Goal: Task Accomplishment & Management: Use online tool/utility

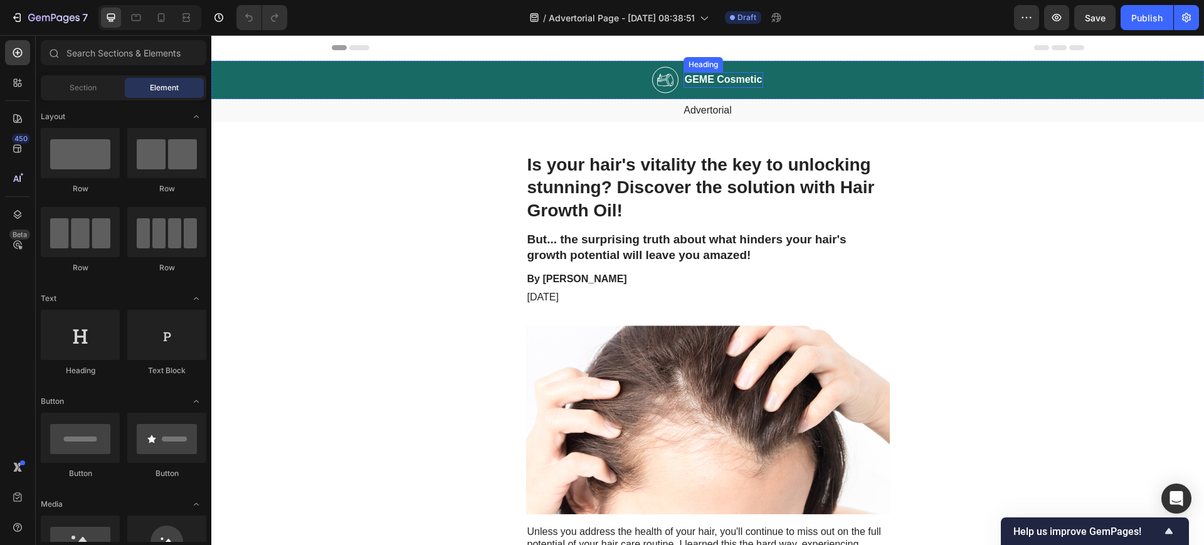
click at [702, 78] on h2 "GEME Cosmetic" at bounding box center [724, 80] width 80 height 16
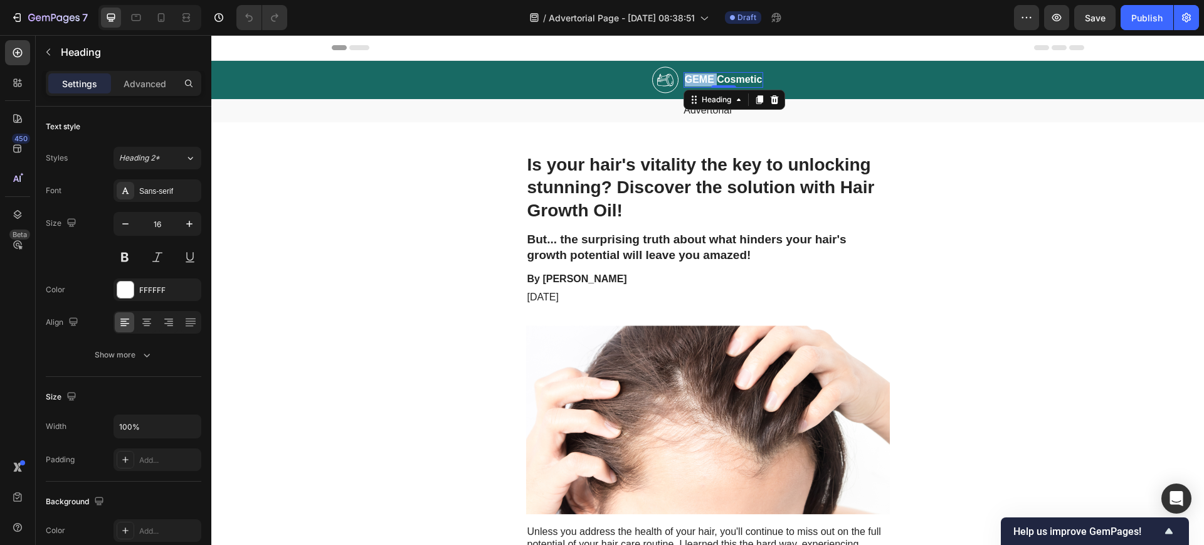
click at [702, 78] on p "GEME Cosmetic" at bounding box center [724, 79] width 78 height 13
click at [165, 16] on icon at bounding box center [161, 17] width 13 height 13
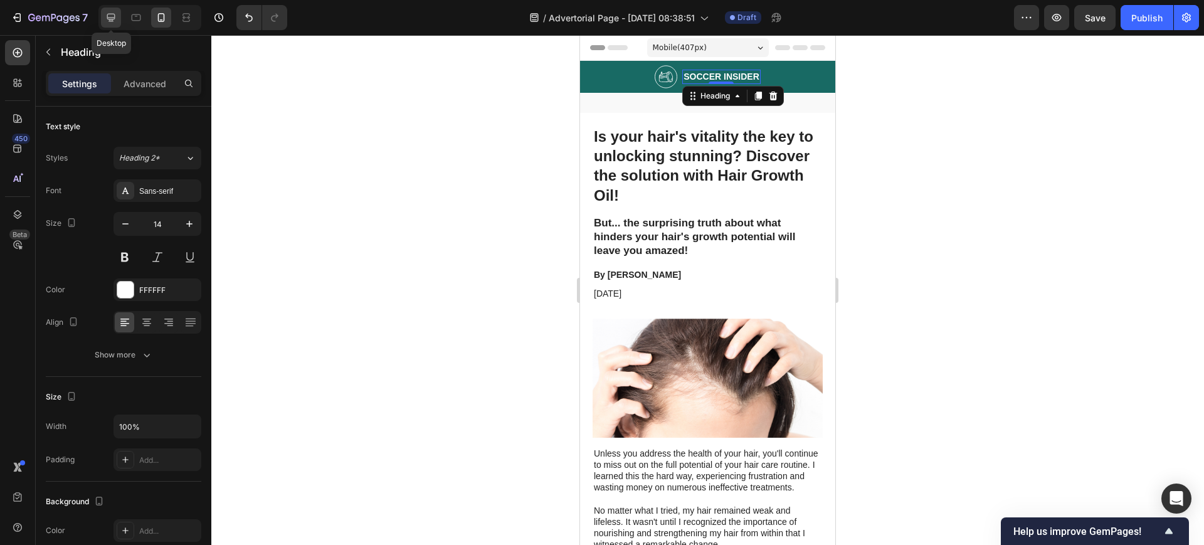
click at [111, 18] on icon at bounding box center [111, 17] width 13 height 13
type input "16"
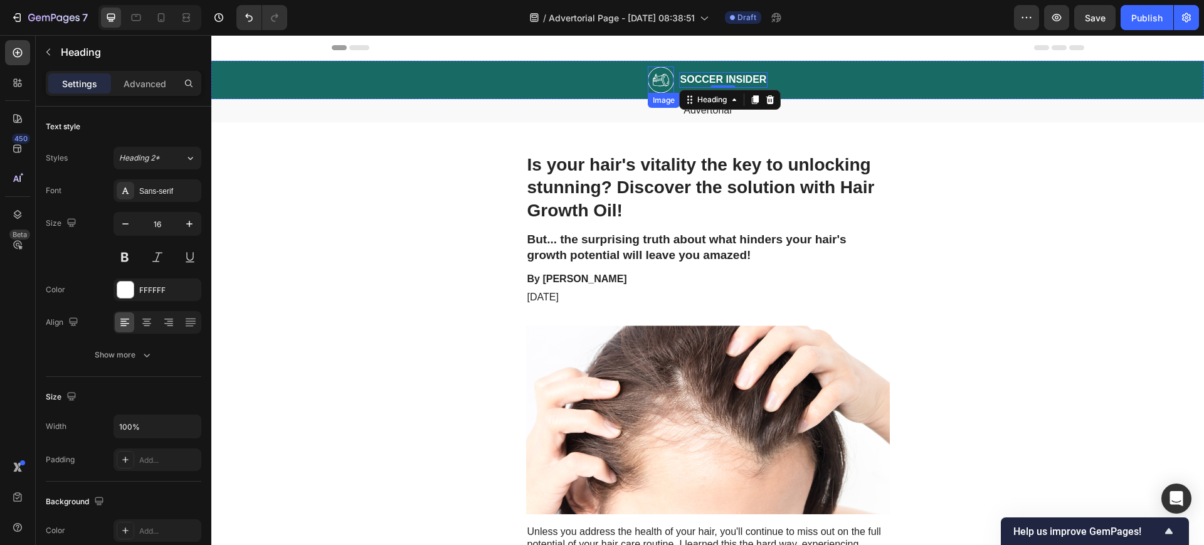
click at [660, 83] on img at bounding box center [661, 79] width 26 height 27
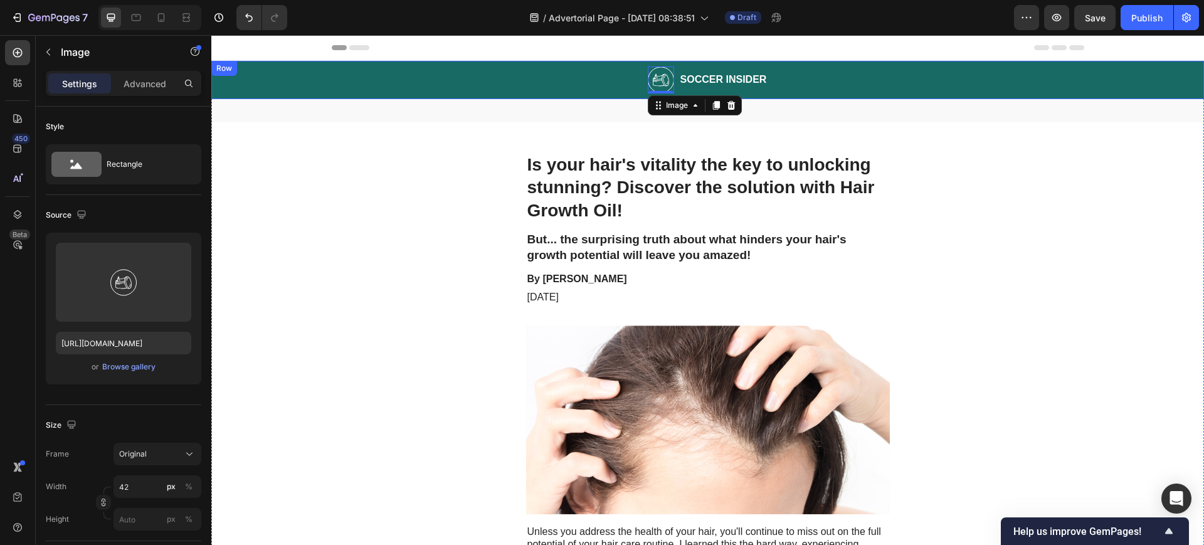
click at [513, 81] on div "Image 0 SOCCER INSIDER Heading Row" at bounding box center [707, 80] width 993 height 38
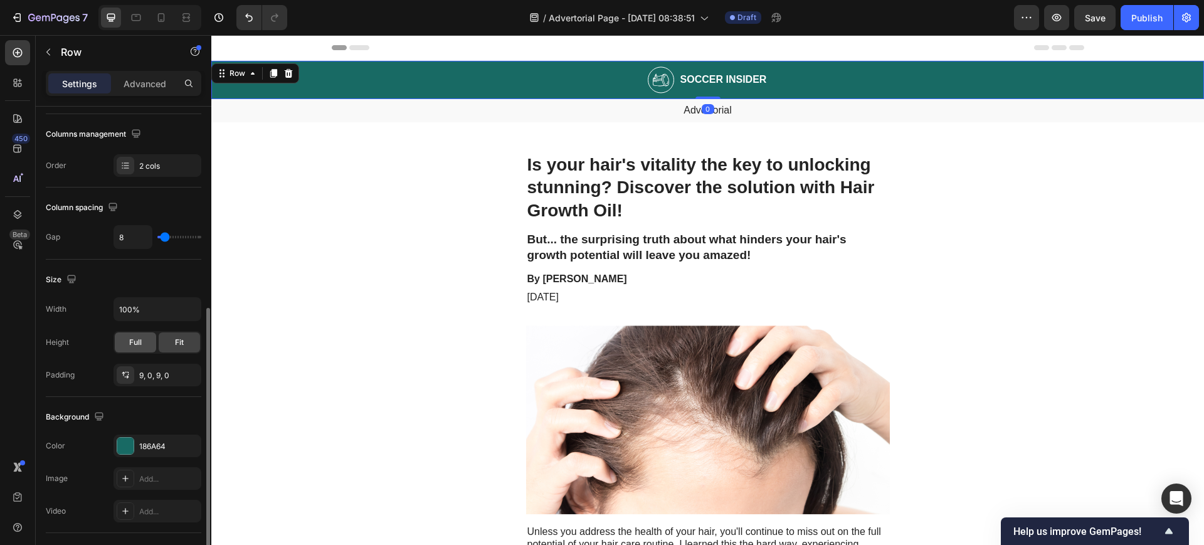
scroll to position [235, 0]
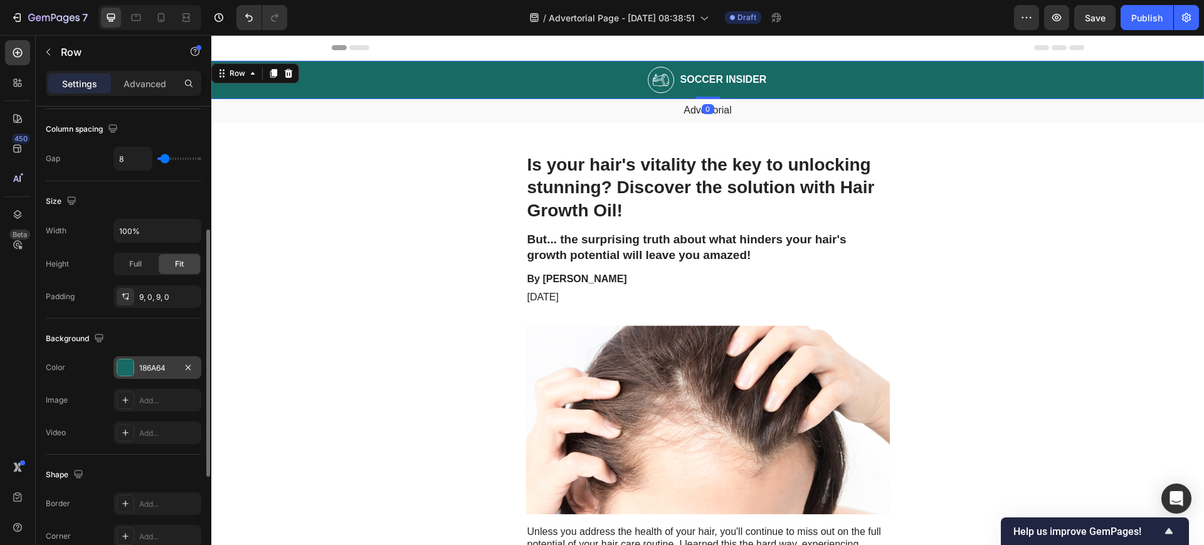
click at [142, 372] on div "186A64" at bounding box center [157, 367] width 36 height 11
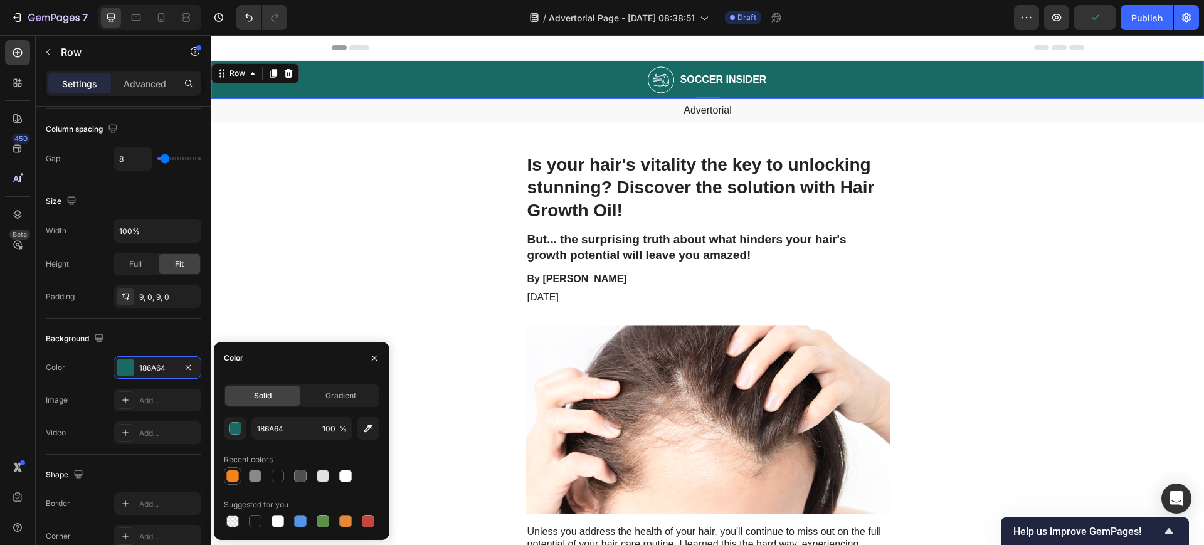
click at [230, 479] on div at bounding box center [232, 476] width 13 height 13
type input "F3841D"
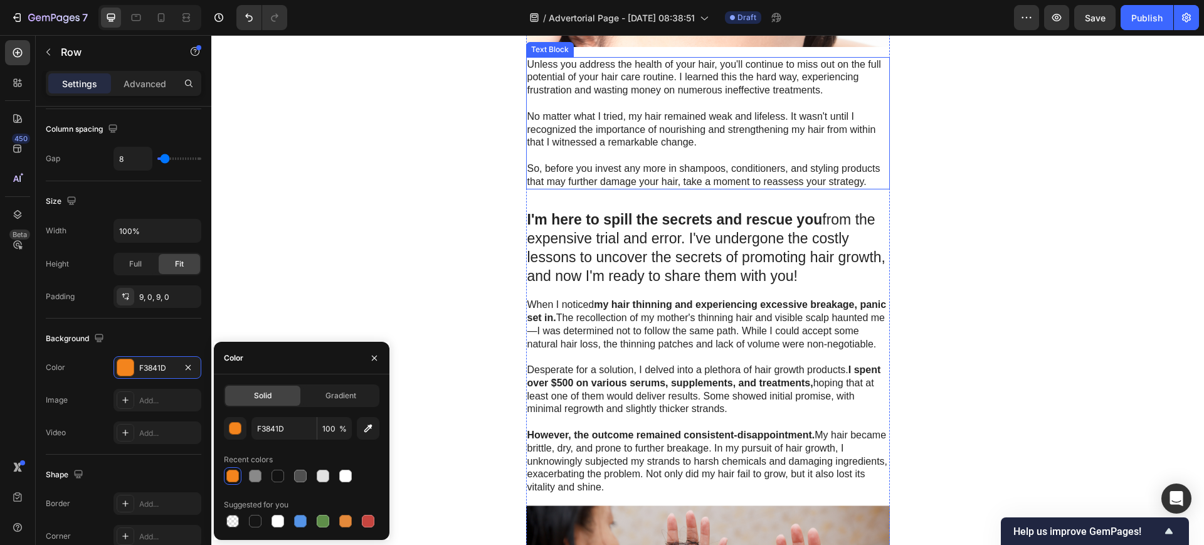
scroll to position [470, 0]
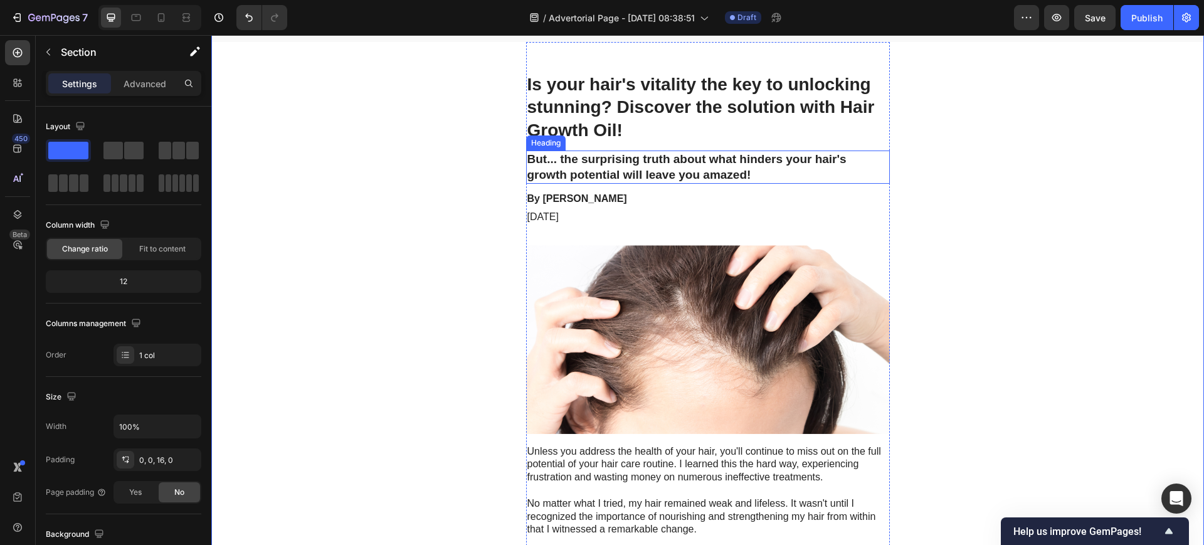
scroll to position [0, 0]
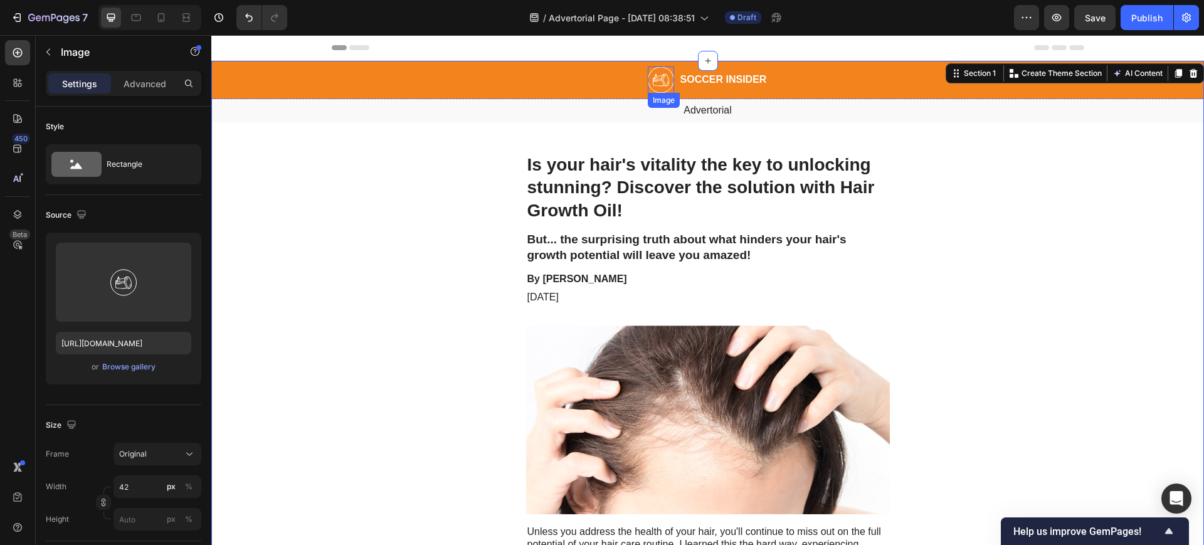
click at [648, 80] on img at bounding box center [661, 79] width 26 height 27
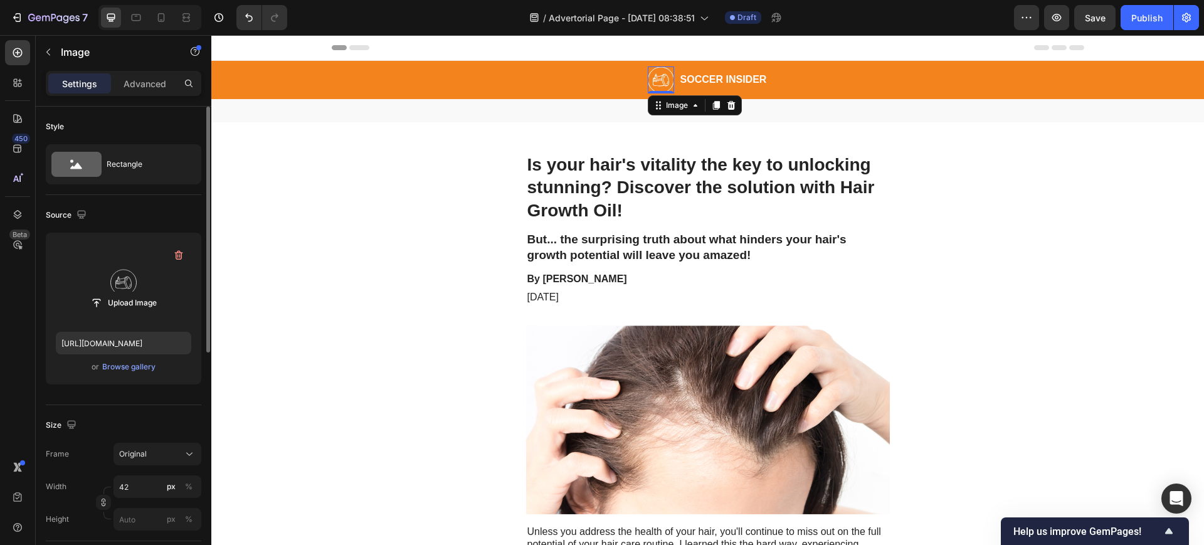
click at [117, 275] on label at bounding box center [123, 282] width 135 height 79
click at [117, 292] on input "file" at bounding box center [123, 302] width 87 height 21
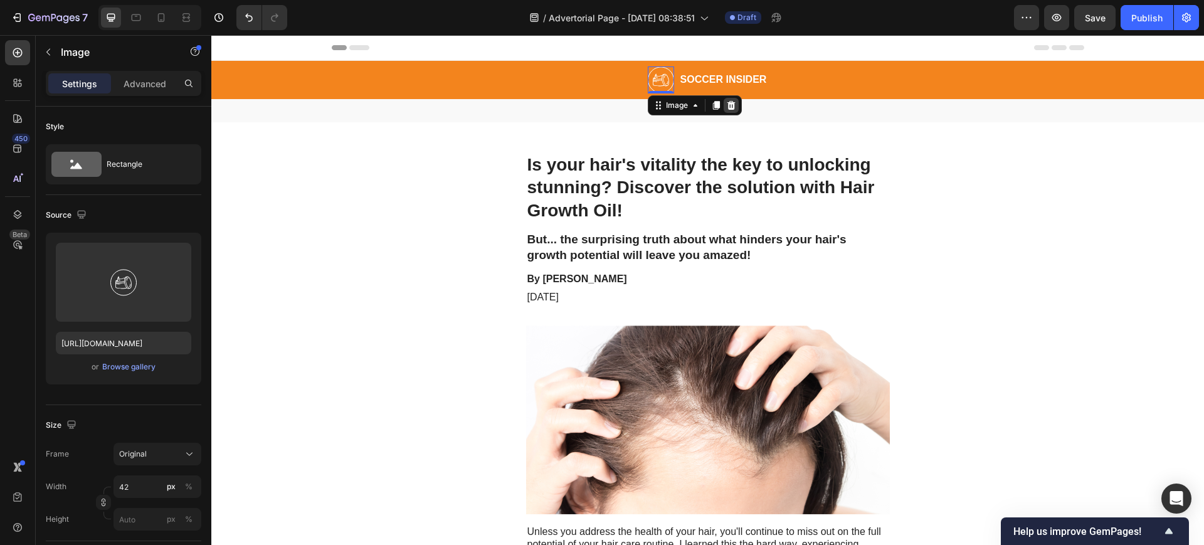
click at [727, 108] on icon at bounding box center [731, 105] width 8 height 9
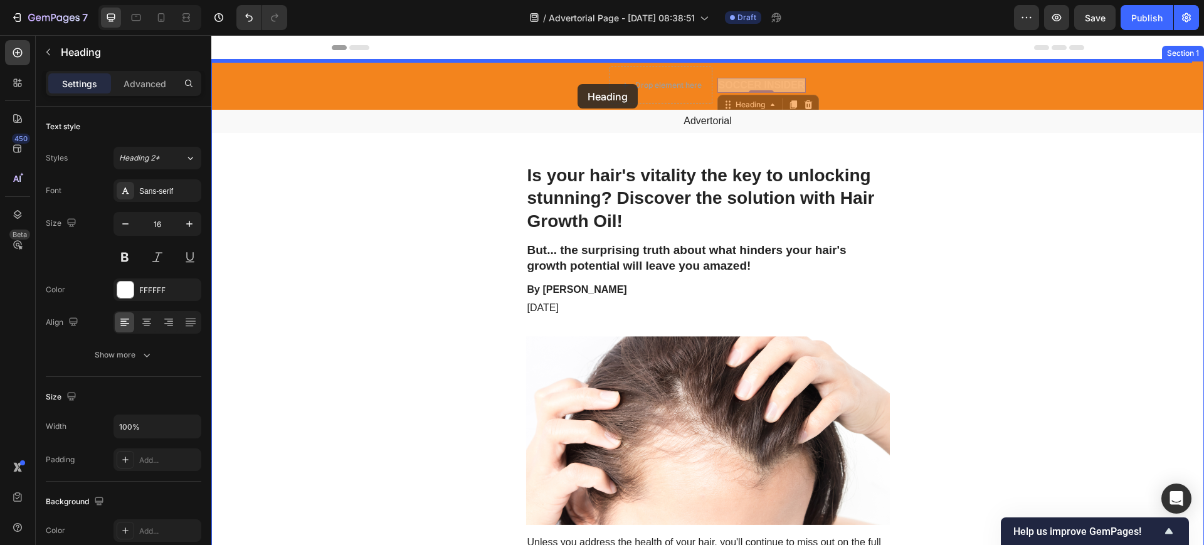
drag, startPoint x: 730, startPoint y: 82, endPoint x: 578, endPoint y: 84, distance: 152.4
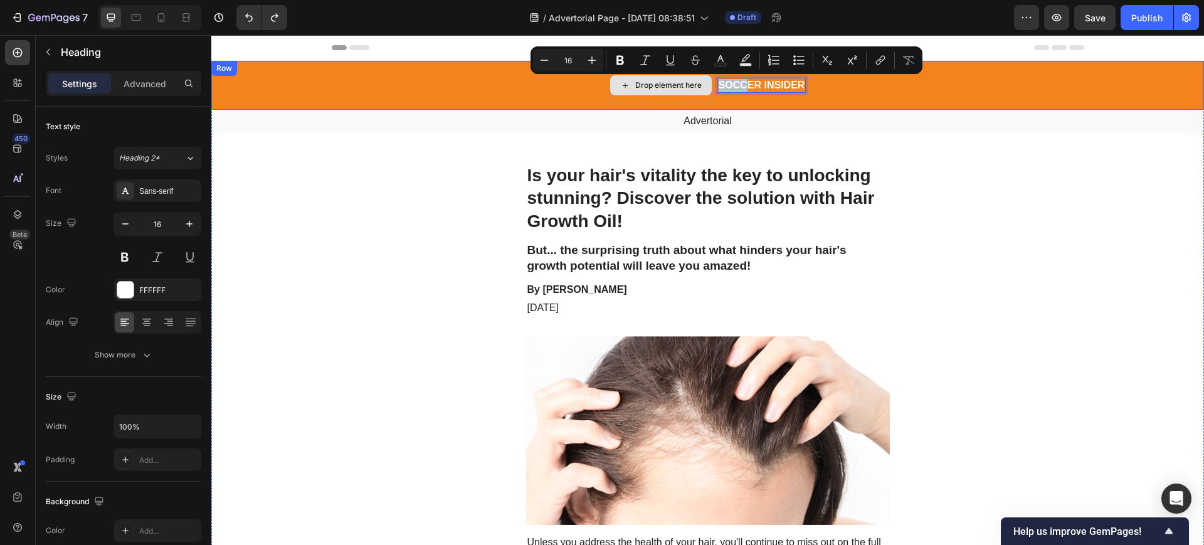
drag, startPoint x: 743, startPoint y: 87, endPoint x: 662, endPoint y: 86, distance: 81.5
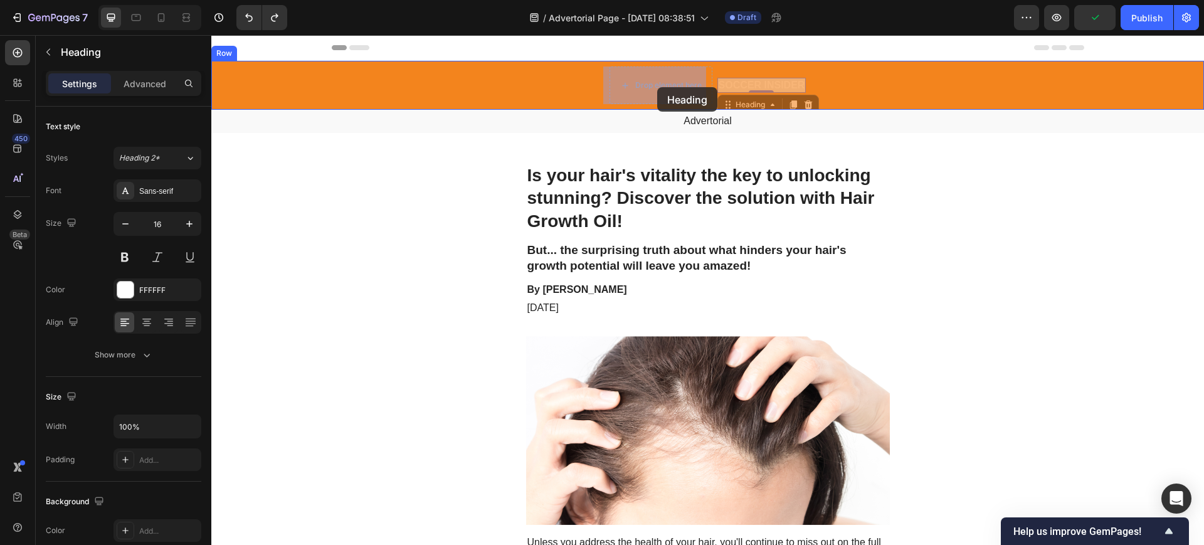
drag, startPoint x: 750, startPoint y: 87, endPoint x: 650, endPoint y: 87, distance: 100.3
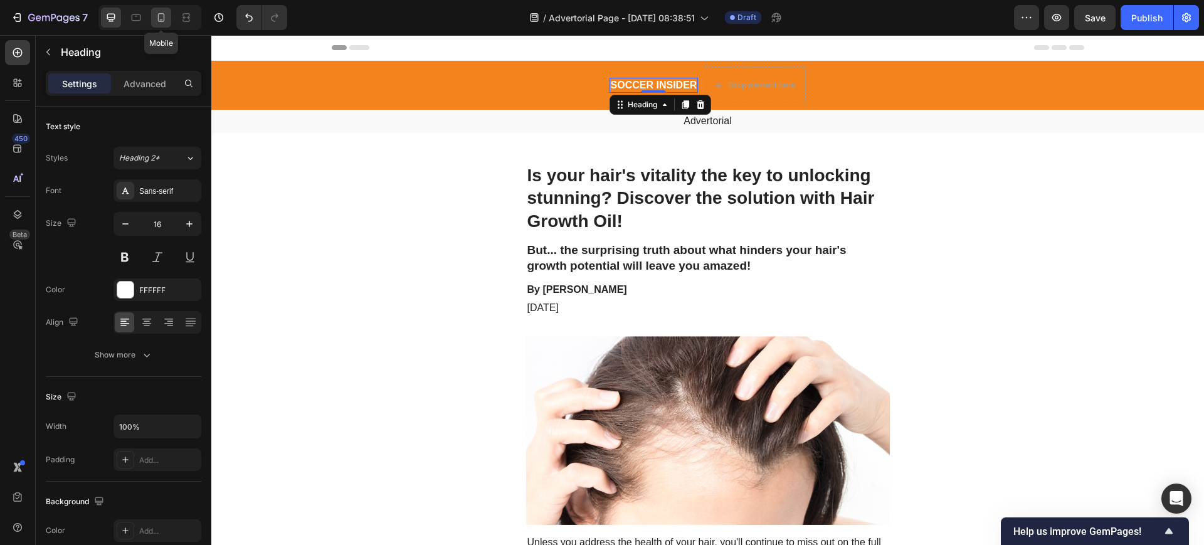
click at [161, 19] on icon at bounding box center [161, 17] width 13 height 13
type input "14"
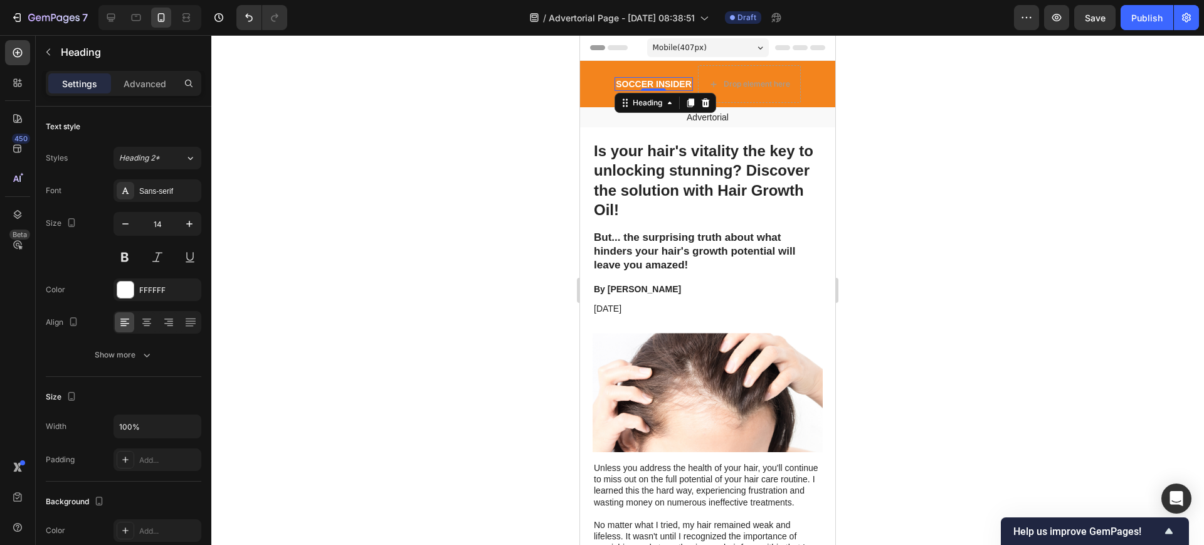
drag, startPoint x: 883, startPoint y: 156, endPoint x: 878, endPoint y: 137, distance: 19.5
click at [883, 134] on div at bounding box center [707, 290] width 993 height 510
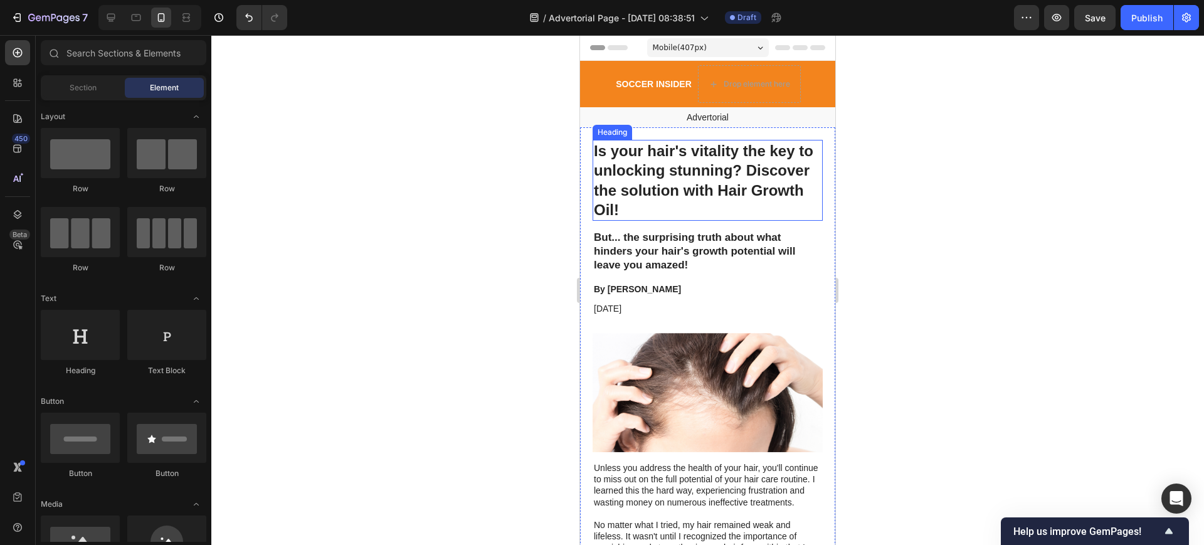
click at [666, 168] on h1 "Is your hair's vitality the key to unlocking stunning? Discover the solution wi…" at bounding box center [708, 180] width 230 height 81
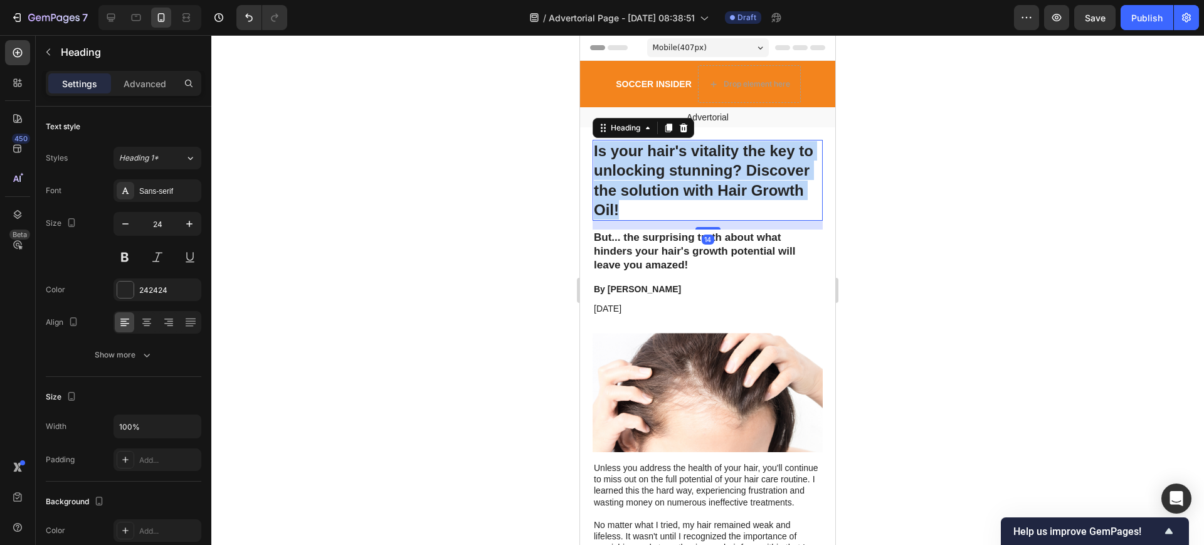
click at [666, 168] on p "Is your hair's vitality the key to unlocking stunning? Discover the solution wi…" at bounding box center [708, 180] width 228 height 78
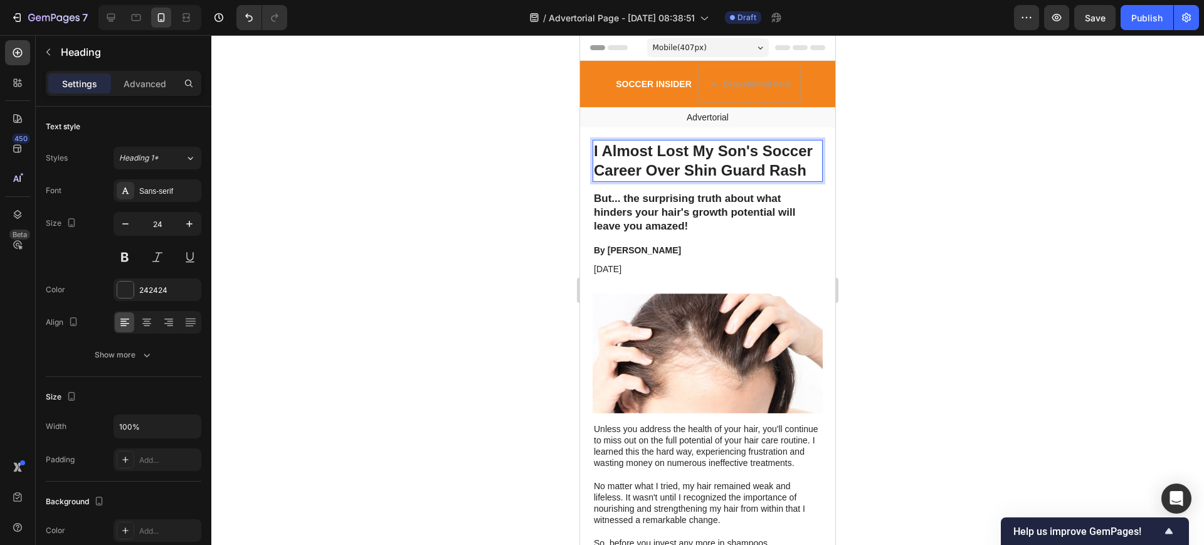
click at [595, 148] on p "I Almost Lost My Son's Soccer Career Over Shin Guard Rash" at bounding box center [708, 160] width 228 height 39
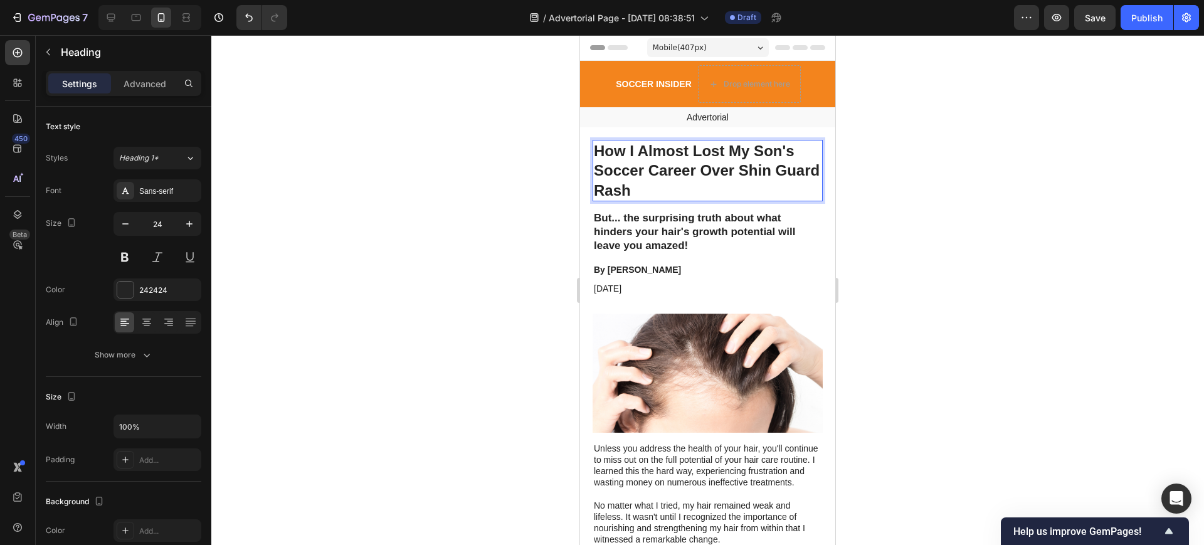
click at [878, 162] on div at bounding box center [707, 290] width 993 height 510
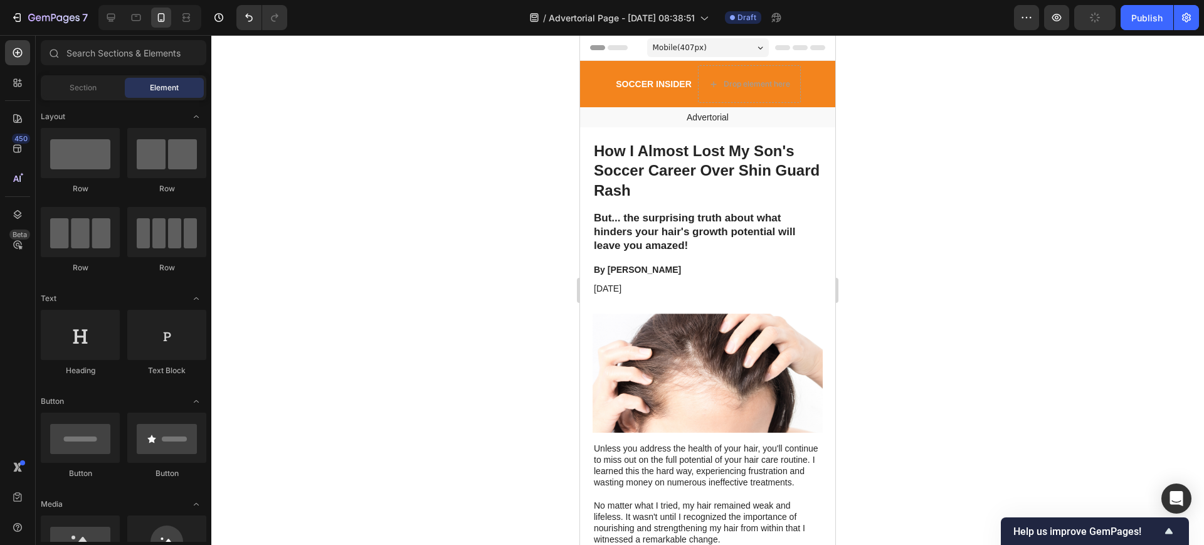
drag, startPoint x: 852, startPoint y: 169, endPoint x: 855, endPoint y: 151, distance: 17.8
click at [855, 151] on div at bounding box center [707, 290] width 993 height 510
drag, startPoint x: 855, startPoint y: 151, endPoint x: 857, endPoint y: 140, distance: 10.7
click at [857, 140] on div at bounding box center [707, 290] width 993 height 510
click at [713, 114] on p "Advertorial" at bounding box center [707, 117] width 253 height 11
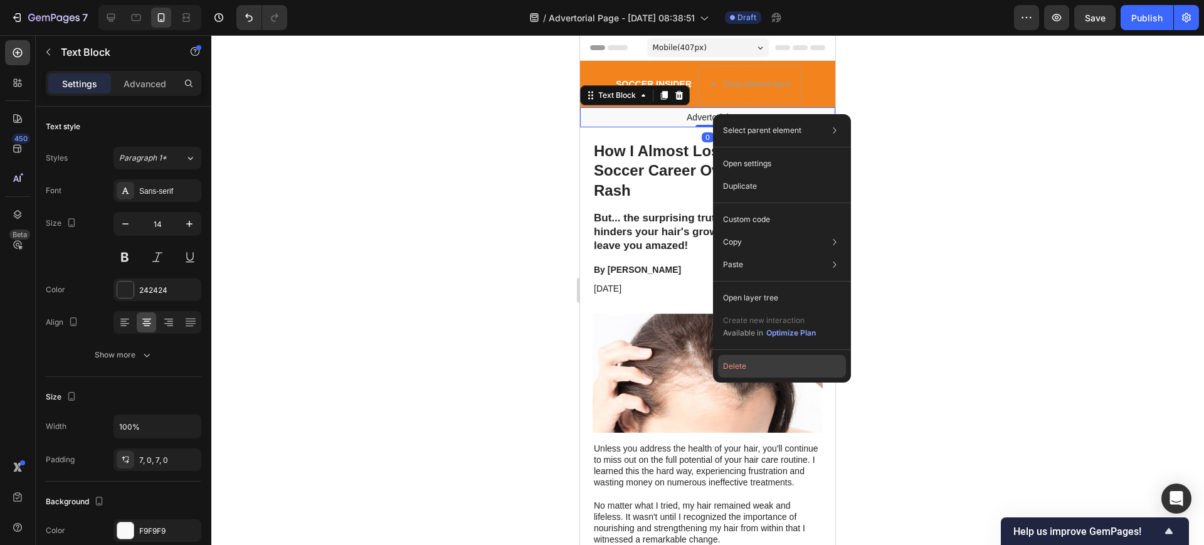
drag, startPoint x: 768, startPoint y: 364, endPoint x: 228, endPoint y: 207, distance: 562.3
click at [768, 364] on button "Delete" at bounding box center [782, 366] width 128 height 23
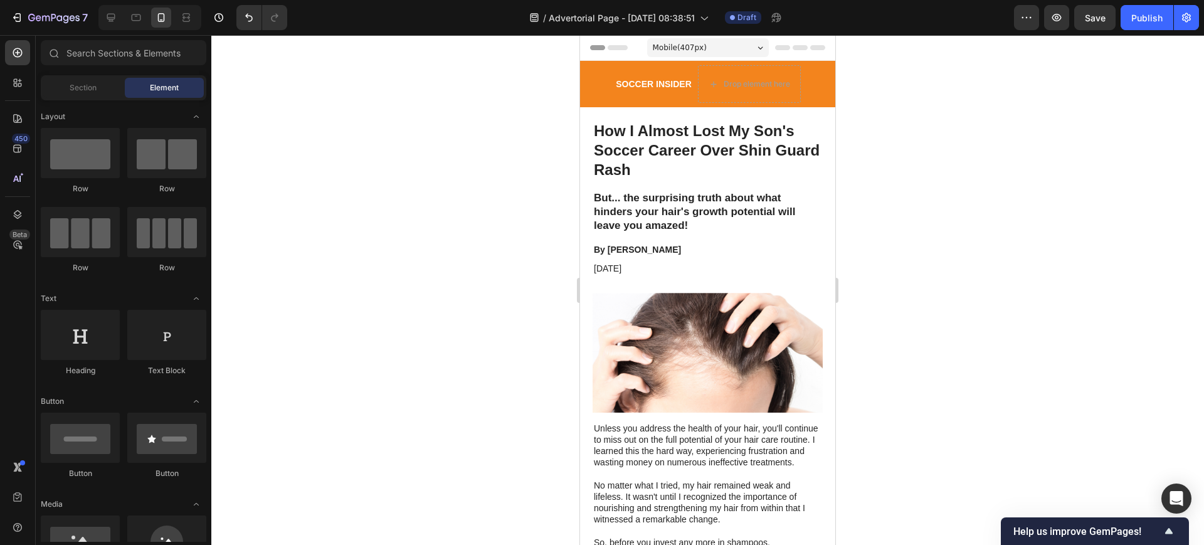
drag, startPoint x: 875, startPoint y: 130, endPoint x: 852, endPoint y: 115, distance: 27.1
click at [874, 103] on div at bounding box center [707, 290] width 993 height 510
click at [679, 220] on h2 "But... the surprising truth about what hinders your hair's growth potential wil…" at bounding box center [708, 212] width 230 height 44
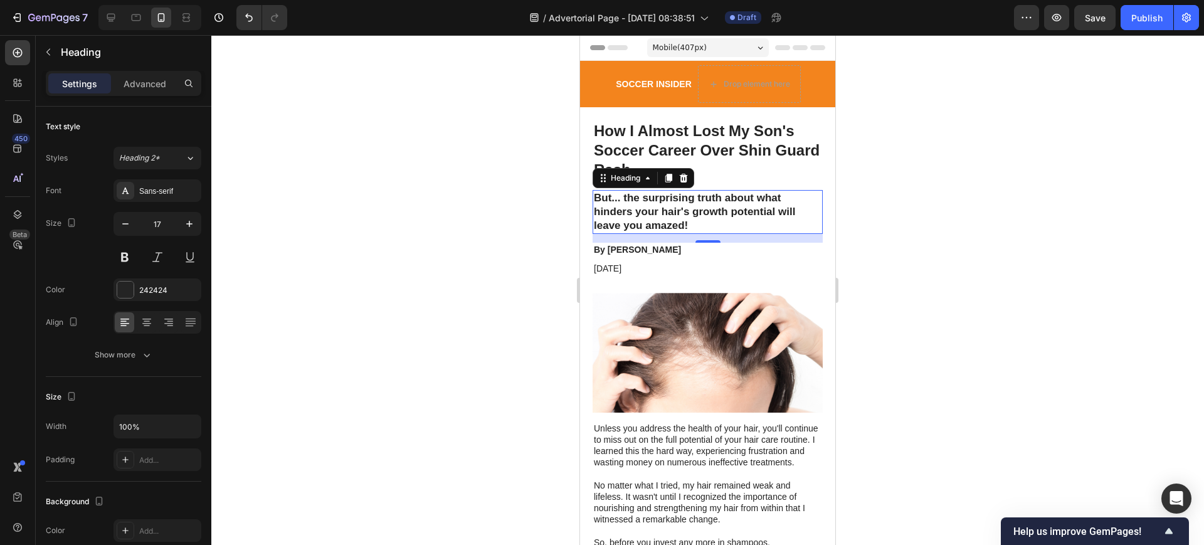
click at [679, 220] on h2 "But... the surprising truth about what hinders your hair's growth potential wil…" at bounding box center [708, 212] width 230 height 44
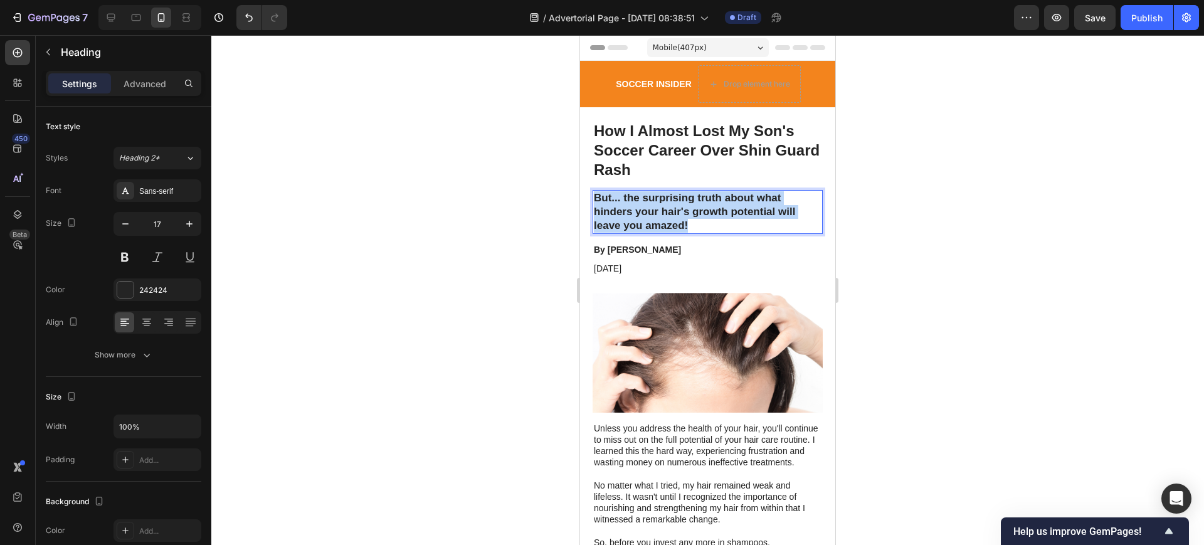
click at [679, 220] on p "But... the surprising truth about what hinders your hair's growth potential wil…" at bounding box center [708, 211] width 228 height 41
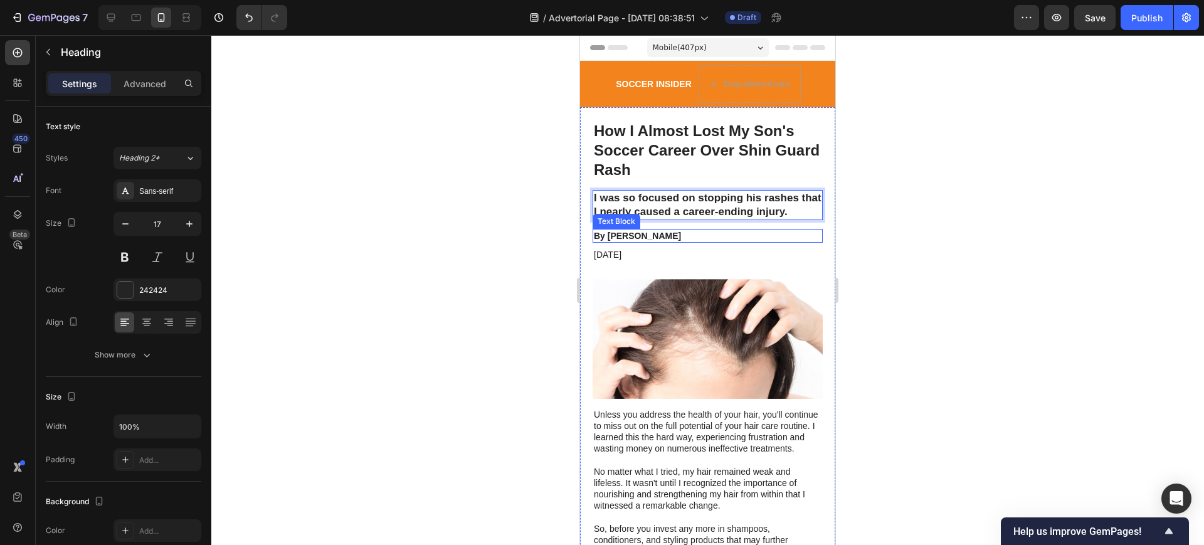
click at [650, 241] on p "By Victoria Miller" at bounding box center [708, 235] width 228 height 11
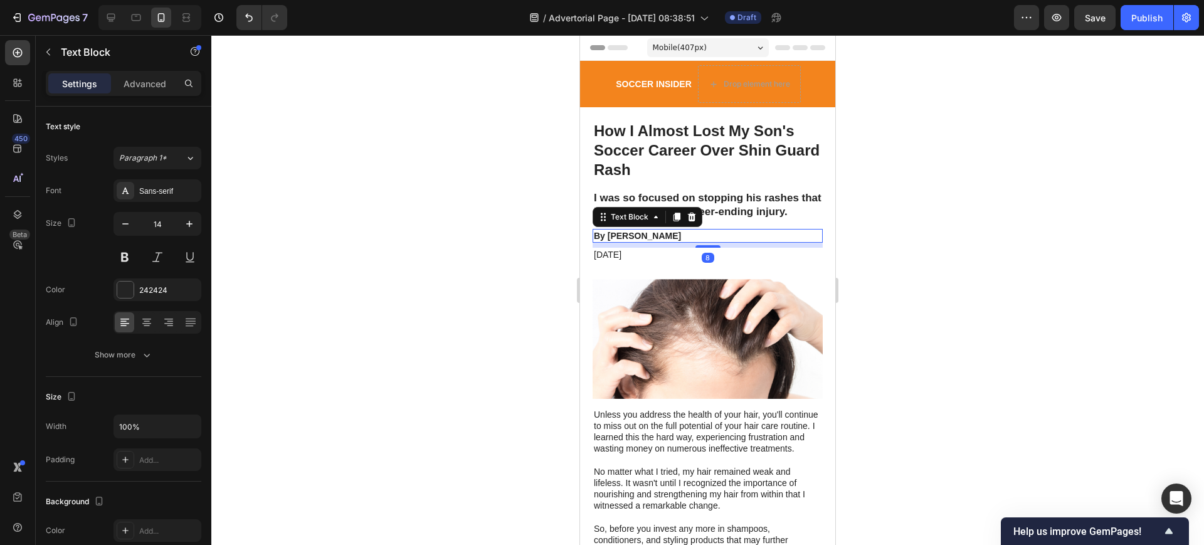
drag, startPoint x: 904, startPoint y: 149, endPoint x: 905, endPoint y: 113, distance: 36.4
click at [905, 113] on div at bounding box center [707, 290] width 993 height 510
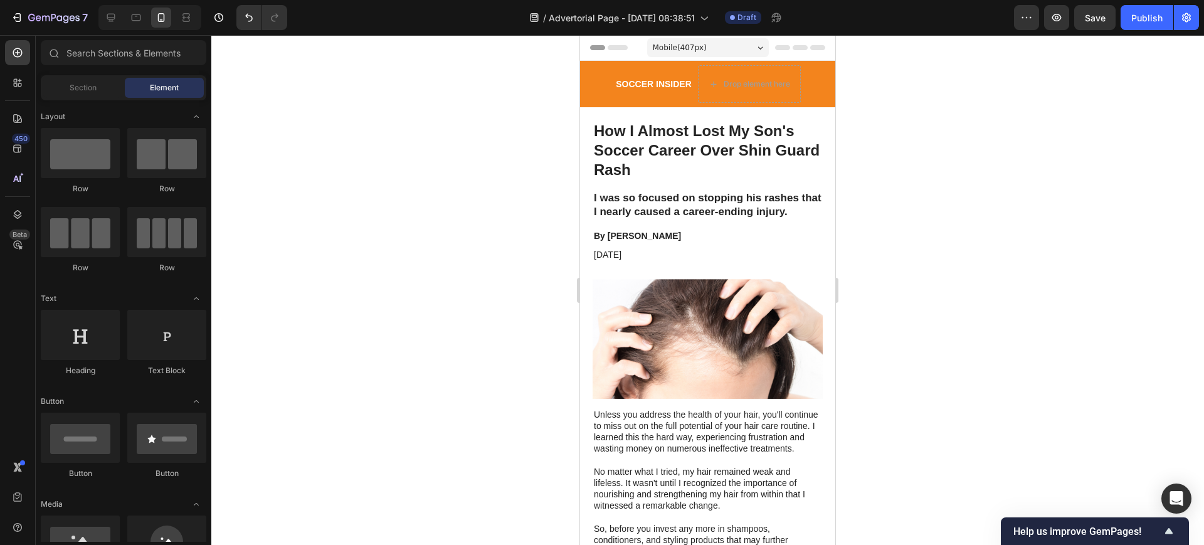
drag, startPoint x: 905, startPoint y: 113, endPoint x: 892, endPoint y: 90, distance: 26.1
click at [892, 90] on div at bounding box center [707, 290] width 993 height 510
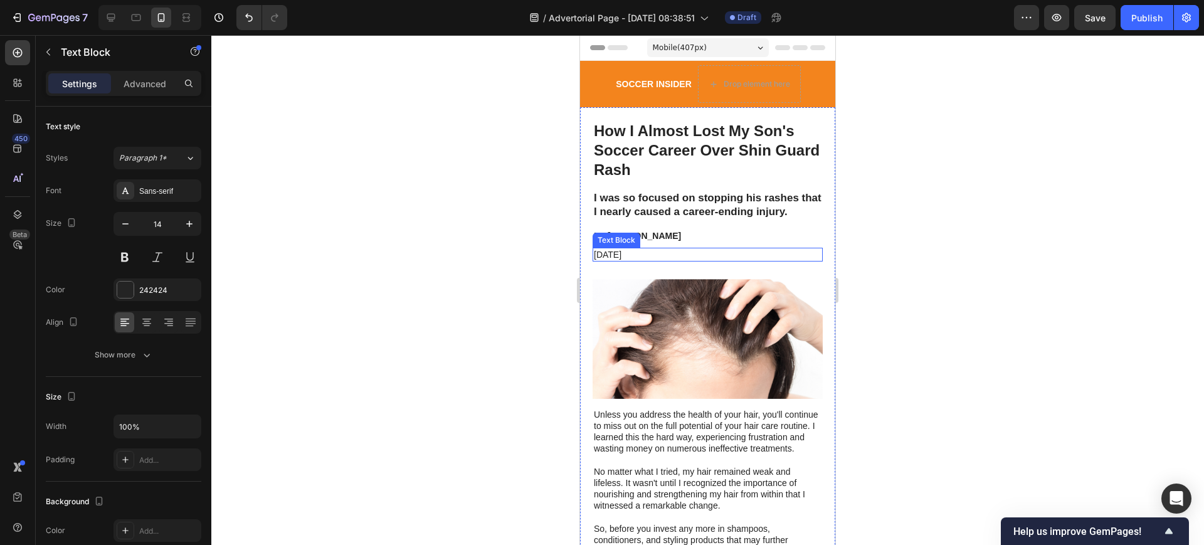
click at [647, 260] on p "November 6, 2023" at bounding box center [708, 254] width 228 height 11
click at [697, 260] on p "November 6, 2023" at bounding box center [708, 254] width 228 height 11
drag, startPoint x: 684, startPoint y: 269, endPoint x: 664, endPoint y: 269, distance: 20.1
click at [664, 260] on p "November 6, 2023" at bounding box center [708, 254] width 228 height 11
click at [899, 191] on div at bounding box center [707, 290] width 993 height 510
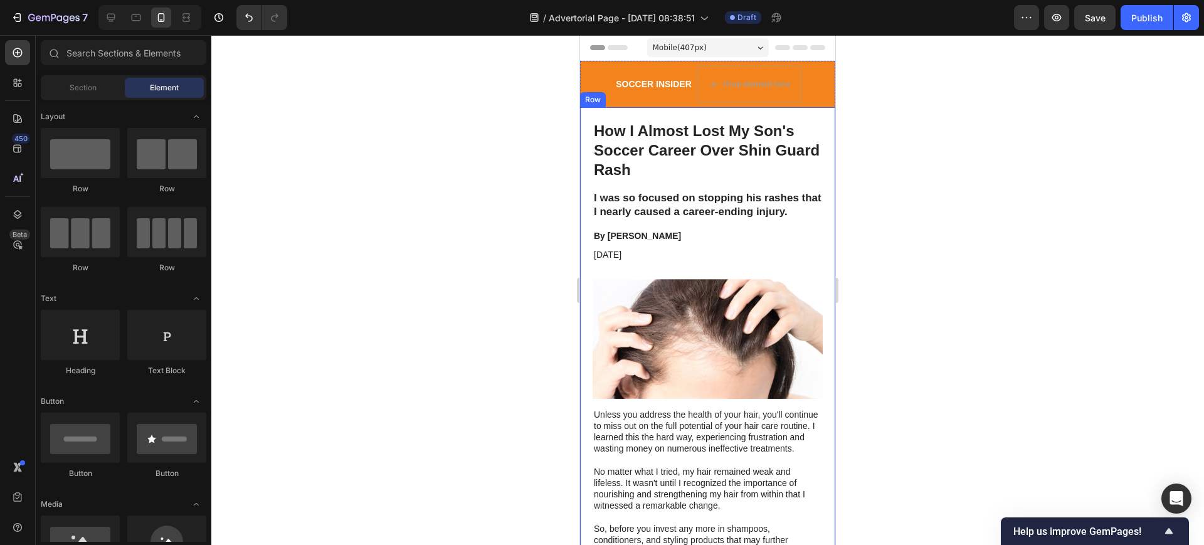
drag, startPoint x: 899, startPoint y: 191, endPoint x: 898, endPoint y: 154, distance: 36.4
click at [898, 154] on div at bounding box center [707, 290] width 993 height 510
drag, startPoint x: 230, startPoint y: 207, endPoint x: 849, endPoint y: 193, distance: 619.2
click at [896, 134] on div at bounding box center [707, 290] width 993 height 510
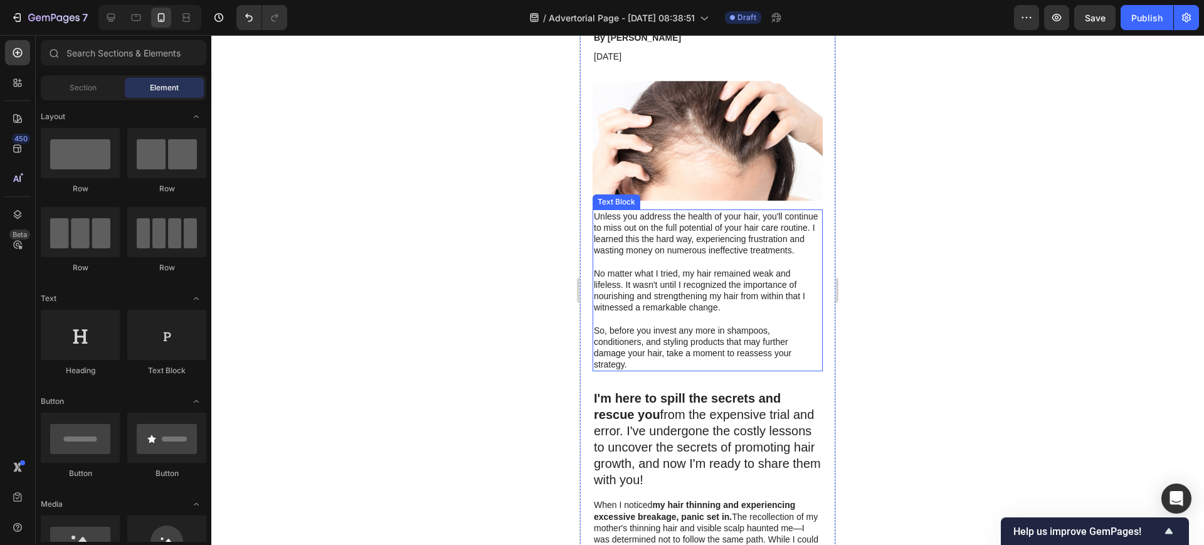
scroll to position [235, 0]
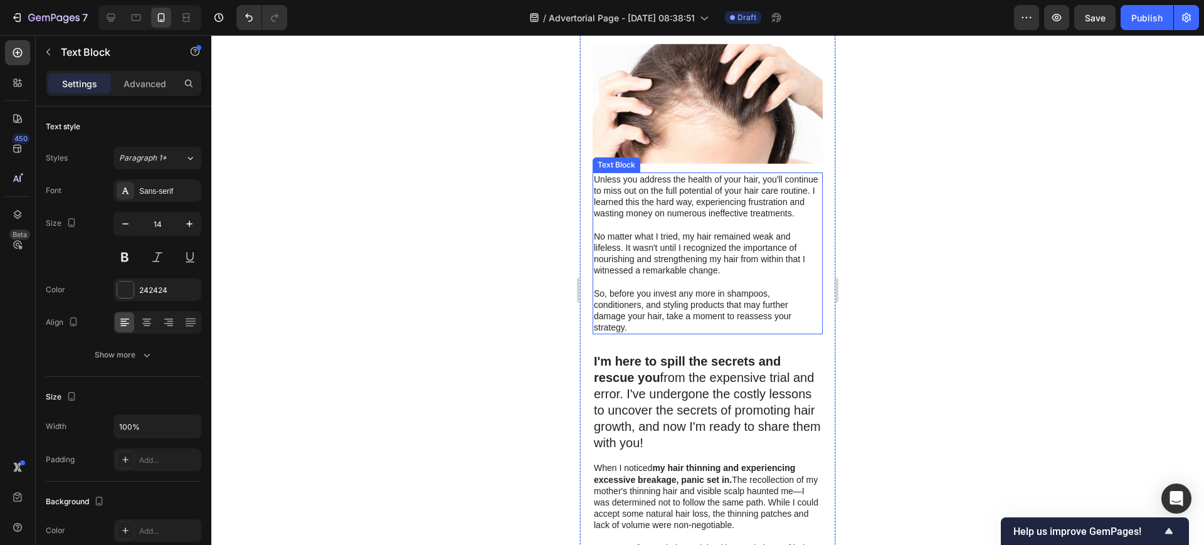
click at [671, 335] on div "Unless you address the health of your hair, you'll continue to miss out on the …" at bounding box center [708, 253] width 230 height 162
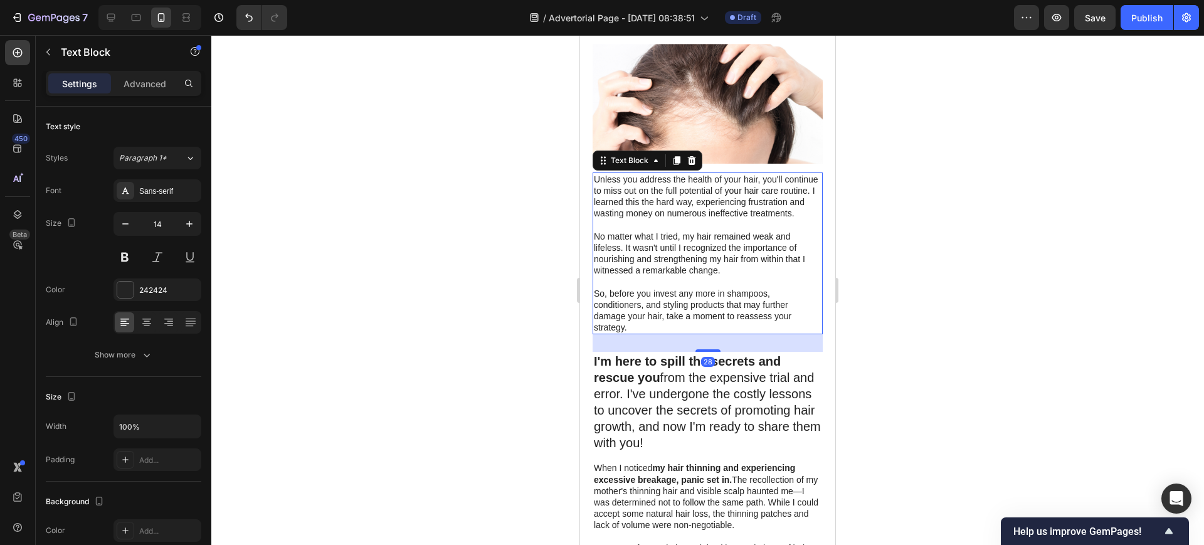
click at [635, 334] on p "So, before you invest any more in shampoos, conditioners, and styling products …" at bounding box center [708, 311] width 228 height 46
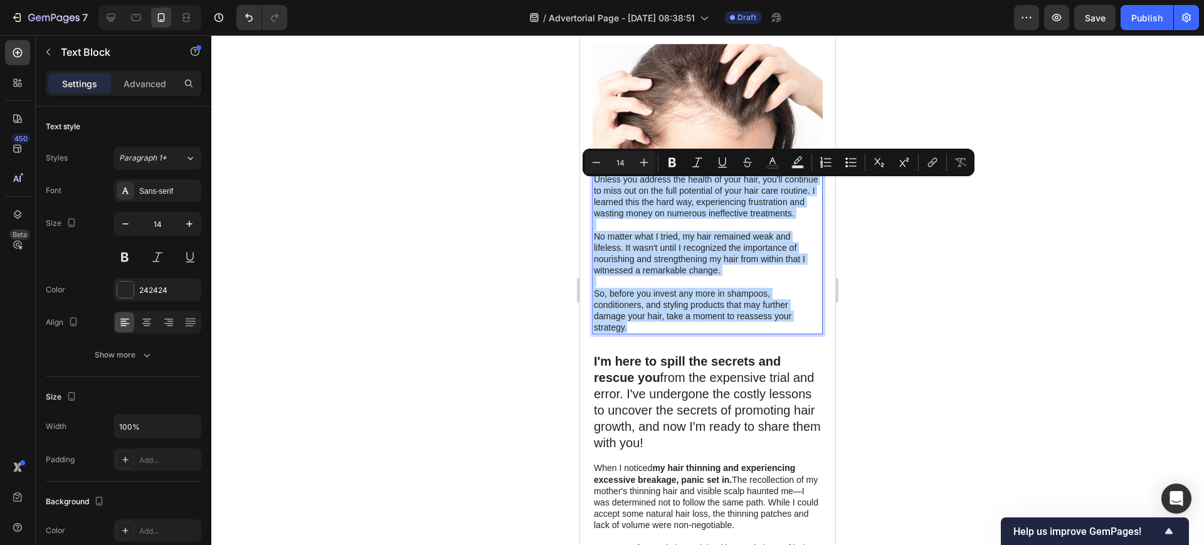
drag, startPoint x: 635, startPoint y: 349, endPoint x: 578, endPoint y: 179, distance: 178.7
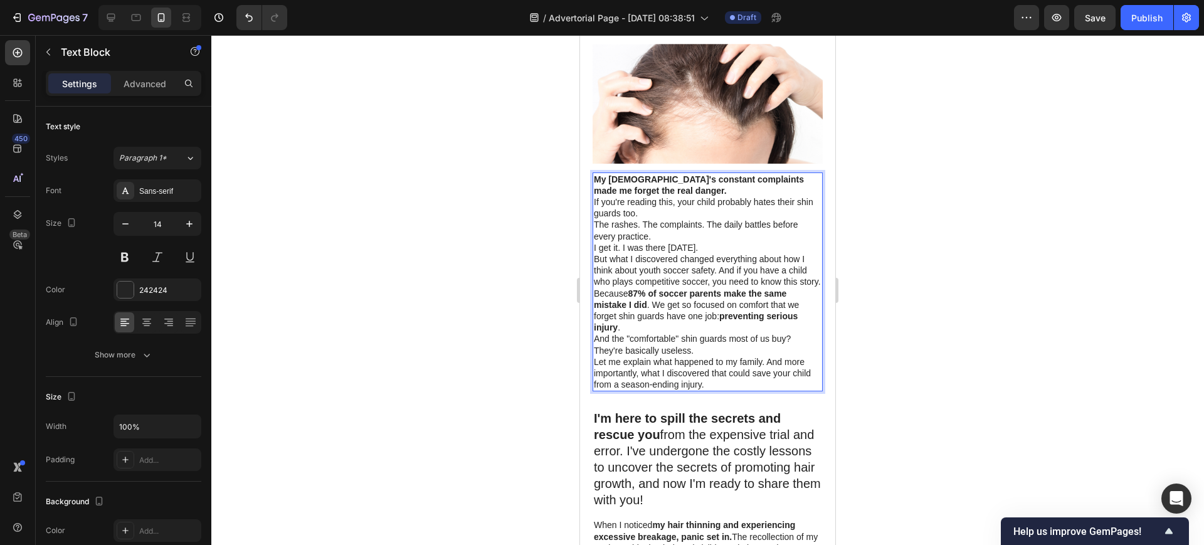
click at [690, 196] on p "My [DEMOGRAPHIC_DATA]'s constant complaints made me forget the real danger." at bounding box center [708, 185] width 228 height 23
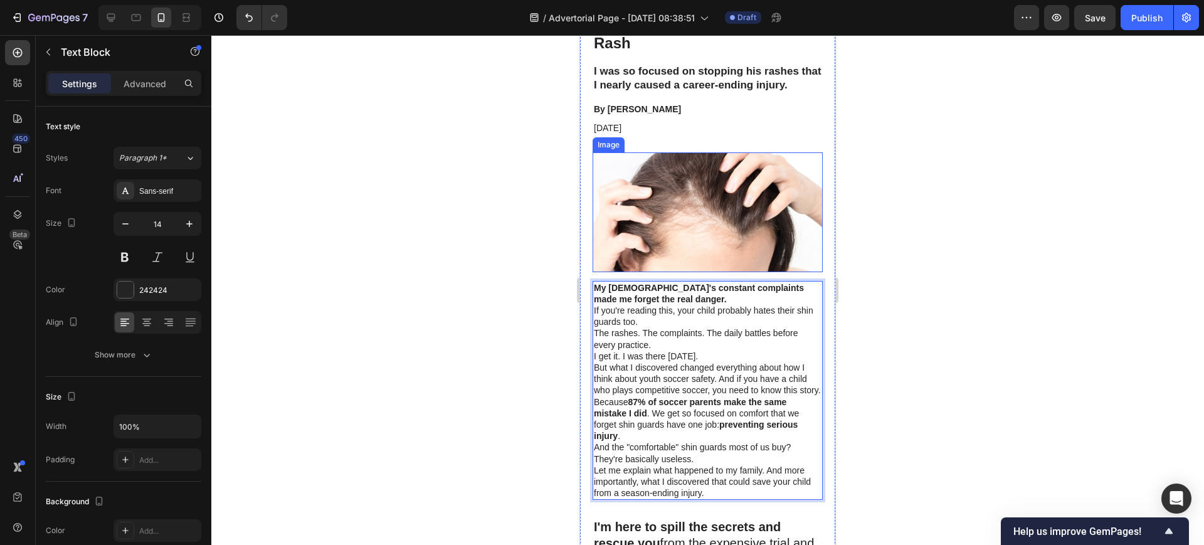
scroll to position [157, 0]
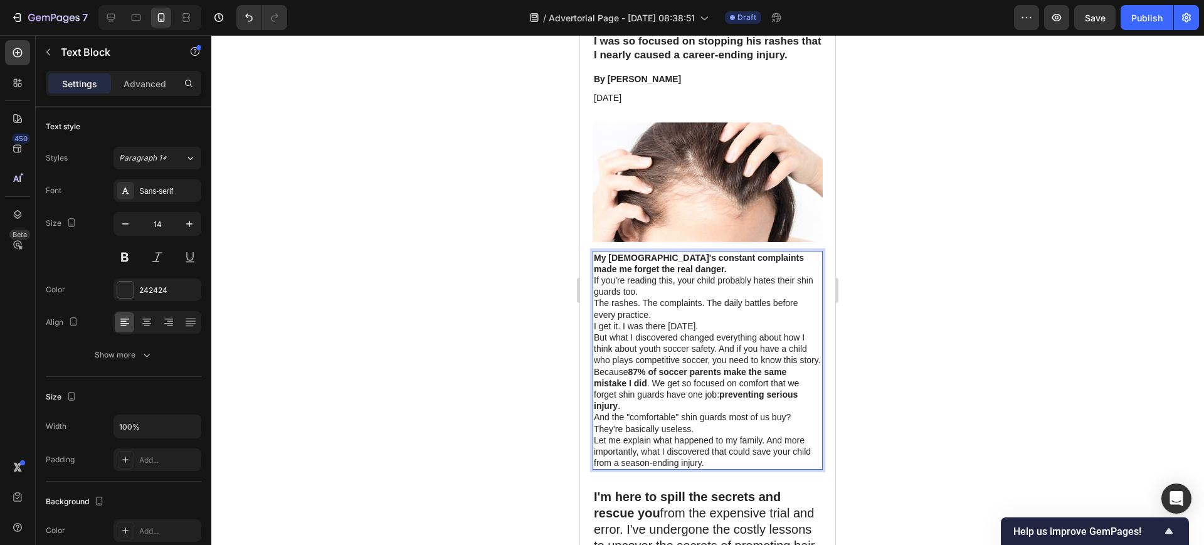
click at [709, 275] on p "My [DEMOGRAPHIC_DATA]'s constant complaints made me forget the real danger." at bounding box center [708, 263] width 228 height 23
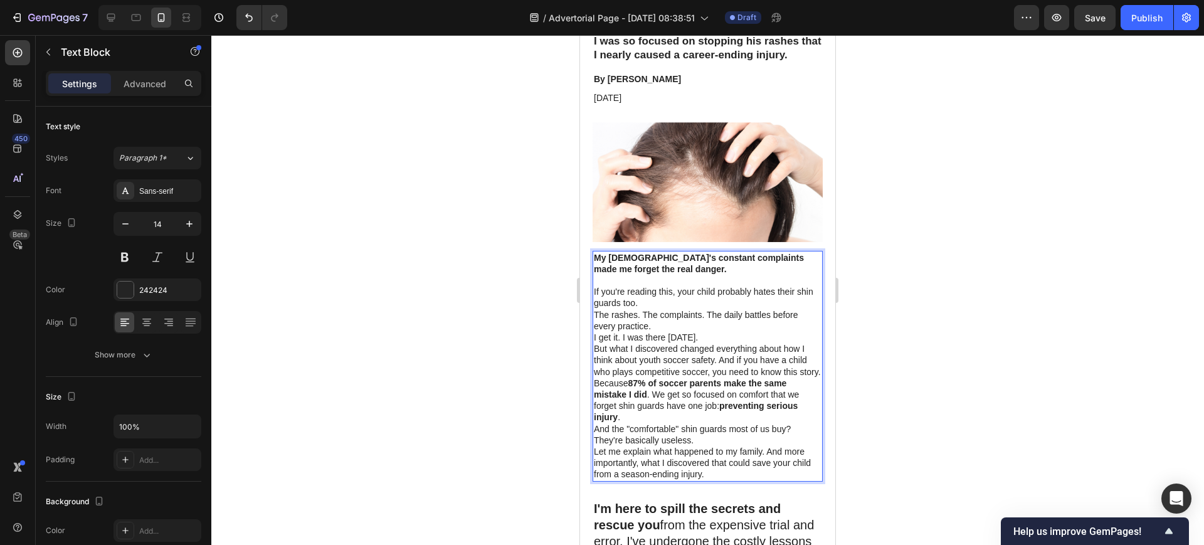
click at [662, 309] on p "If you're reading this, your child probably hates their shin guards too." at bounding box center [708, 297] width 228 height 23
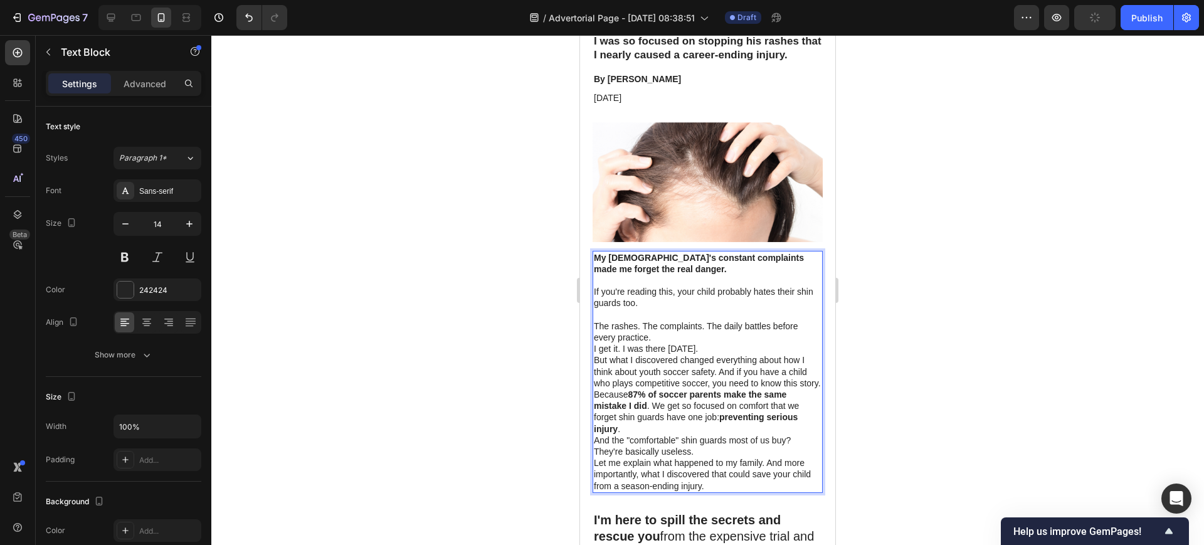
click at [664, 352] on p "I get it. I was there [DATE]." at bounding box center [708, 348] width 228 height 11
click at [662, 343] on p "The rashes. The complaints. The daily battles before every practice." at bounding box center [708, 331] width 228 height 23
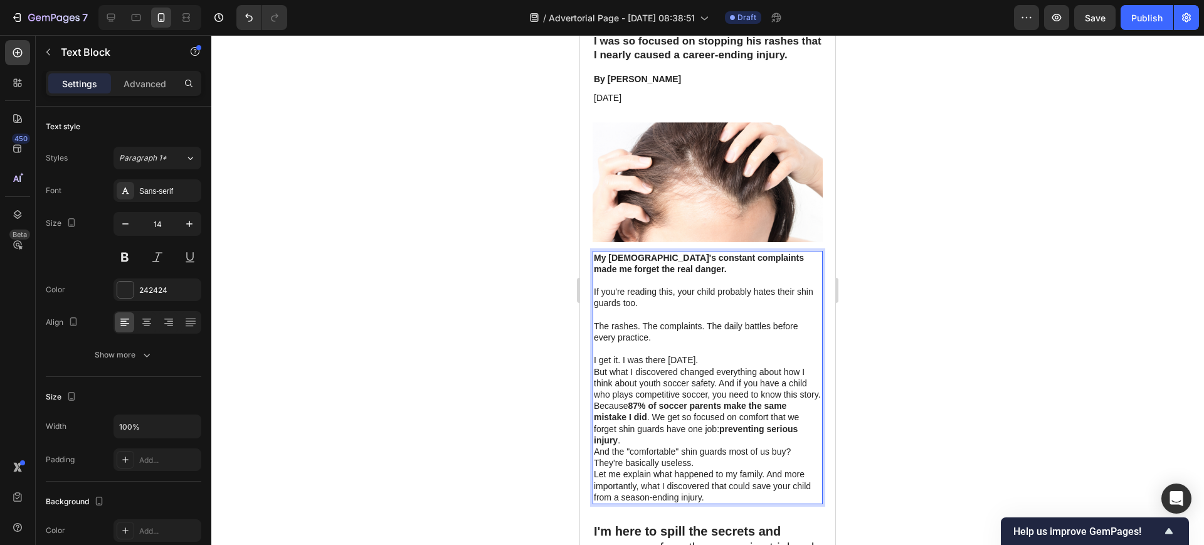
click at [741, 366] on p "I get it. I was there [DATE]." at bounding box center [708, 359] width 228 height 11
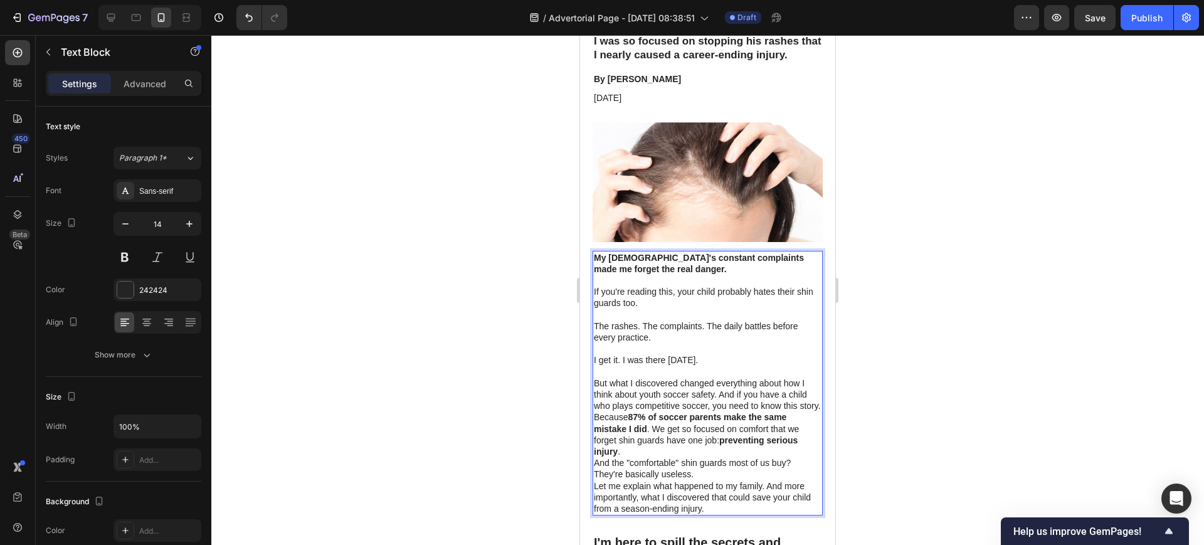
click at [635, 412] on p "But what I discovered changed everything about how I think about youth soccer s…" at bounding box center [708, 395] width 228 height 34
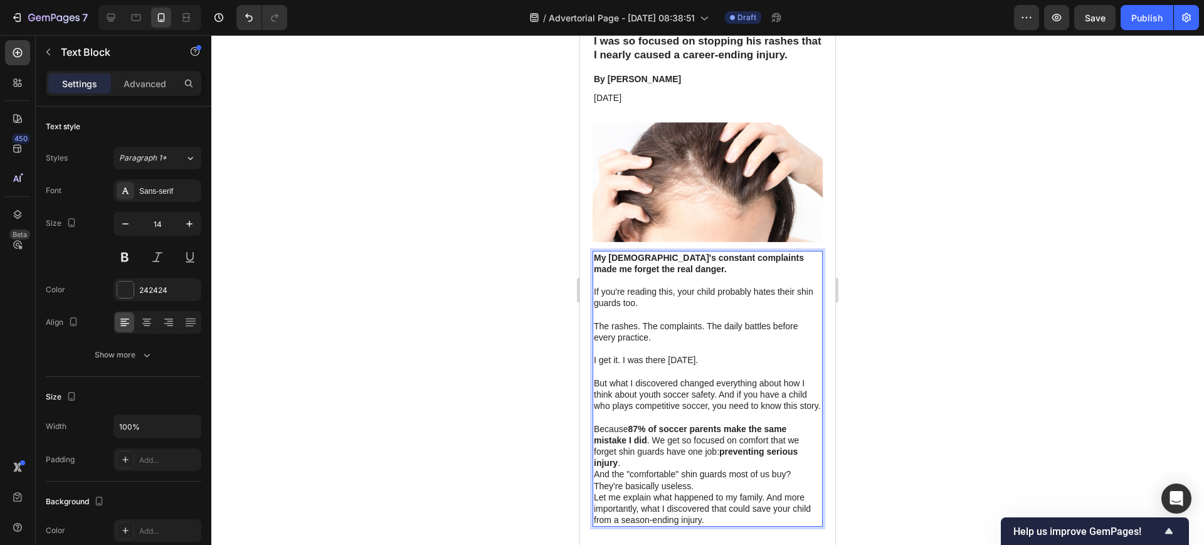
scroll to position [235, 0]
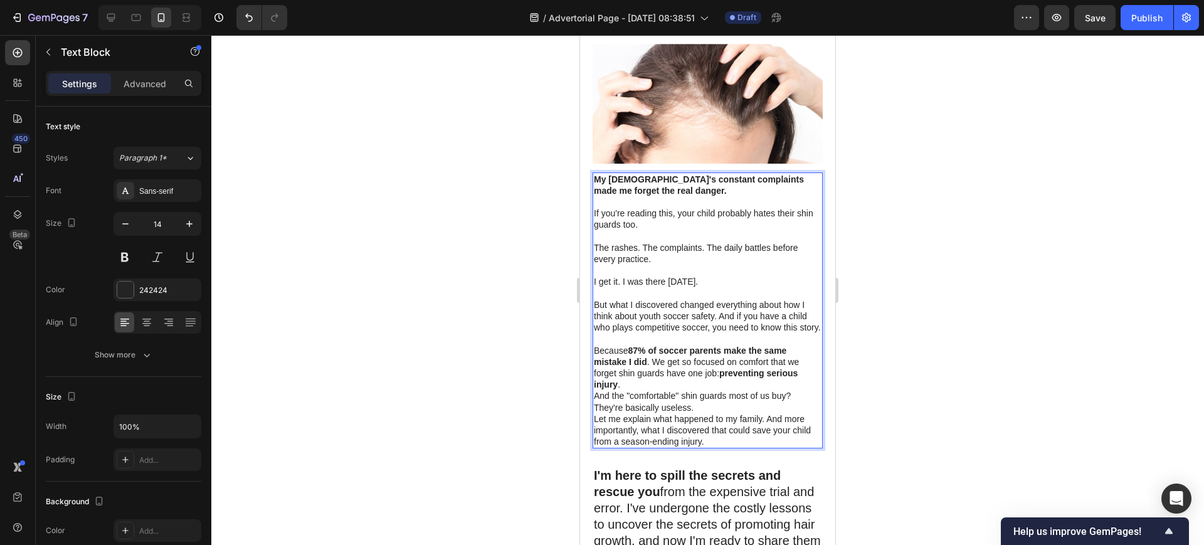
click at [635, 391] on p "Because 87% of soccer parents make the same mistake I did . We get so focused o…" at bounding box center [708, 368] width 228 height 46
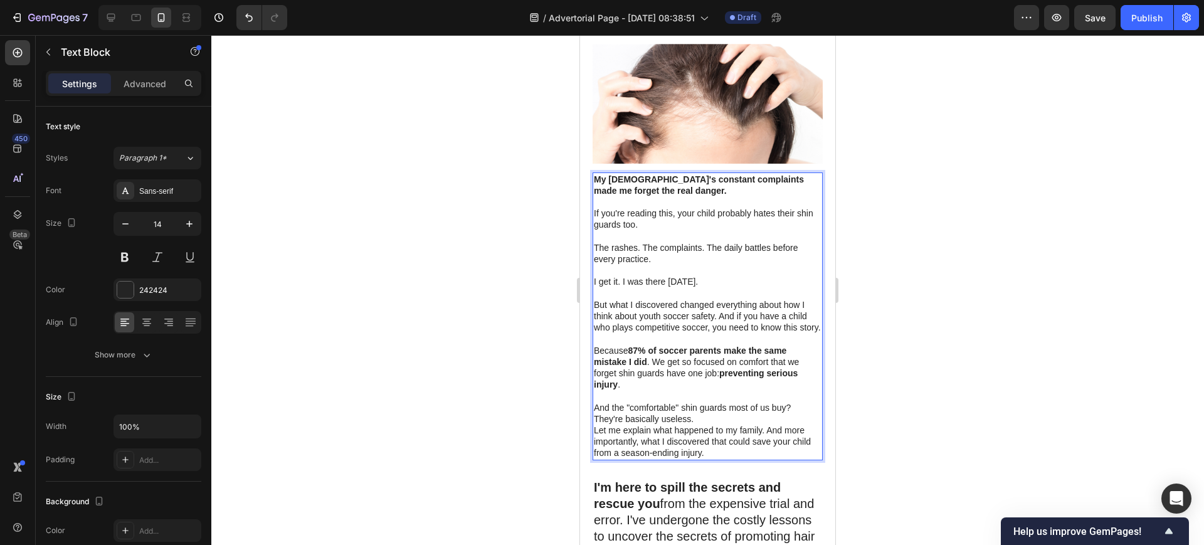
click at [708, 425] on p "And the "comfortable" shin guards most of us buy? They're basically useless." at bounding box center [708, 413] width 228 height 23
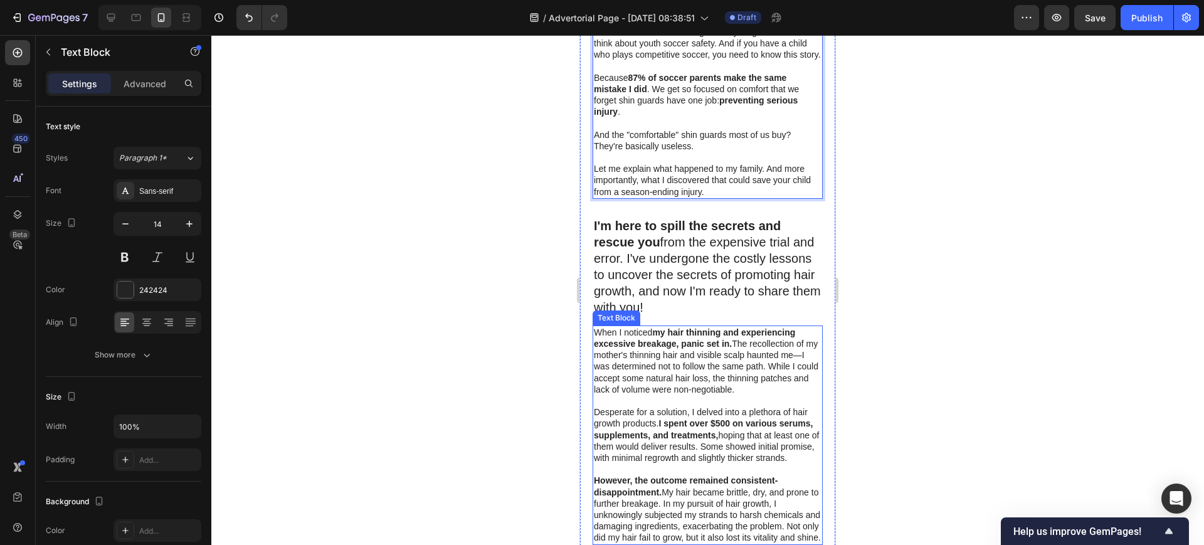
scroll to position [549, 0]
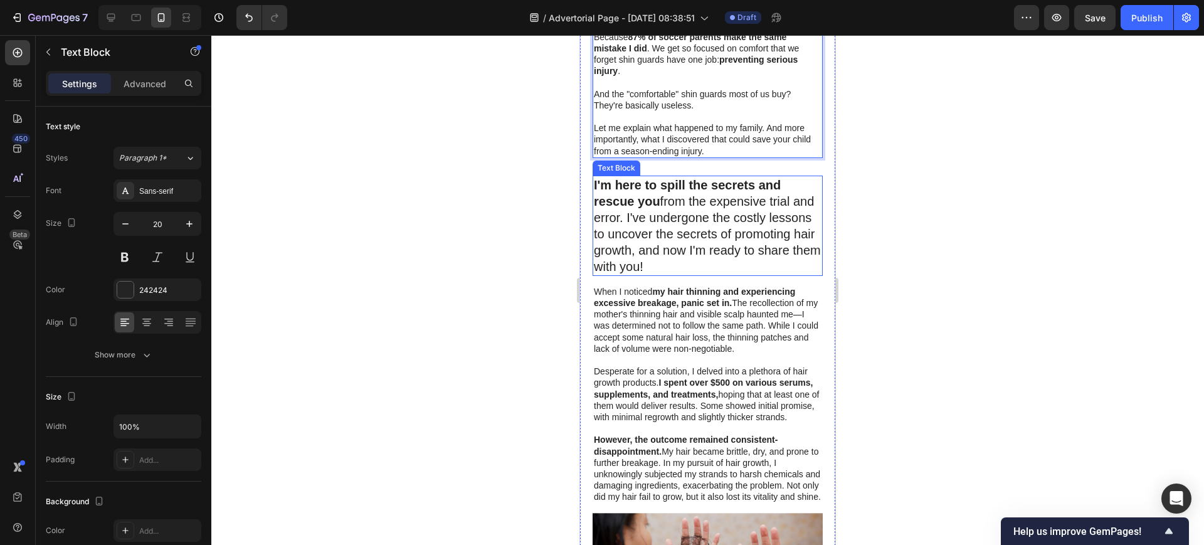
click at [663, 221] on p "I'm here to spill the secrets and rescue you from the expensive trial and error…" at bounding box center [708, 226] width 228 height 98
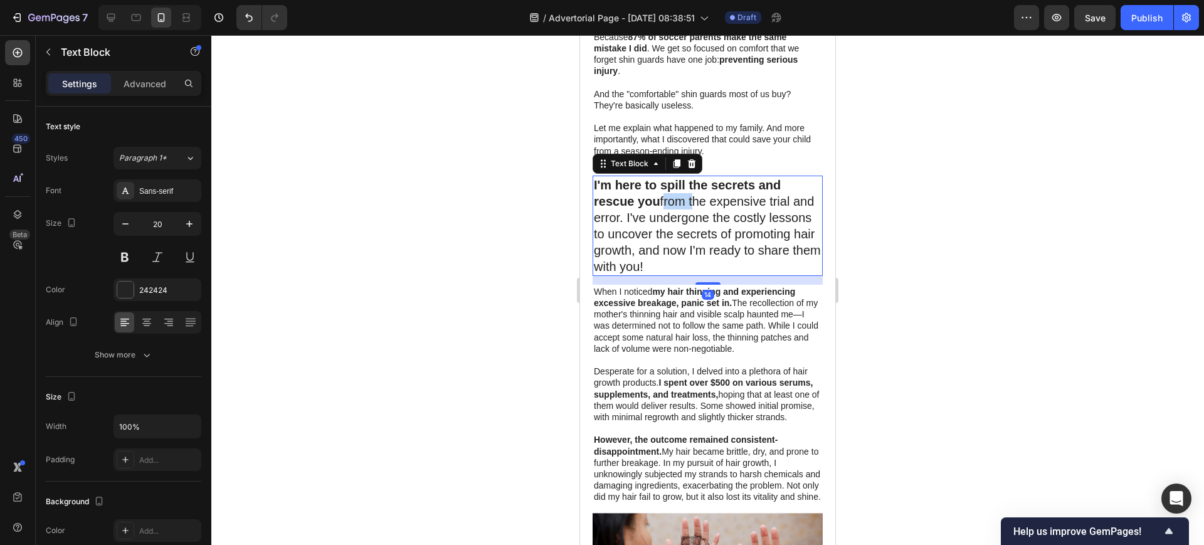
click at [662, 221] on p "I'm here to spill the secrets and rescue you from the expensive trial and error…" at bounding box center [708, 226] width 228 height 98
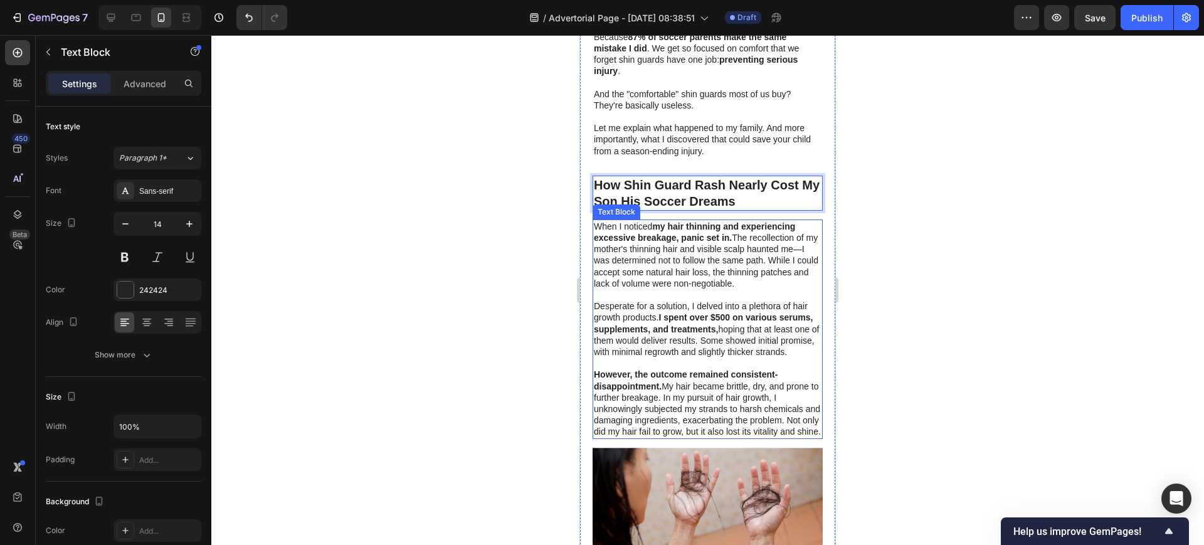
click at [648, 289] on p "When I noticed my hair thinning and experiencing excessive breakage, panic set …" at bounding box center [708, 255] width 228 height 68
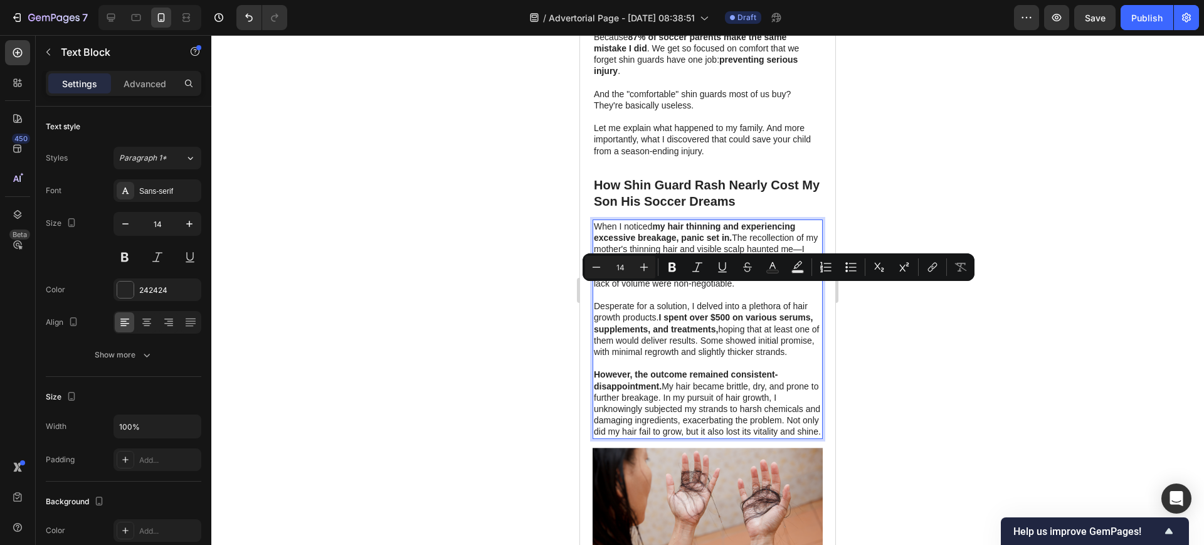
click at [707, 391] on strong "However, the outcome remained consistent-disappointment." at bounding box center [686, 379] width 184 height 21
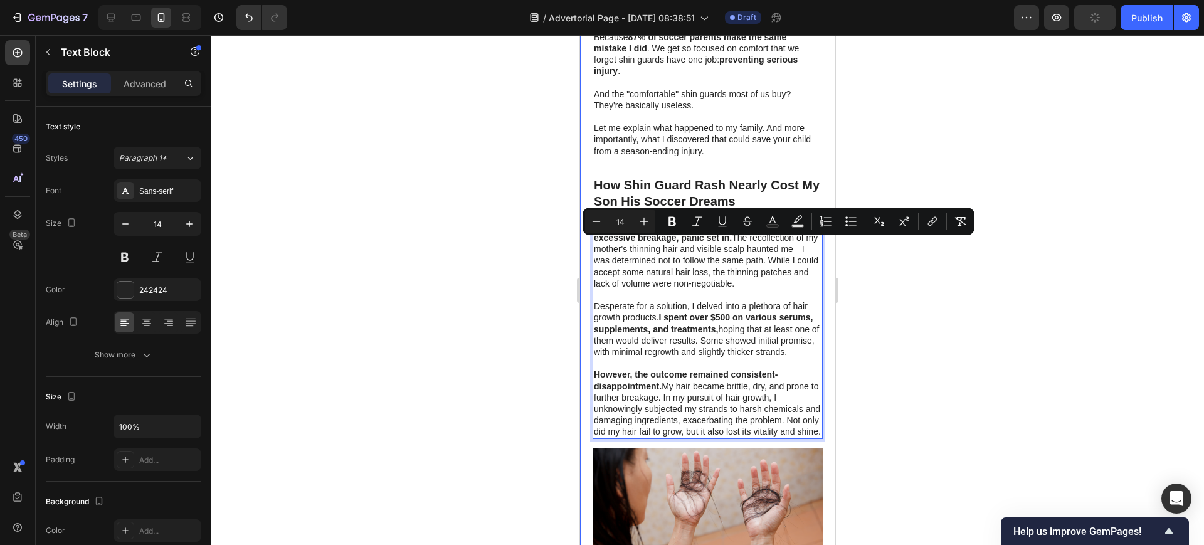
drag, startPoint x: 685, startPoint y: 473, endPoint x: 1175, endPoint y: 269, distance: 530.8
click at [595, 234] on div "How I Almost Lost My Son's Soccer Career Over Shin Guard Rash Heading I was so …" at bounding box center [708, 513] width 230 height 1885
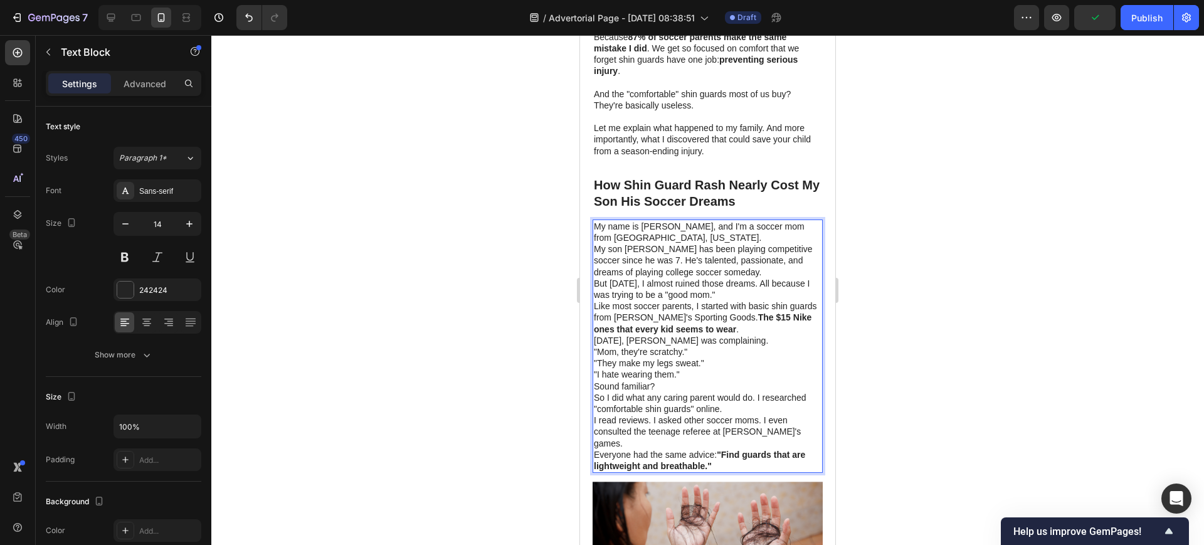
click at [684, 243] on p "My name is [PERSON_NAME], and I'm a soccer mom from [GEOGRAPHIC_DATA], [US_STAT…" at bounding box center [708, 232] width 228 height 23
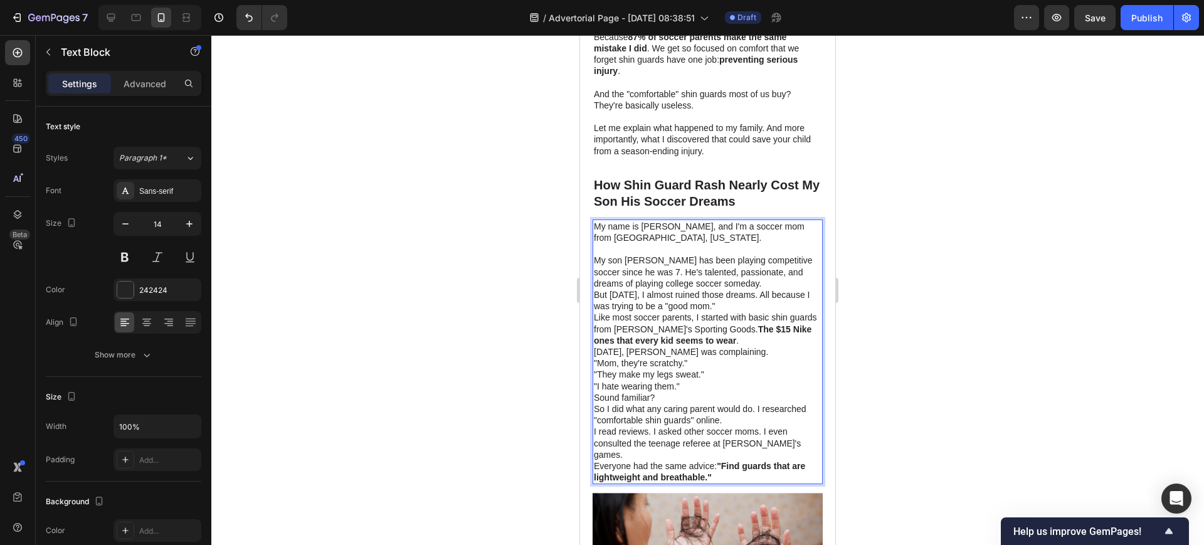
click at [658, 289] on p "My son Jake has been playing competitive soccer since he was 7. He's talented, …" at bounding box center [708, 272] width 228 height 34
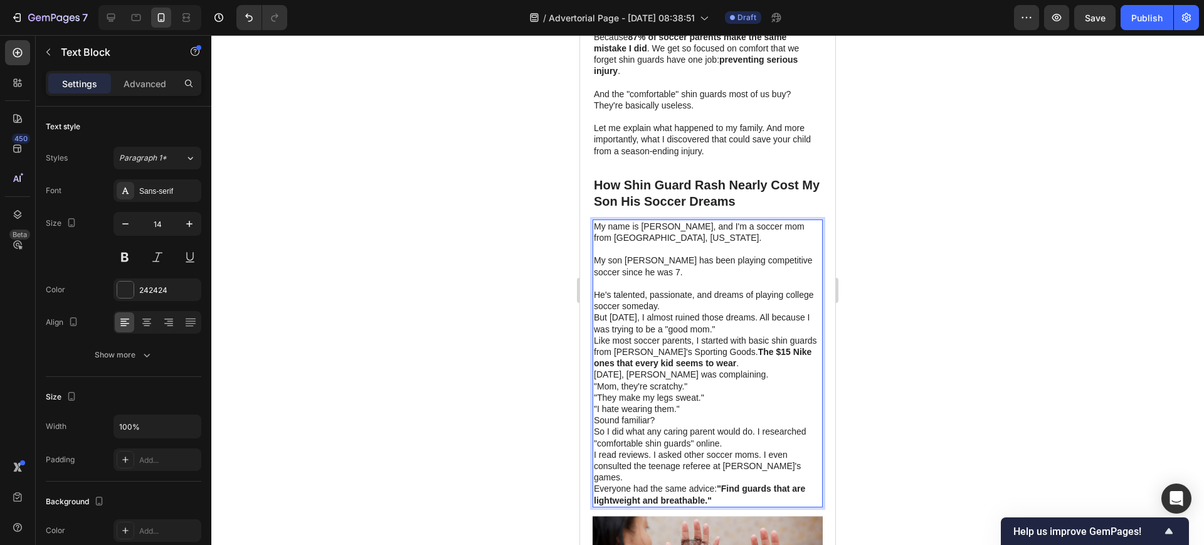
click at [711, 312] on p "He's talented, passionate, and dreams of playing college soccer someday." at bounding box center [708, 300] width 228 height 23
click at [791, 334] on p "But six months ago, I almost ruined those dreams. All because I was trying to b…" at bounding box center [708, 323] width 228 height 23
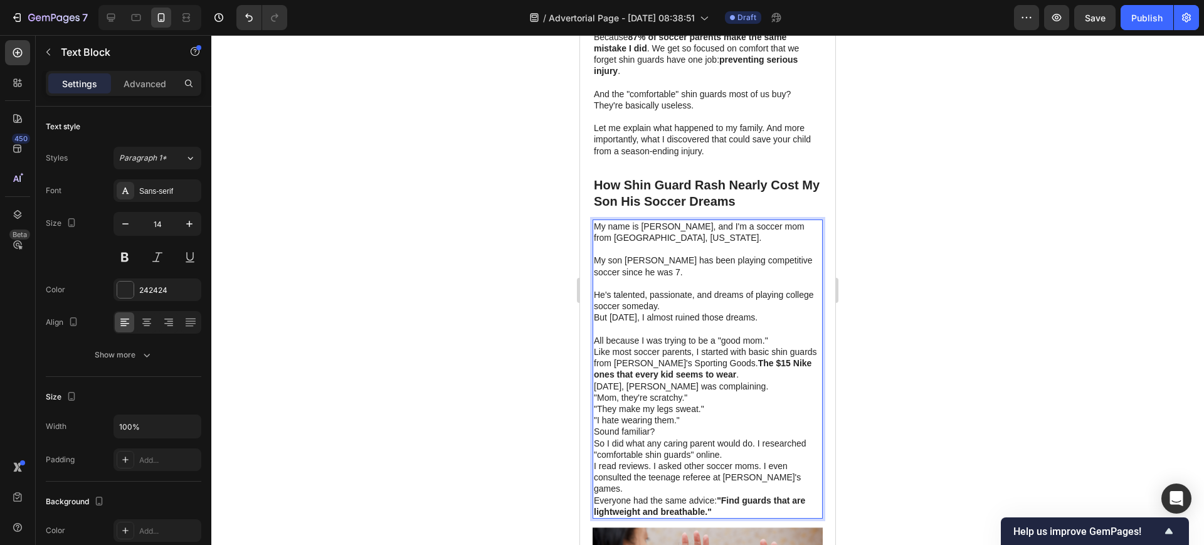
click at [736, 379] on strong "The $15 Nike ones that every kid seems to wear" at bounding box center [703, 368] width 218 height 21
click at [770, 392] on p "[DATE], [PERSON_NAME] was complaining." at bounding box center [708, 386] width 228 height 11
click at [806, 380] on p "The $15 Nike ones that every kid seems to wear ." at bounding box center [708, 374] width 228 height 11
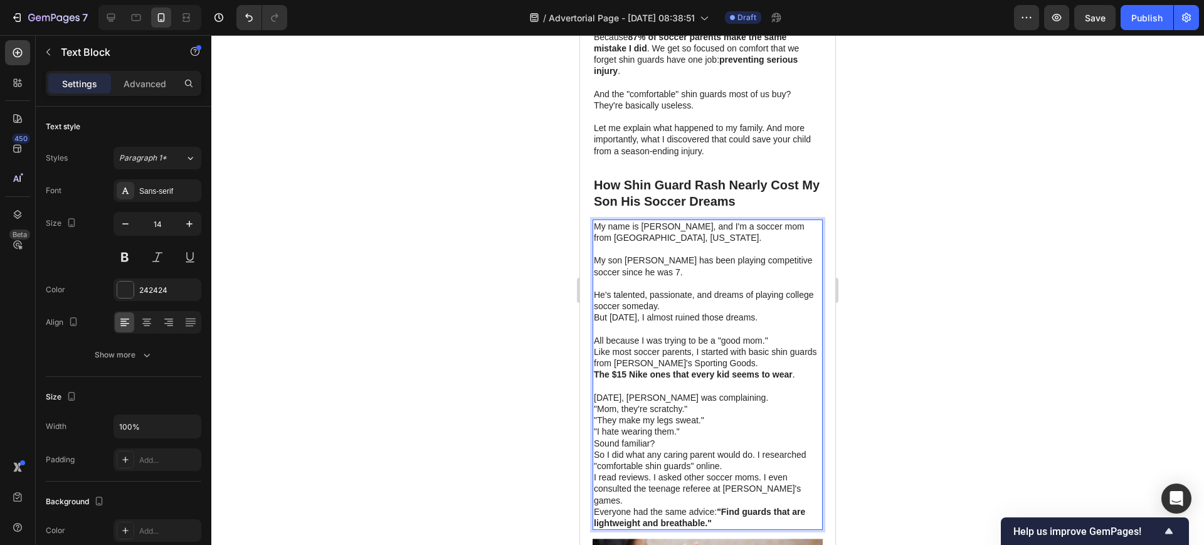
click at [774, 403] on p "[DATE], [PERSON_NAME] was complaining." at bounding box center [708, 397] width 228 height 11
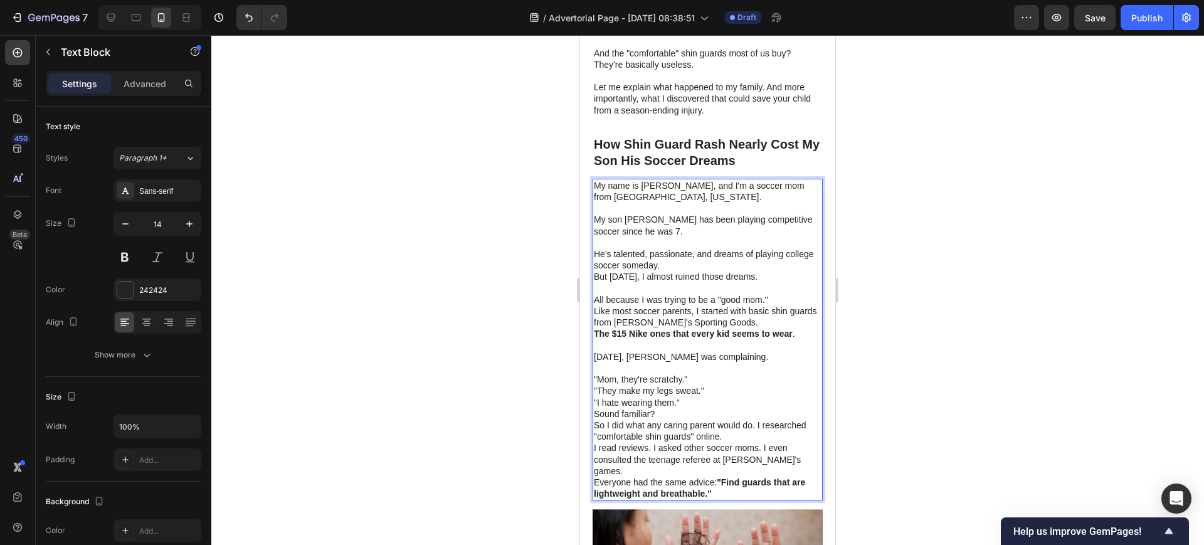
scroll to position [627, 0]
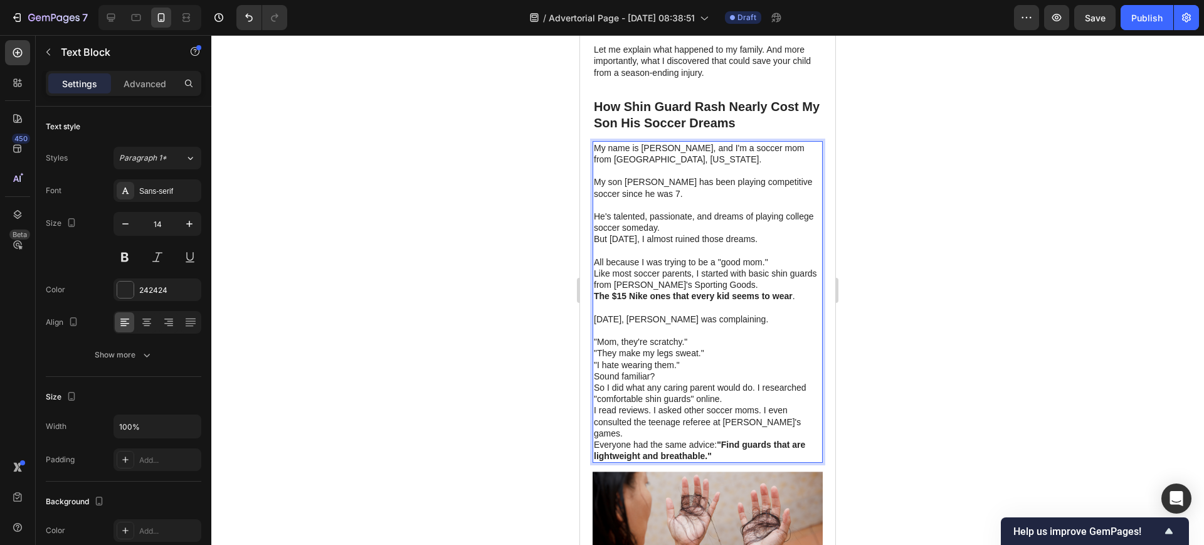
click at [708, 347] on p ""Mom, they're scratchy."" at bounding box center [708, 341] width 228 height 11
click at [689, 371] on p ""I hate wearing them."" at bounding box center [708, 364] width 228 height 11
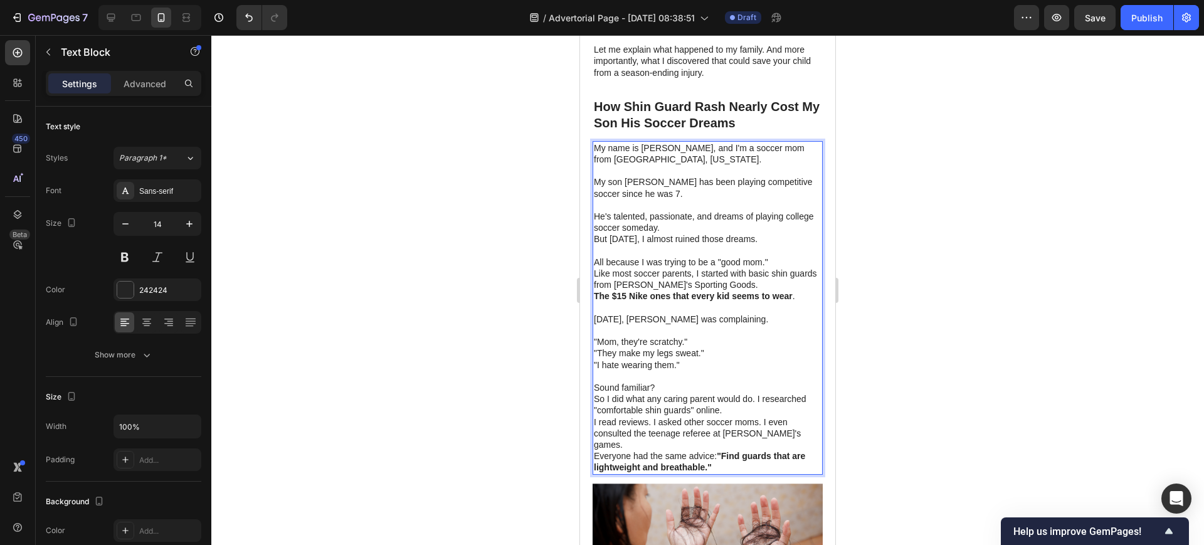
click at [681, 393] on p "Sound familiar?" at bounding box center [708, 387] width 228 height 11
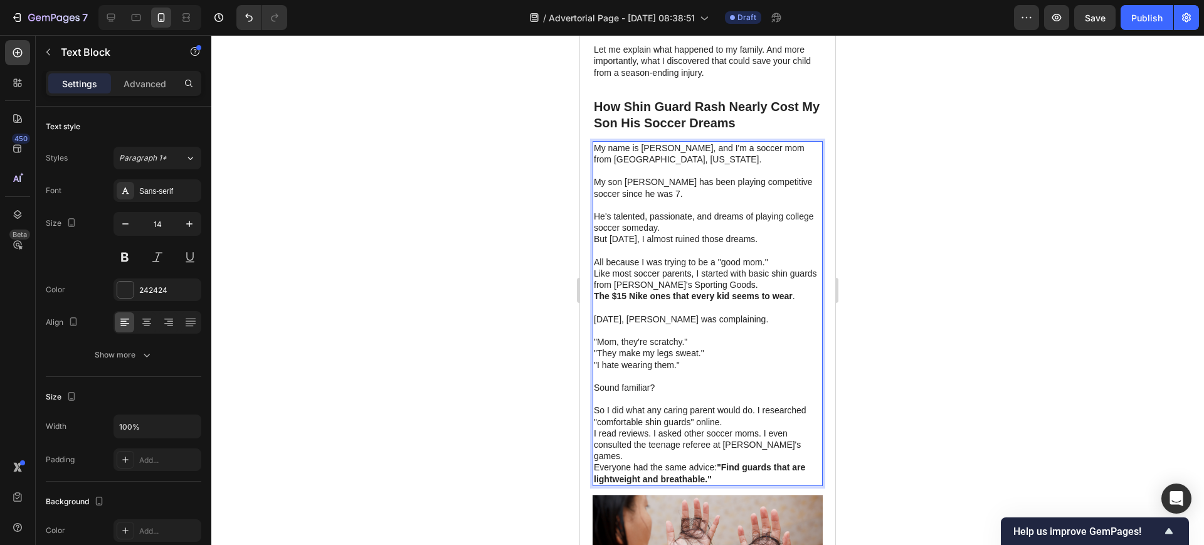
scroll to position [706, 0]
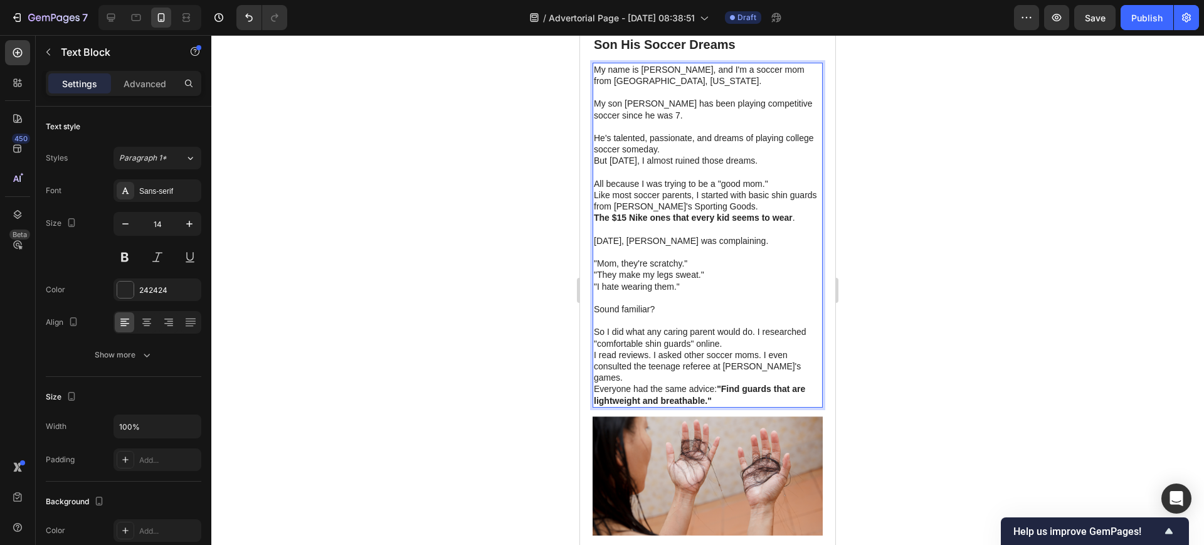
click at [763, 349] on p "So I did what any caring parent would do. I researched "comfortable shin guards…" at bounding box center [708, 337] width 228 height 23
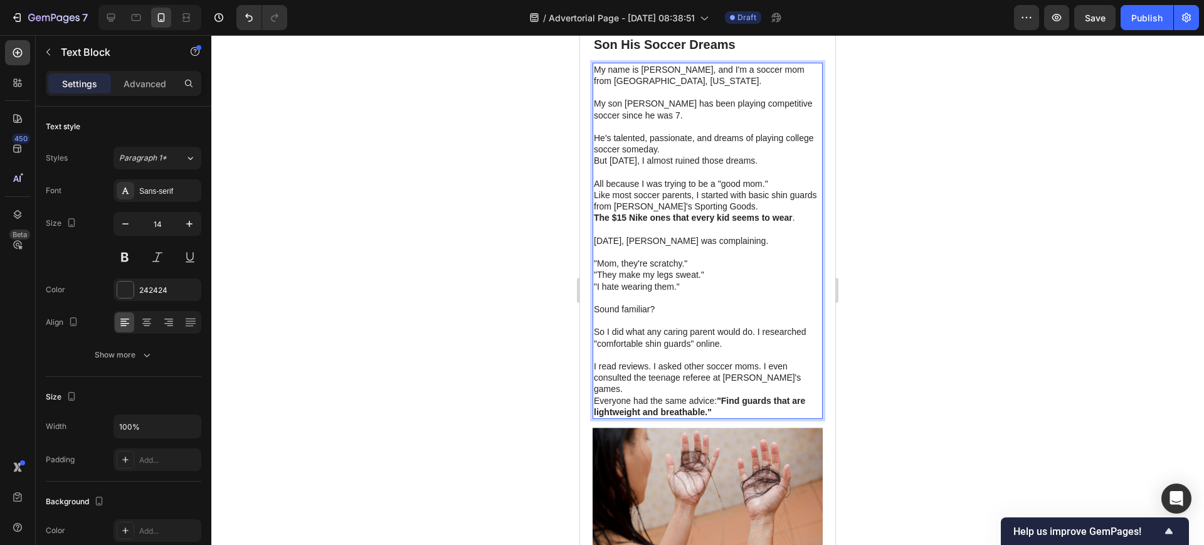
click at [793, 395] on p "I read reviews. I asked other soccer moms. I even consulted the teenage referee…" at bounding box center [708, 378] width 228 height 34
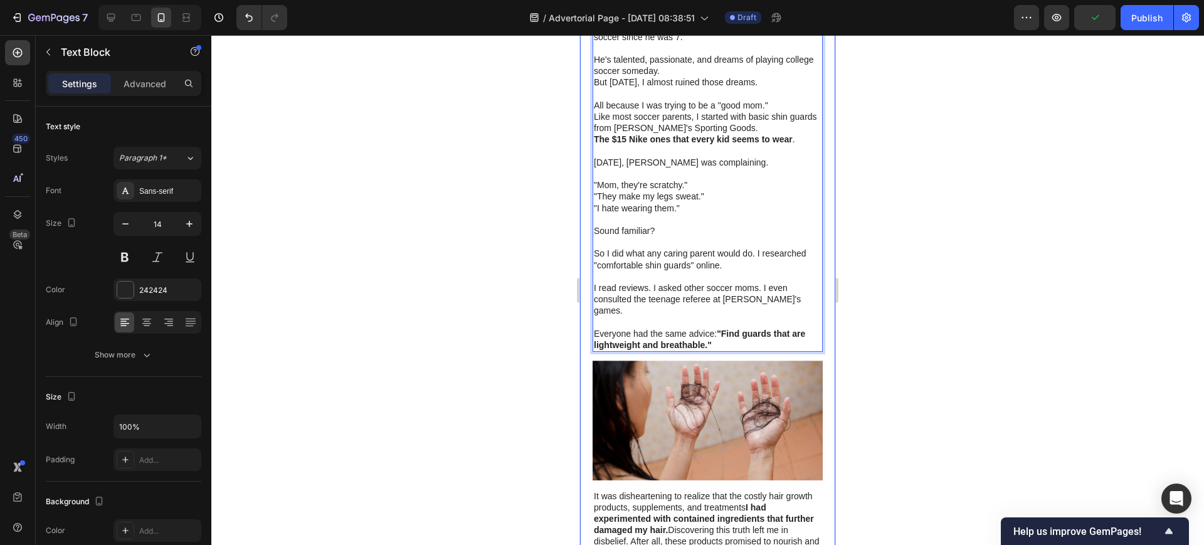
click at [904, 223] on div at bounding box center [707, 290] width 993 height 510
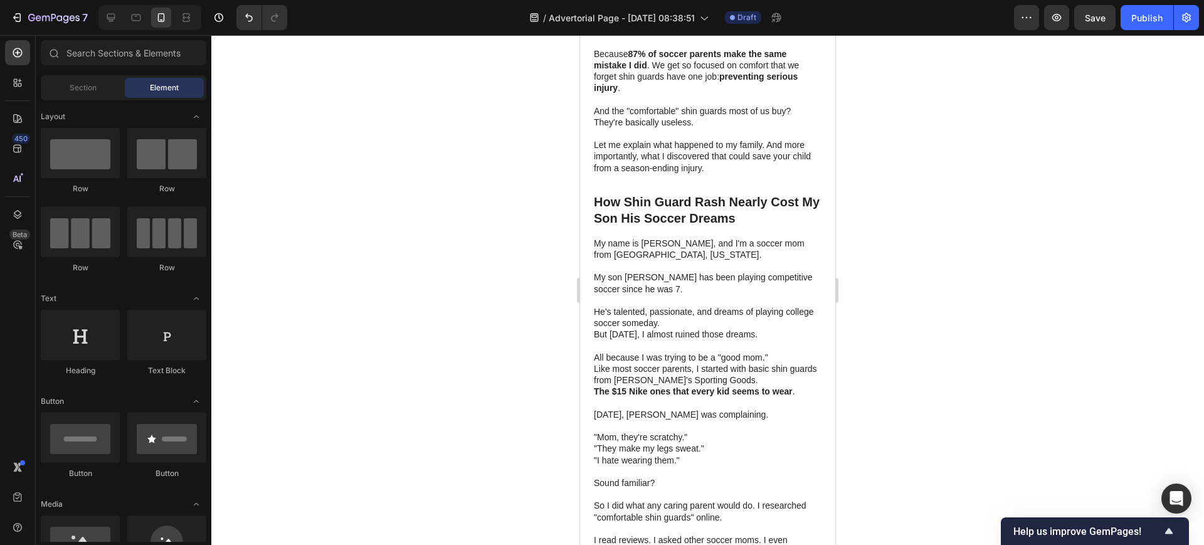
scroll to position [436, 0]
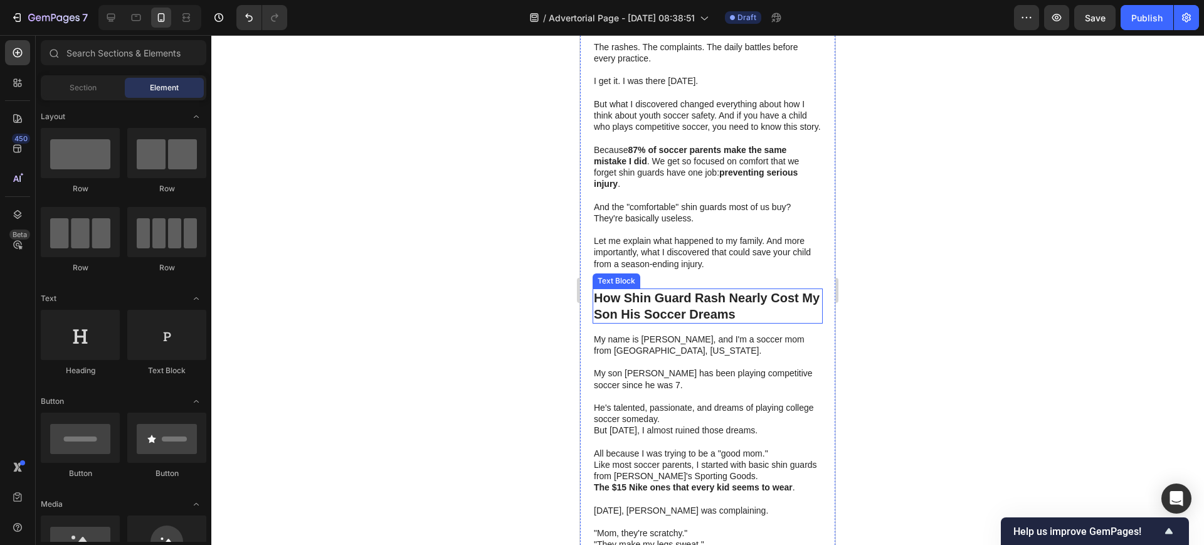
click at [607, 314] on strong "How Shin Guard Rash Nearly Cost My Son His Soccer Dreams" at bounding box center [707, 306] width 226 height 30
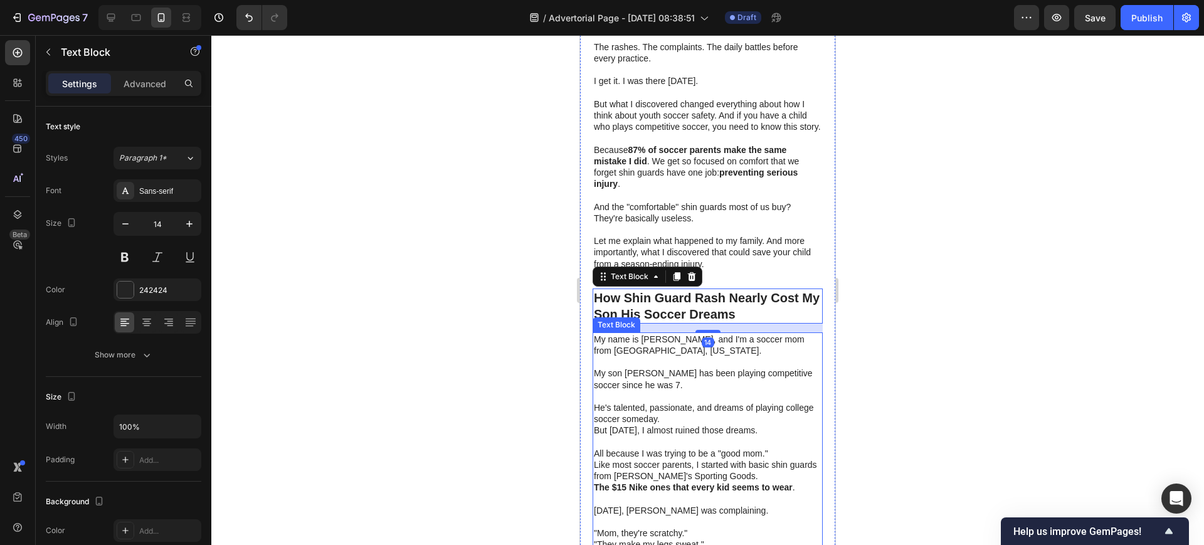
click at [618, 356] on p "My name is [PERSON_NAME], and I'm a soccer mom from [GEOGRAPHIC_DATA], [US_STAT…" at bounding box center [708, 345] width 228 height 23
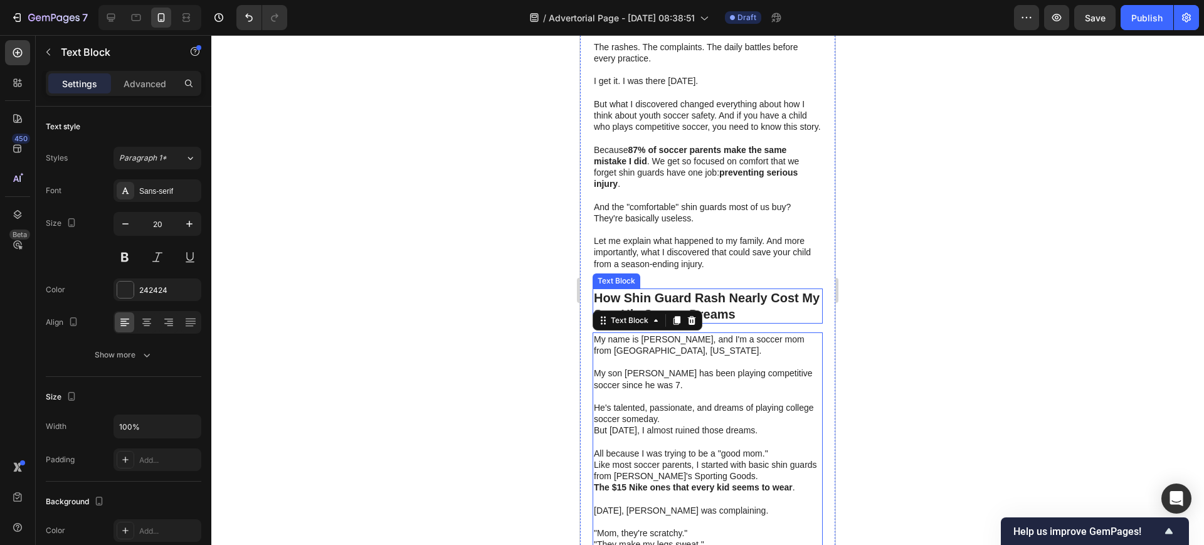
click at [638, 314] on strong "How Shin Guard Rash Nearly Cost My Son His Soccer Dreams" at bounding box center [707, 306] width 226 height 30
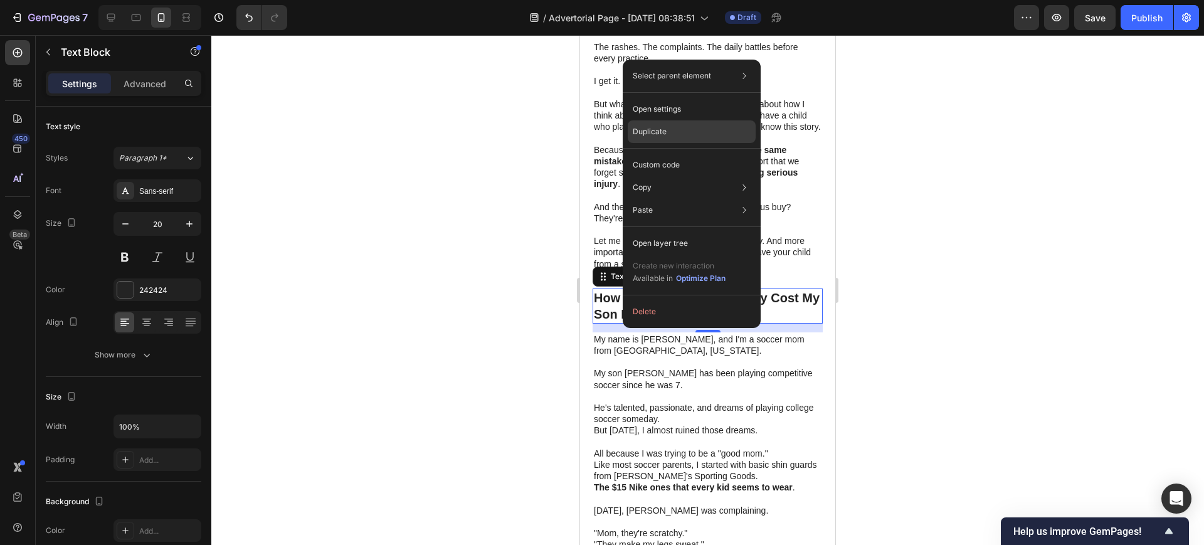
click at [666, 134] on p "Duplicate" at bounding box center [650, 131] width 34 height 11
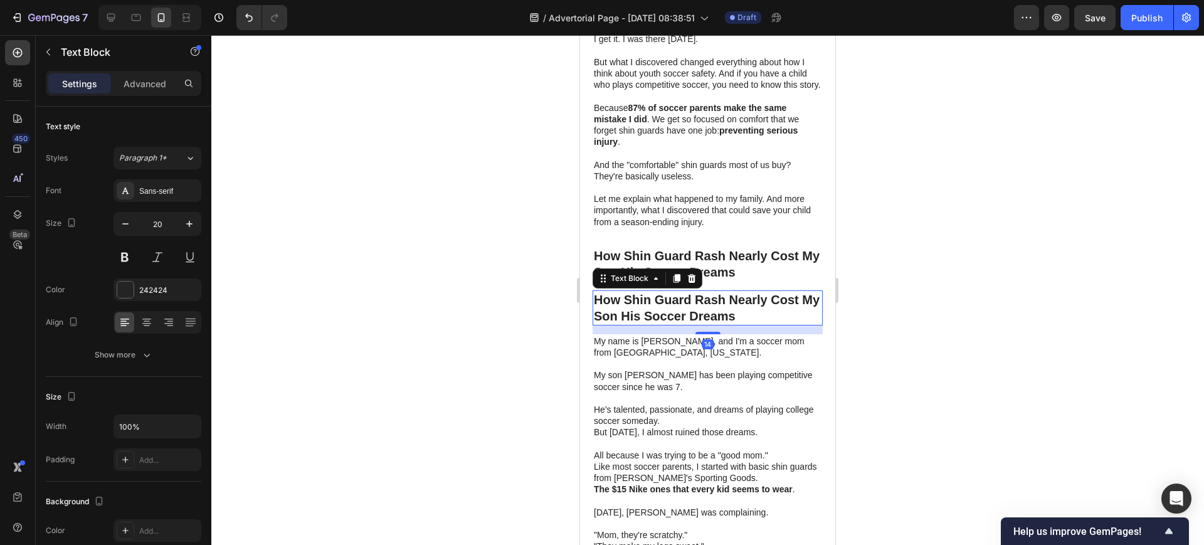
scroll to position [514, 0]
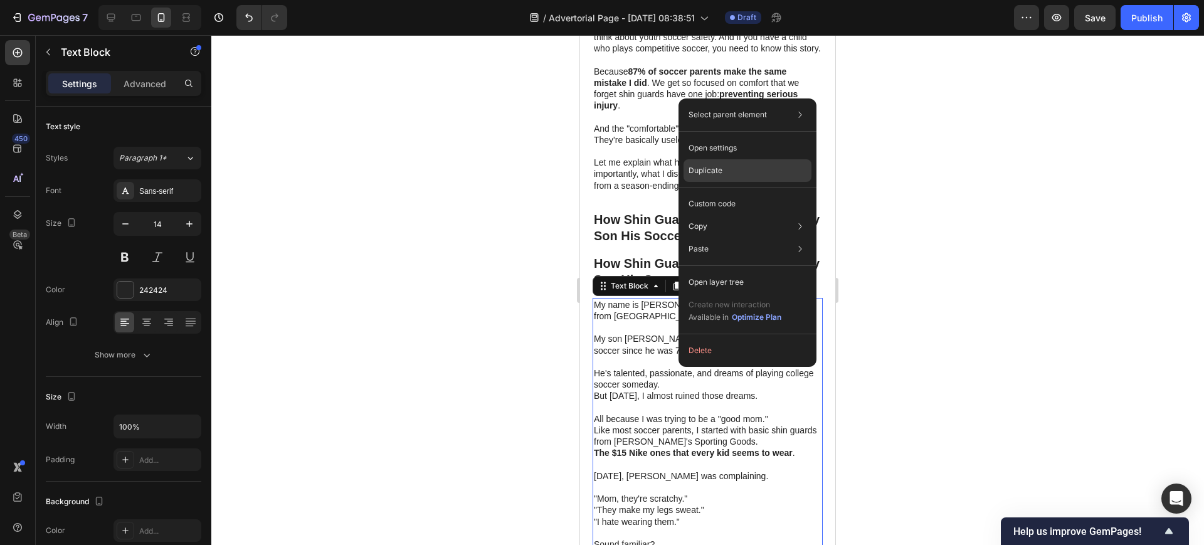
click at [702, 179] on div "Duplicate" at bounding box center [748, 170] width 128 height 23
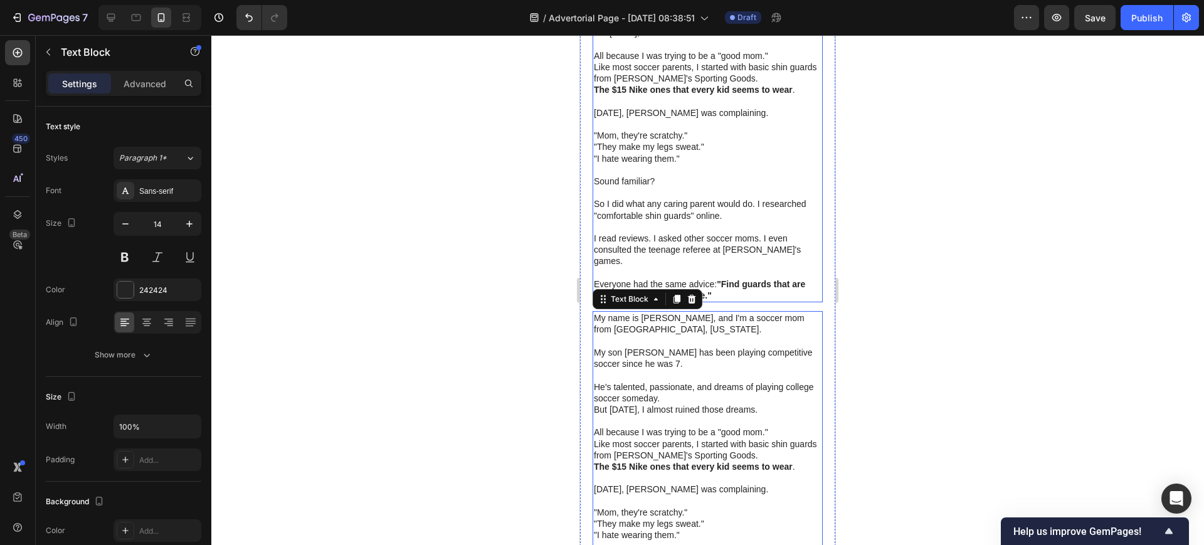
scroll to position [726, 0]
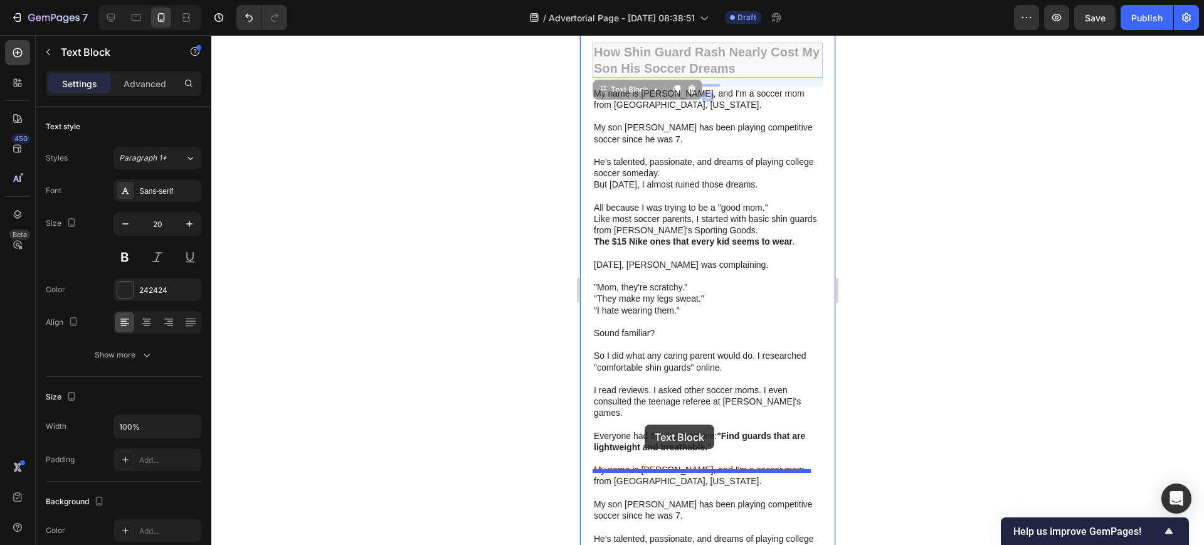
drag, startPoint x: 690, startPoint y: 85, endPoint x: 645, endPoint y: 425, distance: 342.9
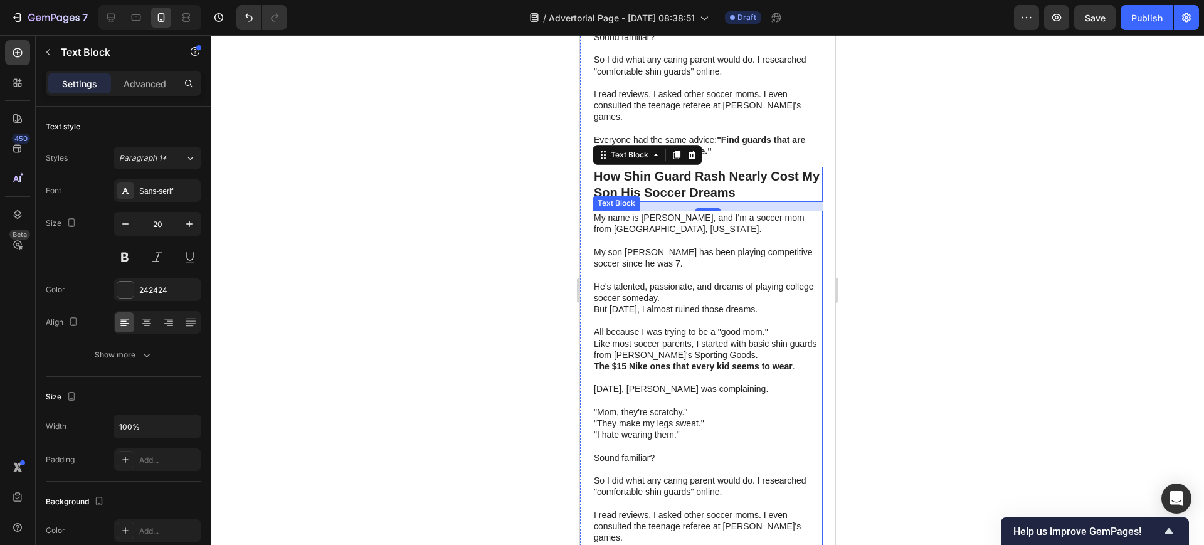
scroll to position [882, 0]
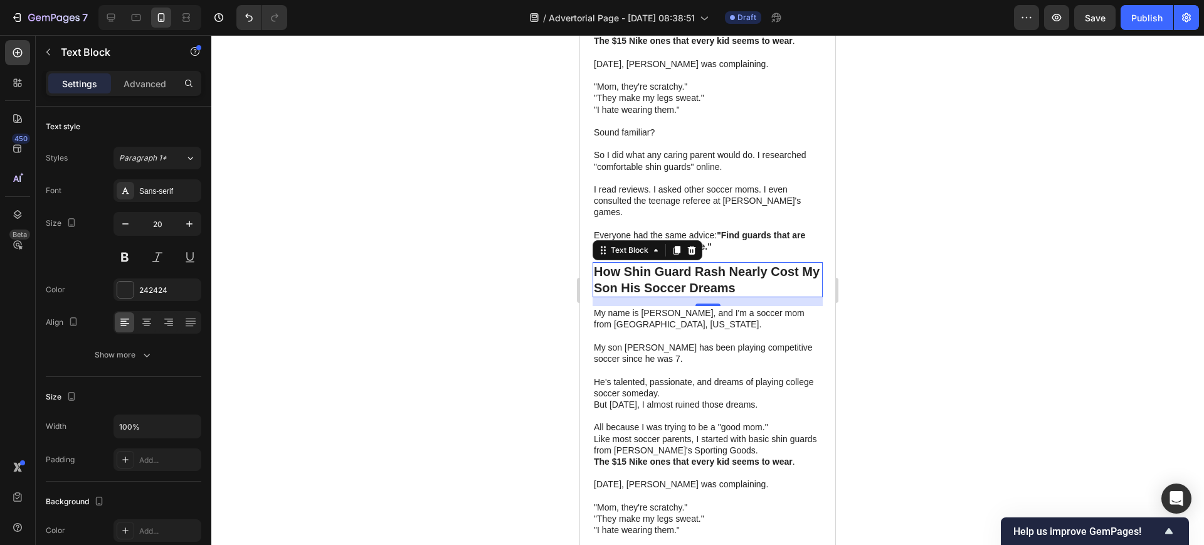
click at [692, 283] on strong "How Shin Guard Rash Nearly Cost My Son His Soccer Dreams" at bounding box center [707, 280] width 226 height 30
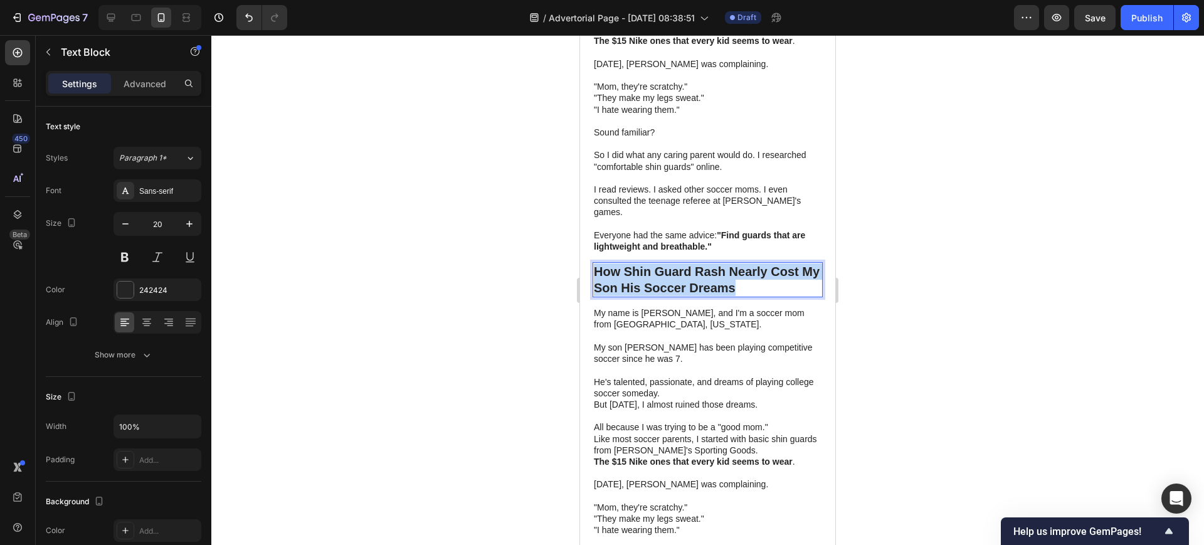
click at [692, 283] on strong "How Shin Guard Rash Nearly Cost My Son His Soccer Dreams" at bounding box center [707, 280] width 226 height 30
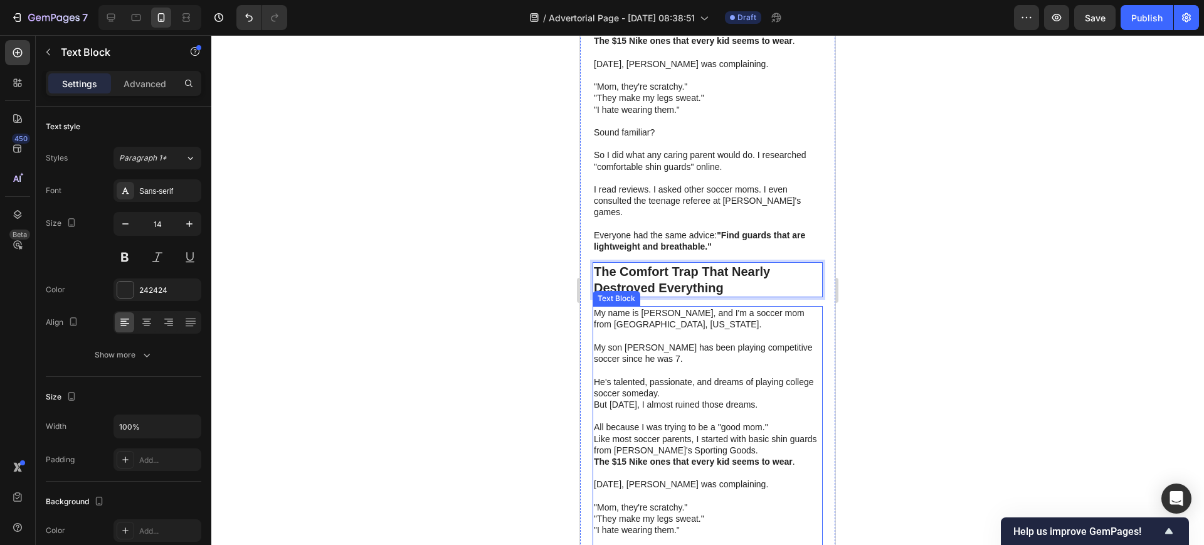
click at [621, 318] on p "My name is [PERSON_NAME], and I'm a soccer mom from [GEOGRAPHIC_DATA], [US_STAT…" at bounding box center [708, 318] width 228 height 23
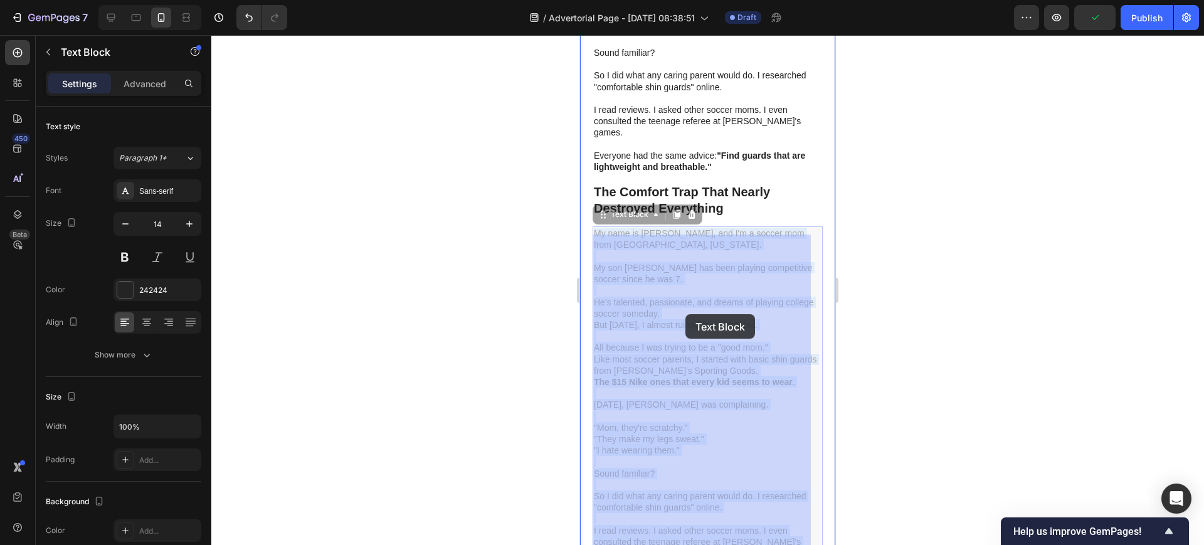
scroll to position [1118, 0]
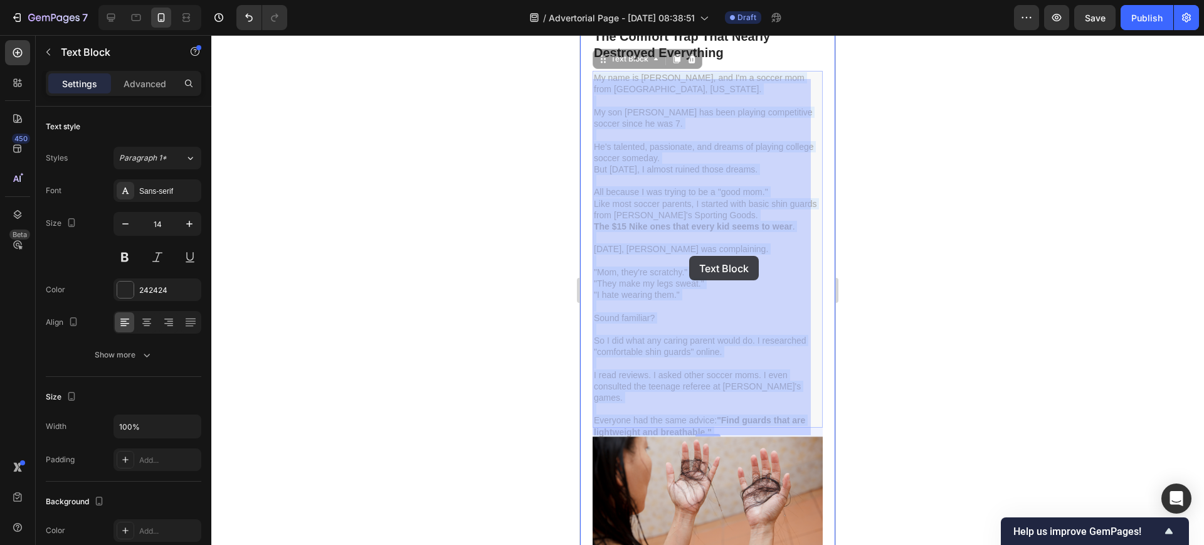
drag, startPoint x: 597, startPoint y: 245, endPoint x: 689, endPoint y: 256, distance: 92.9
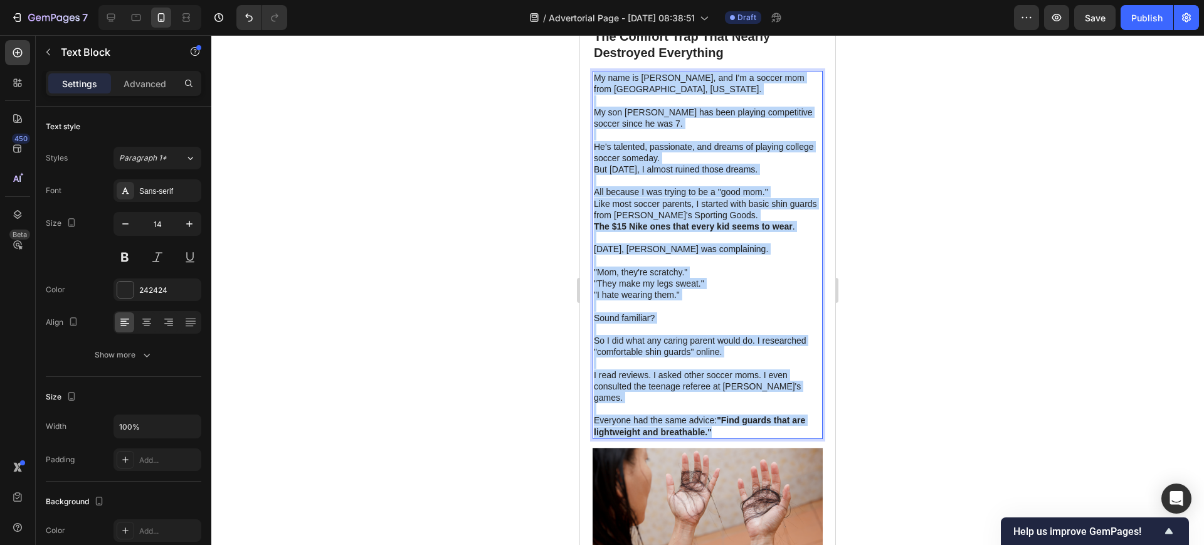
drag, startPoint x: 721, startPoint y: 427, endPoint x: 595, endPoint y: 86, distance: 363.9
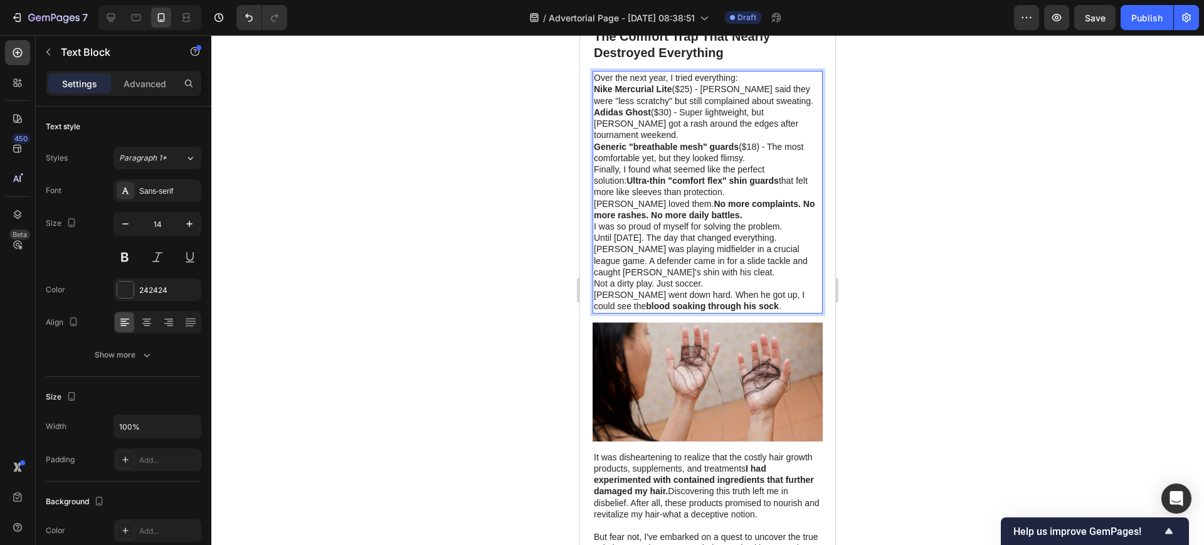
scroll to position [1039, 0]
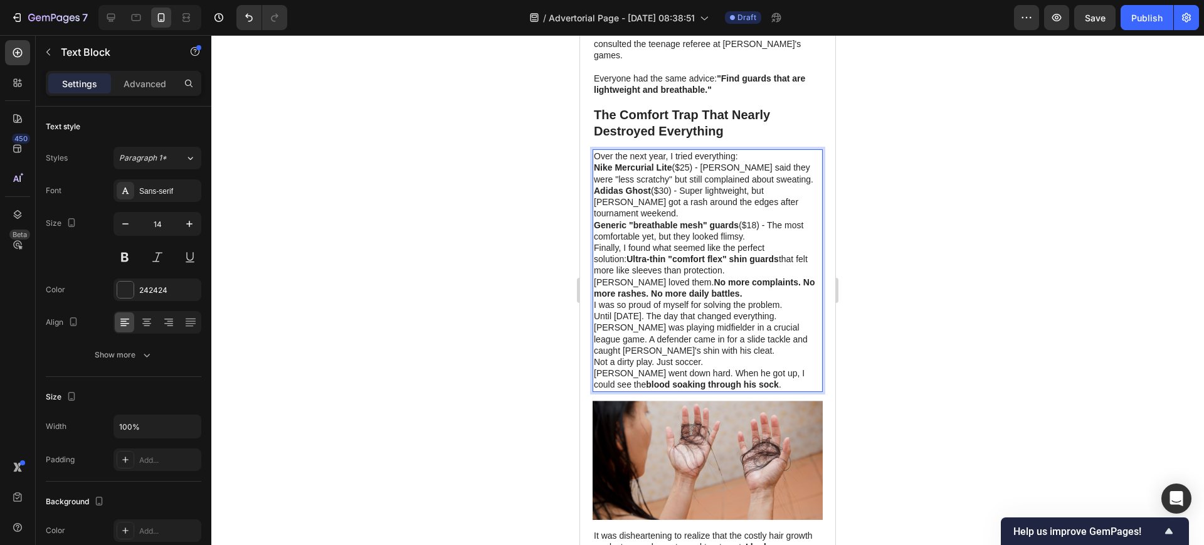
click at [753, 162] on p "Over the next year, I tried everything:" at bounding box center [708, 156] width 228 height 11
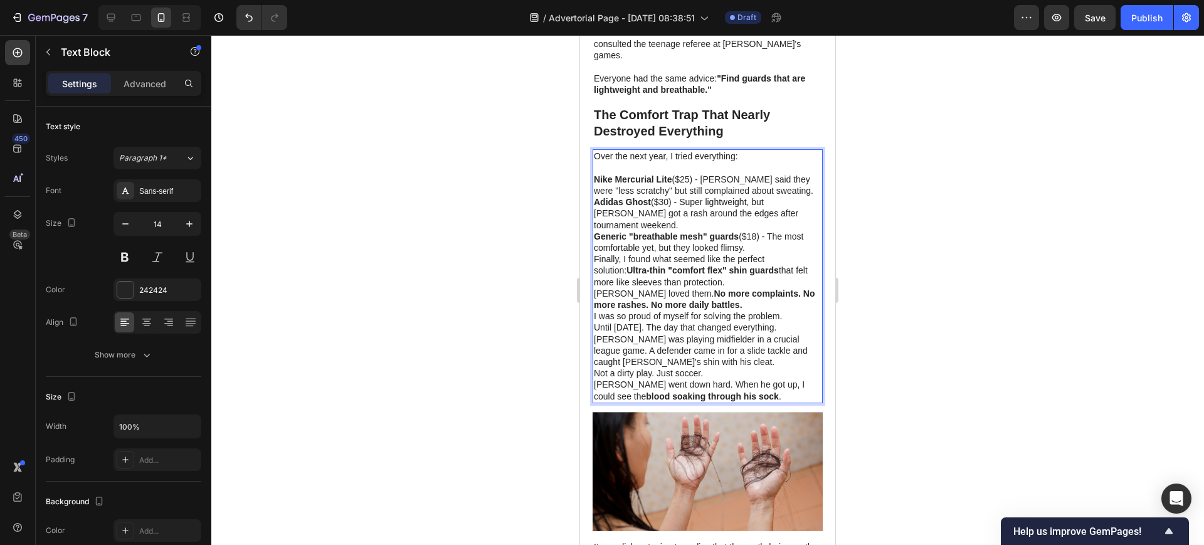
click at [778, 196] on p "Nike Mercurial Lite ($25) - Jake said they were "less scratchy" but still compl…" at bounding box center [708, 185] width 228 height 23
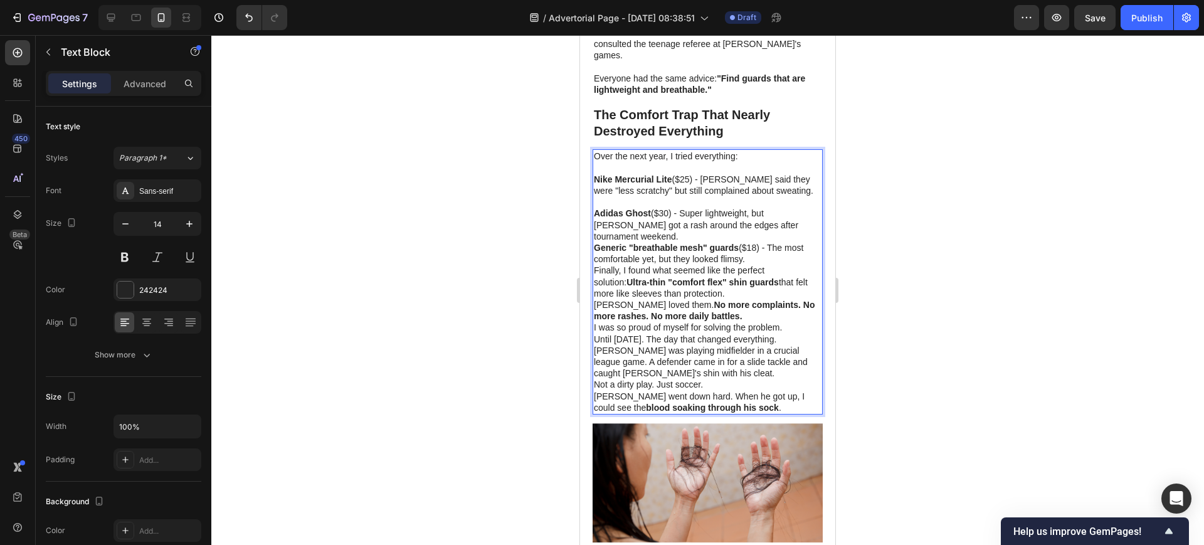
click at [792, 235] on p "Adidas Ghost ($30) - Super lightweight, but Jake got a rash around the edges af…" at bounding box center [708, 225] width 228 height 34
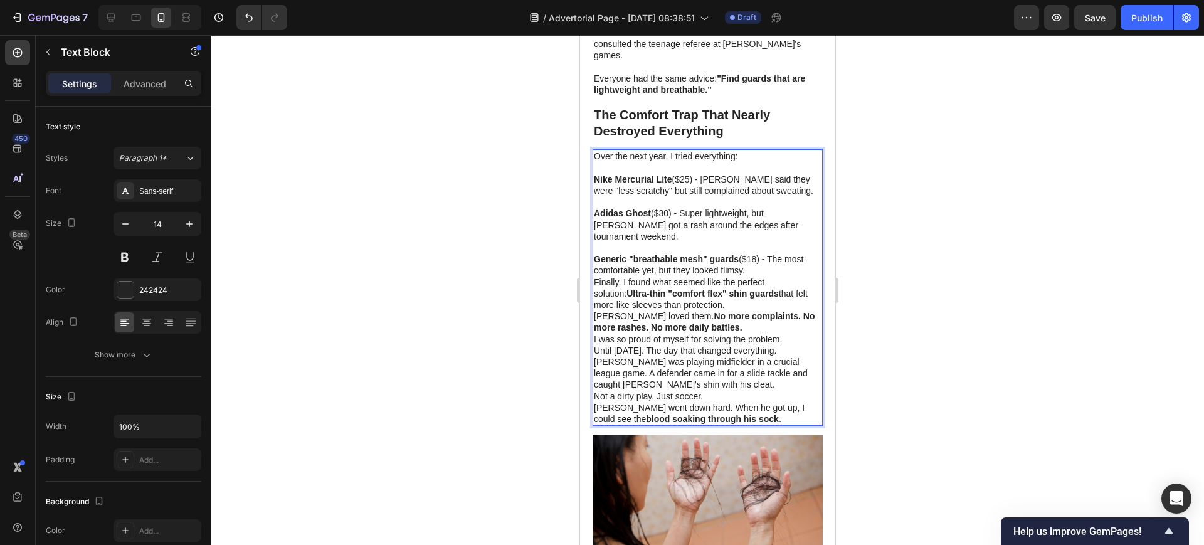
click at [756, 265] on p "Generic "breathable mesh" guards ($18) - The most comfortable yet, but they loo…" at bounding box center [708, 264] width 228 height 23
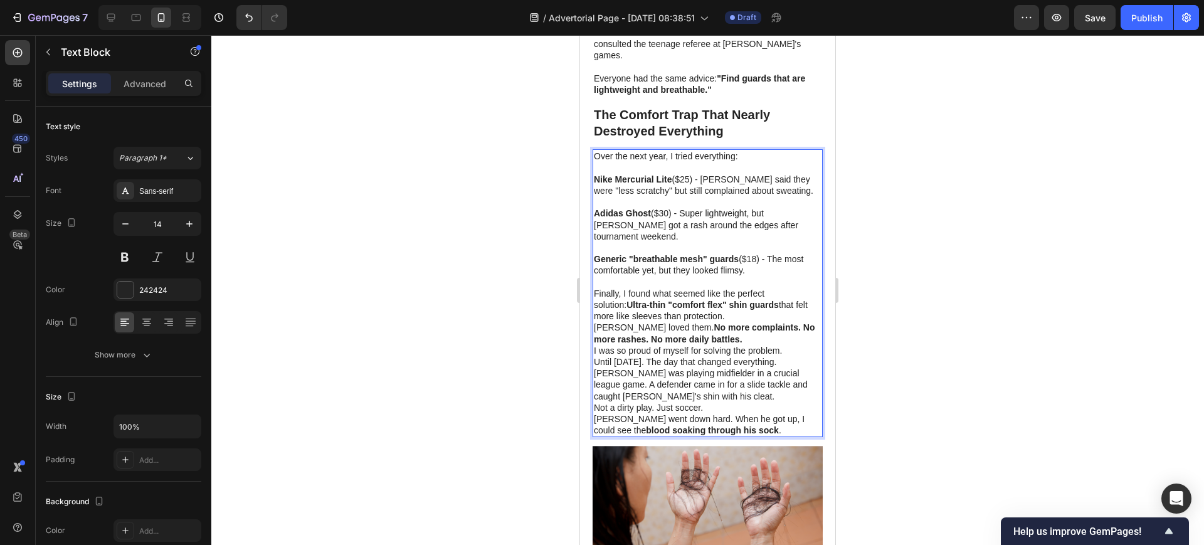
click at [724, 313] on p "Finally, I found what seemed like the perfect solution: Ultra-thin "comfort fle…" at bounding box center [708, 305] width 228 height 34
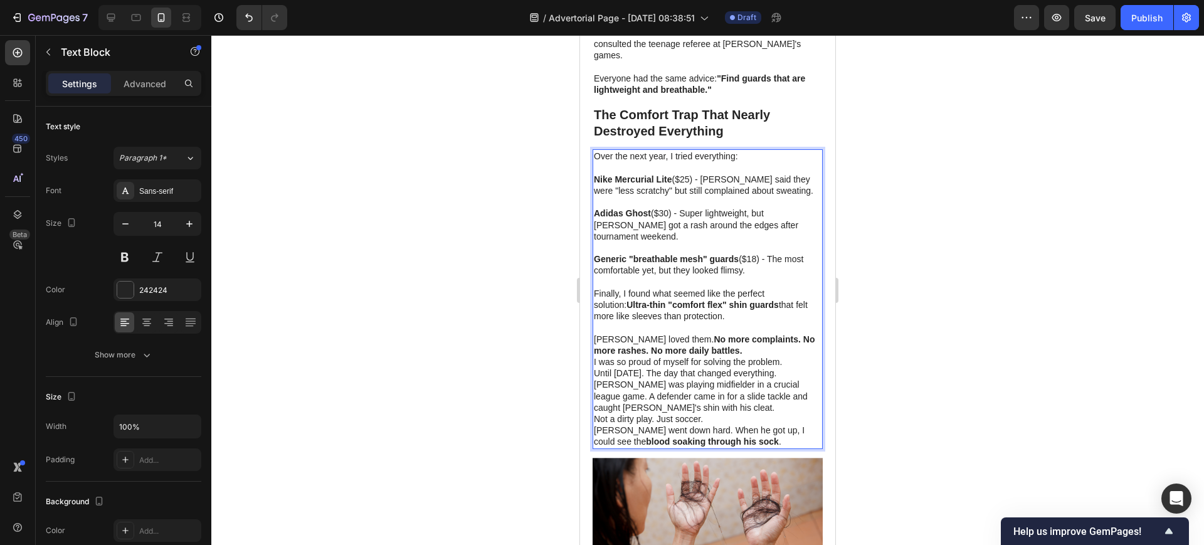
click at [735, 349] on p "Jake loved them. No more complaints. No more rashes. No more daily battles." at bounding box center [708, 345] width 228 height 23
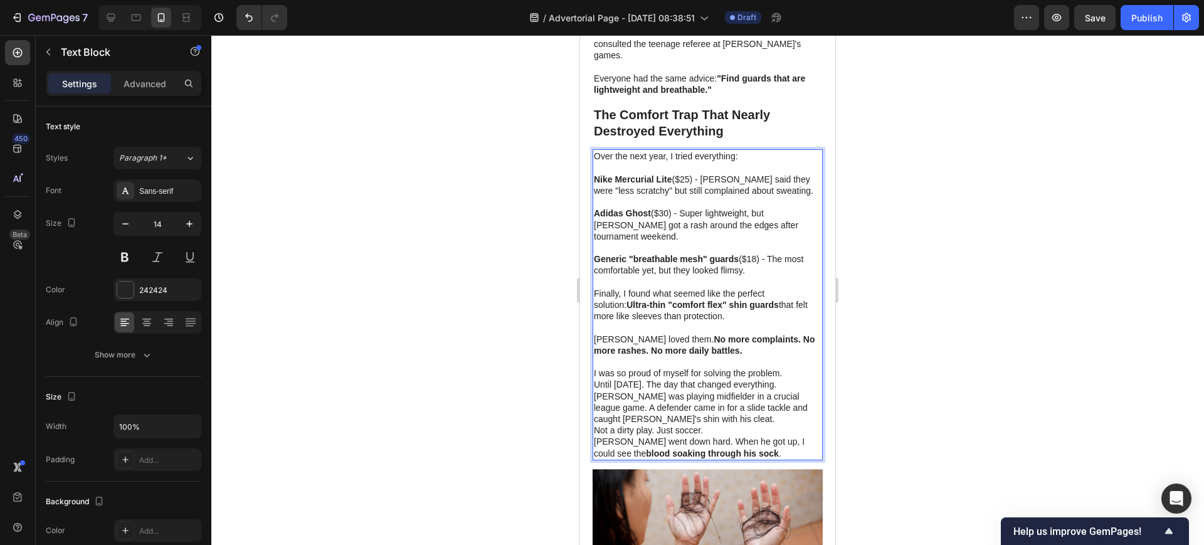
click at [667, 382] on p "Until October 15th. The day that changed everything." at bounding box center [708, 384] width 228 height 11
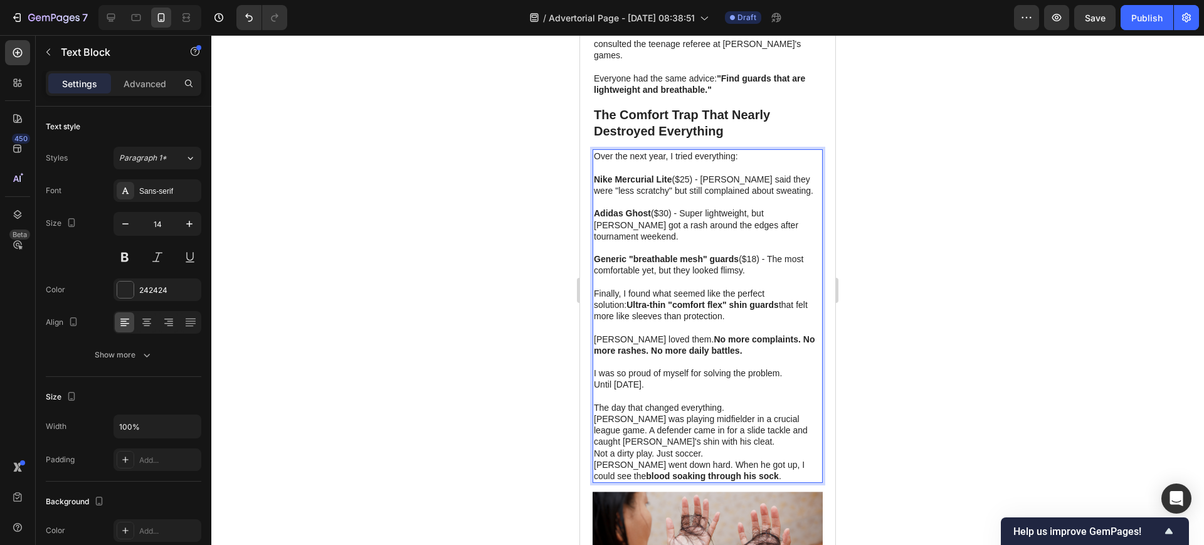
click at [696, 436] on p "[PERSON_NAME] was playing midfielder in a crucial league game. A defender came …" at bounding box center [708, 430] width 228 height 34
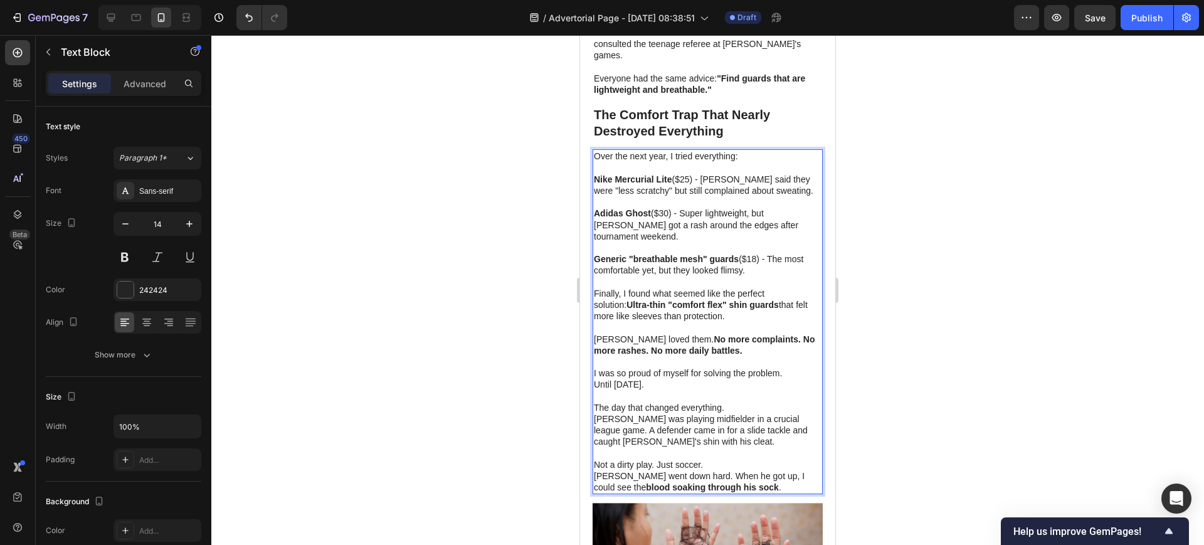
click at [745, 461] on p "Not a dirty play. Just soccer." at bounding box center [708, 464] width 228 height 11
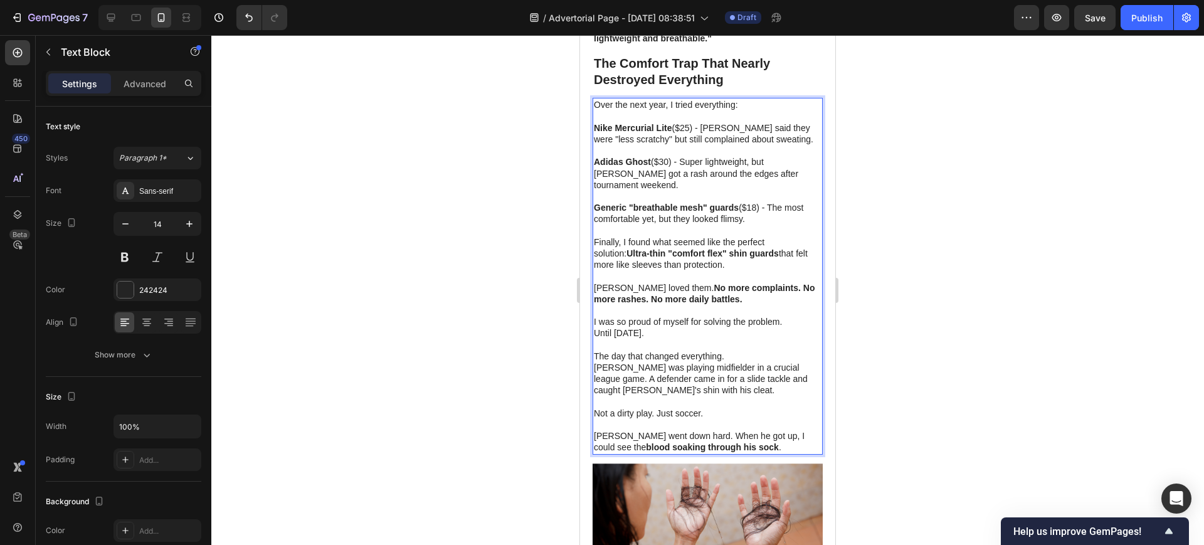
scroll to position [1118, 0]
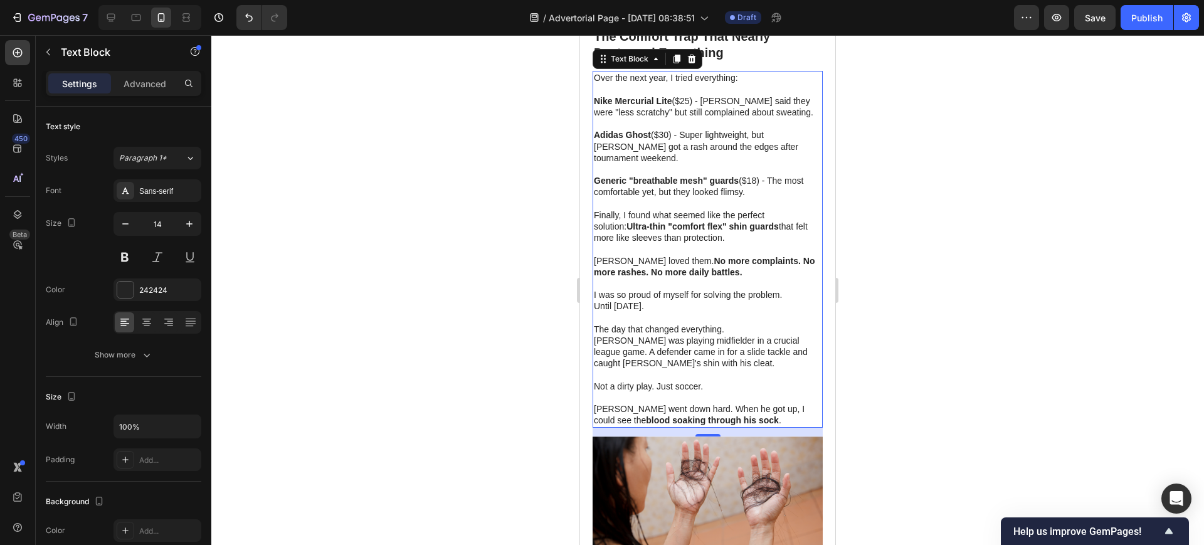
click at [886, 229] on div at bounding box center [707, 290] width 993 height 510
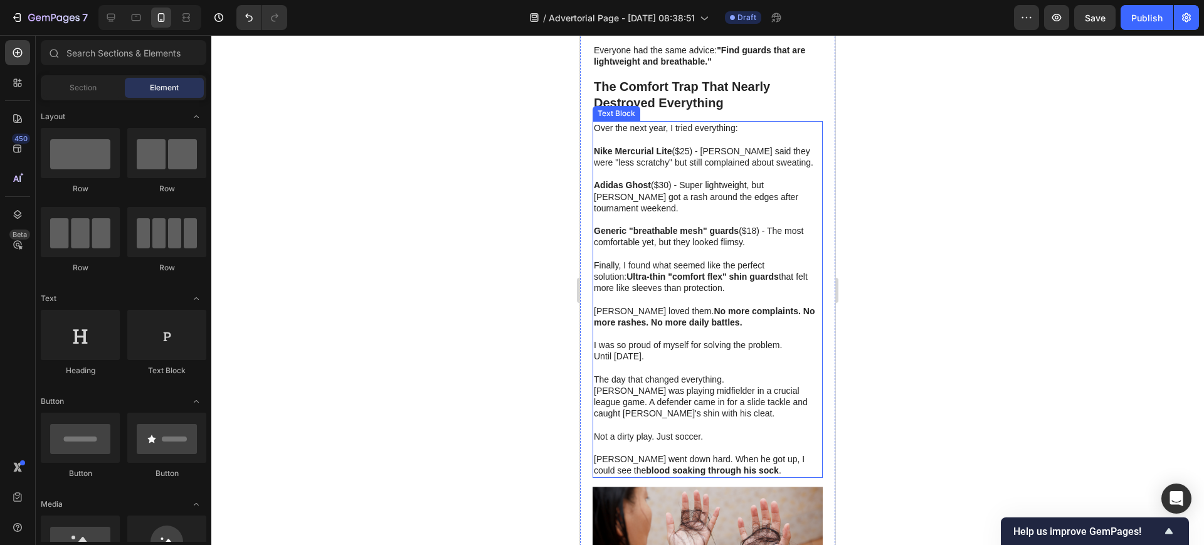
scroll to position [1098, 0]
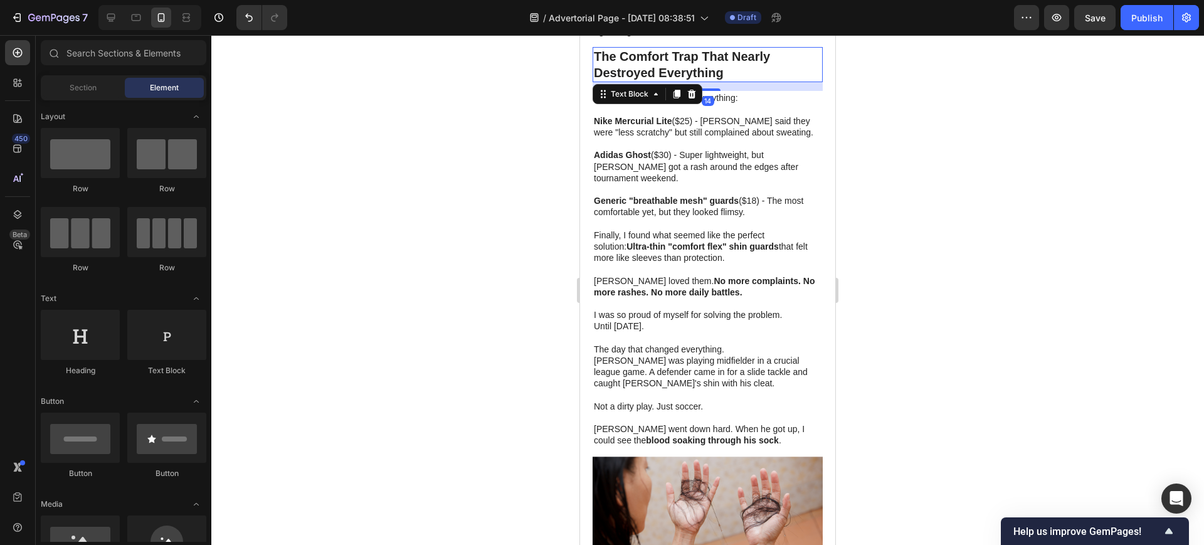
click at [685, 66] on strong "The Comfort Trap That Nearly Destroyed Everything" at bounding box center [682, 65] width 176 height 30
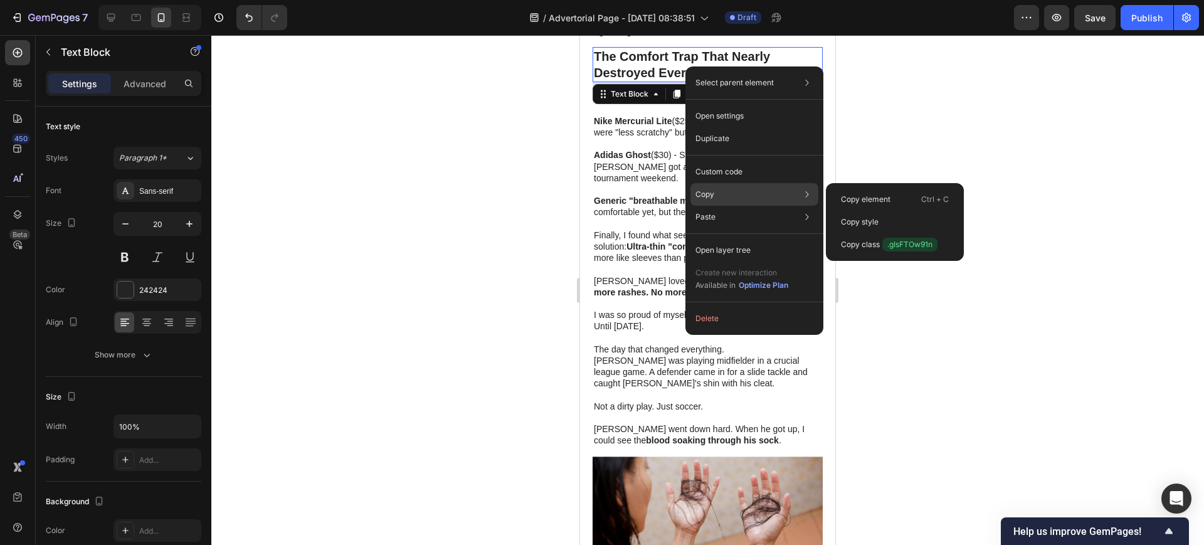
click at [724, 201] on div "Copy Copy element Ctrl + C Copy style Copy class .gIsFTOw91n" at bounding box center [754, 194] width 128 height 23
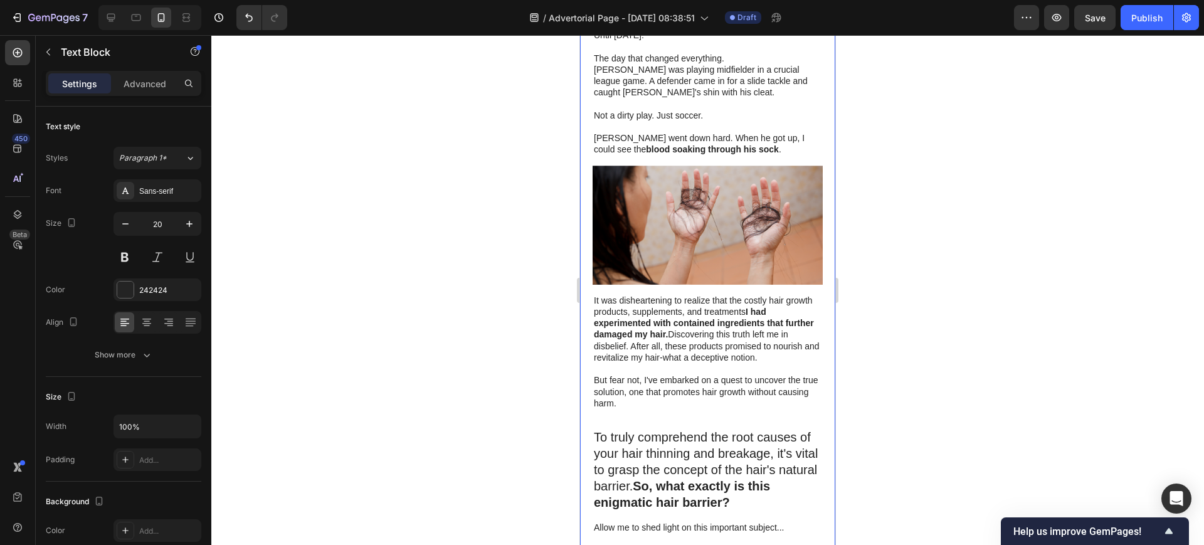
scroll to position [1411, 0]
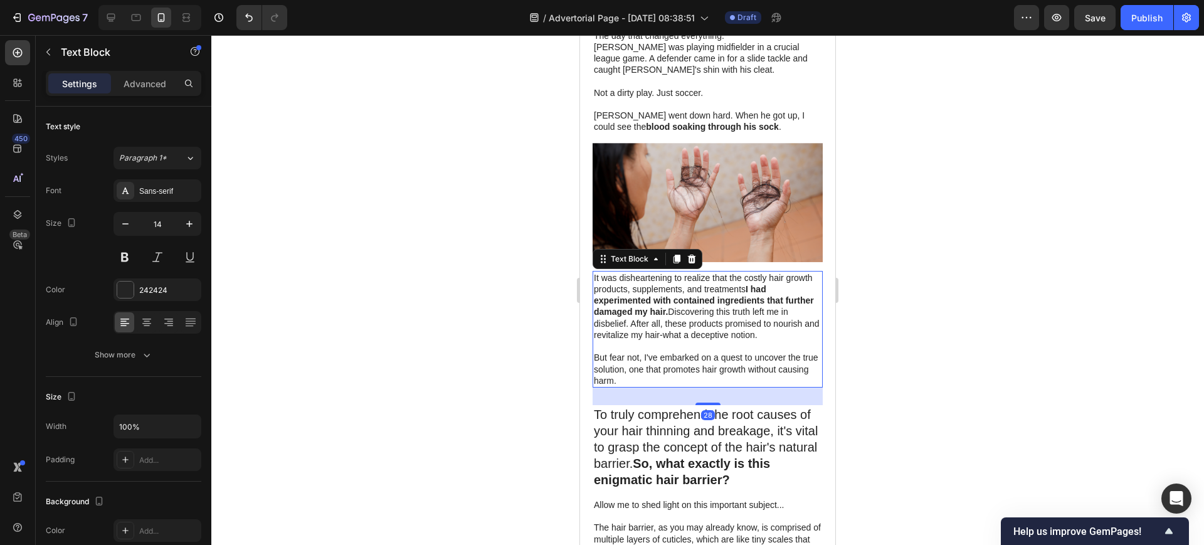
click at [650, 272] on p "It was disheartening to realize that the costly hair growth products, supplemen…" at bounding box center [708, 306] width 228 height 68
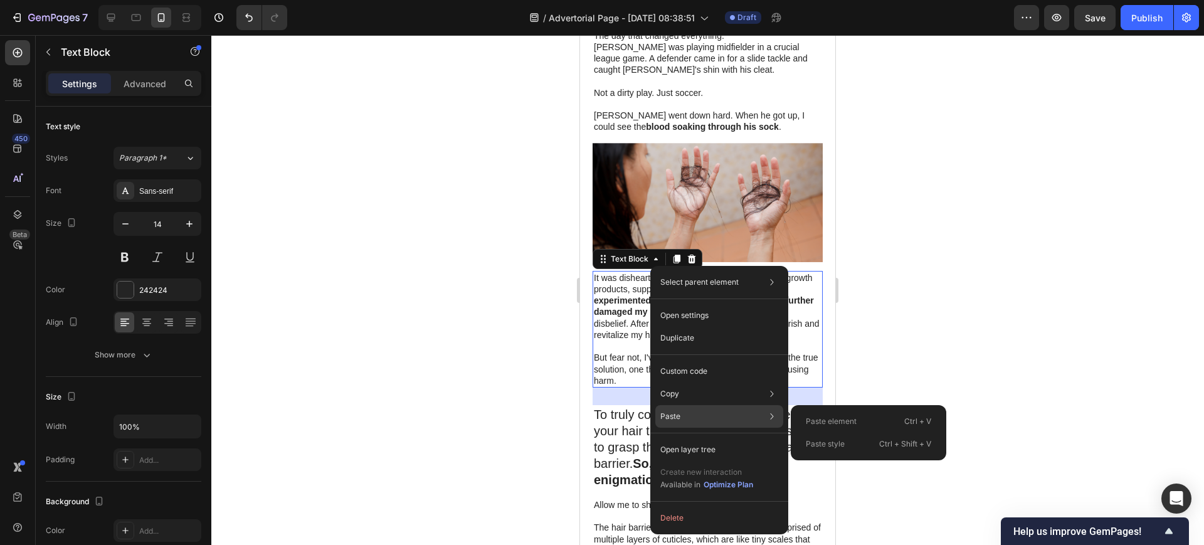
click at [667, 419] on p "Paste" at bounding box center [670, 416] width 20 height 11
click at [891, 206] on div at bounding box center [707, 290] width 993 height 510
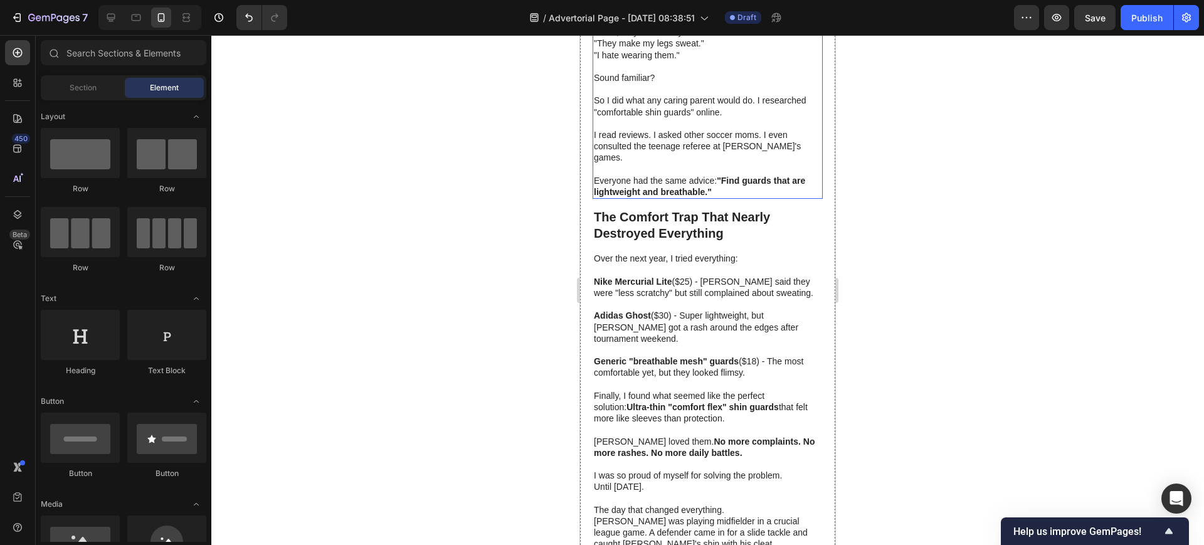
scroll to position [862, 0]
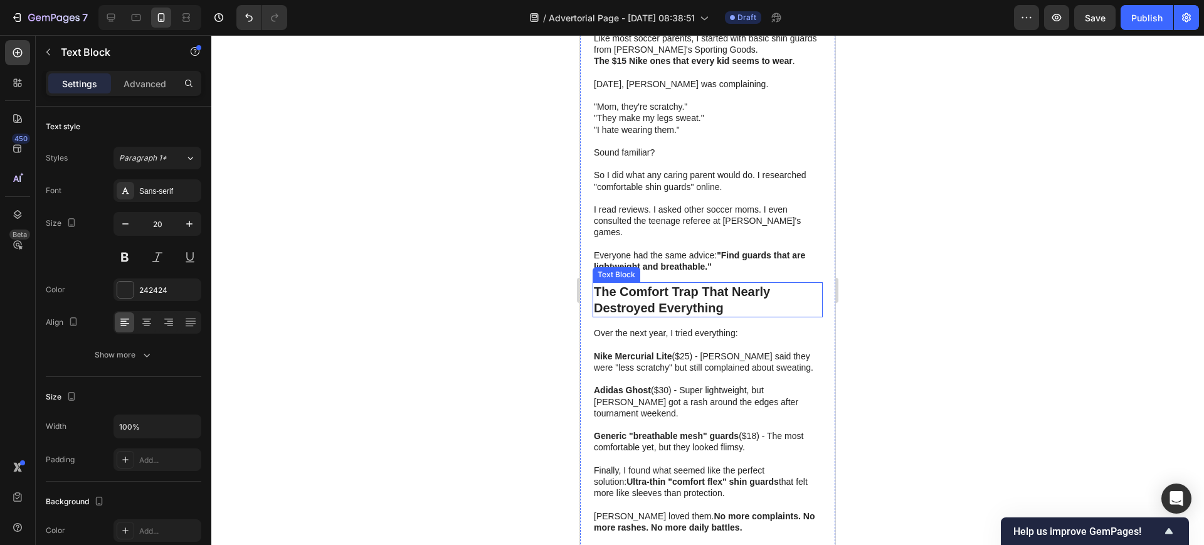
click at [679, 307] on p "The Comfort Trap That Nearly Destroyed Everything" at bounding box center [708, 299] width 228 height 33
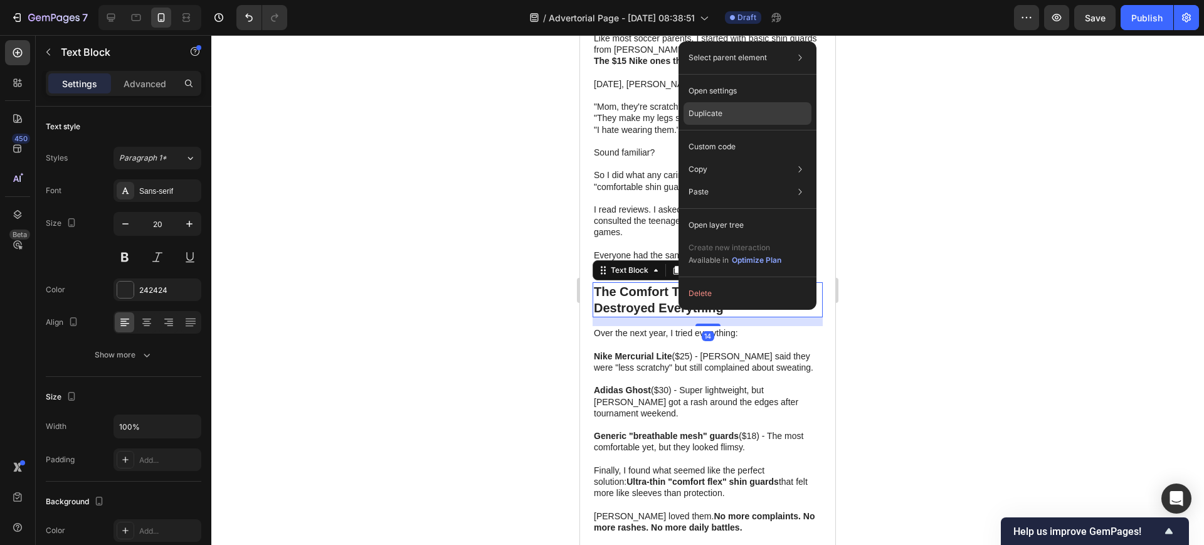
click at [709, 119] on p "Duplicate" at bounding box center [706, 113] width 34 height 11
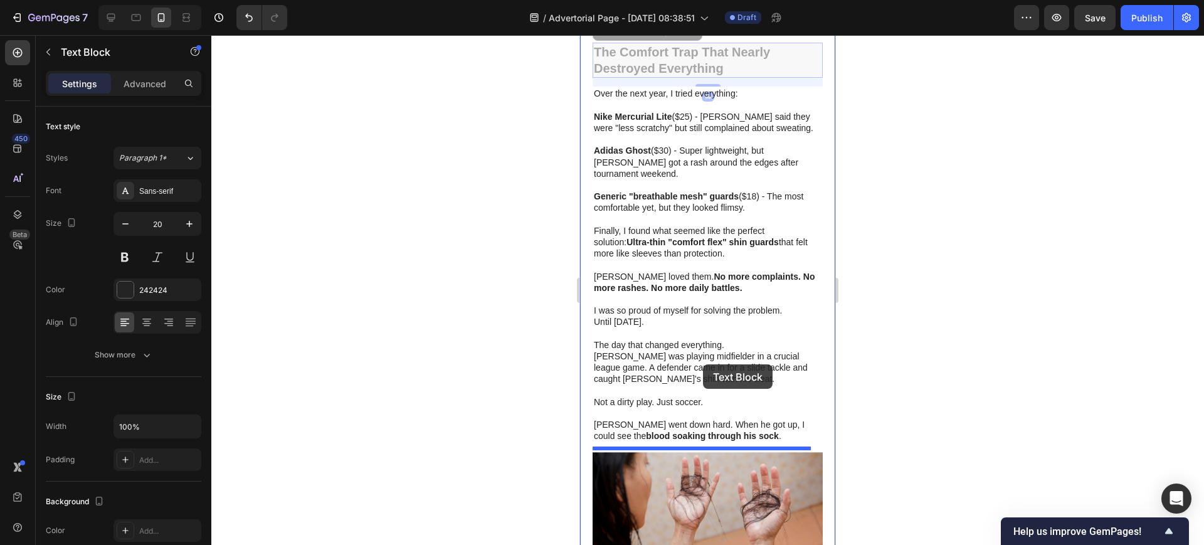
scroll to position [1254, 0]
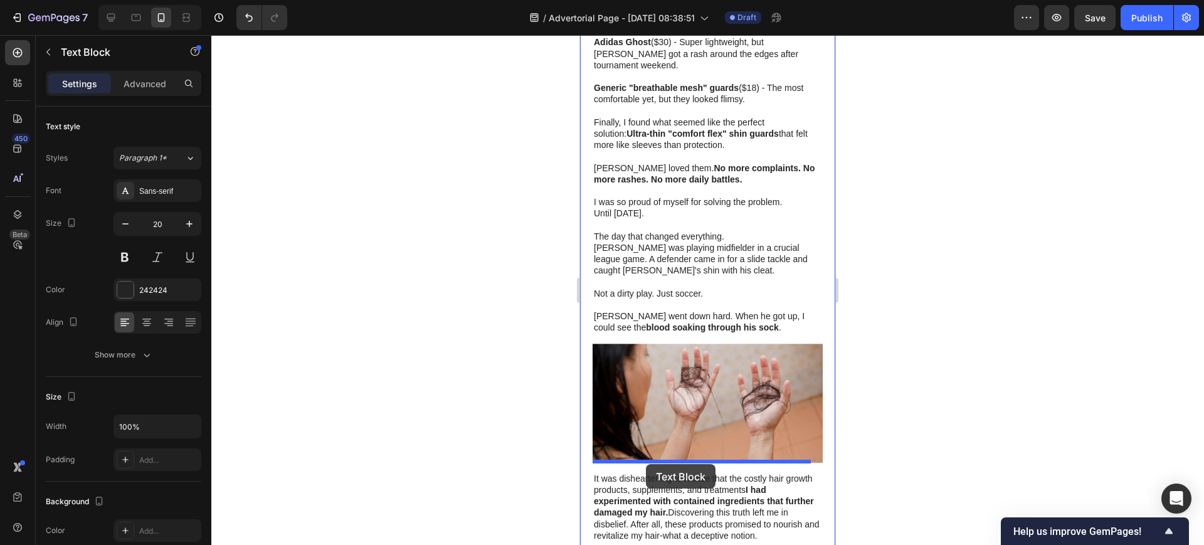
drag, startPoint x: 706, startPoint y: 194, endPoint x: 646, endPoint y: 464, distance: 276.3
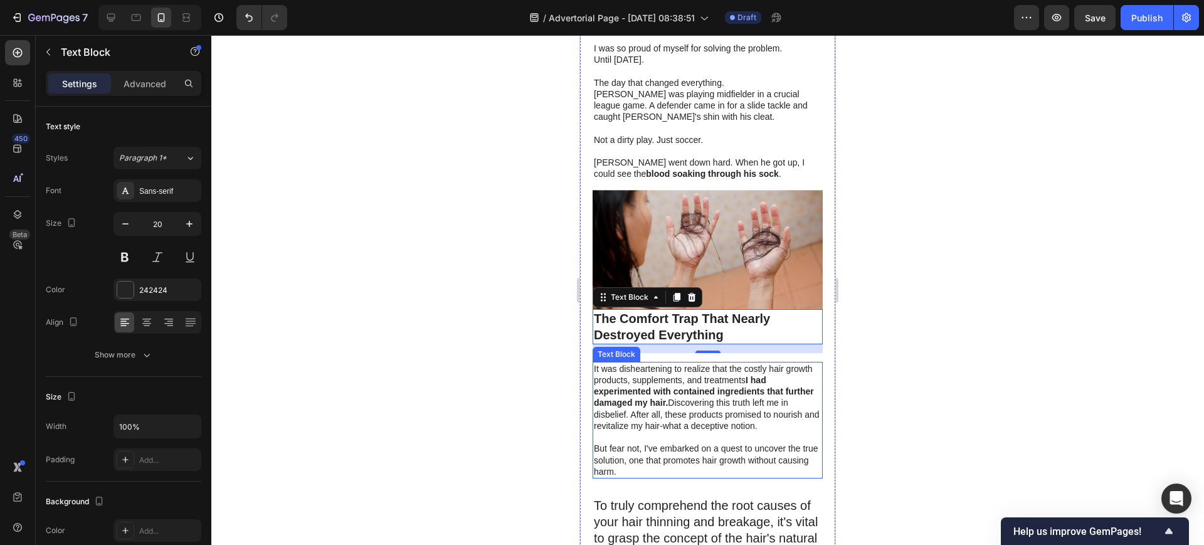
scroll to position [1367, 0]
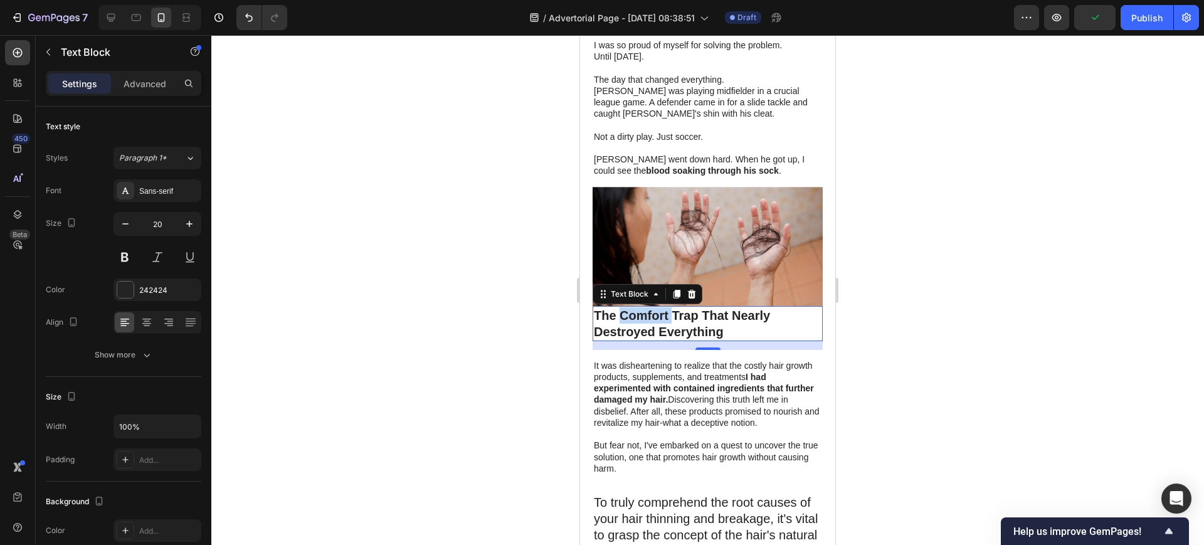
click at [653, 309] on strong "The Comfort Trap That Nearly Destroyed Everything" at bounding box center [682, 324] width 176 height 30
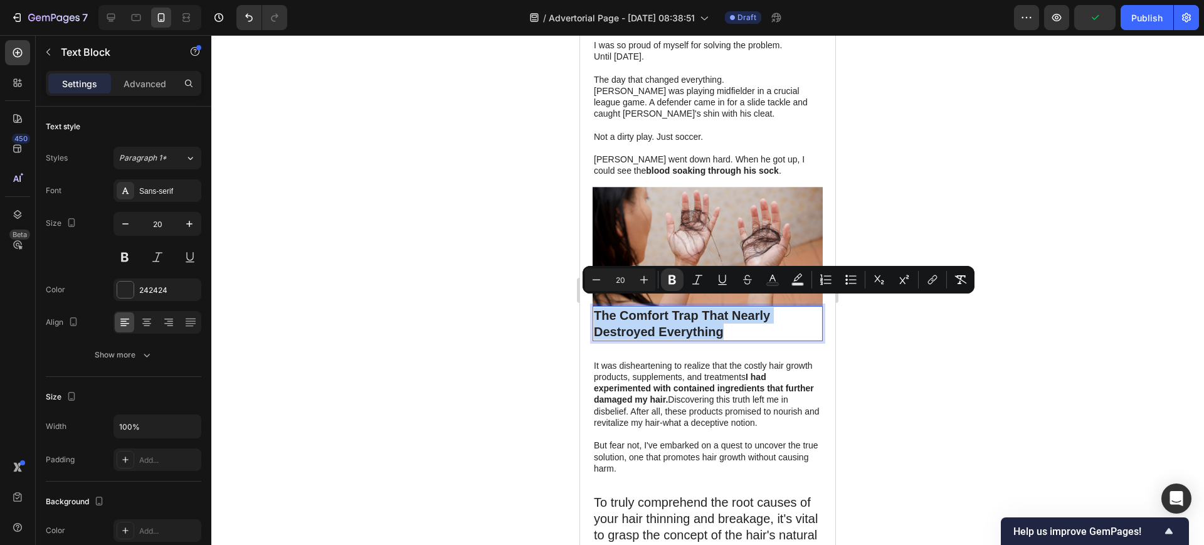
click at [653, 309] on strong "The Comfort Trap That Nearly Destroyed Everything" at bounding box center [682, 324] width 176 height 30
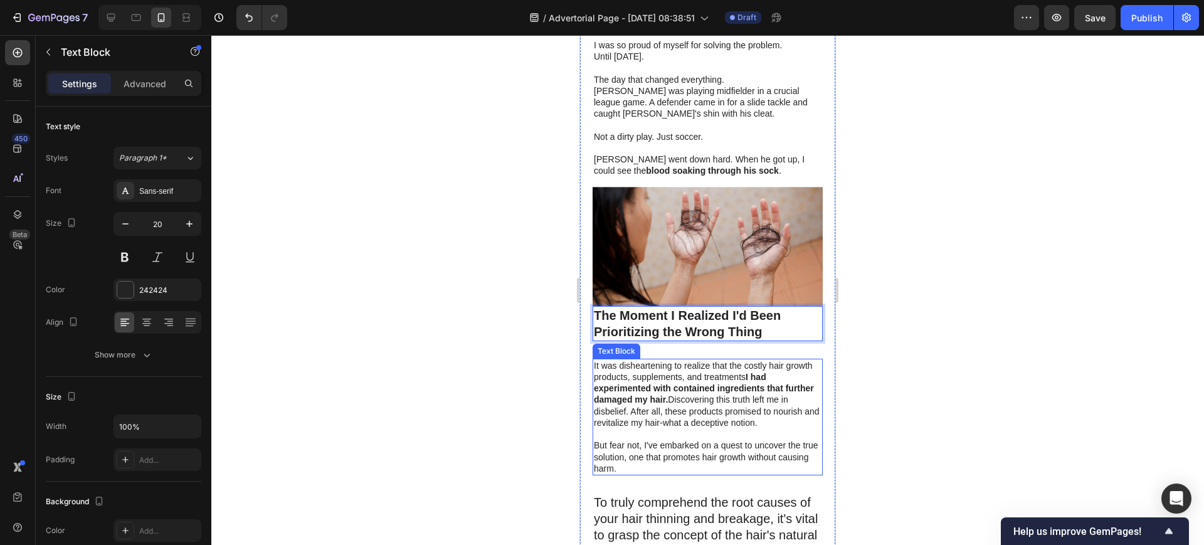
scroll to position [1446, 0]
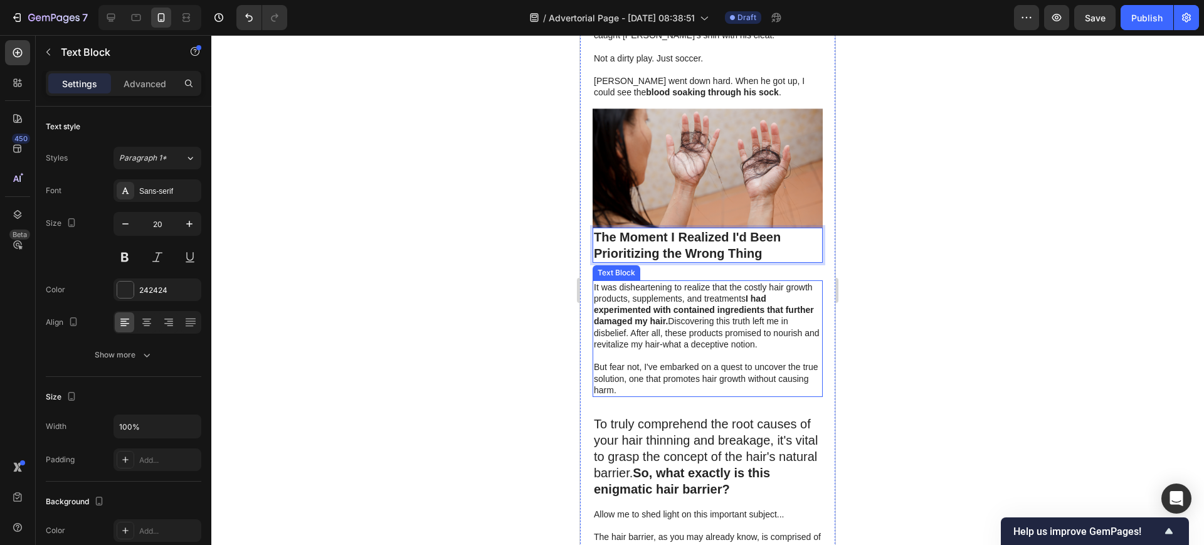
click at [667, 312] on strong "I had experimented with contained ingredients that further damaged my hair." at bounding box center [704, 310] width 220 height 33
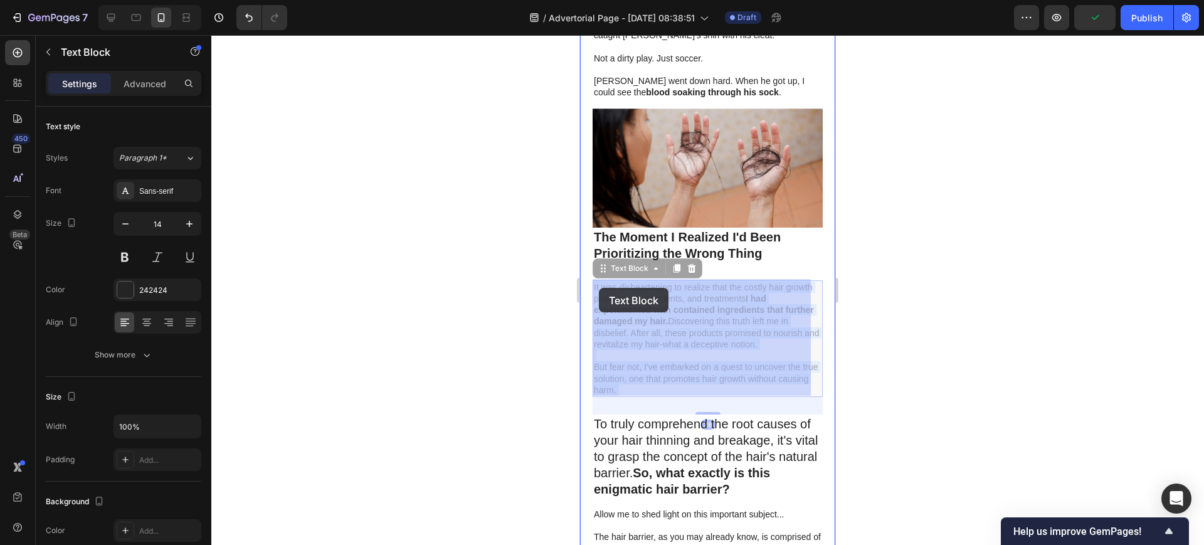
drag, startPoint x: 658, startPoint y: 382, endPoint x: 599, endPoint y: 288, distance: 111.0
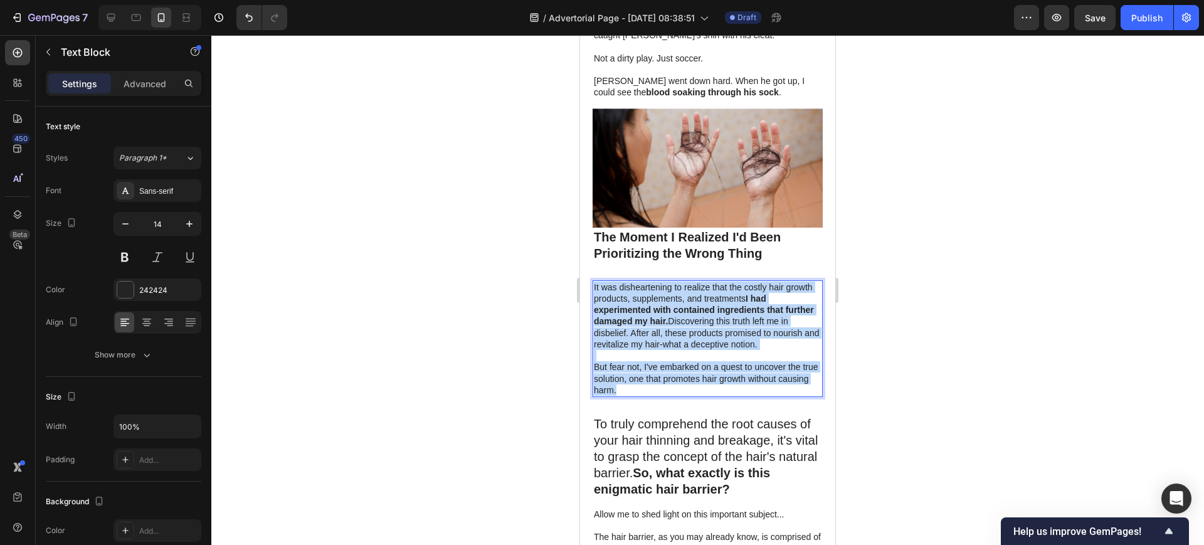
drag, startPoint x: 665, startPoint y: 378, endPoint x: 594, endPoint y: 279, distance: 122.2
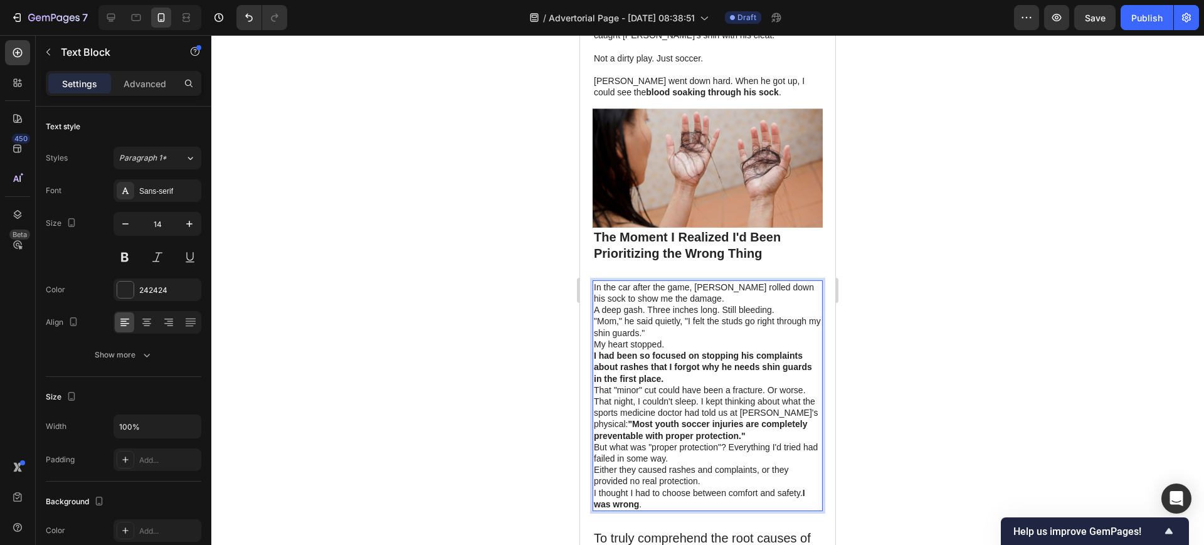
click at [687, 290] on p "In the car after the game, [PERSON_NAME] rolled down his sock to show me the da…" at bounding box center [708, 293] width 228 height 23
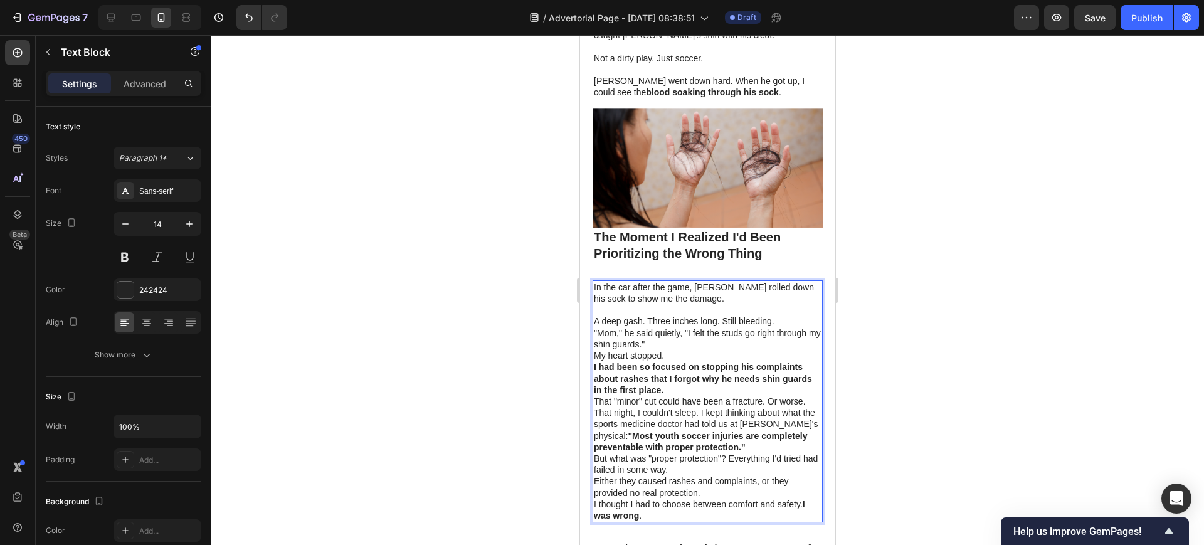
click at [790, 315] on p "A deep gash. Three inches long. Still bleeding." at bounding box center [708, 320] width 228 height 11
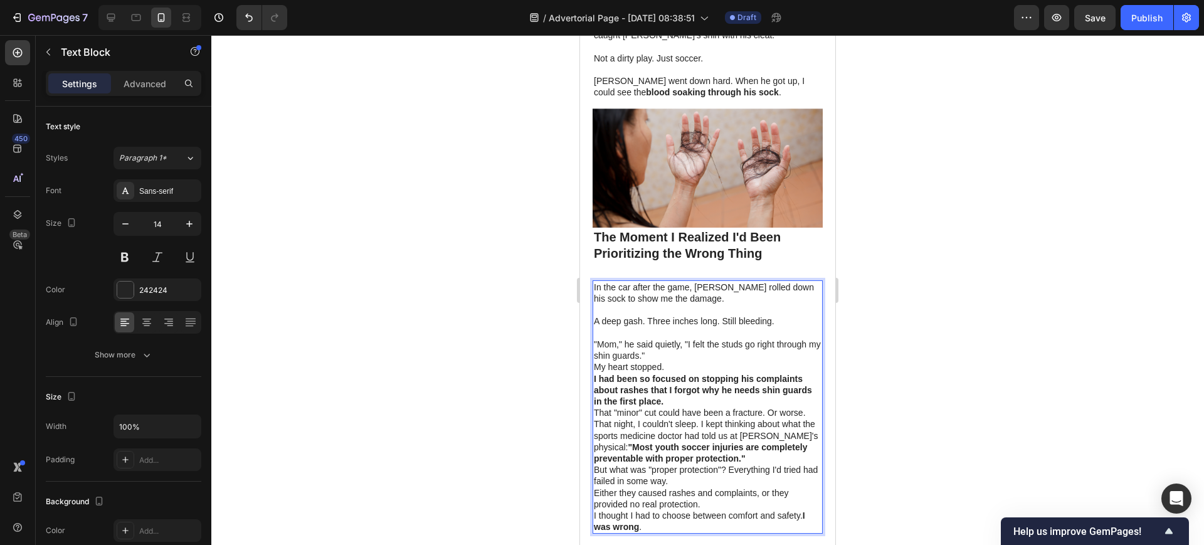
click at [670, 346] on p ""Mom," he said quietly, "I felt the studs go right through my shin guards."" at bounding box center [708, 350] width 228 height 23
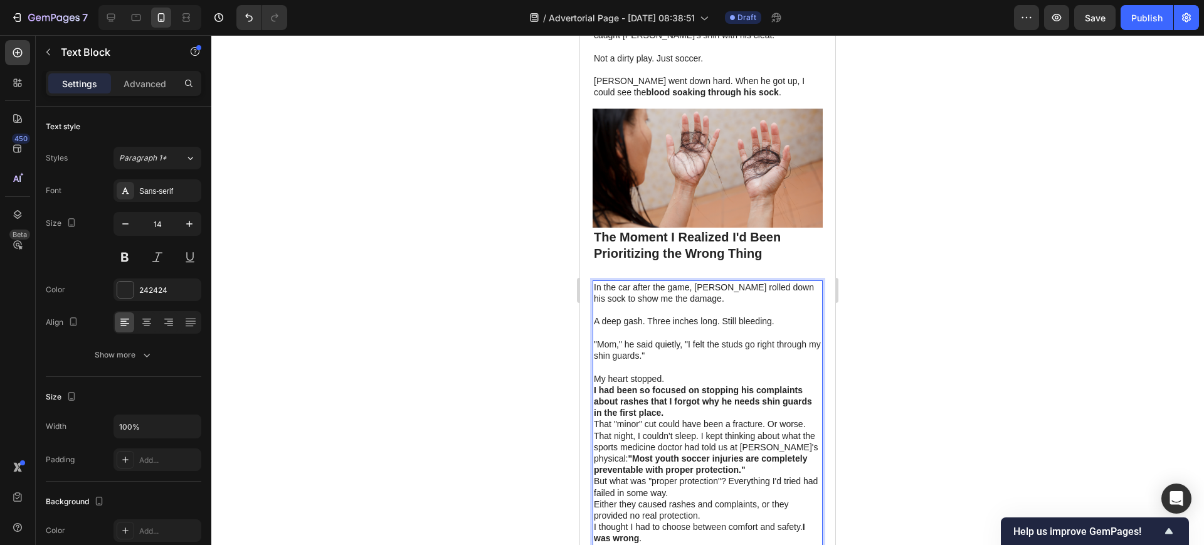
click at [677, 373] on p "My heart stopped." at bounding box center [708, 378] width 228 height 11
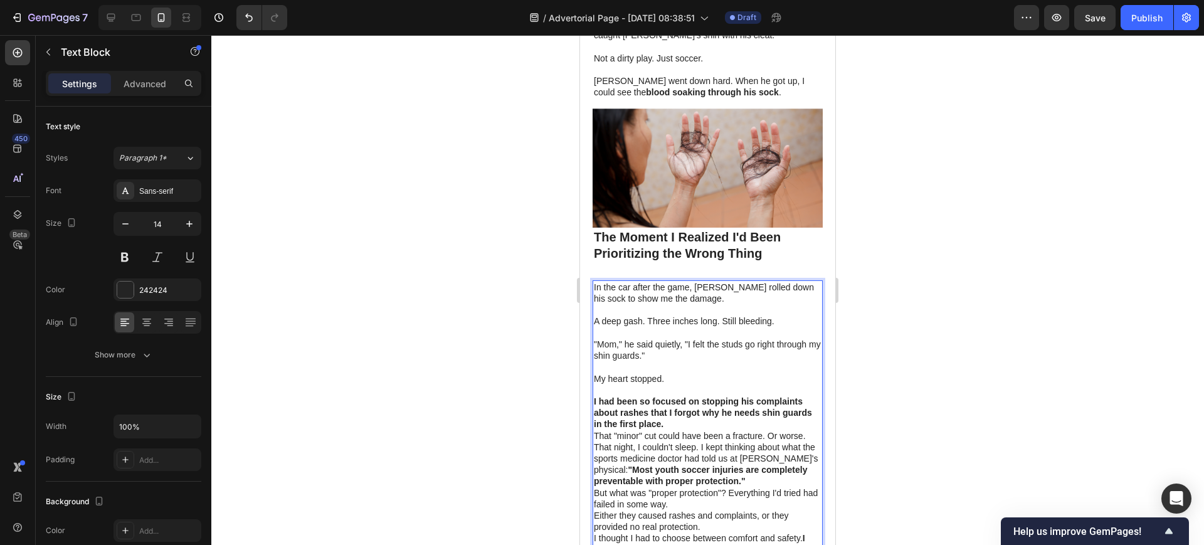
click at [722, 412] on p "I had been so focused on stopping his complaints about rashes that I forgot why…" at bounding box center [708, 413] width 228 height 34
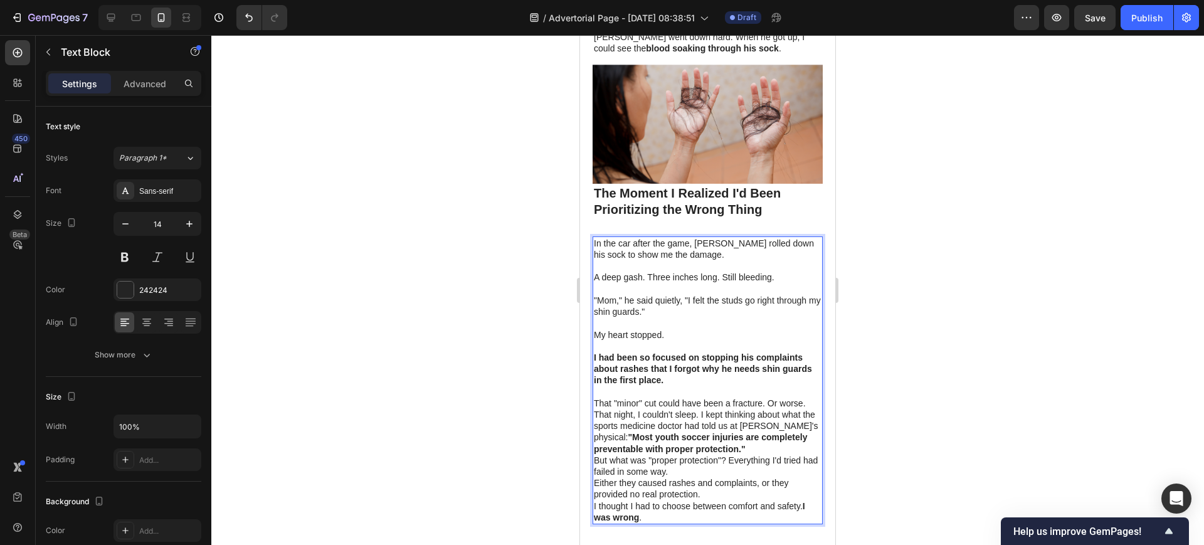
scroll to position [1524, 0]
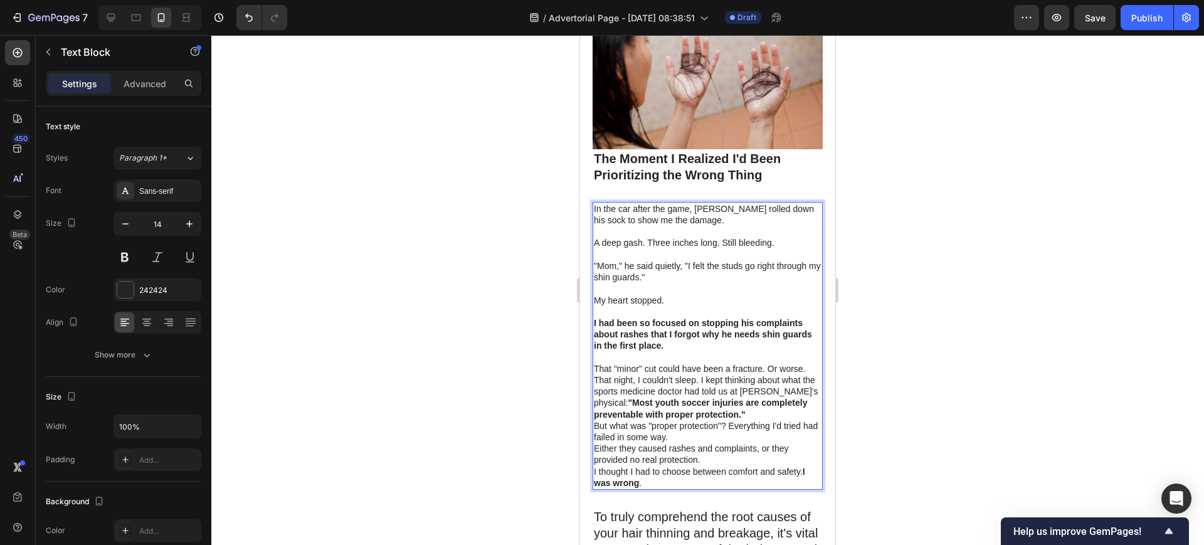
click at [632, 398] on strong ""Most youth soccer injuries are completely preventable with proper protection."" at bounding box center [700, 408] width 213 height 21
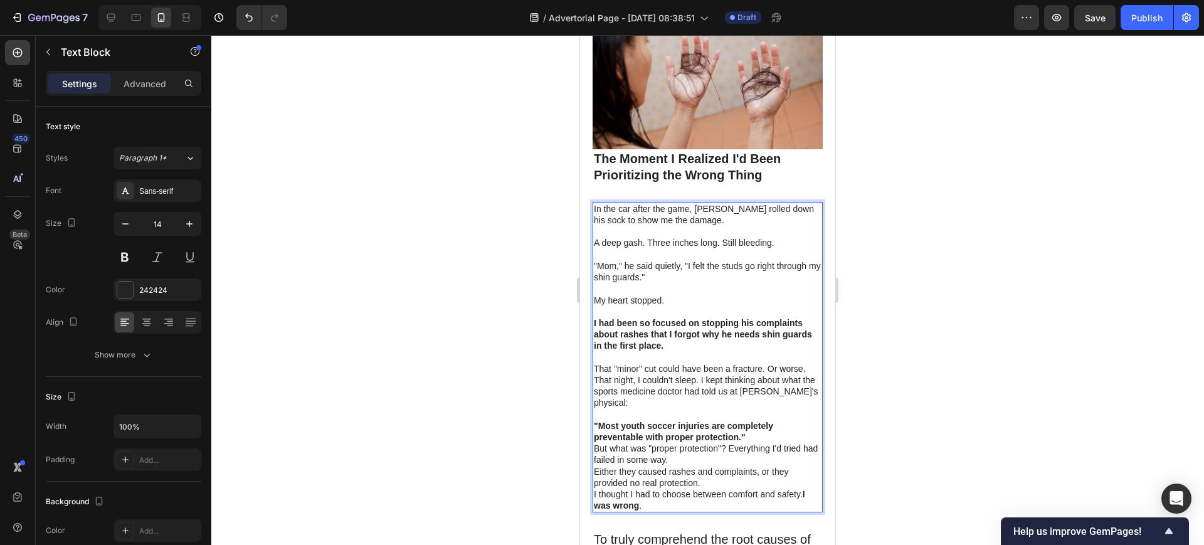
click at [756, 425] on p ""Most youth soccer injuries are completely preventable with proper protection."" at bounding box center [708, 431] width 228 height 23
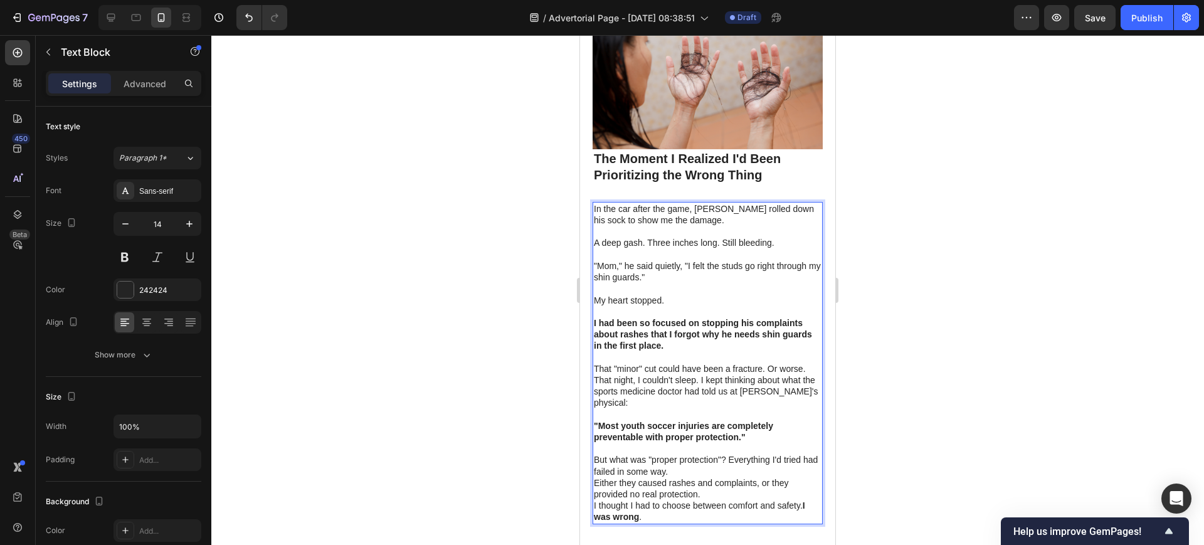
scroll to position [1602, 0]
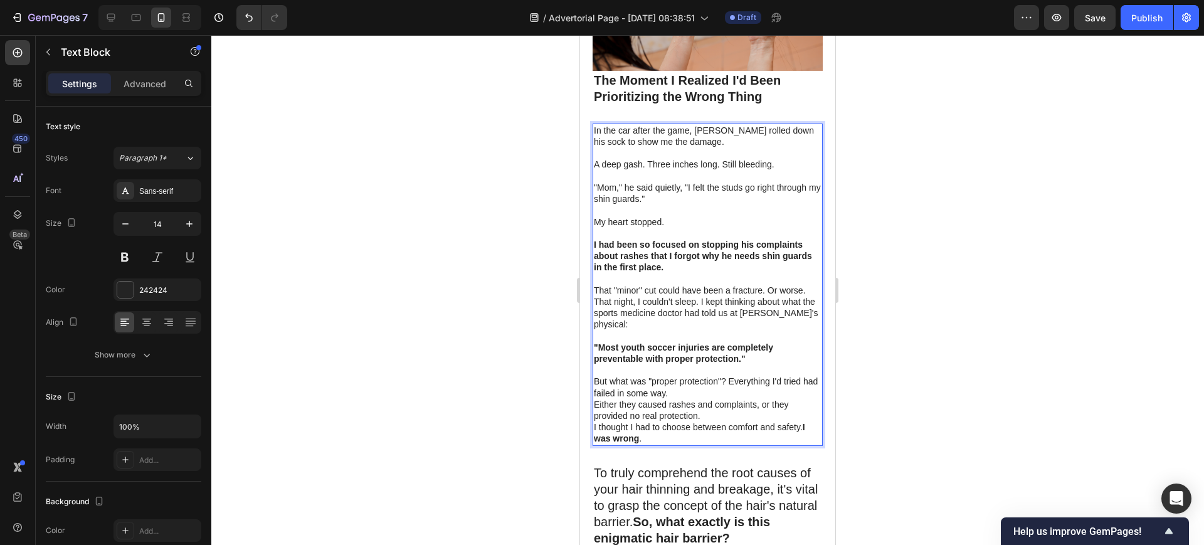
click at [696, 383] on p "But what was "proper protection"? Everything I'd tried had failed in some way." at bounding box center [708, 387] width 228 height 23
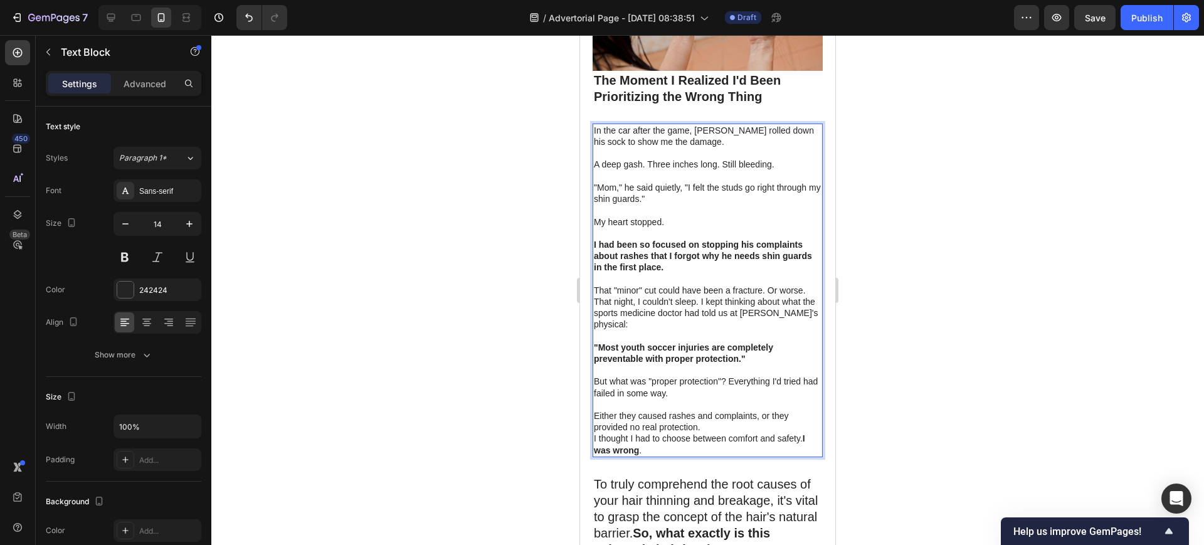
click at [722, 416] on p "Either they caused rashes and complaints, or they provided no real protection." at bounding box center [708, 421] width 228 height 23
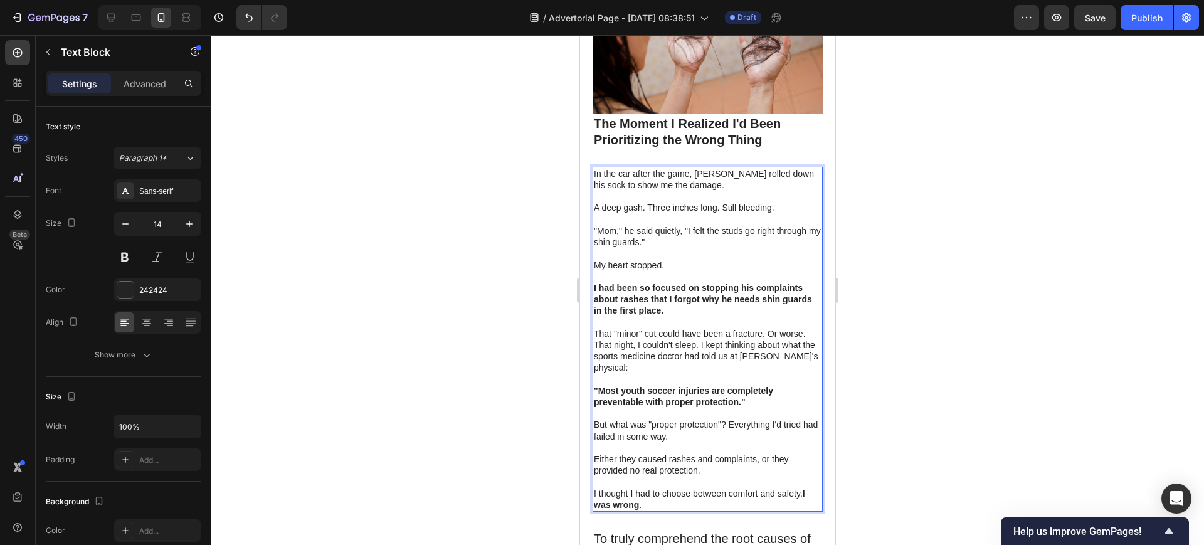
scroll to position [1524, 0]
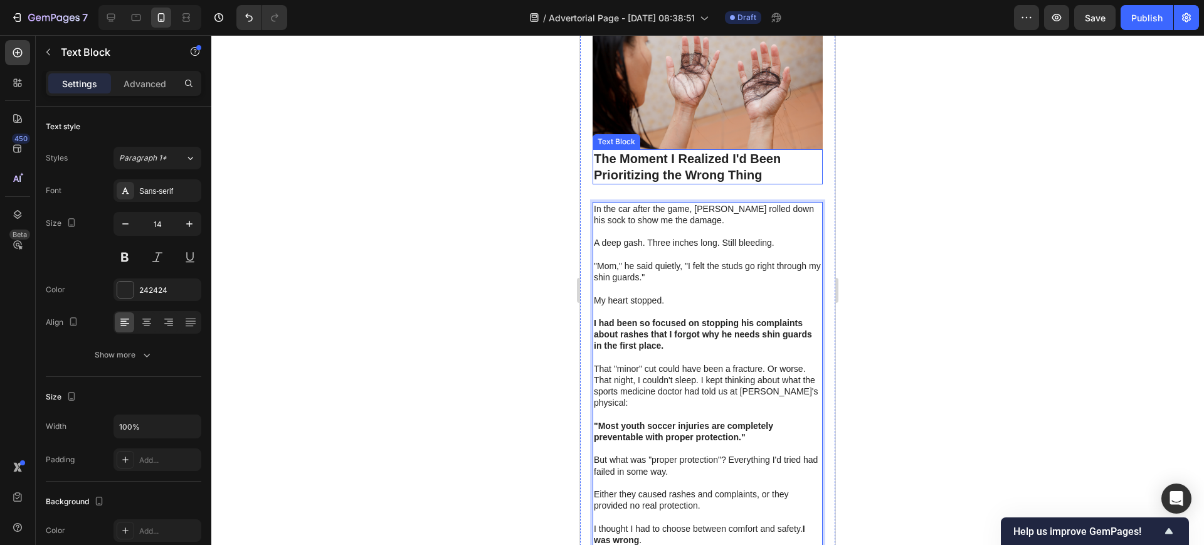
click at [697, 174] on div "The Moment I Realized I'd Been Prioritizing the Wrong Thing Text Block" at bounding box center [708, 166] width 230 height 35
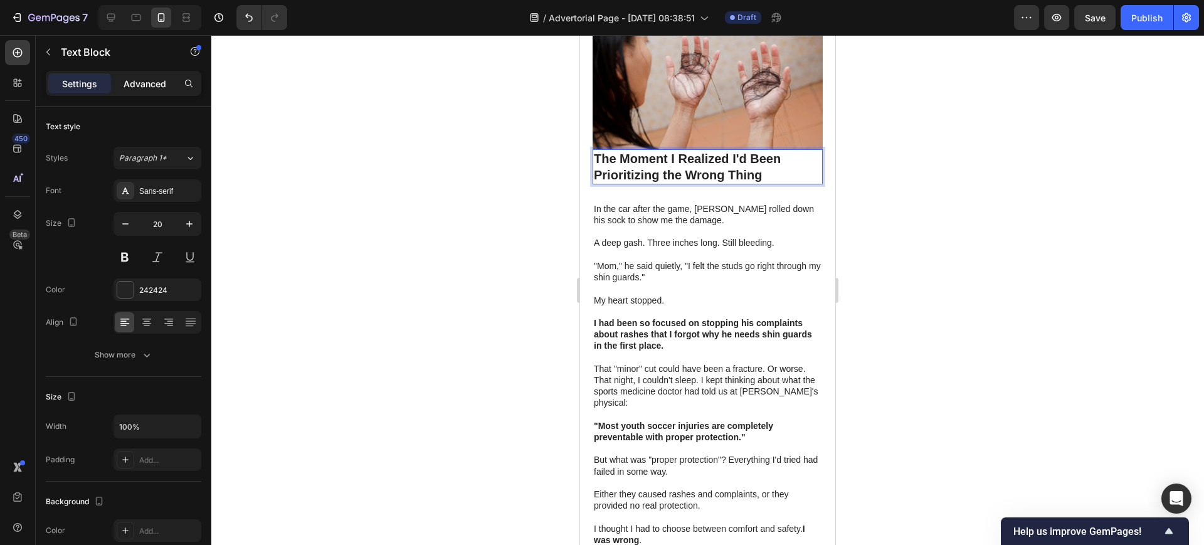
click at [128, 86] on p "Advanced" at bounding box center [145, 83] width 43 height 13
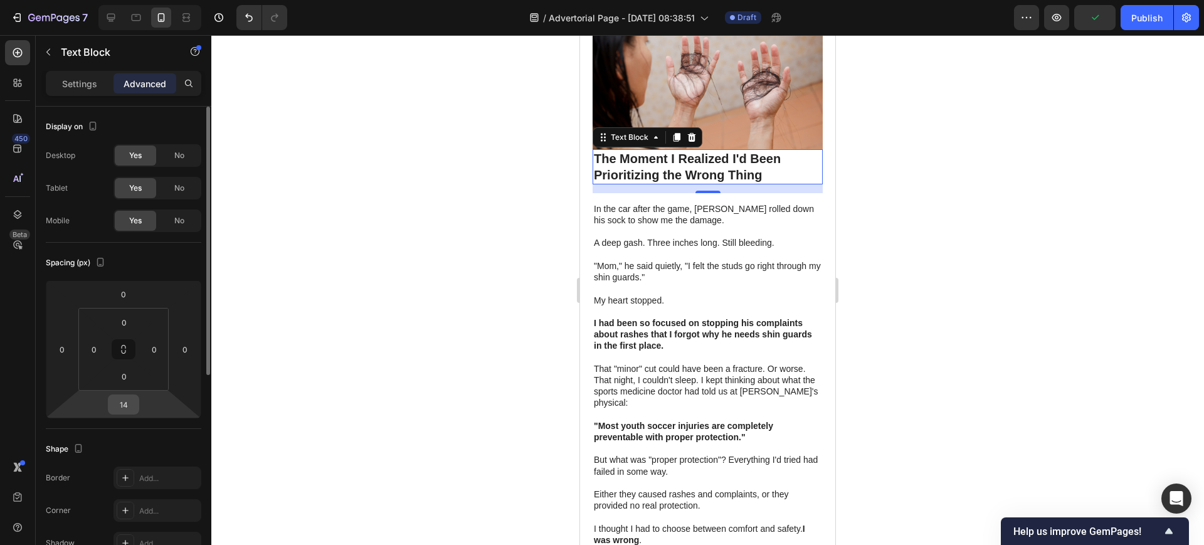
click at [124, 400] on input "14" at bounding box center [123, 404] width 25 height 19
type input "0"
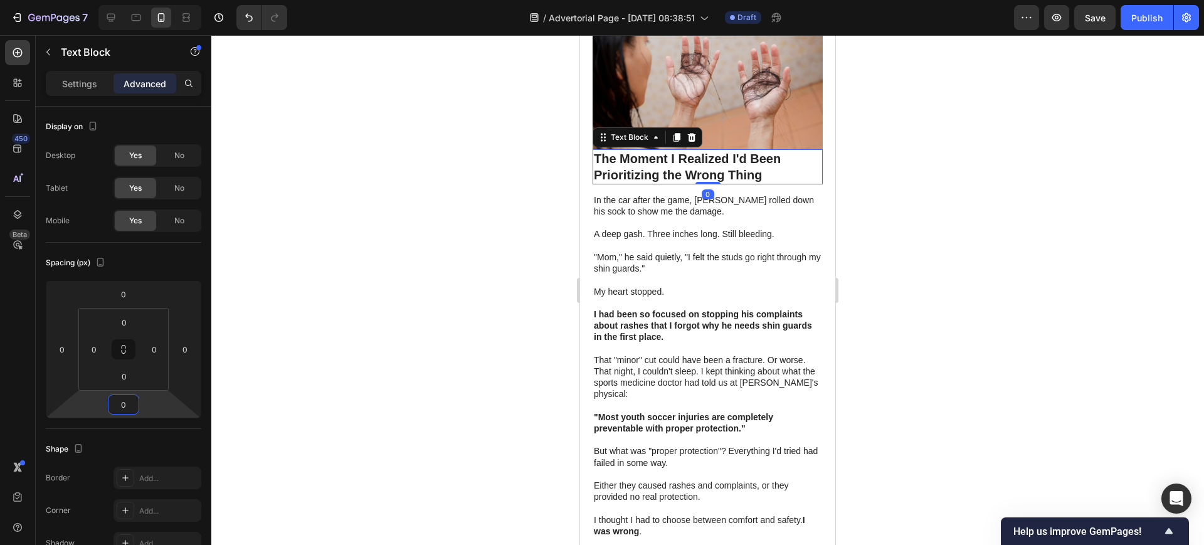
click at [943, 231] on div at bounding box center [707, 290] width 993 height 510
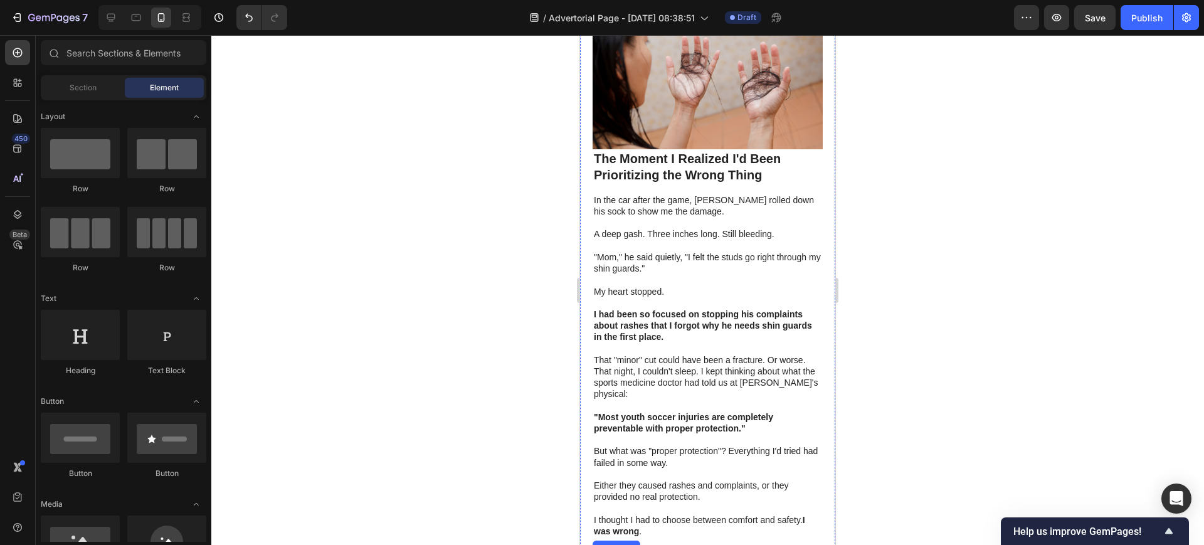
scroll to position [1446, 0]
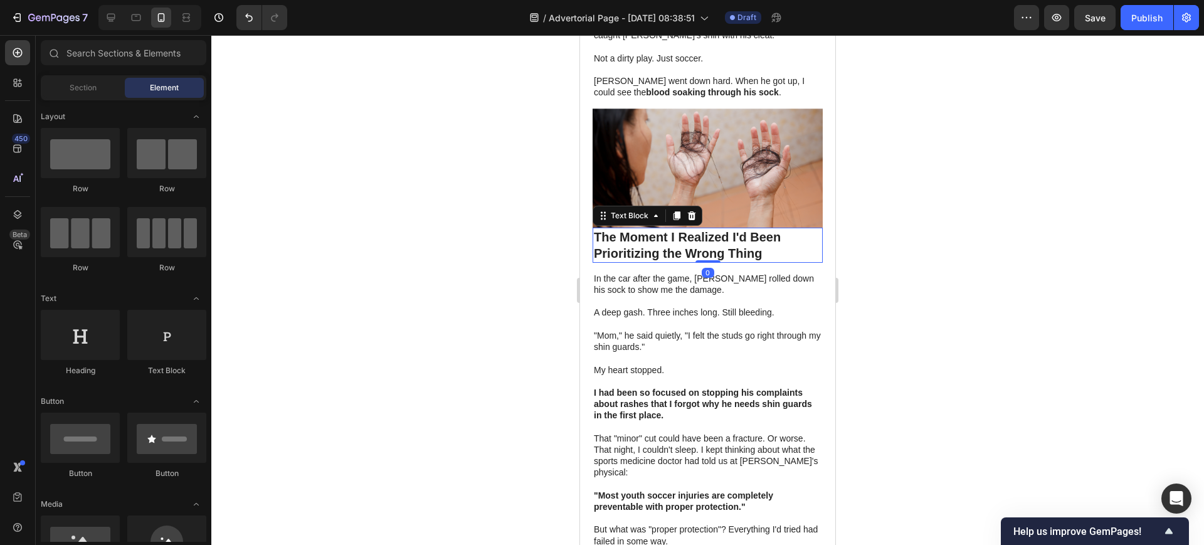
click at [682, 230] on strong "The Moment I Realized I'd Been Prioritizing the Wrong Thing" at bounding box center [687, 245] width 187 height 30
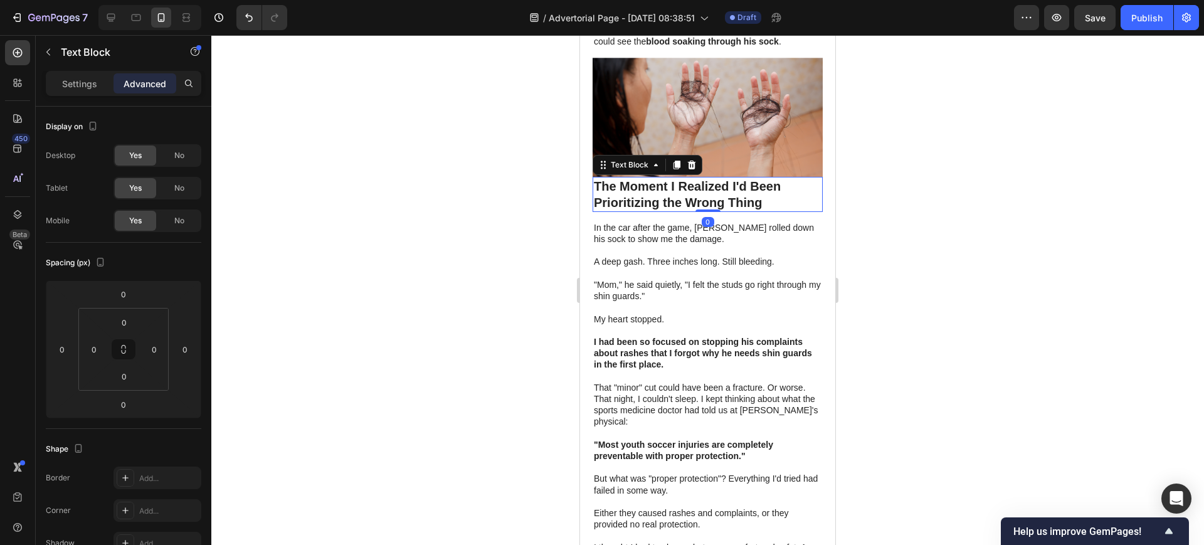
scroll to position [1524, 0]
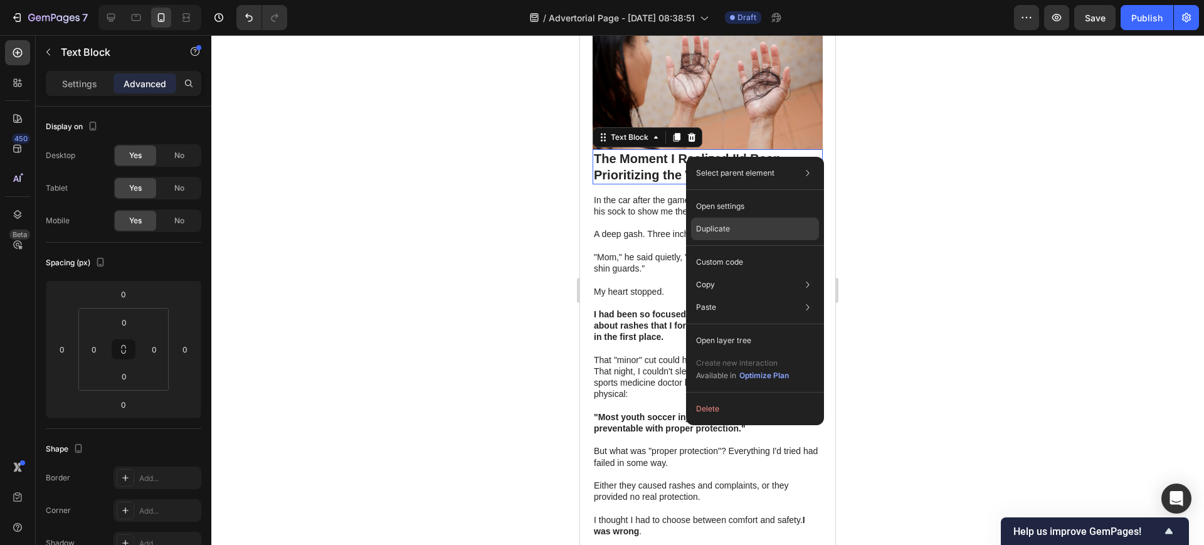
click at [729, 228] on p "Duplicate" at bounding box center [713, 228] width 34 height 11
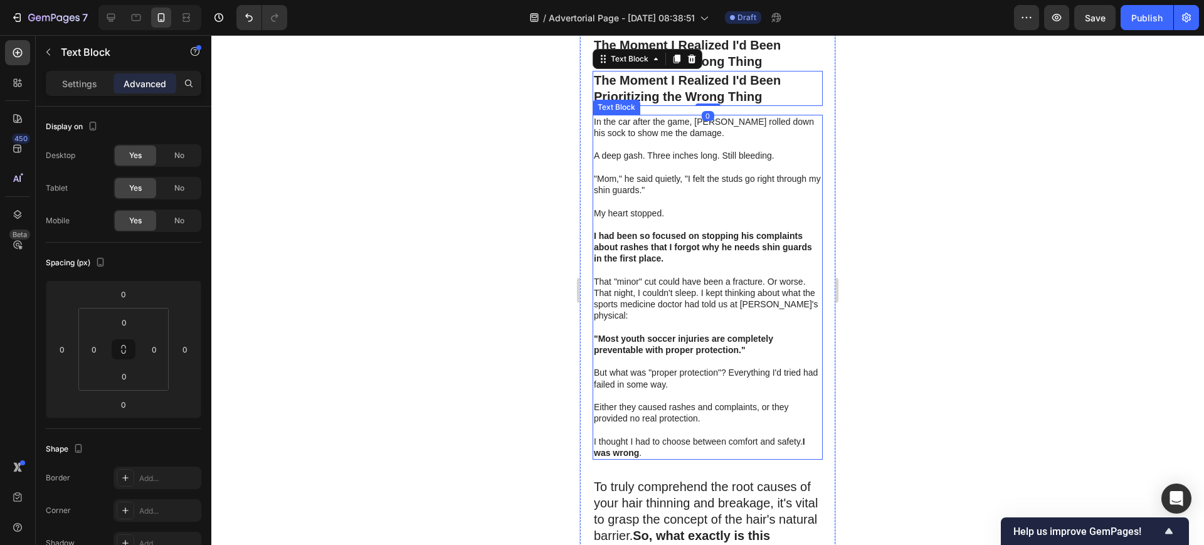
scroll to position [1602, 0]
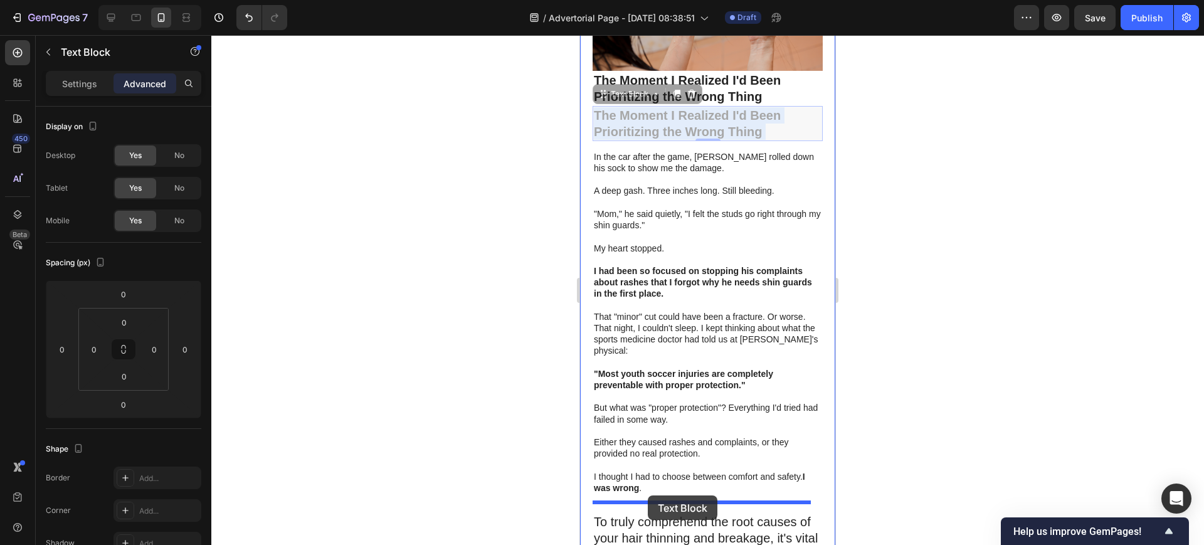
drag, startPoint x: 683, startPoint y: 114, endPoint x: 648, endPoint y: 495, distance: 382.9
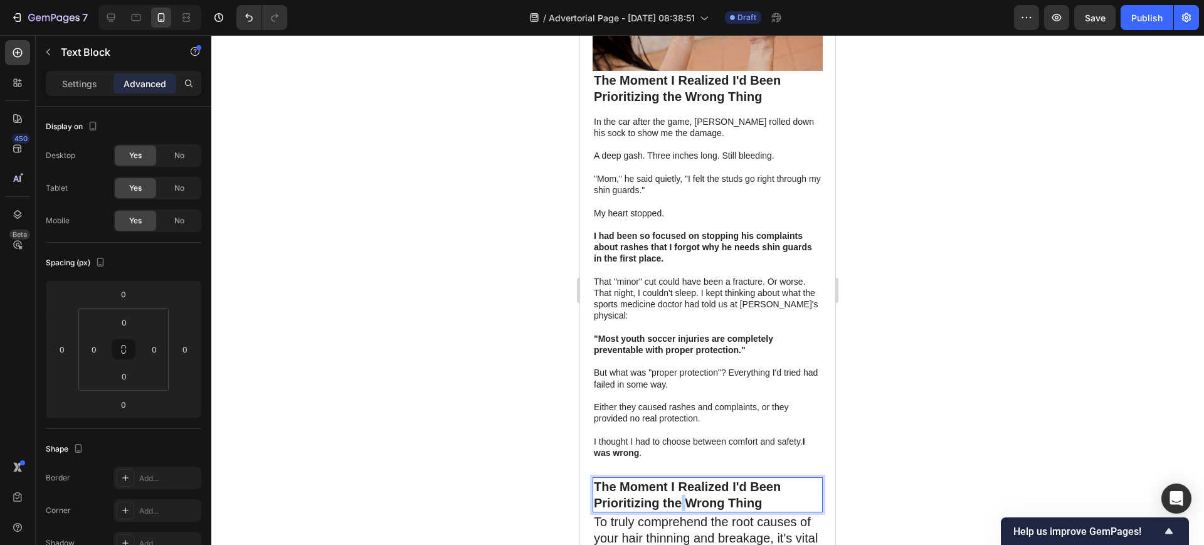
click at [679, 490] on strong "The Moment I Realized I'd Been Prioritizing the Wrong Thing" at bounding box center [687, 495] width 187 height 30
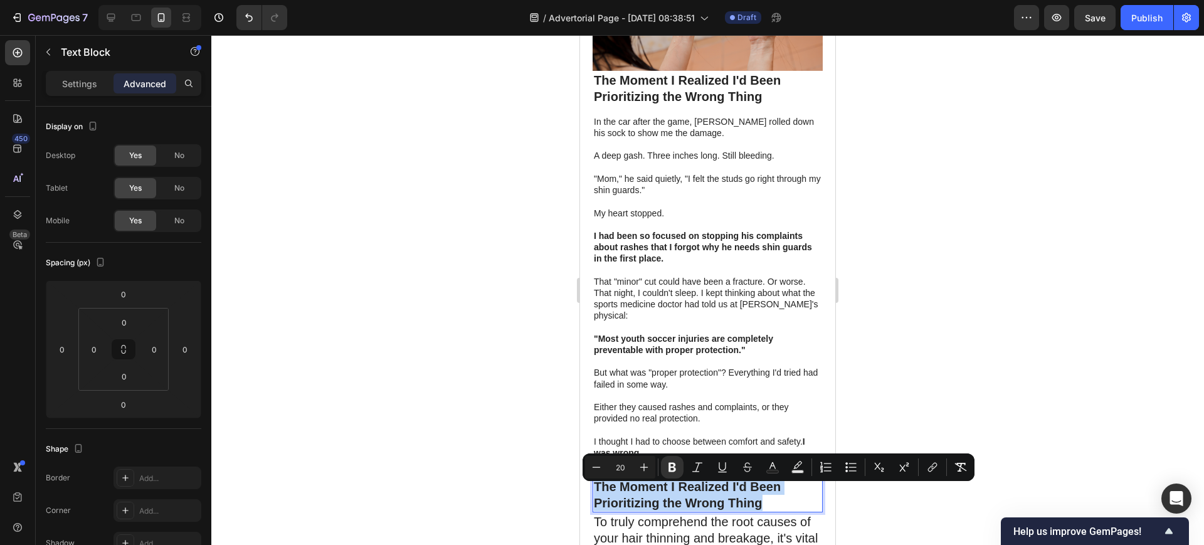
click at [679, 490] on strong "The Moment I Realized I'd Been Prioritizing the Wrong Thing" at bounding box center [687, 495] width 187 height 30
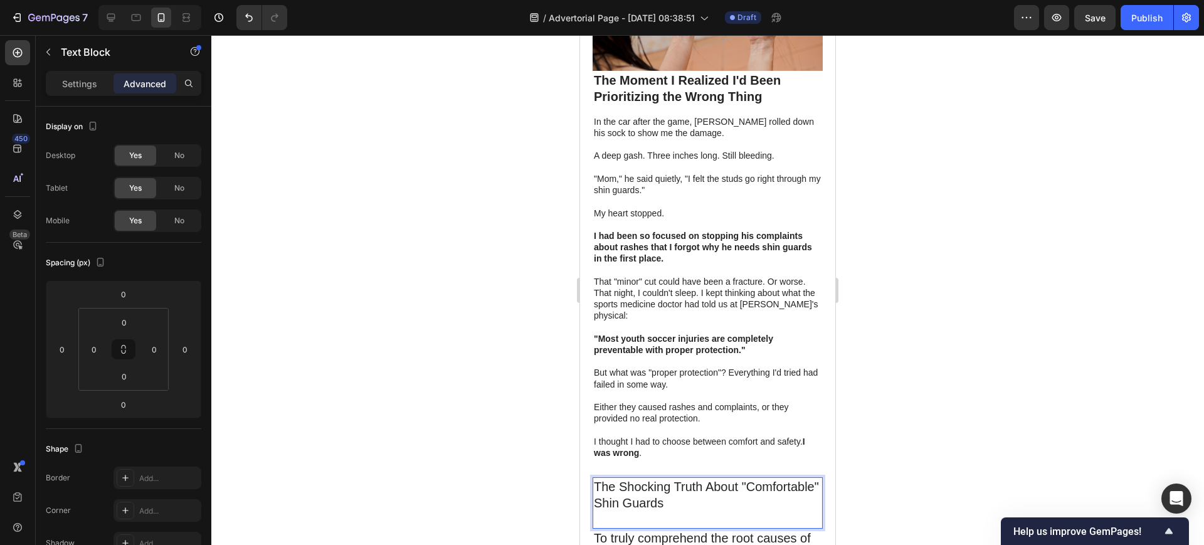
scroll to position [1681, 0]
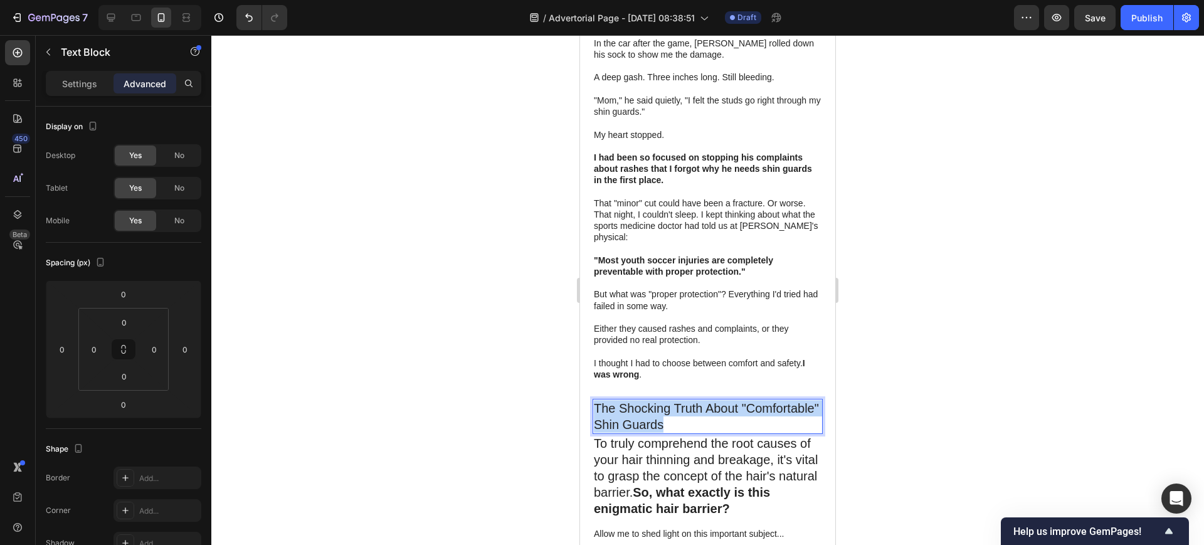
drag, startPoint x: 753, startPoint y: 415, endPoint x: 591, endPoint y: 401, distance: 162.4
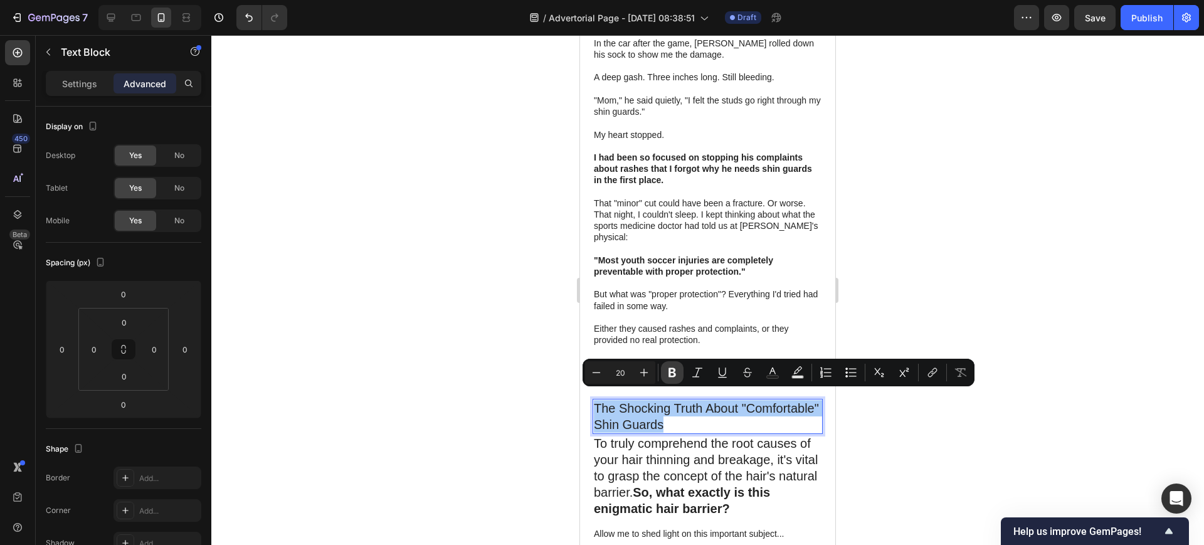
click at [675, 369] on icon "Editor contextual toolbar" at bounding box center [673, 372] width 8 height 9
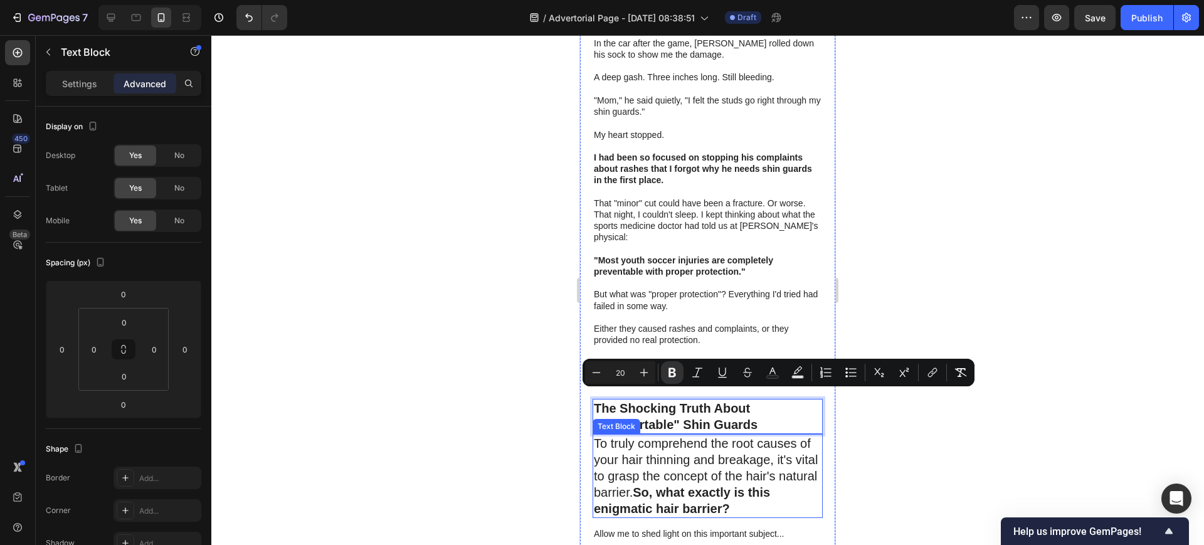
click at [685, 463] on p "To truly comprehend the root causes of your hair thinning and breakage, it's vi…" at bounding box center [708, 476] width 228 height 82
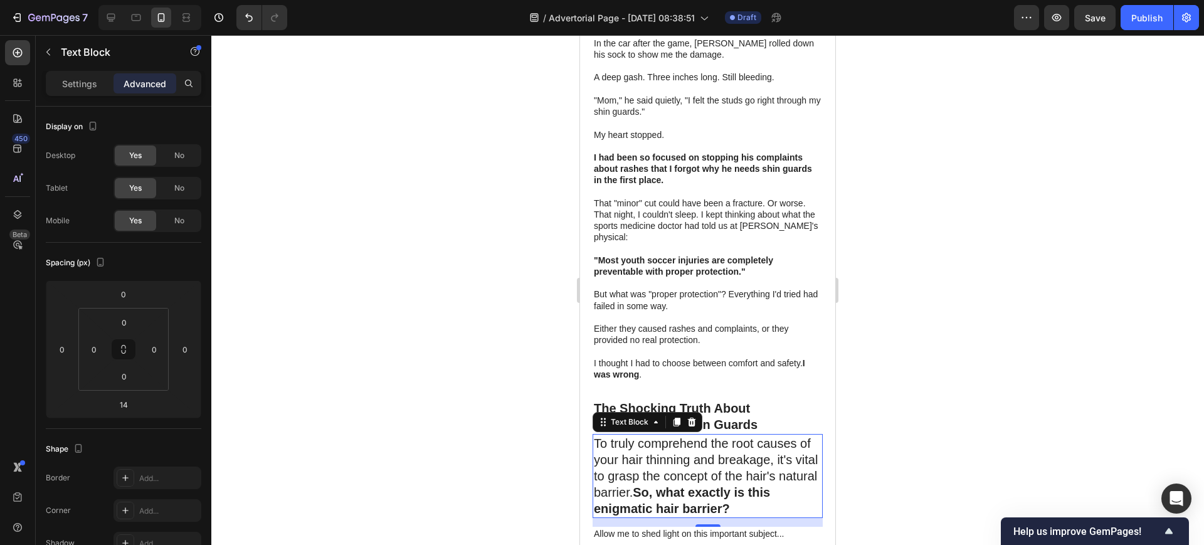
click at [684, 454] on p "To truly comprehend the root causes of your hair thinning and breakage, it's vi…" at bounding box center [708, 476] width 228 height 82
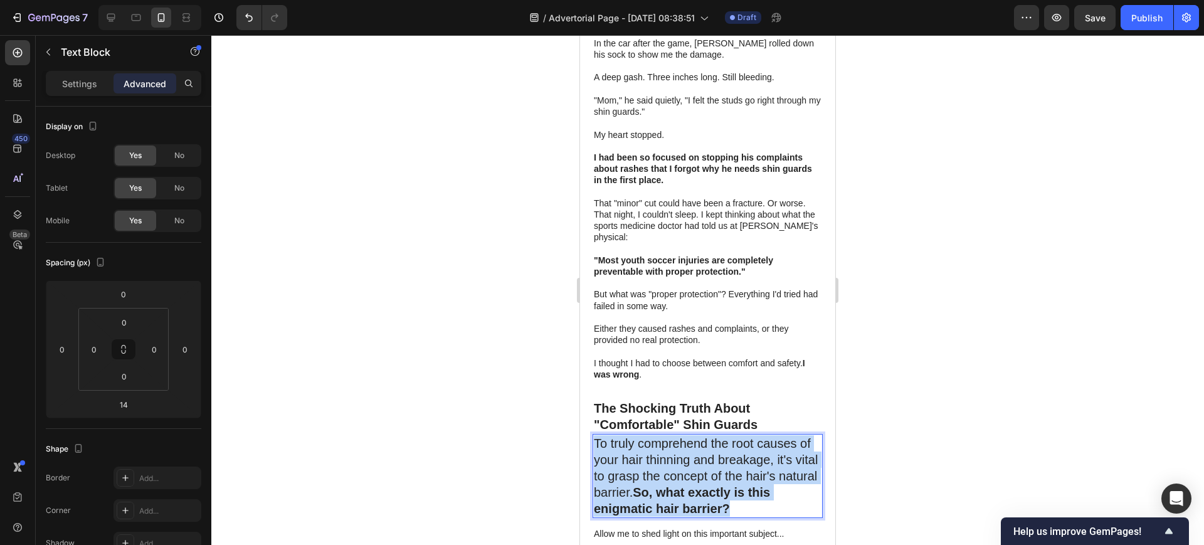
click at [684, 454] on p "To truly comprehend the root causes of your hair thinning and breakage, it's vi…" at bounding box center [708, 476] width 228 height 82
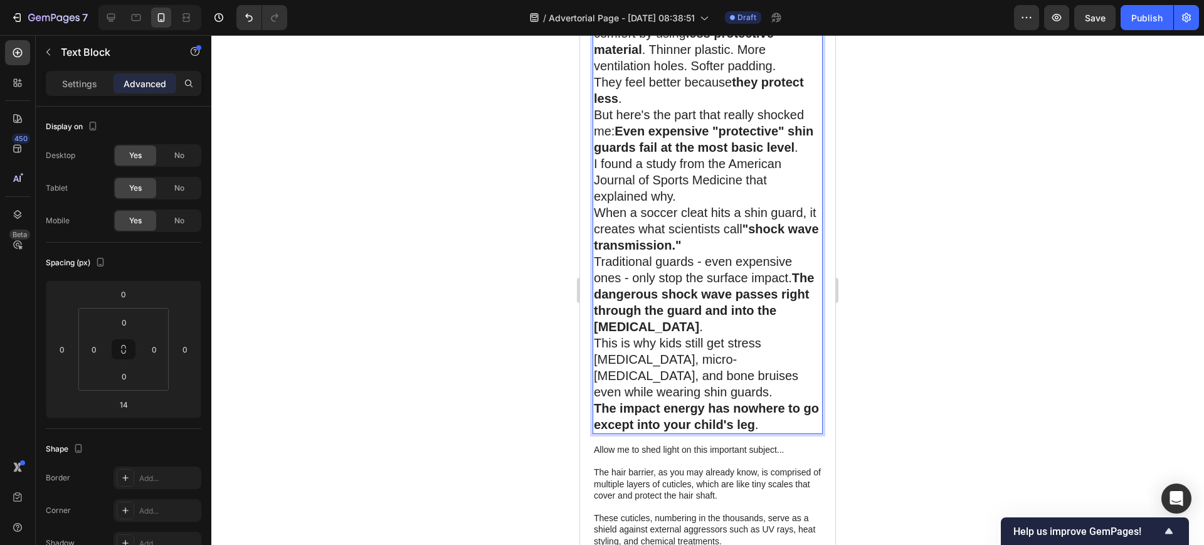
scroll to position [2346, 0]
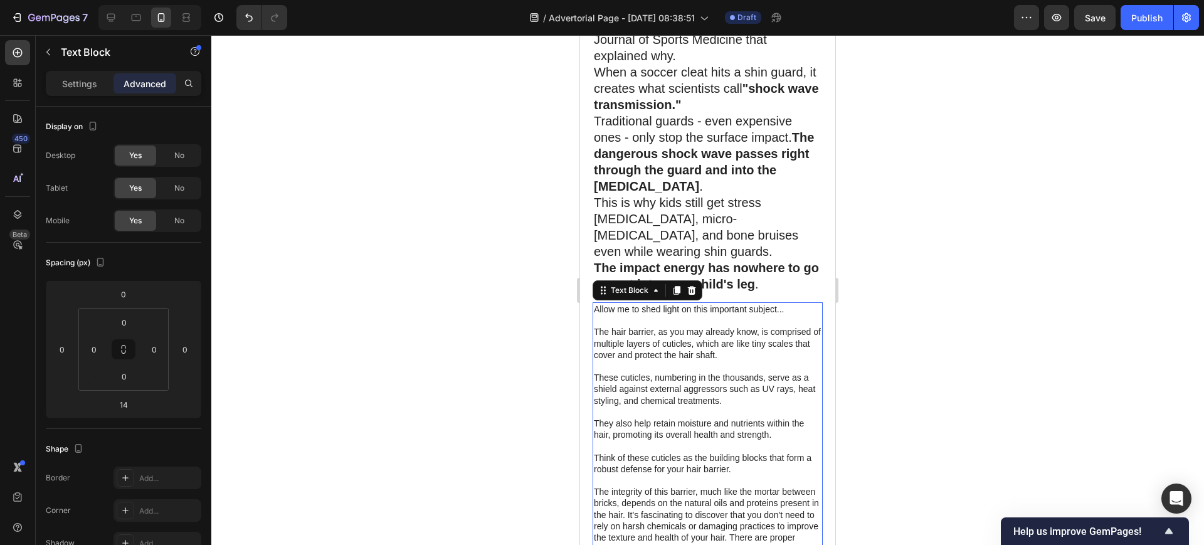
click at [767, 315] on p "Allow me to shed light on this important subject..." at bounding box center [708, 309] width 228 height 11
click at [760, 315] on p "Allow me to shed light on this important subject..." at bounding box center [708, 309] width 228 height 11
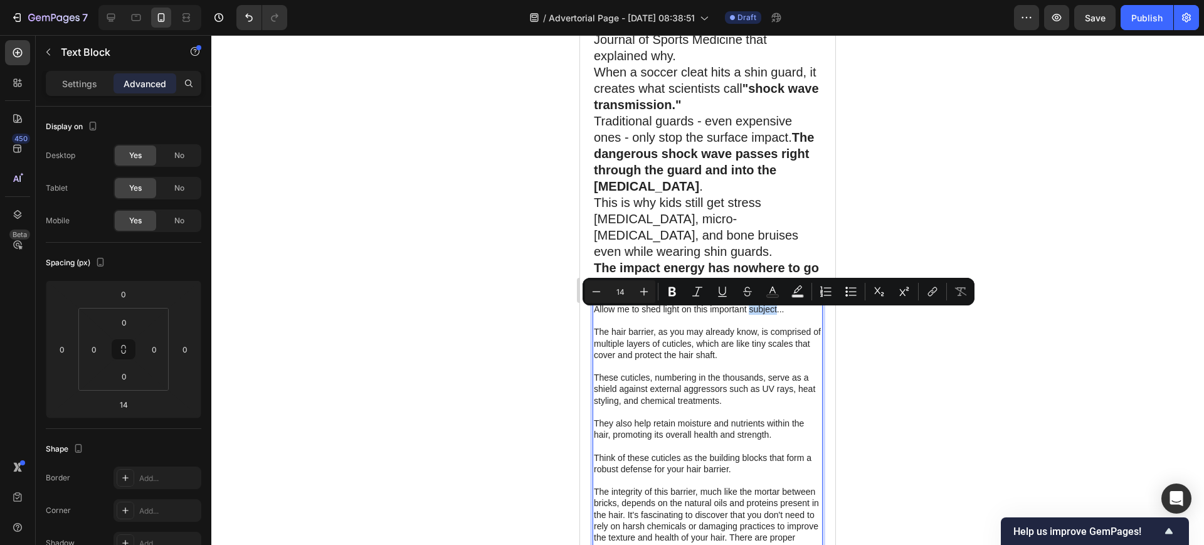
click at [739, 390] on p "These cuticles, numbering in the thousands, serve as a shield against external …" at bounding box center [708, 389] width 228 height 34
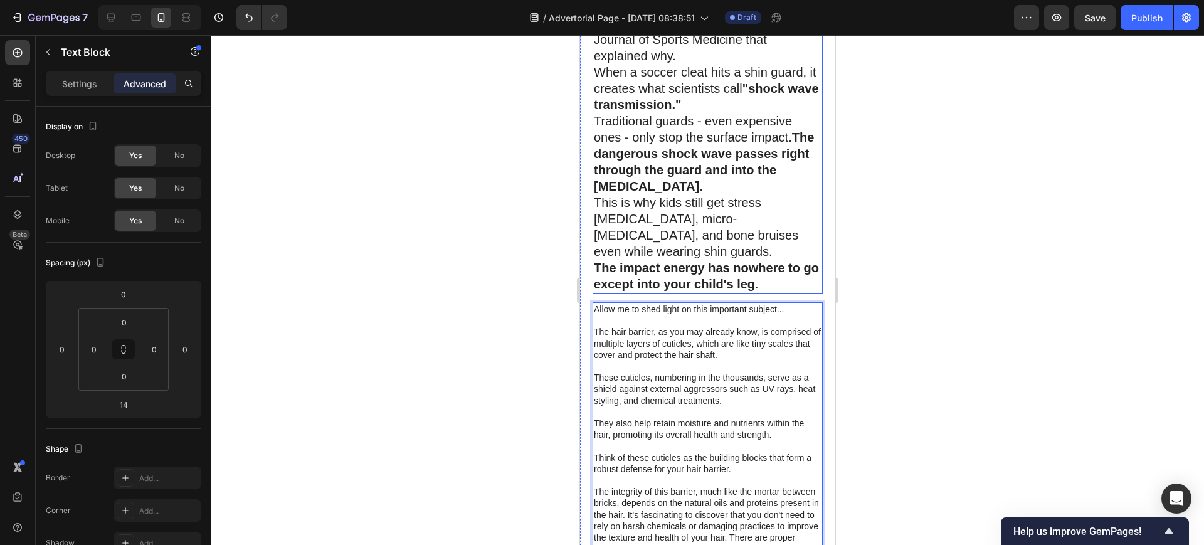
click at [701, 178] on strong "The dangerous shock wave passes right through the guard and into the [MEDICAL_D…" at bounding box center [704, 161] width 220 height 63
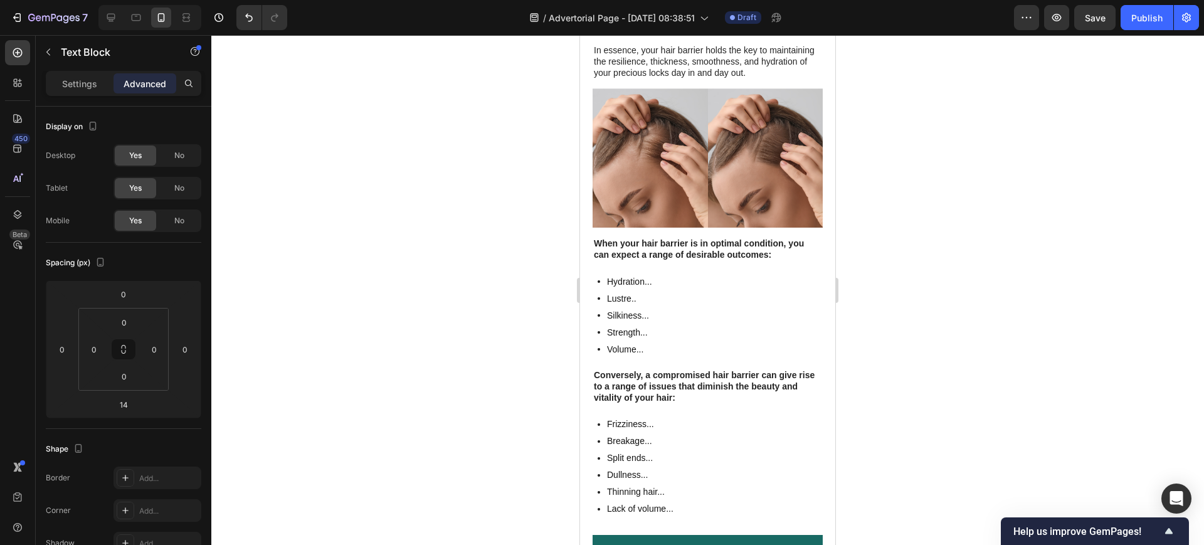
scroll to position [1796, 0]
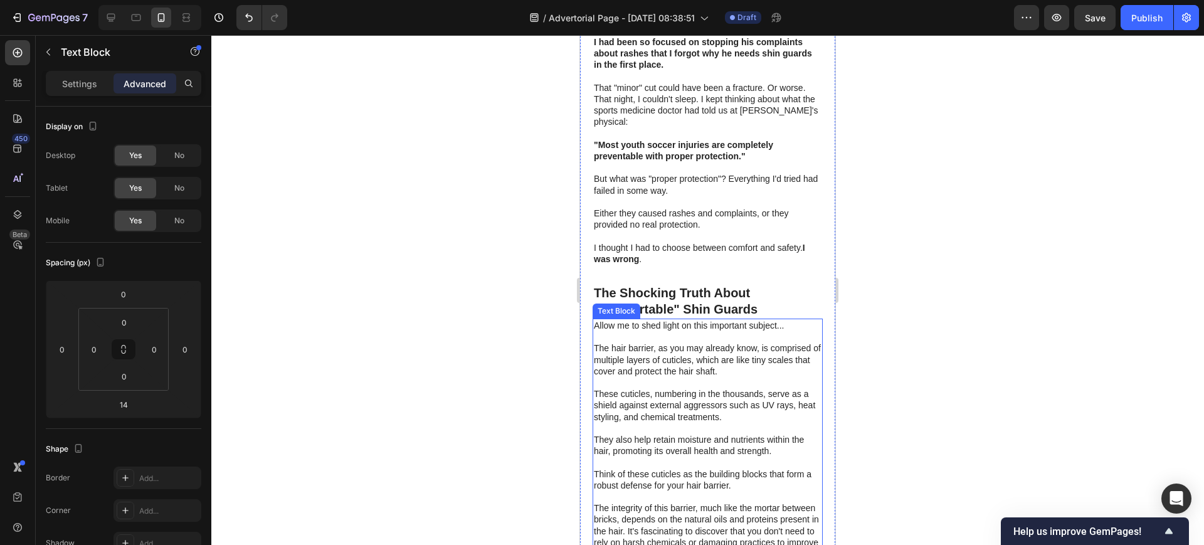
click at [625, 331] on p "Rich Text Editor. Editing area: main" at bounding box center [708, 336] width 228 height 11
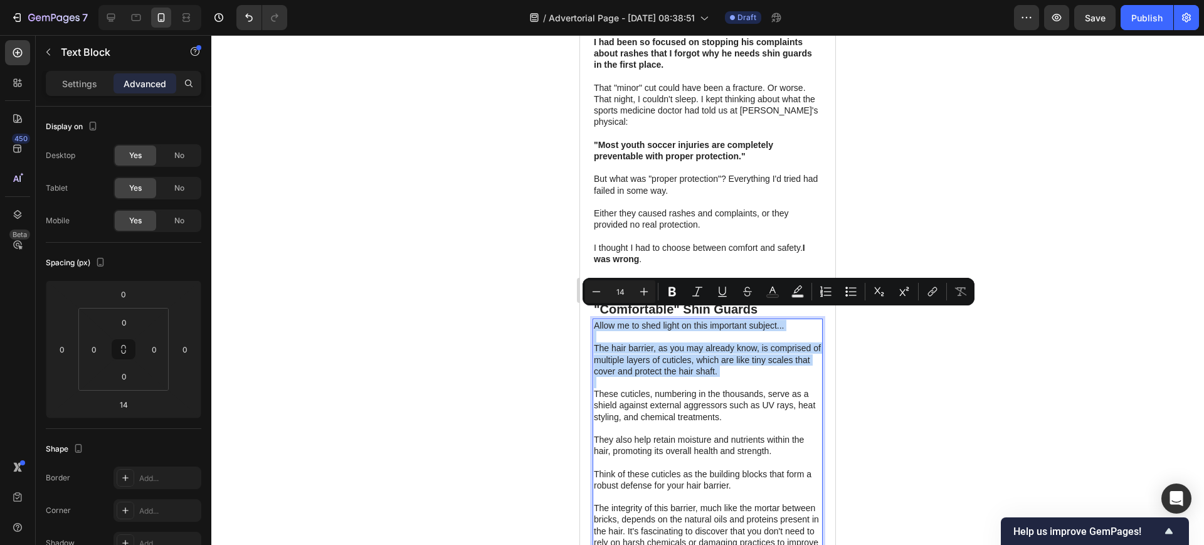
drag, startPoint x: 594, startPoint y: 314, endPoint x: 667, endPoint y: 370, distance: 92.1
click at [667, 377] on p "Rich Text Editor. Editing area: main" at bounding box center [708, 382] width 228 height 11
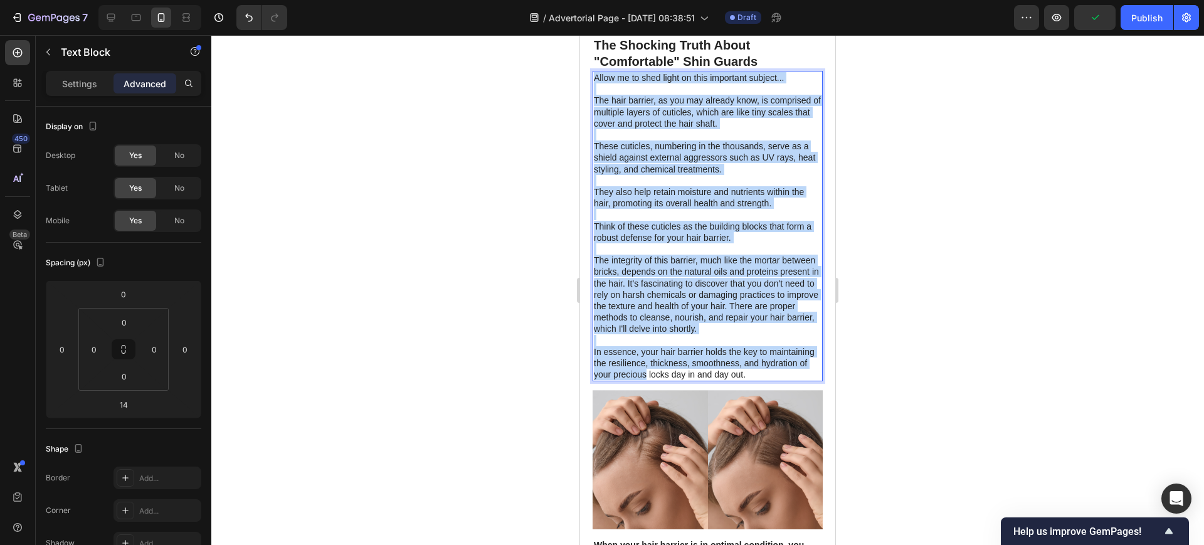
scroll to position [2110, 0]
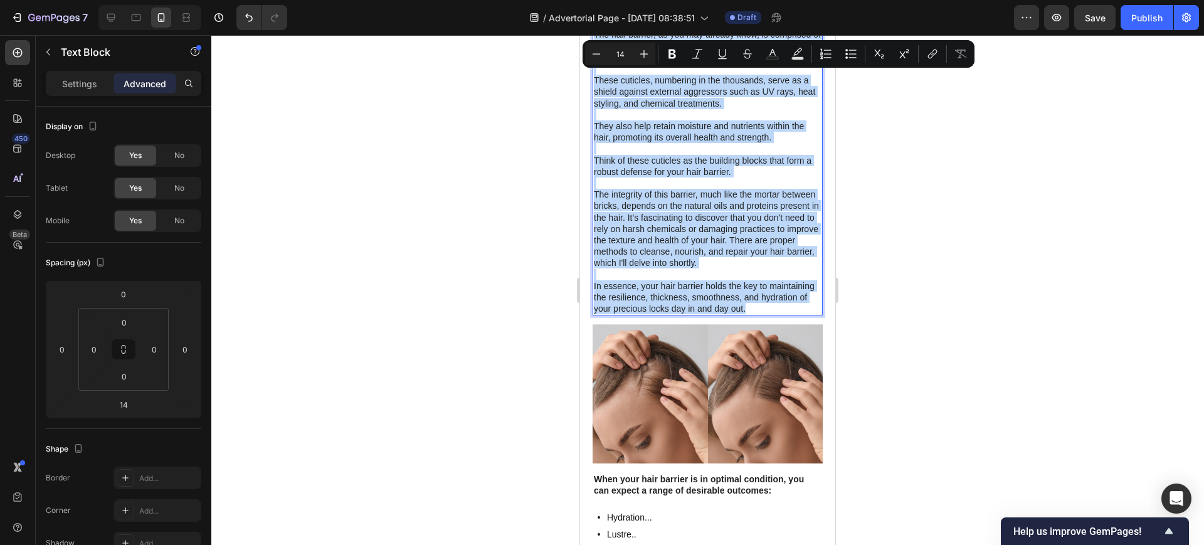
drag, startPoint x: 596, startPoint y: 312, endPoint x: 794, endPoint y: 305, distance: 197.6
click at [794, 305] on div "Allow me to shed light on this important subject... The hair barrier, as you ma…" at bounding box center [708, 160] width 230 height 310
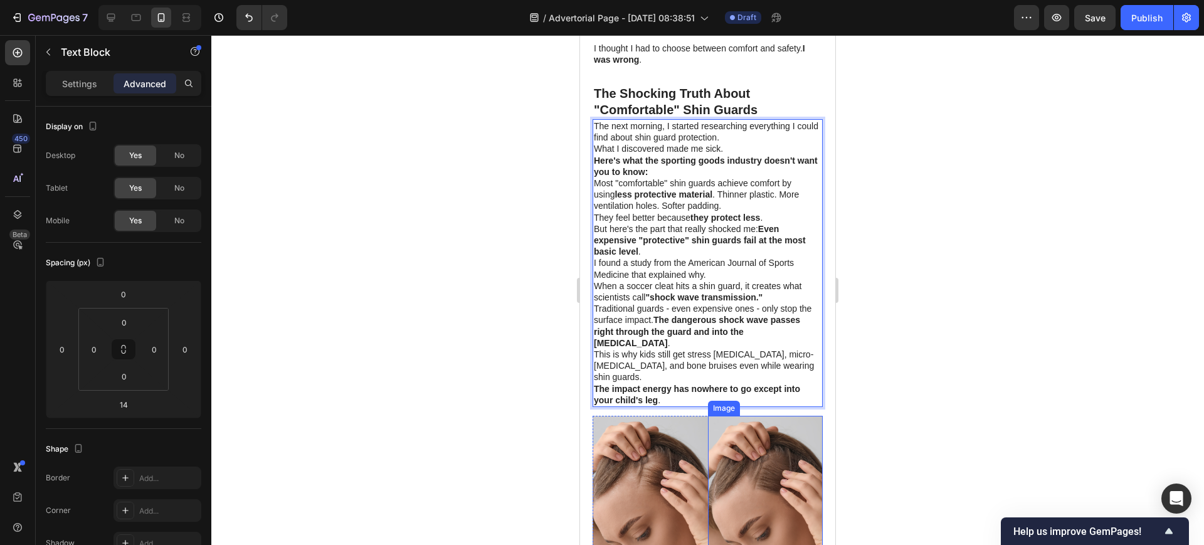
scroll to position [1796, 0]
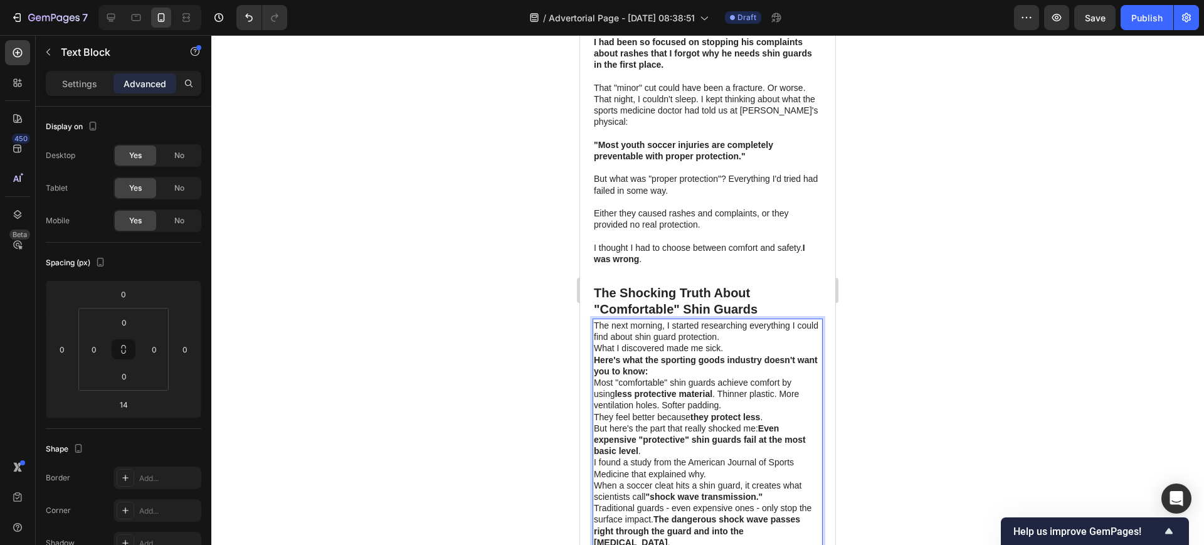
click at [758, 330] on p "The next morning, I started researching everything I could find about shin guar…" at bounding box center [708, 331] width 228 height 23
click at [903, 285] on div at bounding box center [707, 290] width 993 height 510
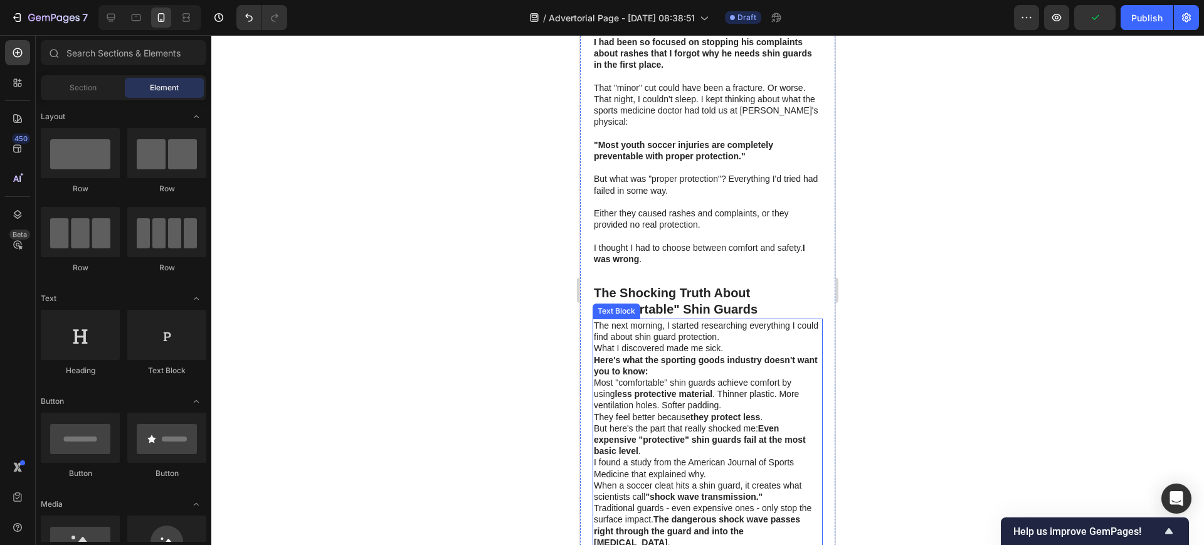
click at [764, 324] on p "The next morning, I started researching everything I could find about shin guar…" at bounding box center [708, 331] width 228 height 23
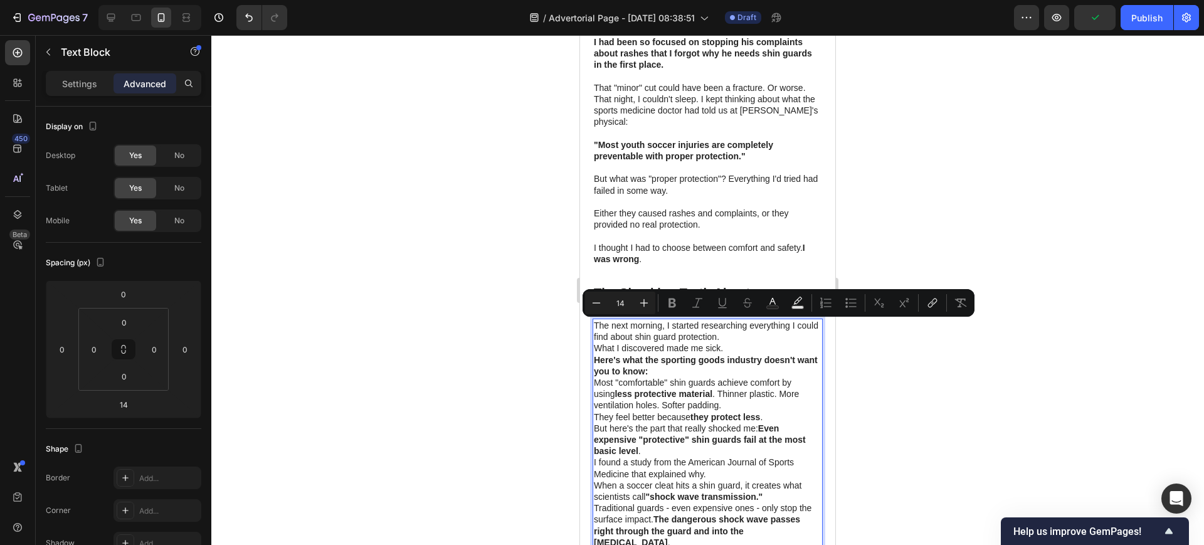
click at [764, 324] on p "The next morning, I started researching everything I could find about shin guar…" at bounding box center [708, 331] width 228 height 23
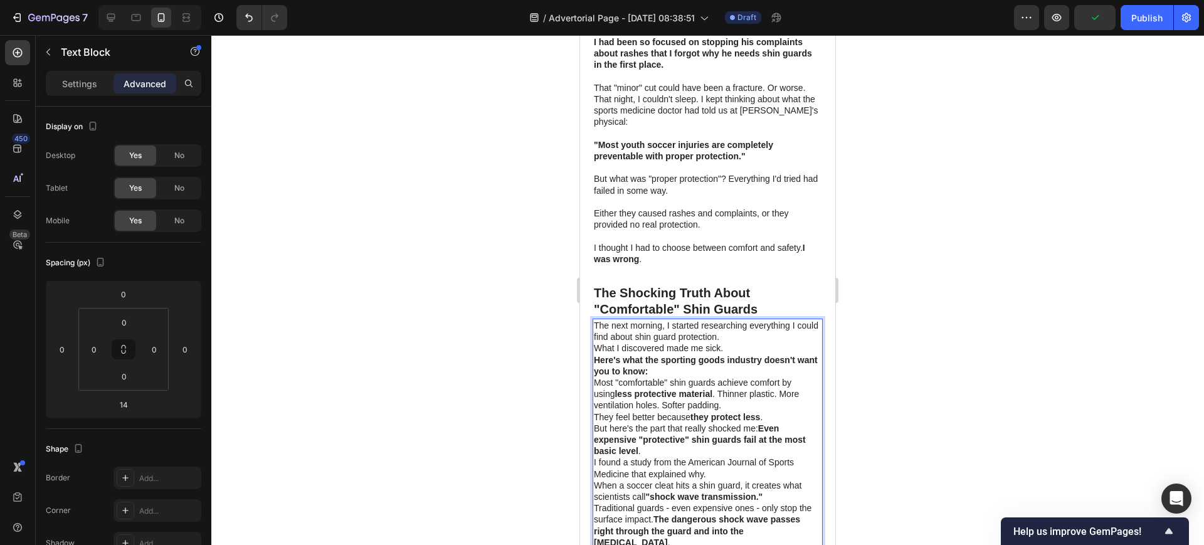
click at [763, 324] on p "The next morning, I started researching everything I could find about shin guar…" at bounding box center [708, 331] width 228 height 23
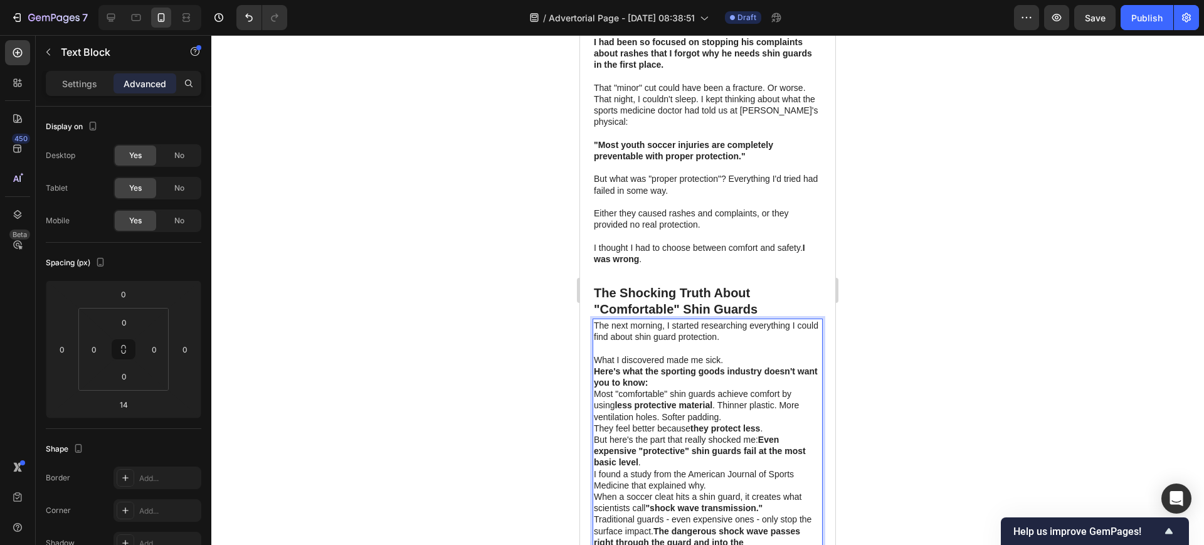
click at [755, 354] on p "What I discovered made me sick." at bounding box center [708, 359] width 228 height 11
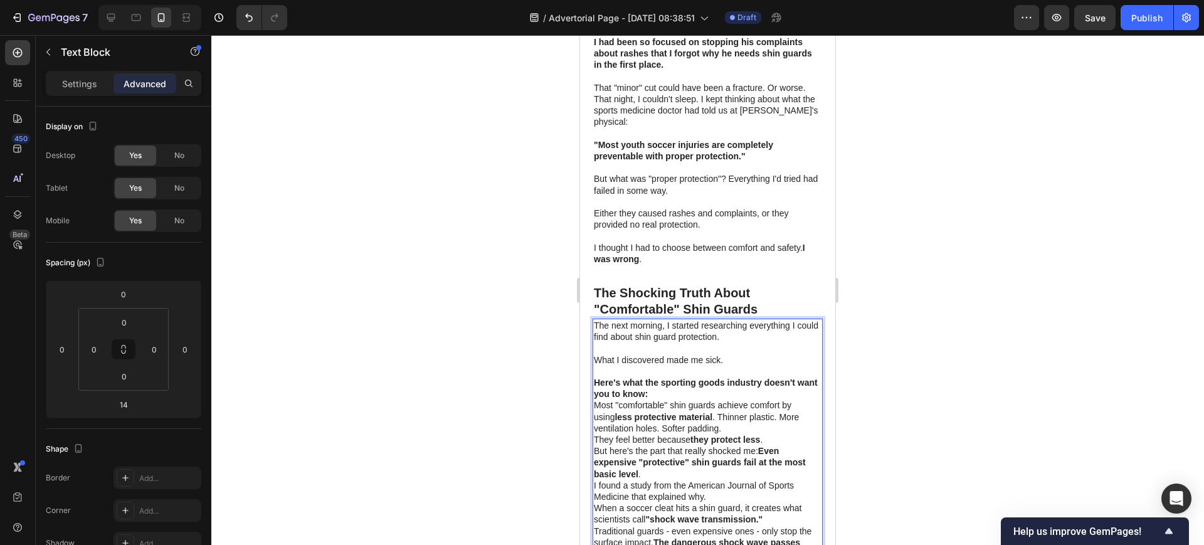
click at [702, 386] on p "Here's what the sporting goods industry doesn't want you to know:" at bounding box center [708, 388] width 228 height 23
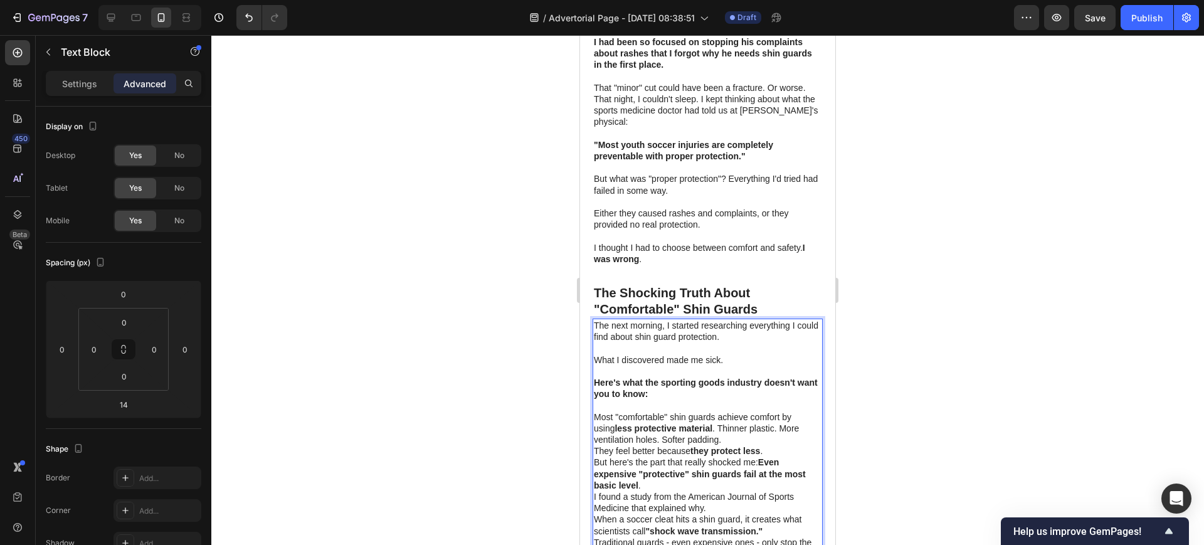
click at [722, 418] on p "Most "comfortable" shin guards achieve comfort by using less protective materia…" at bounding box center [708, 428] width 228 height 34
click at [719, 418] on p "Most "comfortable" shin guards achieve comfort by using less protective materia…" at bounding box center [708, 428] width 228 height 34
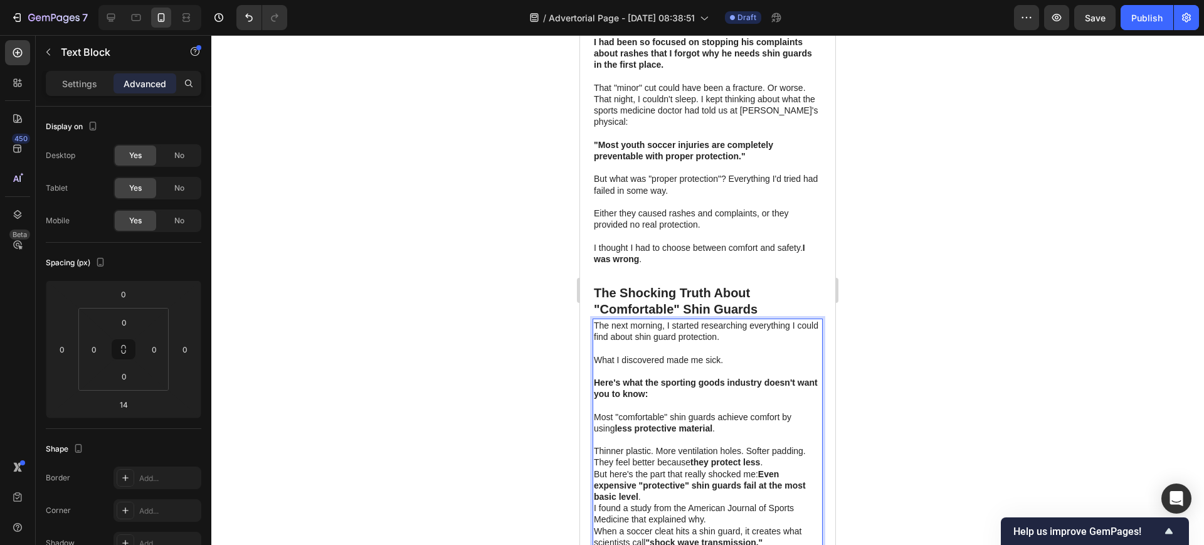
click at [807, 445] on p "Thinner plastic. More ventilation holes. Softer padding." at bounding box center [708, 450] width 228 height 11
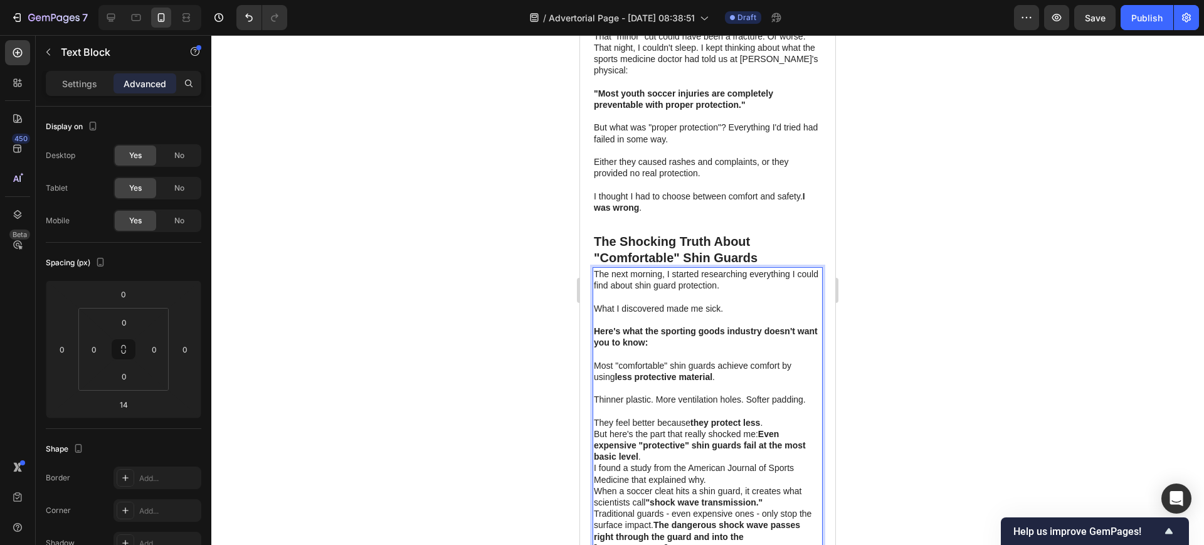
scroll to position [1875, 0]
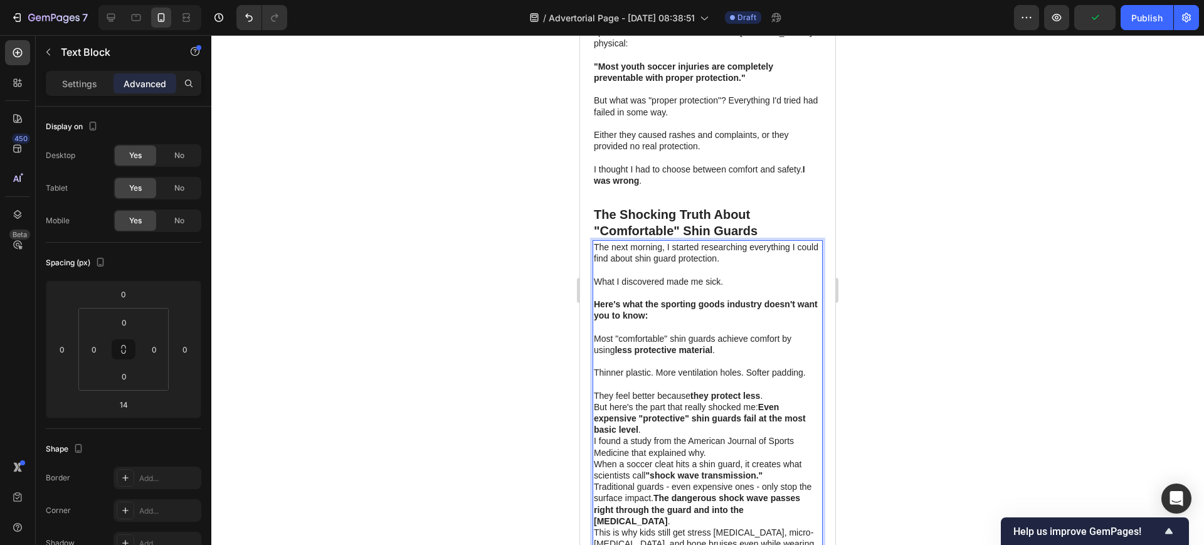
click at [773, 390] on p "They feel better because they protect less ." at bounding box center [708, 395] width 228 height 11
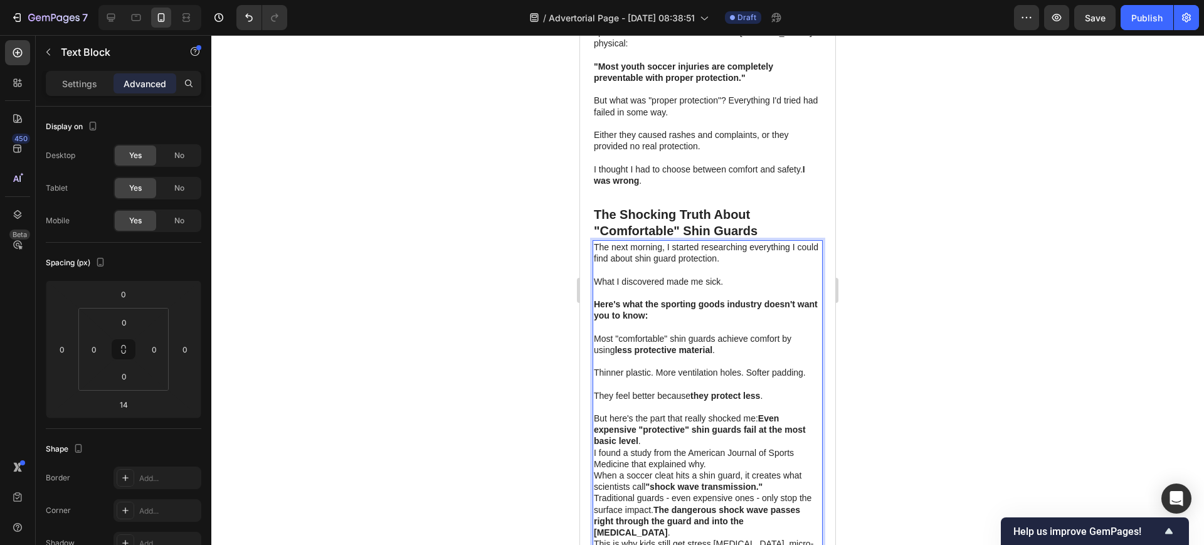
click at [682, 432] on p "But here's the part that really shocked me: Even expensive "protective" shin gu…" at bounding box center [708, 430] width 228 height 34
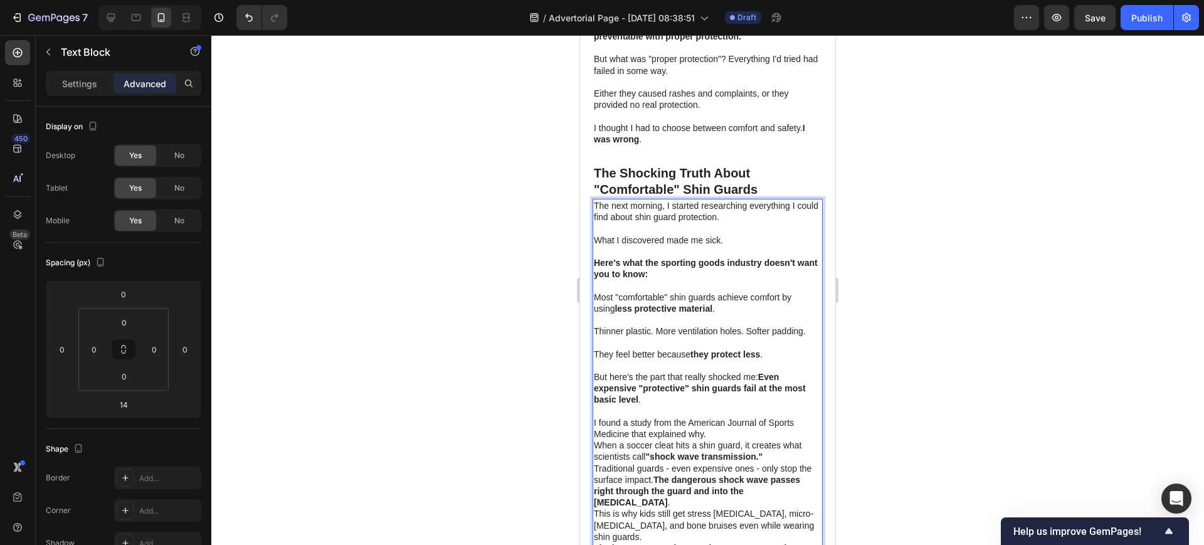
scroll to position [1953, 0]
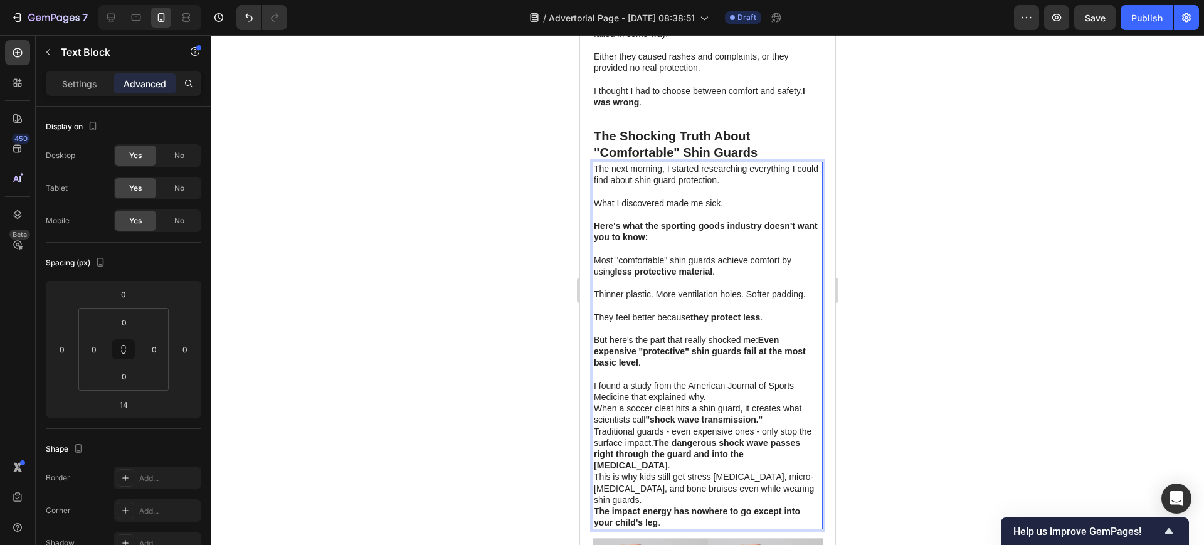
click at [716, 384] on p "I found a study from the American Journal of Sports Medicine that explained why." at bounding box center [708, 391] width 228 height 23
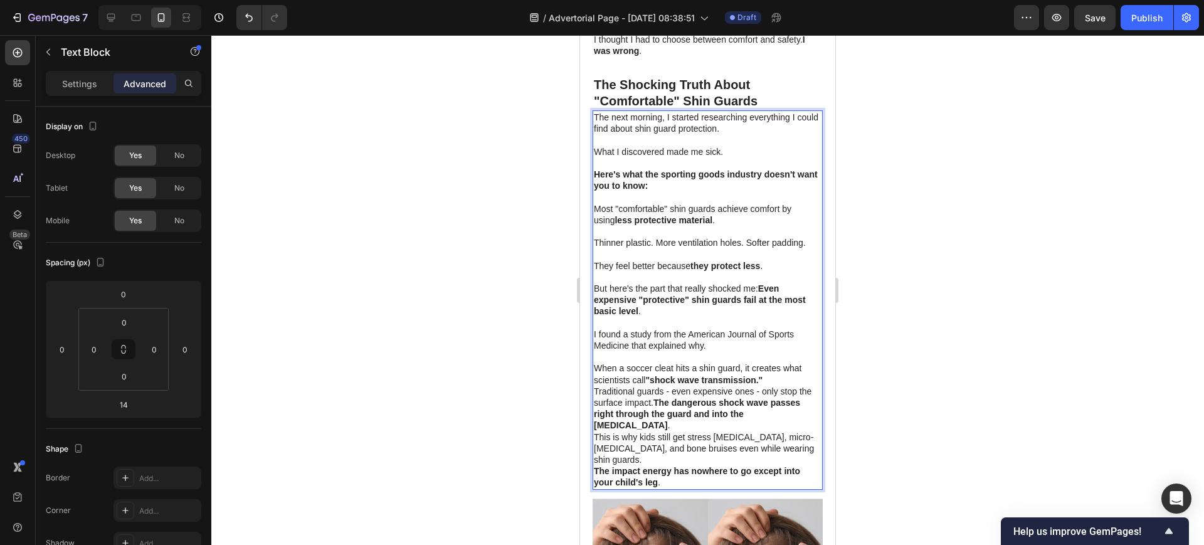
scroll to position [2031, 0]
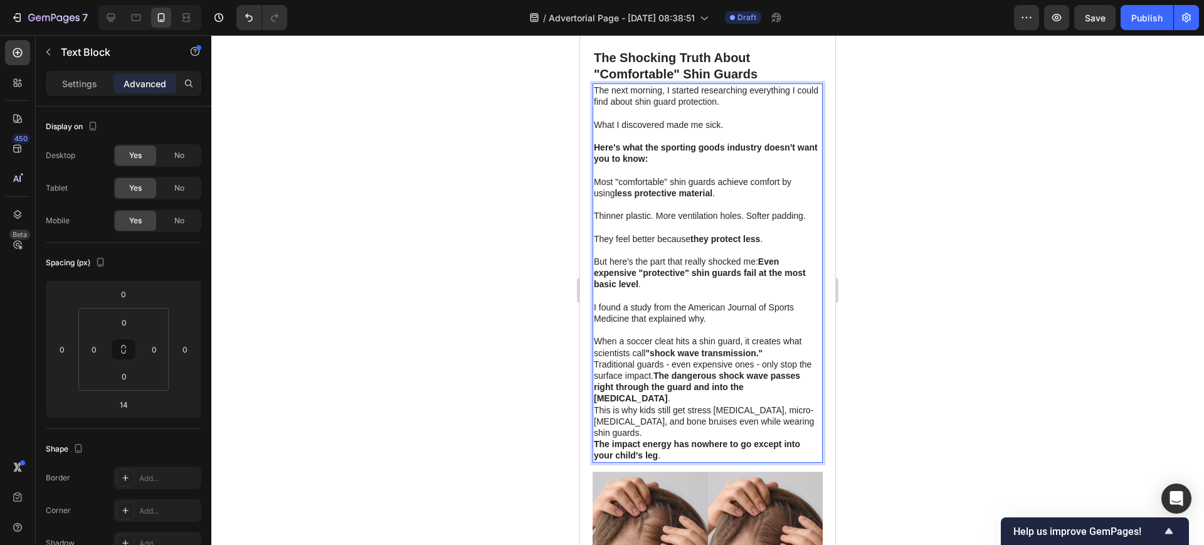
click at [778, 344] on p "When a soccer cleat hits a shin guard, it creates what scientists call "shock w…" at bounding box center [708, 347] width 228 height 23
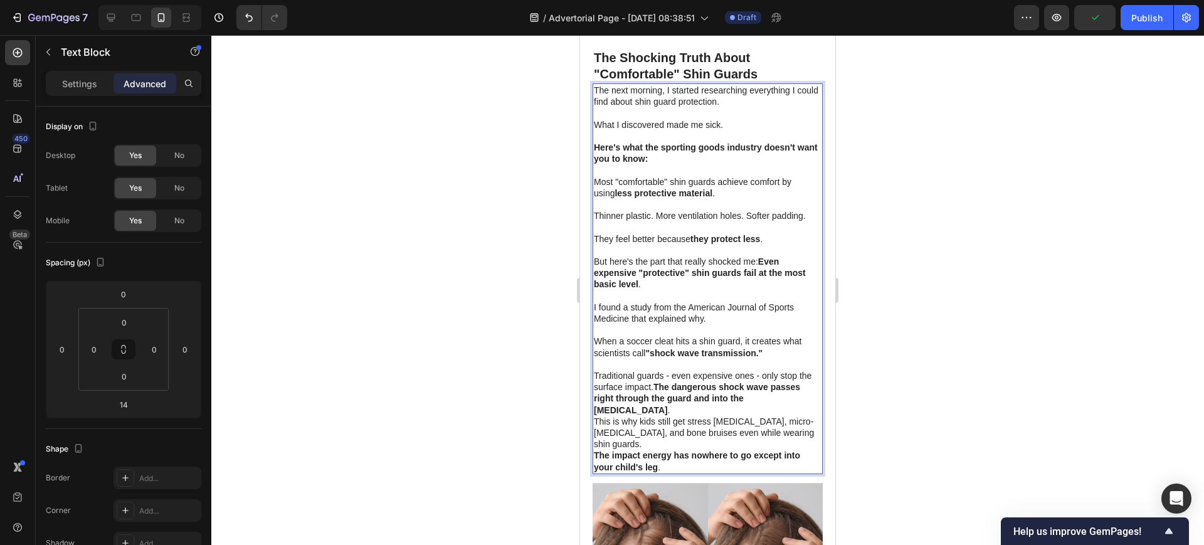
click at [669, 380] on p "Traditional guards - even expensive ones - only stop the surface impact. The da…" at bounding box center [708, 393] width 228 height 46
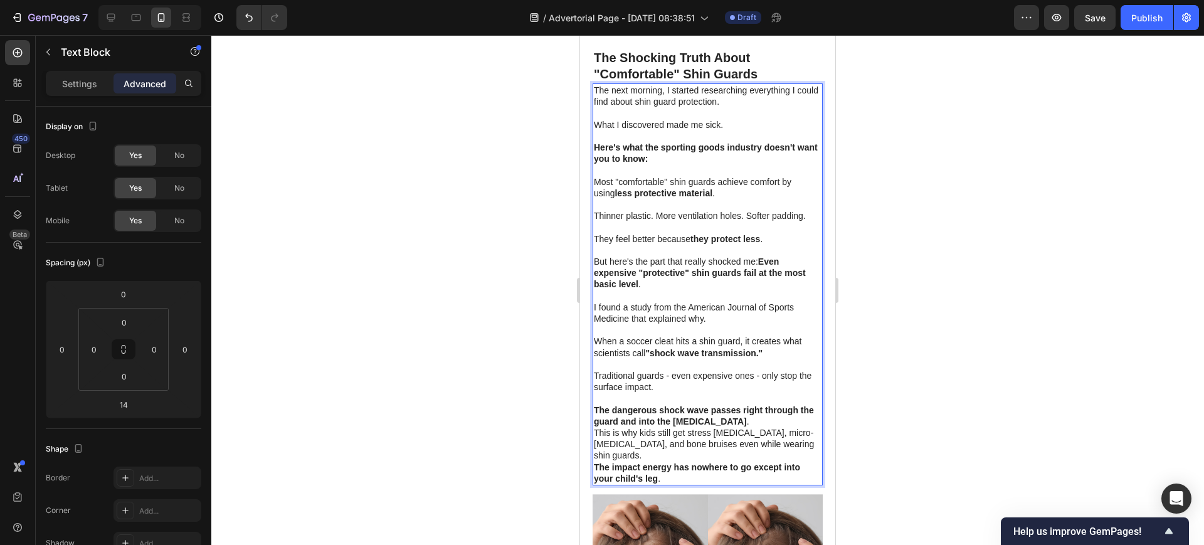
click at [758, 411] on p "The dangerous shock wave passes right through the guard and into the bone tissu…" at bounding box center [708, 416] width 228 height 23
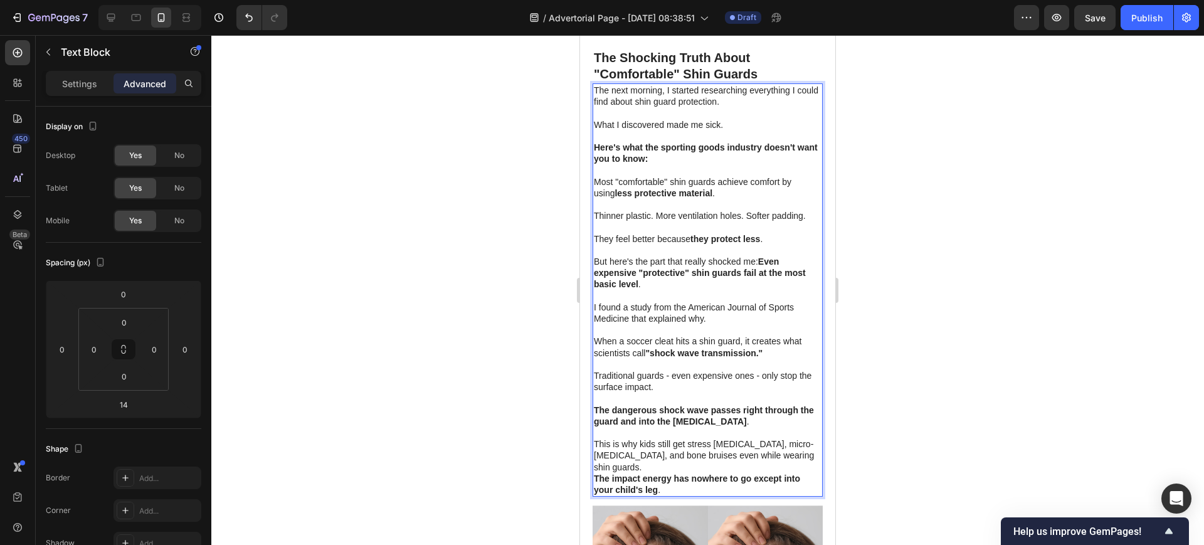
scroll to position [2110, 0]
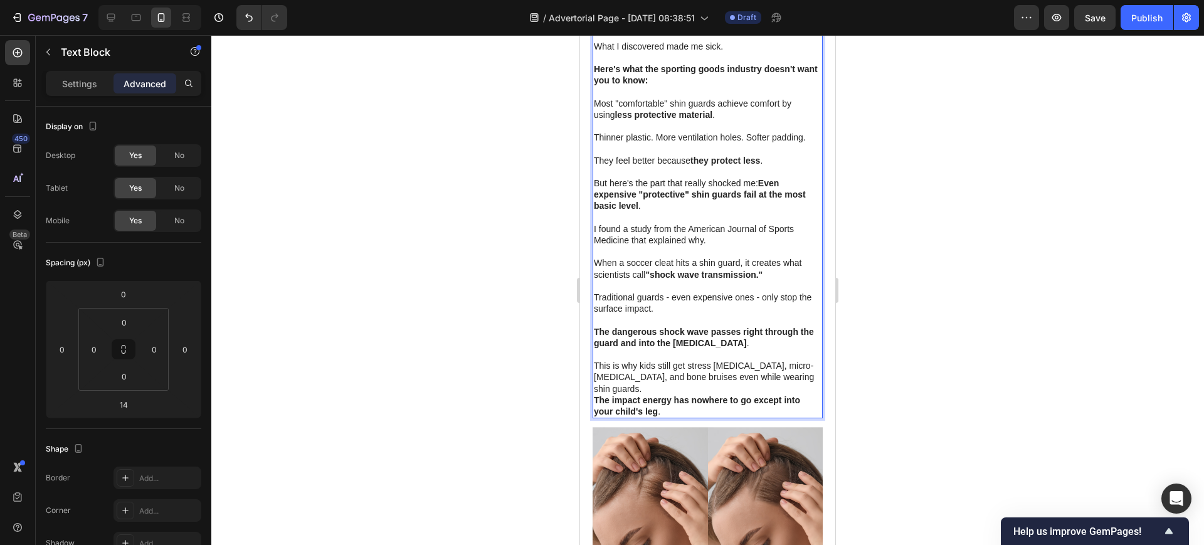
click at [658, 381] on p "This is why kids still get stress [MEDICAL_DATA], micro-[MEDICAL_DATA], and bon…" at bounding box center [708, 377] width 228 height 34
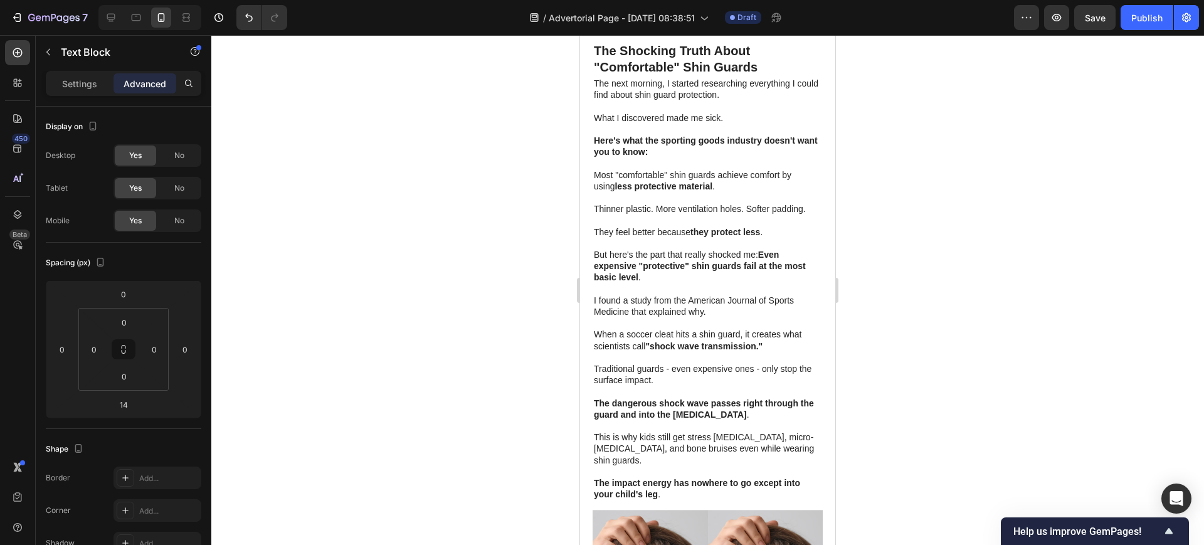
scroll to position [1803, 0]
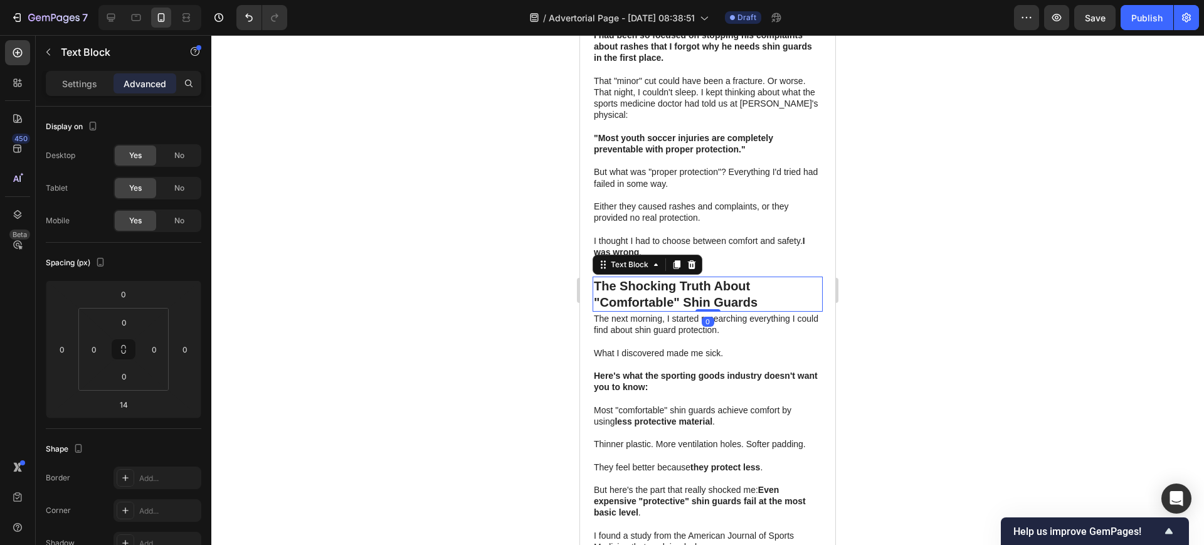
click at [629, 283] on p "The Shocking Truth About "Comfortable" Shin Guards" at bounding box center [708, 294] width 228 height 33
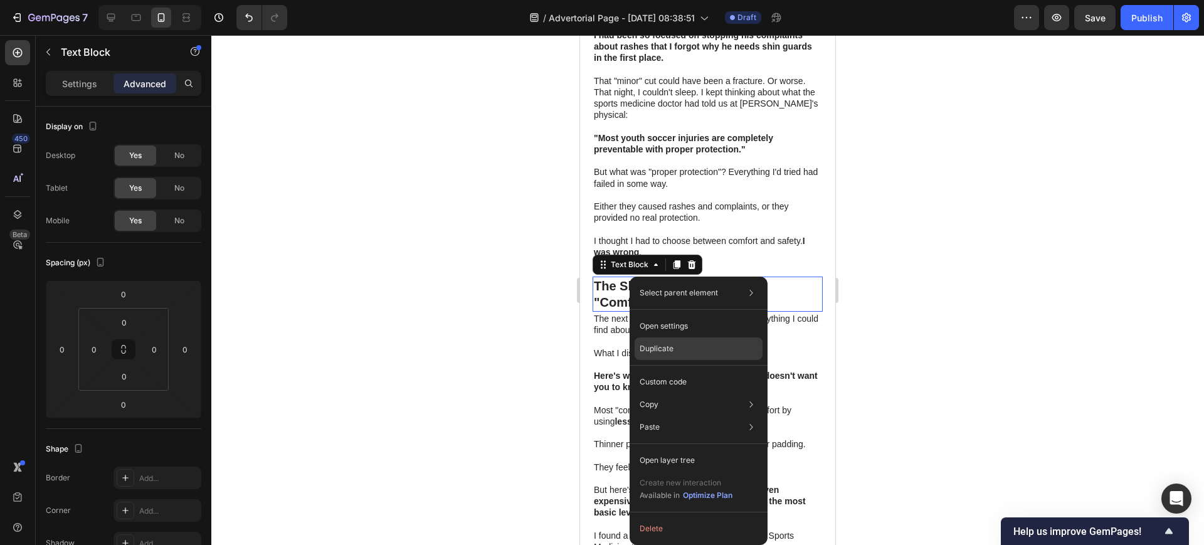
click at [681, 355] on div "Duplicate" at bounding box center [699, 348] width 128 height 23
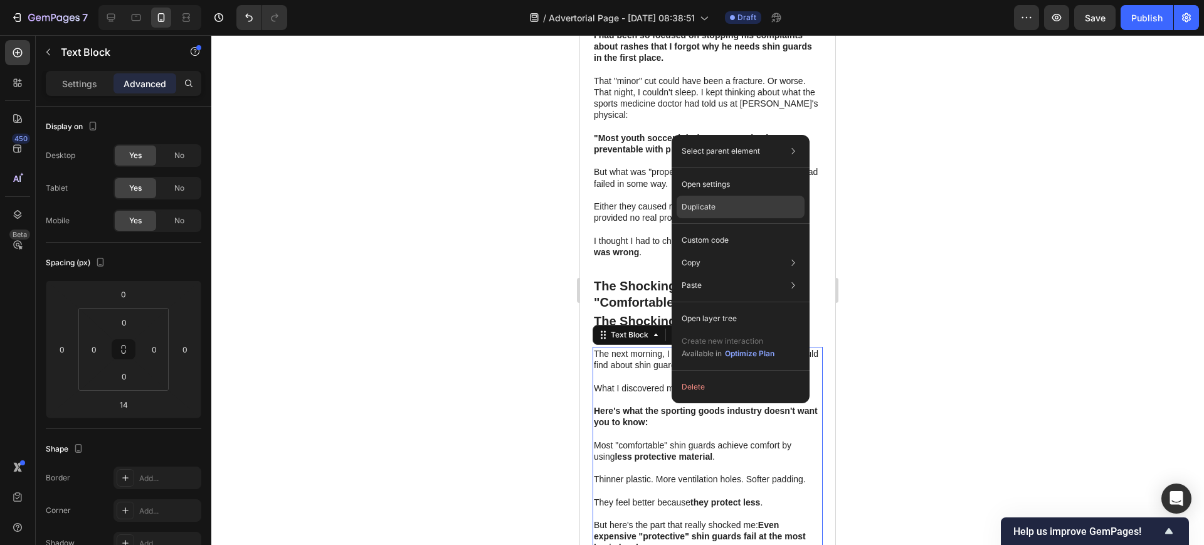
click at [706, 211] on p "Duplicate" at bounding box center [699, 206] width 34 height 11
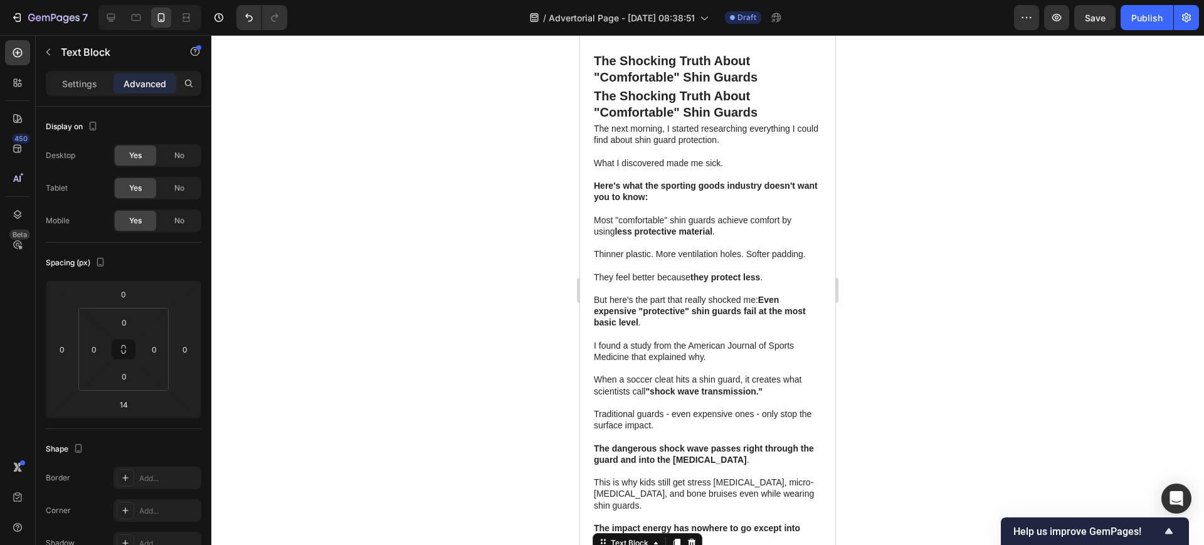
scroll to position [2024, 0]
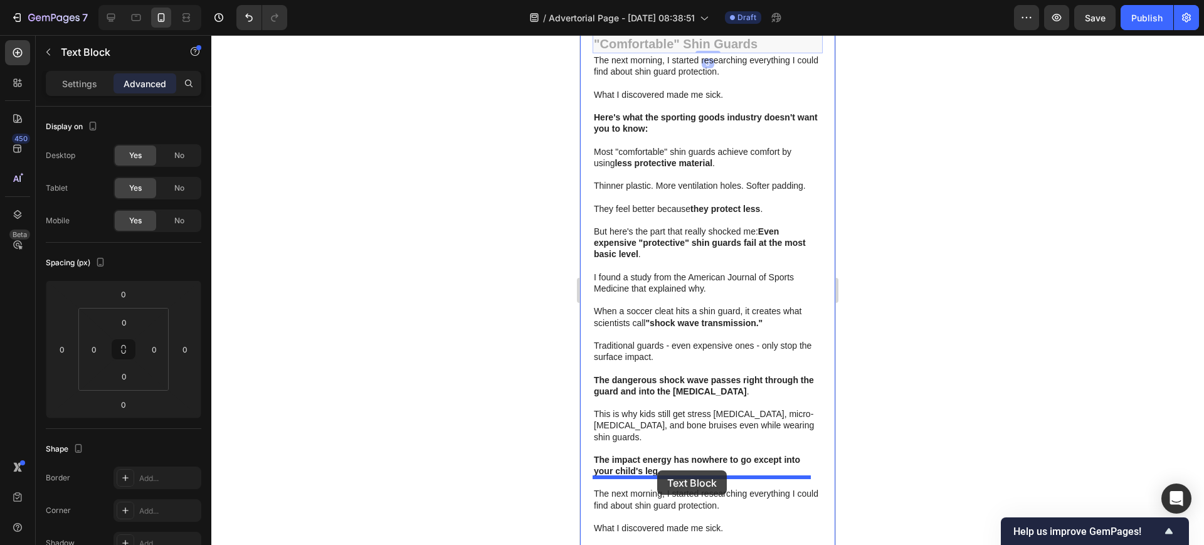
drag, startPoint x: 685, startPoint y: 92, endPoint x: 657, endPoint y: 470, distance: 379.8
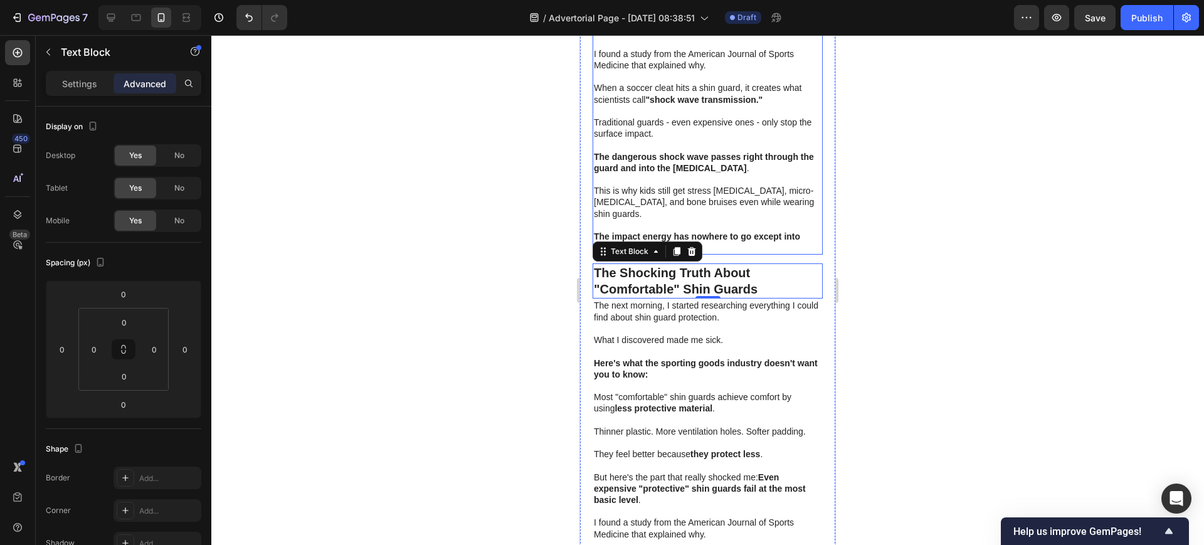
scroll to position [2297, 0]
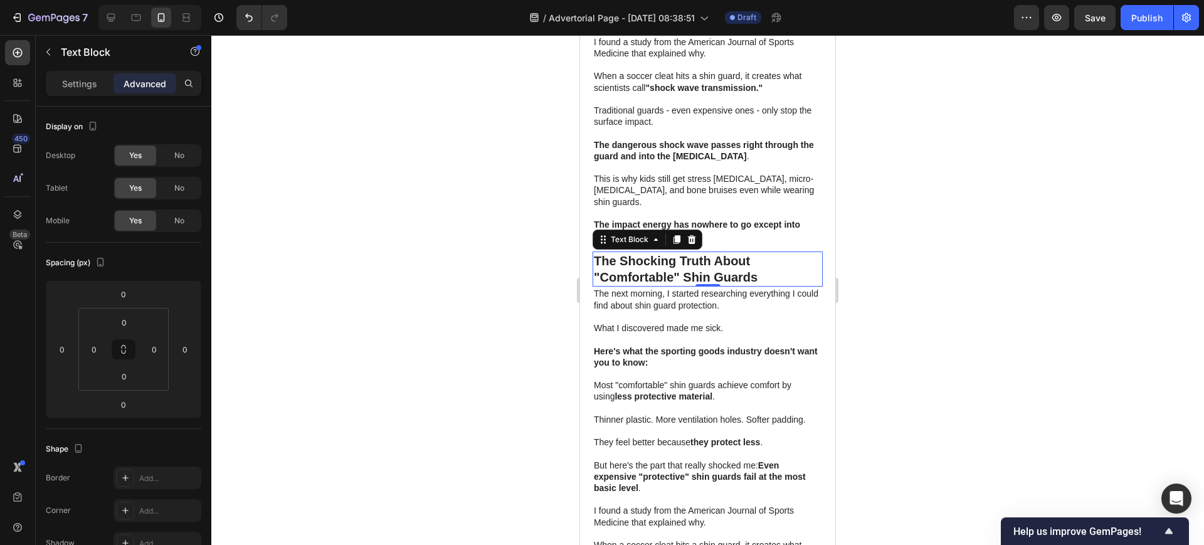
click at [674, 254] on strong "The Shocking Truth About "Comfortable" Shin Guards" at bounding box center [676, 269] width 164 height 30
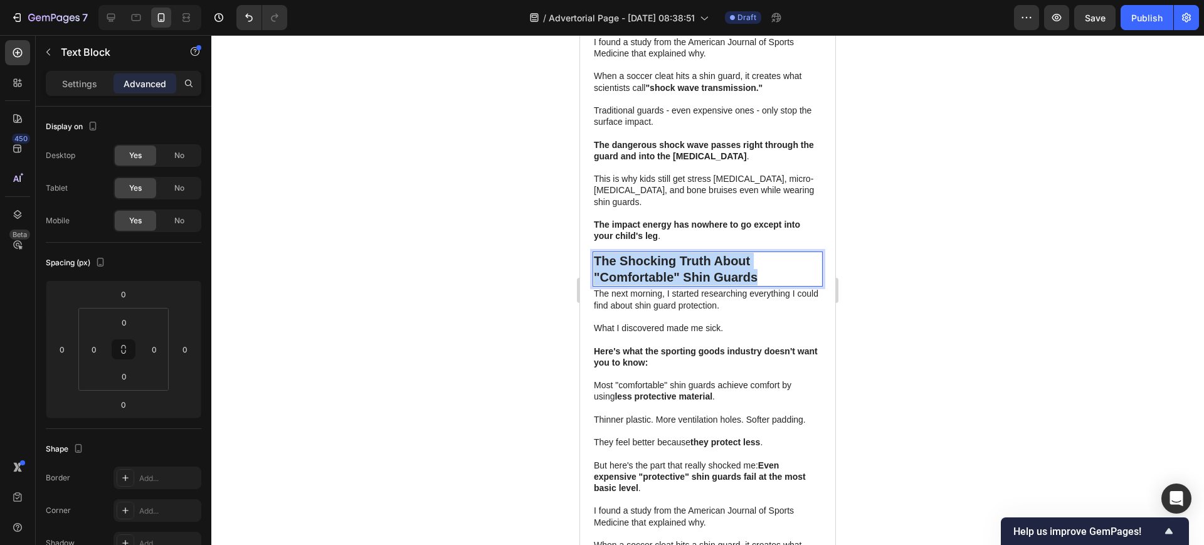
click at [674, 254] on strong "The Shocking Truth About "Comfortable" Shin Guards" at bounding box center [676, 269] width 164 height 30
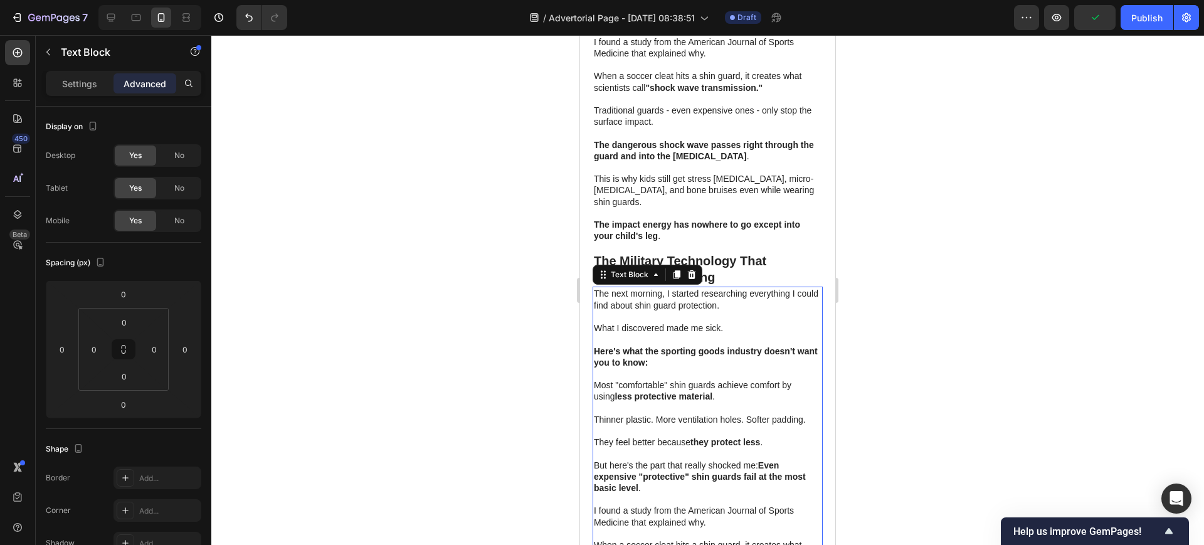
click at [654, 311] on p at bounding box center [708, 316] width 228 height 11
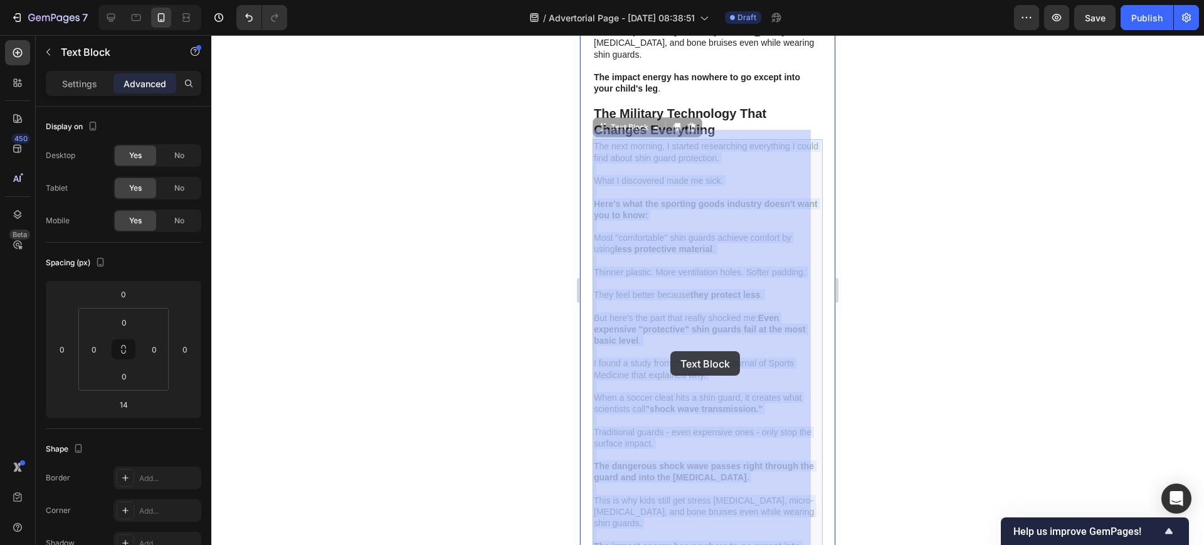
scroll to position [2453, 0]
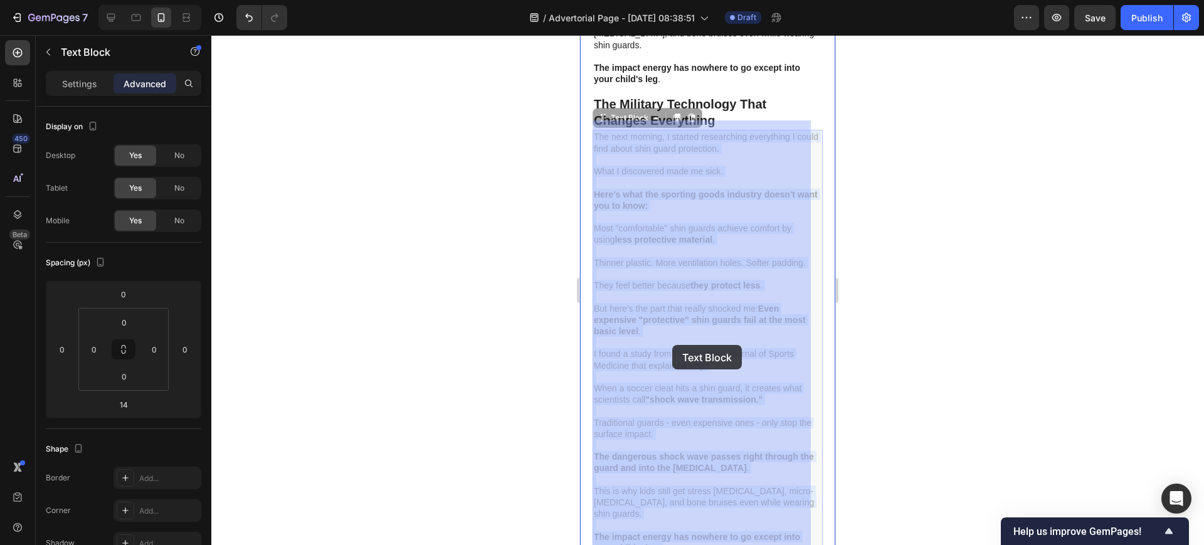
drag, startPoint x: 606, startPoint y: 284, endPoint x: 672, endPoint y: 336, distance: 84.4
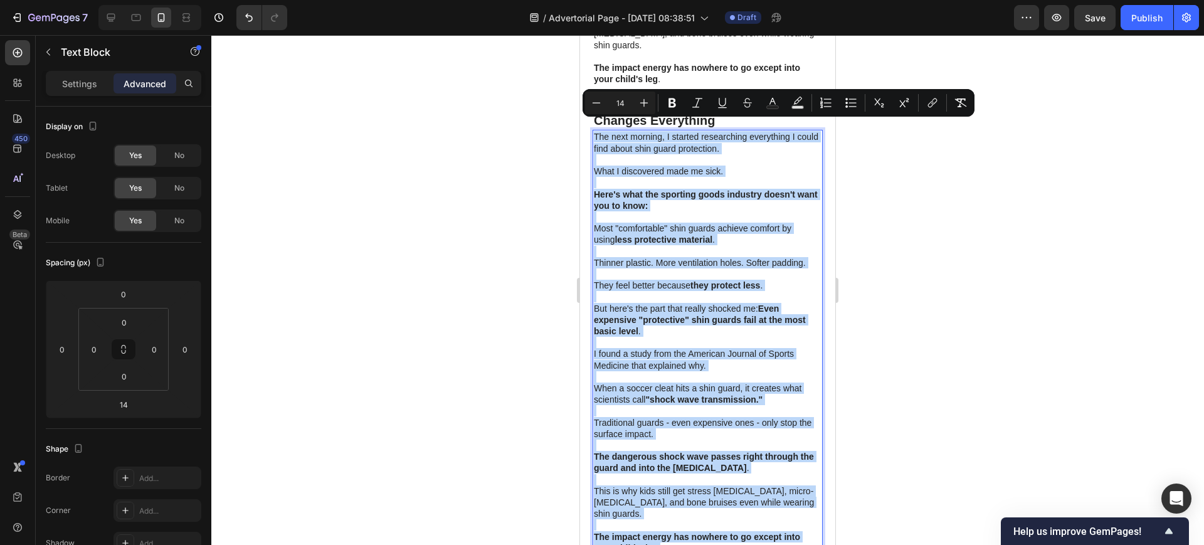
drag, startPoint x: 669, startPoint y: 221, endPoint x: 593, endPoint y: 132, distance: 116.6
click at [593, 132] on div "The next morning, I started researching everything I could find about shin guar…" at bounding box center [708, 342] width 230 height 425
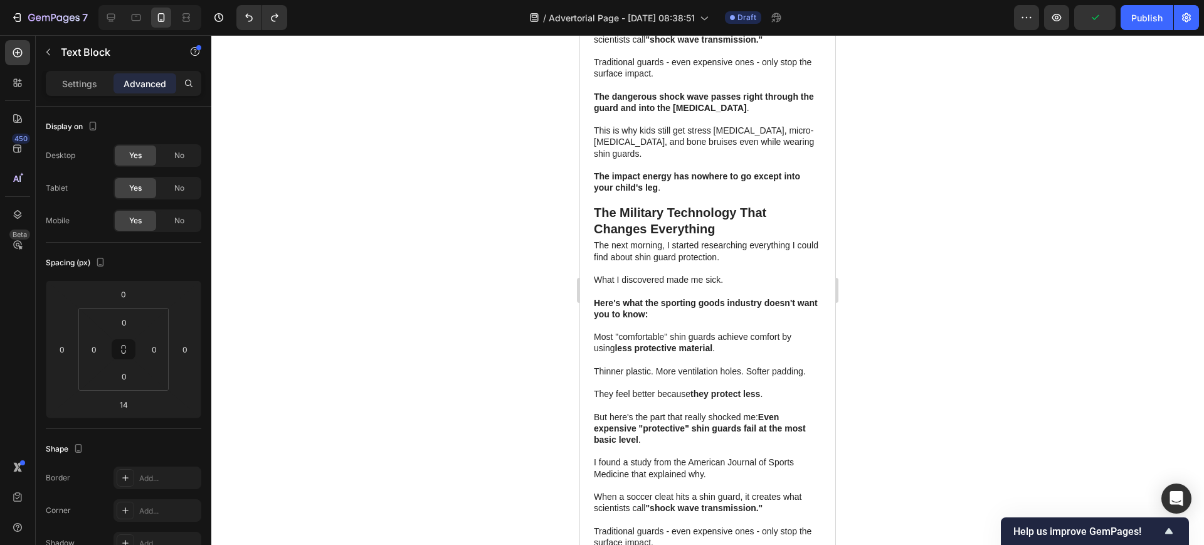
scroll to position [2344, 0]
click at [652, 224] on strong "The Military Technology That Changes Everything" at bounding box center [680, 221] width 172 height 30
click at [659, 275] on p "What I discovered made me sick." at bounding box center [708, 280] width 228 height 11
click at [634, 251] on p "The next morning, I started researching everything I could find about shin guar…" at bounding box center [708, 251] width 228 height 23
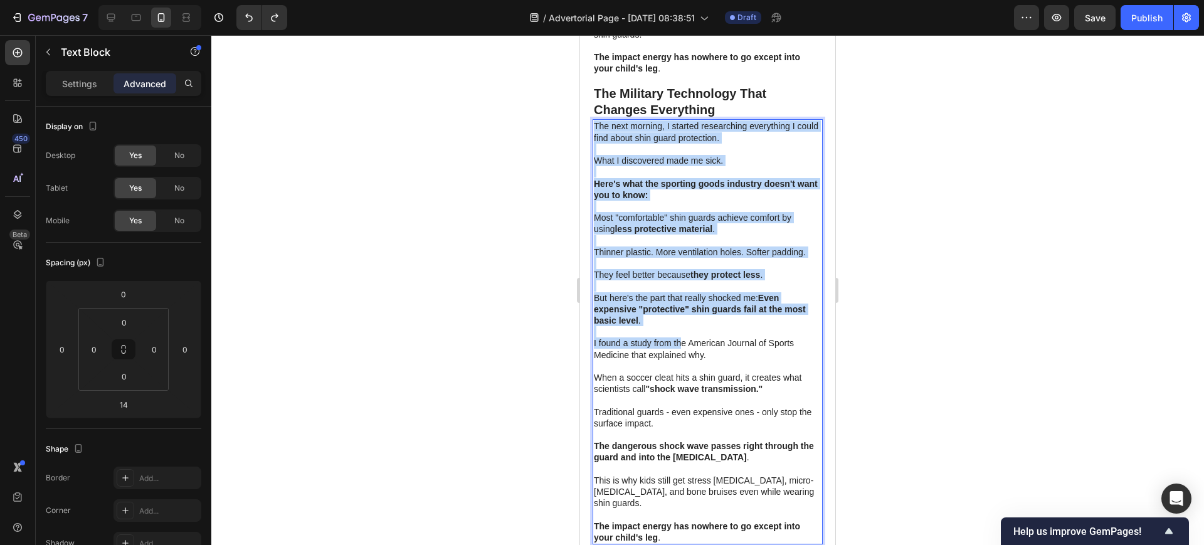
scroll to position [2501, 0]
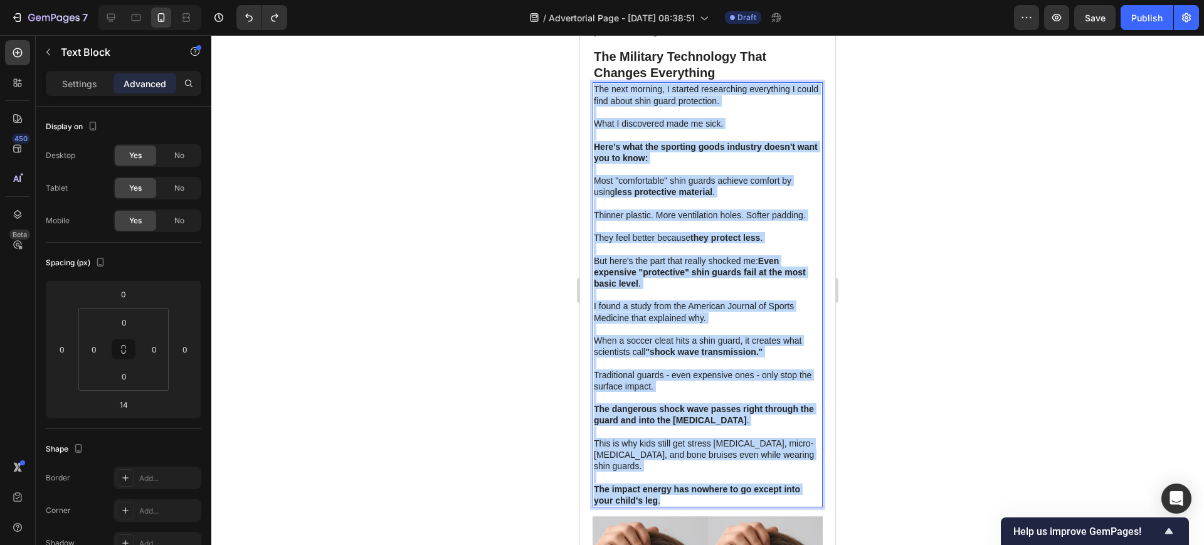
drag, startPoint x: 596, startPoint y: 235, endPoint x: 726, endPoint y: 489, distance: 285.8
click at [726, 489] on div "The next morning, I started researching everything I could find about shin guar…" at bounding box center [708, 294] width 230 height 425
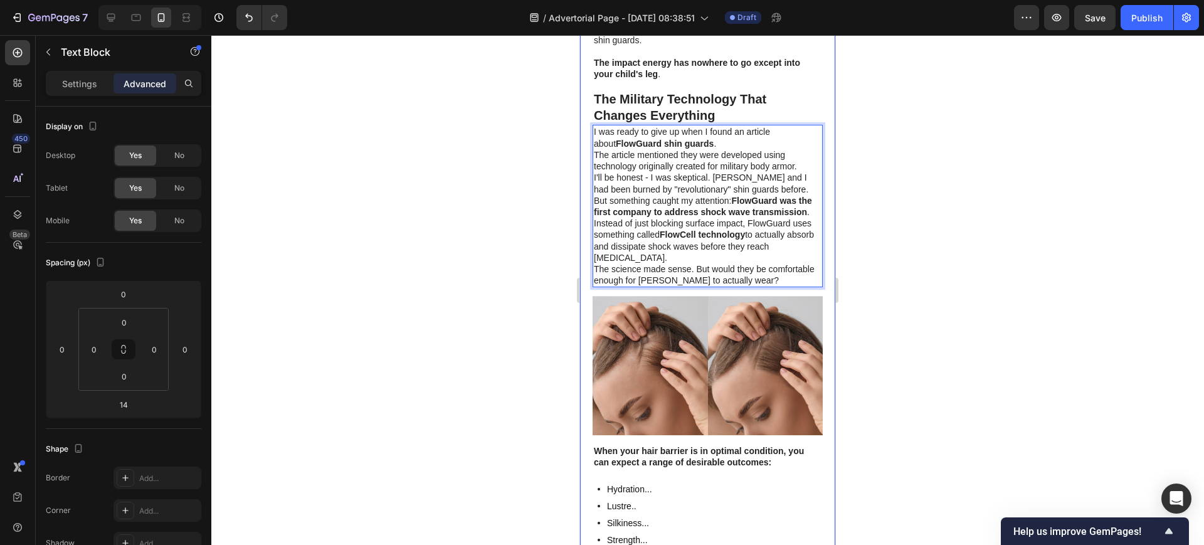
scroll to position [2423, 0]
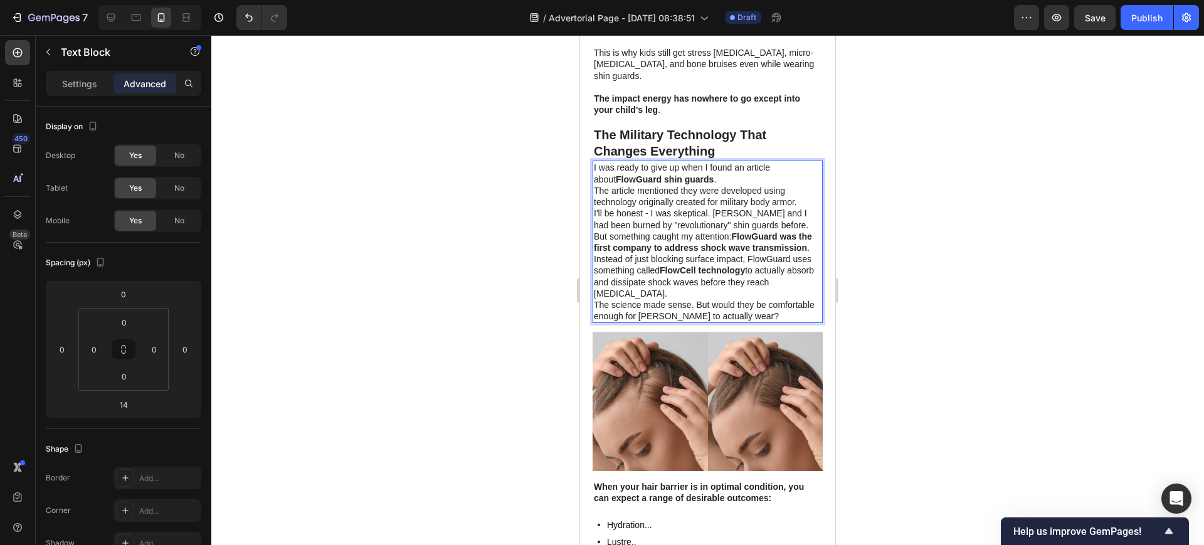
click at [704, 173] on p "I was ready to give up when I found an article about FlowGuard shin guards ." at bounding box center [708, 173] width 228 height 23
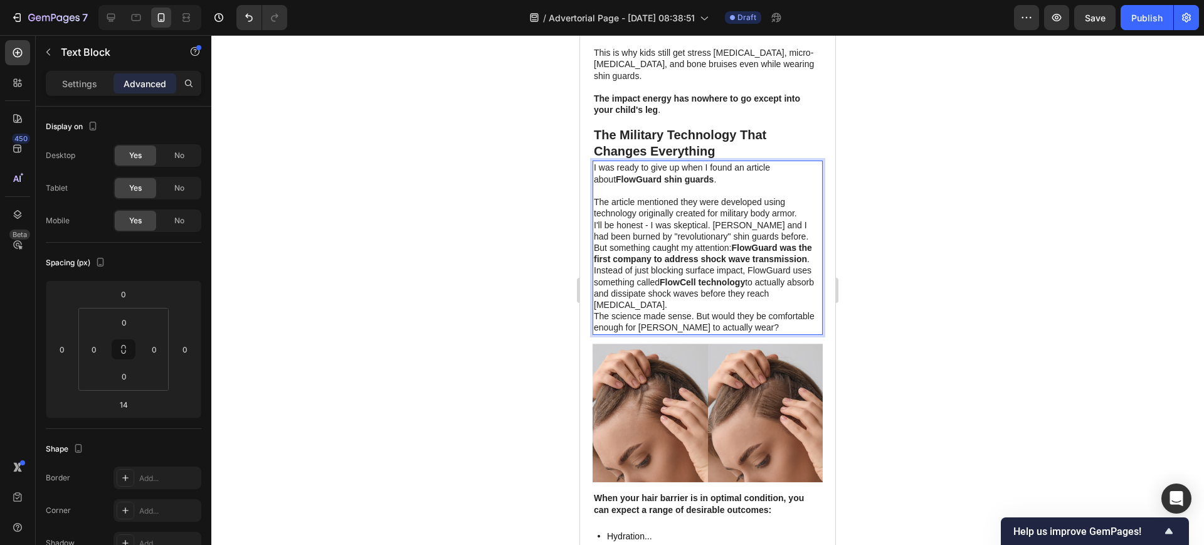
click at [804, 204] on p "The article mentioned they were developed using technology originally created f…" at bounding box center [708, 207] width 228 height 23
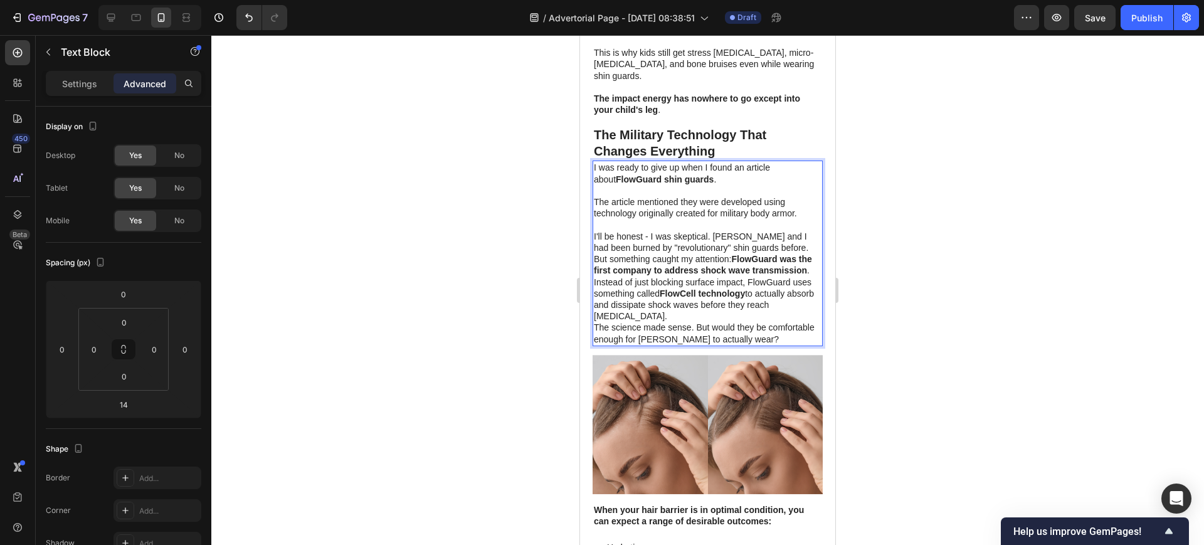
click at [780, 238] on p "I'll be honest - I was skeptical. [PERSON_NAME] and I had been burned by "revol…" at bounding box center [708, 242] width 228 height 23
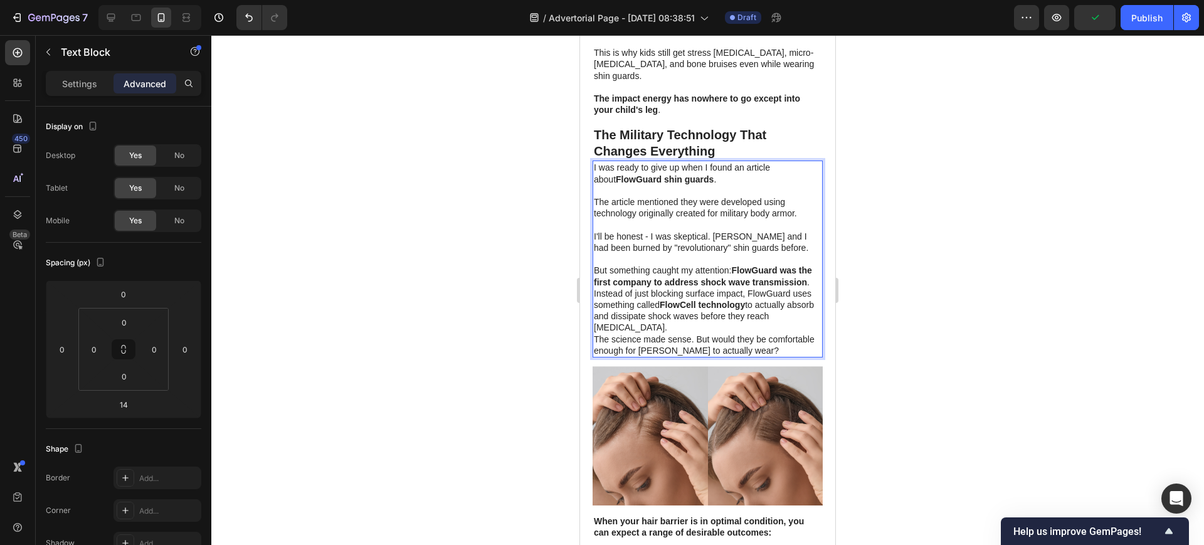
click at [682, 287] on p "But something caught my attention: FlowGuard was the first company to address s…" at bounding box center [708, 276] width 228 height 23
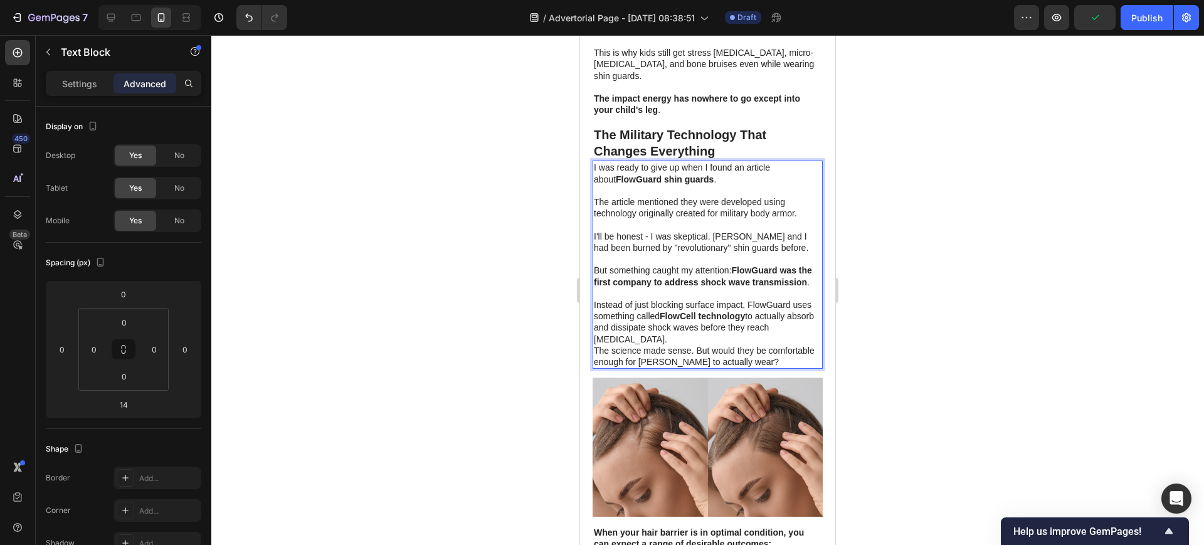
click at [679, 339] on p "Instead of just blocking surface impact, FlowGuard uses something called FlowCe…" at bounding box center [708, 322] width 228 height 46
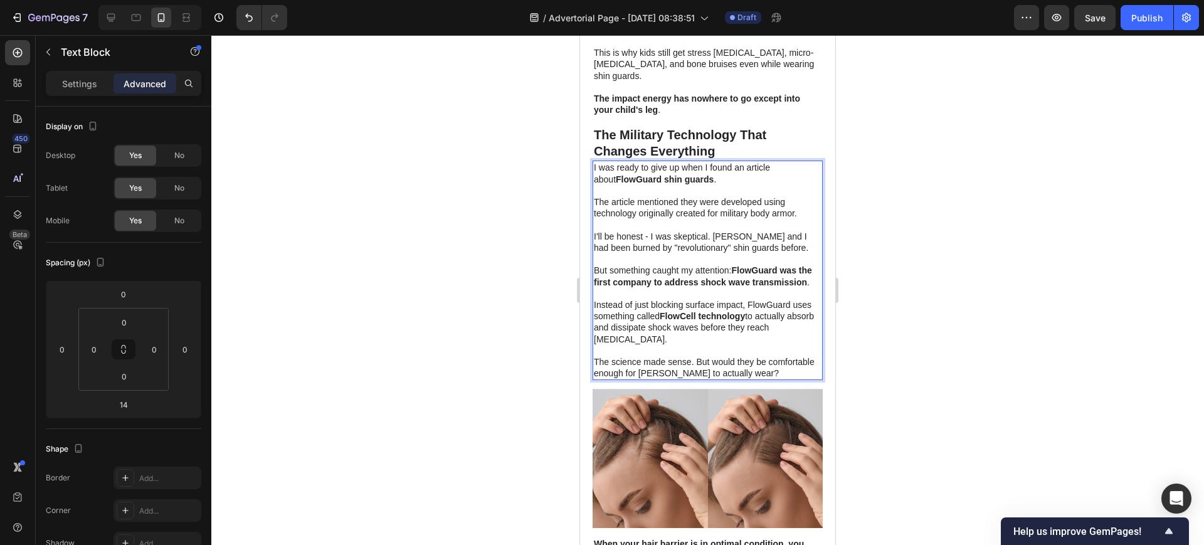
click at [879, 198] on div at bounding box center [707, 290] width 993 height 510
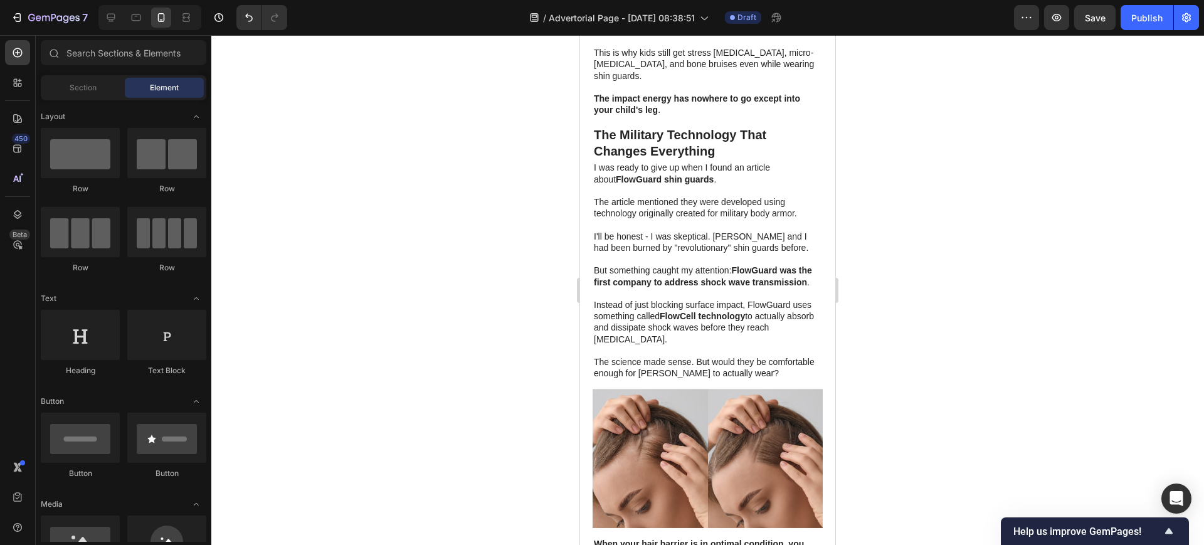
drag, startPoint x: 881, startPoint y: 193, endPoint x: 882, endPoint y: 142, distance: 50.2
click at [882, 142] on div at bounding box center [707, 290] width 993 height 510
drag, startPoint x: 882, startPoint y: 142, endPoint x: 878, endPoint y: 127, distance: 16.3
click at [878, 127] on div at bounding box center [707, 290] width 993 height 510
drag, startPoint x: 877, startPoint y: 142, endPoint x: 877, endPoint y: 122, distance: 20.1
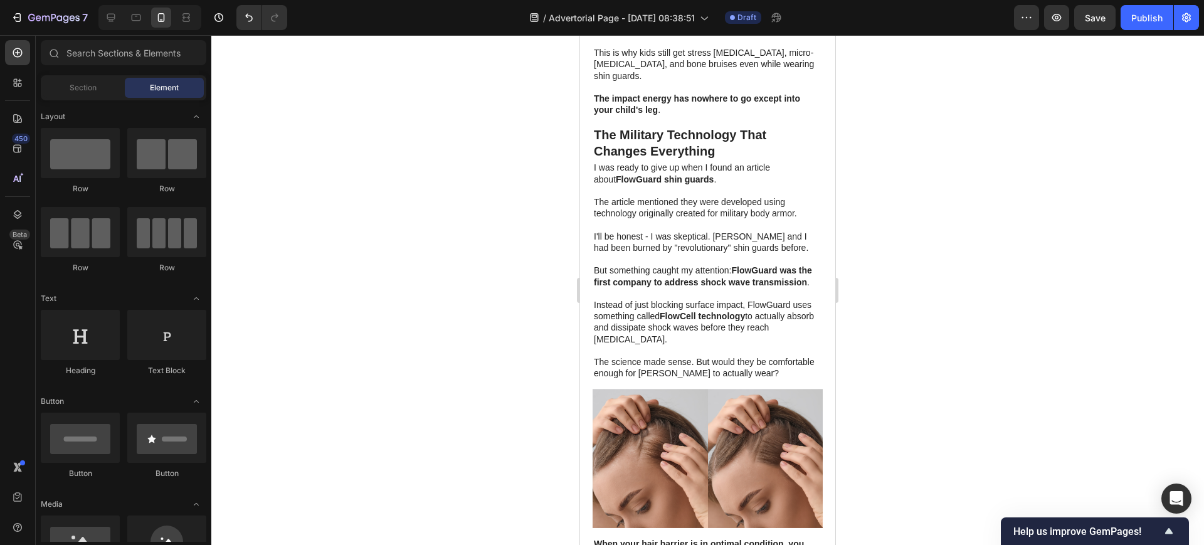
click at [877, 122] on div at bounding box center [707, 290] width 993 height 510
drag, startPoint x: 877, startPoint y: 122, endPoint x: 874, endPoint y: 86, distance: 36.6
click at [874, 86] on div at bounding box center [707, 290] width 993 height 510
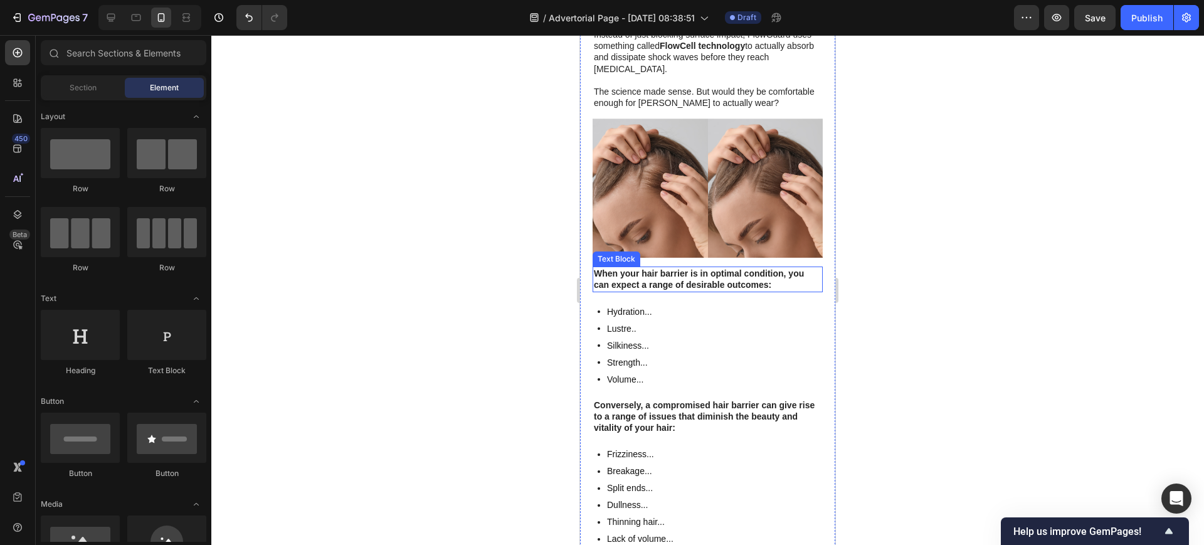
scroll to position [2658, 0]
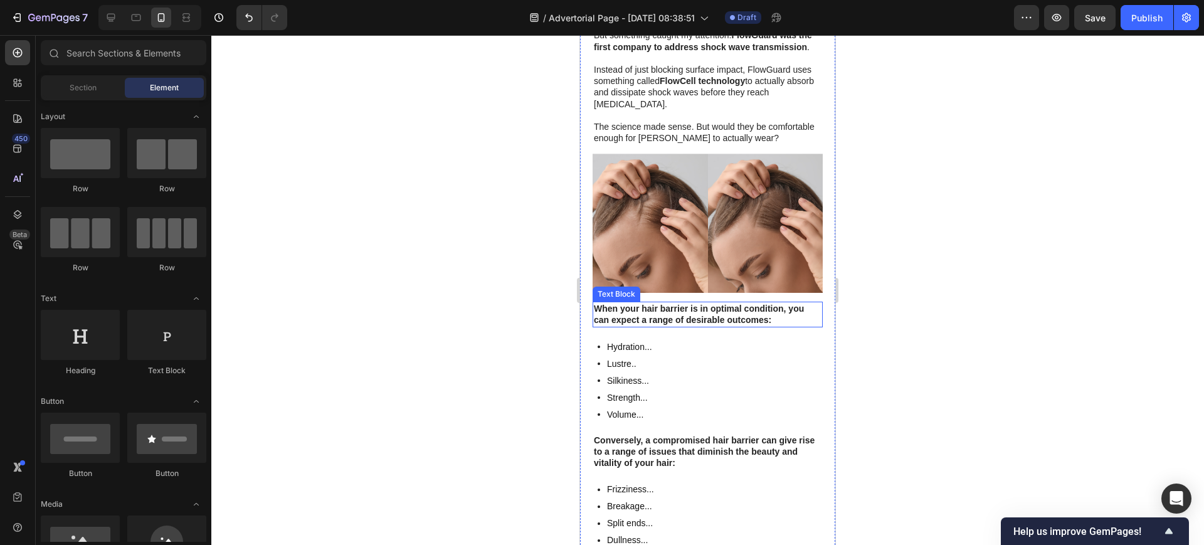
click at [694, 306] on strong "When your hair barrier is in optimal condition, you can expect a range of desir…" at bounding box center [699, 314] width 210 height 21
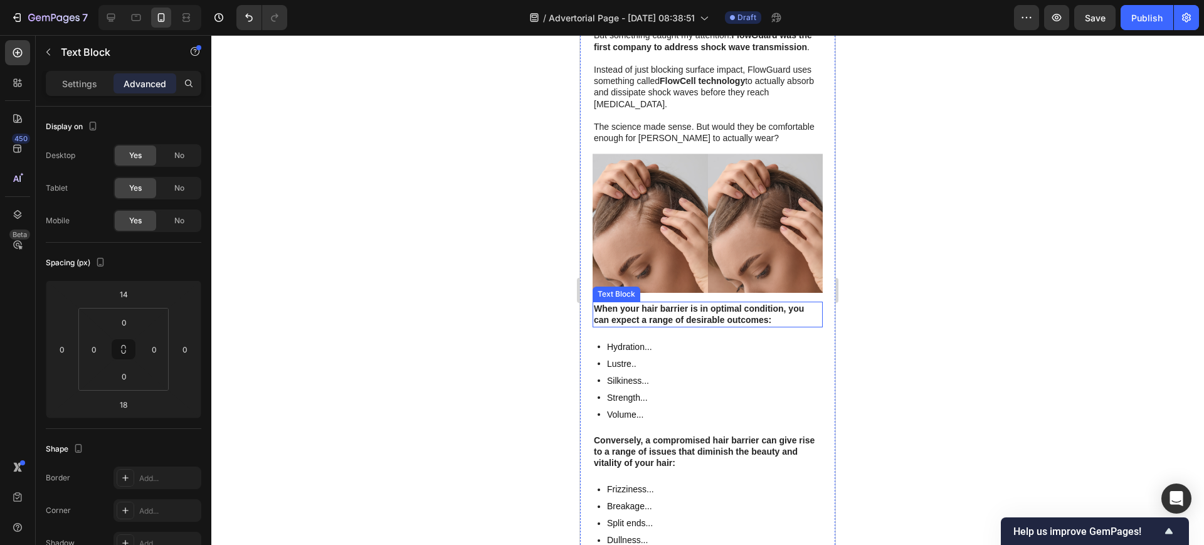
click at [694, 306] on strong "When your hair barrier is in optimal condition, you can expect a range of desir…" at bounding box center [699, 314] width 210 height 21
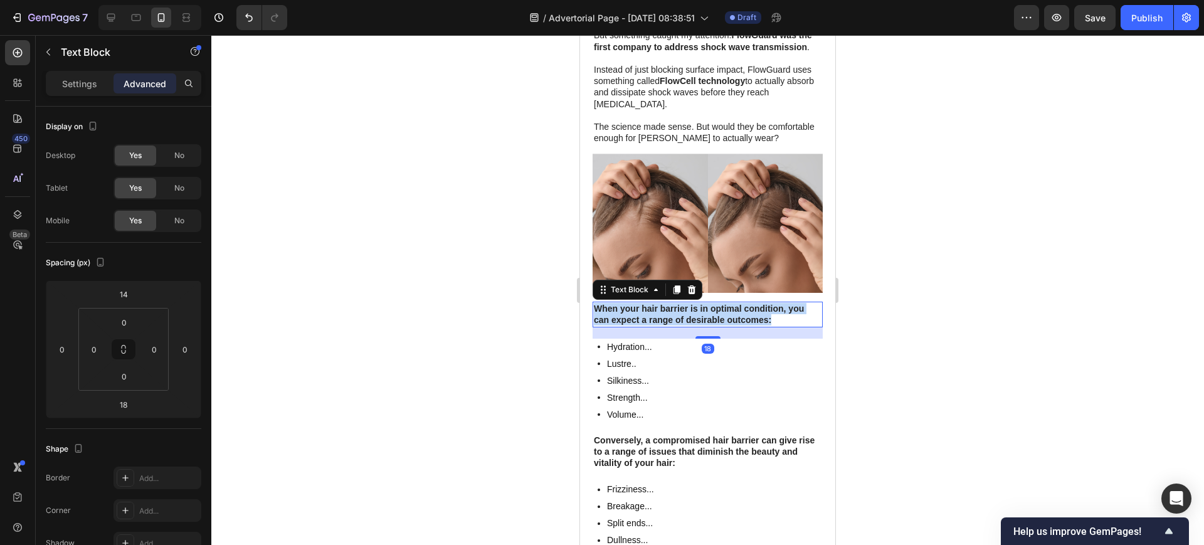
click at [694, 306] on strong "When your hair barrier is in optimal condition, you can expect a range of desir…" at bounding box center [699, 314] width 210 height 21
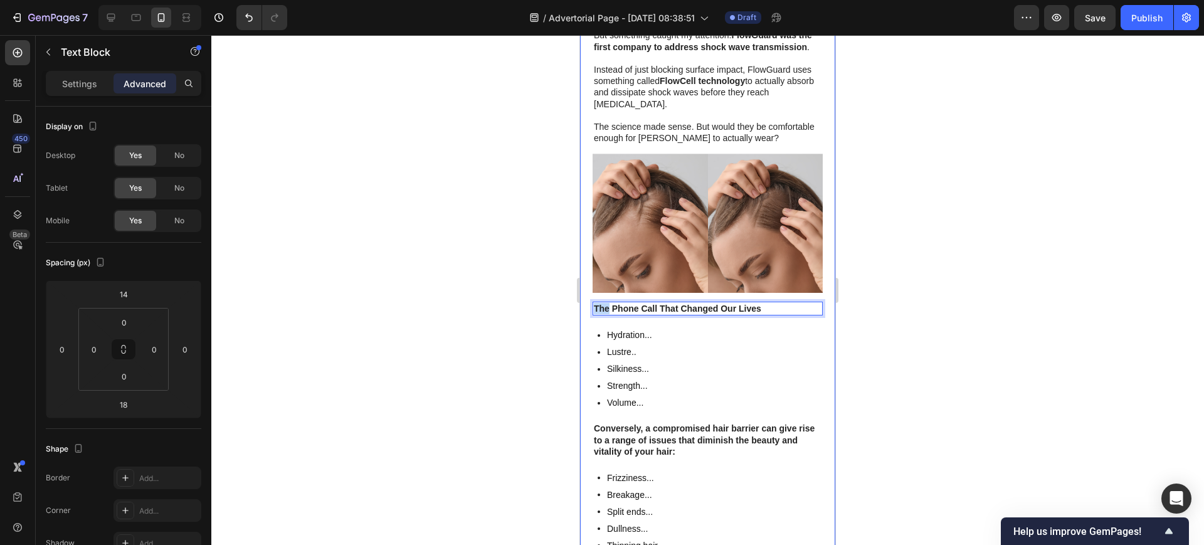
drag, startPoint x: 780, startPoint y: 300, endPoint x: 607, endPoint y: 310, distance: 173.4
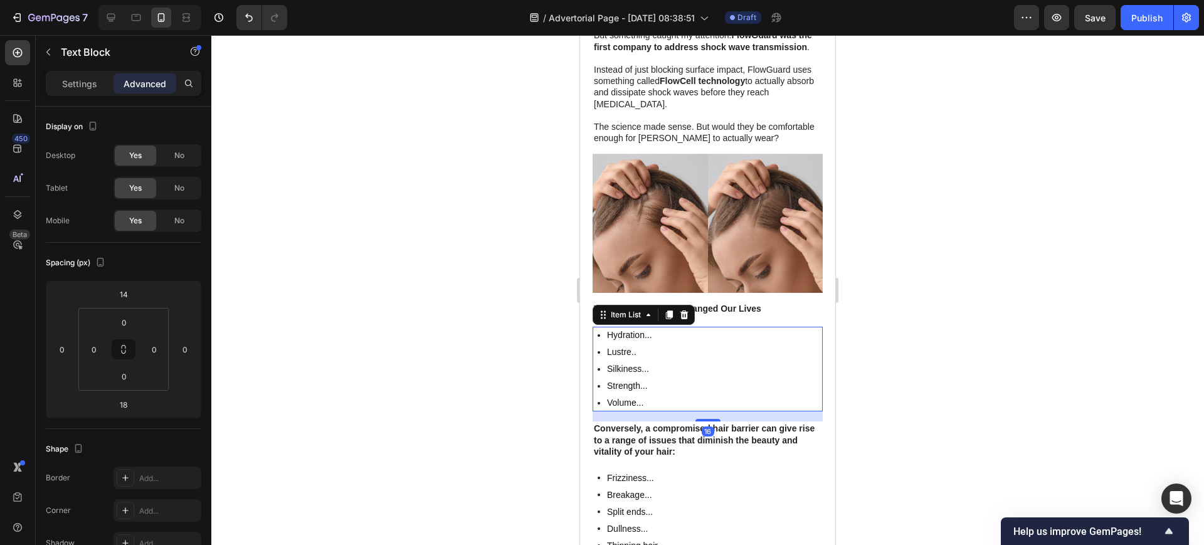
click at [640, 337] on div "Hydration..." at bounding box center [629, 335] width 49 height 17
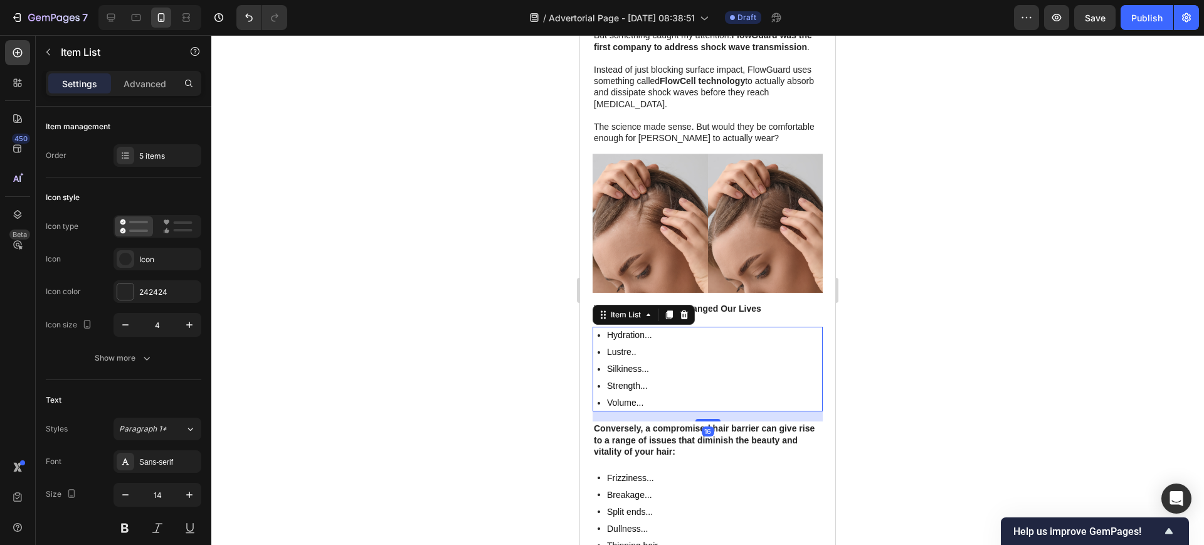
click at [693, 364] on div "Hydration... Lustre.. Silkiness... Strength... Volume..." at bounding box center [708, 369] width 230 height 85
click at [685, 310] on icon at bounding box center [684, 314] width 8 height 9
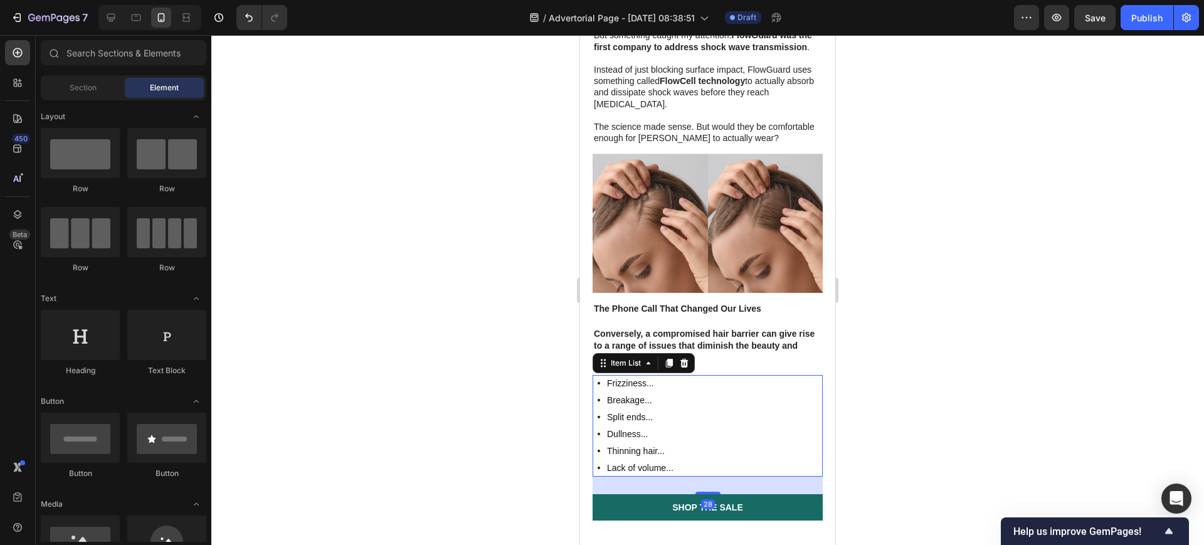
click at [680, 376] on div "Frizziness... Breakage... Split ends... Dullness... Thinning hair... Lack of vo…" at bounding box center [708, 426] width 230 height 102
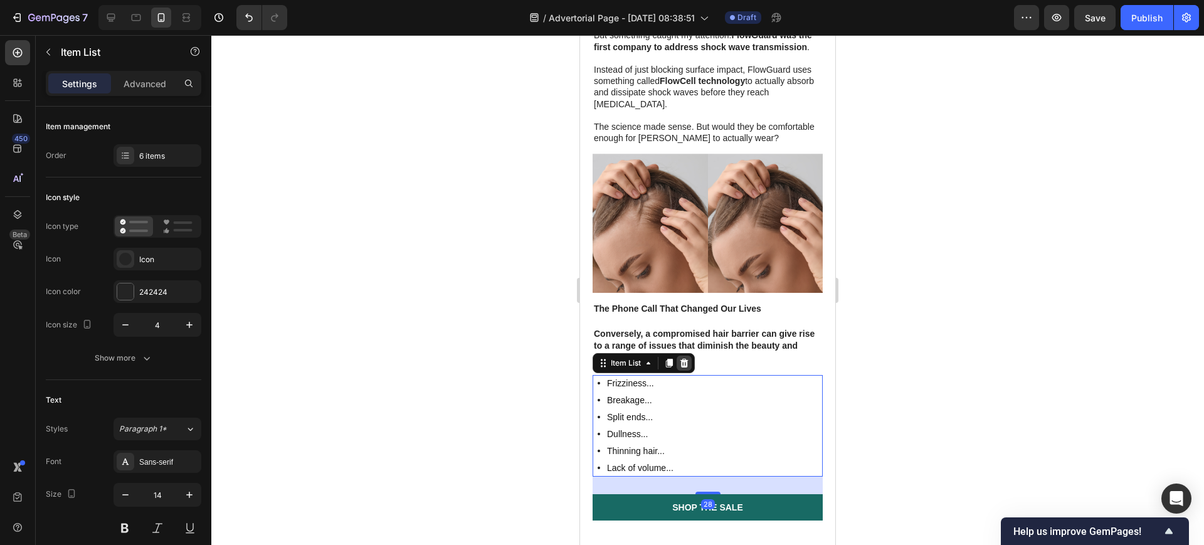
click at [690, 356] on div at bounding box center [684, 363] width 15 height 15
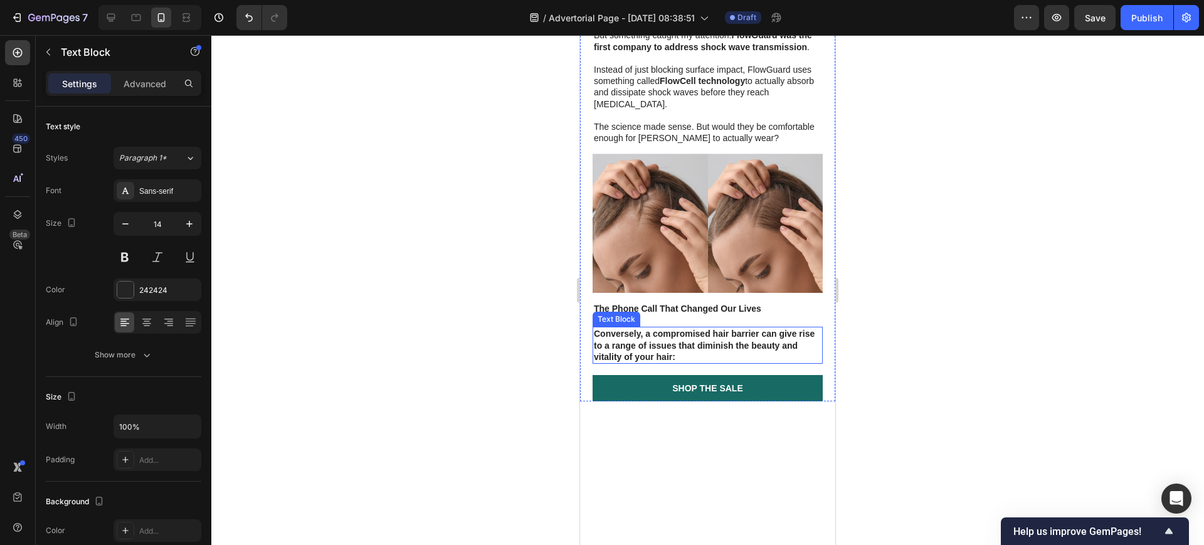
click at [694, 337] on strong "Conversely, a compromised hair barrier can give rise to a range of issues that …" at bounding box center [704, 345] width 221 height 33
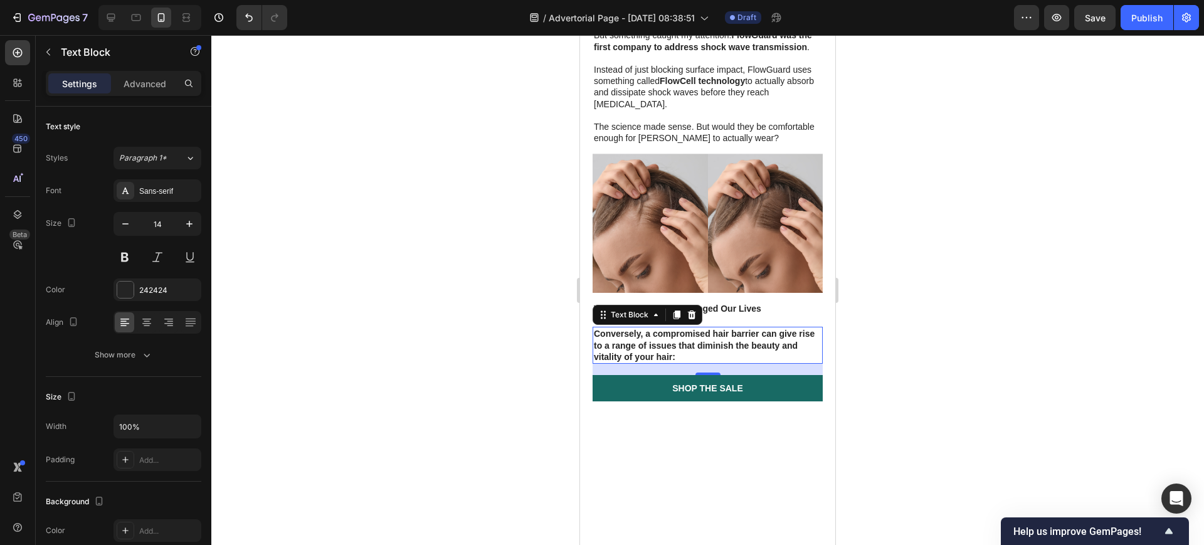
click at [709, 347] on p "Conversely, a compromised hair barrier can give rise to a range of issues that …" at bounding box center [708, 345] width 228 height 34
click at [709, 346] on p "Conversely, a compromised hair barrier can give rise to a range of issues that …" at bounding box center [708, 345] width 228 height 34
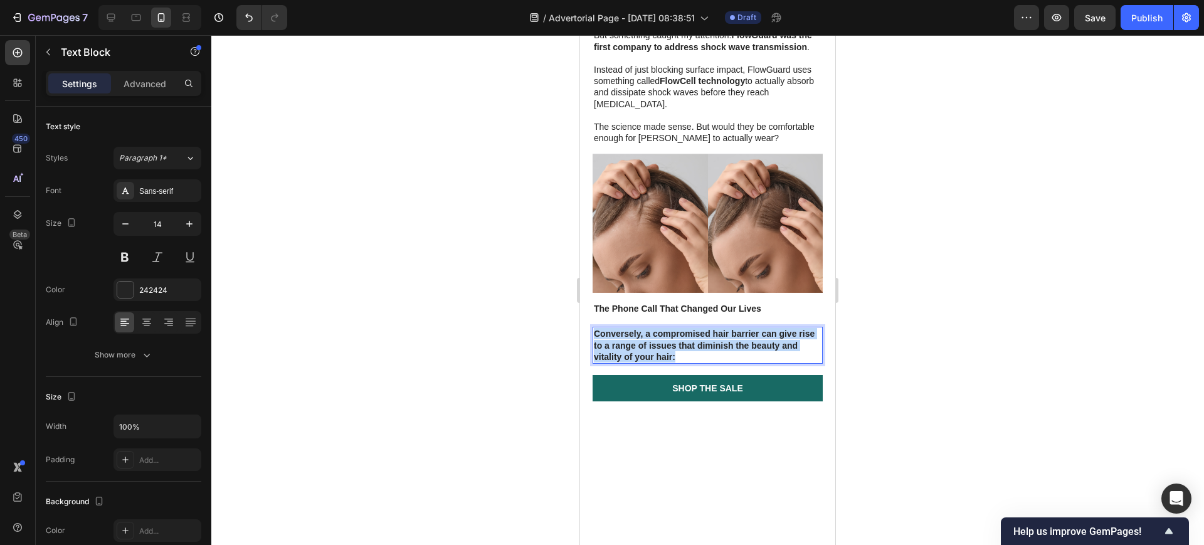
click at [709, 346] on p "Conversely, a compromised hair barrier can give rise to a range of issues that …" at bounding box center [708, 345] width 228 height 34
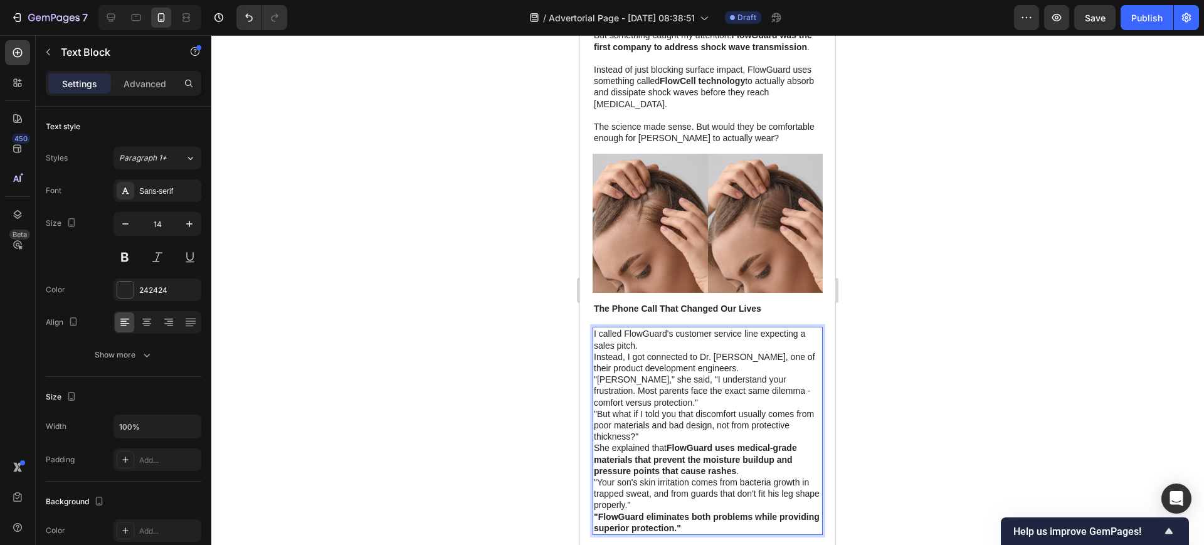
click at [679, 337] on p "I called FlowGuard's customer service line expecting a sales pitch." at bounding box center [708, 339] width 228 height 23
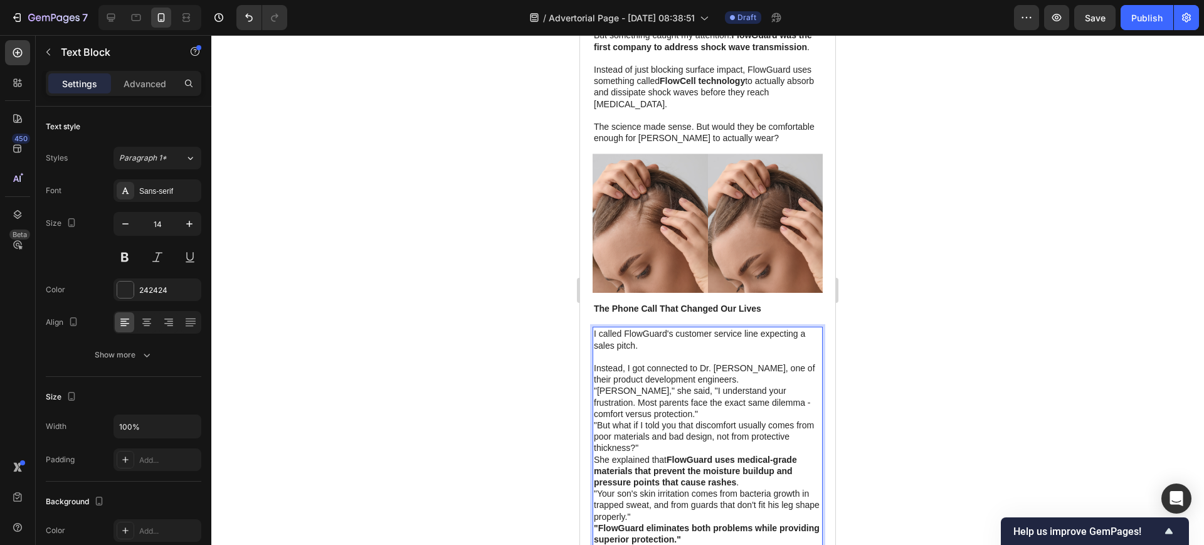
click at [734, 369] on p "Instead, I got connected to Dr. [PERSON_NAME], one of their product development…" at bounding box center [708, 373] width 228 height 23
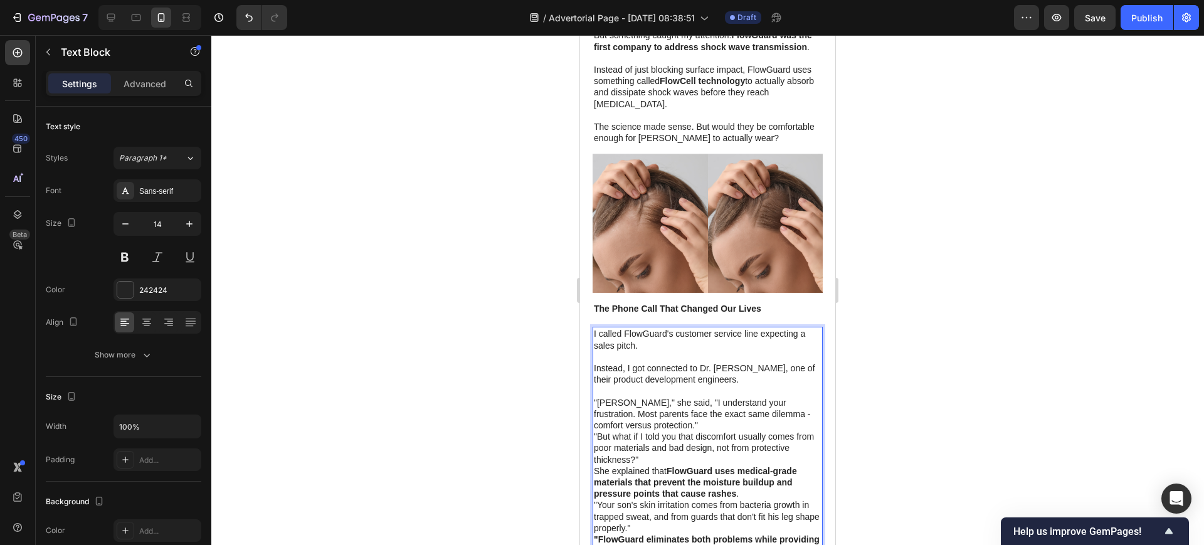
click at [712, 418] on p ""[PERSON_NAME]," she said, "I understand your frustration. Most parents face th…" at bounding box center [708, 414] width 228 height 34
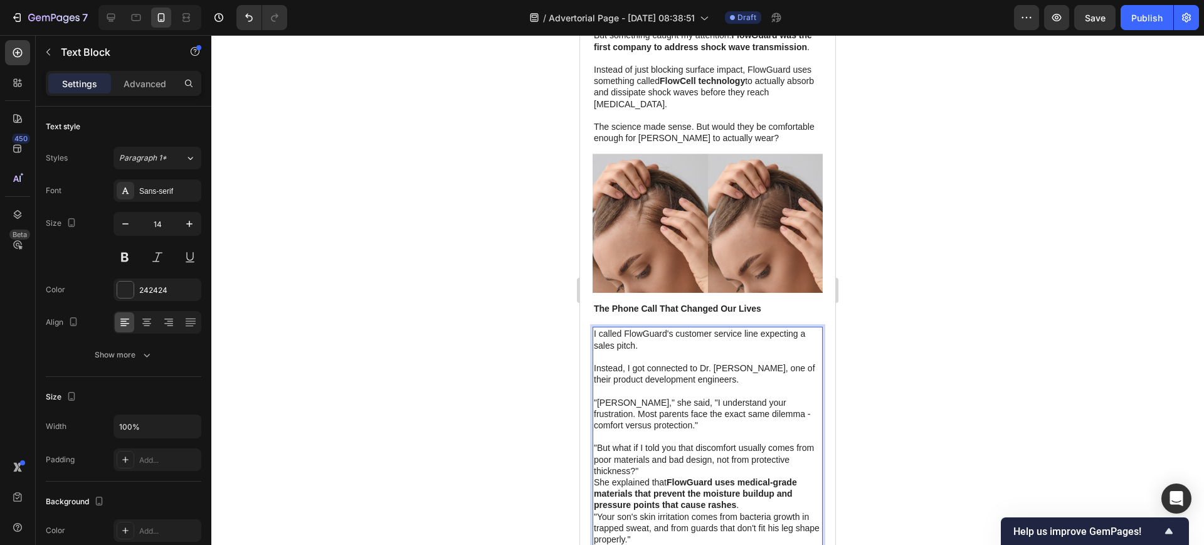
click at [656, 464] on p ""But what if I told you that discomfort usually comes from poor materials and b…" at bounding box center [708, 459] width 228 height 34
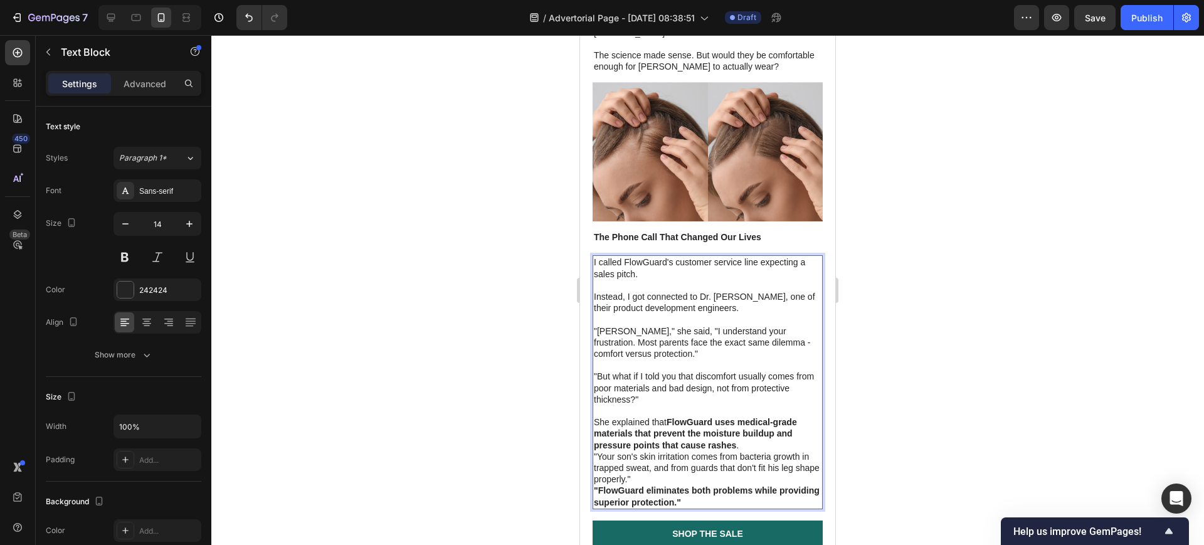
scroll to position [2736, 0]
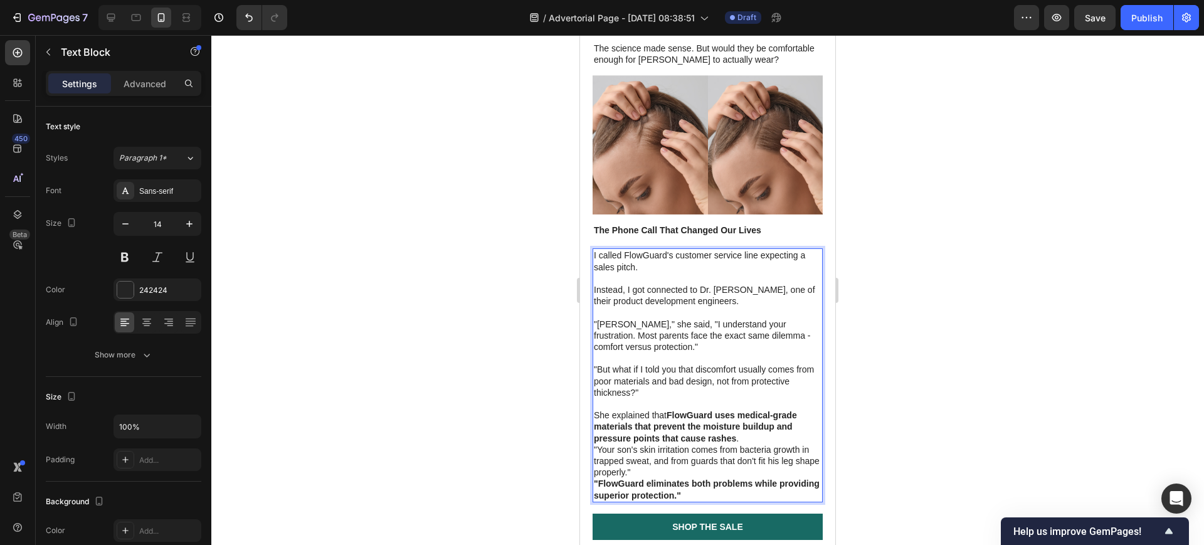
click at [763, 435] on p "She explained that FlowGuard uses medical-grade materials that prevent the mois…" at bounding box center [708, 427] width 228 height 34
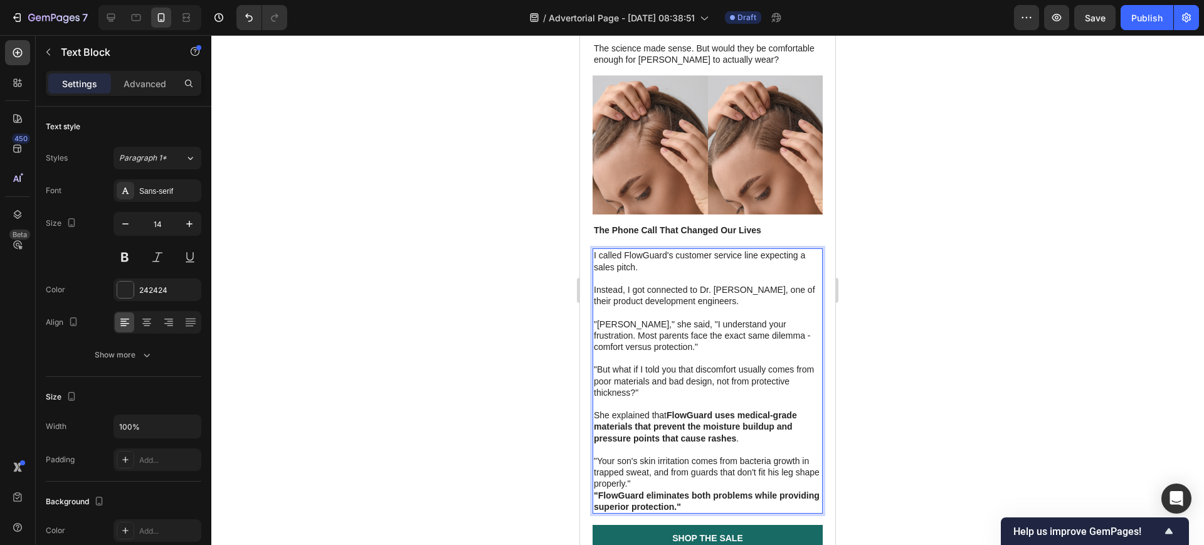
scroll to position [2815, 0]
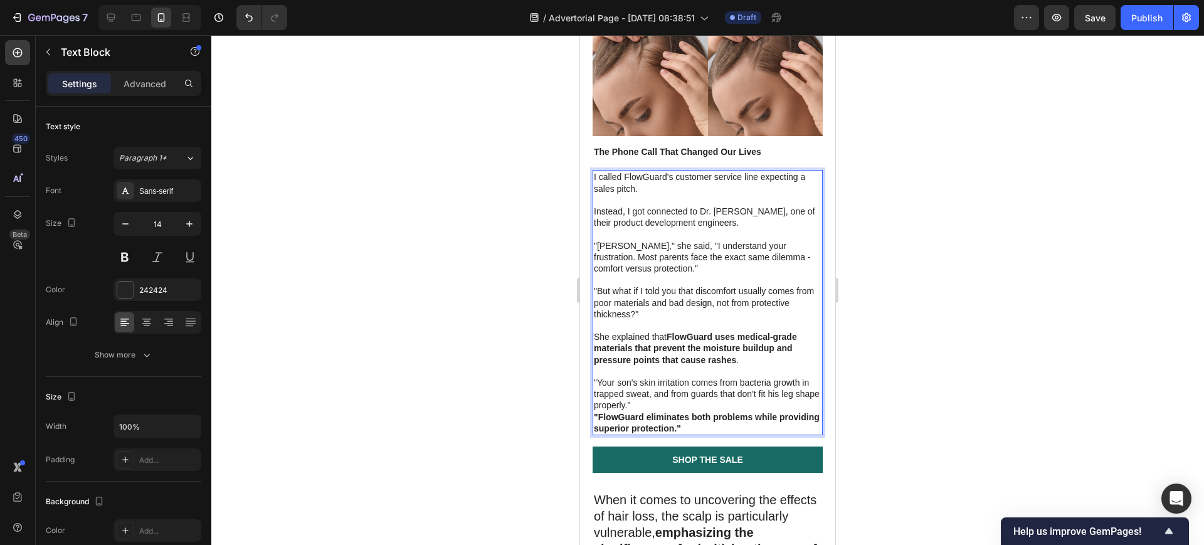
click at [675, 397] on p ""Your son's skin irritation comes from bacteria growth in trapped sweat, and fr…" at bounding box center [708, 394] width 228 height 34
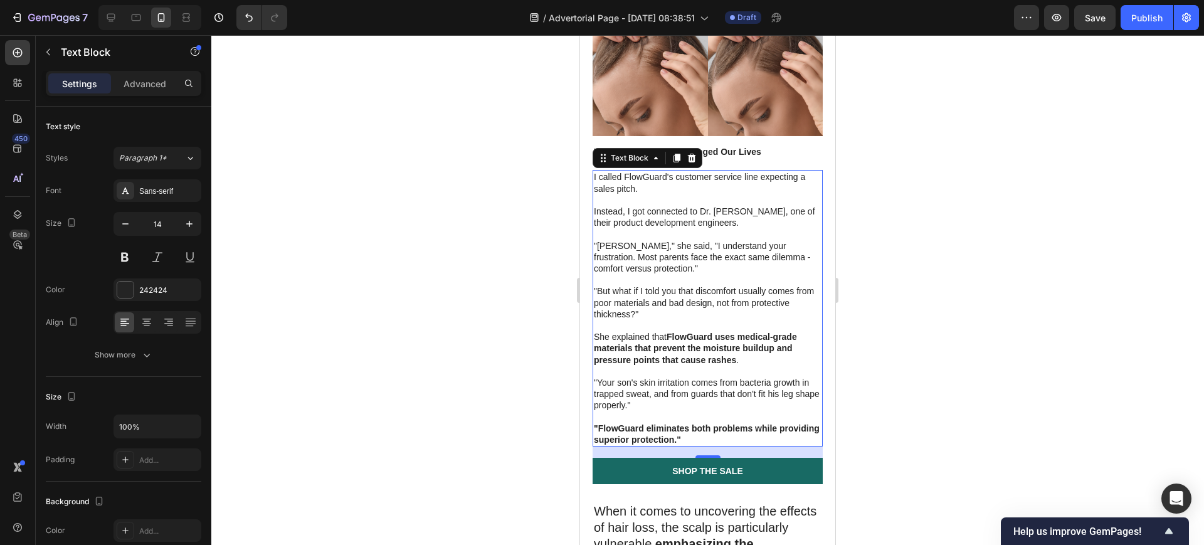
click at [926, 266] on div at bounding box center [707, 290] width 993 height 510
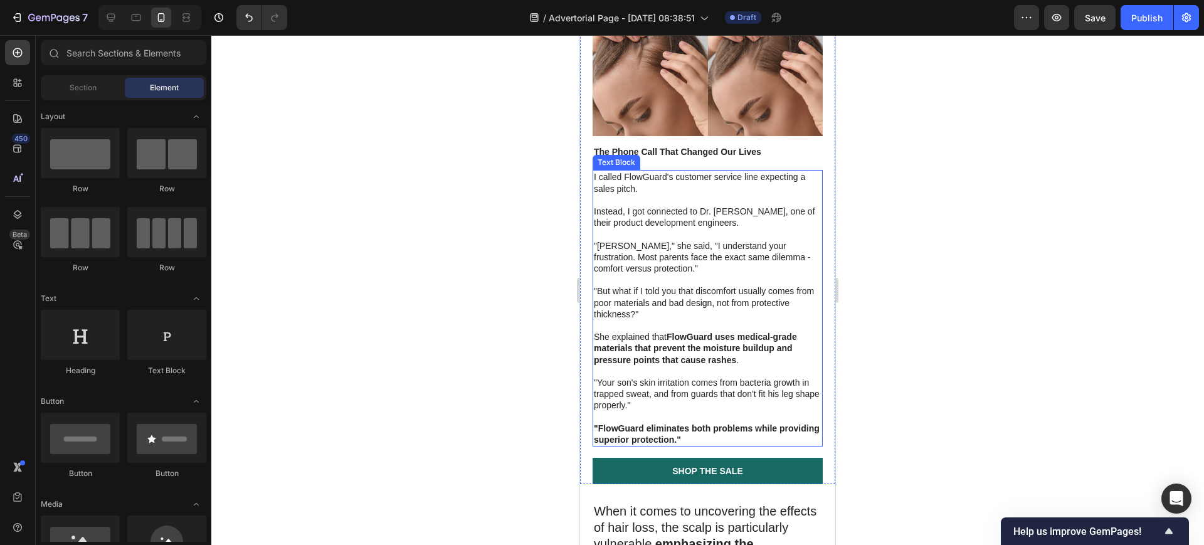
scroll to position [2736, 0]
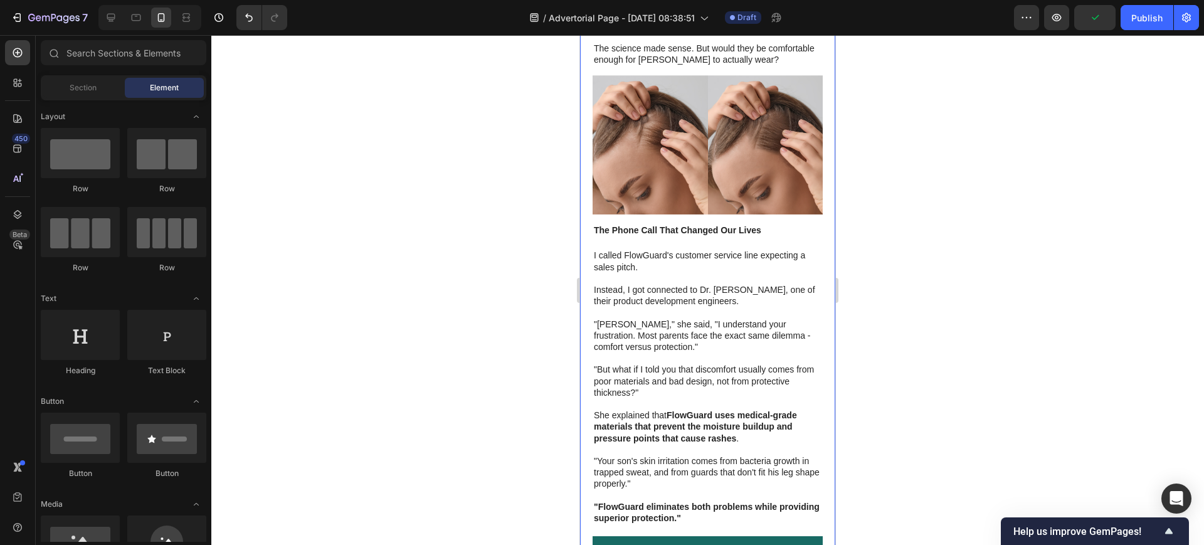
click at [686, 226] on strong "The Phone Call That Changed Our Lives" at bounding box center [677, 230] width 167 height 10
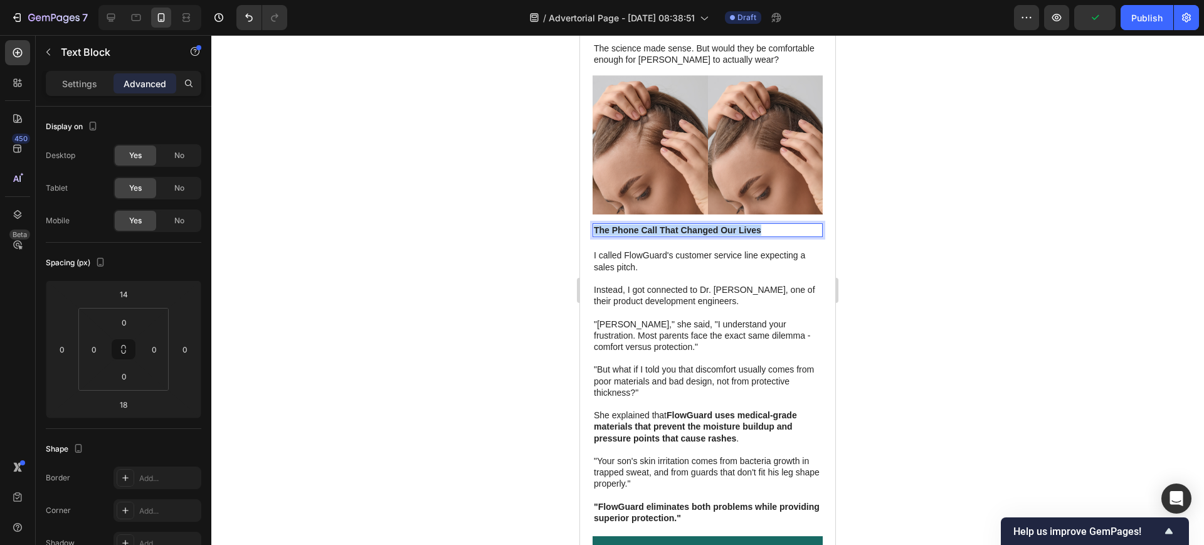
click at [686, 226] on strong "The Phone Call That Changed Our Lives" at bounding box center [677, 230] width 167 height 10
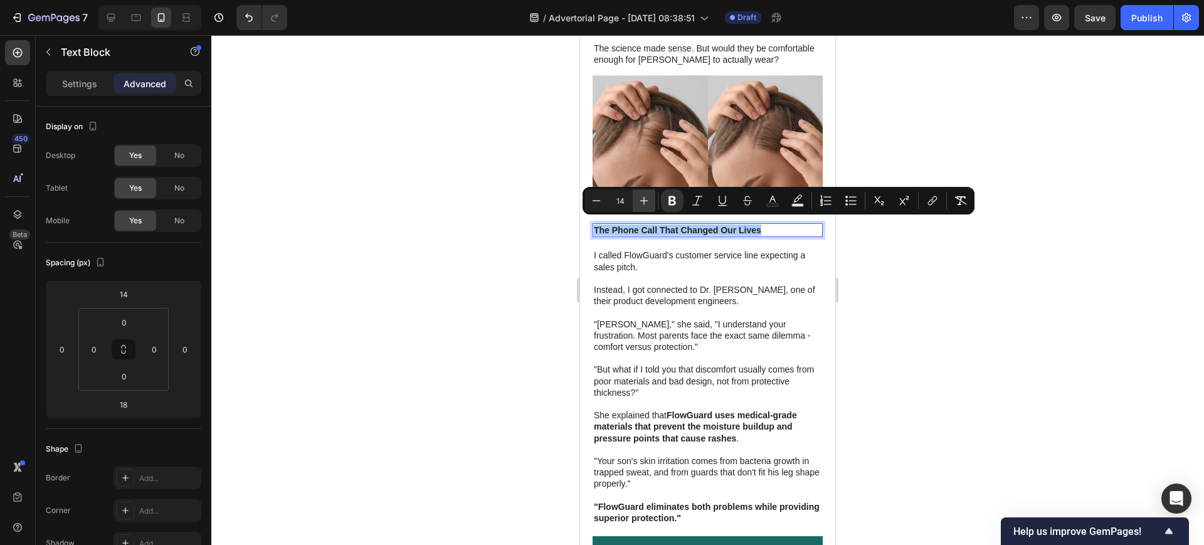
click at [642, 204] on icon "Editor contextual toolbar" at bounding box center [644, 200] width 13 height 13
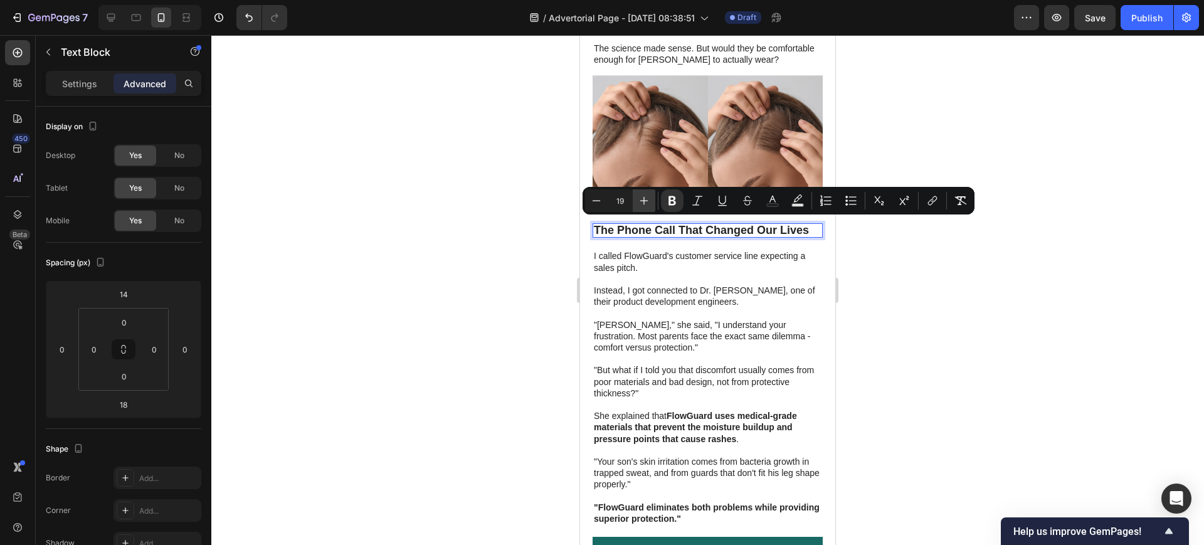
click at [642, 204] on icon "Editor contextual toolbar" at bounding box center [644, 200] width 13 height 13
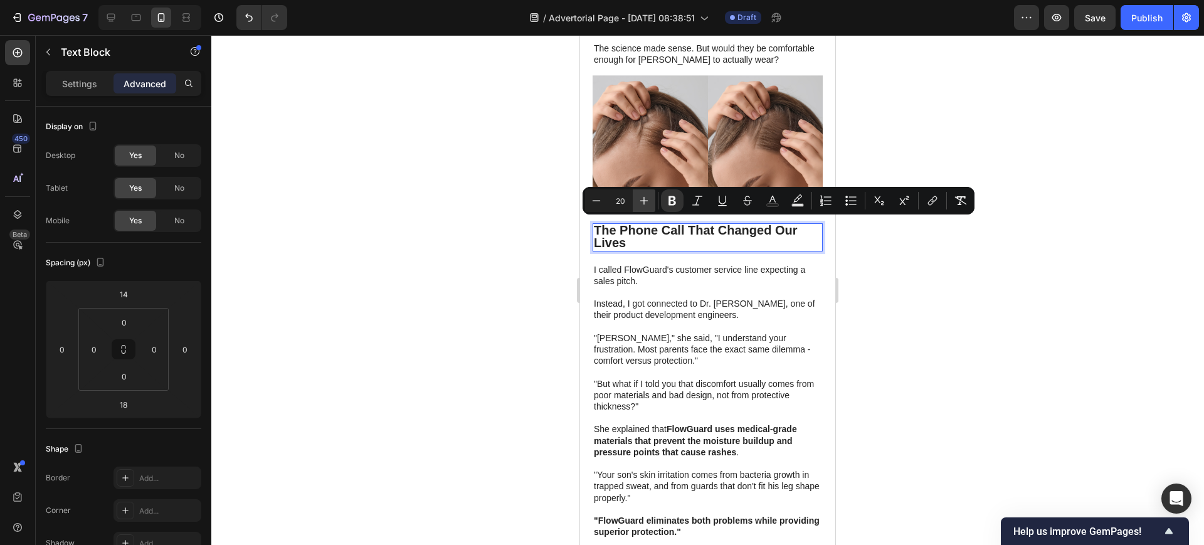
click at [642, 204] on icon "Editor contextual toolbar" at bounding box center [644, 200] width 13 height 13
type input "23"
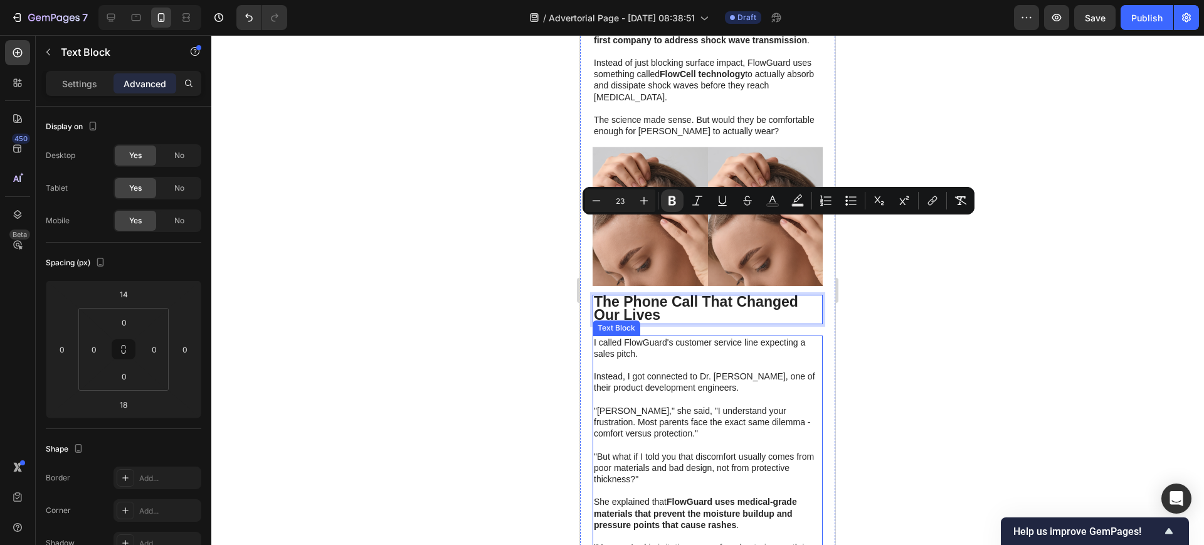
scroll to position [2423, 0]
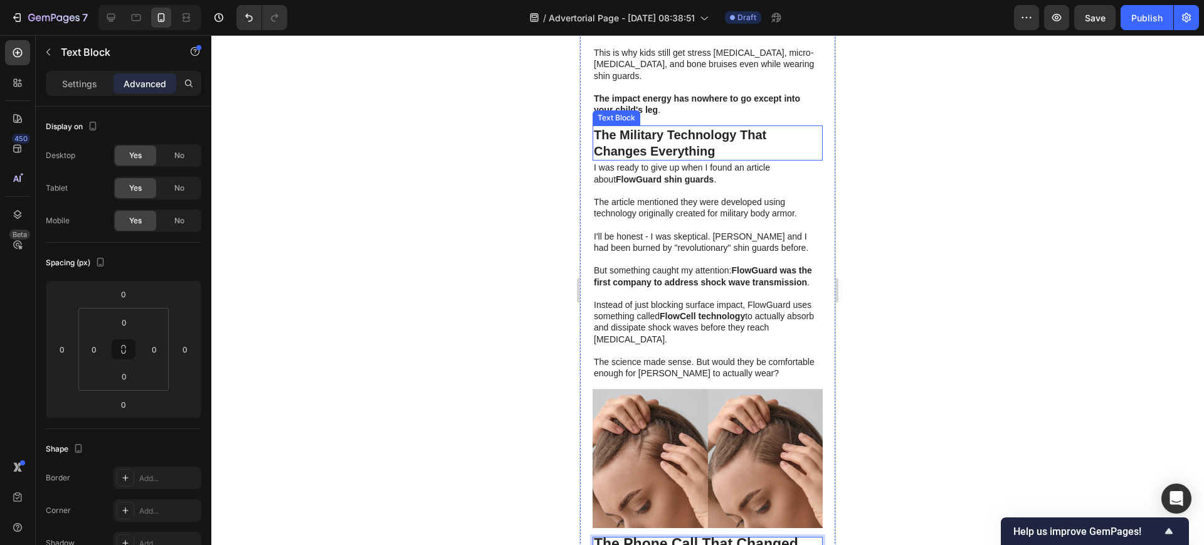
click at [675, 132] on p "The Military Technology That Changes Everything" at bounding box center [708, 143] width 228 height 33
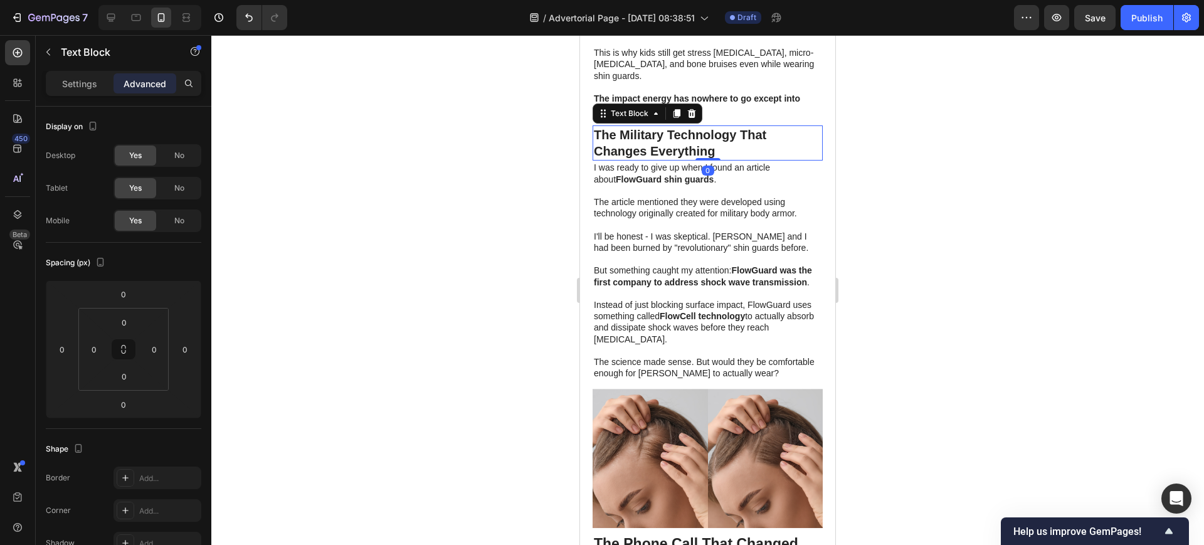
click at [675, 132] on p "The Military Technology That Changes Everything" at bounding box center [708, 143] width 228 height 33
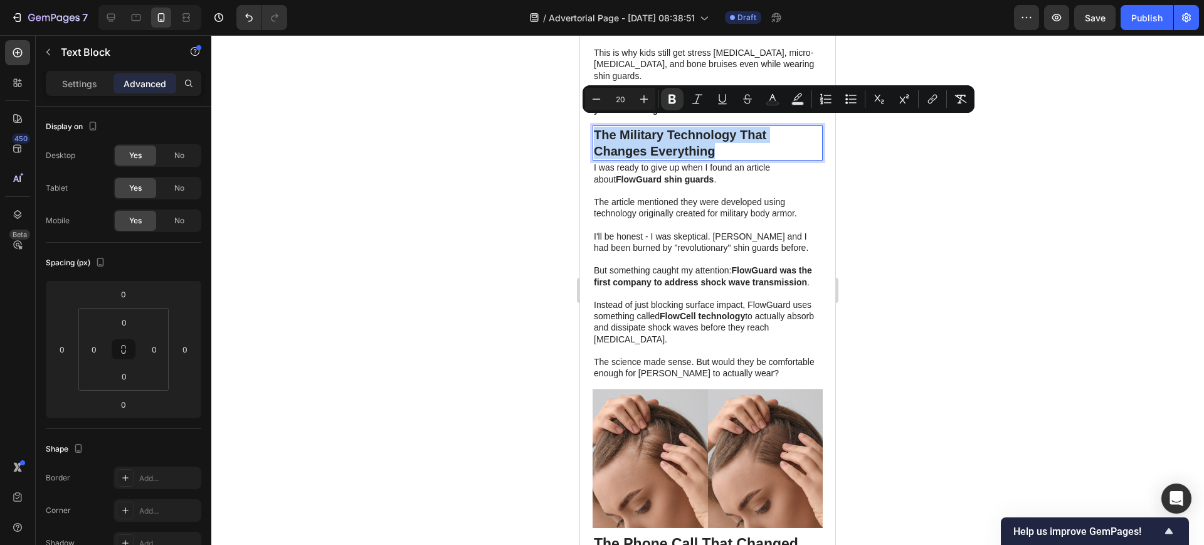
click at [675, 132] on p "The Military Technology That Changes Everything" at bounding box center [708, 143] width 228 height 33
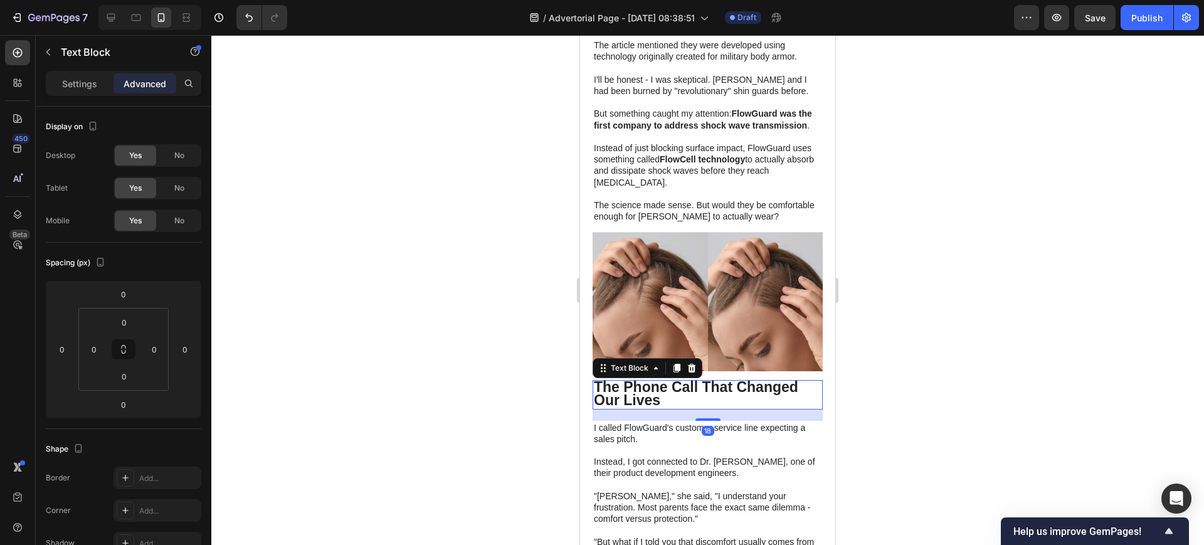
click at [713, 394] on p "The Phone Call That Changed Our Lives" at bounding box center [708, 394] width 228 height 26
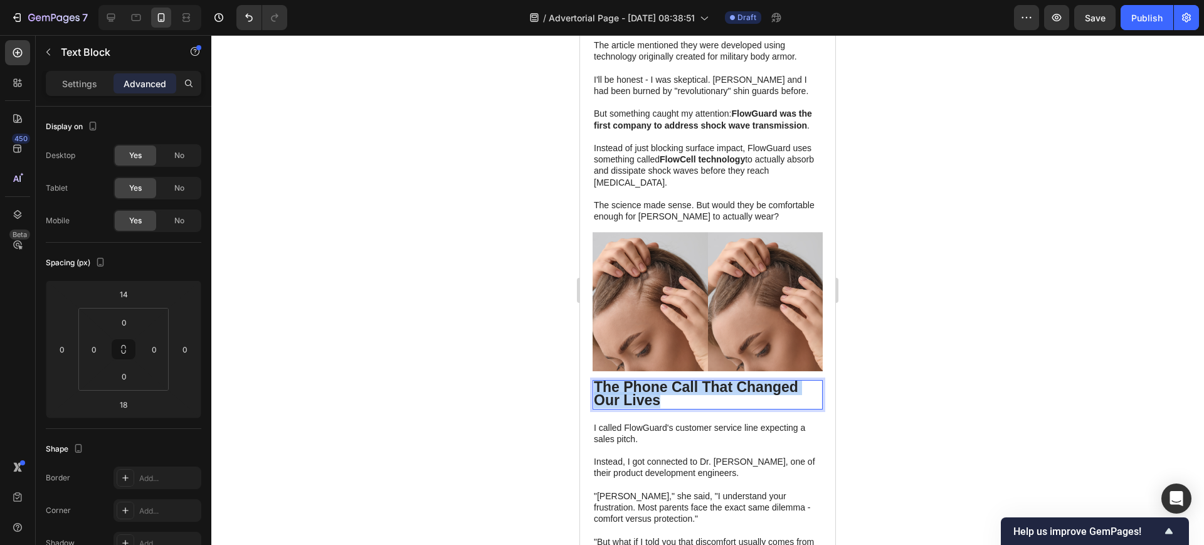
click at [713, 393] on p "The Phone Call That Changed Our Lives" at bounding box center [708, 394] width 228 height 26
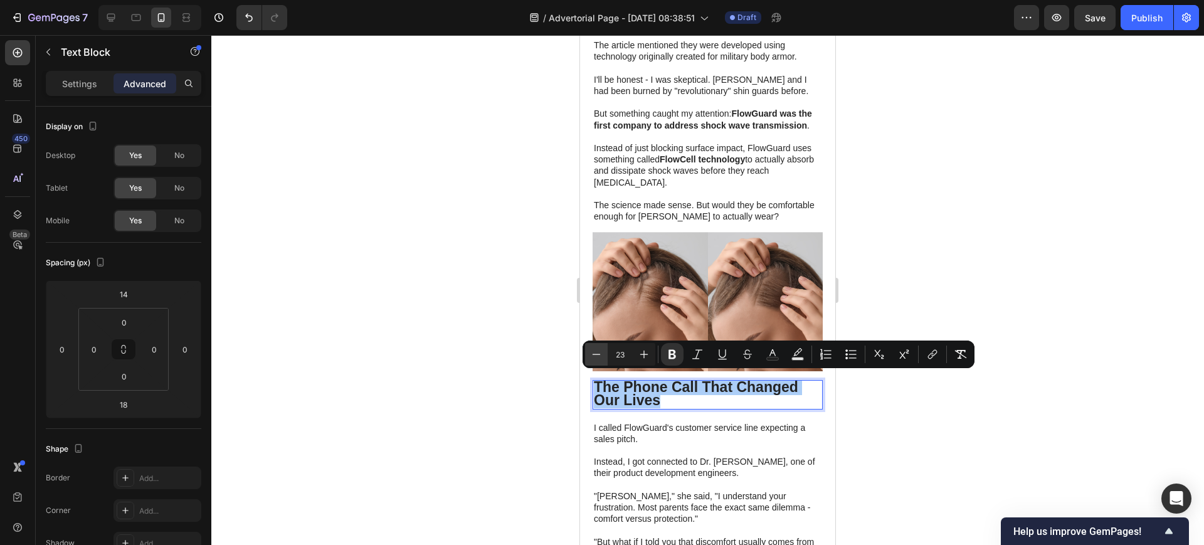
click at [602, 360] on icon "Editor contextual toolbar" at bounding box center [596, 354] width 13 height 13
type input "20"
drag, startPoint x: 919, startPoint y: 189, endPoint x: 914, endPoint y: 194, distance: 7.6
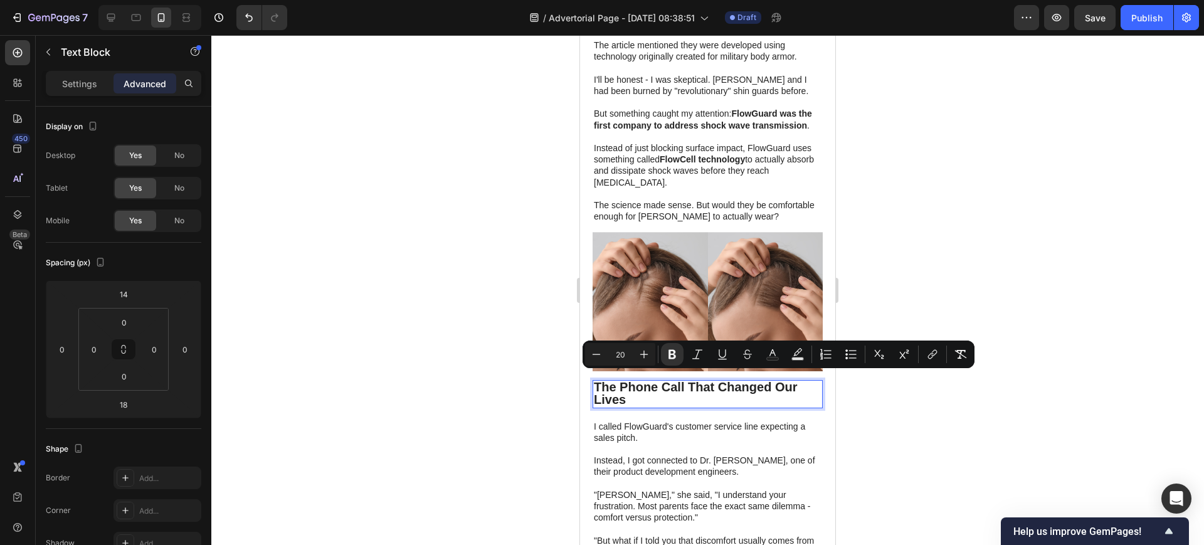
click at [919, 188] on div at bounding box center [707, 290] width 993 height 510
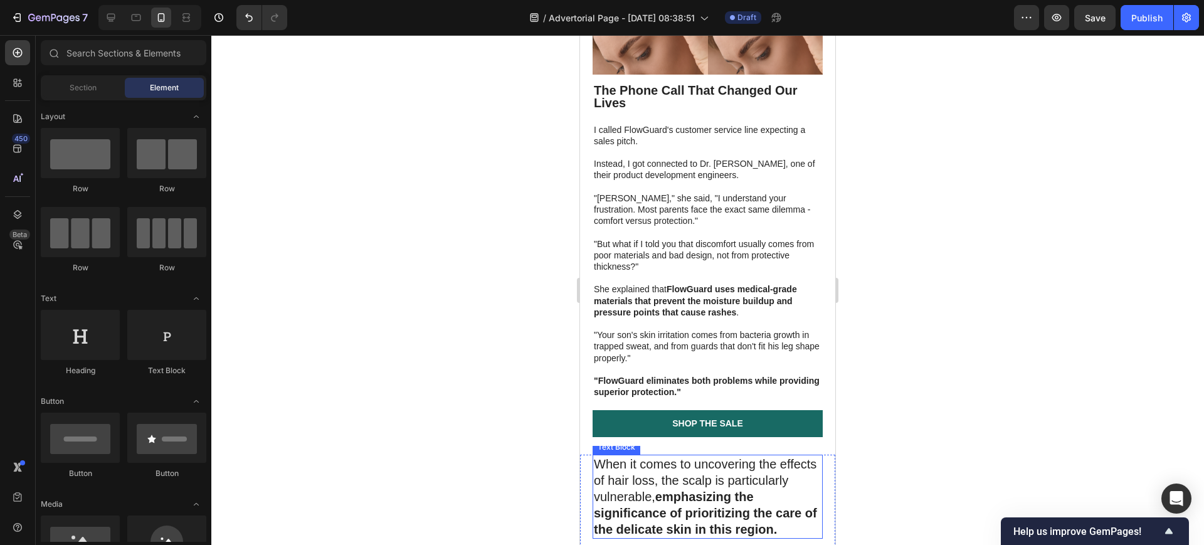
scroll to position [2815, 0]
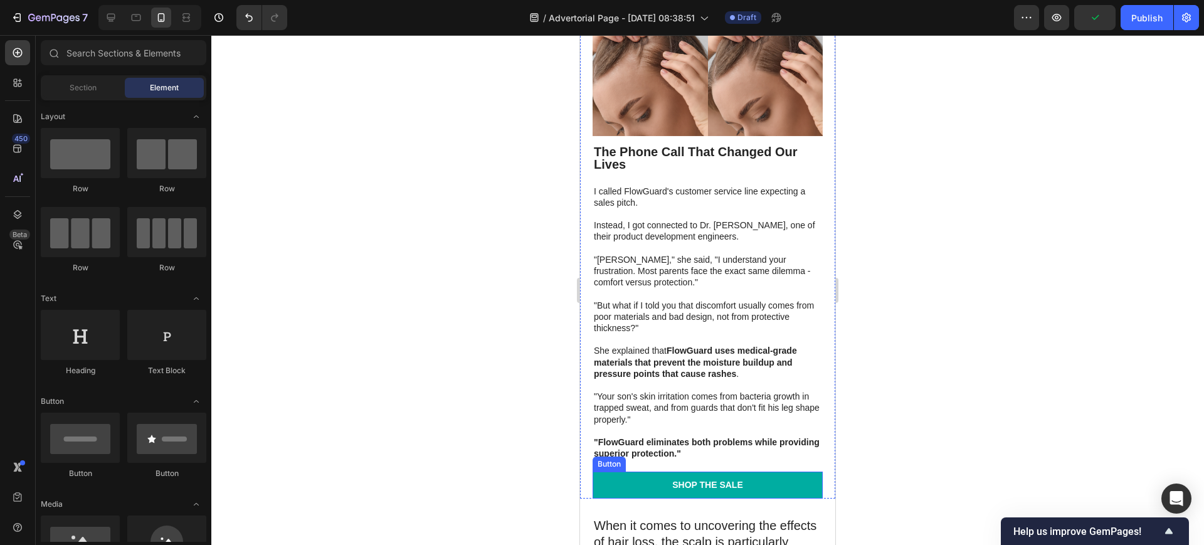
click at [647, 482] on link "Shop the Sale" at bounding box center [708, 485] width 230 height 26
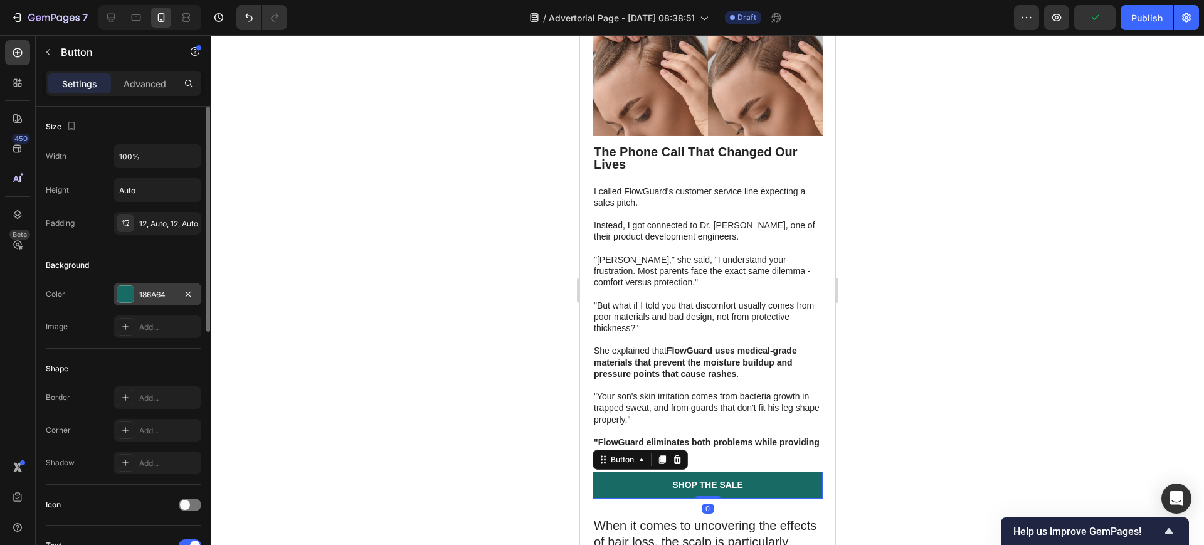
click at [128, 298] on div at bounding box center [125, 294] width 16 height 16
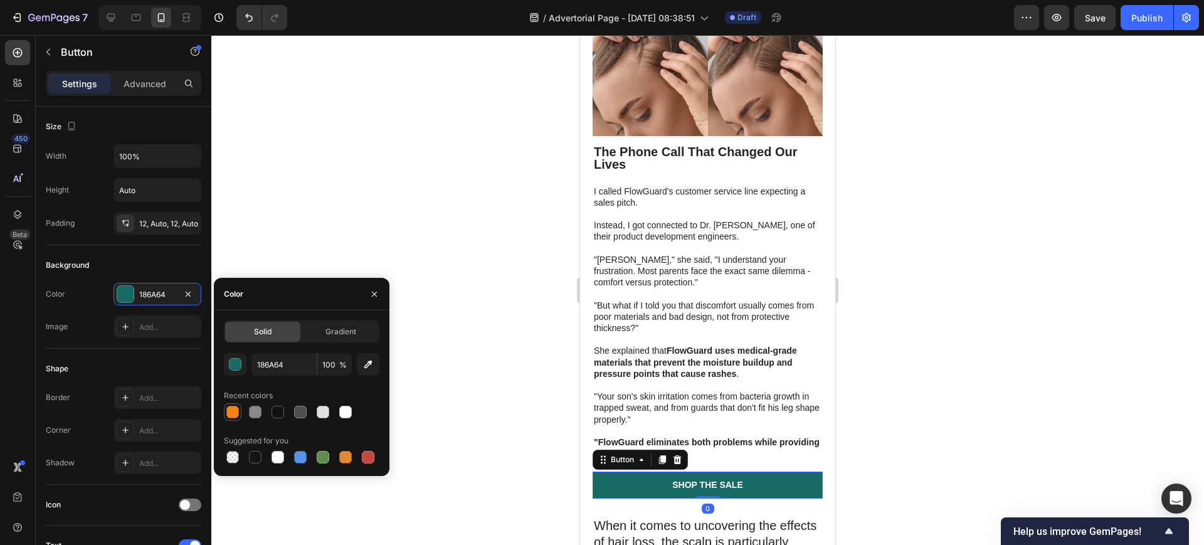
click at [229, 412] on div at bounding box center [232, 412] width 13 height 13
type input "F3841D"
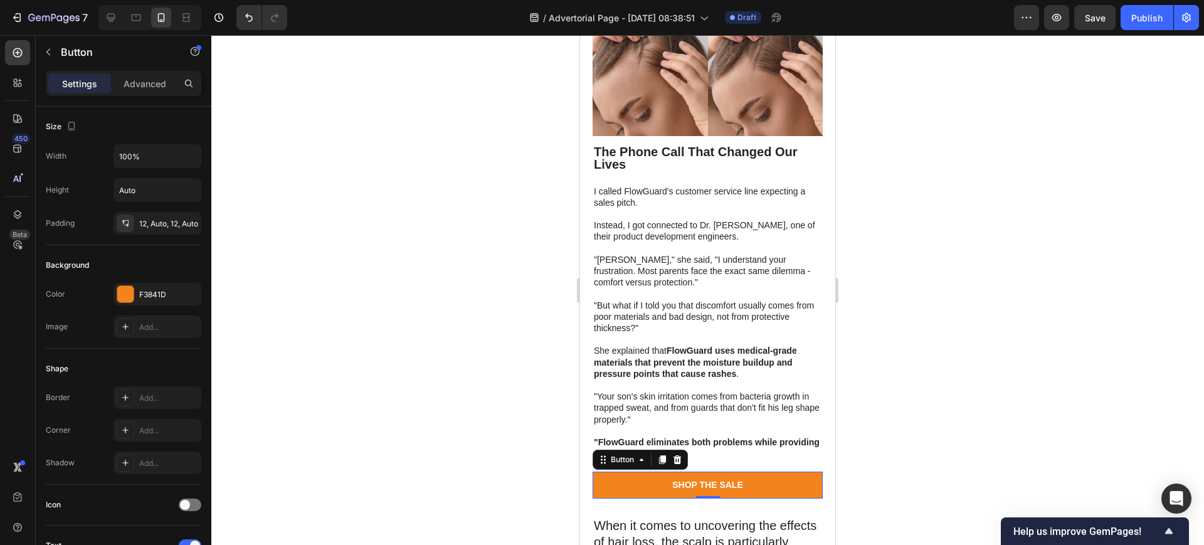
click at [415, 202] on div at bounding box center [707, 290] width 993 height 510
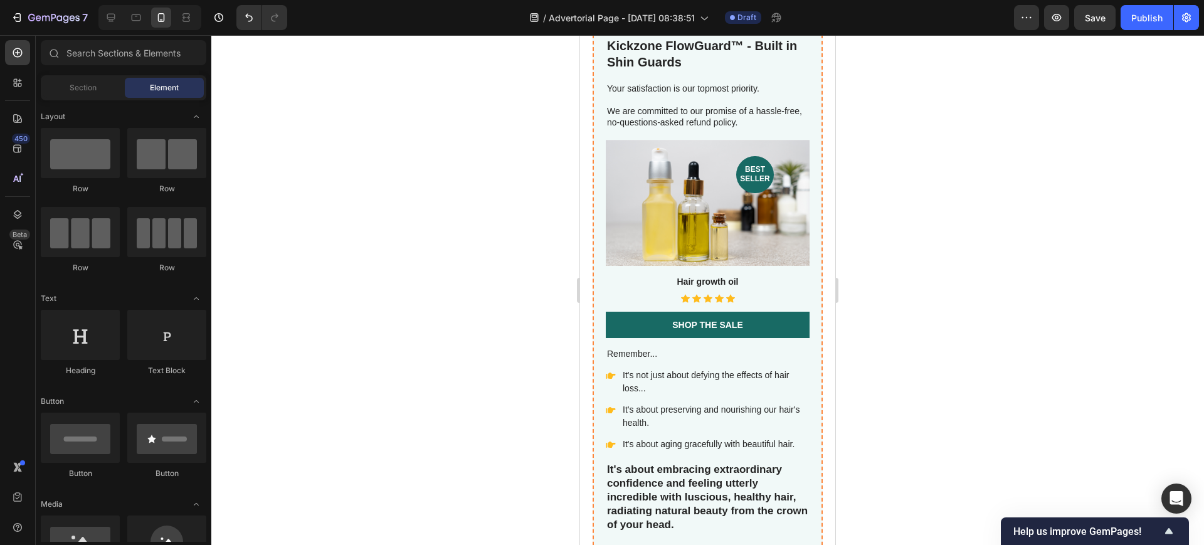
scroll to position [5088, 0]
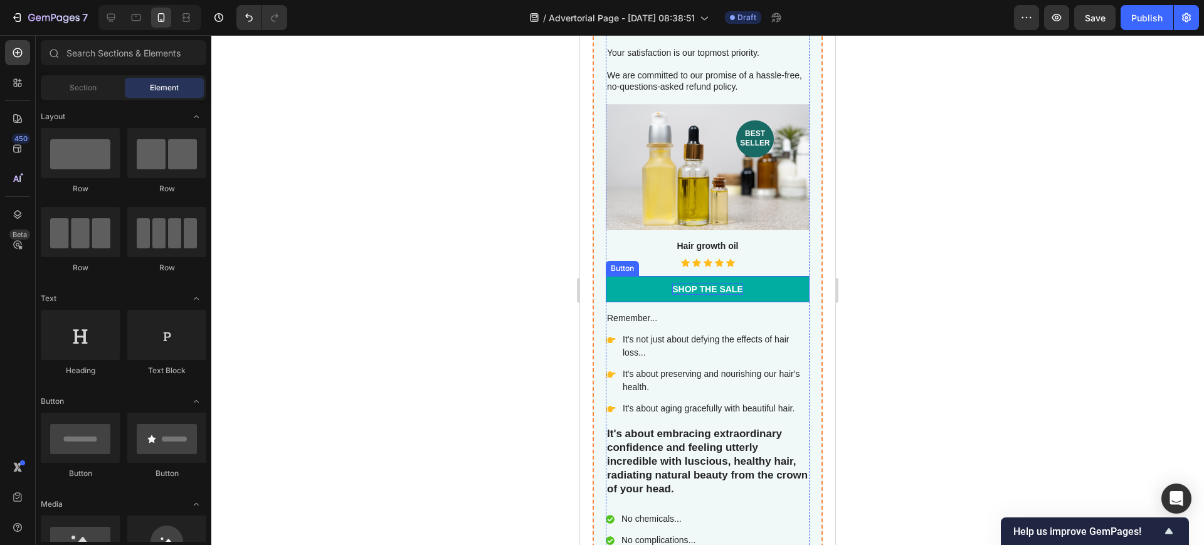
click at [733, 283] on div "Shop the Sale" at bounding box center [707, 288] width 71 height 11
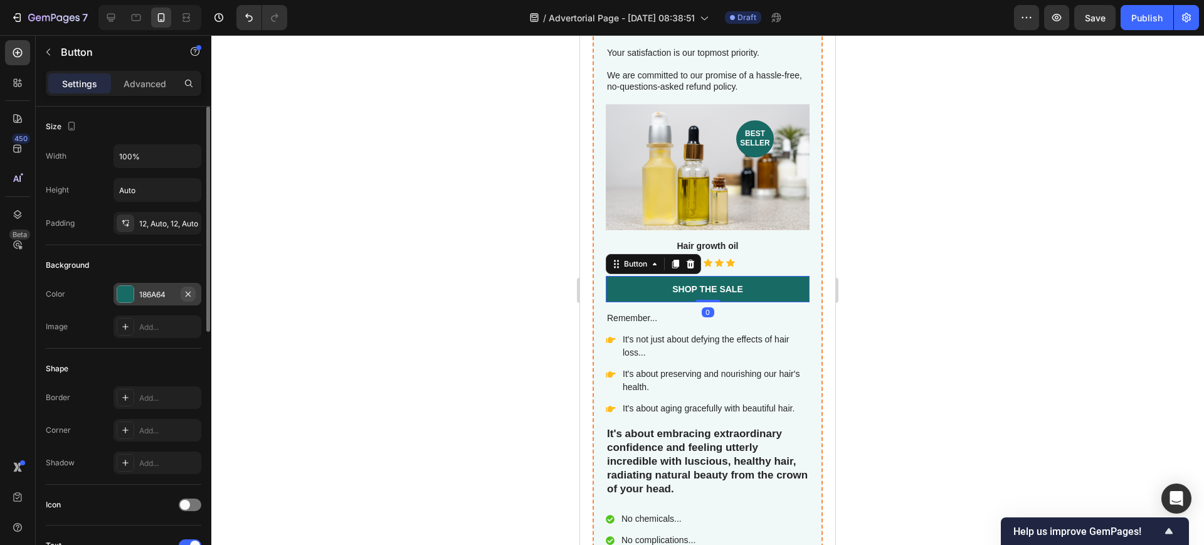
click at [192, 293] on icon "button" at bounding box center [188, 294] width 10 height 10
click at [115, 297] on div "186A64" at bounding box center [158, 294] width 88 height 23
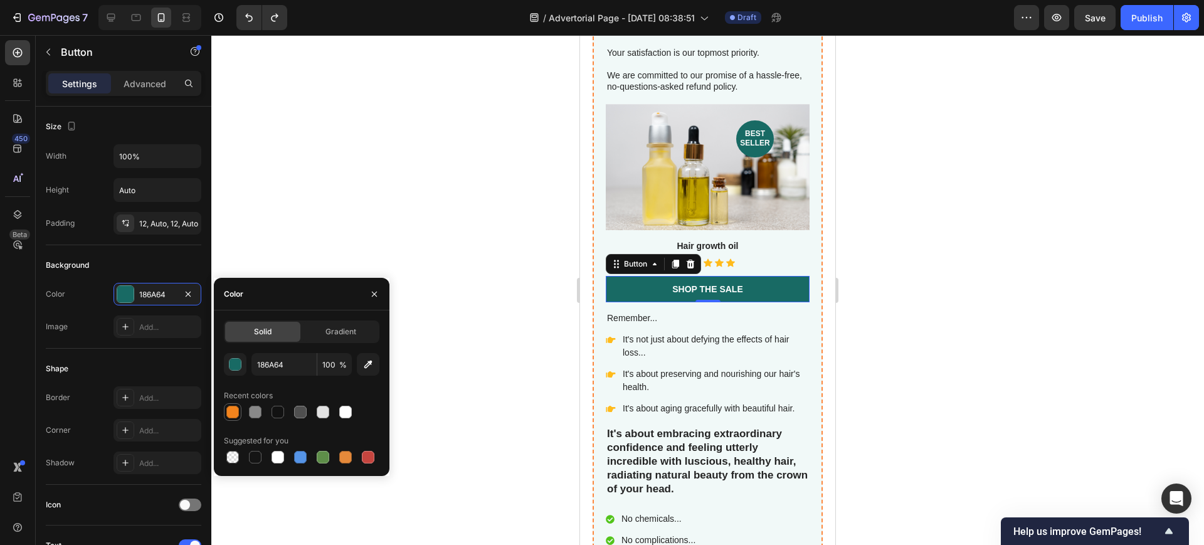
click at [226, 406] on div at bounding box center [232, 412] width 15 height 15
type input "F3841D"
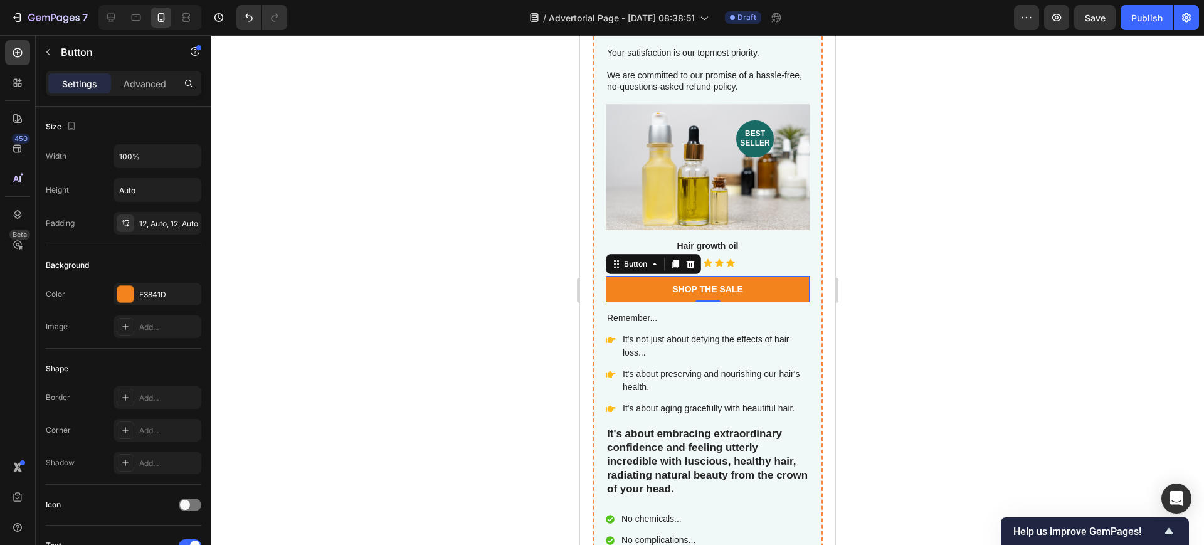
click at [966, 225] on div at bounding box center [707, 290] width 993 height 510
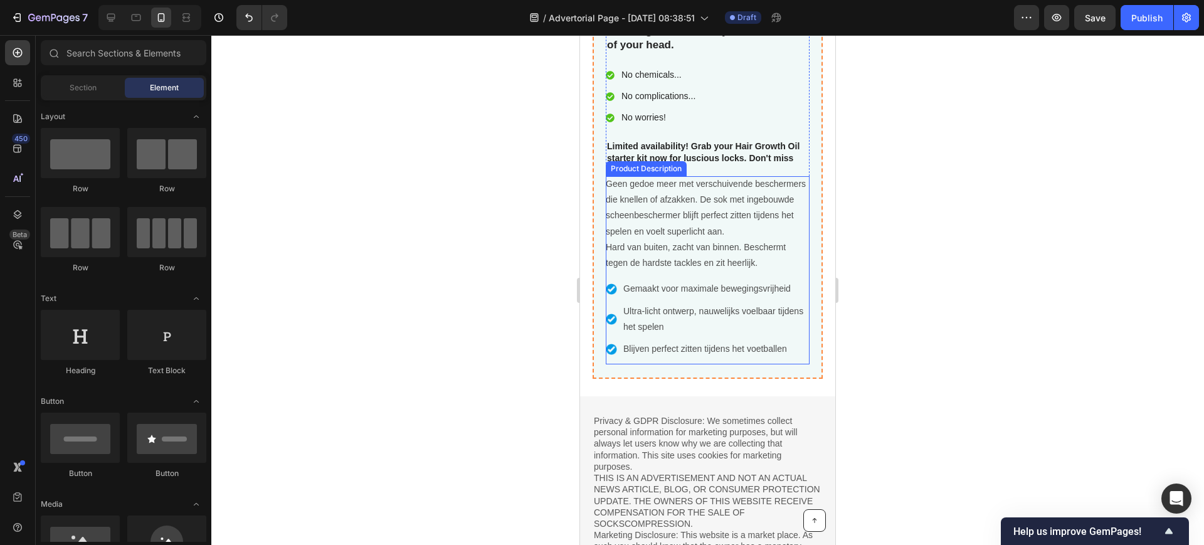
scroll to position [5637, 0]
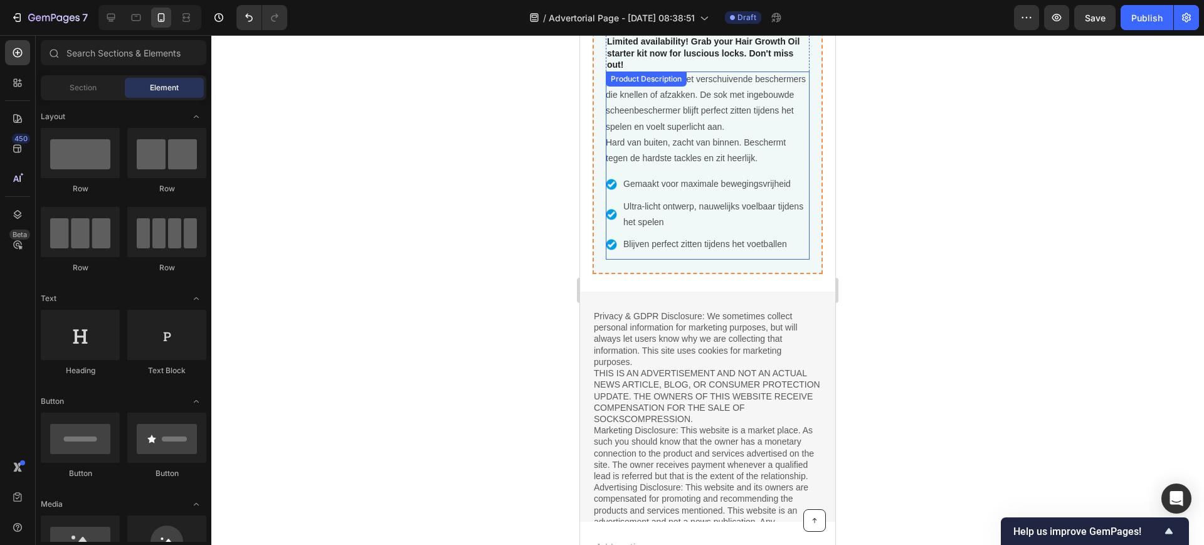
click at [612, 209] on img at bounding box center [611, 214] width 11 height 11
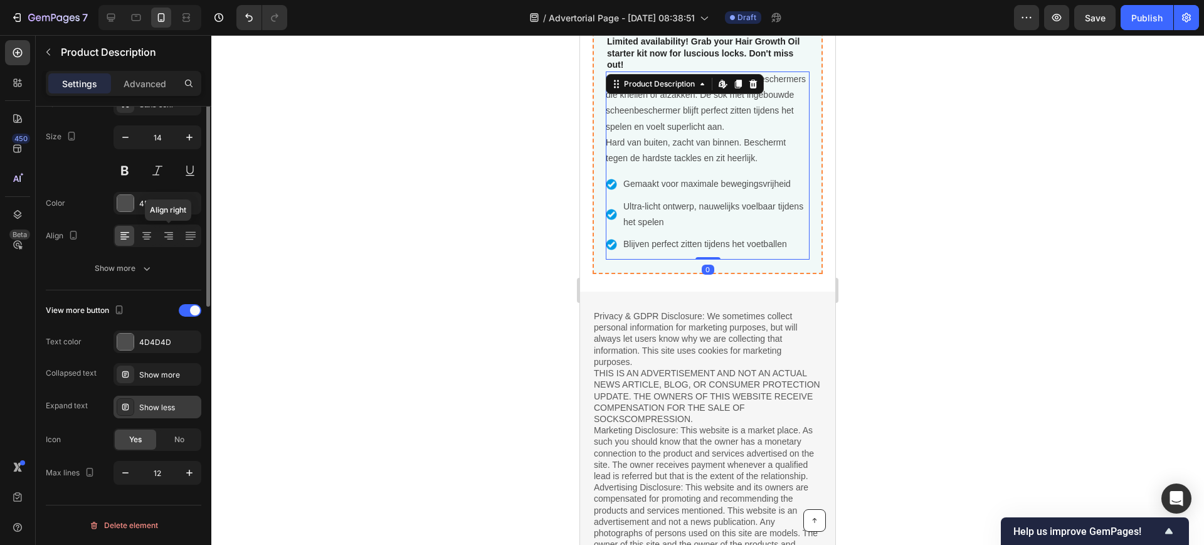
scroll to position [0, 0]
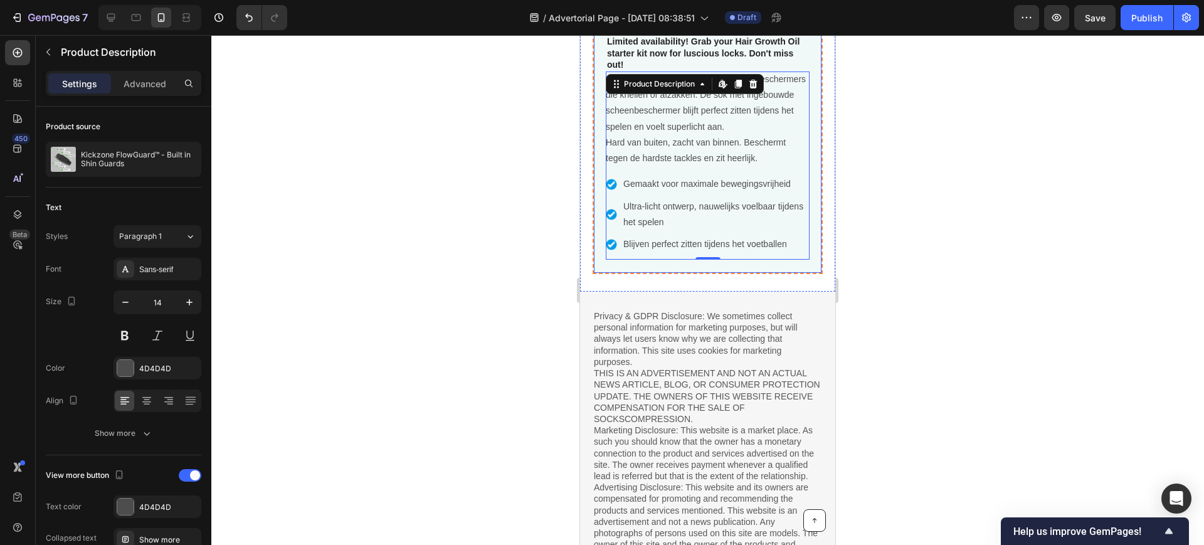
click at [616, 239] on img at bounding box center [611, 244] width 11 height 11
click at [609, 239] on img at bounding box center [611, 244] width 11 height 11
click at [944, 186] on div at bounding box center [707, 290] width 993 height 510
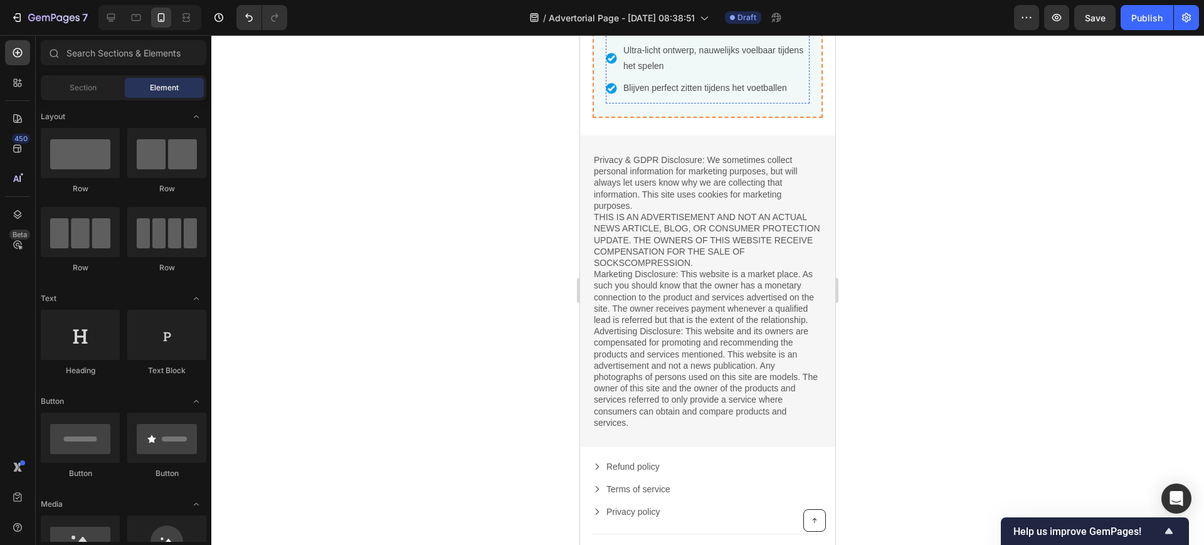
scroll to position [5794, 0]
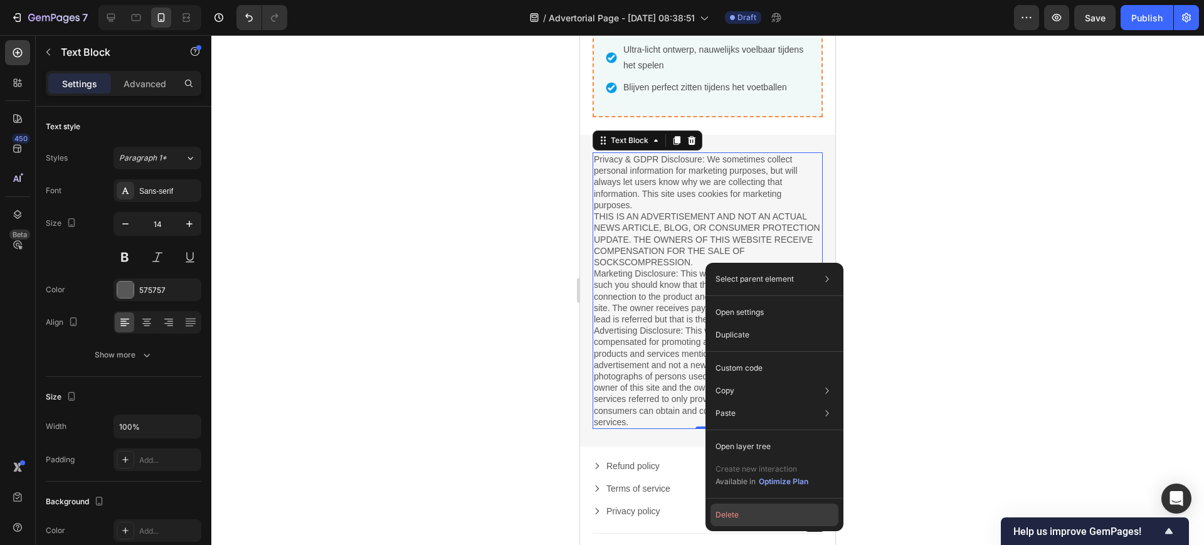
drag, startPoint x: 750, startPoint y: 509, endPoint x: 170, endPoint y: 468, distance: 581.5
click at [750, 509] on button "Delete" at bounding box center [775, 515] width 128 height 23
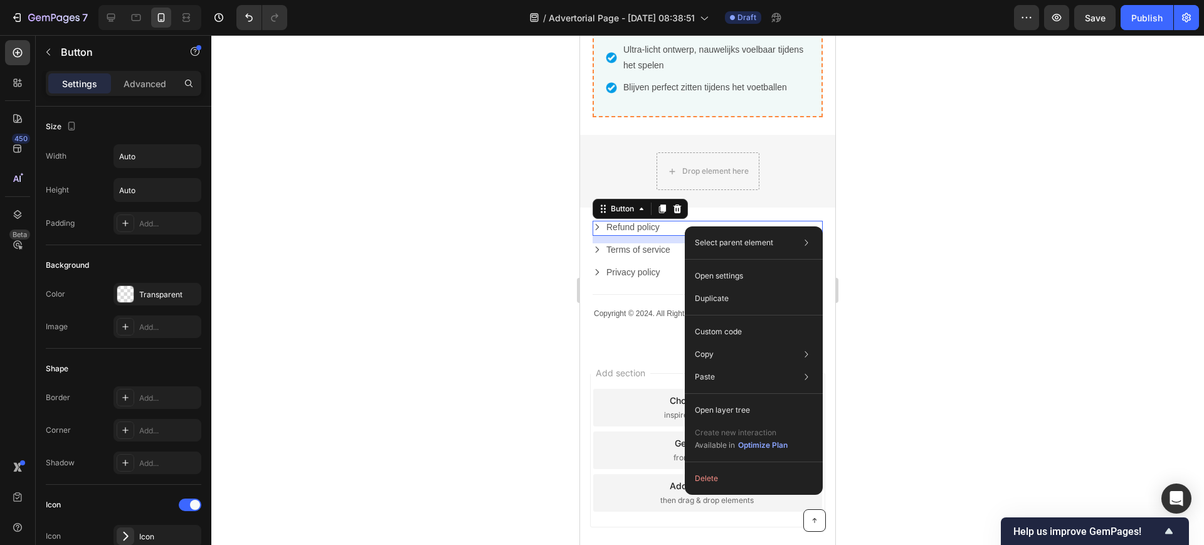
click at [951, 222] on div at bounding box center [707, 290] width 993 height 510
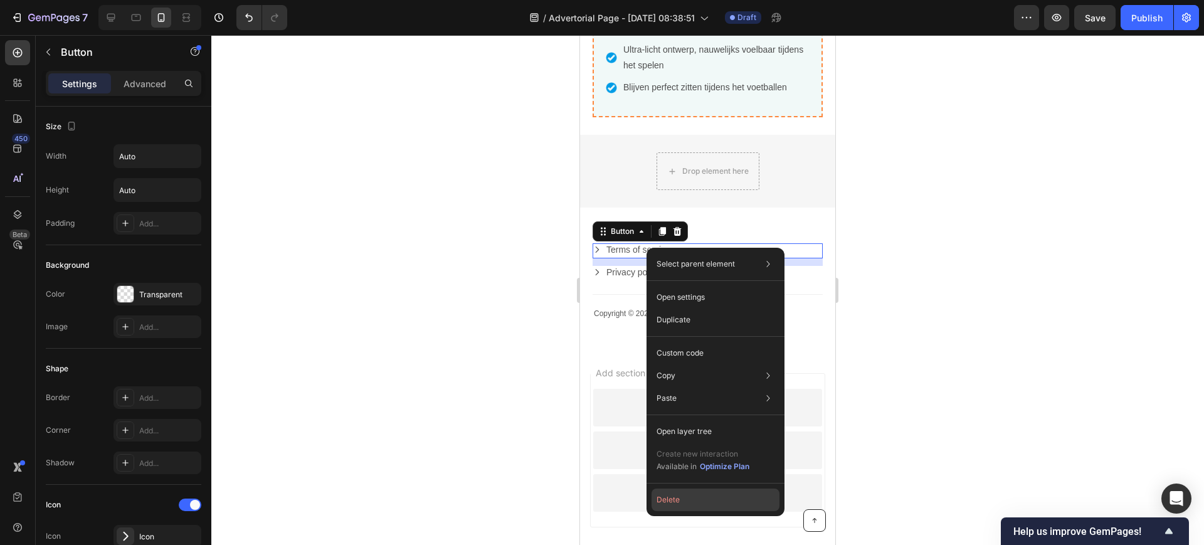
click at [690, 504] on button "Delete" at bounding box center [716, 500] width 128 height 23
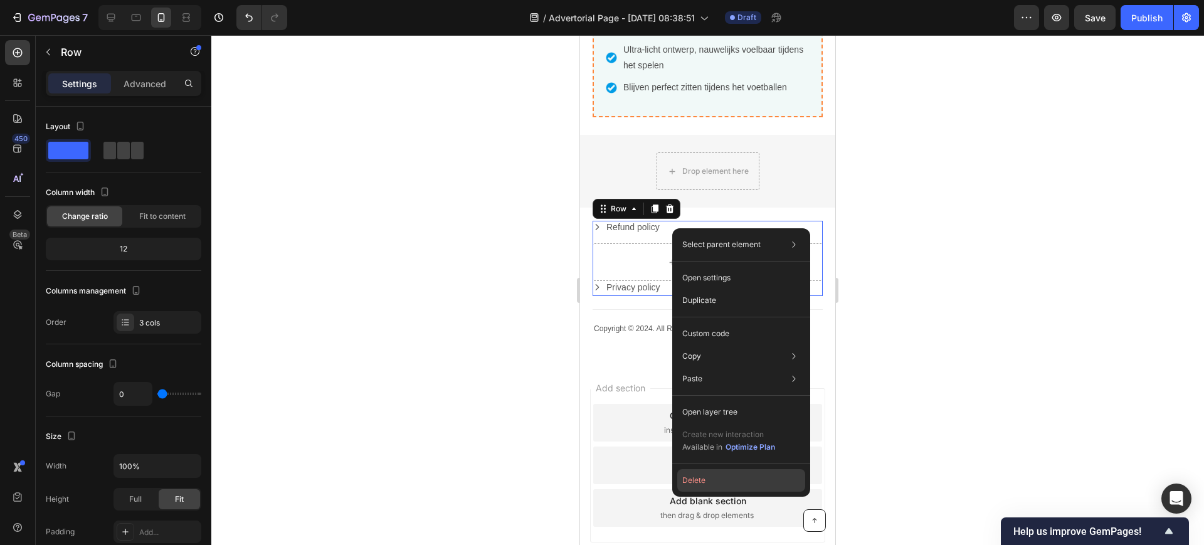
click at [713, 482] on button "Delete" at bounding box center [741, 480] width 128 height 23
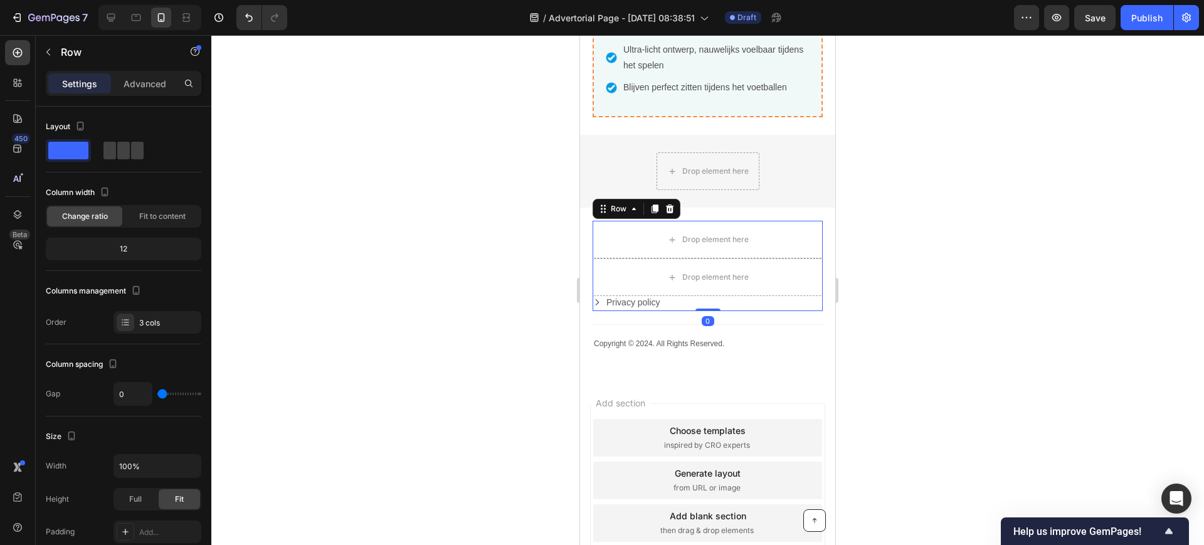
drag, startPoint x: 854, startPoint y: 209, endPoint x: 853, endPoint y: 181, distance: 28.9
click at [864, 169] on div at bounding box center [707, 290] width 993 height 510
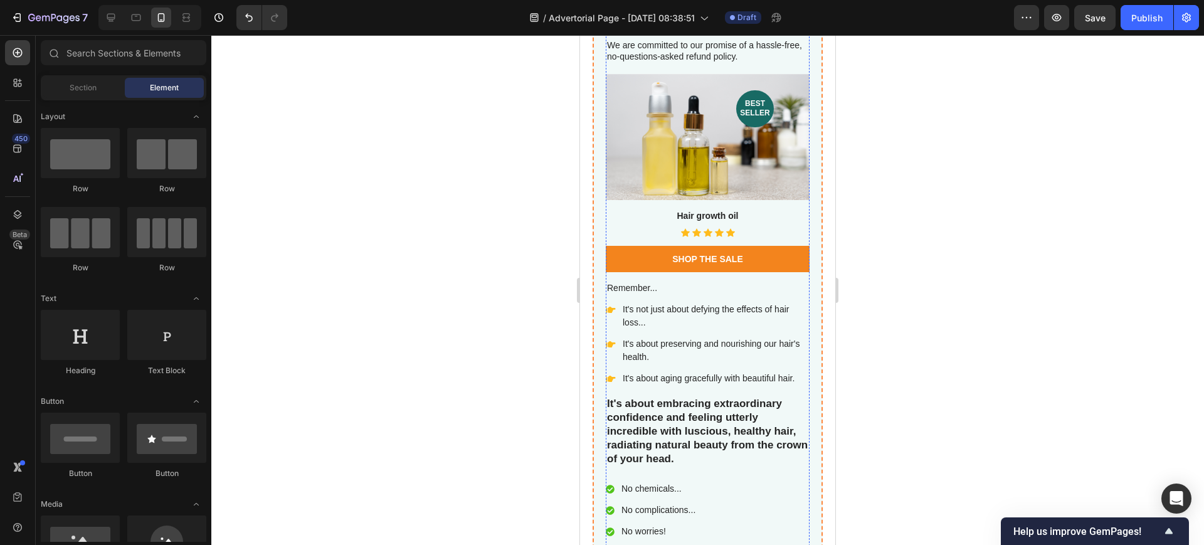
scroll to position [5101, 0]
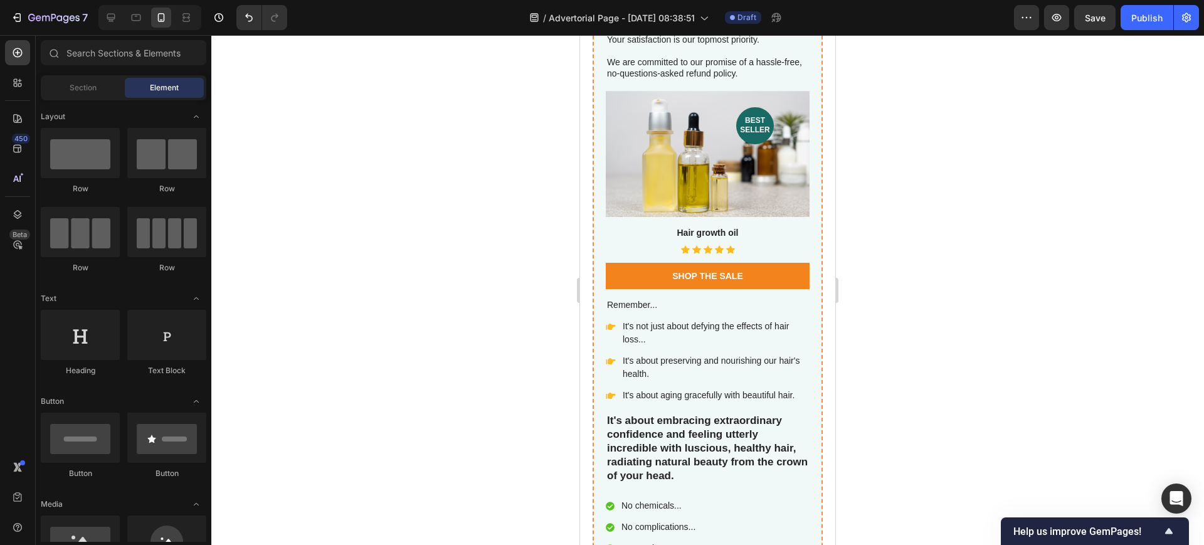
drag, startPoint x: 867, startPoint y: 203, endPoint x: 858, endPoint y: 147, distance: 57.1
click at [880, 127] on div at bounding box center [707, 290] width 993 height 510
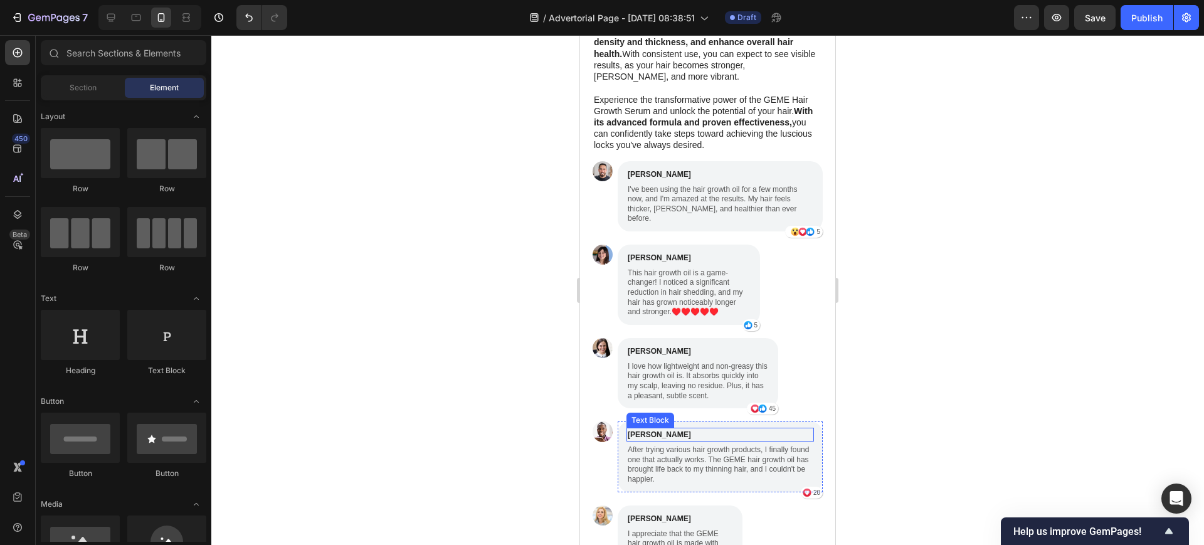
scroll to position [4082, 0]
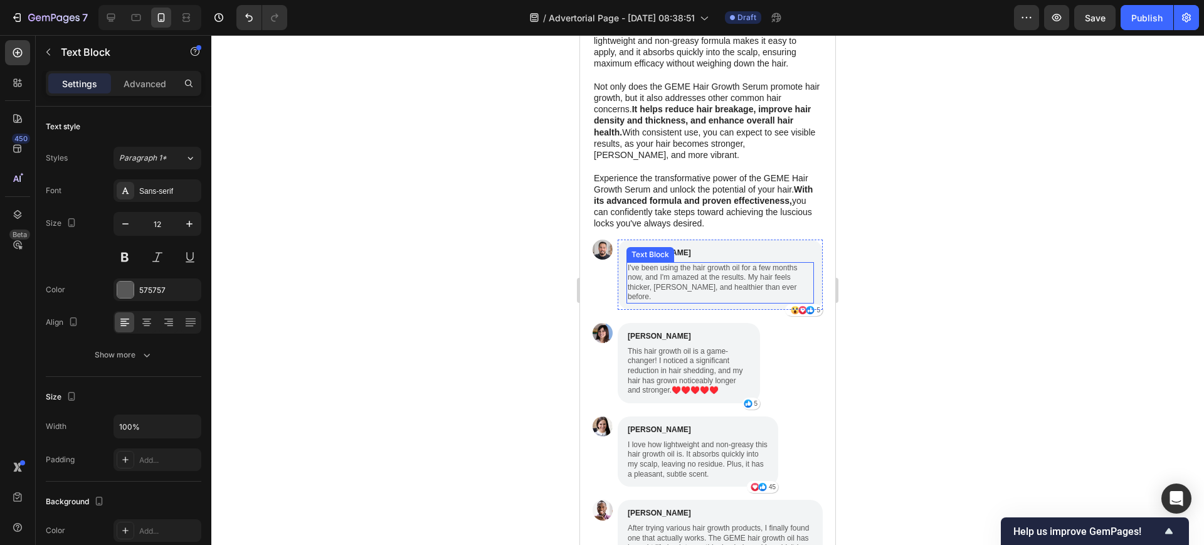
click at [672, 302] on p "I've been using the hair growth oil for a few months now, and I'm amazed at the…" at bounding box center [720, 282] width 185 height 39
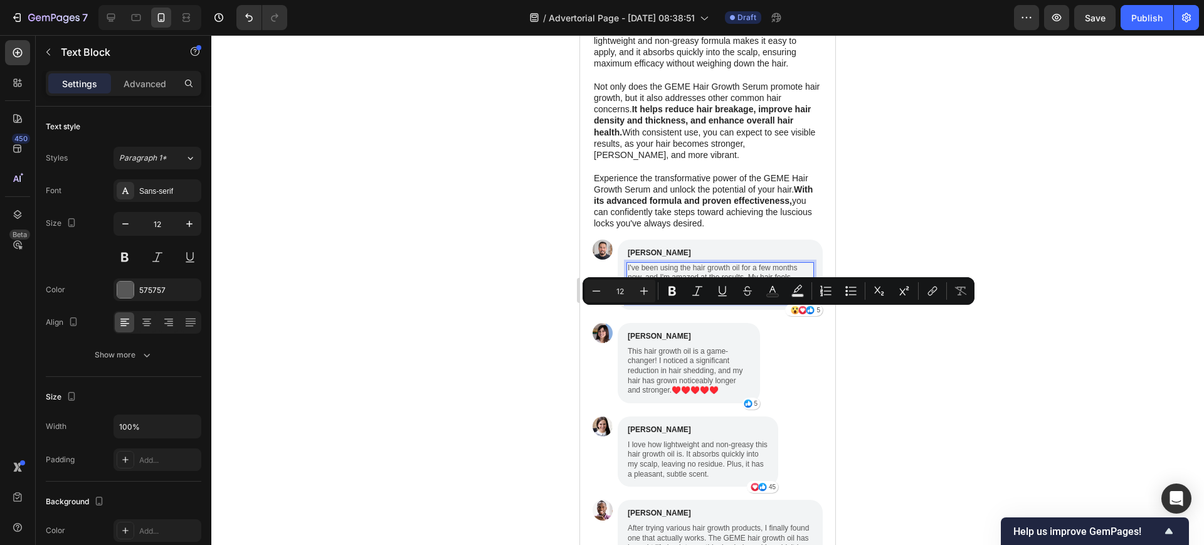
click at [989, 173] on div at bounding box center [707, 290] width 993 height 510
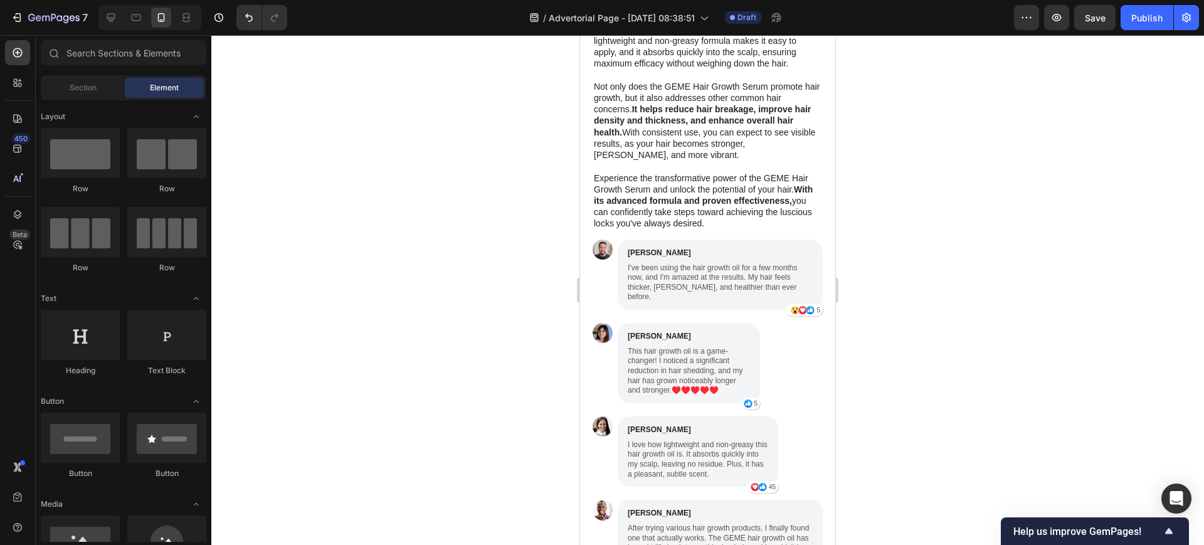
drag, startPoint x: 975, startPoint y: 167, endPoint x: 851, endPoint y: 198, distance: 127.5
click at [964, 119] on div at bounding box center [707, 290] width 993 height 510
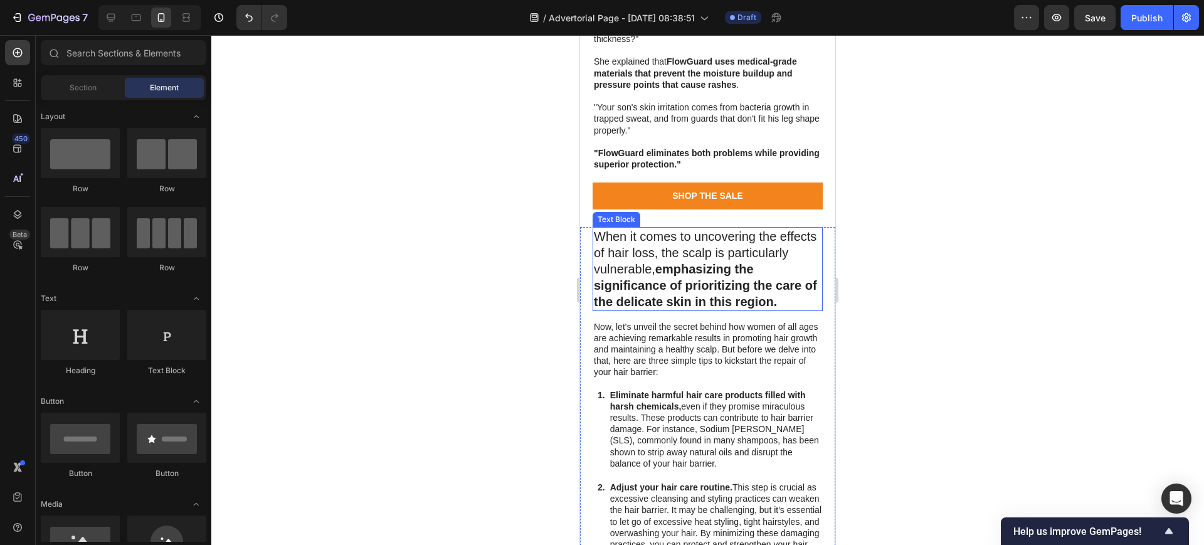
scroll to position [3141, 0]
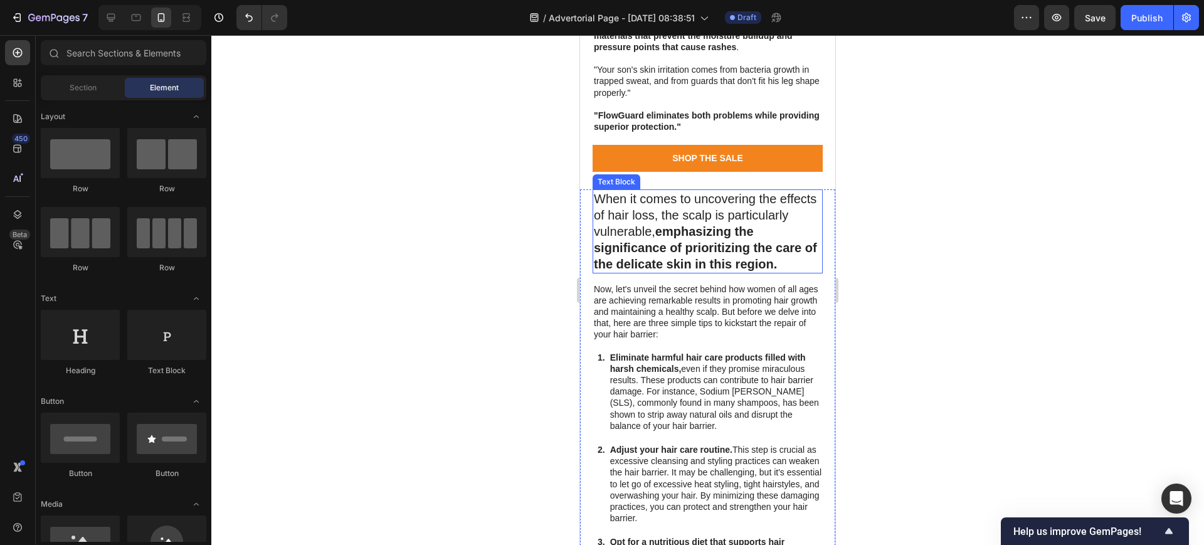
click at [664, 196] on p "When it comes to uncovering the effects of hair loss, the scalp is particularly…" at bounding box center [708, 232] width 228 height 82
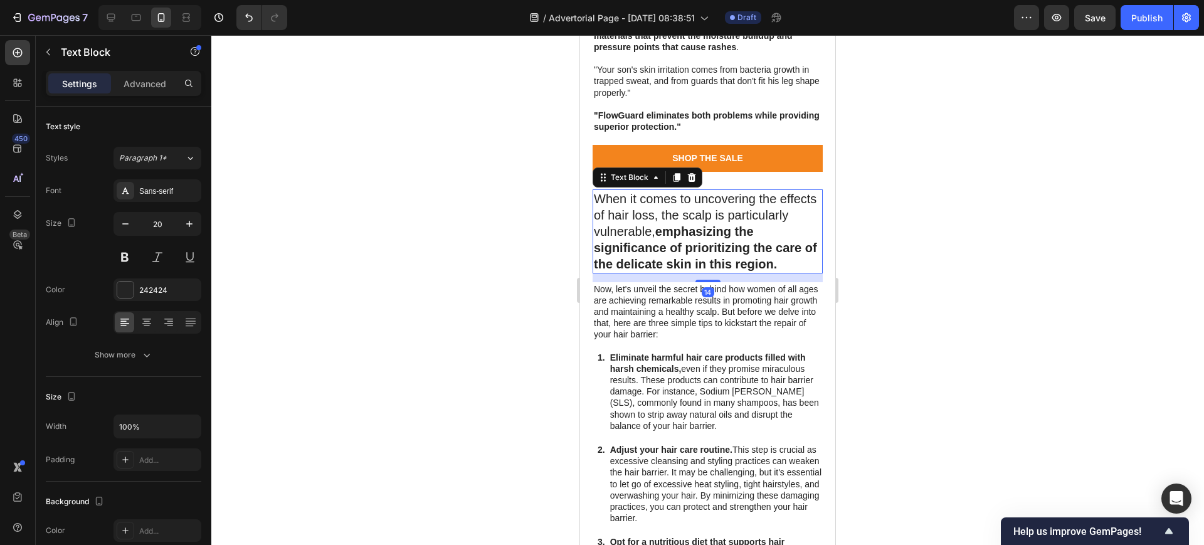
click at [664, 196] on p "When it comes to uncovering the effects of hair loss, the scalp is particularly…" at bounding box center [708, 232] width 228 height 82
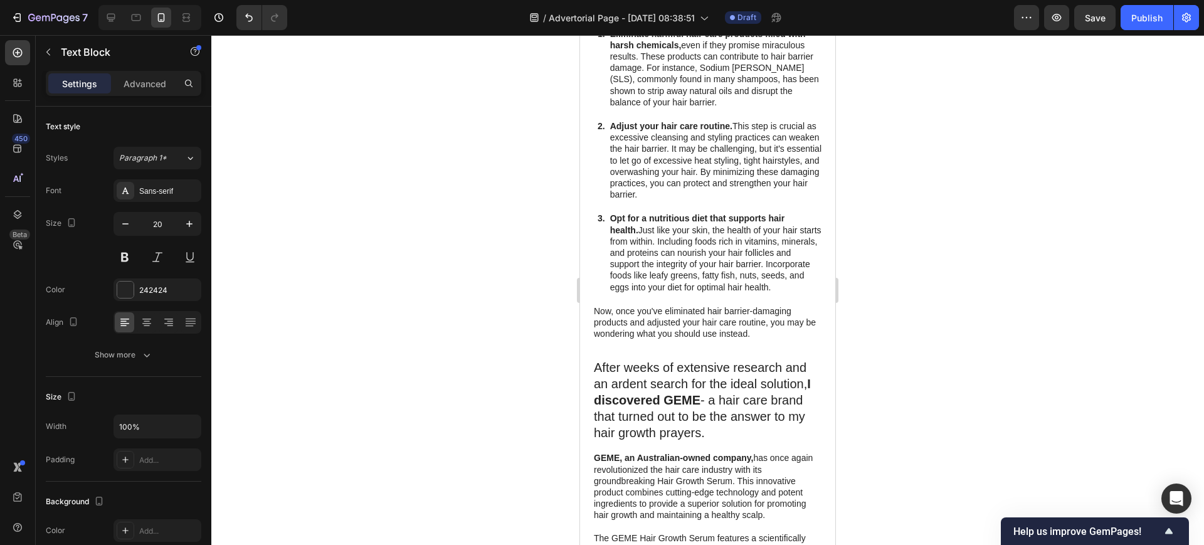
scroll to position [3141, 0]
drag, startPoint x: 580, startPoint y: 35, endPoint x: 591, endPoint y: 188, distance: 152.8
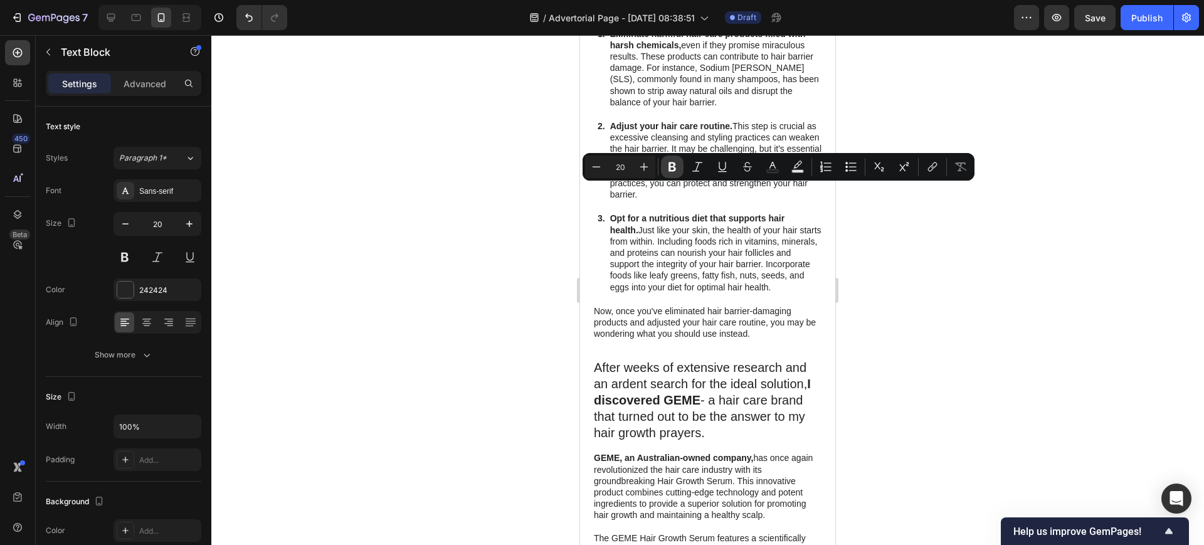
click at [670, 169] on icon "Editor contextual toolbar" at bounding box center [673, 166] width 8 height 9
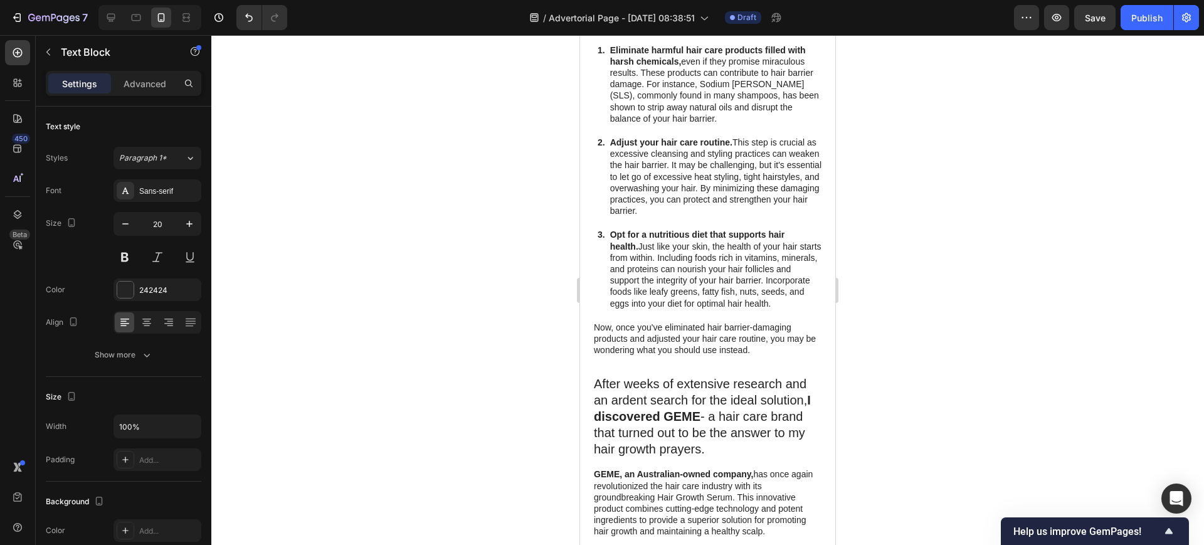
click at [985, 292] on div at bounding box center [707, 290] width 993 height 510
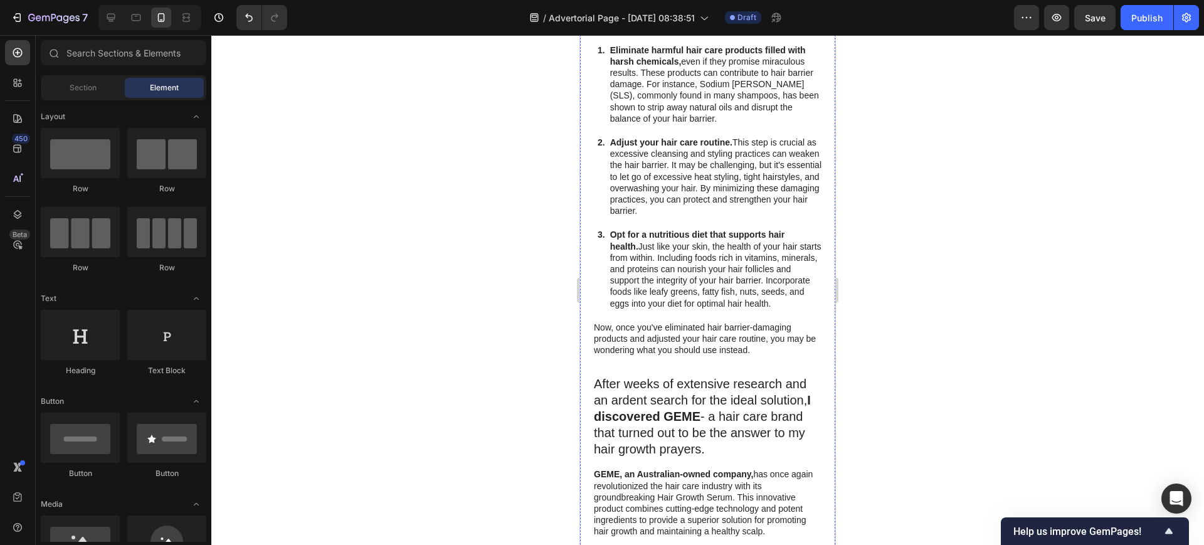
drag, startPoint x: 675, startPoint y: 280, endPoint x: 671, endPoint y: 273, distance: 7.7
click at [675, 33] on p "Now, let's unveil the secret behind how women of all ages are achieving remarka…" at bounding box center [708, 4] width 228 height 57
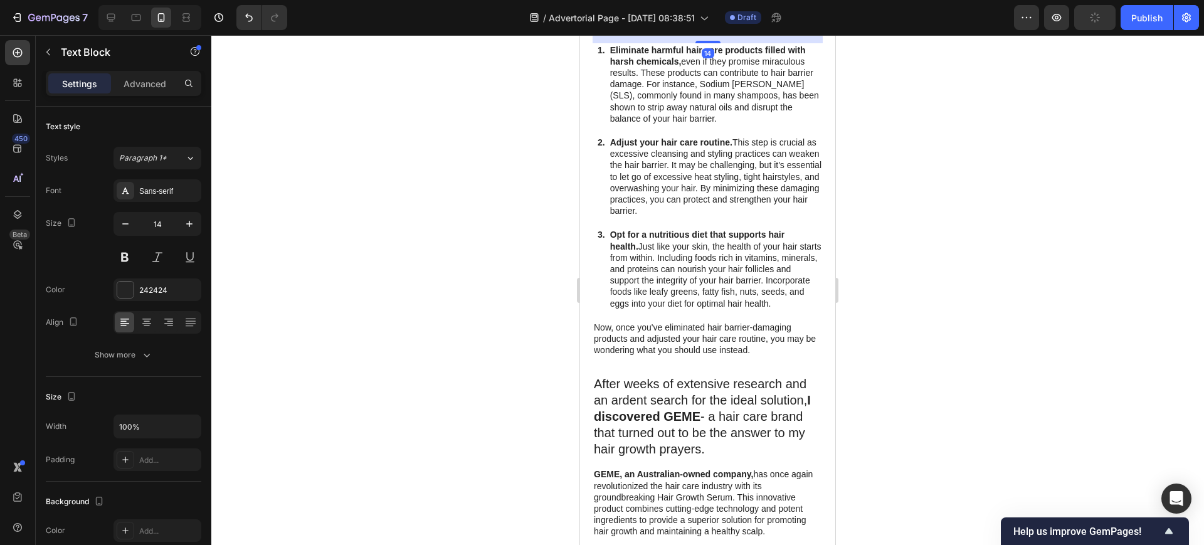
click at [619, 33] on p "Now, let's unveil the secret behind how women of all ages are achieving remarka…" at bounding box center [708, 4] width 228 height 57
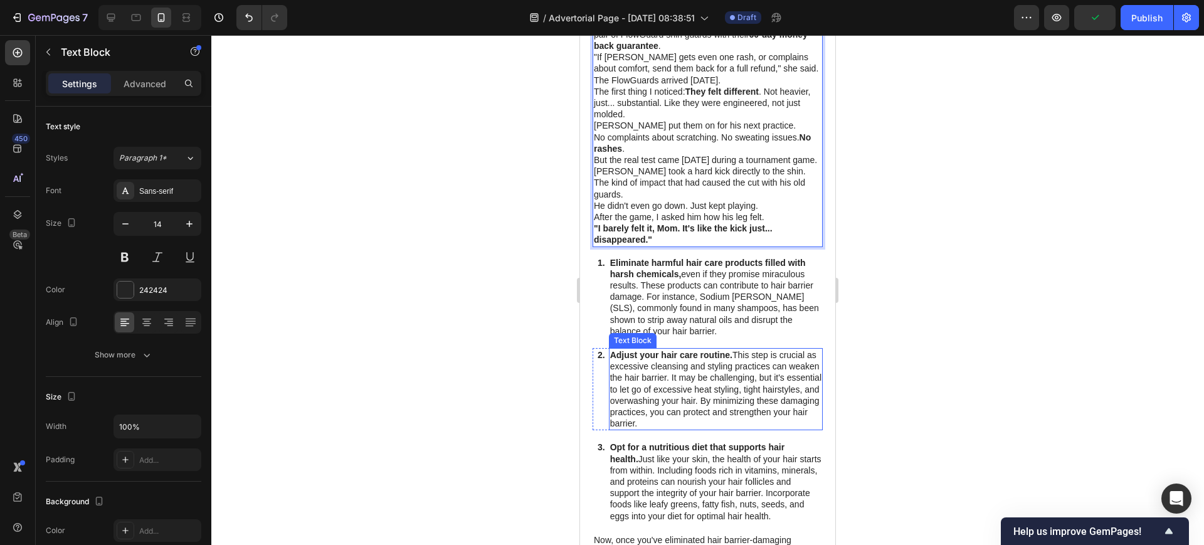
scroll to position [3377, 0]
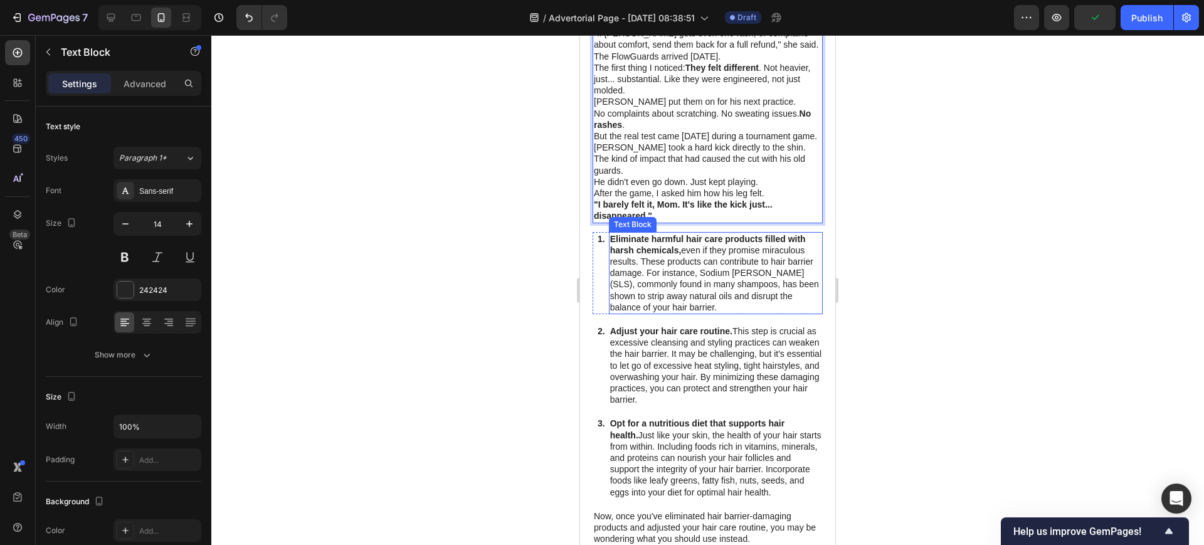
click at [653, 268] on p "Eliminate harmful hair care products filled with harsh chemicals, even if they …" at bounding box center [715, 273] width 211 height 80
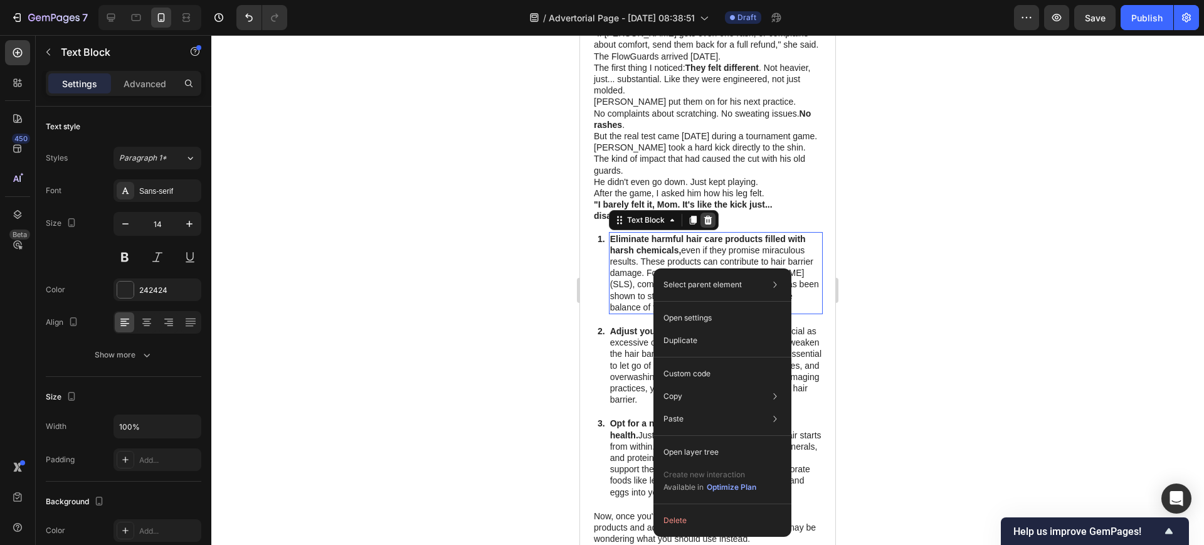
click at [705, 215] on icon at bounding box center [708, 219] width 8 height 9
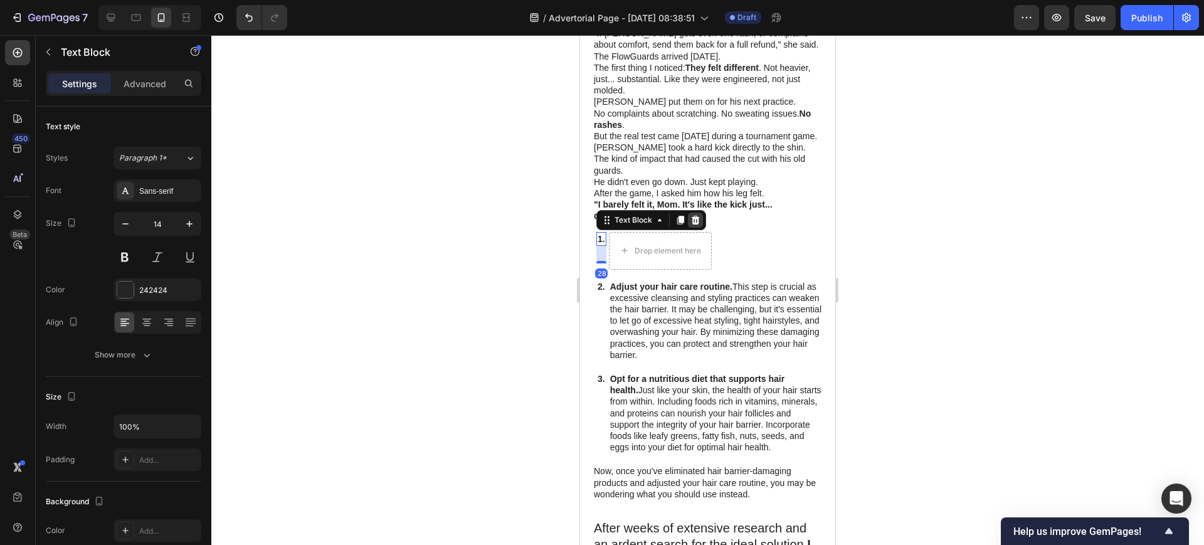
click at [695, 215] on icon at bounding box center [696, 219] width 8 height 9
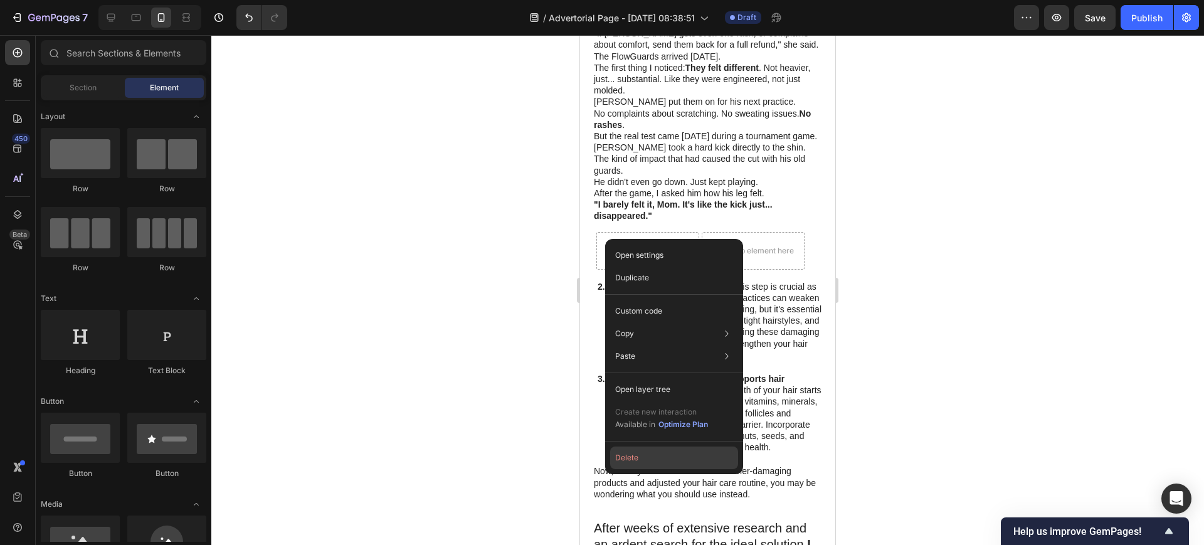
click at [651, 455] on button "Delete" at bounding box center [674, 458] width 128 height 23
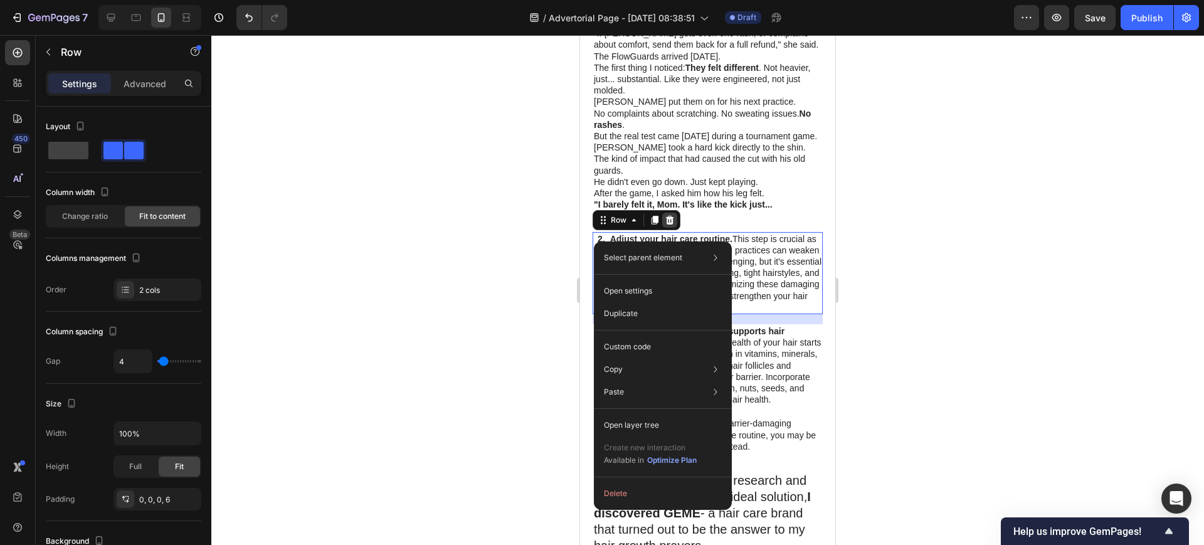
click at [665, 215] on icon at bounding box center [670, 220] width 10 height 10
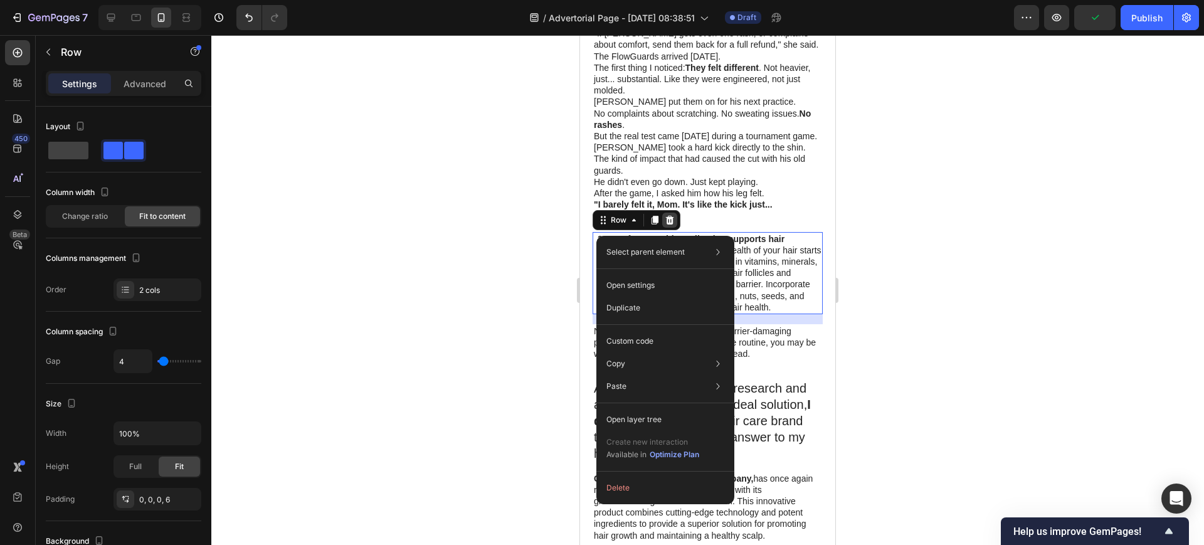
click at [670, 215] on icon at bounding box center [670, 220] width 10 height 10
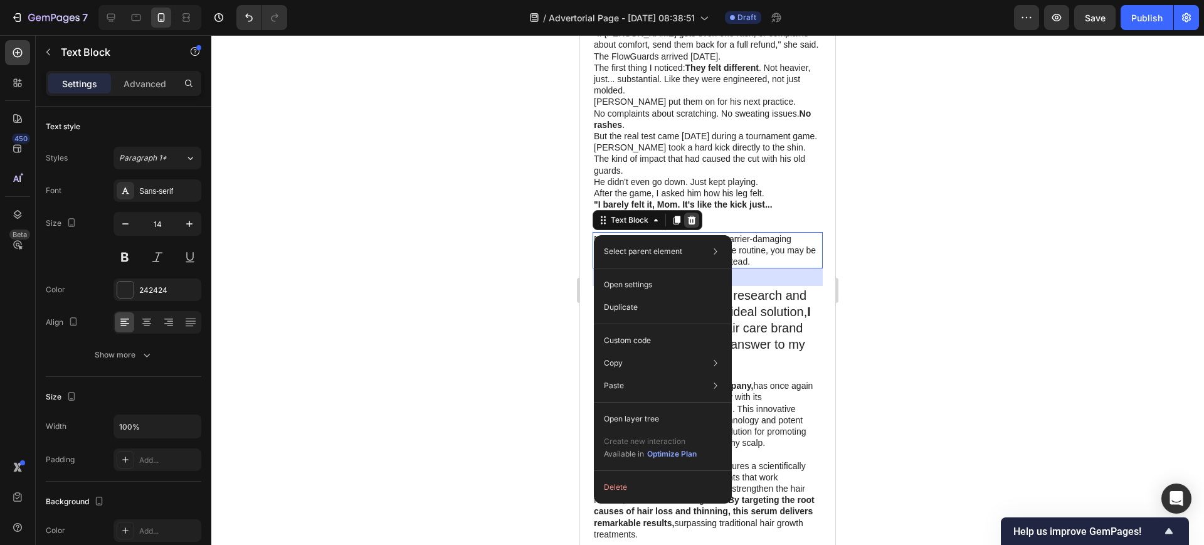
click at [690, 215] on icon at bounding box center [692, 220] width 10 height 10
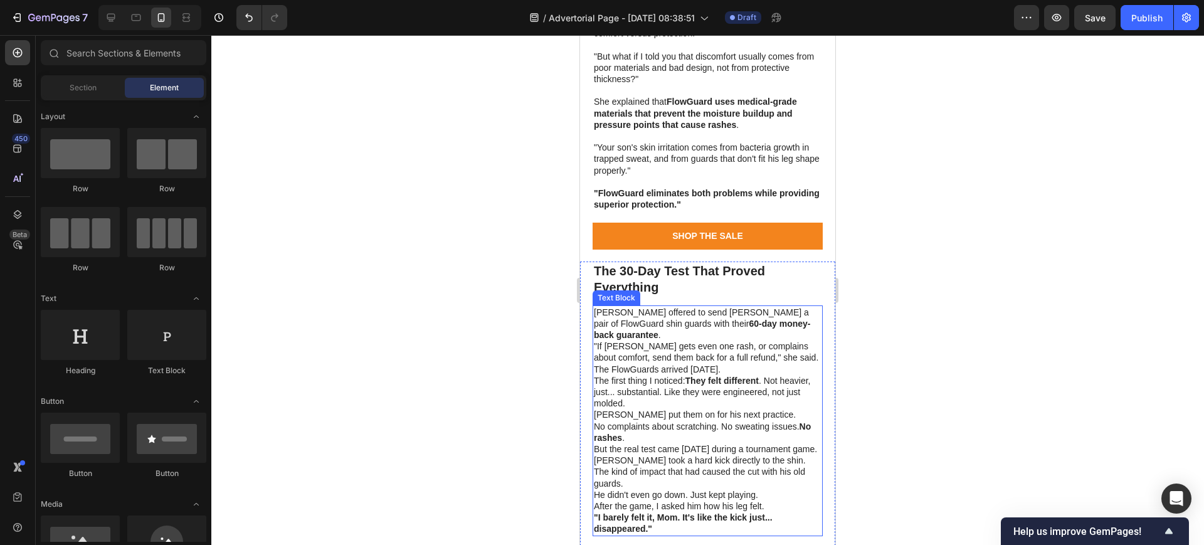
scroll to position [3063, 0]
click at [791, 325] on p "Dr. Chen offered to send Jake a pair of FlowGuard shin guards with their 60-day…" at bounding box center [708, 324] width 228 height 34
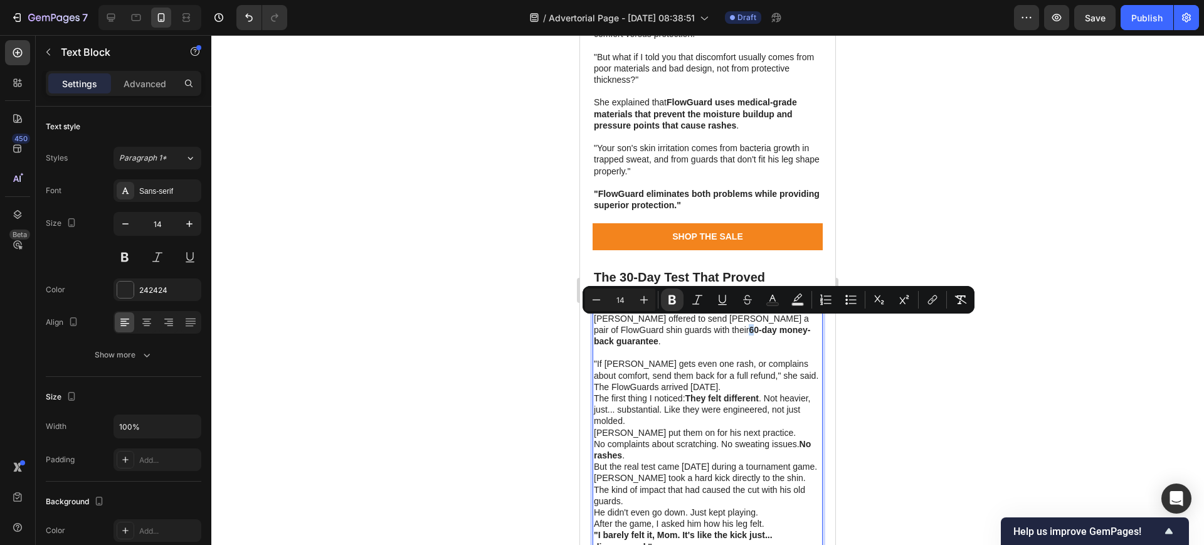
click at [663, 325] on strong "60-day money-back guarantee" at bounding box center [702, 335] width 217 height 21
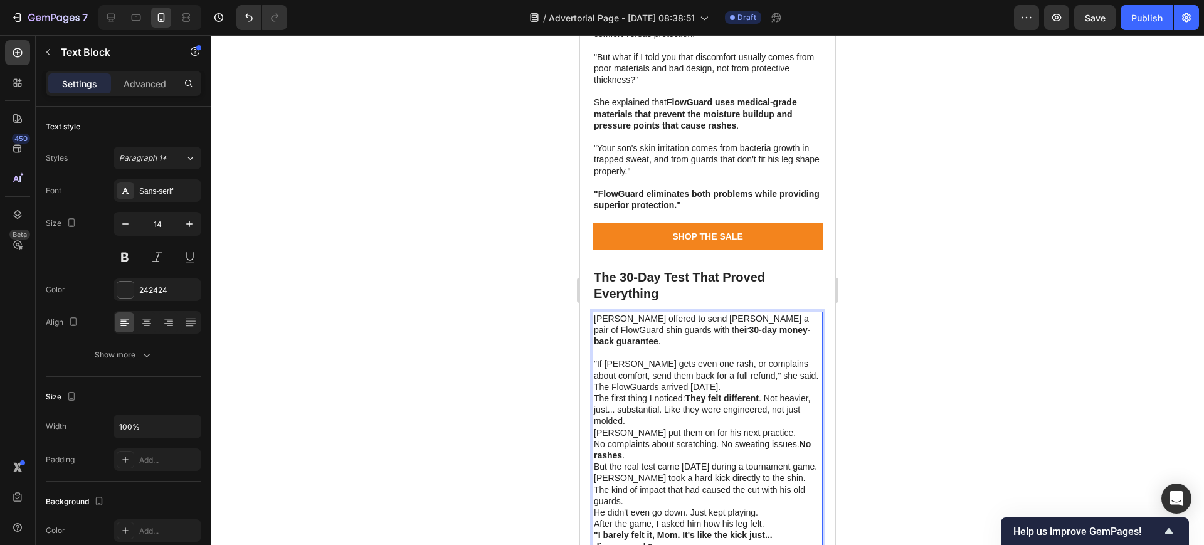
click at [798, 359] on p ""If [PERSON_NAME] gets even one rash, or complains about comfort, send them bac…" at bounding box center [708, 369] width 228 height 23
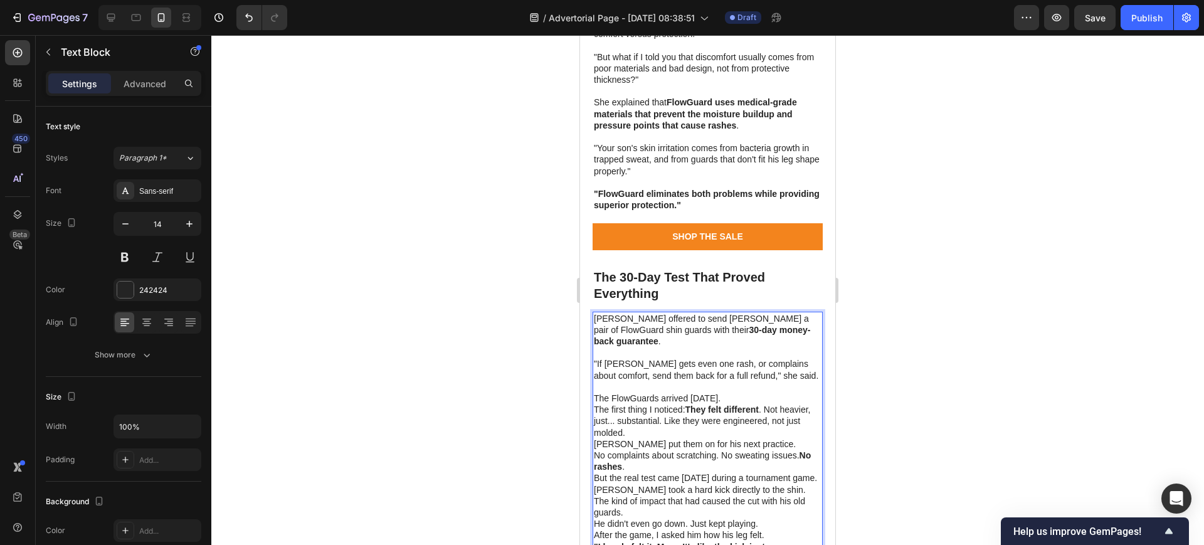
click at [764, 393] on p "The FlowGuards arrived [DATE]." at bounding box center [708, 398] width 228 height 11
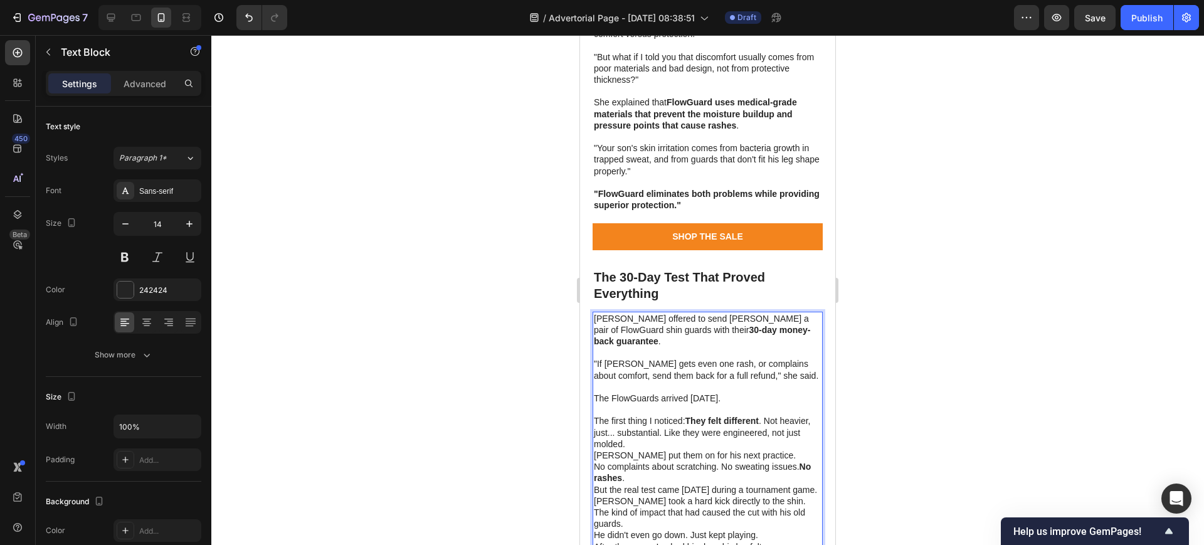
click at [697, 415] on p "The first thing I noticed: They felt different . Not heavier, just... substanti…" at bounding box center [708, 432] width 228 height 34
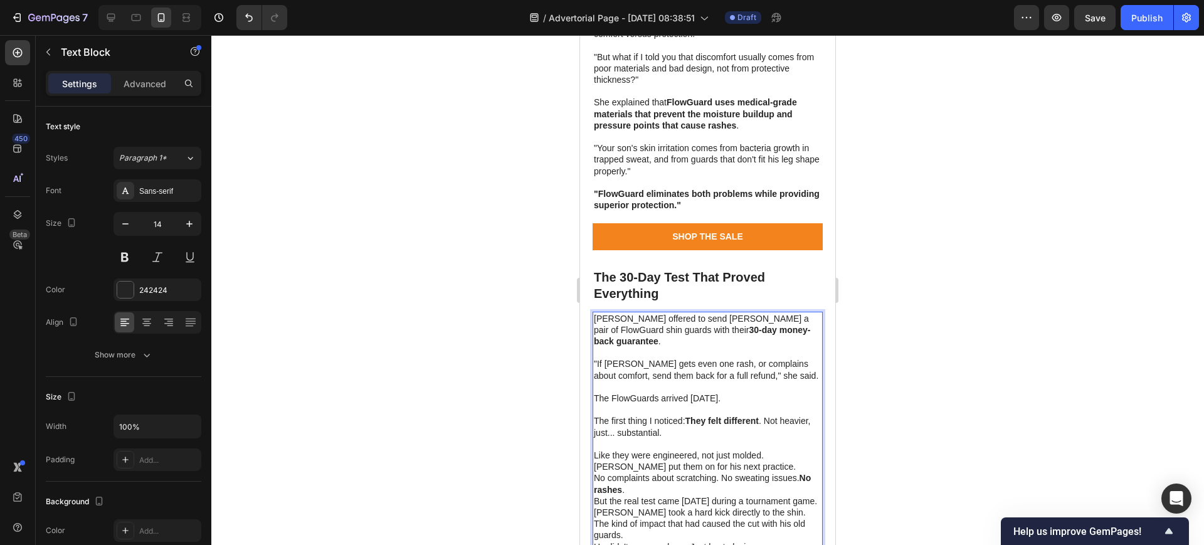
click at [770, 450] on p "Like they were engineered, not just molded." at bounding box center [708, 455] width 228 height 11
click at [759, 461] on p "[PERSON_NAME] put them on for his next practice." at bounding box center [708, 466] width 228 height 11
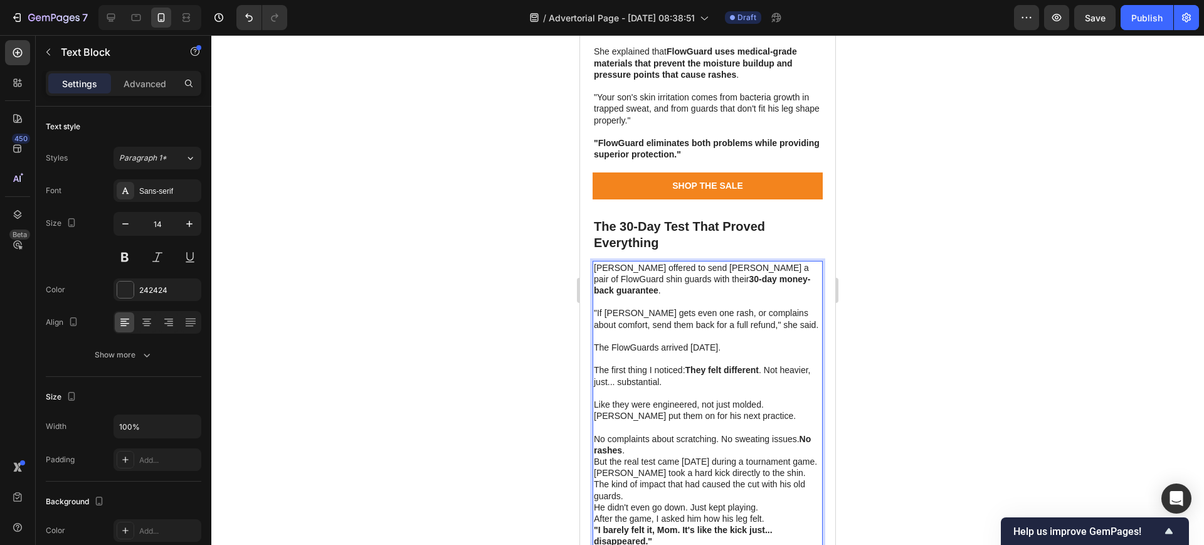
scroll to position [3141, 0]
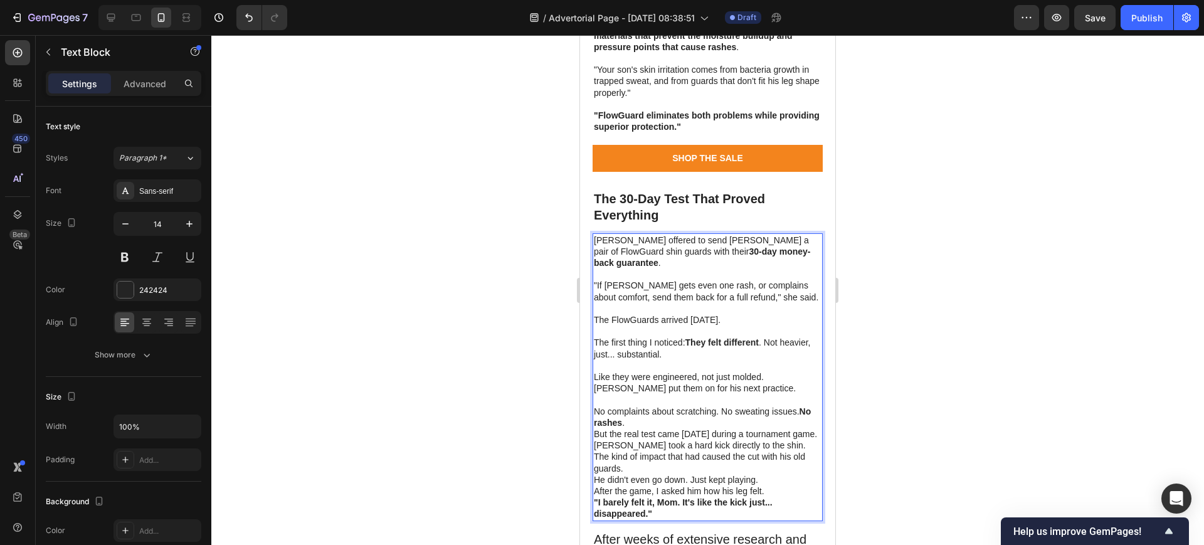
click at [659, 410] on p "No complaints about scratching. No sweating issues. No rashes ." at bounding box center [708, 417] width 228 height 23
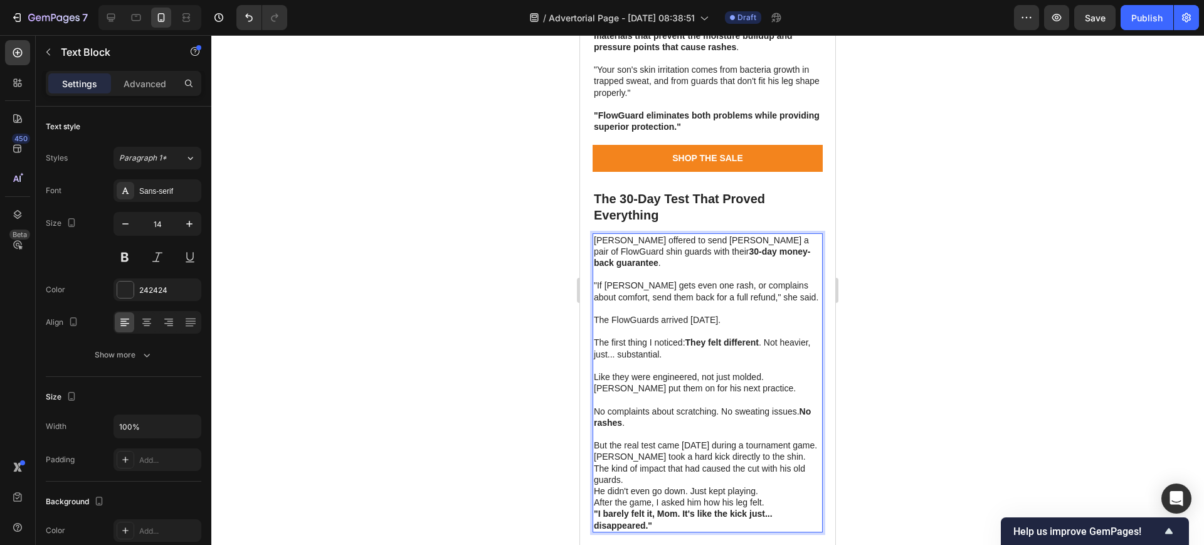
click at [708, 440] on p "But the real test came [DATE] during a tournament game." at bounding box center [708, 445] width 228 height 11
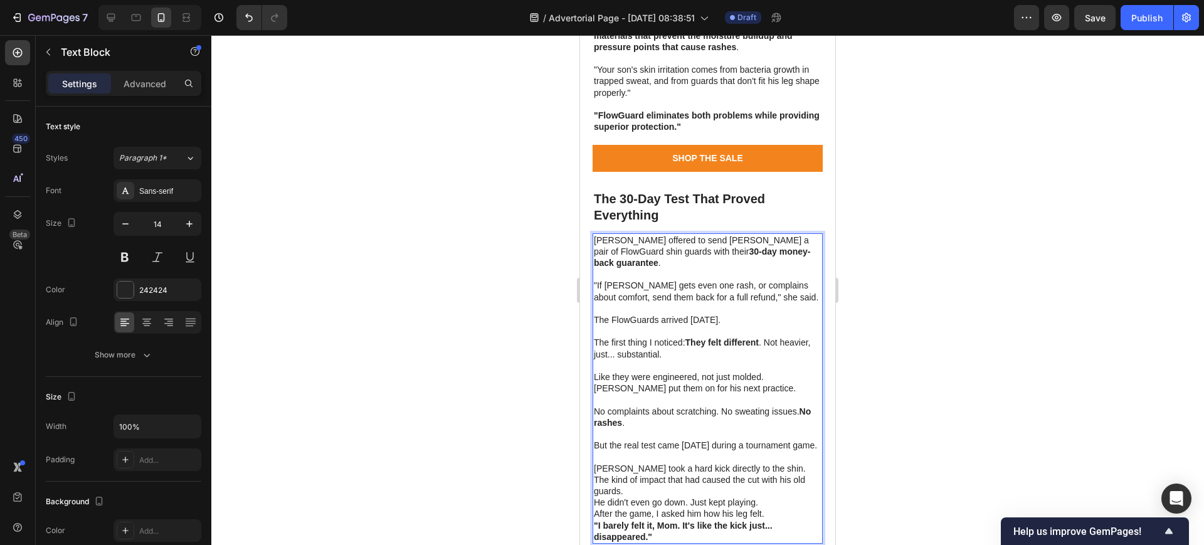
click at [801, 472] on p "[PERSON_NAME] took a hard kick directly to the shin. The kind of impact that ha…" at bounding box center [708, 480] width 228 height 34
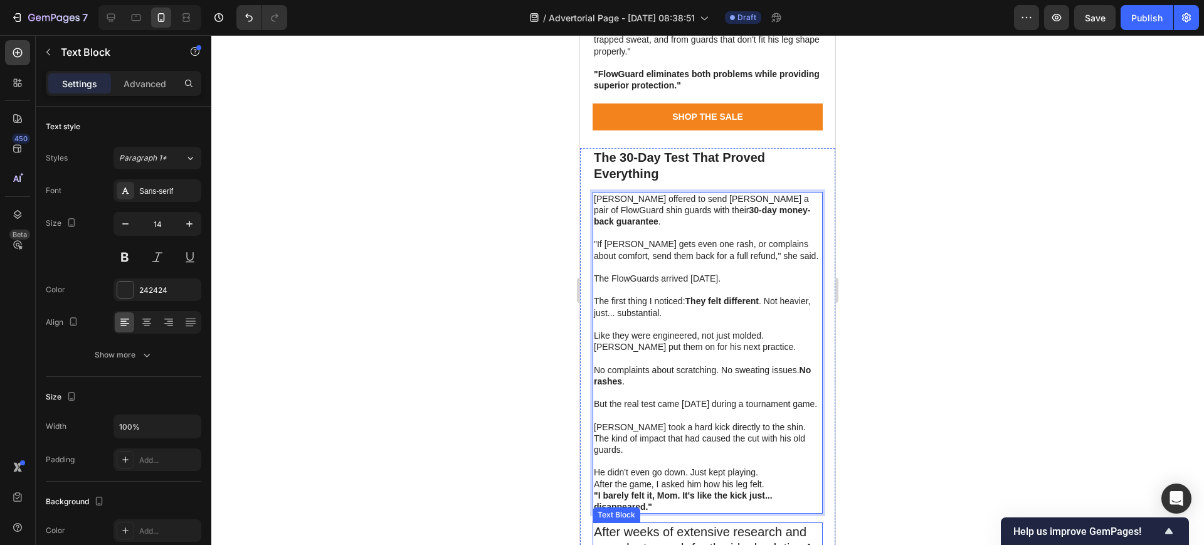
scroll to position [3220, 0]
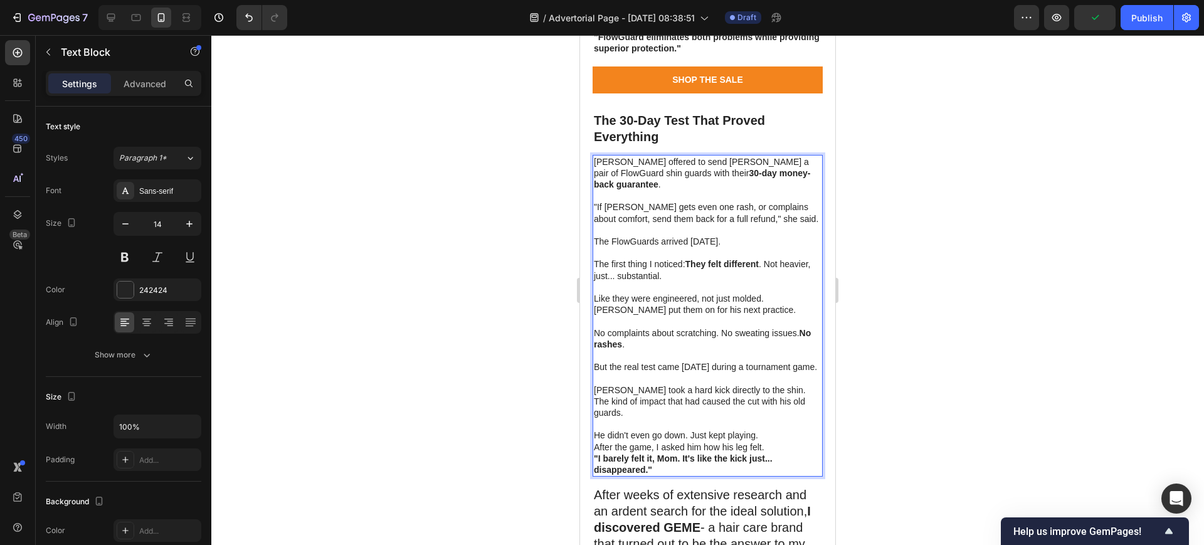
click at [777, 442] on p "After the game, I asked him how his leg felt." at bounding box center [708, 447] width 228 height 11
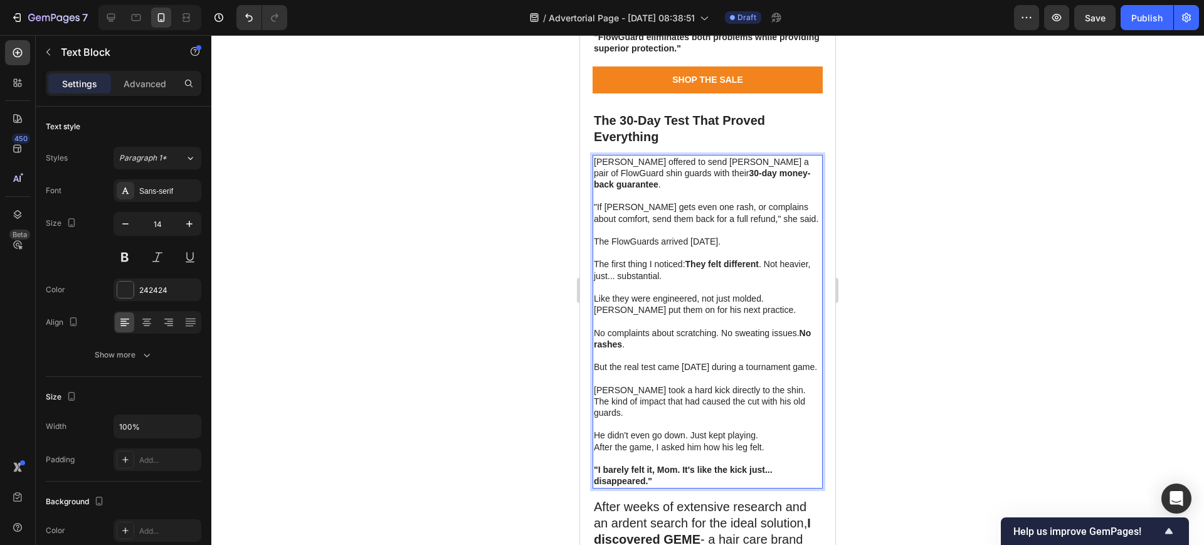
click at [911, 354] on div at bounding box center [707, 290] width 993 height 510
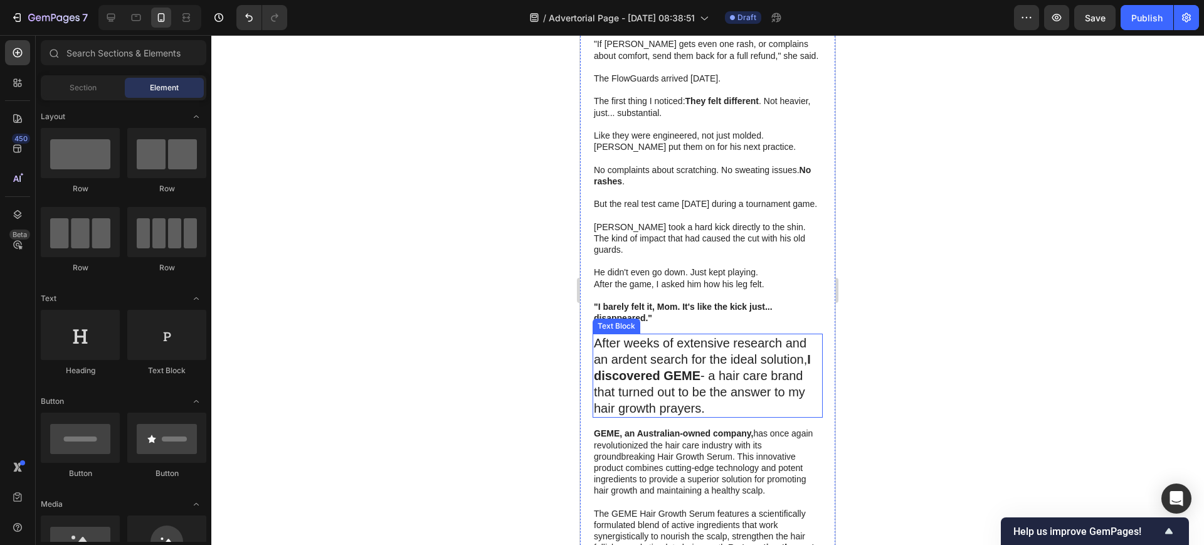
scroll to position [3377, 0]
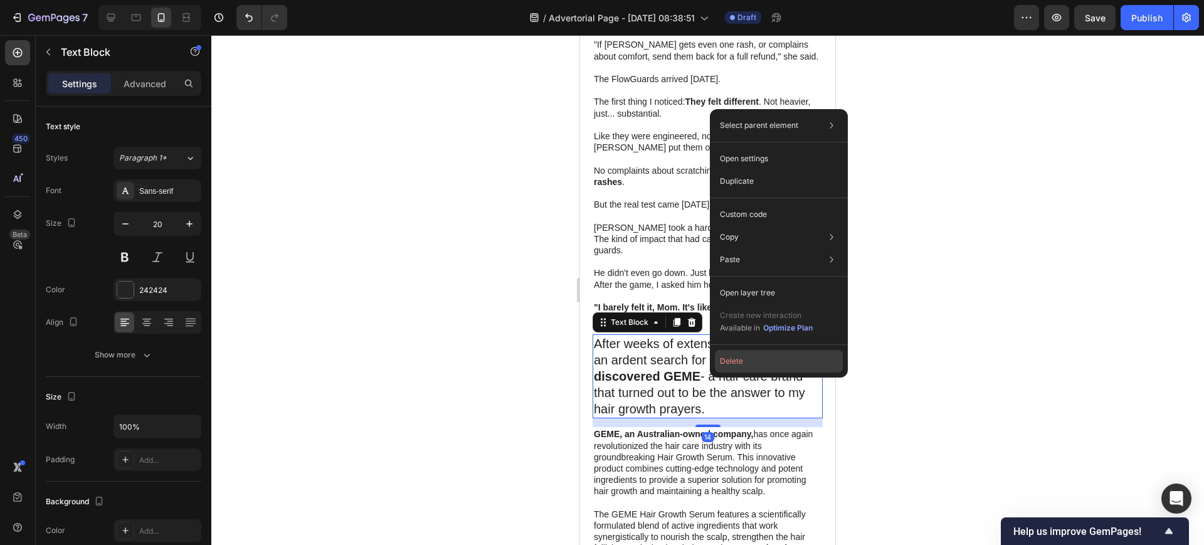
click at [756, 363] on button "Delete" at bounding box center [779, 361] width 128 height 23
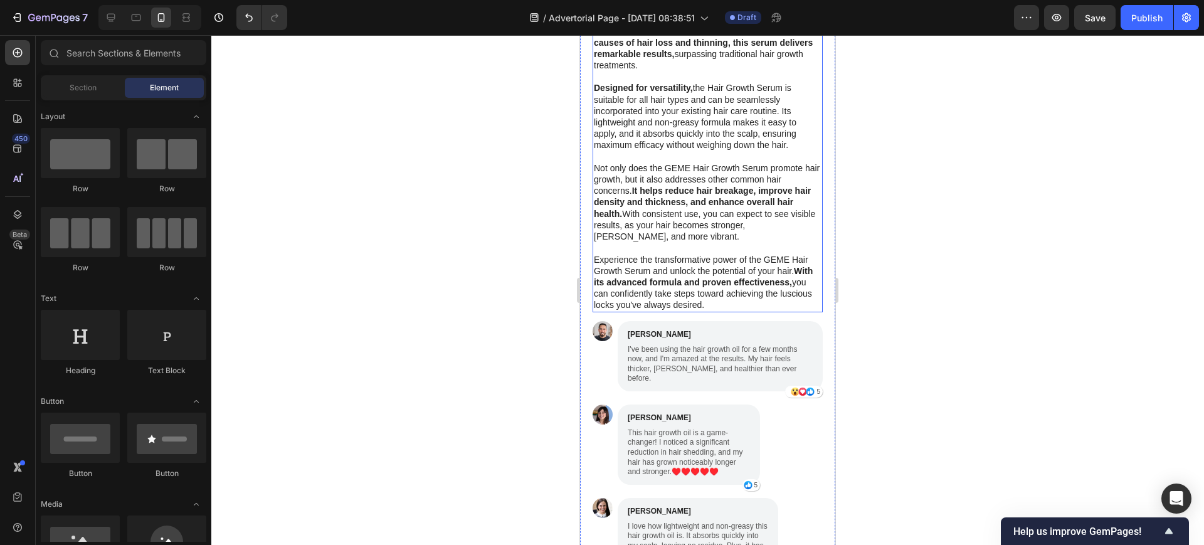
scroll to position [3769, 0]
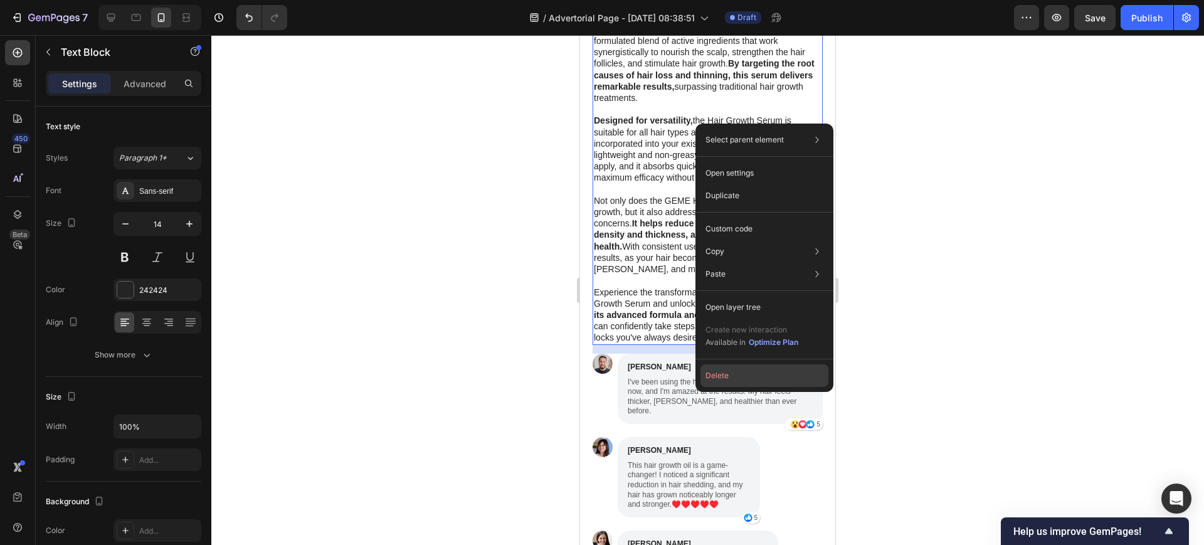
click at [719, 375] on button "Delete" at bounding box center [765, 375] width 128 height 23
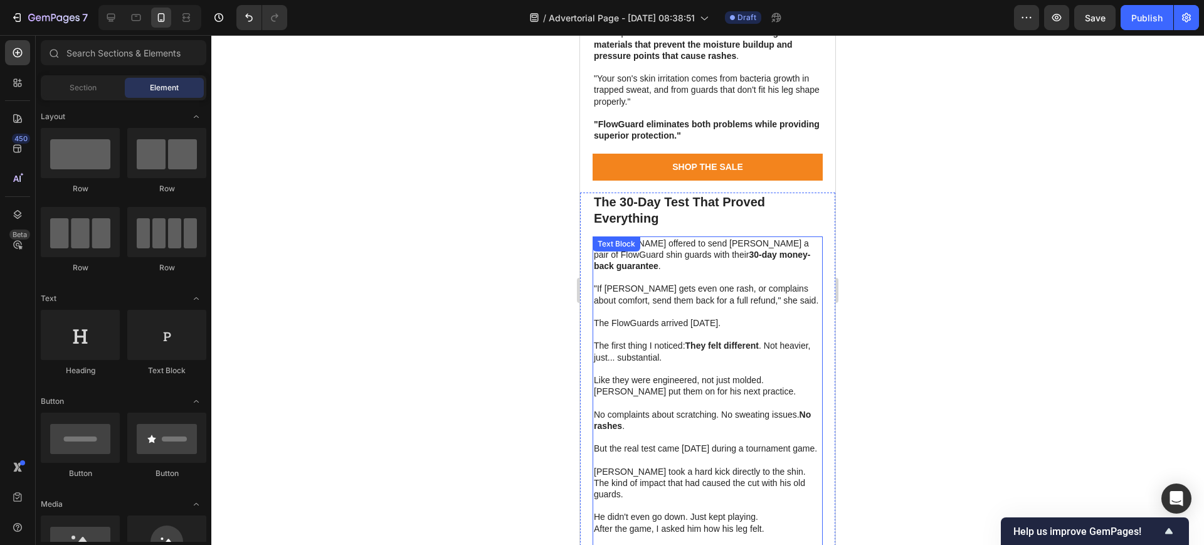
scroll to position [3123, 0]
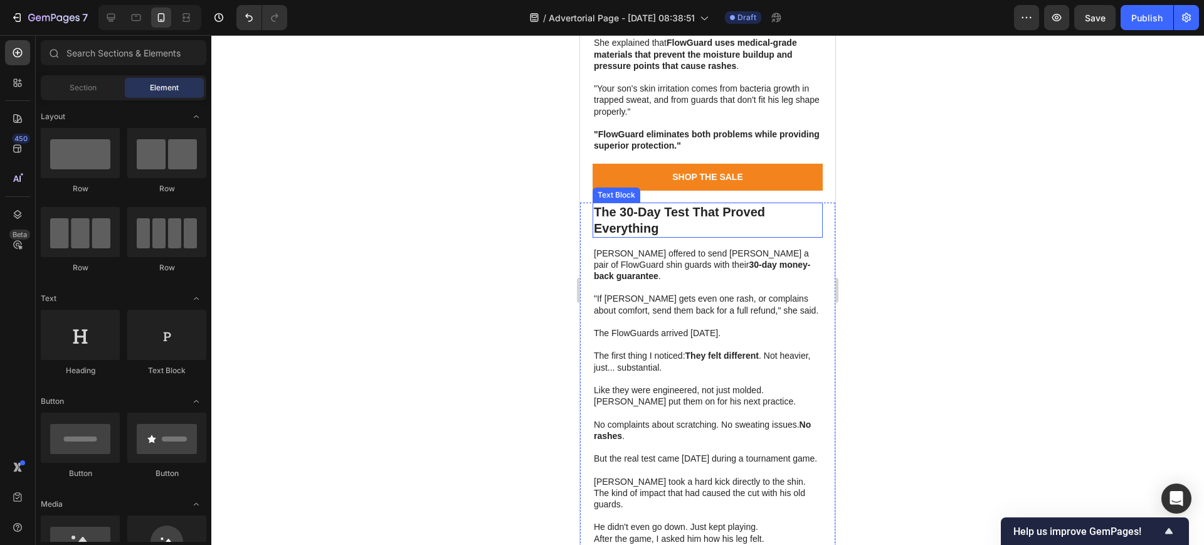
click at [680, 216] on strong "The 30-Day Test That Proved Everything" at bounding box center [679, 220] width 171 height 30
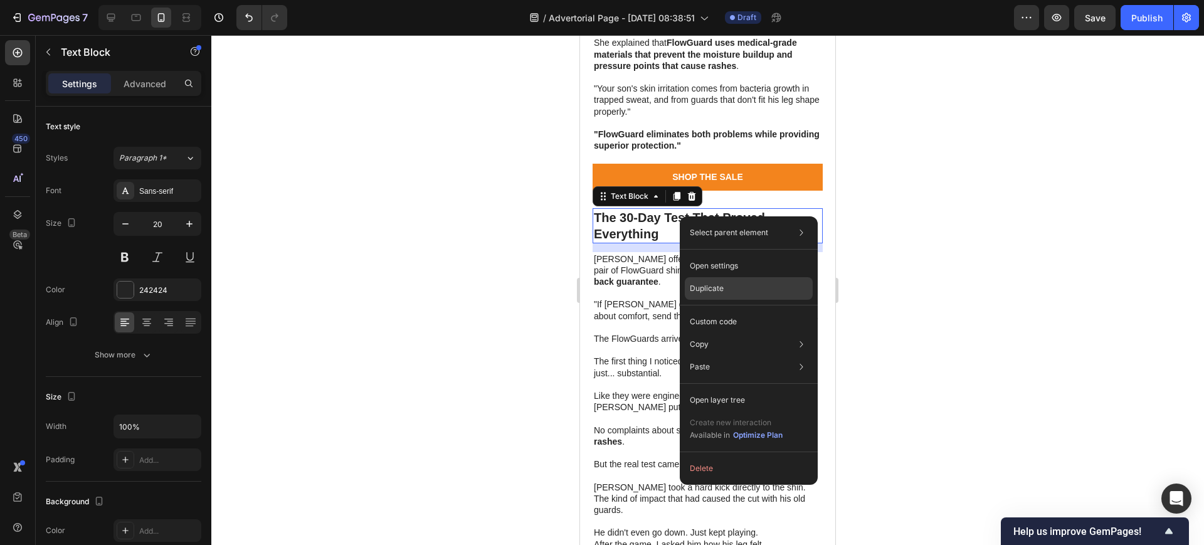
click at [721, 283] on p "Duplicate" at bounding box center [707, 288] width 34 height 11
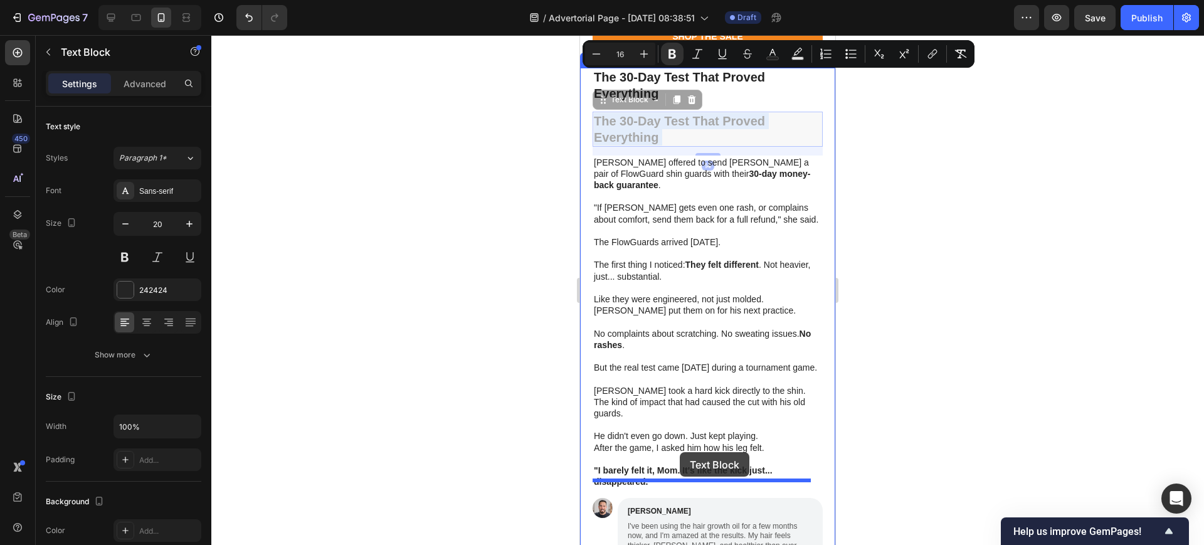
scroll to position [3279, 0]
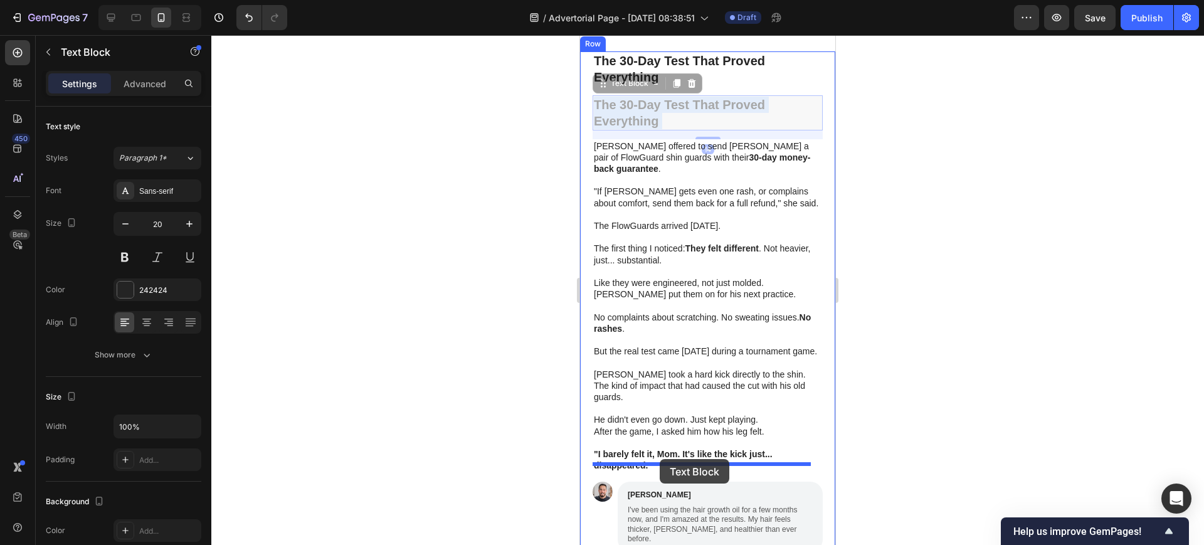
drag, startPoint x: 678, startPoint y: 260, endPoint x: 660, endPoint y: 459, distance: 200.3
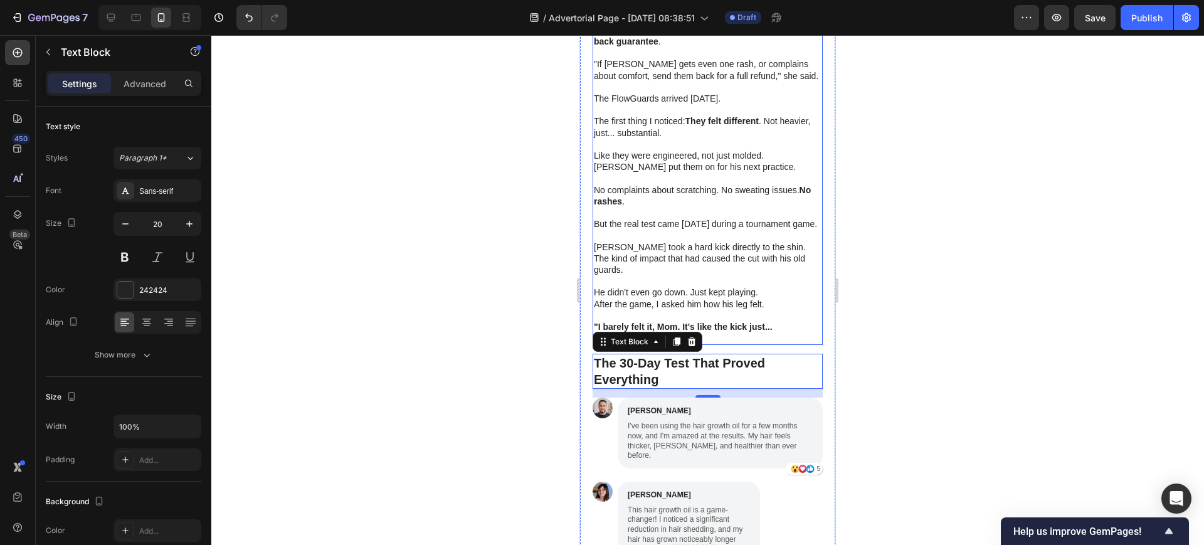
scroll to position [3358, 0]
click at [684, 356] on strong "The 30-Day Test That Proved Everything" at bounding box center [679, 371] width 171 height 30
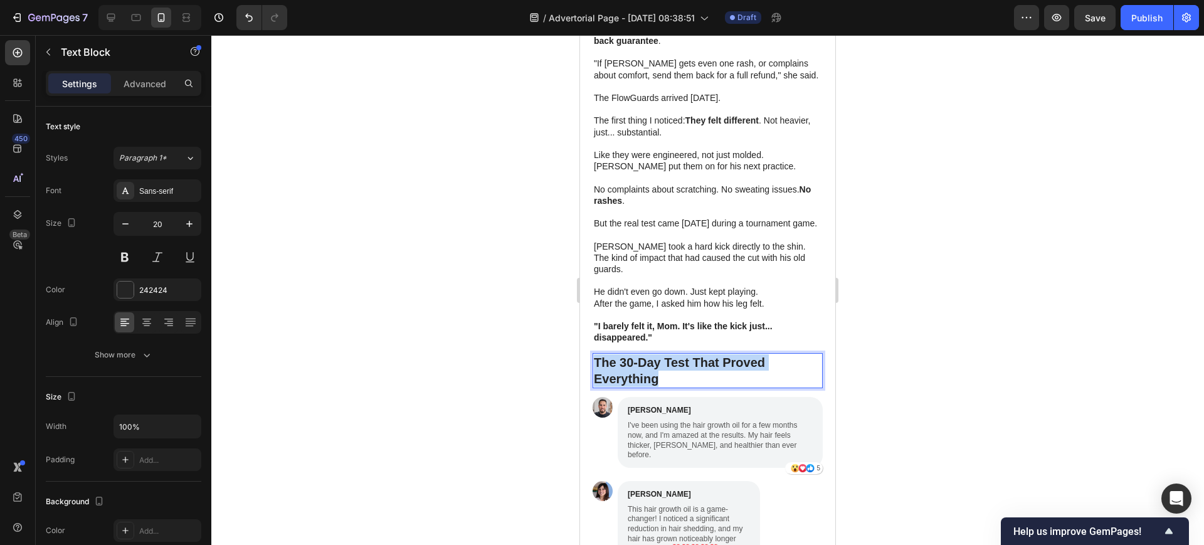
click at [684, 356] on strong "The 30-Day Test That Proved Everything" at bounding box center [679, 371] width 171 height 30
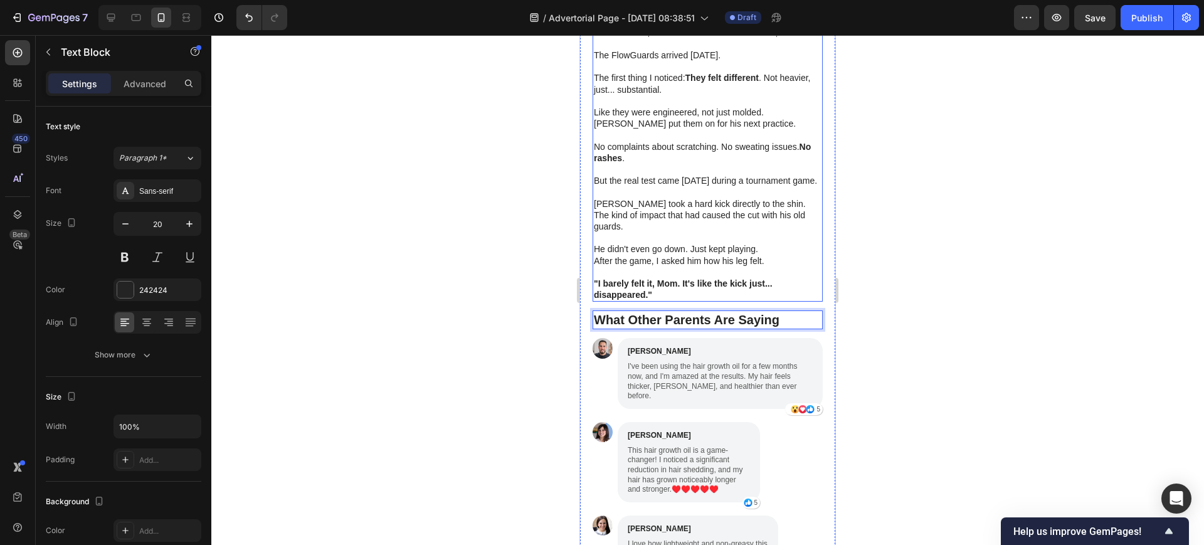
scroll to position [3436, 0]
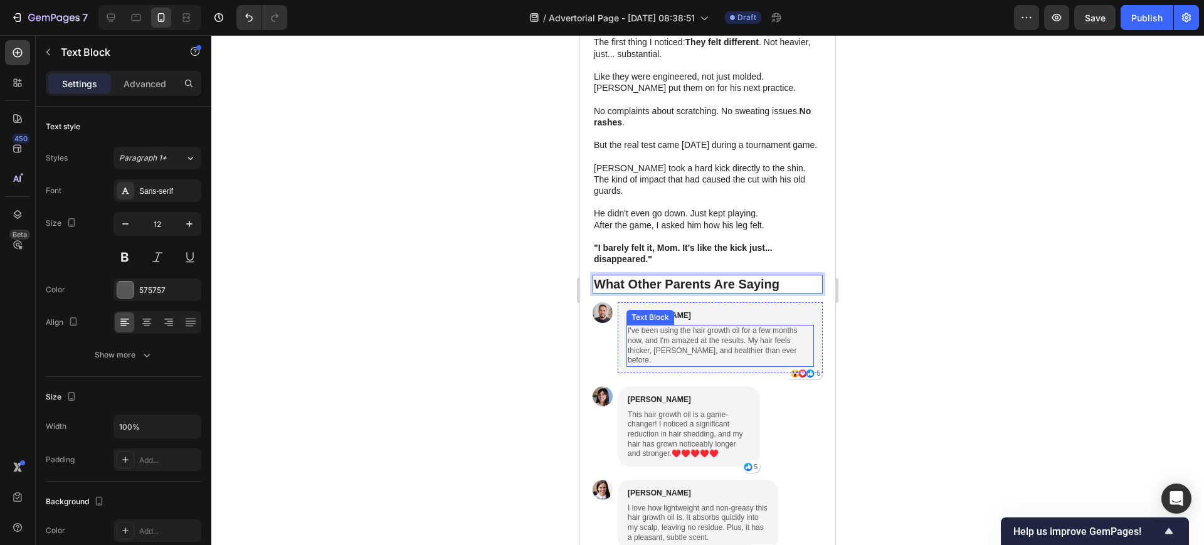
click at [688, 326] on p "I've been using the hair growth oil for a few months now, and I'm amazed at the…" at bounding box center [720, 345] width 185 height 39
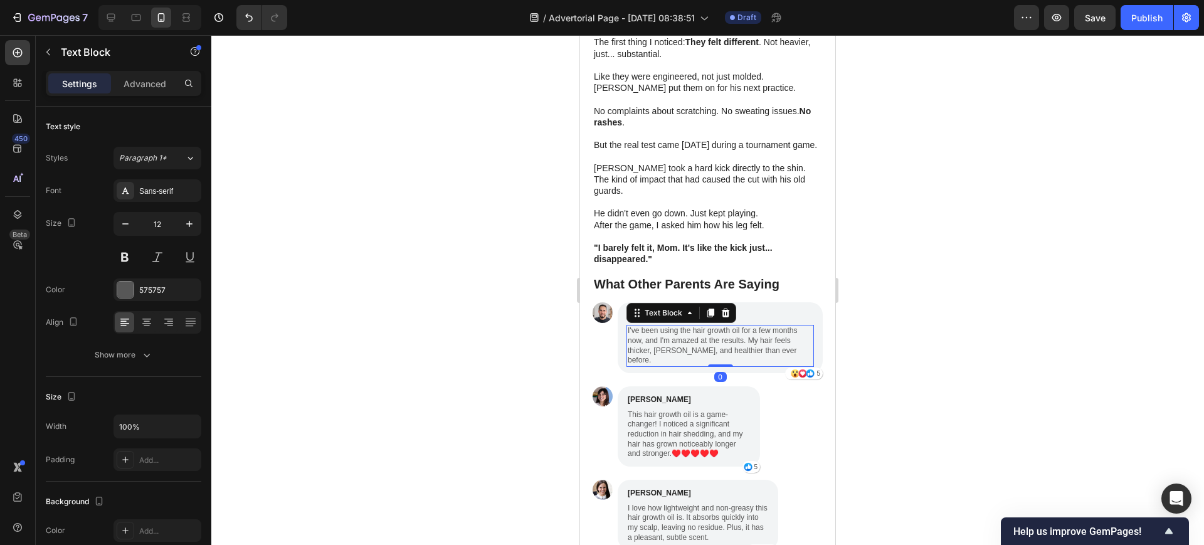
click at [688, 326] on p "I've been using the hair growth oil for a few months now, and I'm amazed at the…" at bounding box center [720, 345] width 185 height 39
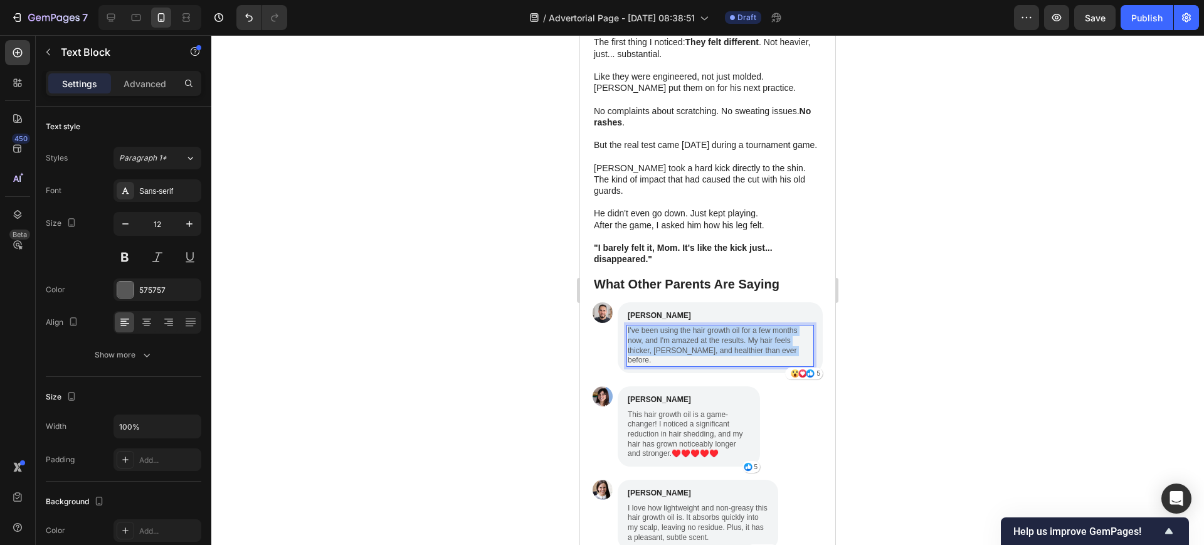
click at [688, 326] on p "I've been using the hair growth oil for a few months now, and I'm amazed at the…" at bounding box center [720, 345] width 185 height 39
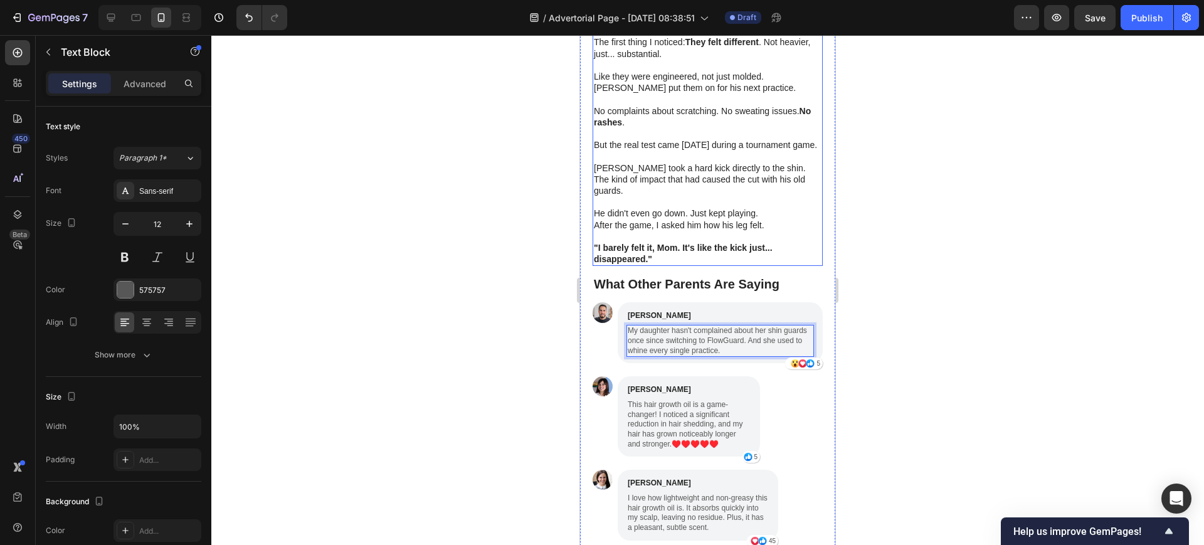
scroll to position [3515, 0]
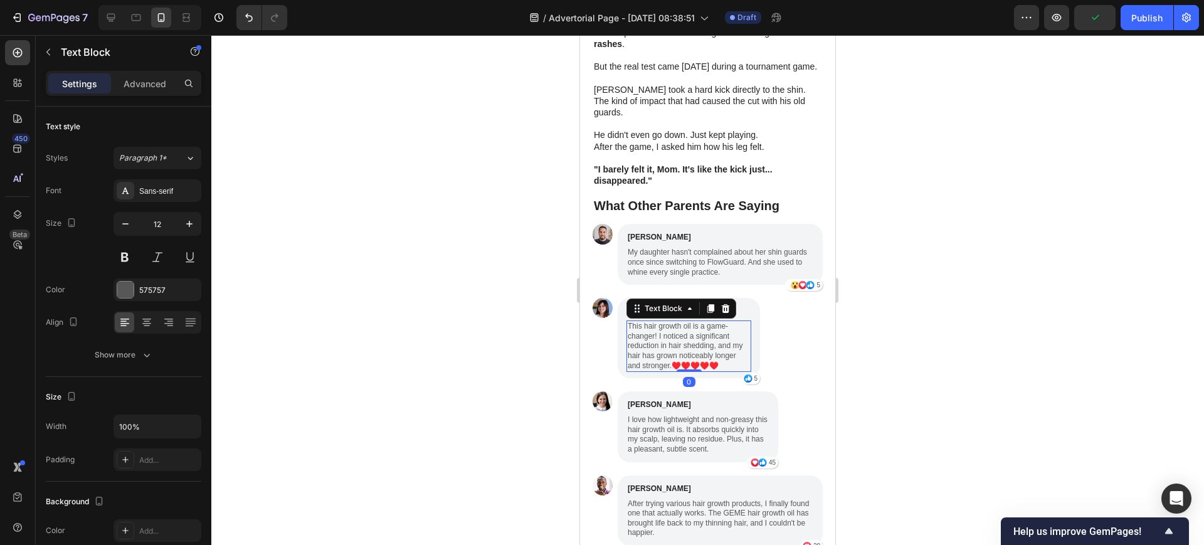
click at [688, 330] on p "This hair growth oil is a game-changer! I noticed a significant reduction in ha…" at bounding box center [689, 346] width 122 height 49
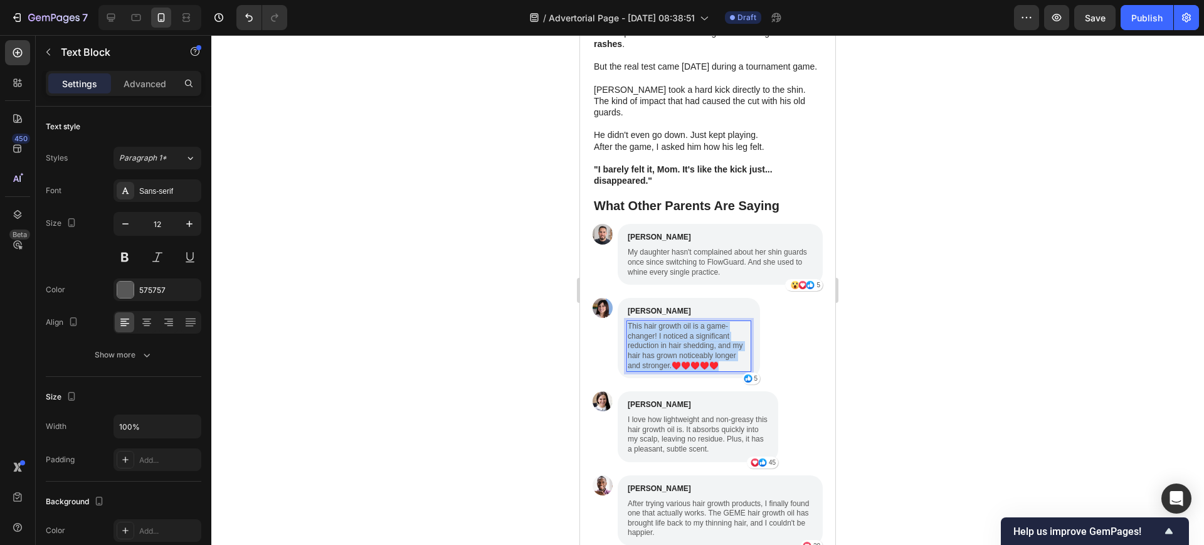
click at [688, 330] on p "This hair growth oil is a game-changer! I noticed a significant reduction in ha…" at bounding box center [689, 346] width 122 height 49
click at [954, 248] on div at bounding box center [707, 290] width 993 height 510
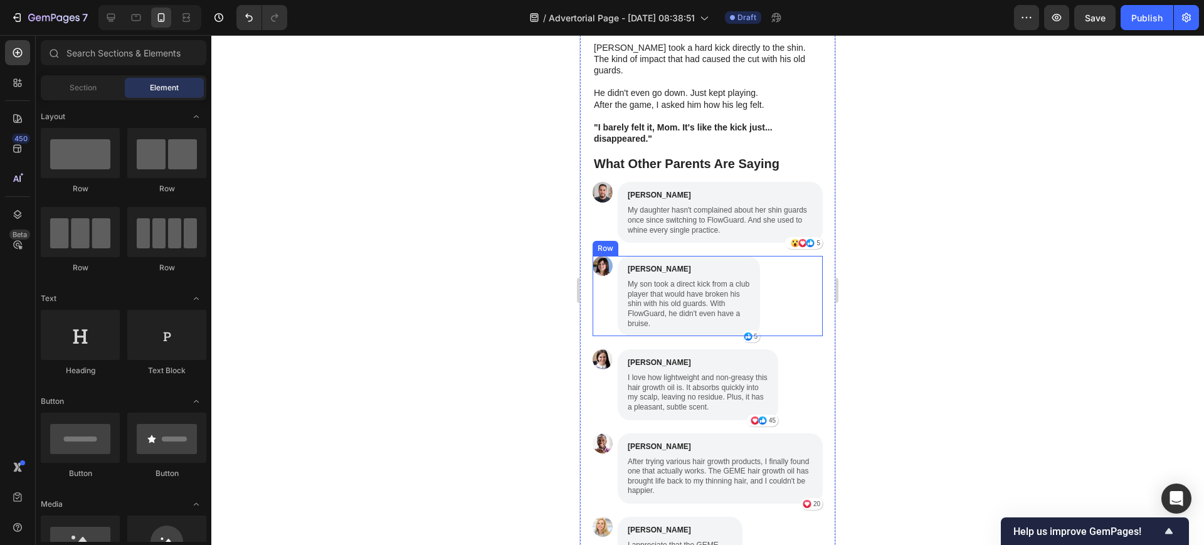
scroll to position [3593, 0]
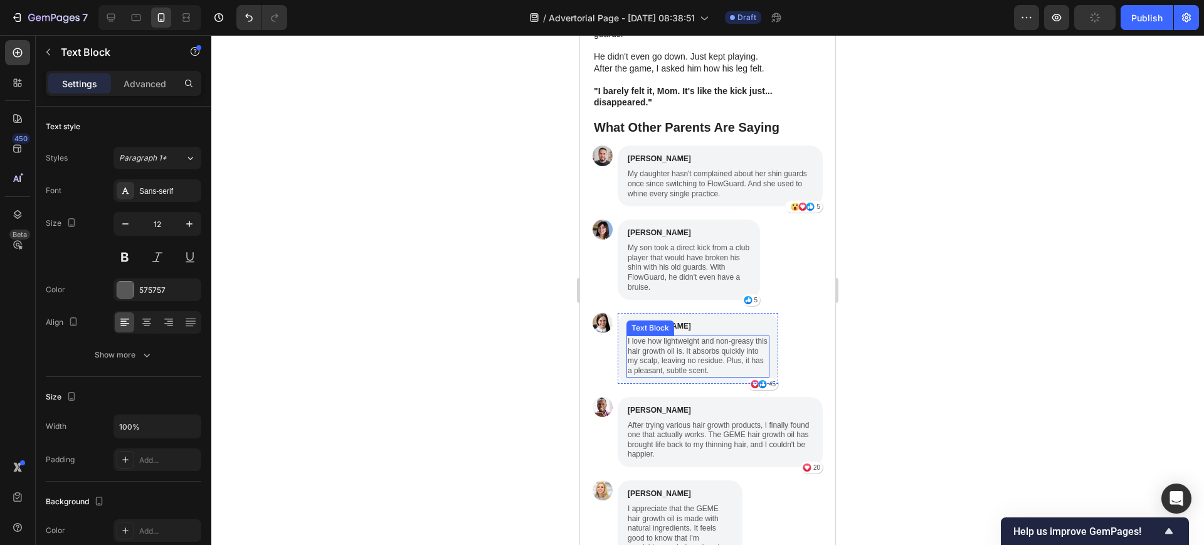
click at [679, 350] on p "I love how lightweight and non-greasy this hair growth oil is. It absorbs quick…" at bounding box center [698, 356] width 140 height 39
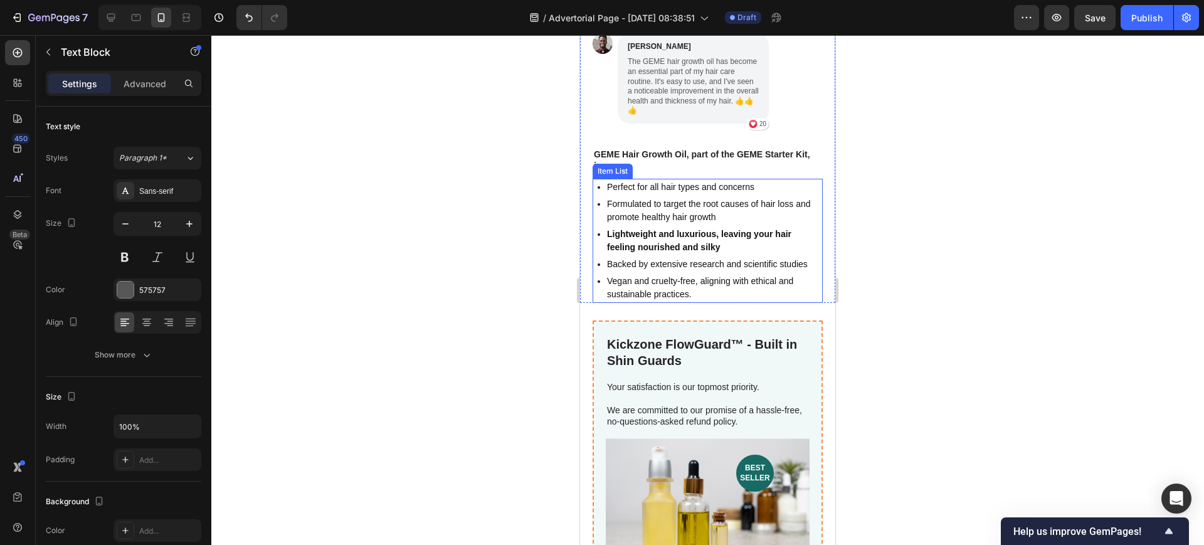
scroll to position [4142, 0]
click at [679, 151] on p "GEME Hair Growth Oil, part of the GEME Starter Kit, is:" at bounding box center [708, 161] width 228 height 23
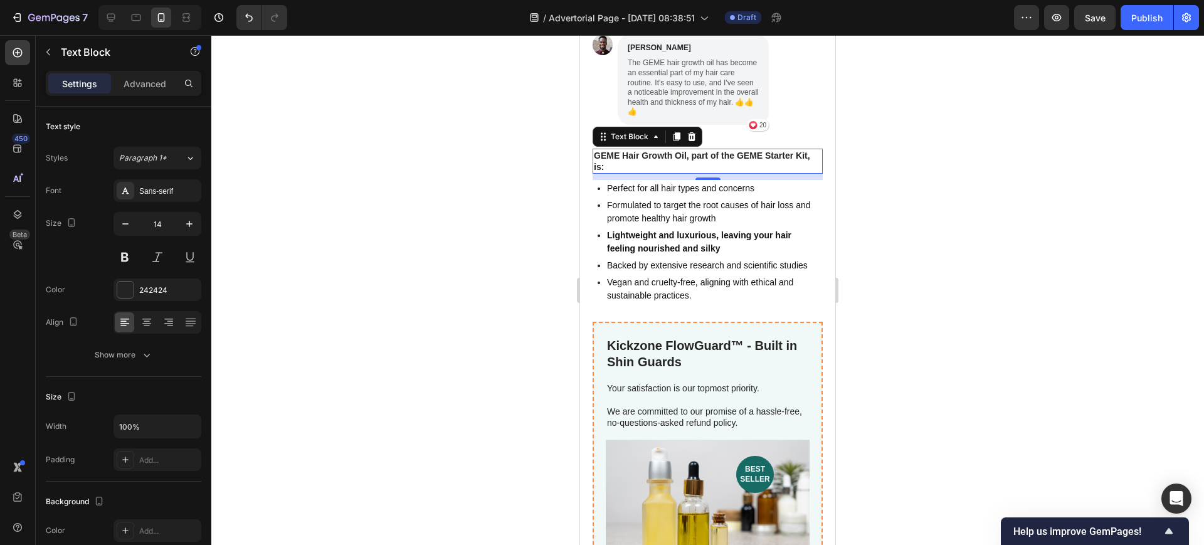
click at [631, 151] on p "GEME Hair Growth Oil, part of the GEME Starter Kit, is:" at bounding box center [708, 161] width 228 height 23
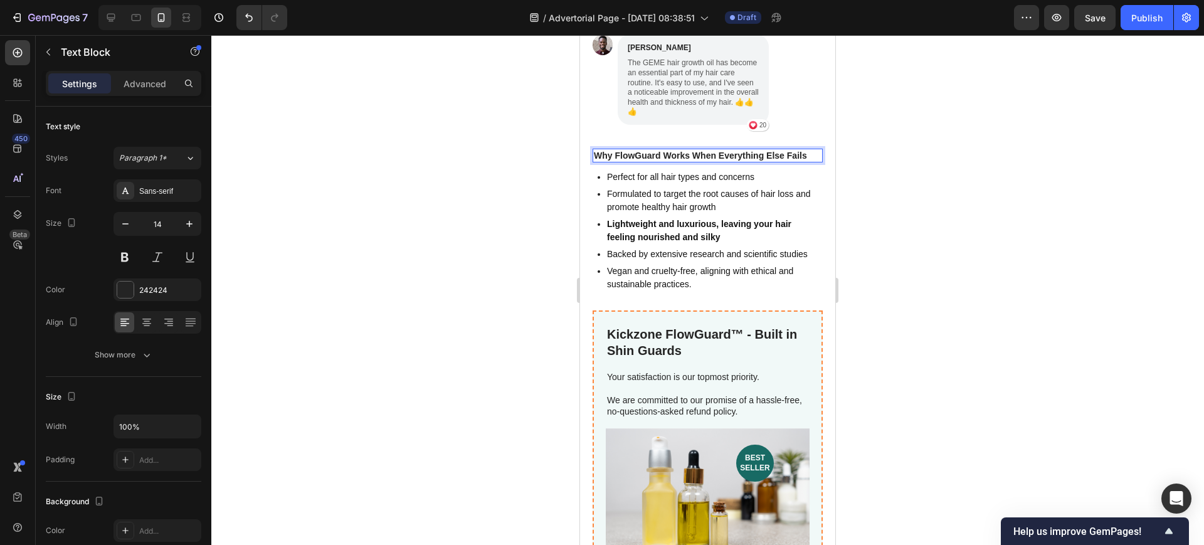
click at [660, 151] on strong "Why FlowGuard Works When Everything Else Fails" at bounding box center [700, 156] width 213 height 10
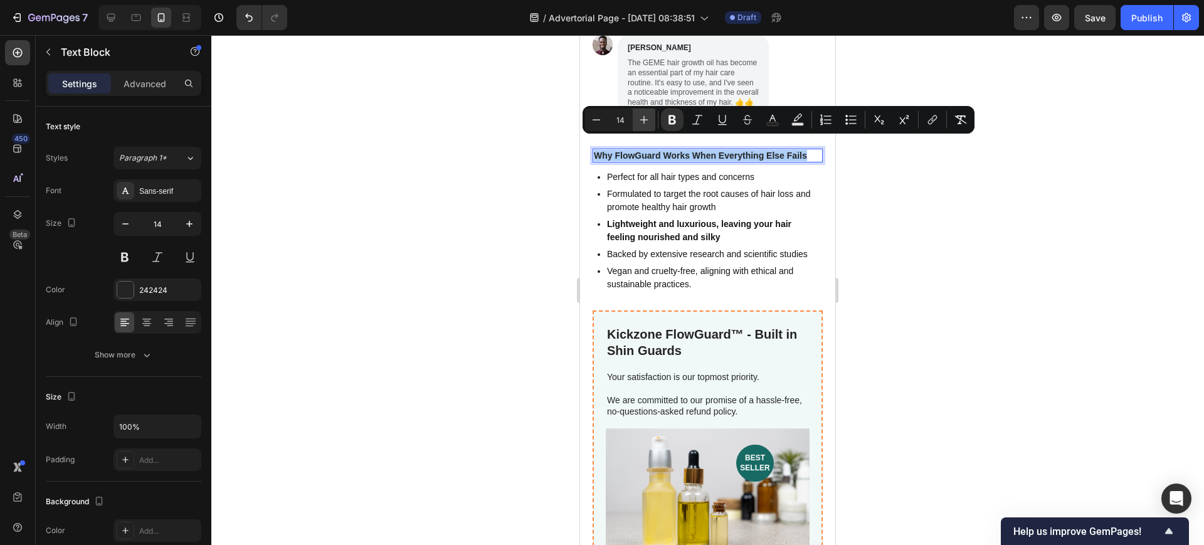
click at [638, 118] on icon "Editor contextual toolbar" at bounding box center [644, 120] width 13 height 13
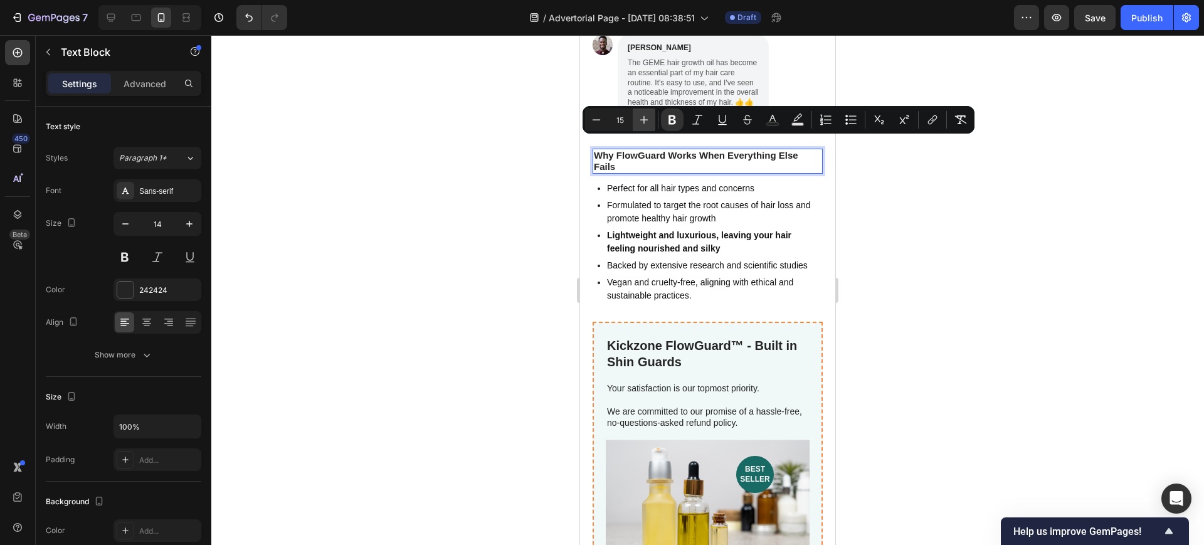
click at [638, 118] on icon "Editor contextual toolbar" at bounding box center [644, 120] width 13 height 13
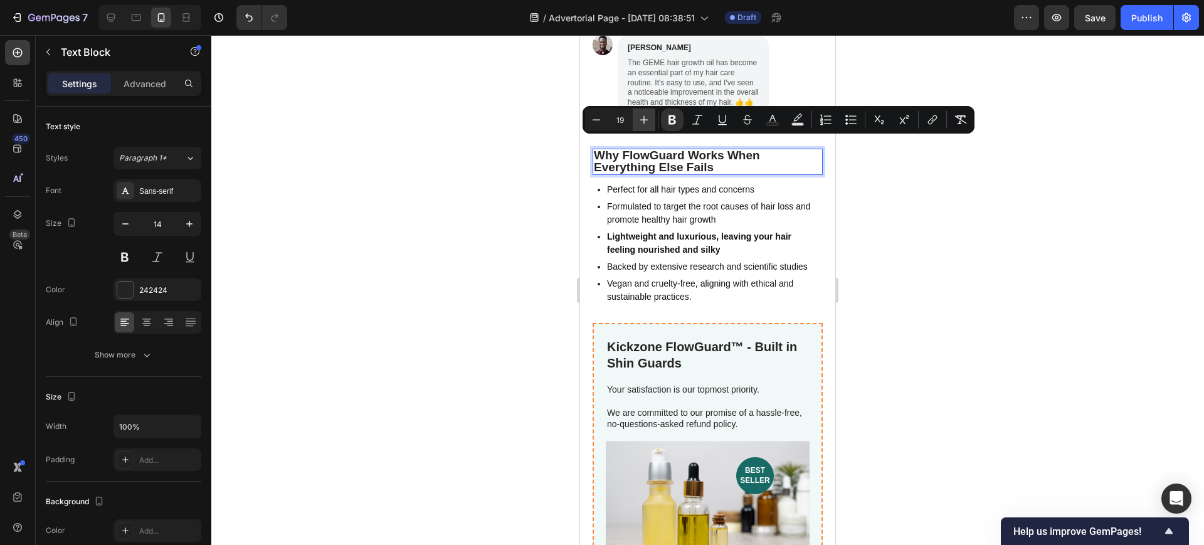
type input "20"
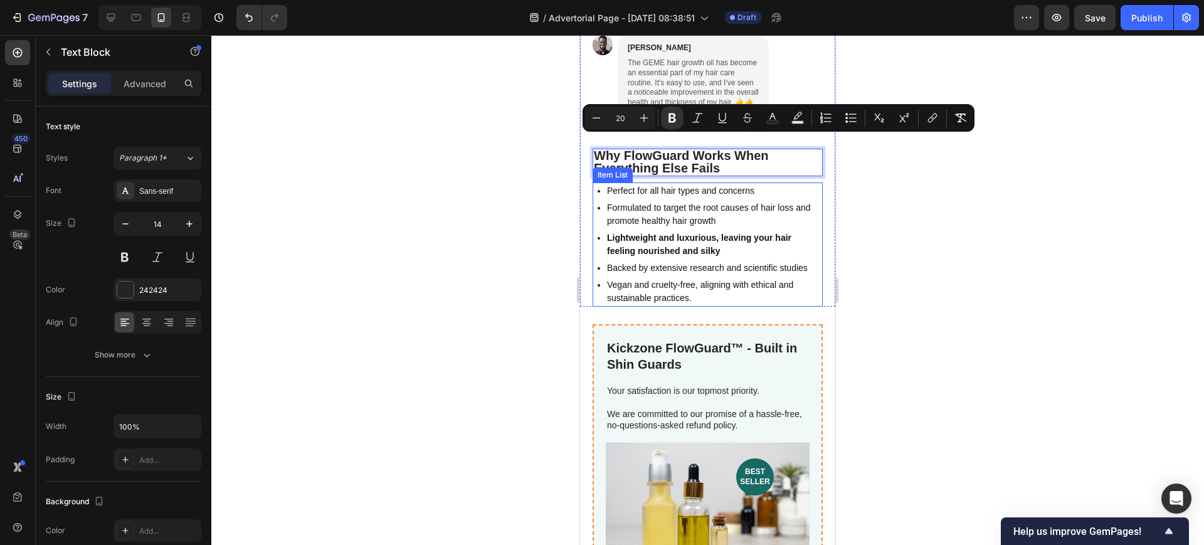
click at [712, 284] on p "Vegan and cruelty-free, aligning with ethical and sustainable practices." at bounding box center [714, 291] width 214 height 26
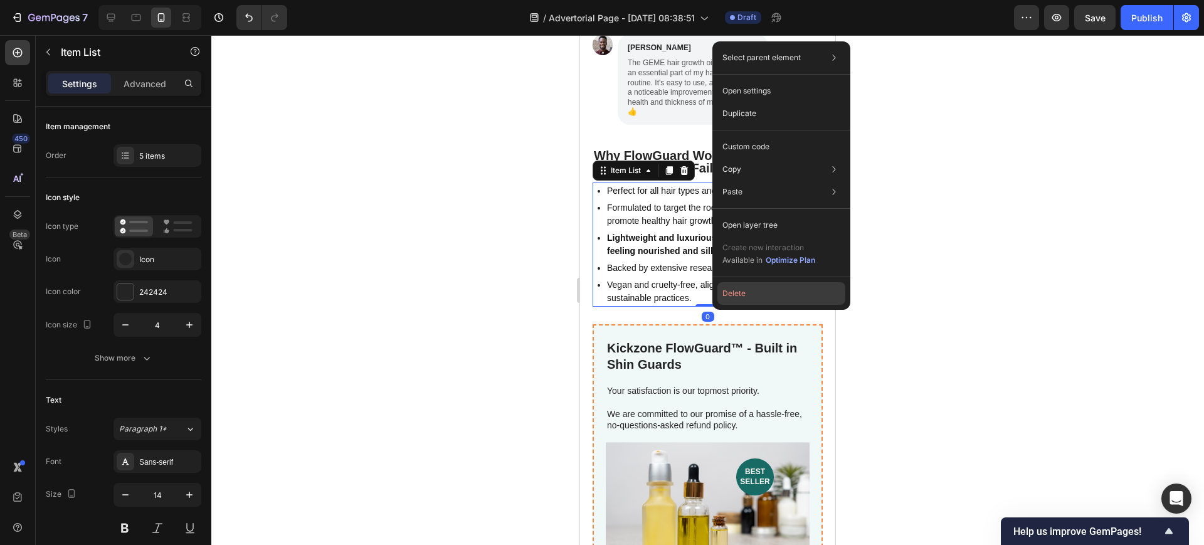
click at [745, 302] on button "Delete" at bounding box center [781, 293] width 128 height 23
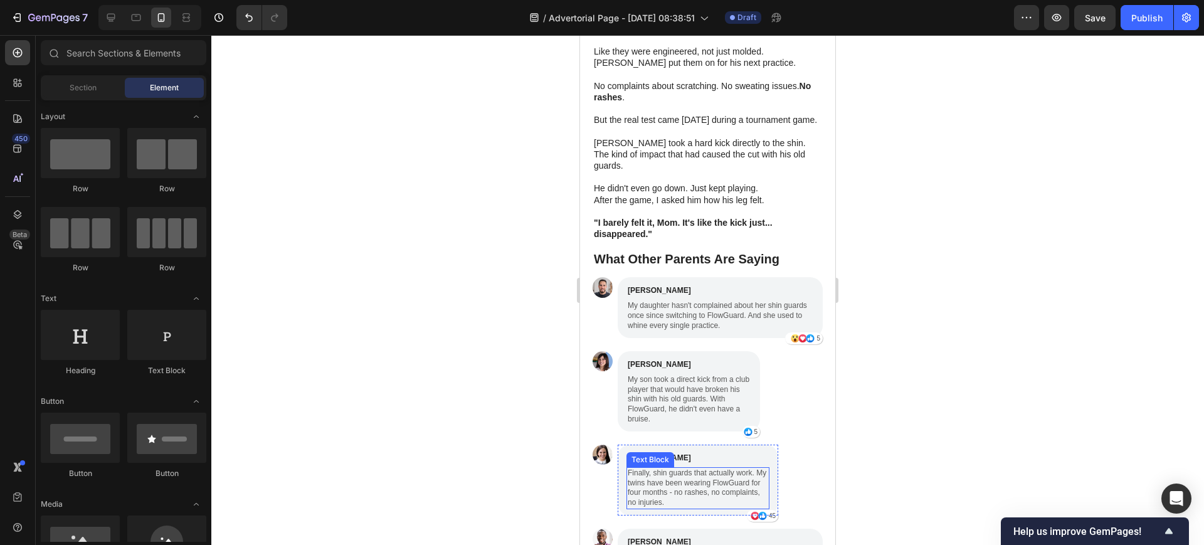
scroll to position [3436, 0]
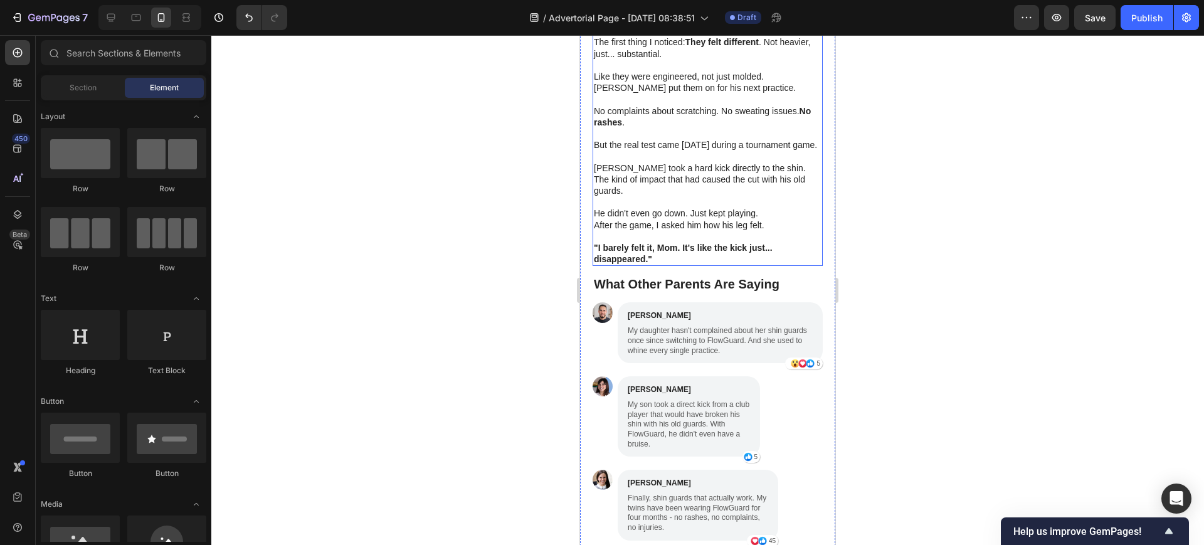
click at [673, 208] on p "He didn't even go down. Just kept playing." at bounding box center [708, 213] width 228 height 11
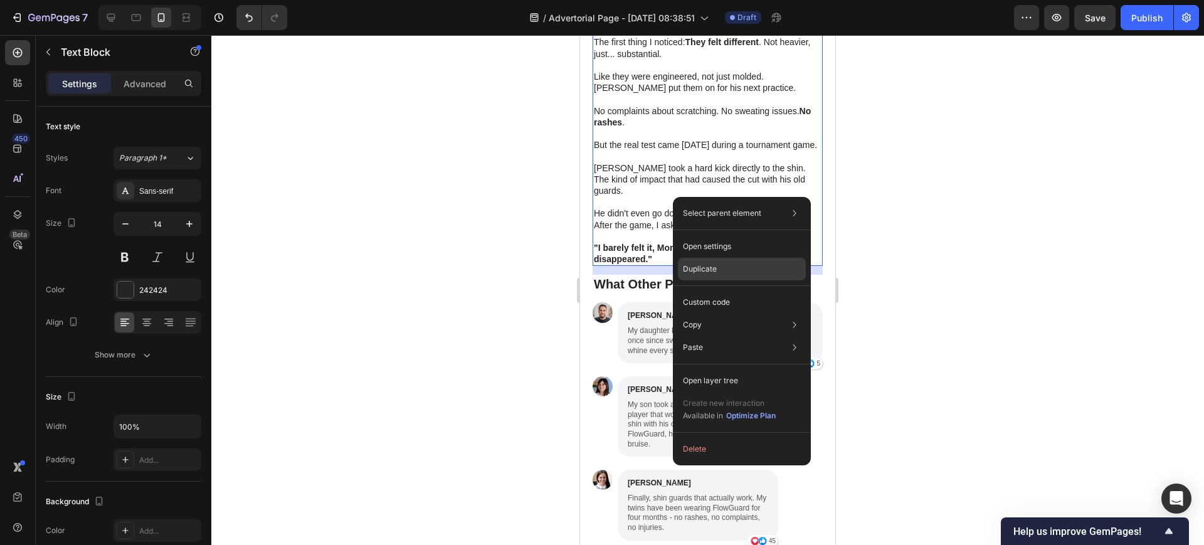
click at [704, 262] on div "Duplicate" at bounding box center [742, 269] width 128 height 23
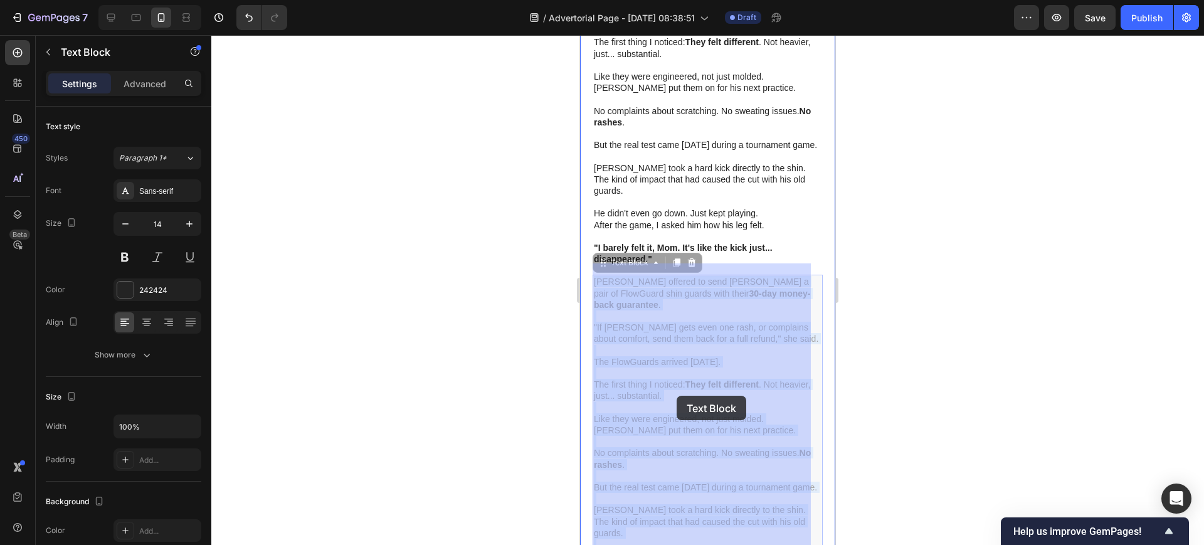
drag, startPoint x: 689, startPoint y: 299, endPoint x: 678, endPoint y: 378, distance: 79.7
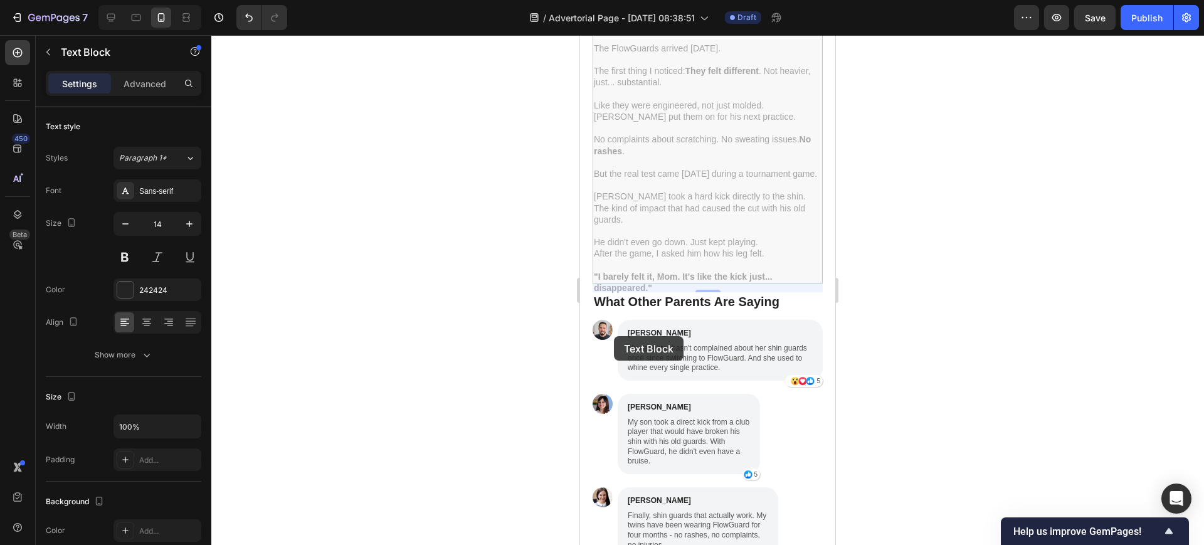
drag, startPoint x: 601, startPoint y: 249, endPoint x: 614, endPoint y: 336, distance: 88.1
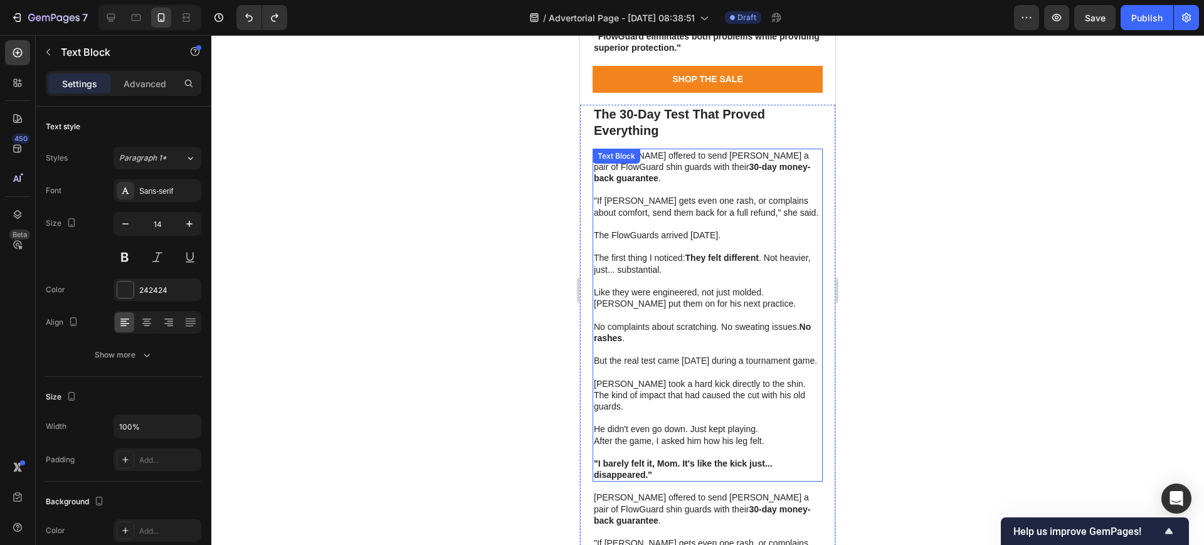
scroll to position [3358, 0]
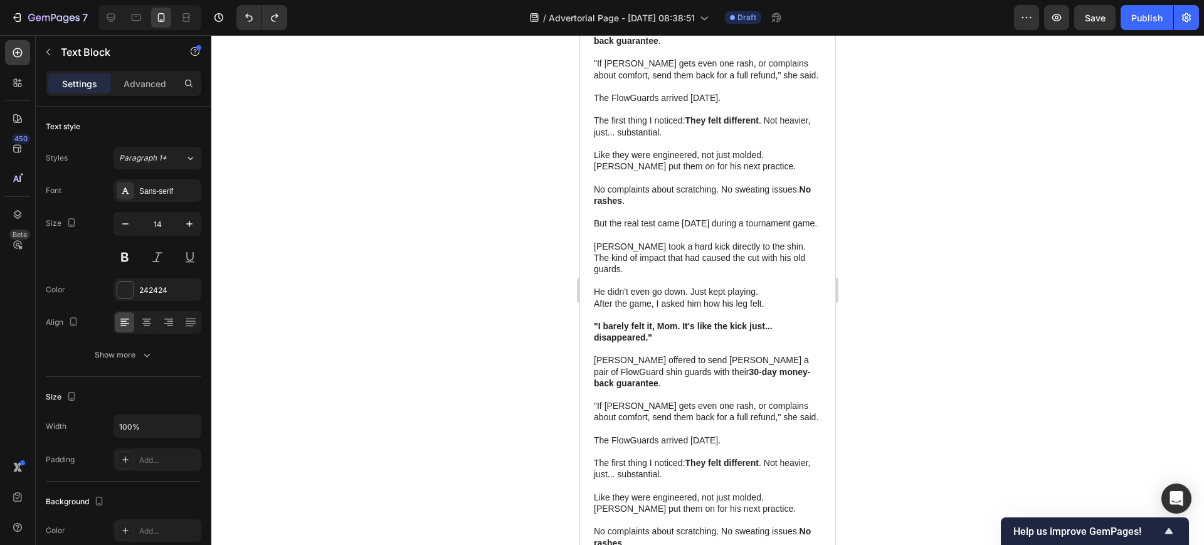
click at [613, 354] on p "Dr. Chen offered to send Jake a pair of FlowGuard shin guards with their 30-day…" at bounding box center [708, 371] width 228 height 34
click at [595, 389] on p "Rich Text Editor. Editing area: main" at bounding box center [708, 394] width 228 height 11
click at [632, 389] on p "Rich Text Editor. Editing area: main" at bounding box center [708, 394] width 228 height 11
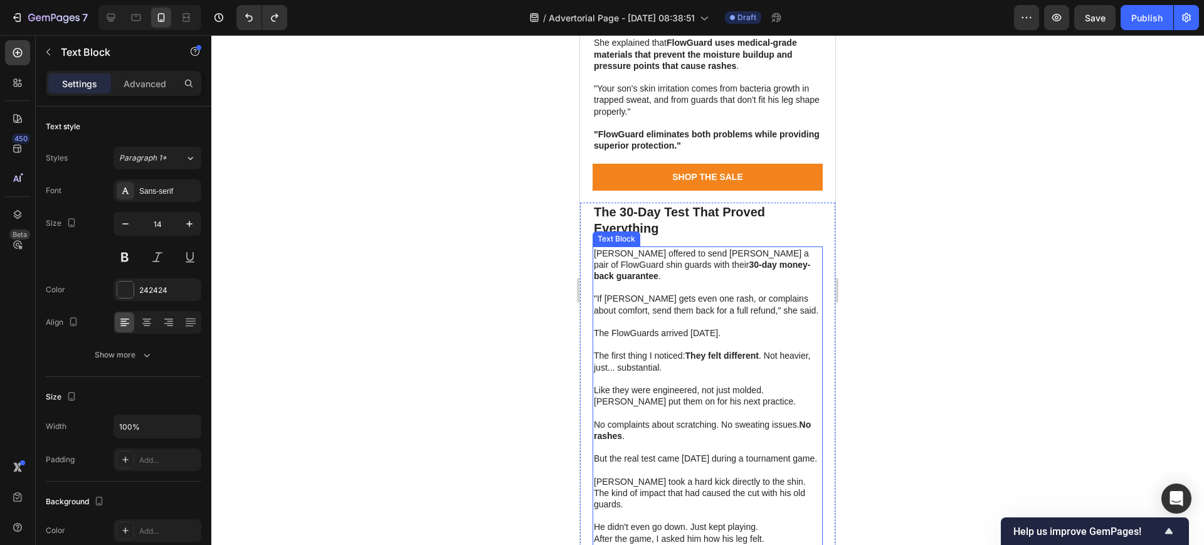
click at [666, 282] on p at bounding box center [708, 287] width 228 height 11
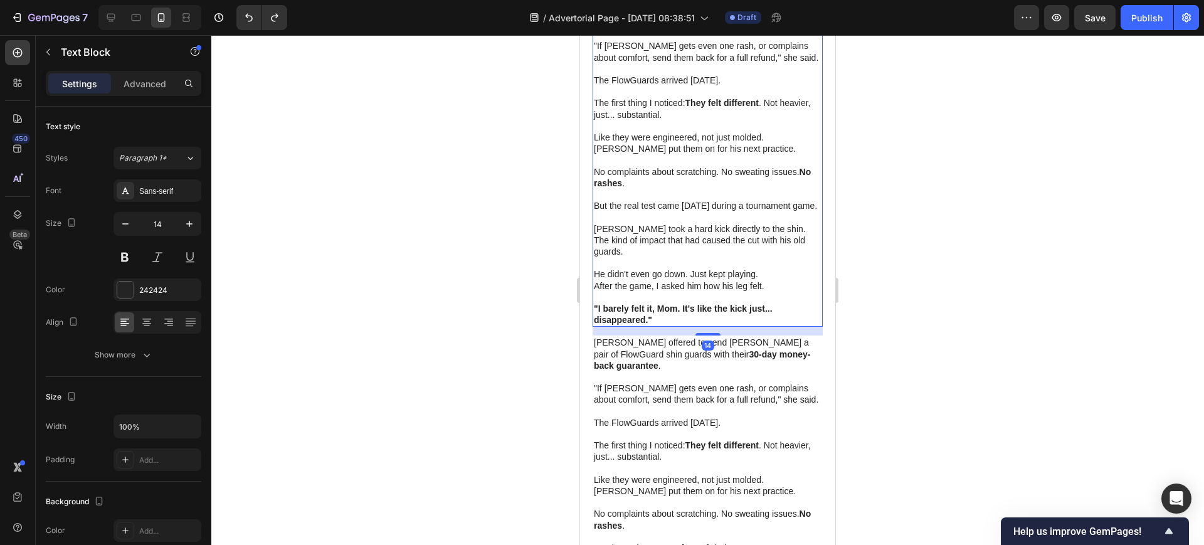
scroll to position [3436, 0]
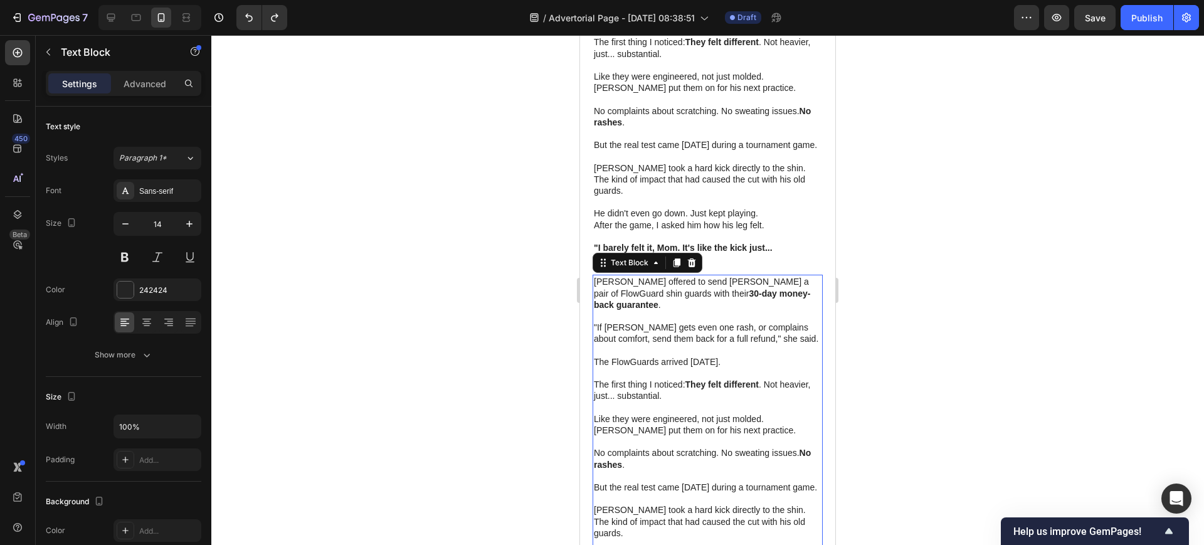
click at [642, 322] on p ""If Jake gets even one rash, or complains about comfort, send them back for a f…" at bounding box center [708, 333] width 228 height 23
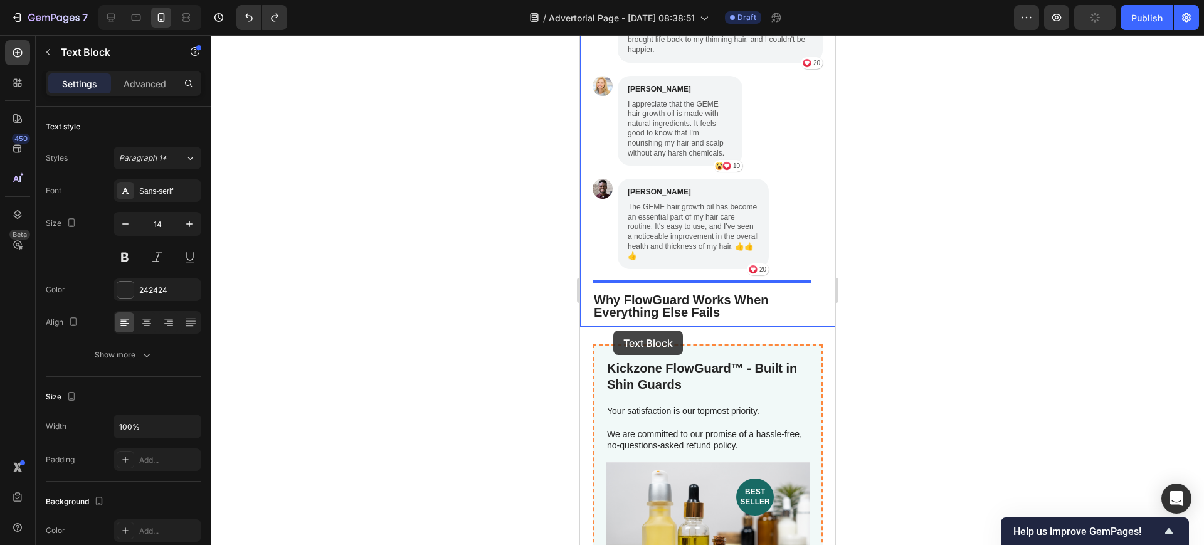
scroll to position [4377, 0]
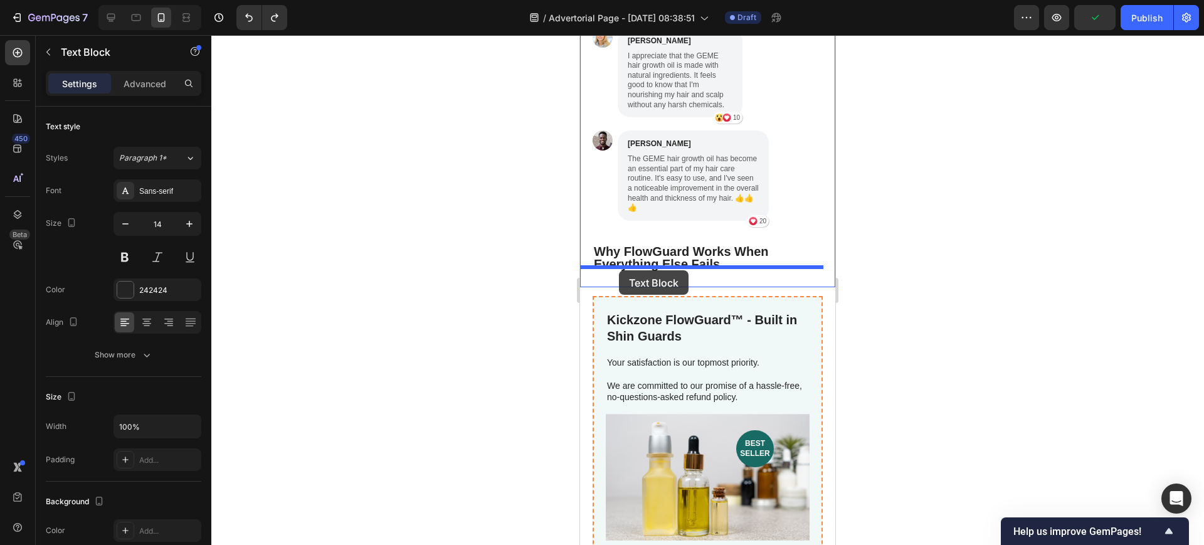
drag, startPoint x: 605, startPoint y: 255, endPoint x: 619, endPoint y: 270, distance: 20.4
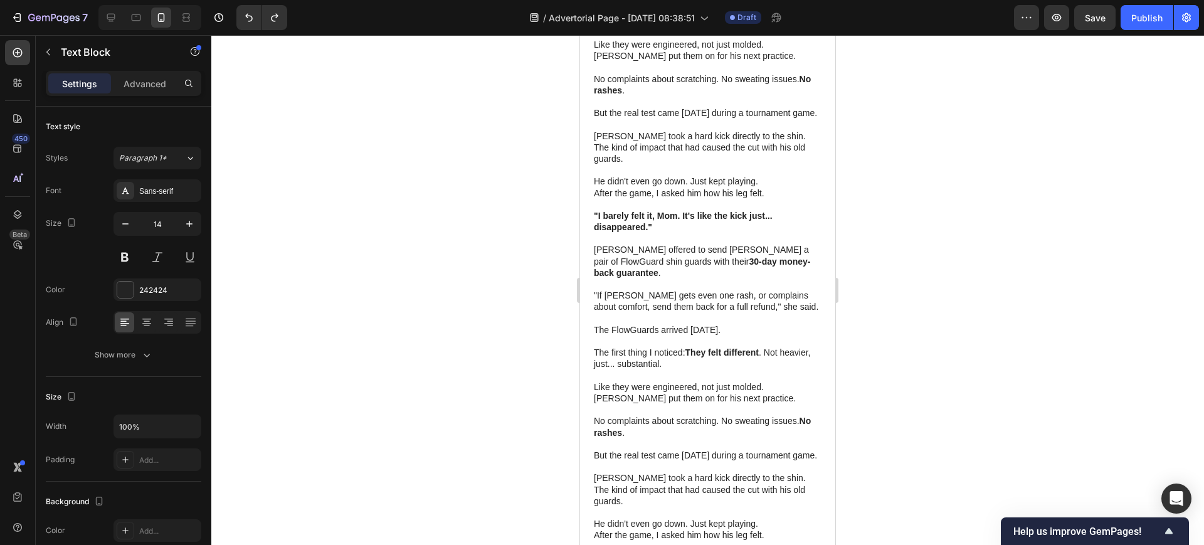
scroll to position [3515, 0]
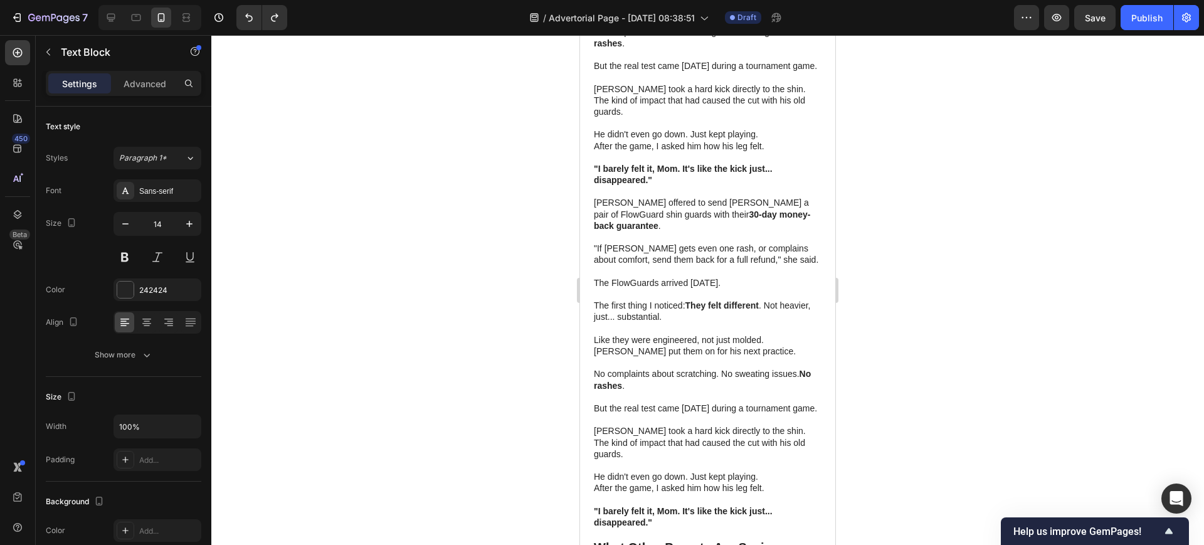
click at [628, 334] on p "Like they were engineered, not just molded." at bounding box center [708, 339] width 228 height 11
click at [665, 334] on p "Like they were engineered, not just molded." at bounding box center [708, 339] width 228 height 11
click at [921, 314] on div at bounding box center [707, 290] width 993 height 510
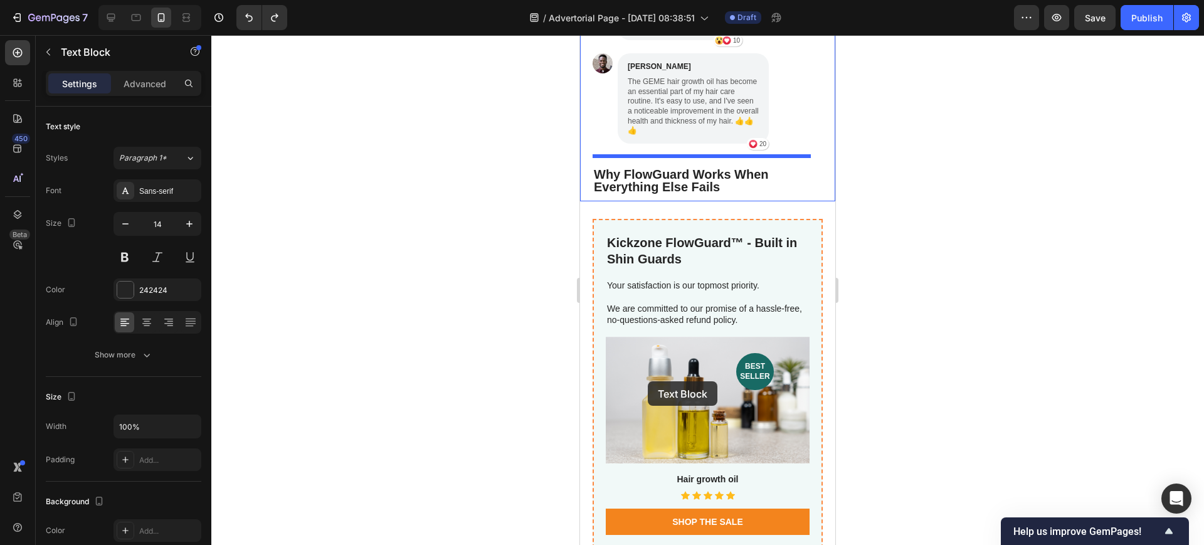
scroll to position [4456, 0]
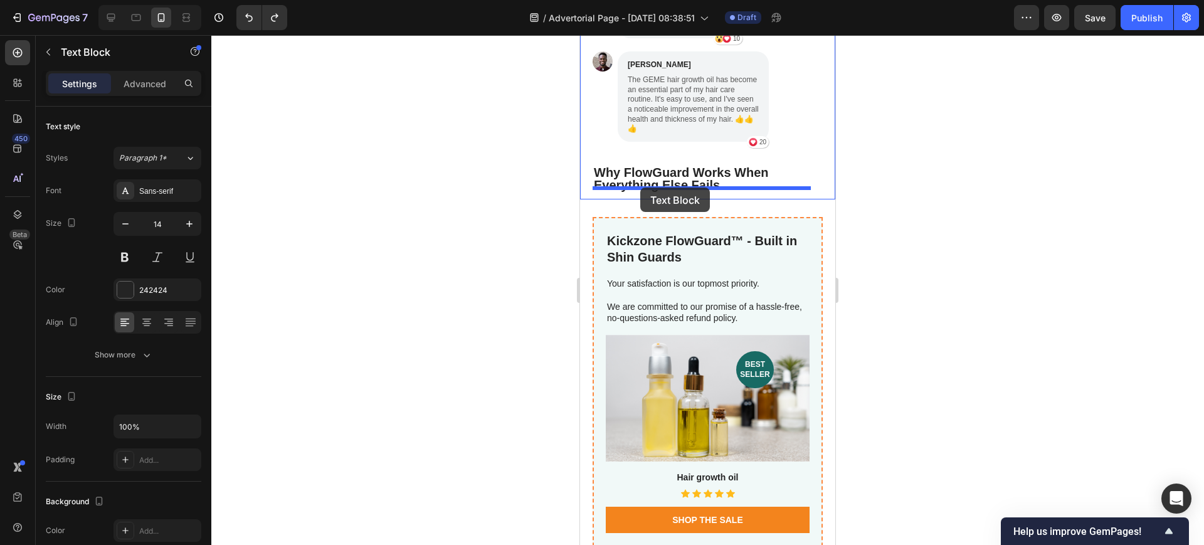
drag, startPoint x: 654, startPoint y: 268, endPoint x: 640, endPoint y: 188, distance: 81.5
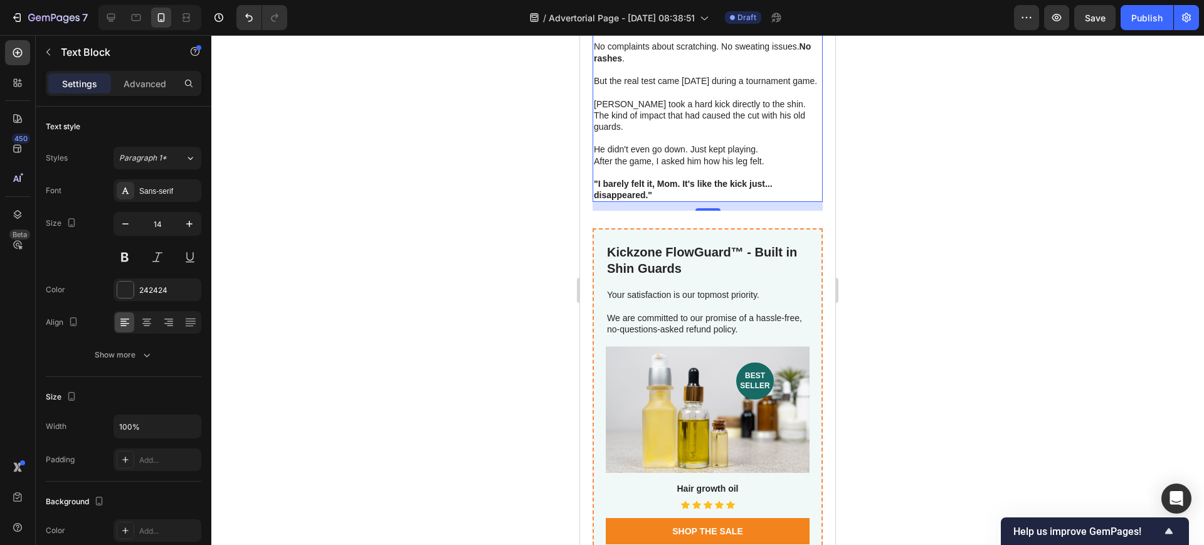
scroll to position [4125, 0]
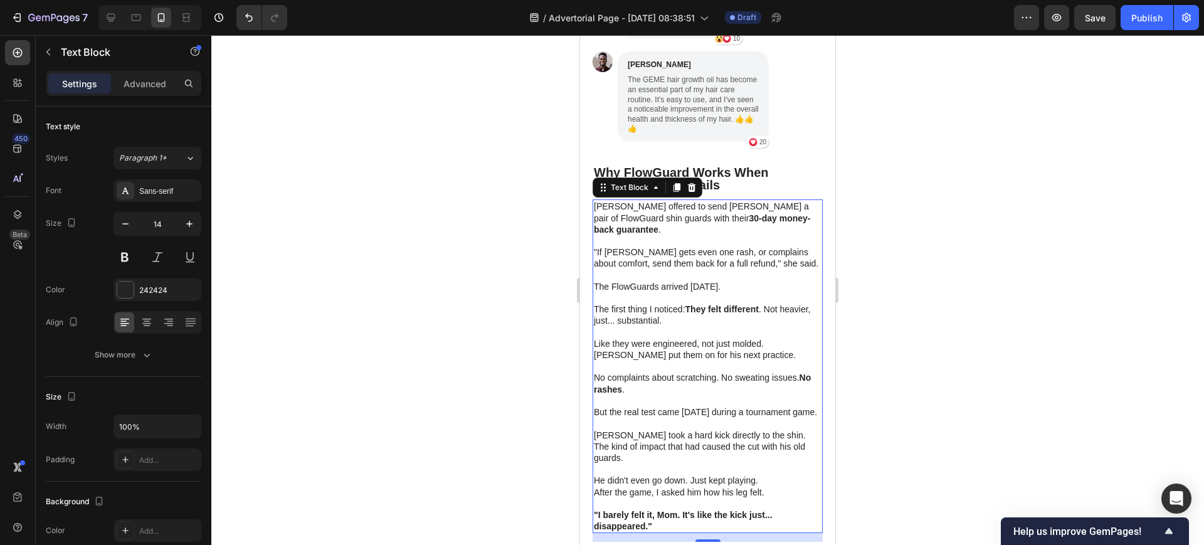
click at [944, 223] on div at bounding box center [707, 290] width 993 height 510
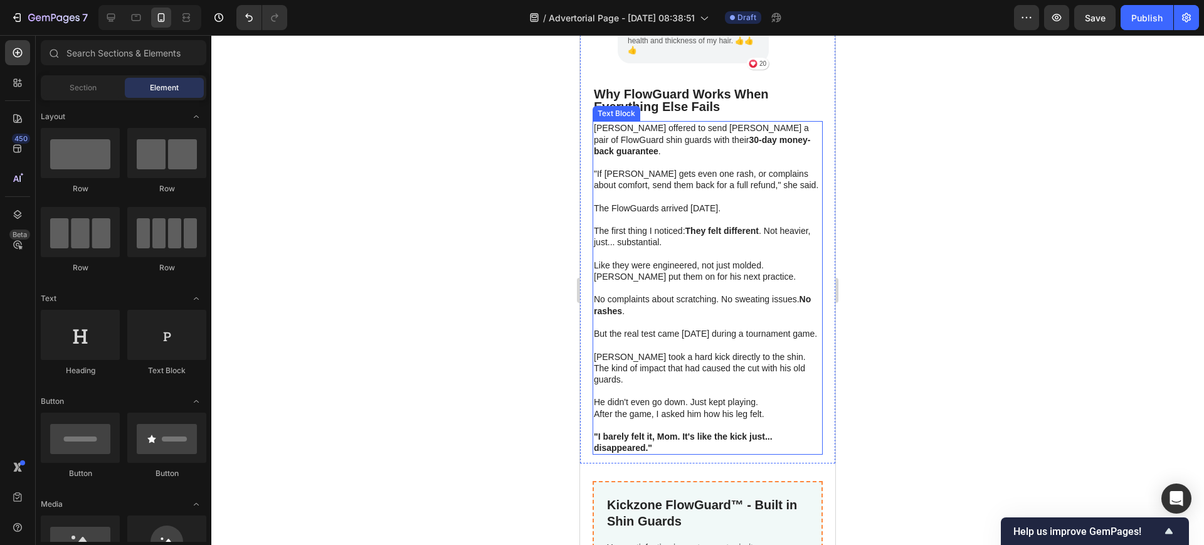
scroll to position [4282, 0]
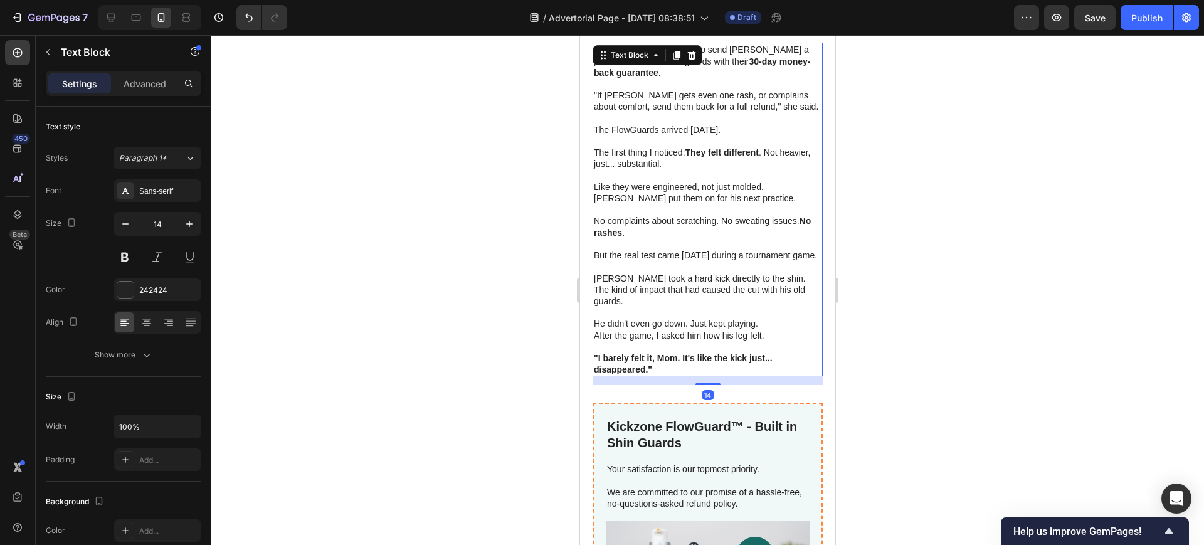
click at [675, 352] on p ""I barely felt it, Mom. It's like the kick just... disappeared."" at bounding box center [708, 363] width 228 height 23
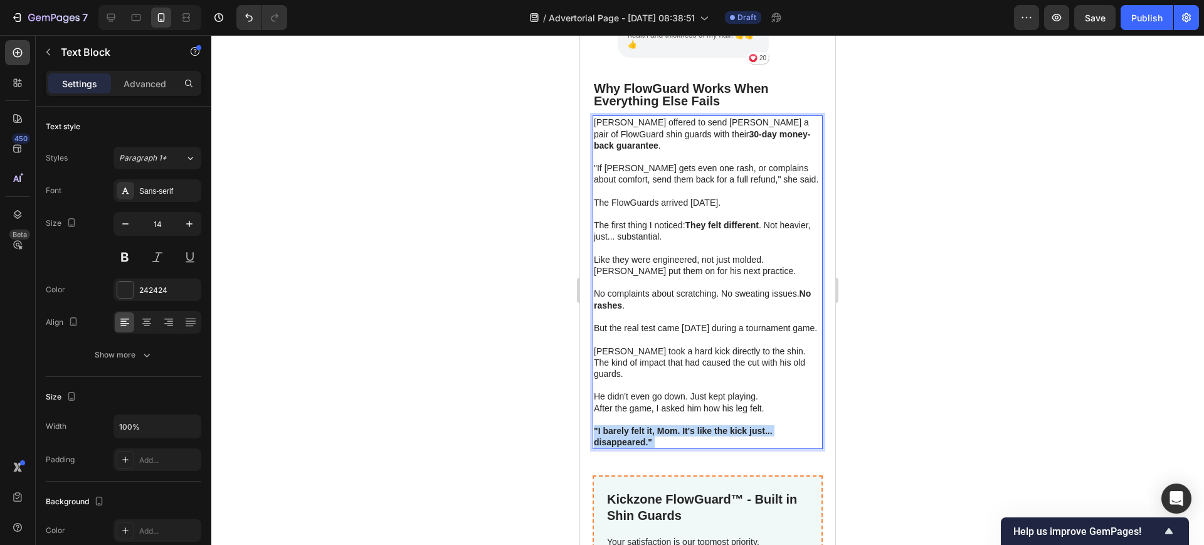
scroll to position [4125, 0]
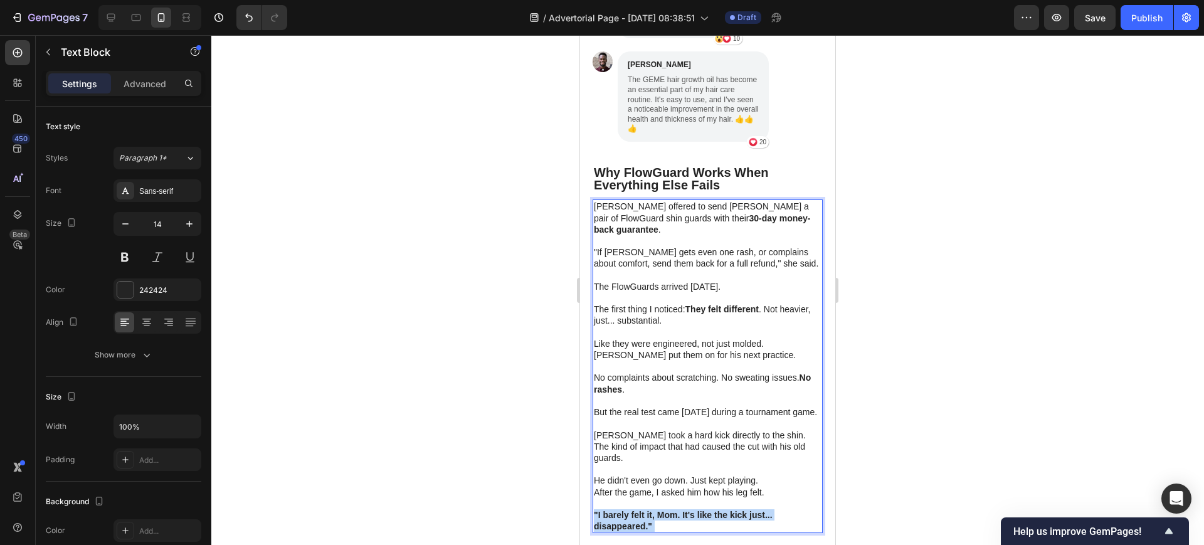
drag, startPoint x: 675, startPoint y: 344, endPoint x: 645, endPoint y: 240, distance: 108.4
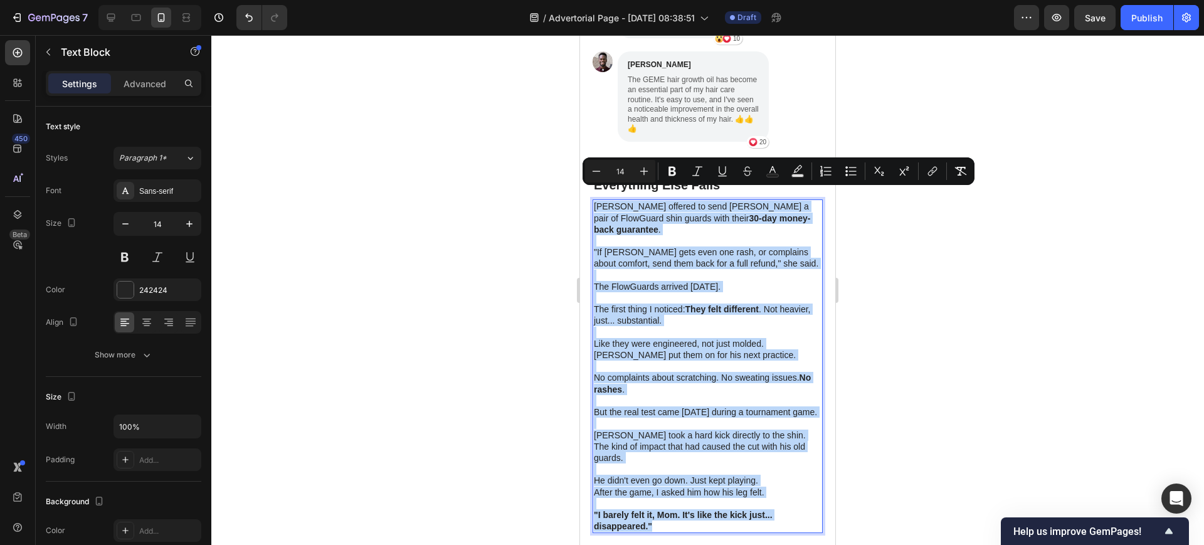
drag, startPoint x: 597, startPoint y: 194, endPoint x: 728, endPoint y: 500, distance: 333.5
click at [728, 500] on div "Dr. Chen offered to send Jake a pair of FlowGuard shin guards with their 30-day…" at bounding box center [708, 366] width 230 height 334
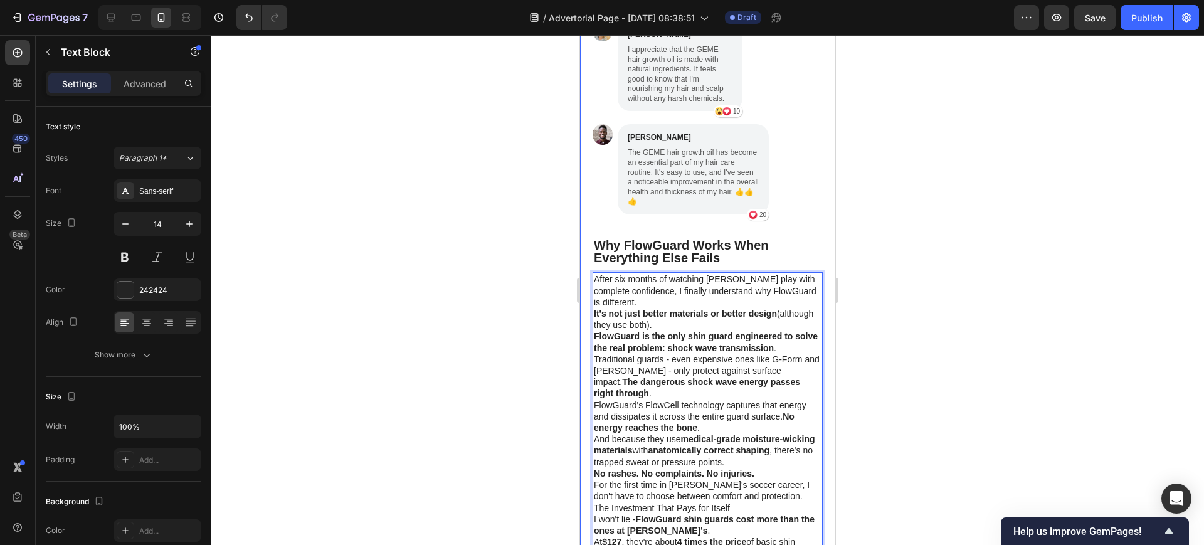
scroll to position [4079, 0]
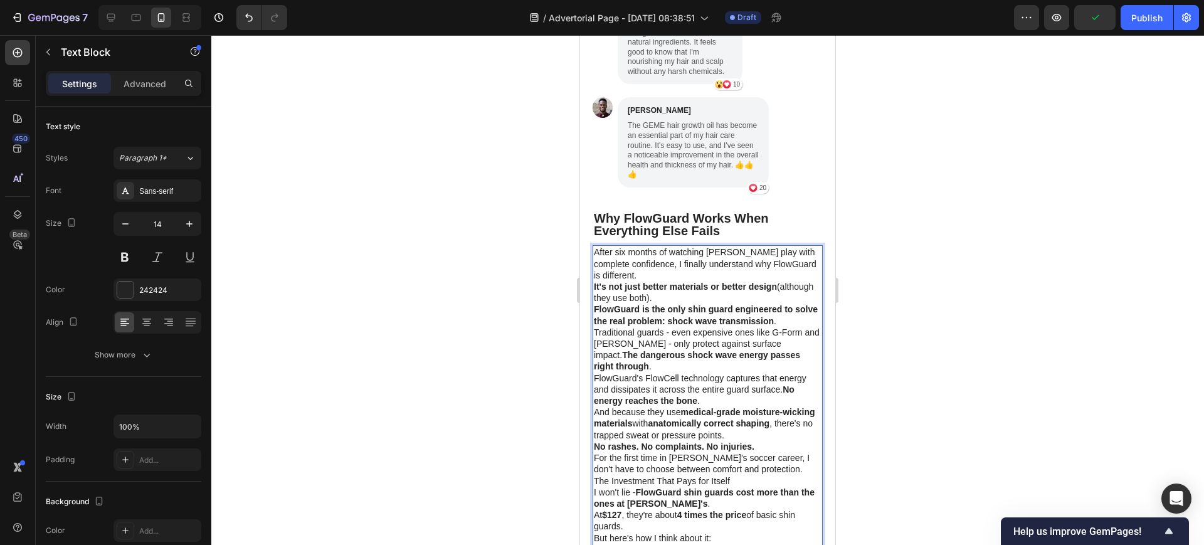
click at [643, 265] on p "After six months of watching Jake play with complete confidence, I finally unde…" at bounding box center [708, 263] width 228 height 34
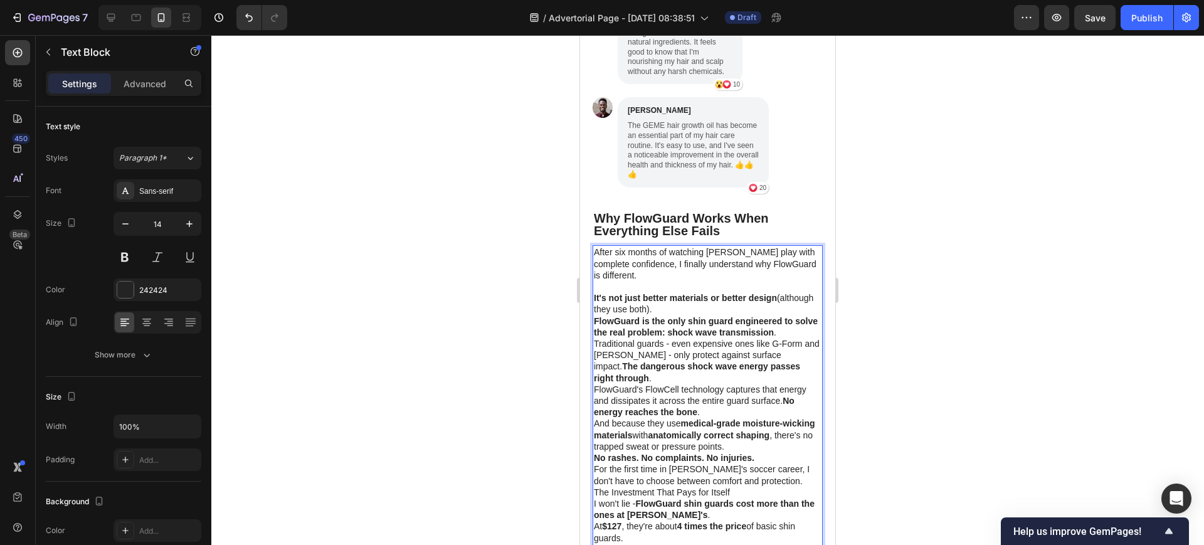
click at [802, 320] on p "FlowGuard is the only shin guard engineered to solve the real problem: shock wa…" at bounding box center [708, 326] width 228 height 23
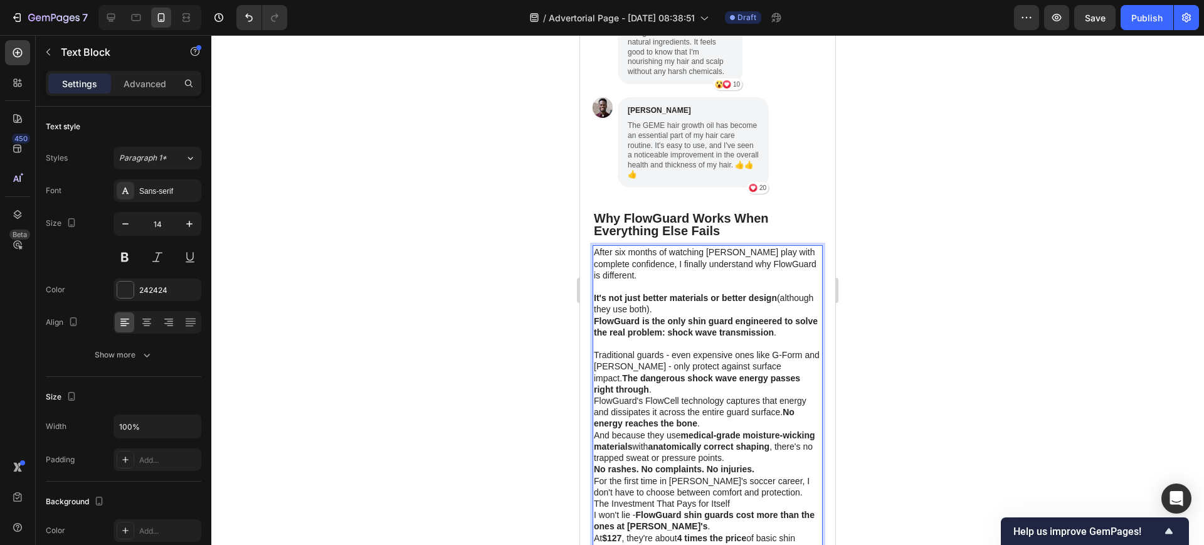
click at [643, 376] on p "Traditional guards - even expensive ones like G-Form and Storelli - only protec…" at bounding box center [708, 372] width 228 height 46
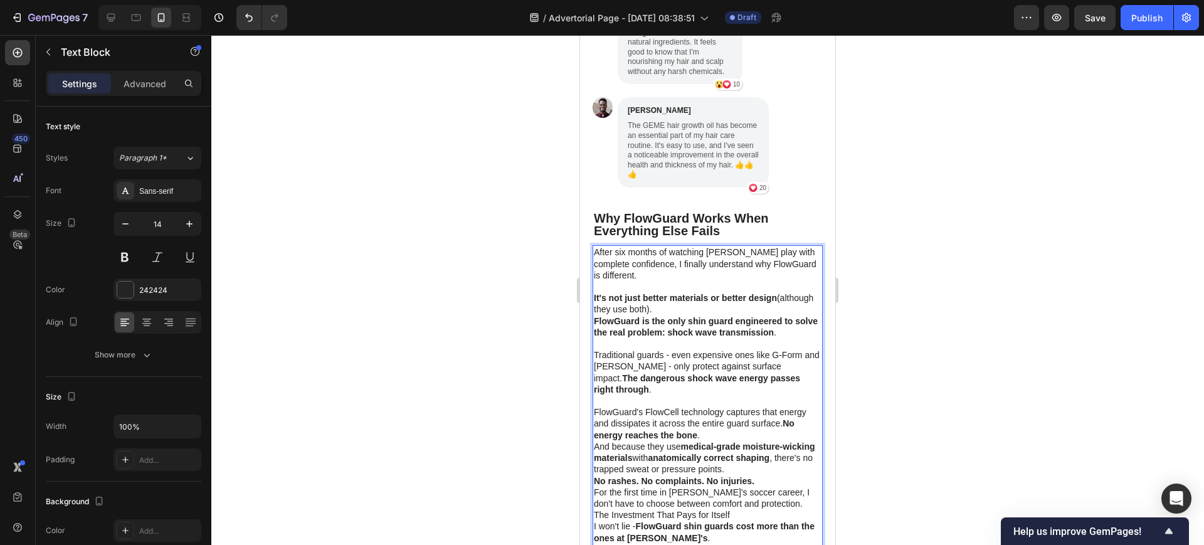
click at [783, 411] on p "FlowGuard's FlowCell technology captures that energy and dissipates it across t…" at bounding box center [708, 423] width 228 height 34
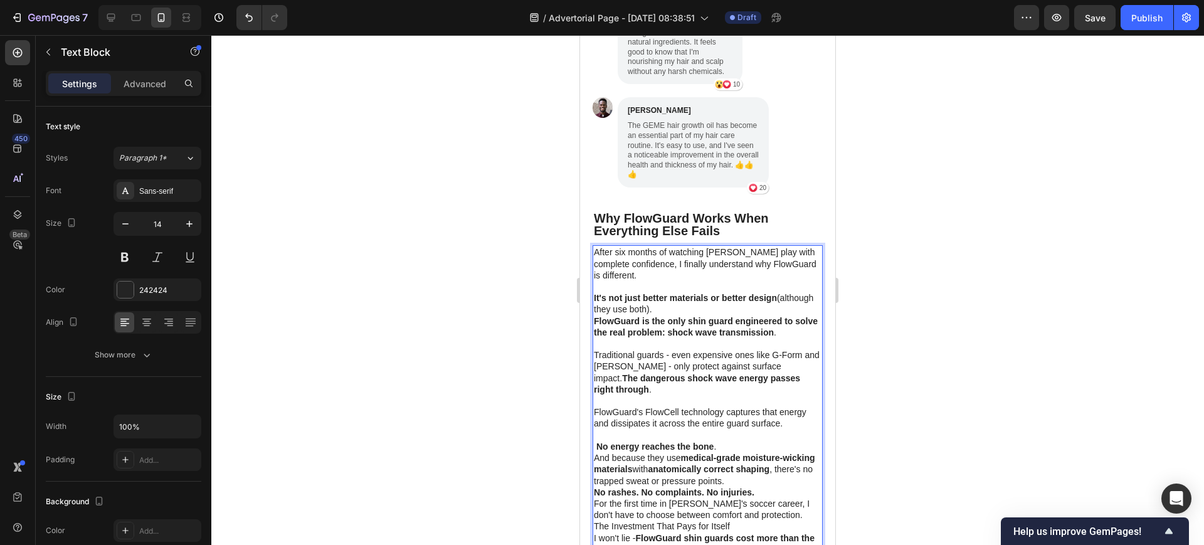
scroll to position [4157, 0]
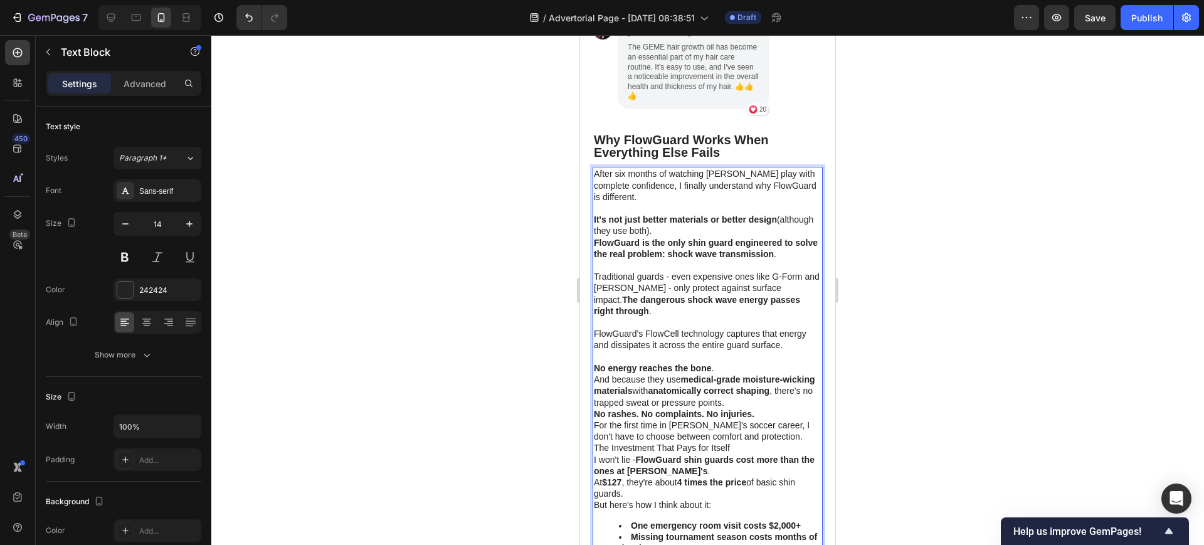
click at [728, 362] on p "No energy reaches the bone ." at bounding box center [708, 367] width 228 height 11
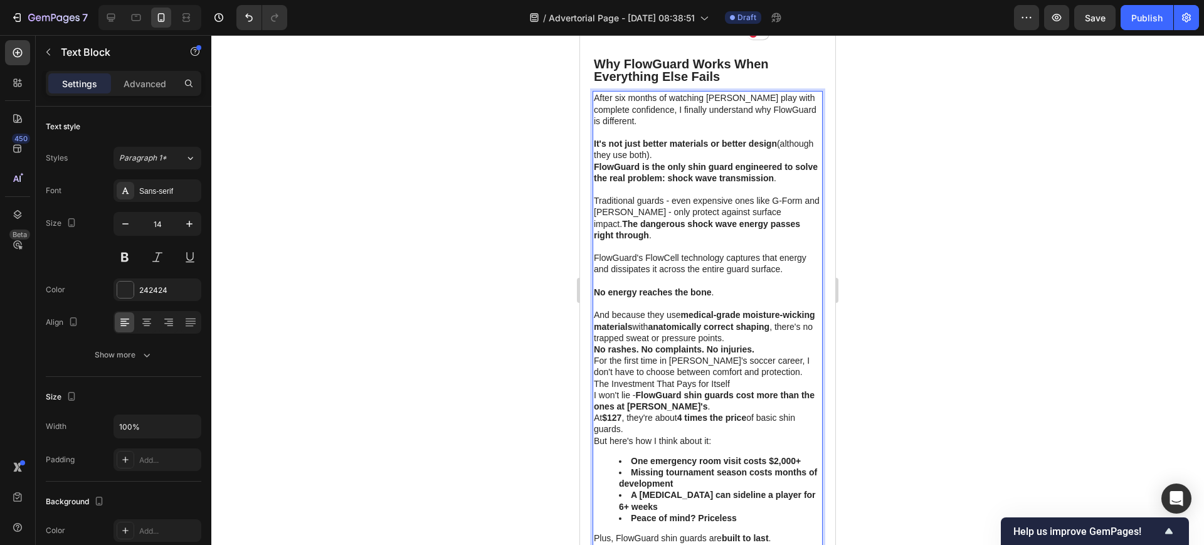
scroll to position [4236, 0]
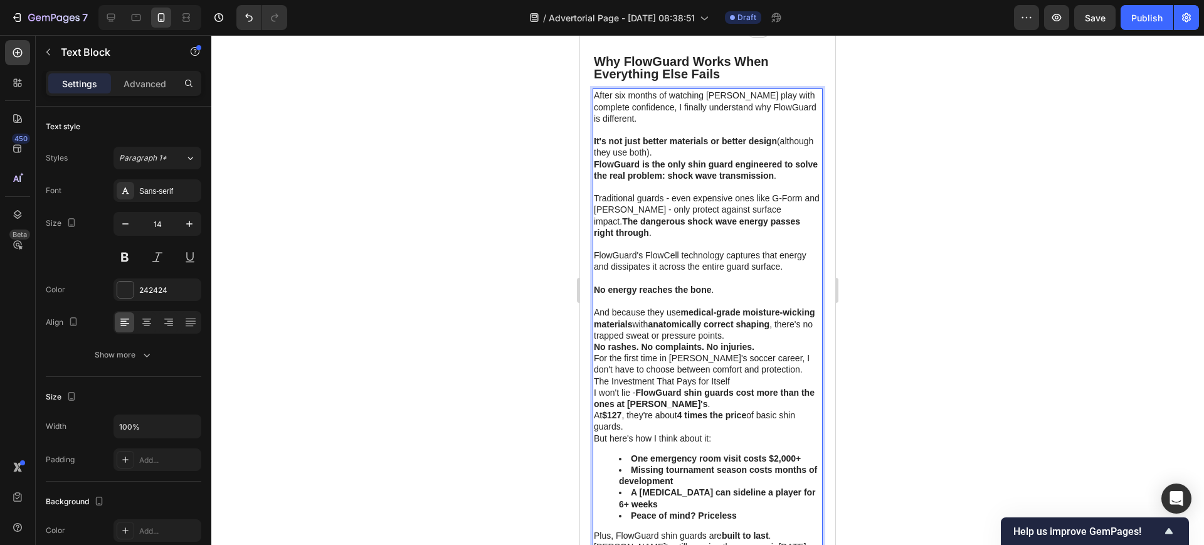
click at [803, 325] on p "And because they use medical-grade moisture-wicking materials with anatomically…" at bounding box center [708, 324] width 228 height 34
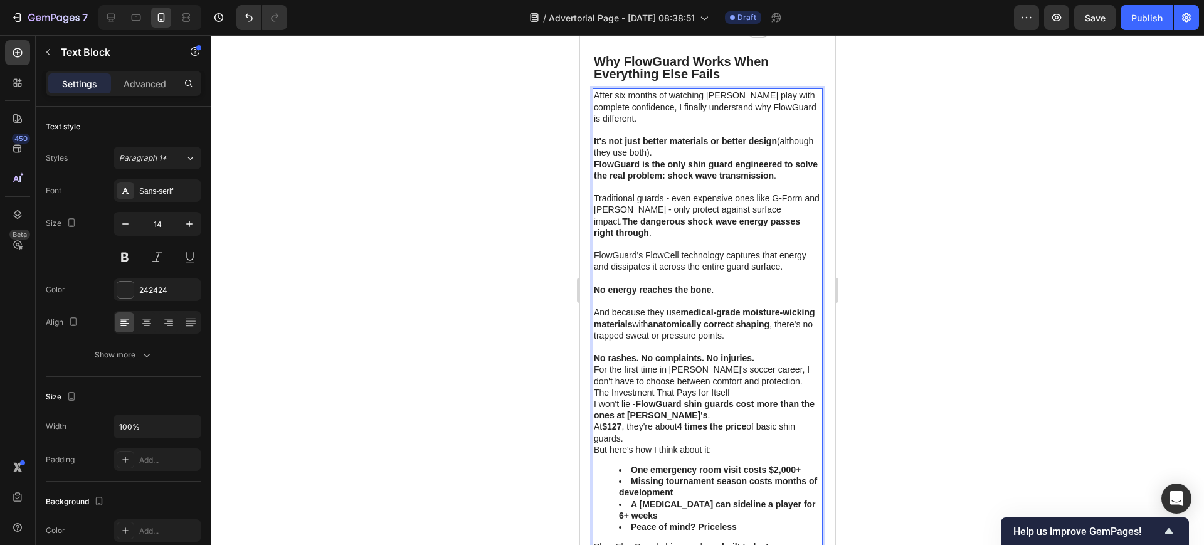
click at [758, 352] on p "No rashes. No complaints. No injuries." at bounding box center [708, 357] width 228 height 11
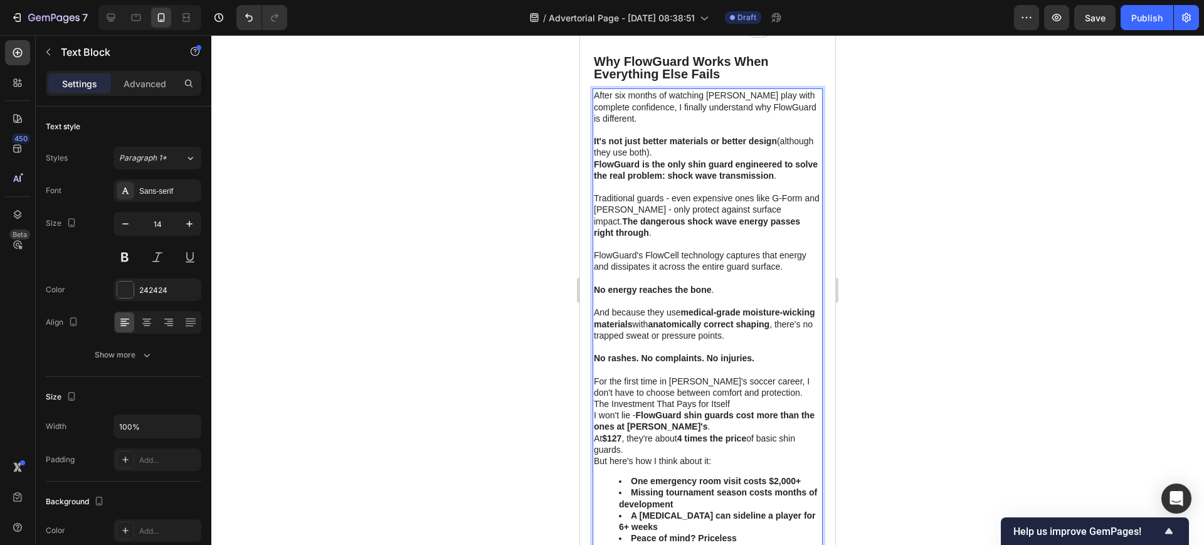
click at [763, 379] on p "For the first time in Jake's soccer career, I don't have to choose between comf…" at bounding box center [708, 387] width 228 height 23
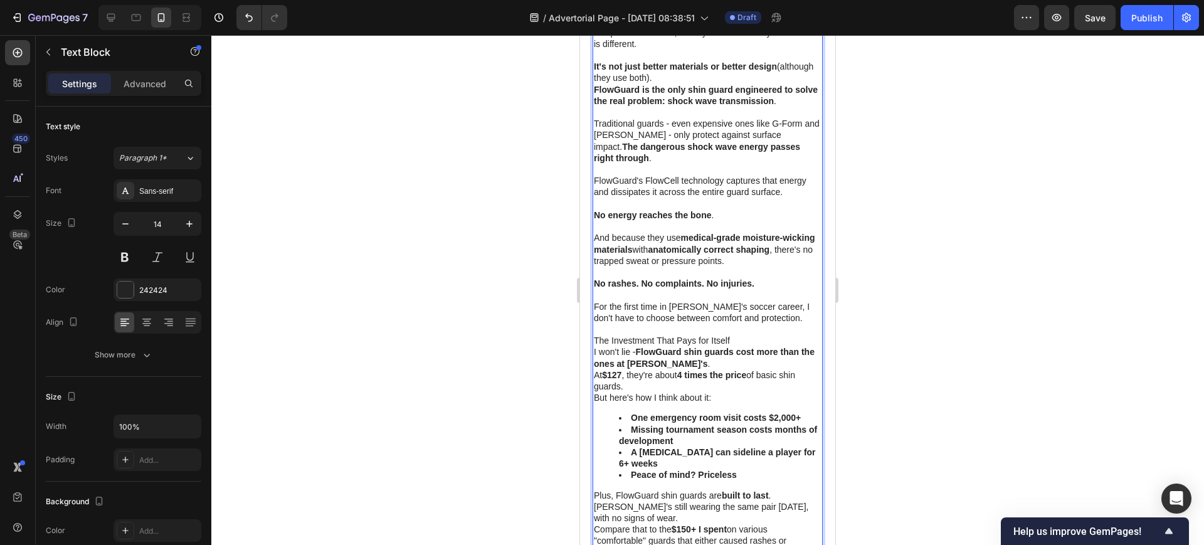
scroll to position [4314, 0]
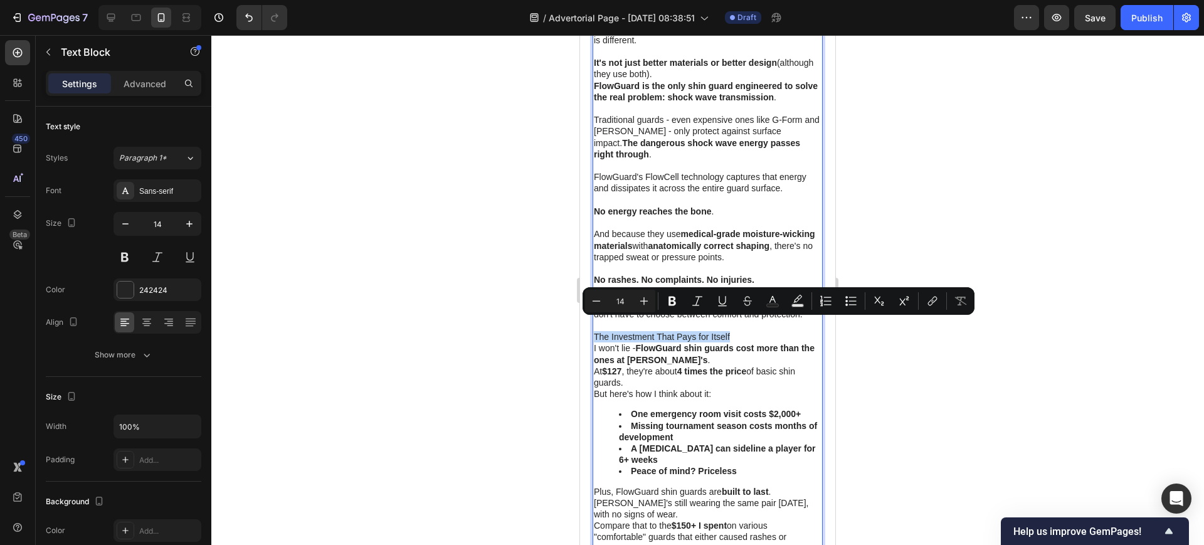
drag, startPoint x: 747, startPoint y: 322, endPoint x: 593, endPoint y: 325, distance: 154.3
click at [593, 325] on div "After six months of watching Jake play with complete confidence, I finally unde…" at bounding box center [708, 357] width 230 height 694
click at [639, 304] on icon "Editor contextual toolbar" at bounding box center [644, 301] width 13 height 13
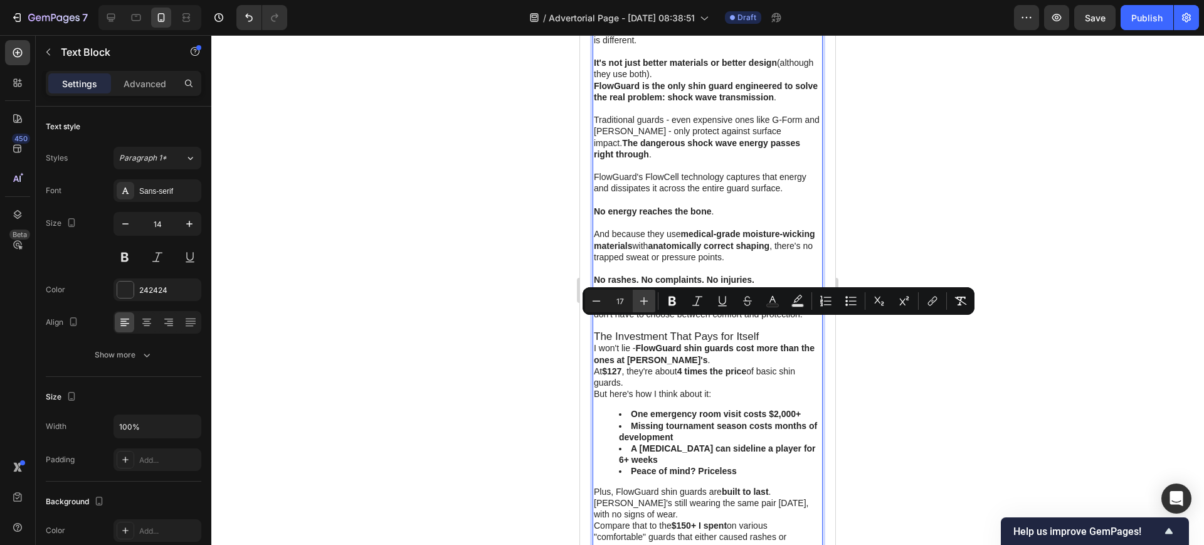
click at [639, 304] on icon "Editor contextual toolbar" at bounding box center [644, 301] width 13 height 13
type input "20"
click at [669, 300] on icon "Editor contextual toolbar" at bounding box center [673, 301] width 8 height 9
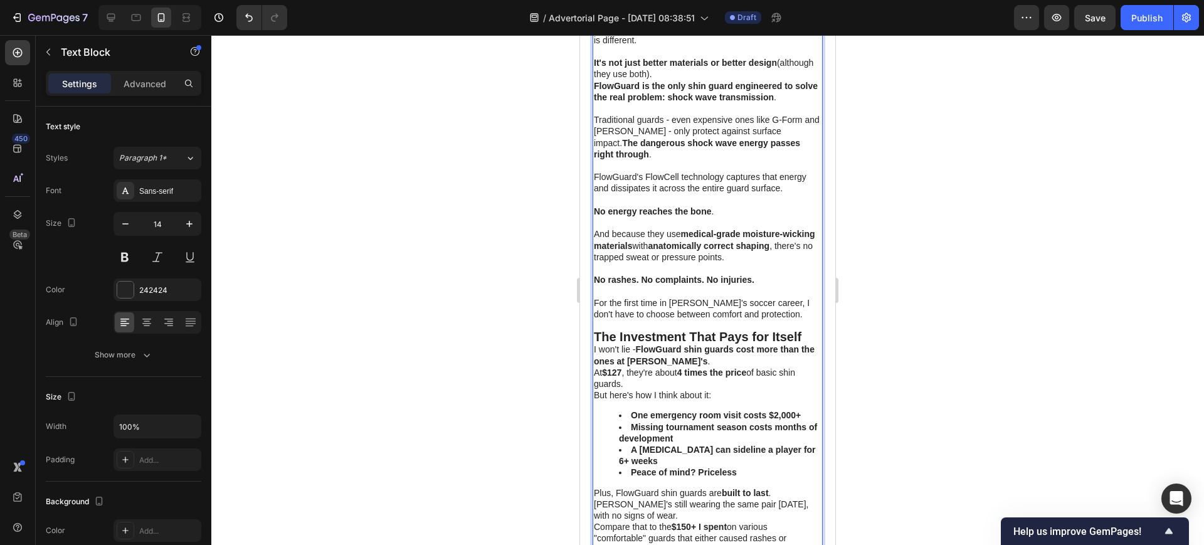
click at [806, 331] on p "The Investment That Pays for Itself" at bounding box center [708, 337] width 228 height 13
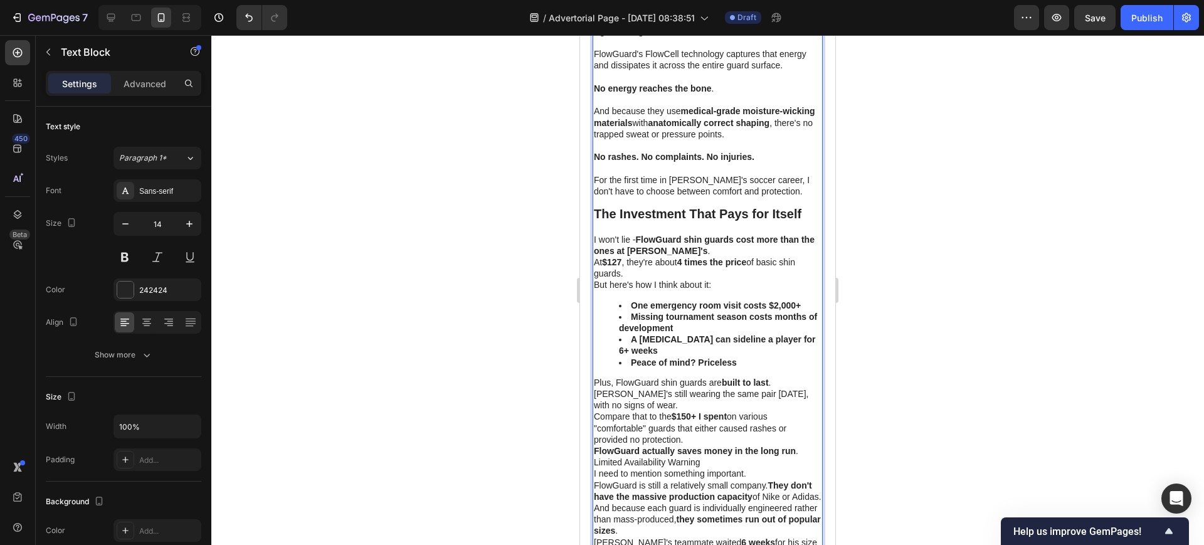
scroll to position [4549, 0]
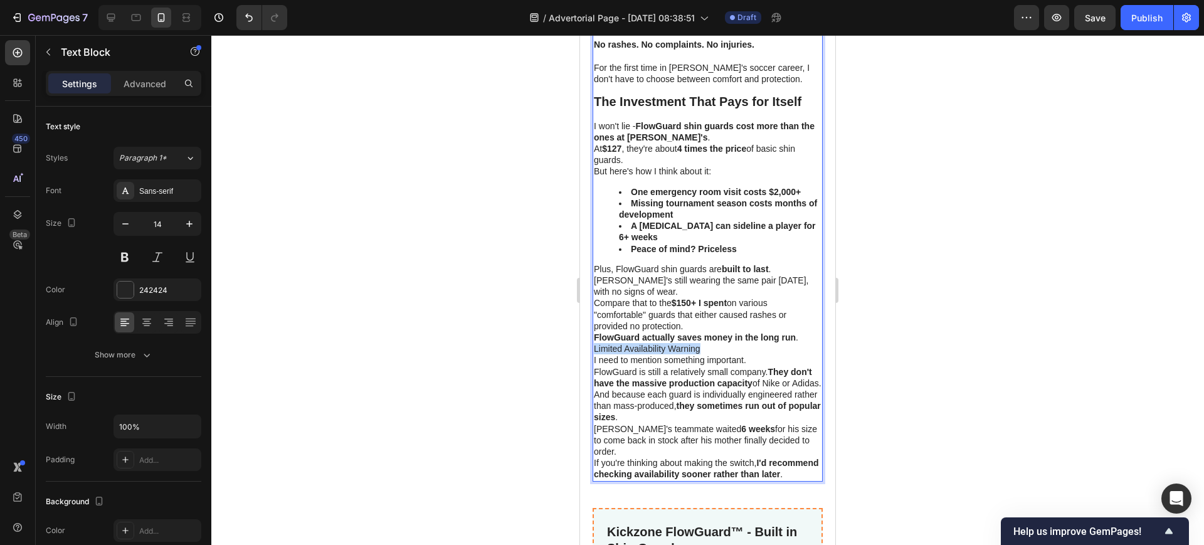
drag, startPoint x: 700, startPoint y: 337, endPoint x: 593, endPoint y: 339, distance: 107.3
click at [593, 339] on div "After six months of watching Jake play with complete confidence, I finally unde…" at bounding box center [708, 128] width 230 height 706
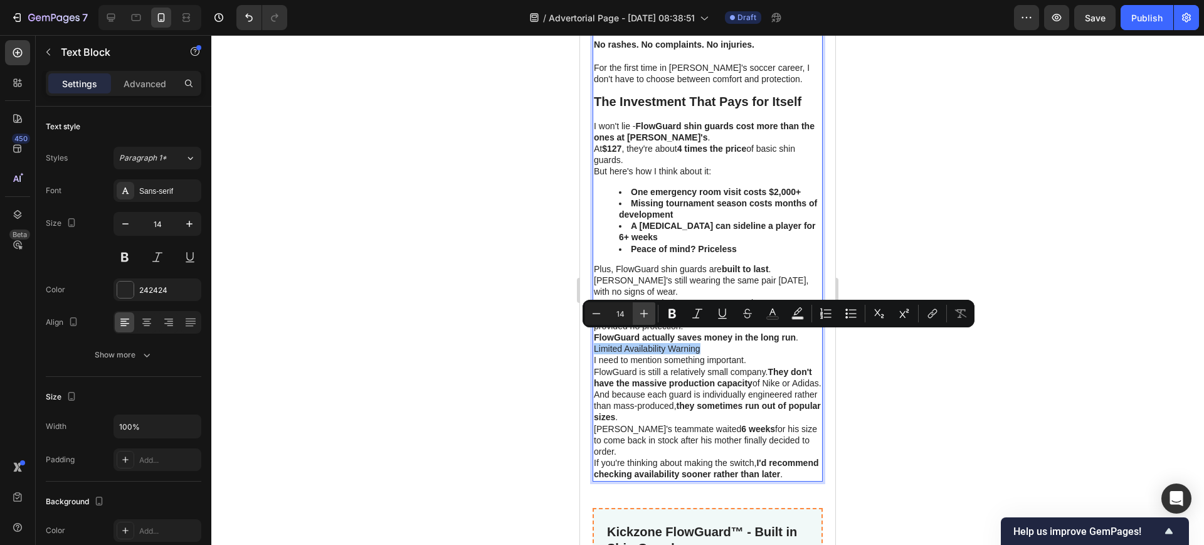
click at [647, 313] on icon "Editor contextual toolbar" at bounding box center [644, 314] width 8 height 8
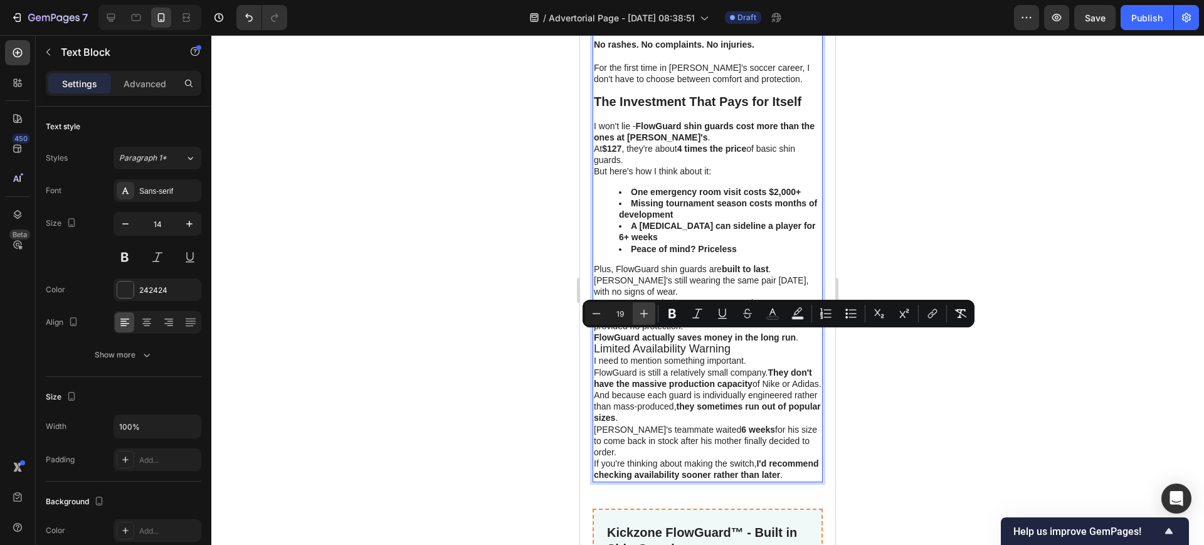
click at [647, 313] on icon "Editor contextual toolbar" at bounding box center [644, 314] width 8 height 8
click at [595, 311] on icon "Editor contextual toolbar" at bounding box center [596, 313] width 13 height 13
type input "20"
click at [674, 314] on icon "Editor contextual toolbar" at bounding box center [673, 313] width 8 height 9
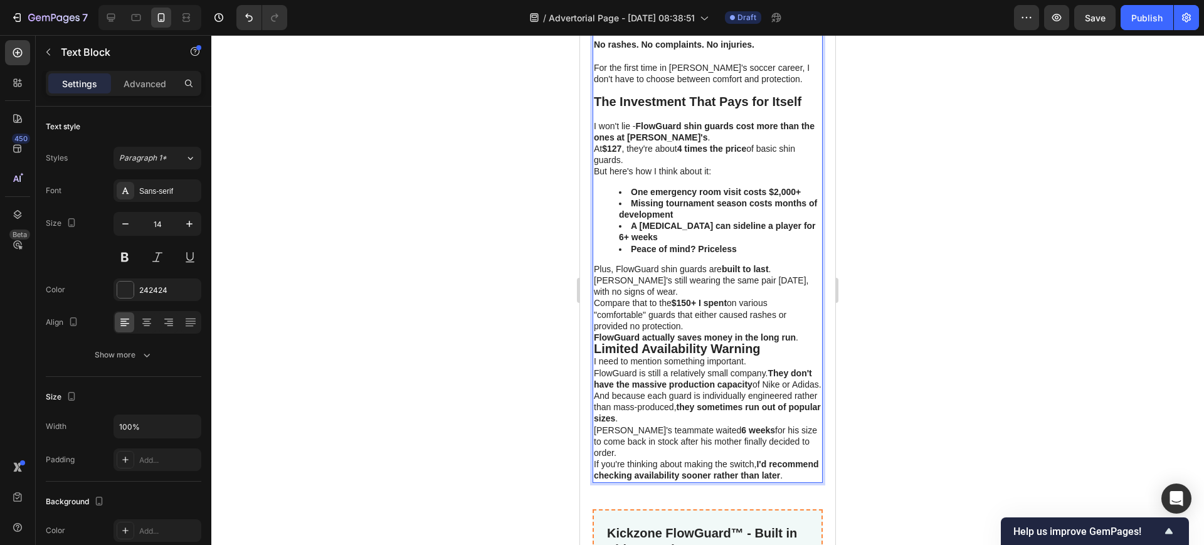
click at [761, 343] on p "Limited Availability Warning" at bounding box center [708, 349] width 228 height 13
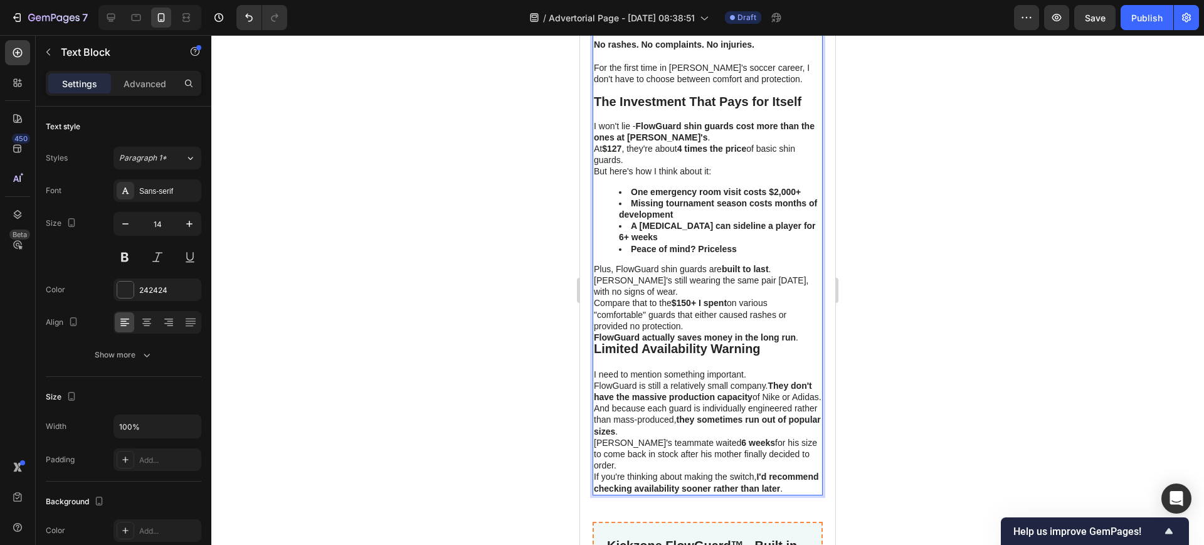
click at [800, 332] on p "FlowGuard actually saves money in the long run ." at bounding box center [708, 337] width 228 height 11
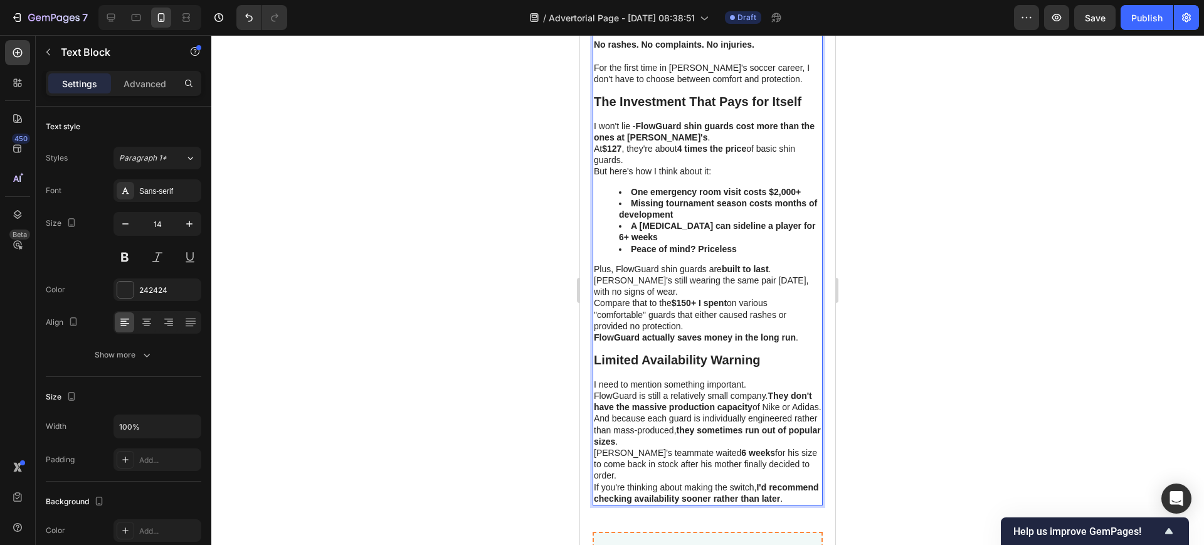
click at [719, 315] on p "Compare that to the $150+ I spent on various "comfortable" guards that either c…" at bounding box center [708, 314] width 228 height 34
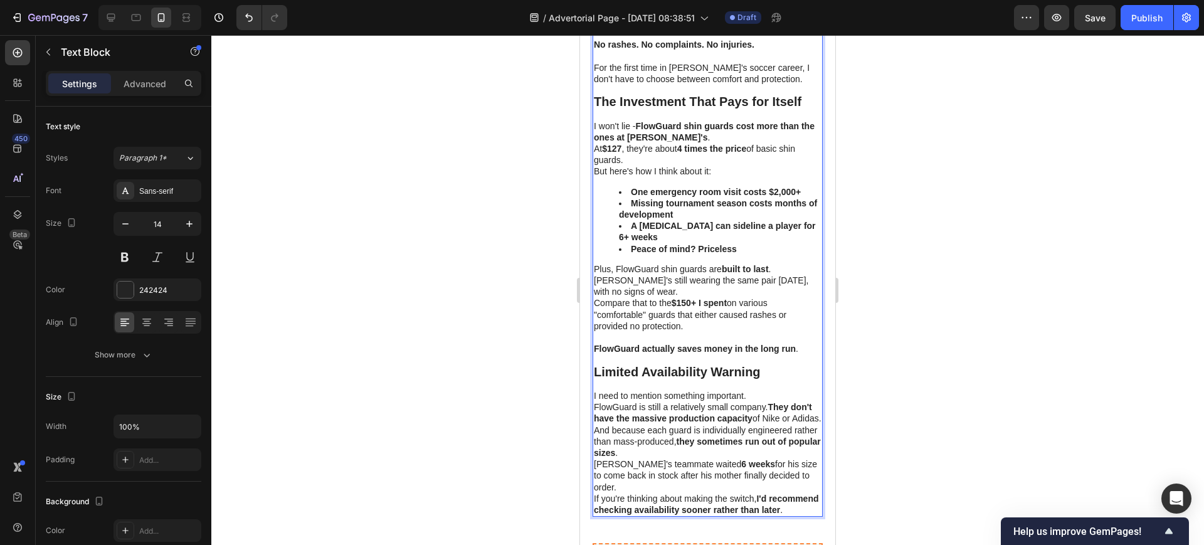
click at [671, 279] on p "Plus, FlowGuard shin guards are built to last . Jake's still wearing the same p…" at bounding box center [708, 280] width 228 height 34
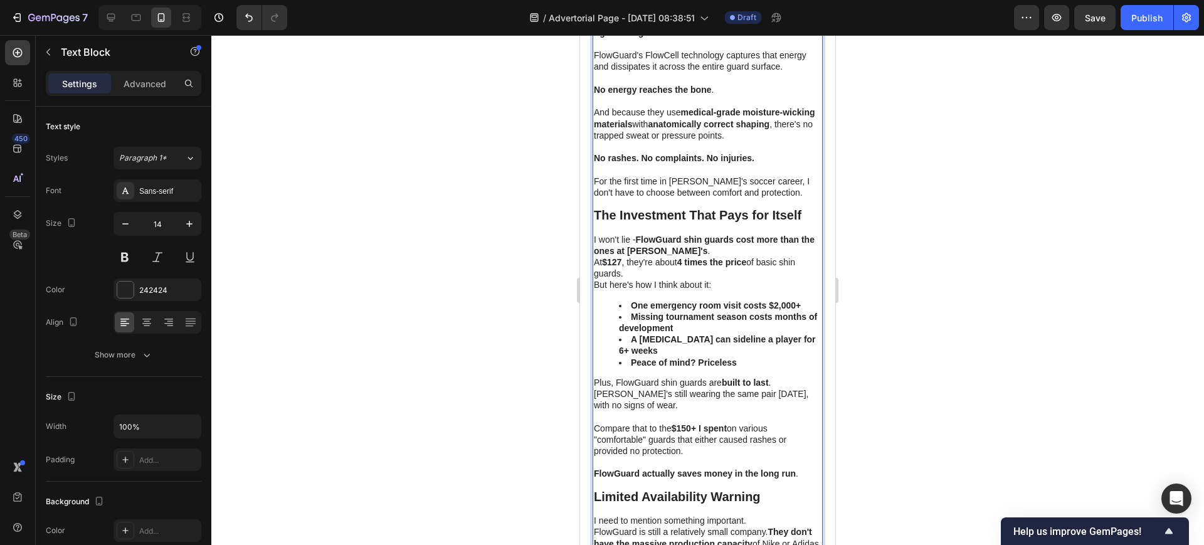
scroll to position [4393, 0]
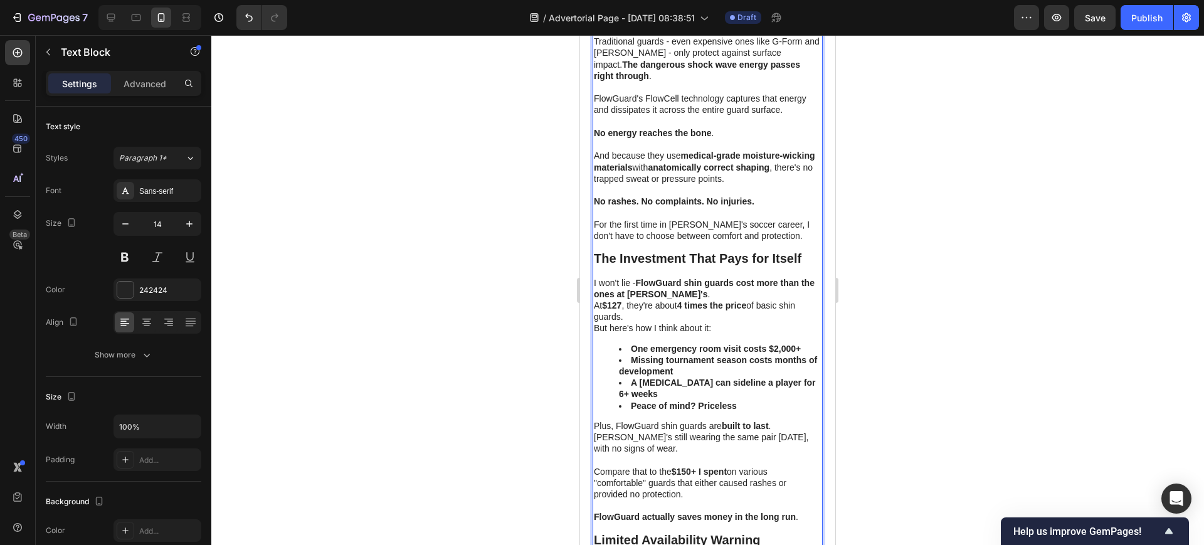
click at [642, 303] on p "At $127 , they're about 4 times the price of basic shin guards." at bounding box center [708, 311] width 228 height 23
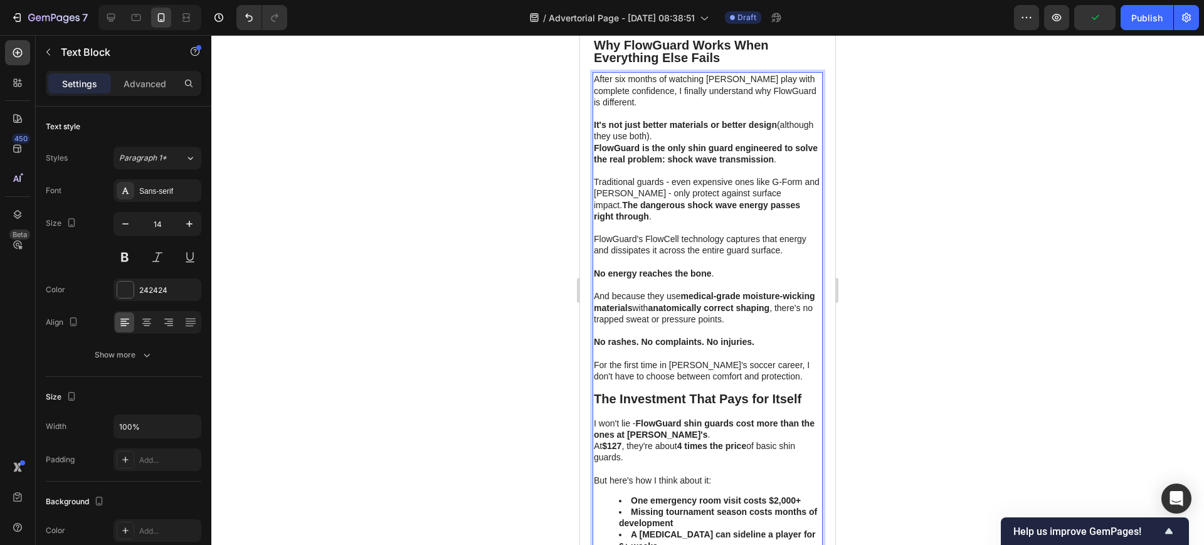
scroll to position [4157, 0]
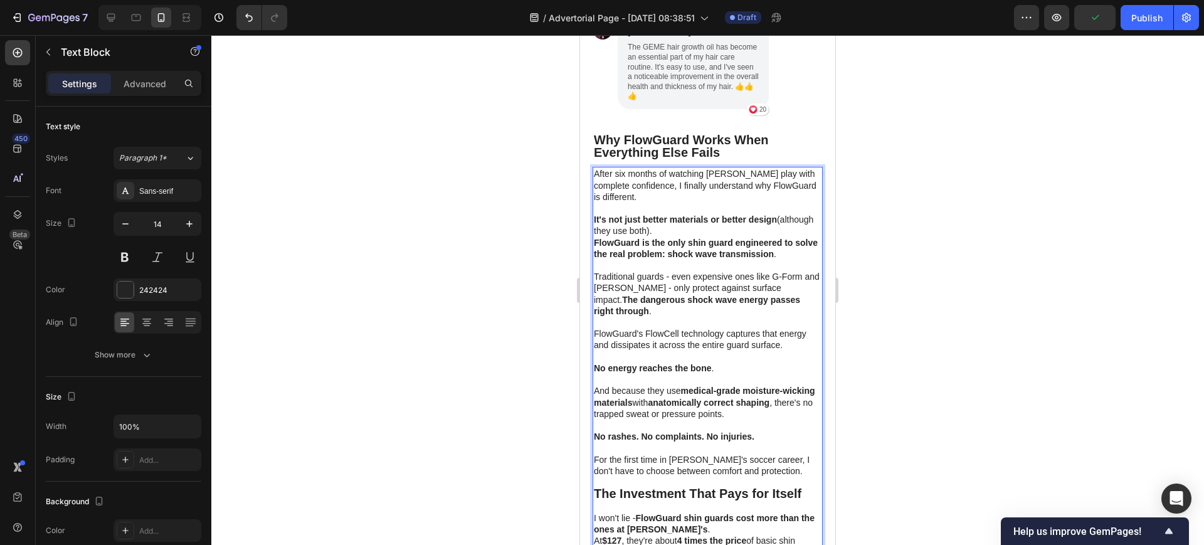
drag, startPoint x: 889, startPoint y: 186, endPoint x: 864, endPoint y: 160, distance: 36.8
click at [909, 139] on div at bounding box center [707, 290] width 993 height 510
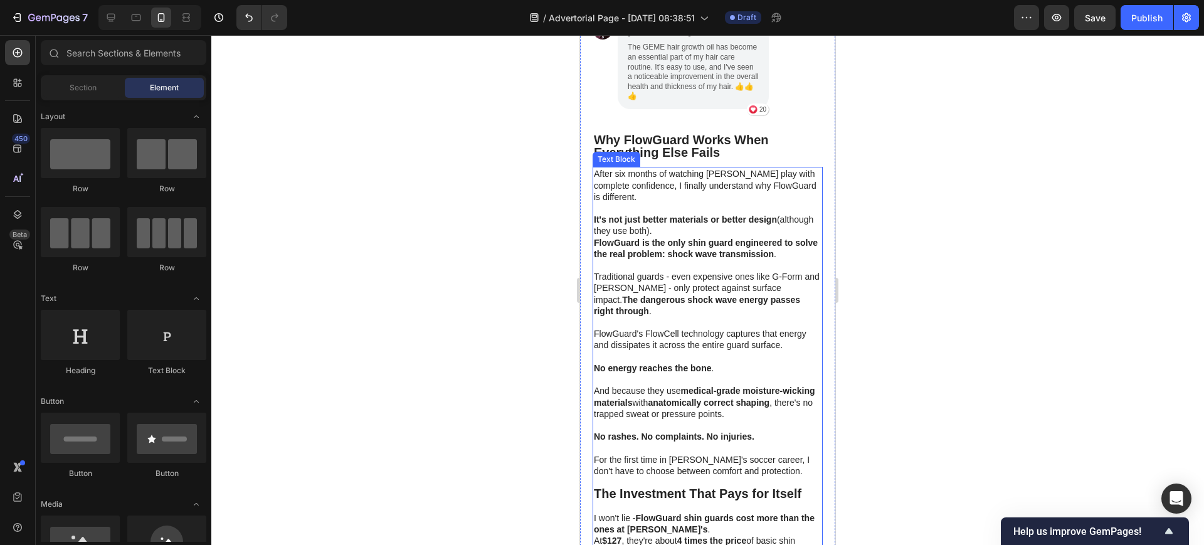
scroll to position [4001, 0]
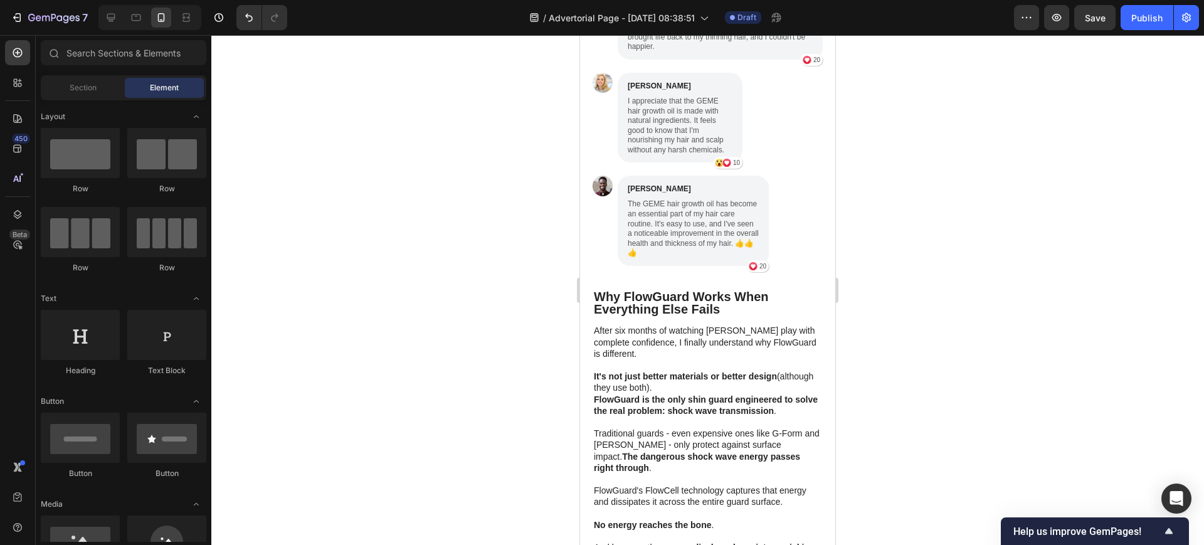
drag, startPoint x: 461, startPoint y: 231, endPoint x: 451, endPoint y: 137, distance: 94.6
click at [438, 118] on div at bounding box center [707, 290] width 993 height 510
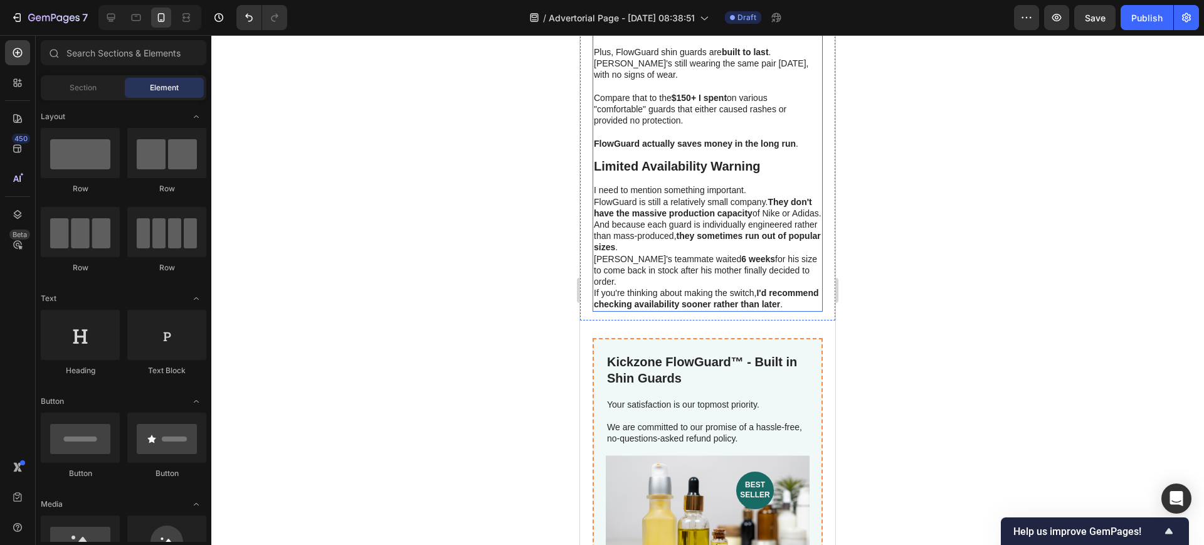
scroll to position [4863, 0]
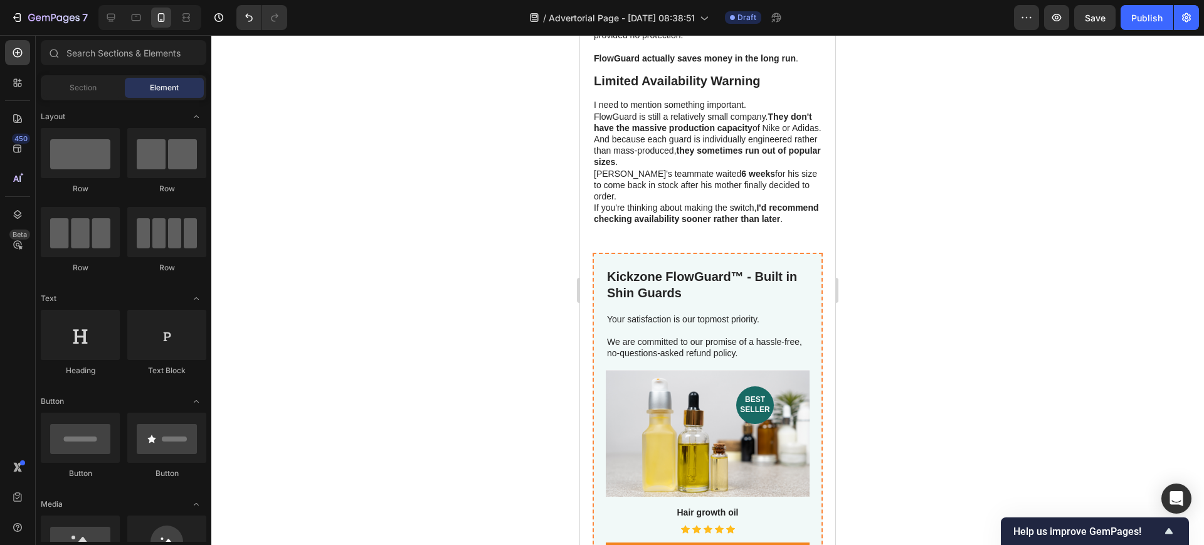
drag, startPoint x: 891, startPoint y: 191, endPoint x: 904, endPoint y: 137, distance: 55.4
click at [904, 137] on div at bounding box center [707, 290] width 993 height 510
drag, startPoint x: 904, startPoint y: 137, endPoint x: 911, endPoint y: 107, distance: 31.0
click at [911, 107] on div at bounding box center [707, 290] width 993 height 510
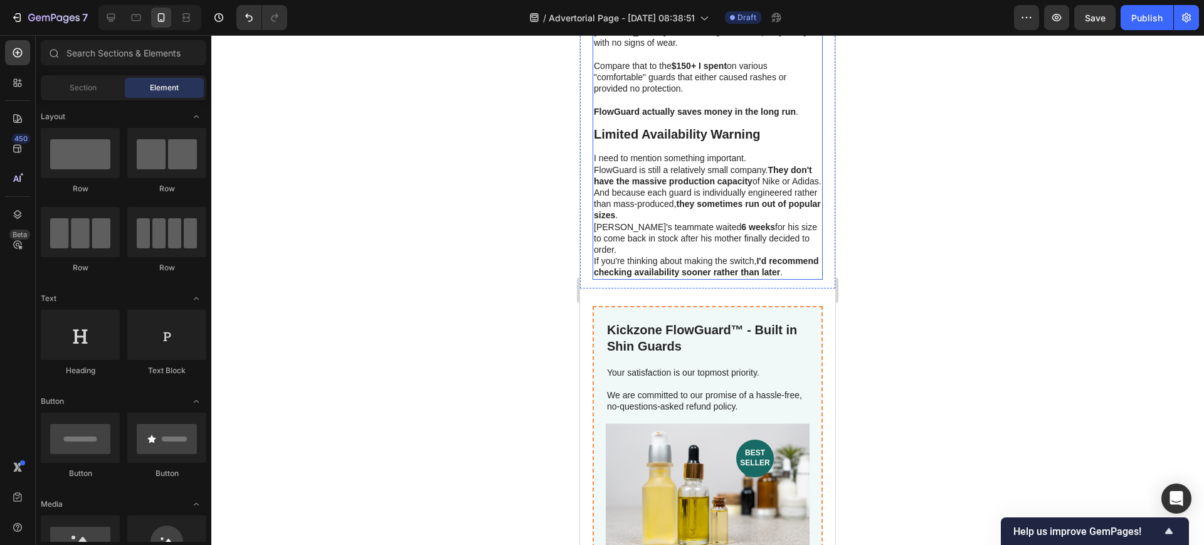
scroll to position [4784, 0]
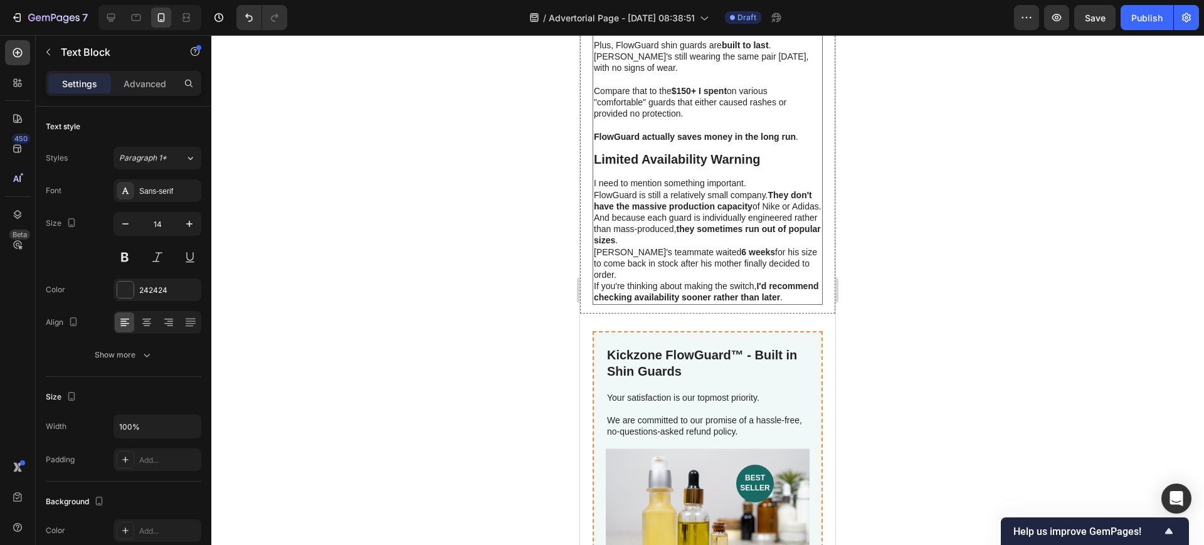
click at [652, 206] on p "FlowGuard is still a relatively small company. They don't have the massive prod…" at bounding box center [708, 200] width 228 height 23
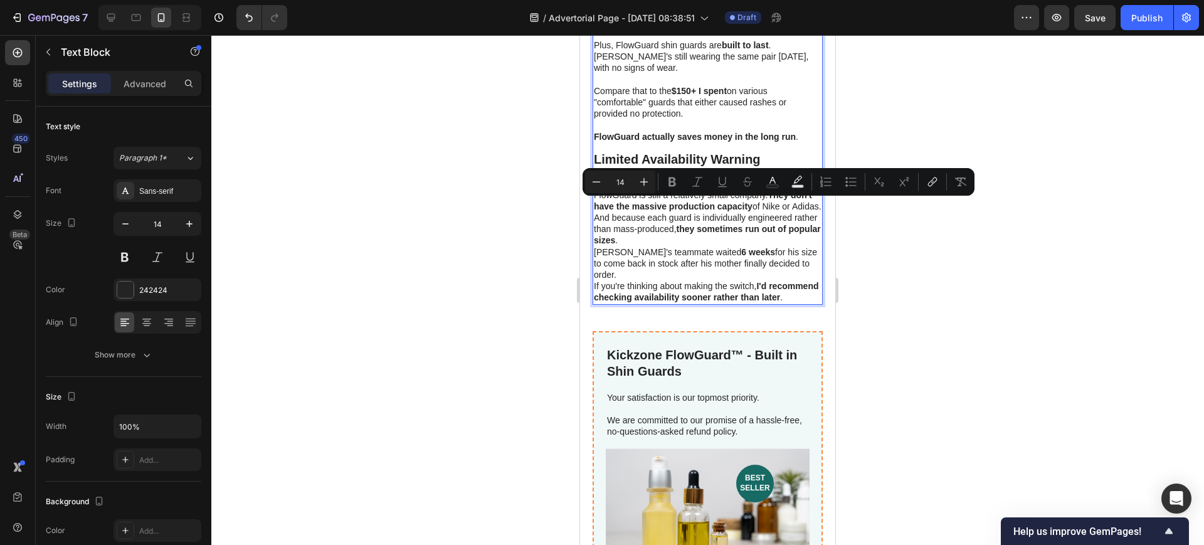
click at [652, 204] on p "FlowGuard is still a relatively small company. They don't have the massive prod…" at bounding box center [708, 200] width 228 height 23
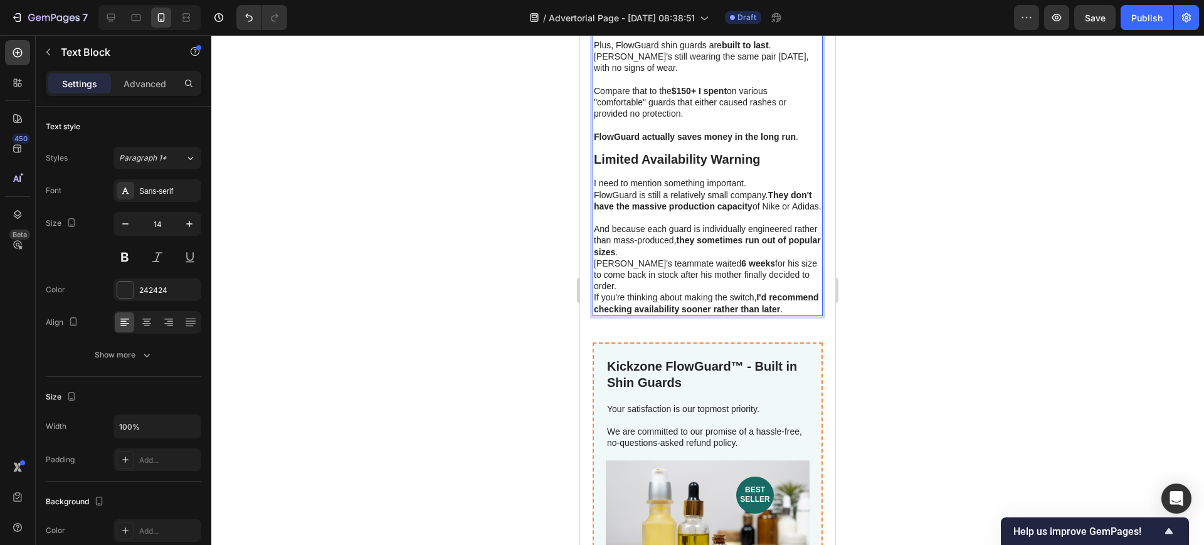
click at [671, 250] on p "And because each guard is individually engineered rather than mass-produced, th…" at bounding box center [708, 240] width 228 height 34
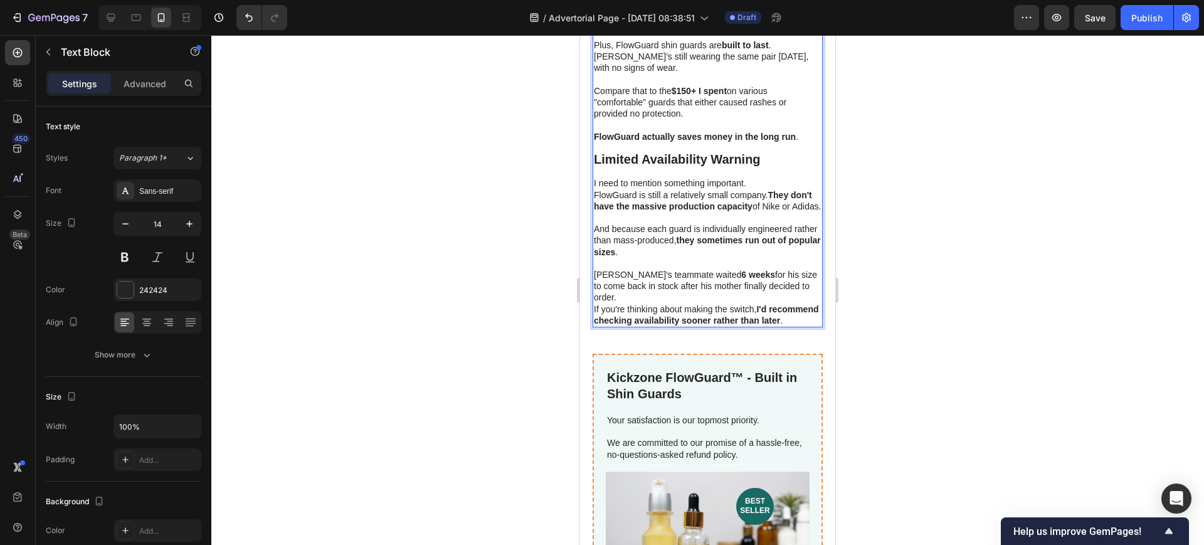
click at [804, 285] on p "Jake's teammate waited 6 weeks for his size to come back in stock after his mot…" at bounding box center [708, 286] width 228 height 34
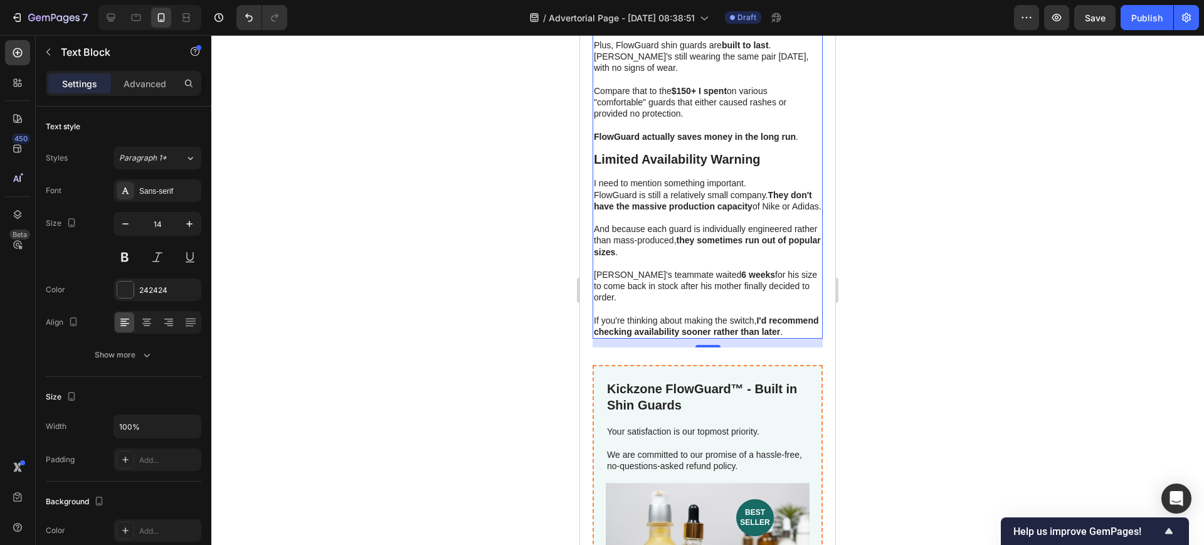
drag, startPoint x: 894, startPoint y: 169, endPoint x: 895, endPoint y: 114, distance: 54.6
click at [896, 111] on div at bounding box center [707, 290] width 993 height 510
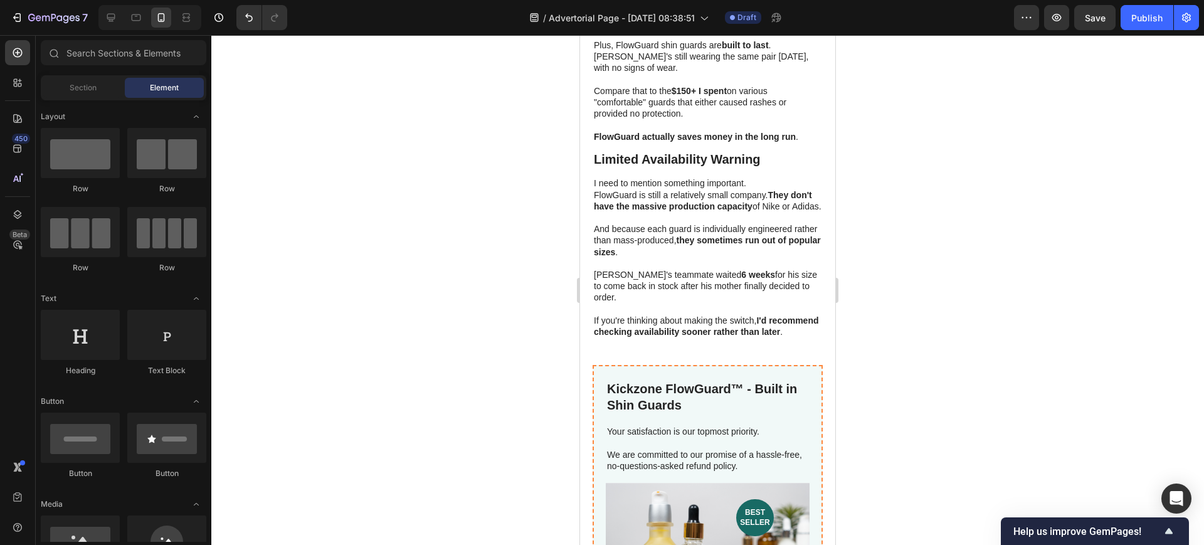
drag, startPoint x: 887, startPoint y: 144, endPoint x: 862, endPoint y: 110, distance: 42.3
click at [888, 122] on div at bounding box center [707, 290] width 993 height 510
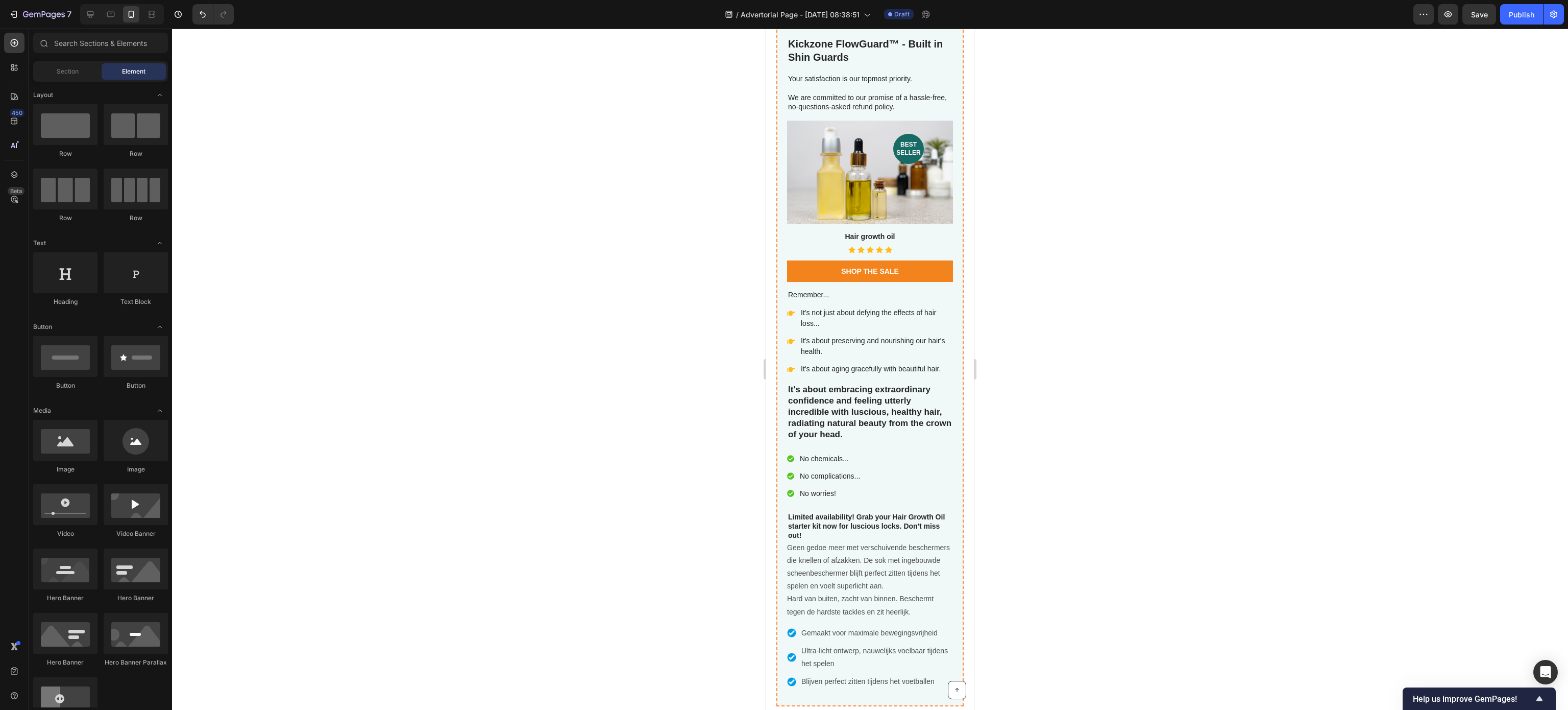
scroll to position [4214, 0]
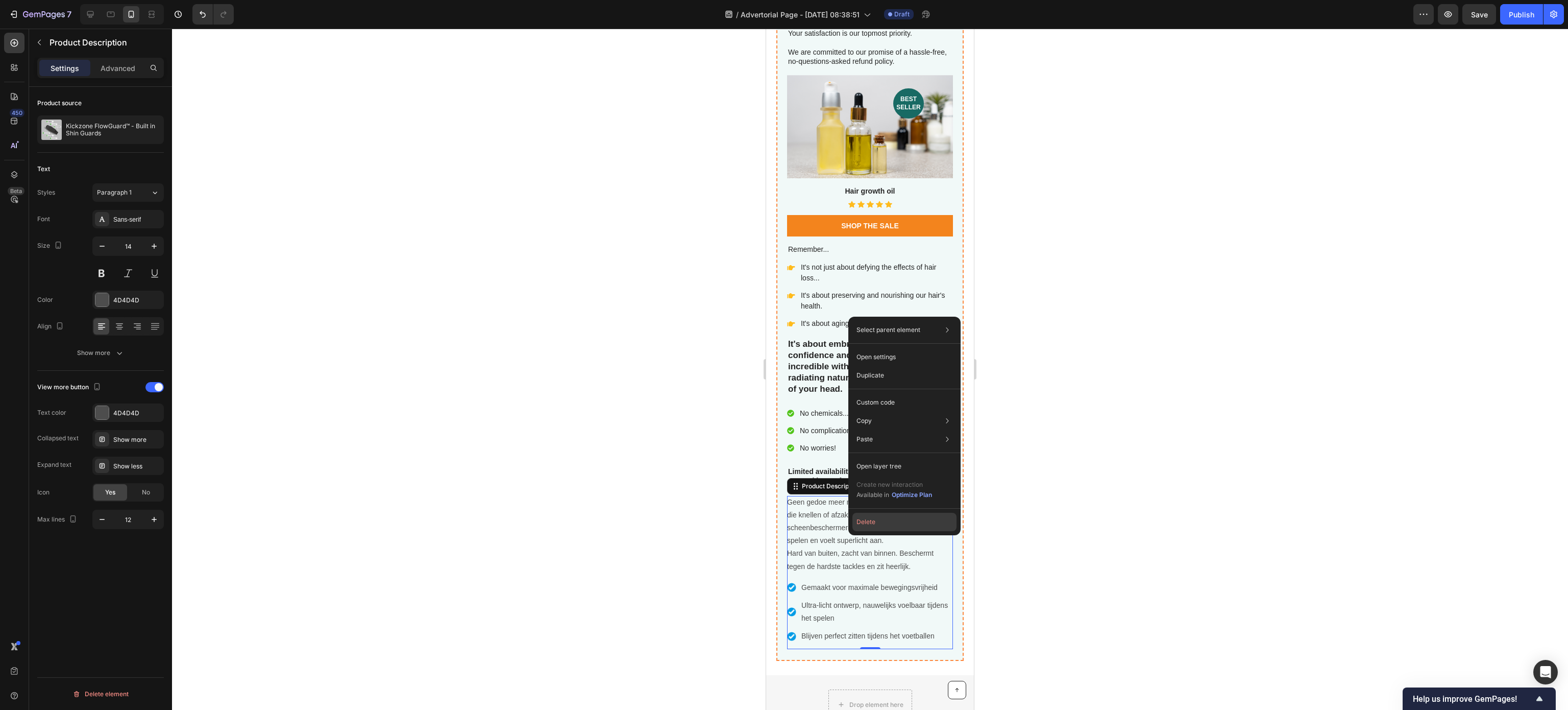
click at [902, 443] on button "Delete" at bounding box center [904, 522] width 104 height 19
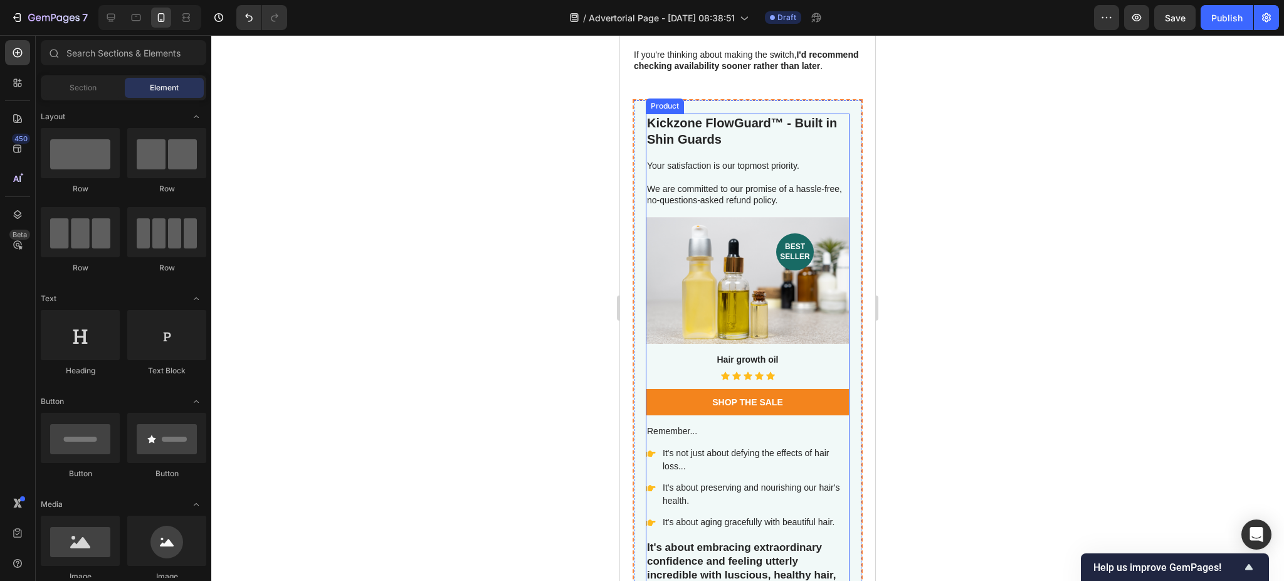
scroll to position [4967, 0]
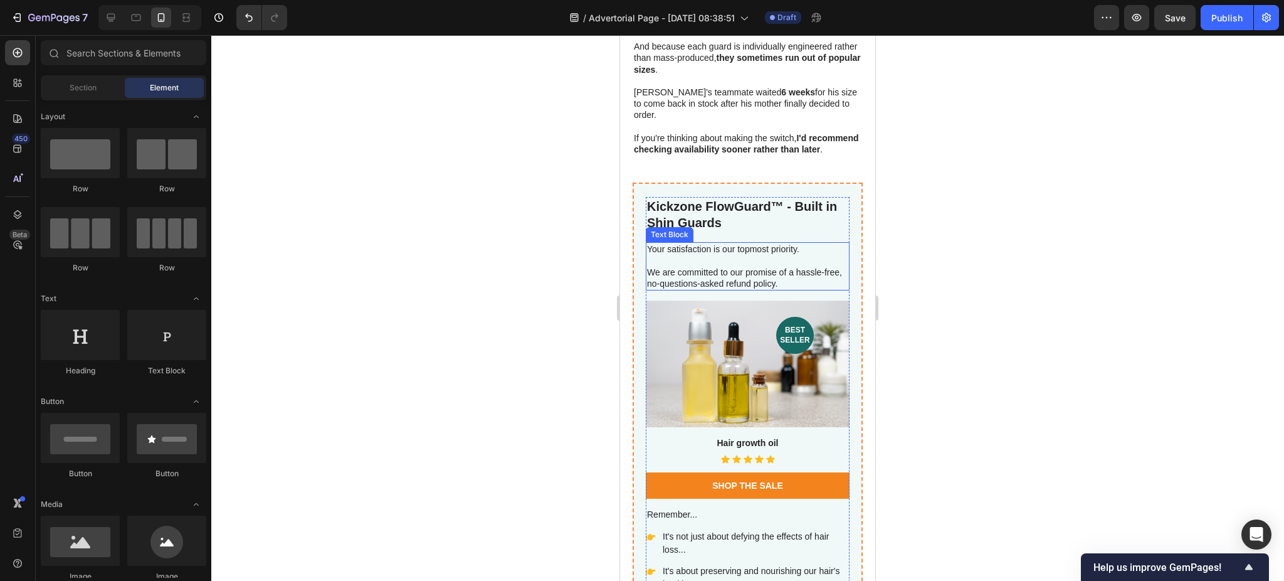
click at [745, 261] on p at bounding box center [747, 260] width 201 height 11
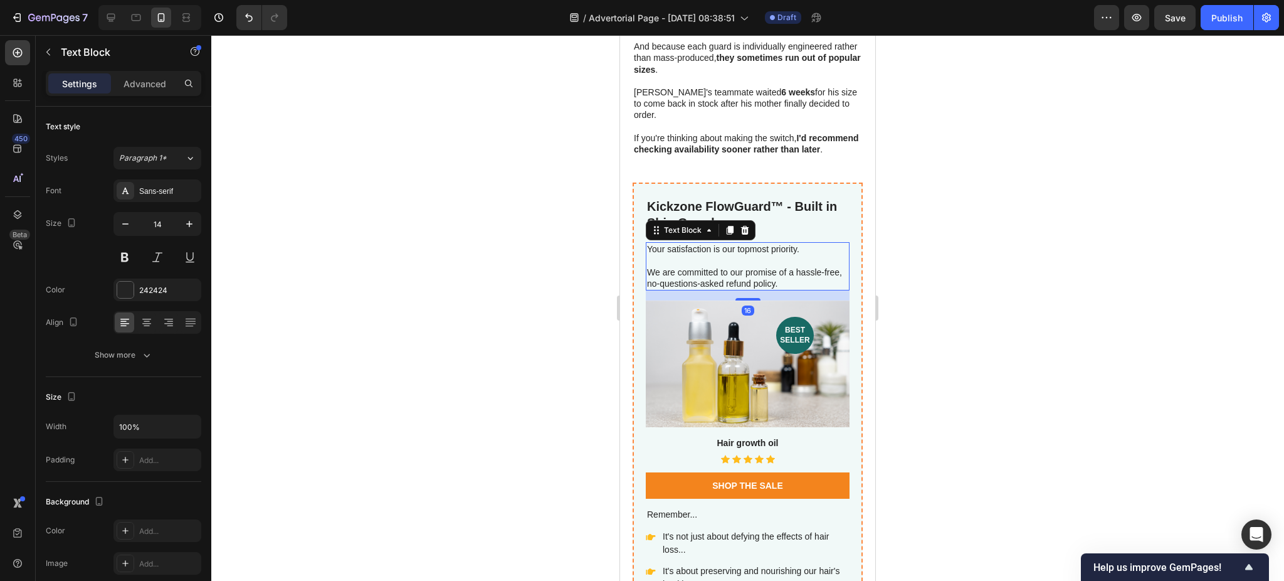
click at [745, 261] on p at bounding box center [747, 260] width 201 height 11
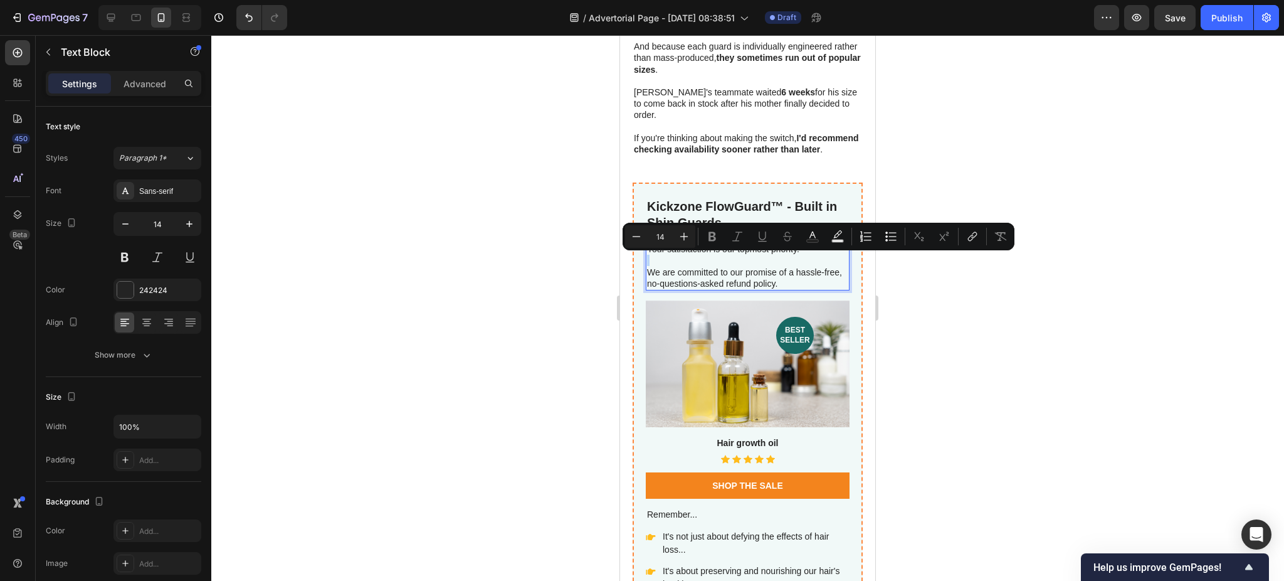
click at [787, 275] on p "We are committed to our promise of a hassle-free, no-questions-asked refund pol…" at bounding box center [747, 278] width 201 height 23
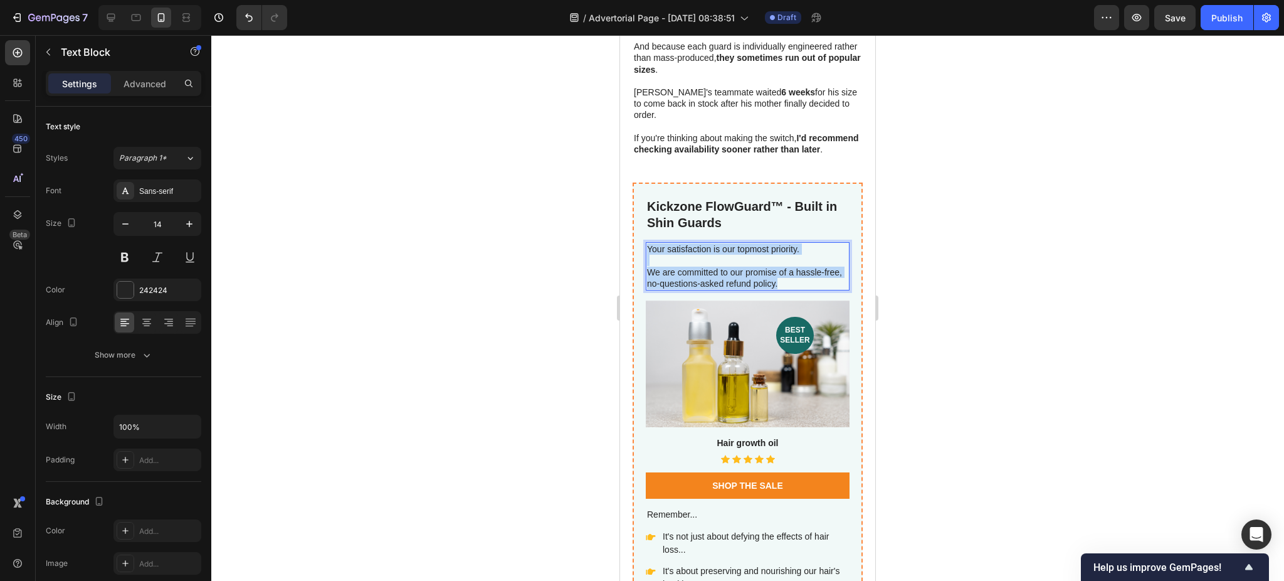
drag, startPoint x: 804, startPoint y: 282, endPoint x: 648, endPoint y: 248, distance: 159.7
click at [648, 248] on div "Your satisfaction is our topmost priority. We are committed to our promise of a…" at bounding box center [748, 266] width 204 height 48
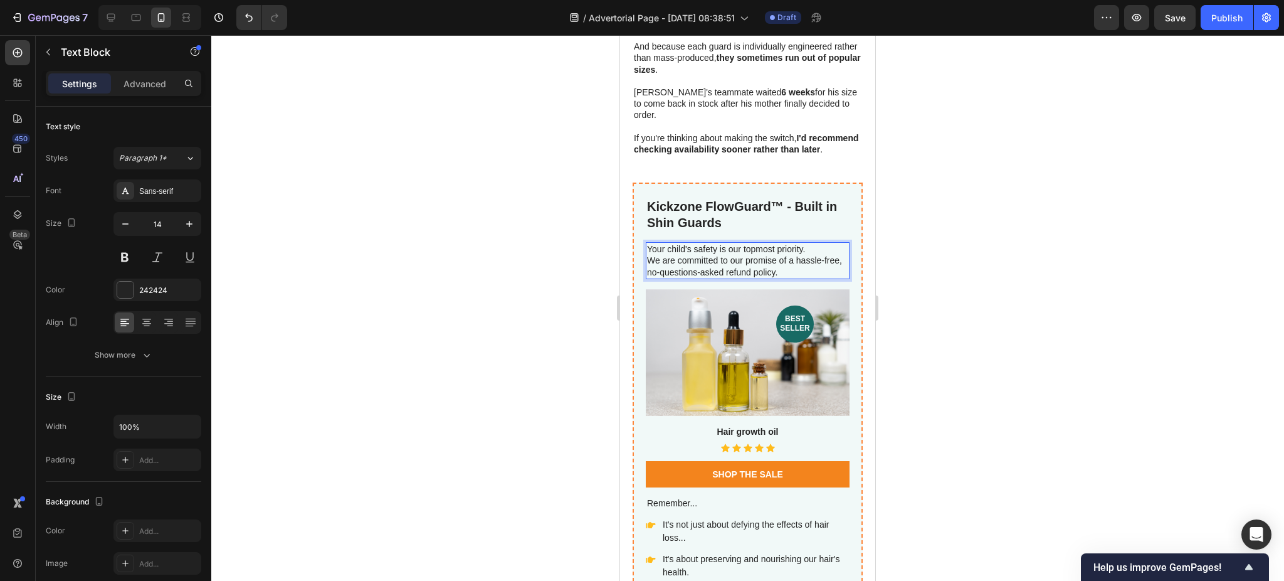
click at [813, 248] on p "Your child's safety is our topmost priority." at bounding box center [747, 248] width 201 height 11
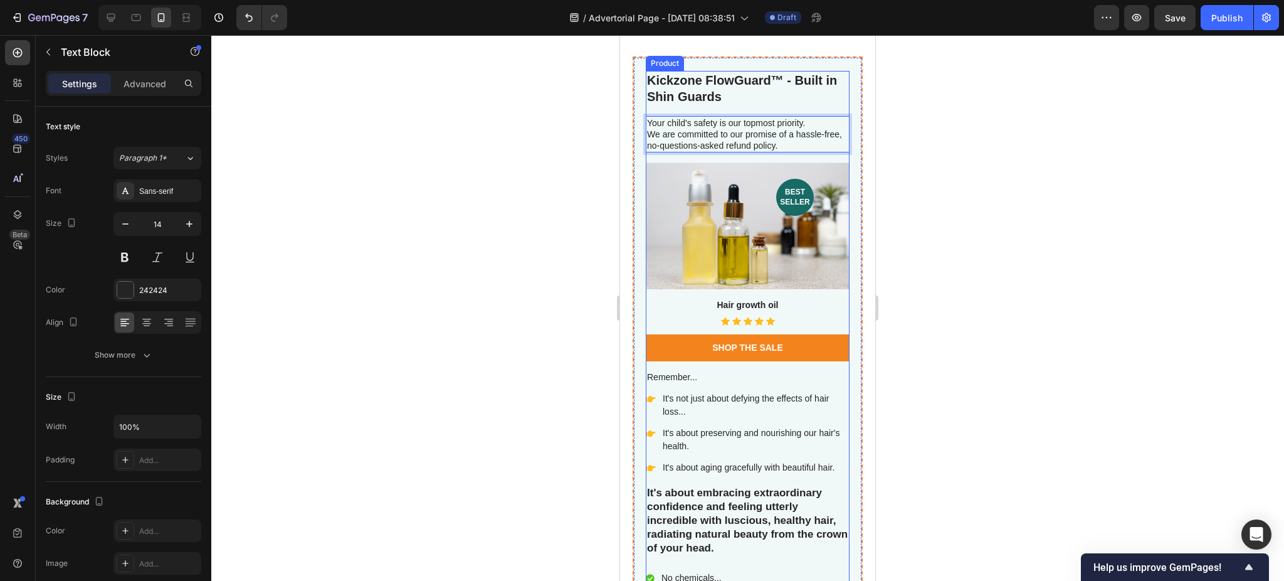
scroll to position [5134, 0]
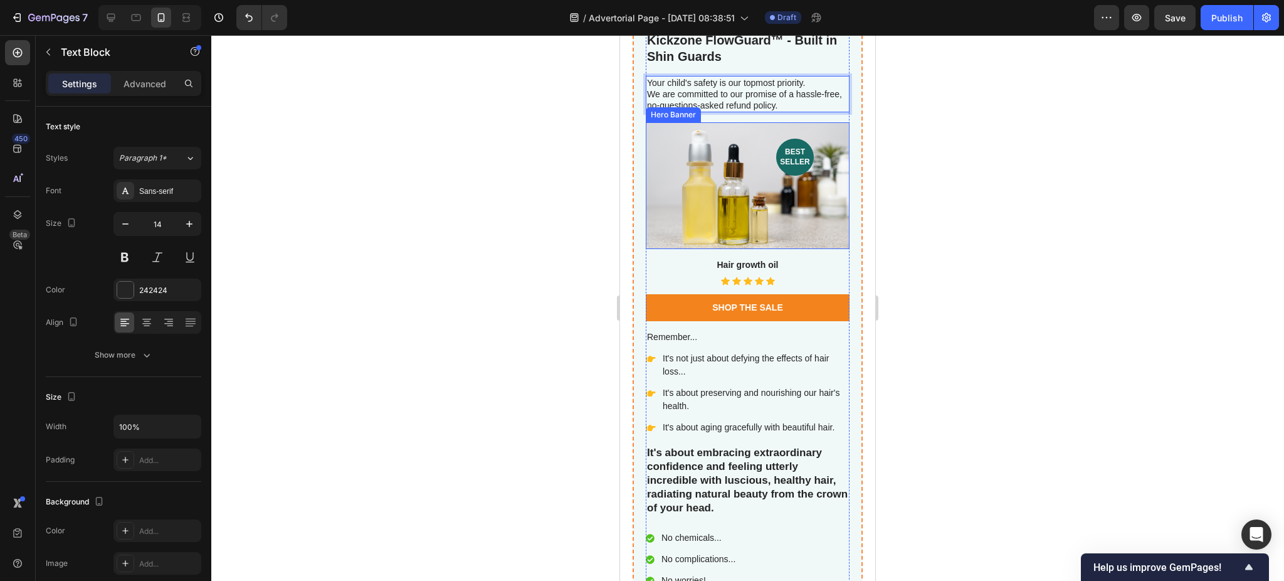
click at [733, 198] on div "Background Image" at bounding box center [748, 185] width 204 height 127
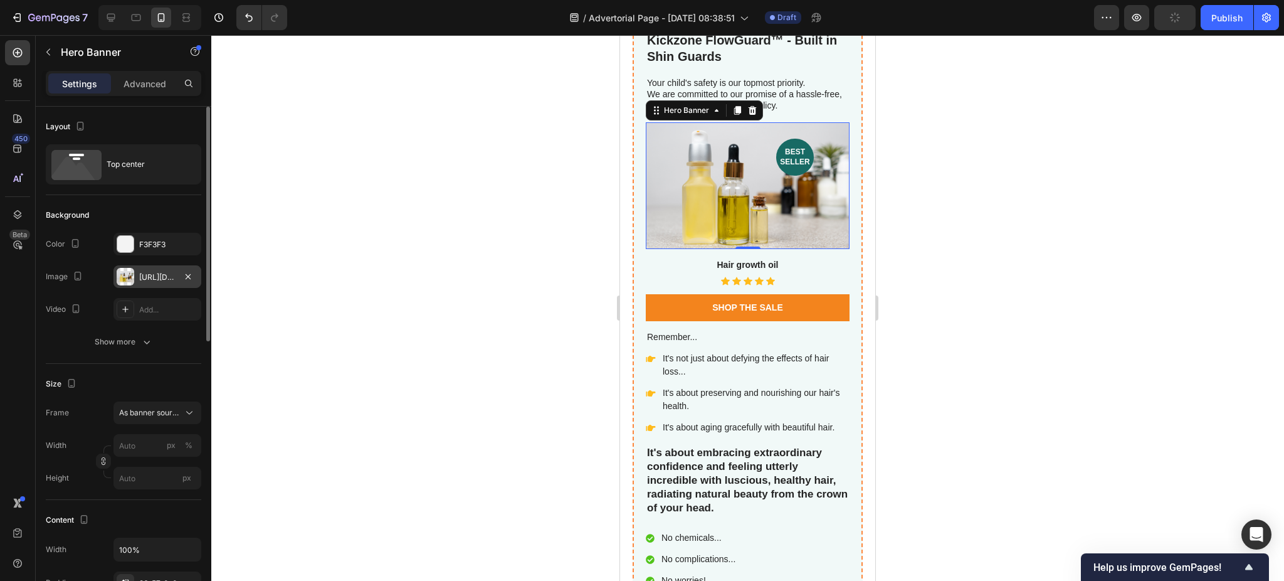
click at [129, 280] on div at bounding box center [126, 277] width 18 height 18
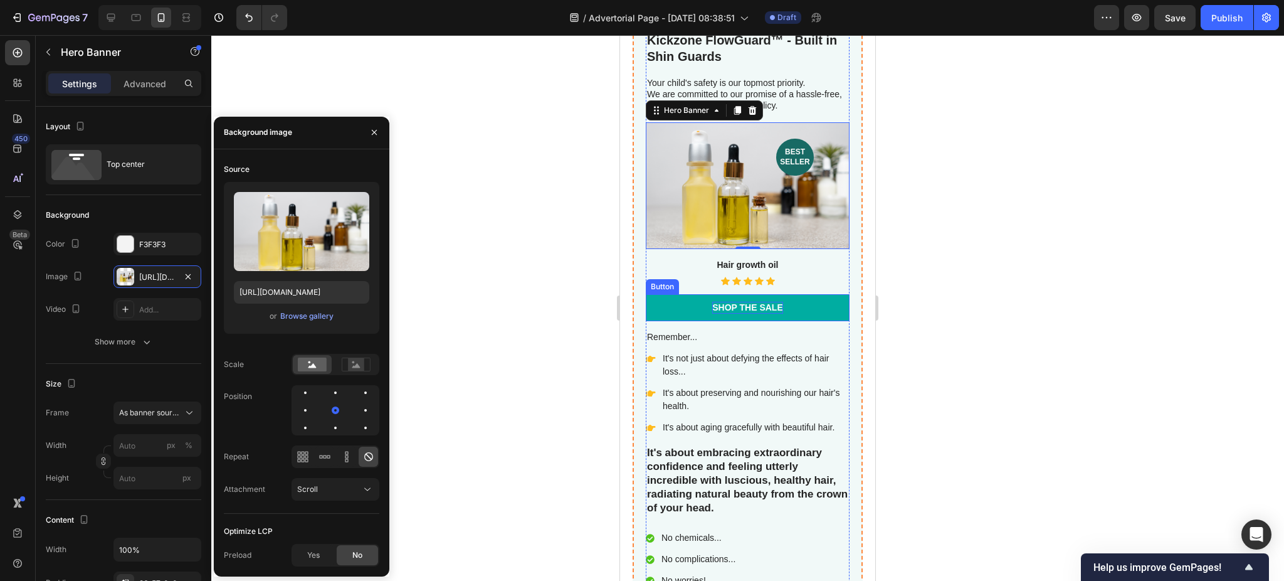
click at [758, 302] on div "Shop the Sale" at bounding box center [747, 307] width 71 height 11
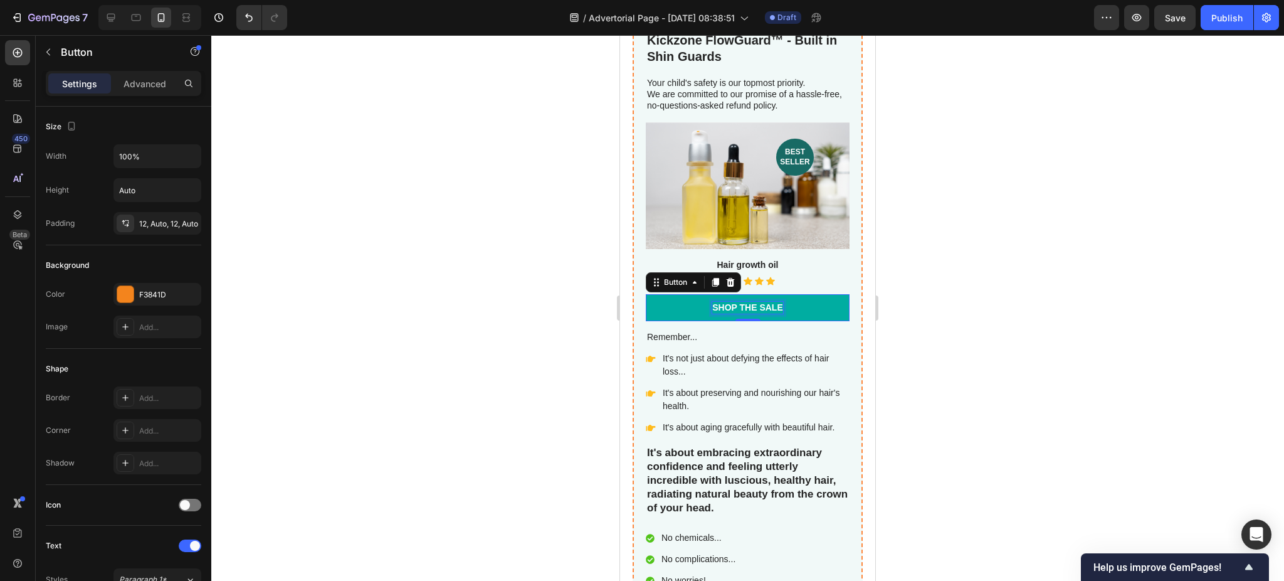
click at [764, 302] on div "Shop the Sale" at bounding box center [747, 307] width 71 height 11
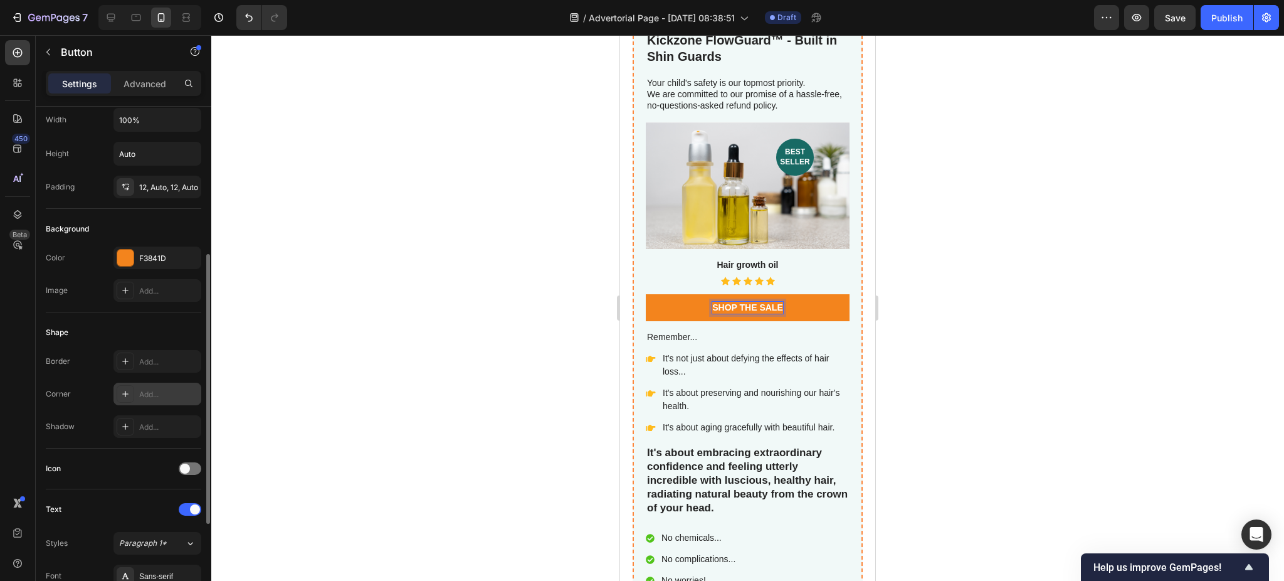
scroll to position [0, 0]
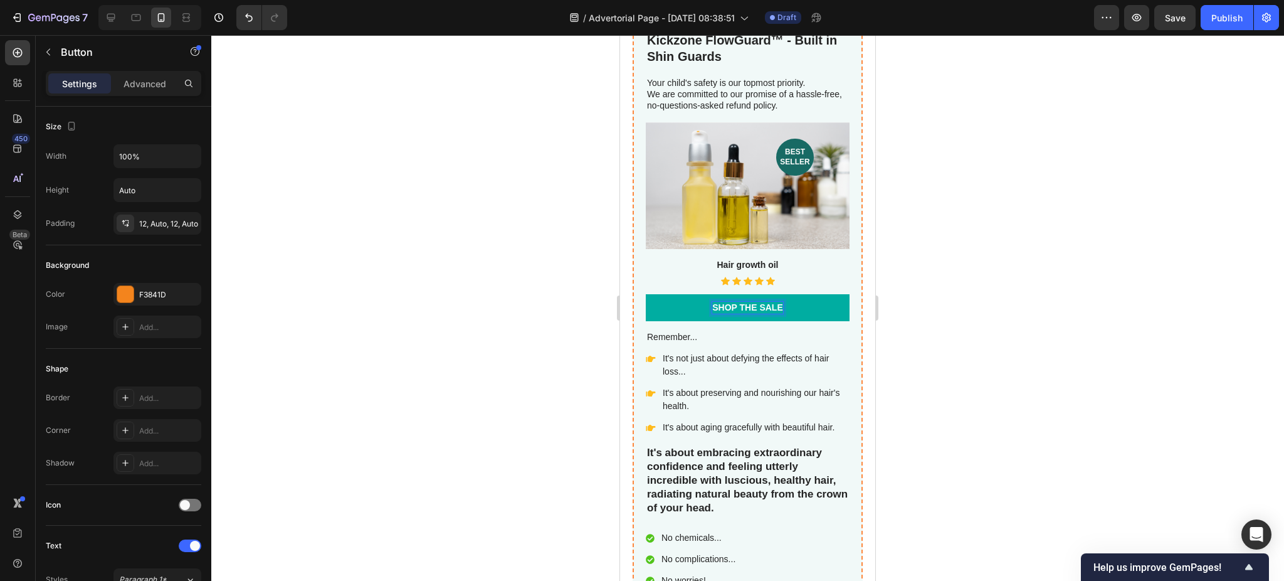
click at [713, 302] on p "Shop the Sale" at bounding box center [747, 307] width 71 height 11
click at [714, 302] on p "Shop the Sale" at bounding box center [747, 307] width 71 height 11
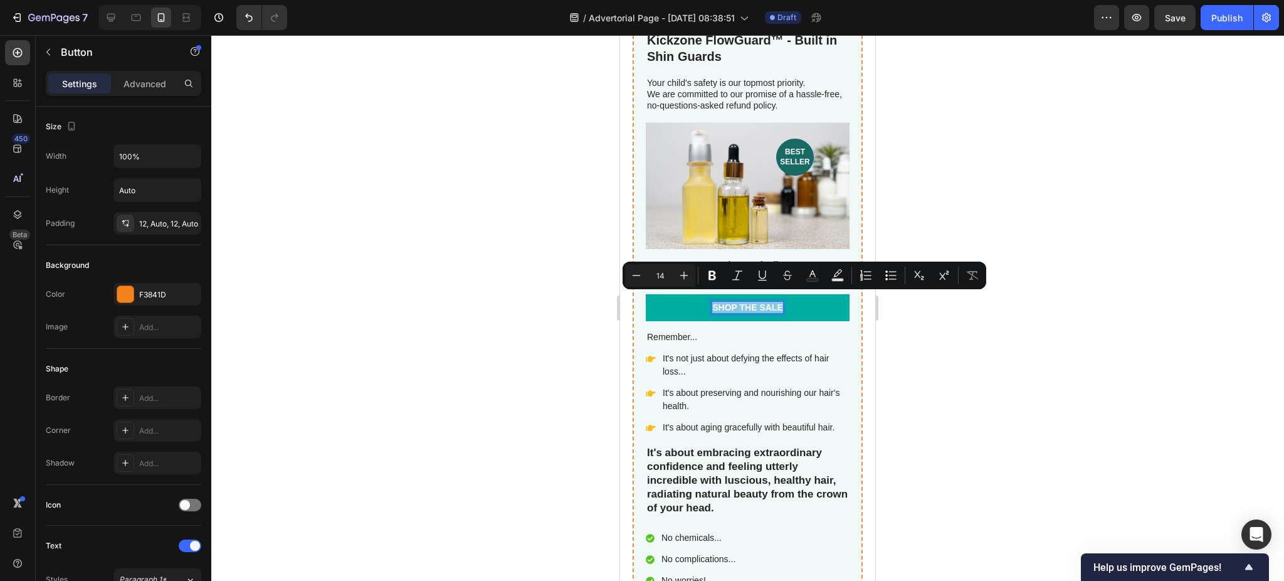
click at [684, 300] on link "Shop the Sale" at bounding box center [748, 307] width 204 height 26
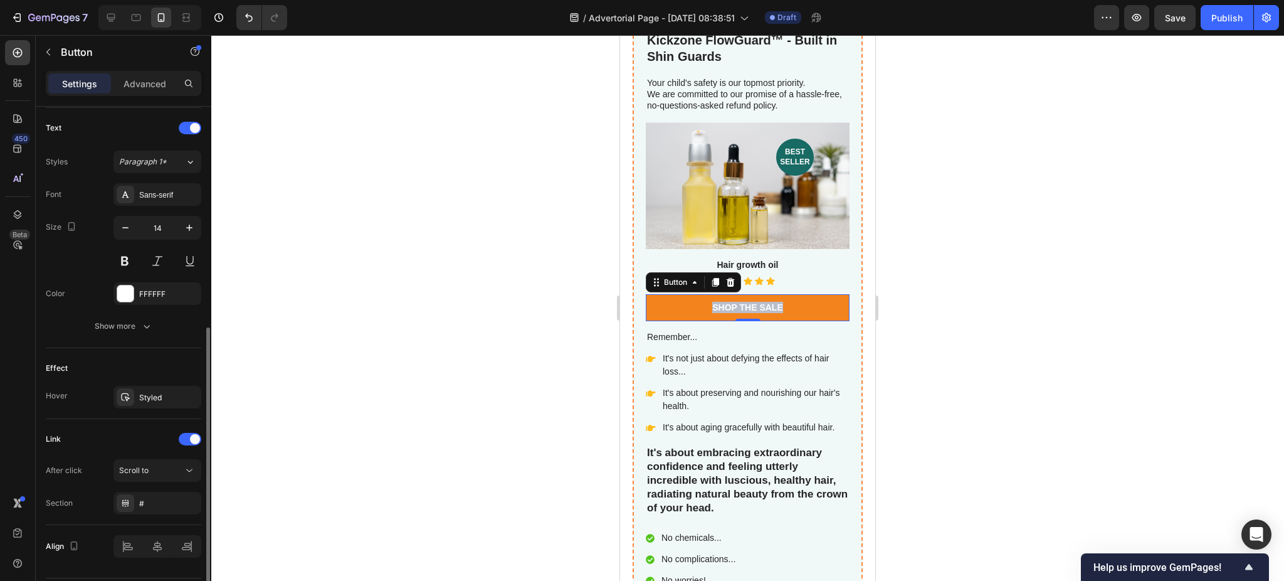
scroll to position [455, 0]
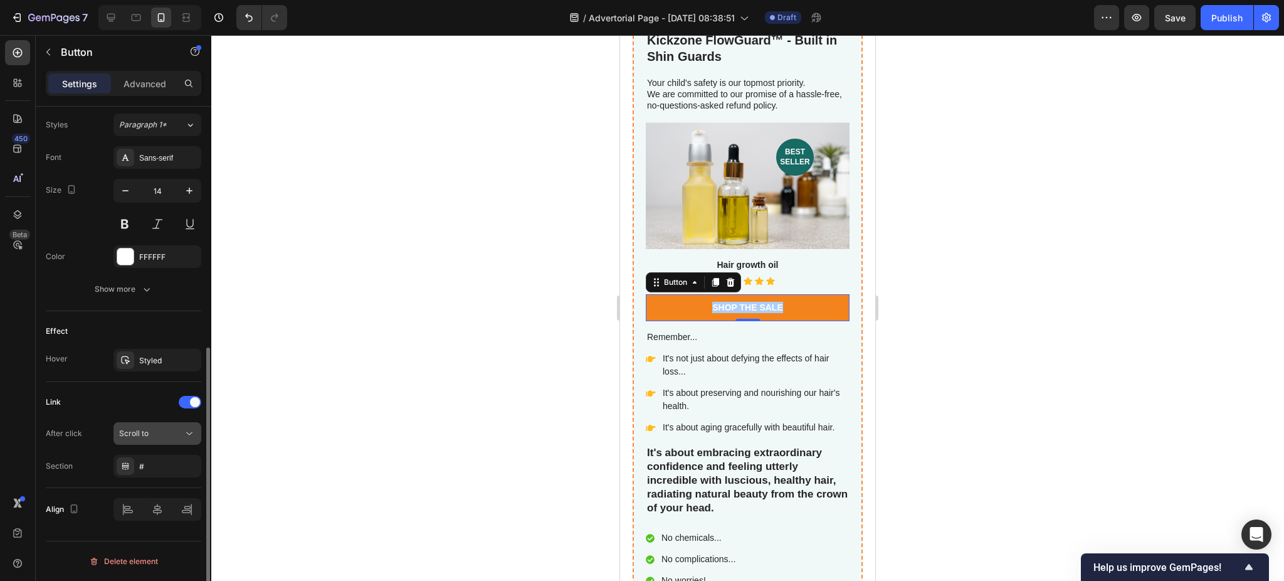
click at [156, 435] on div "Scroll to" at bounding box center [151, 433] width 64 height 11
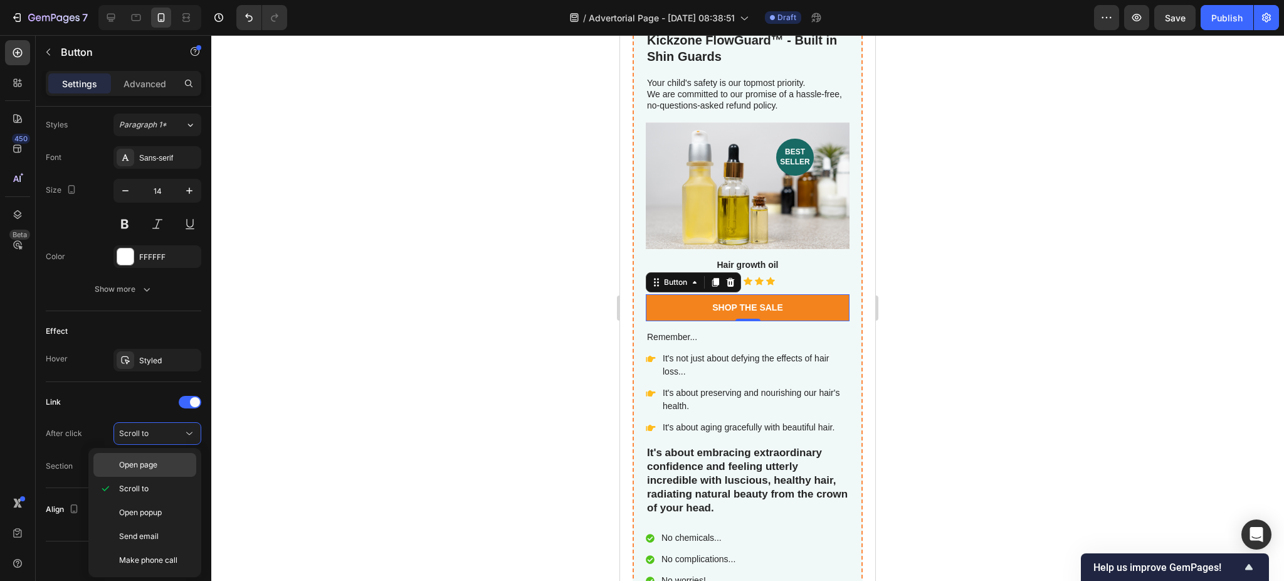
click at [152, 460] on span "Open page" at bounding box center [138, 464] width 38 height 11
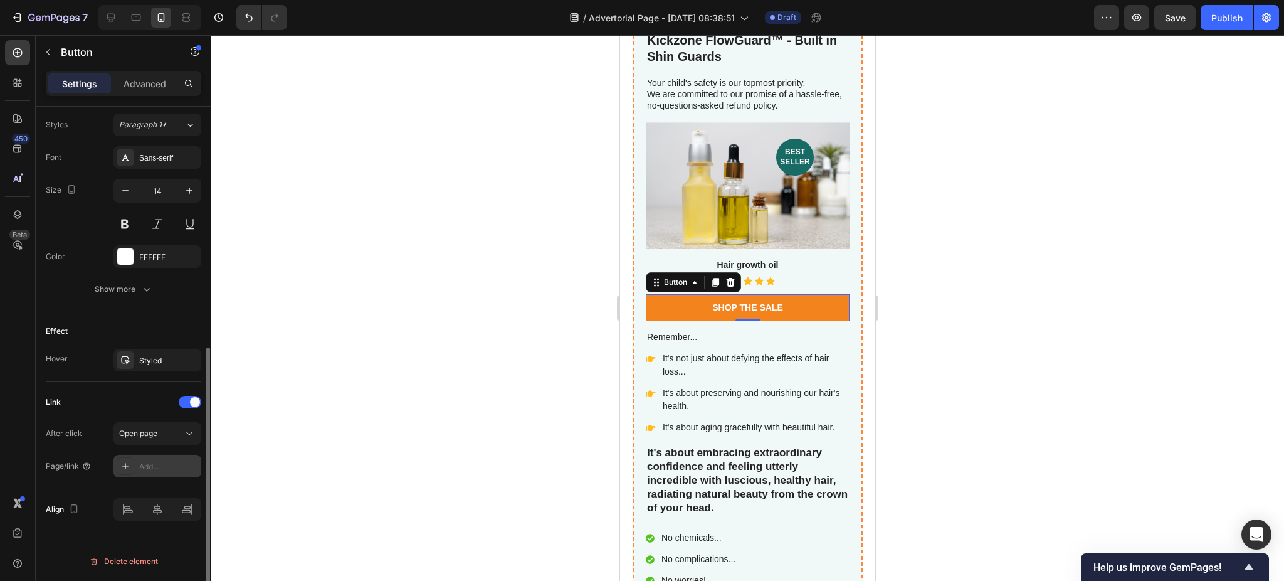
click at [156, 464] on div "Add..." at bounding box center [168, 466] width 59 height 11
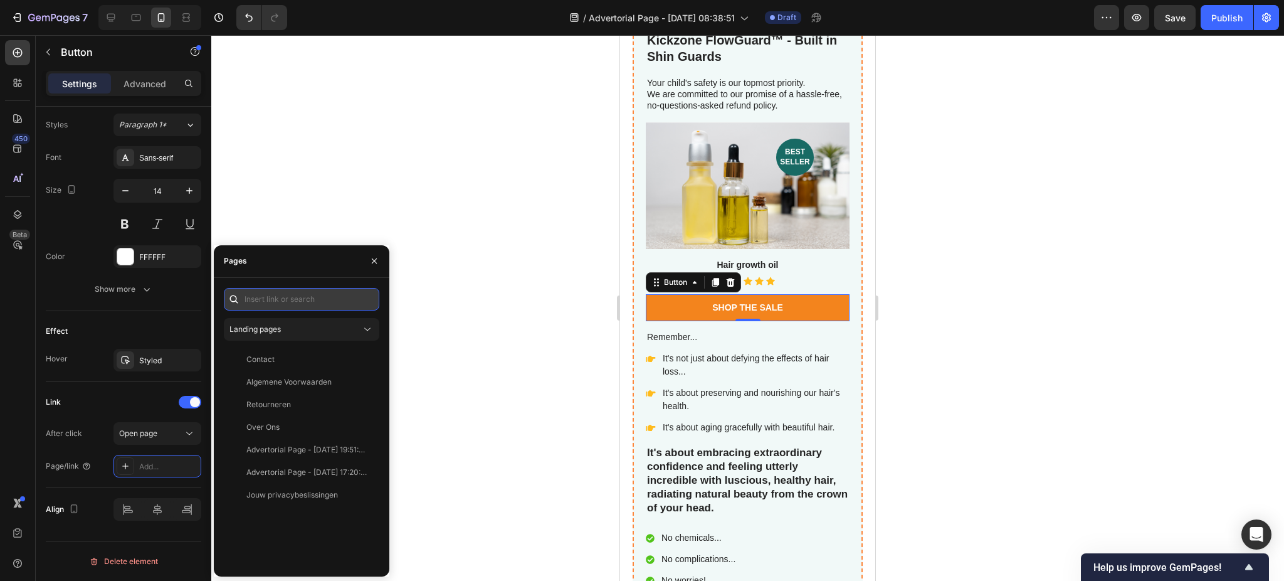
click at [305, 296] on input "text" at bounding box center [302, 299] width 156 height 23
paste input "https://www.usakickzone.com/products/kickzone-flowguard%E2%84%A2-built-in-shin-…"
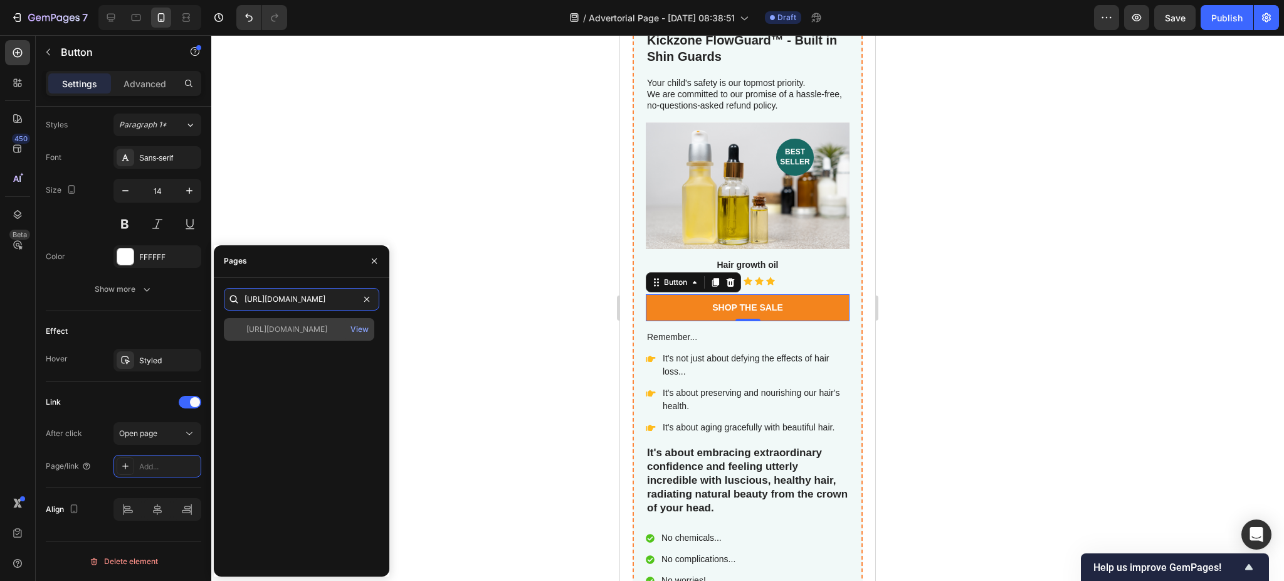
type input "https://www.usakickzone.com/products/kickzone-flowguard%E2%84%A2-built-in-shin-…"
click at [327, 327] on div "https://www.usakickzone.com/products/kickzone-flowguard%E2%84%A2-built-in-shin-…" at bounding box center [286, 329] width 81 height 11
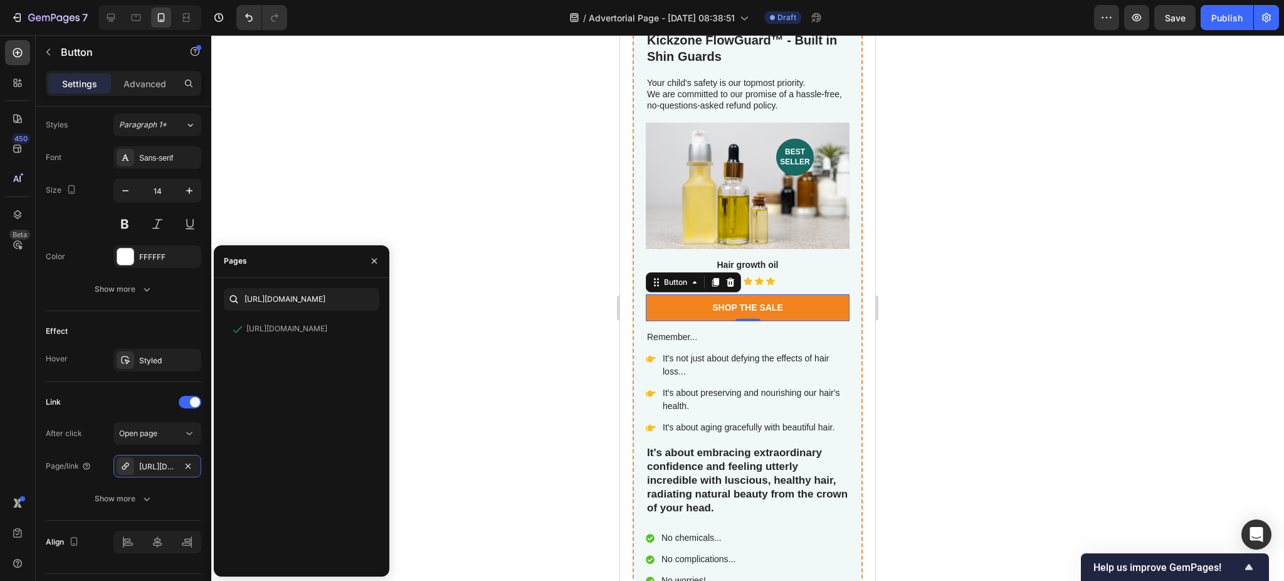
click at [992, 275] on div at bounding box center [747, 308] width 1073 height 546
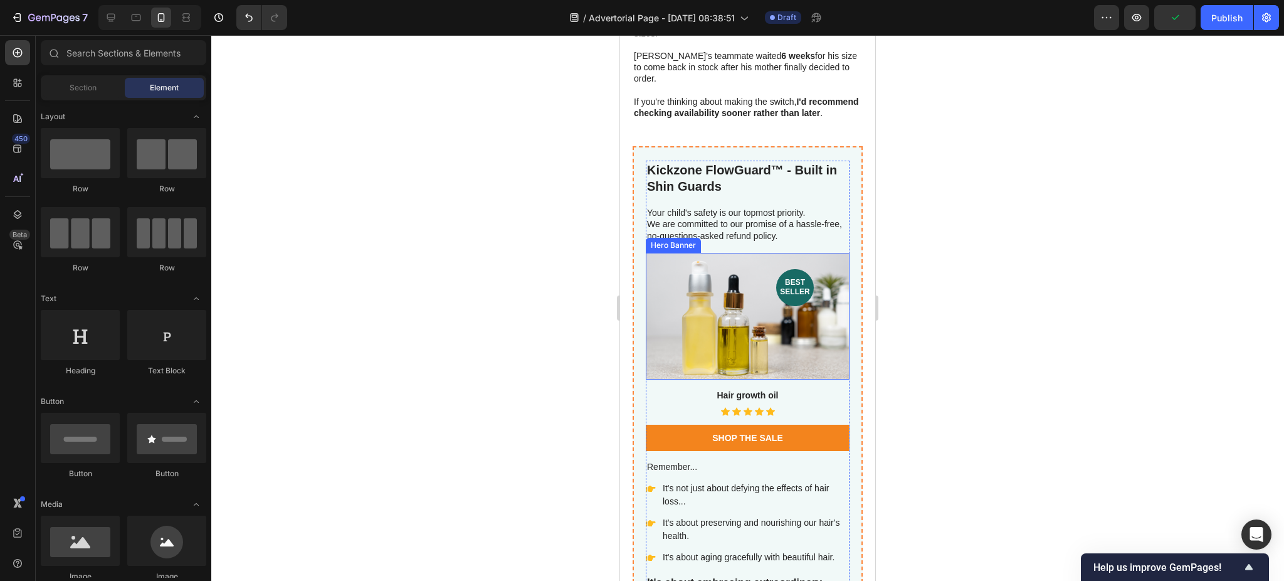
scroll to position [5050, 0]
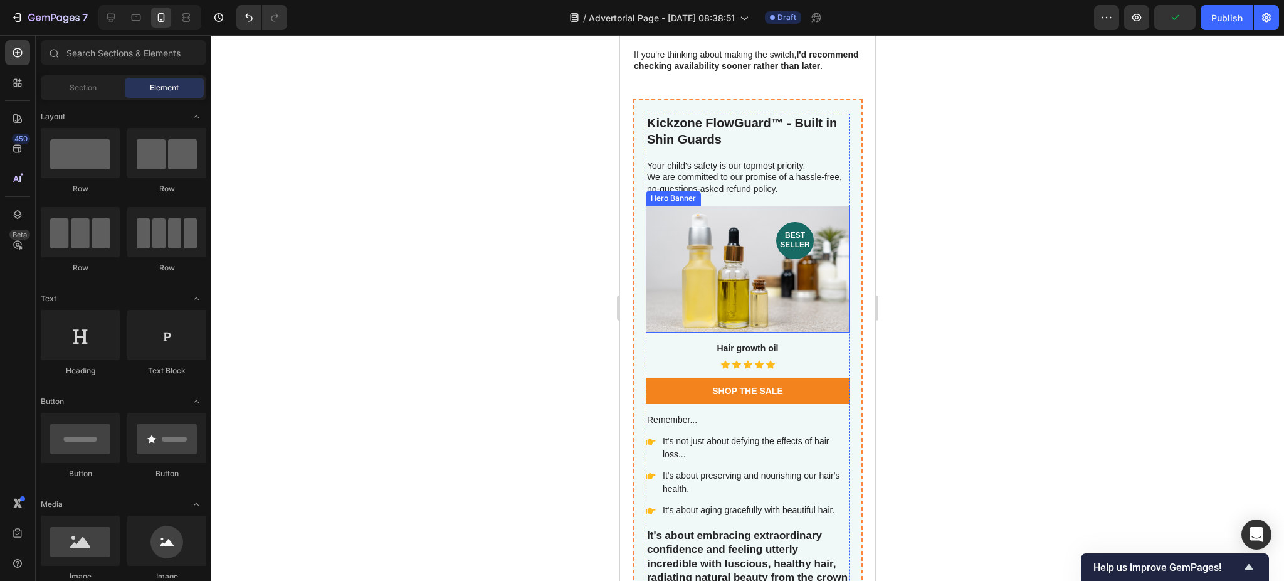
click at [726, 263] on div "Background Image" at bounding box center [748, 269] width 204 height 127
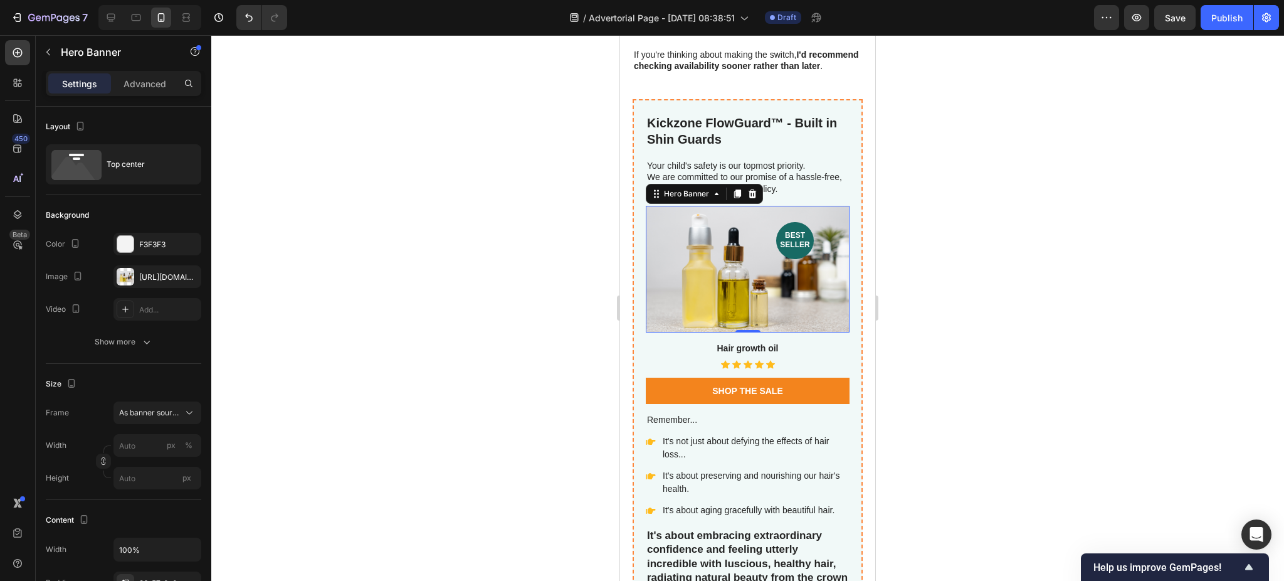
click at [748, 278] on div "Background Image" at bounding box center [748, 269] width 204 height 127
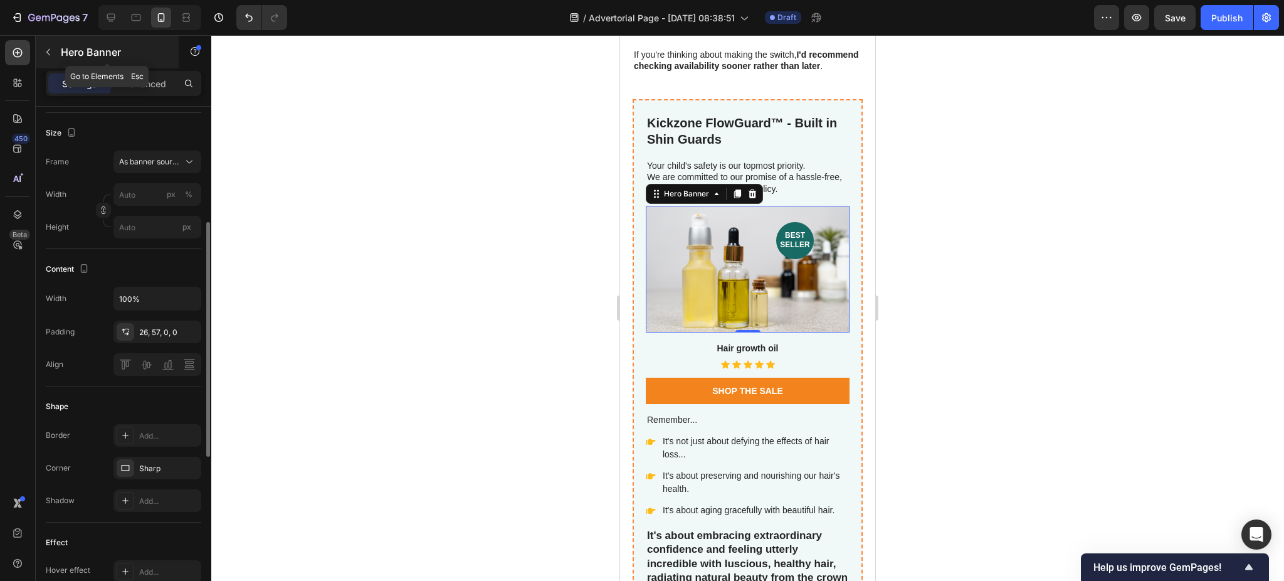
click at [58, 54] on div "Hero Banner" at bounding box center [107, 52] width 143 height 33
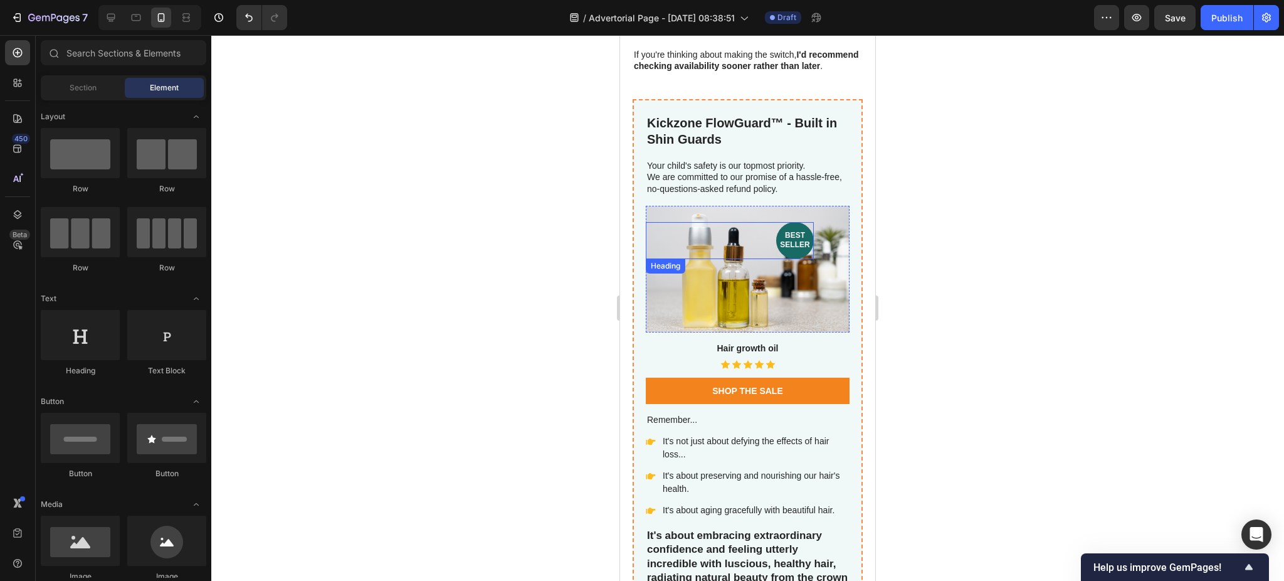
click at [760, 260] on div "Background Image" at bounding box center [748, 269] width 204 height 127
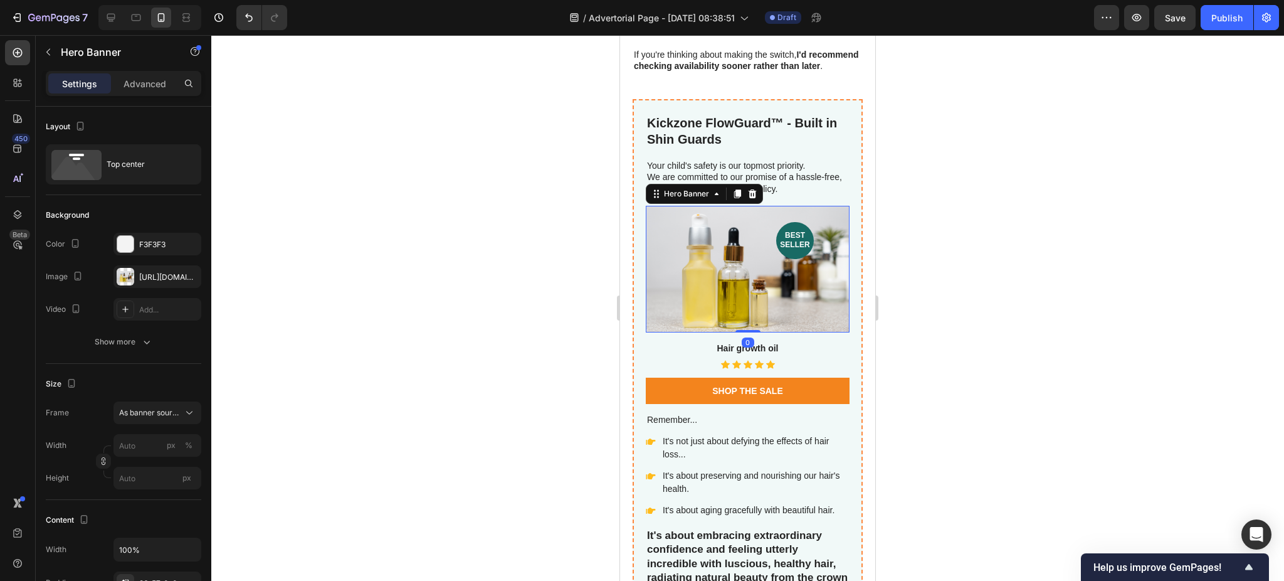
click at [753, 260] on div "Background Image" at bounding box center [748, 269] width 204 height 127
click at [131, 280] on div at bounding box center [126, 277] width 18 height 18
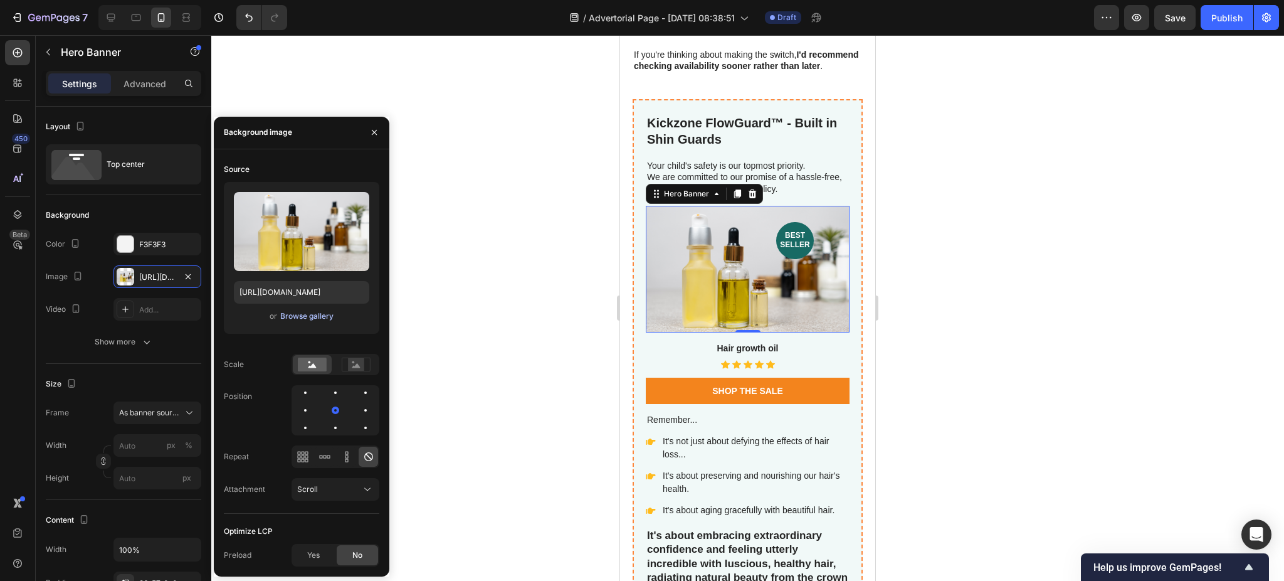
click at [301, 315] on div "Browse gallery" at bounding box center [306, 315] width 53 height 11
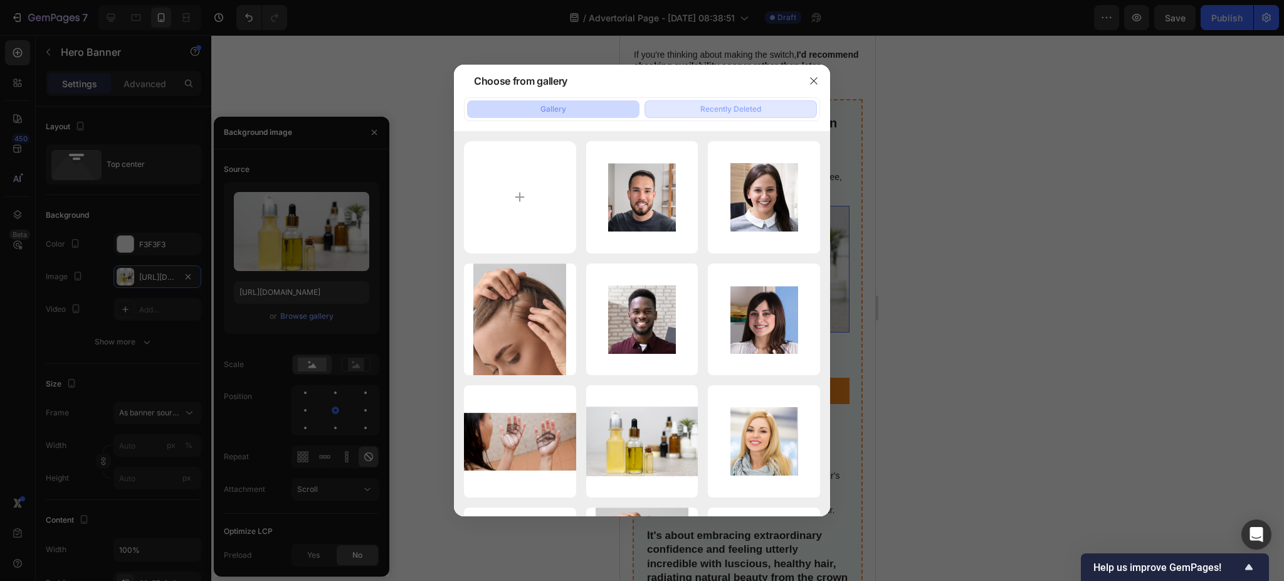
click at [754, 111] on div "Recently Deleted" at bounding box center [731, 108] width 61 height 11
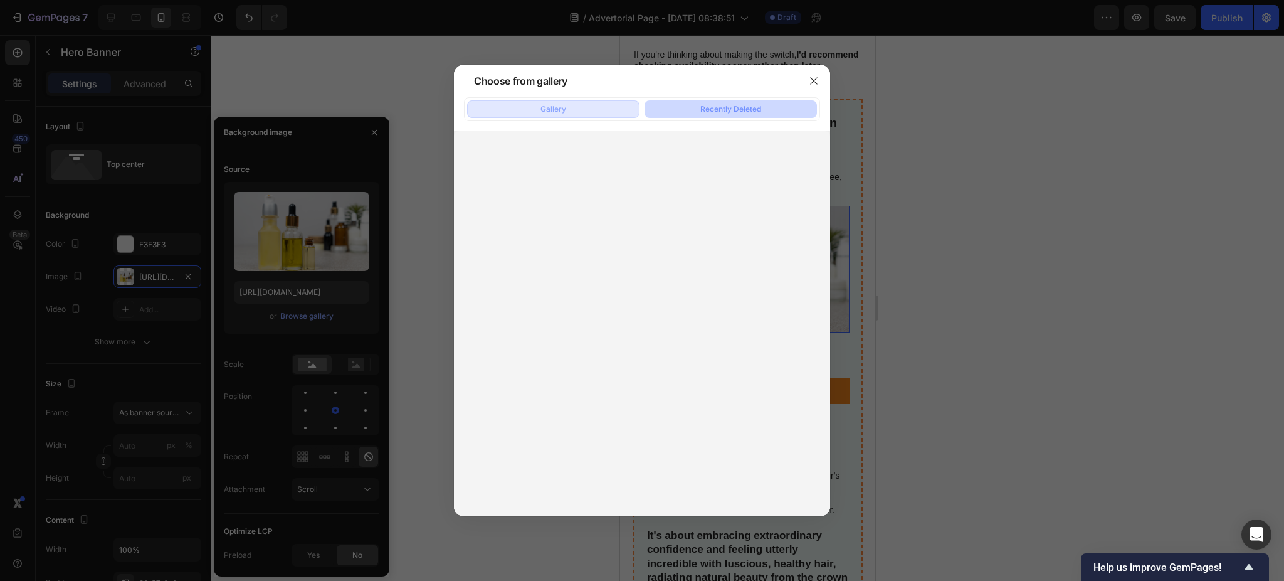
click at [536, 111] on button "Gallery" at bounding box center [553, 109] width 172 height 18
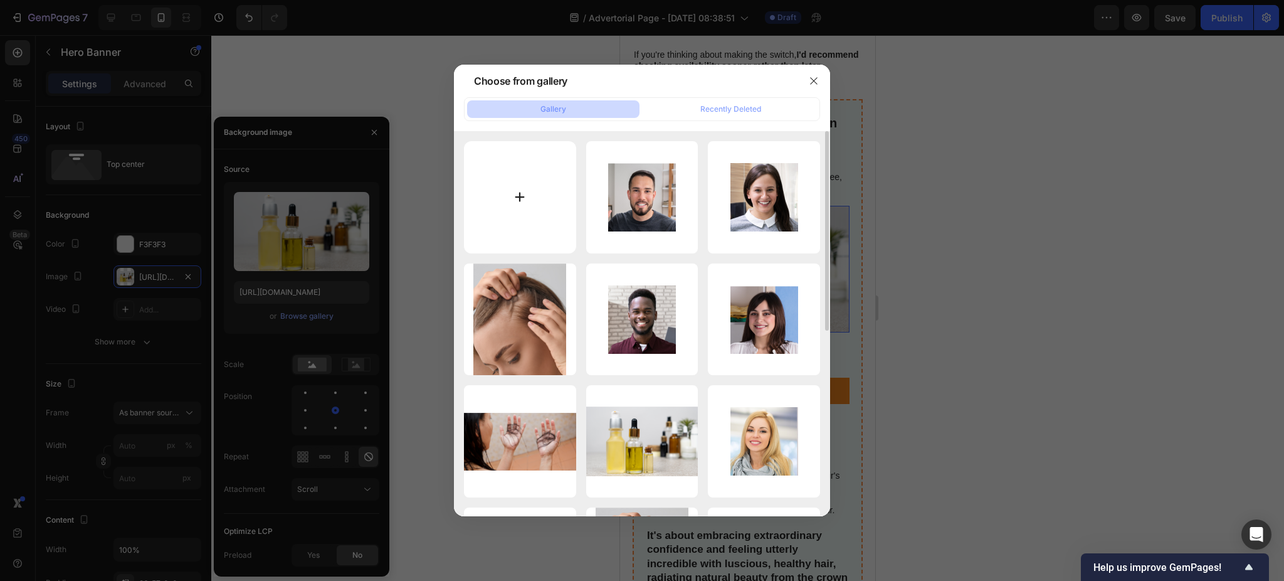
click at [529, 193] on input "file" at bounding box center [520, 197] width 112 height 112
type input "C:\fakepath\ChatGPT Image 26 sep 2025, 10_42_32.png"
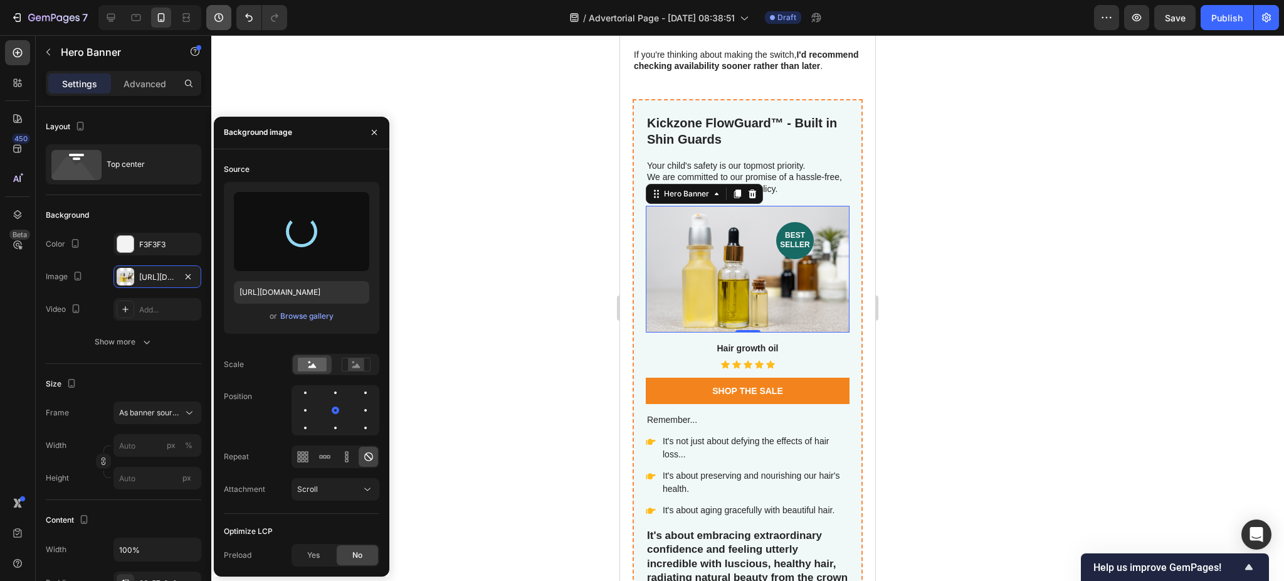
type input "https://cdn.shopify.com/s/files/1/0906/5355/7117/files/gempages_563056465019929…"
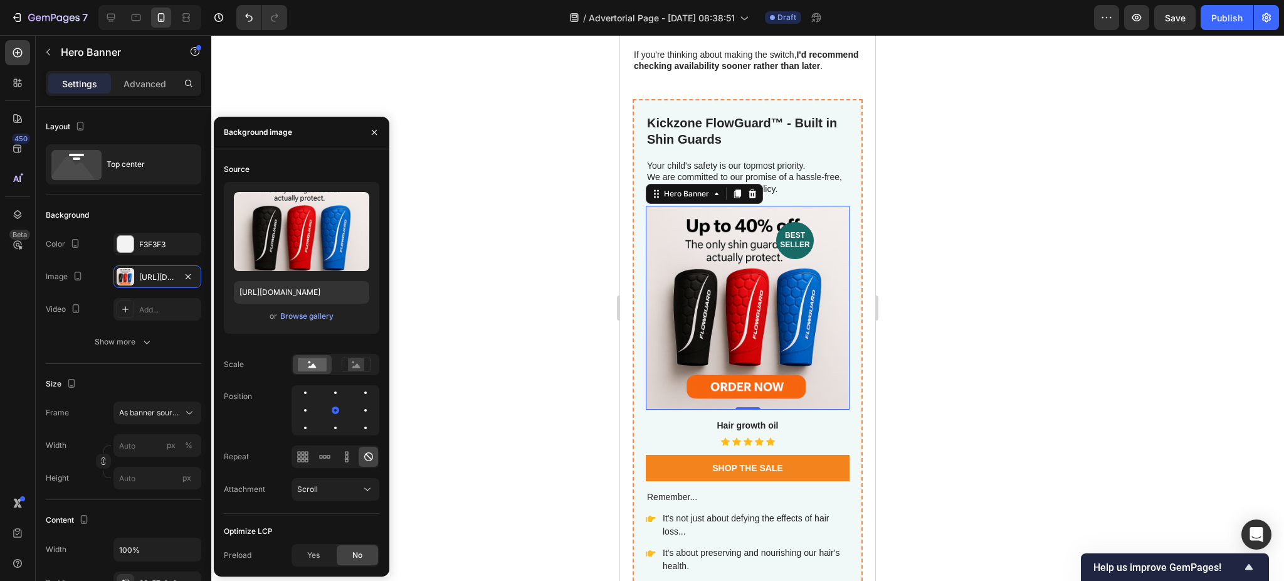
click at [968, 253] on div at bounding box center [747, 308] width 1073 height 546
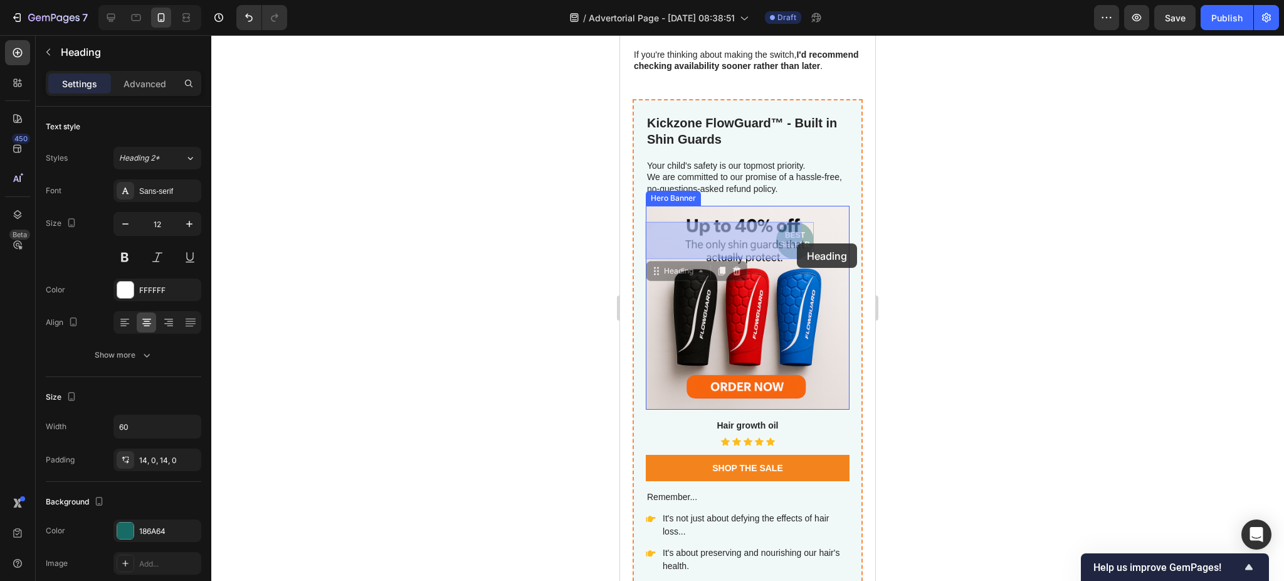
drag, startPoint x: 788, startPoint y: 244, endPoint x: 796, endPoint y: 243, distance: 7.6
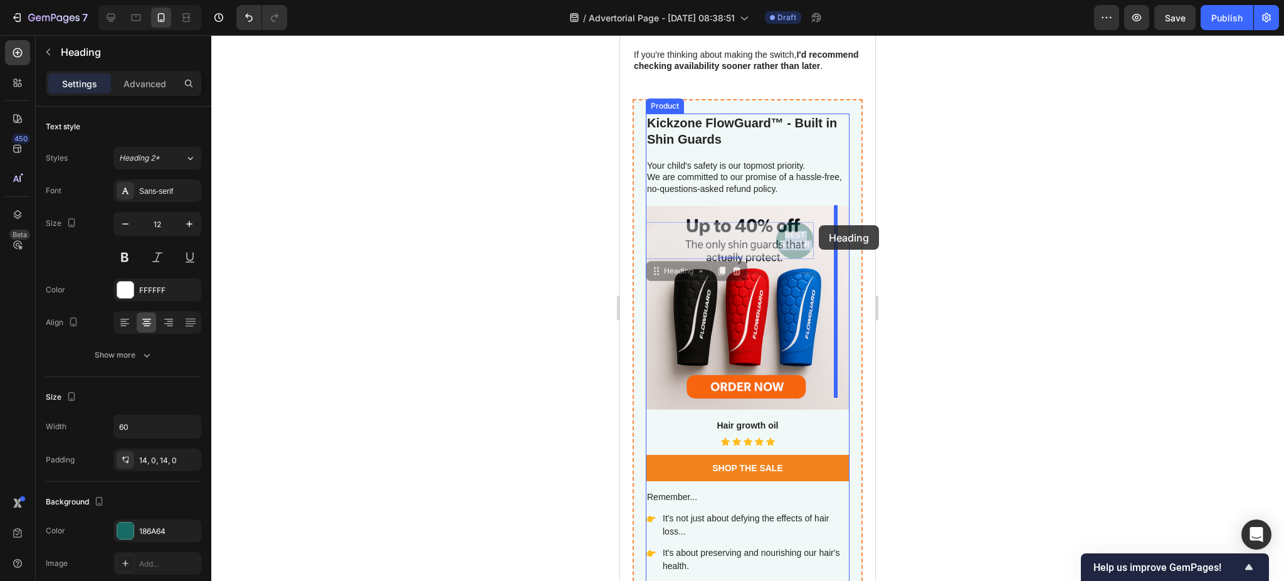
drag, startPoint x: 793, startPoint y: 241, endPoint x: 819, endPoint y: 225, distance: 31.0
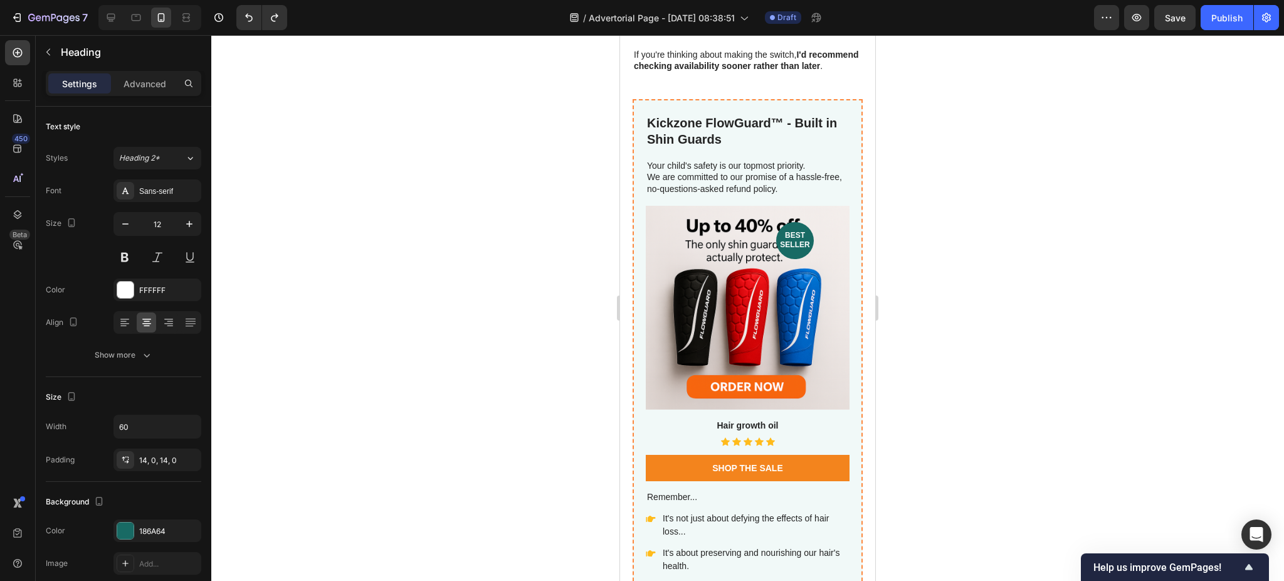
click at [781, 240] on h2 "best seller" at bounding box center [795, 240] width 38 height 37
click at [964, 213] on div at bounding box center [747, 308] width 1073 height 546
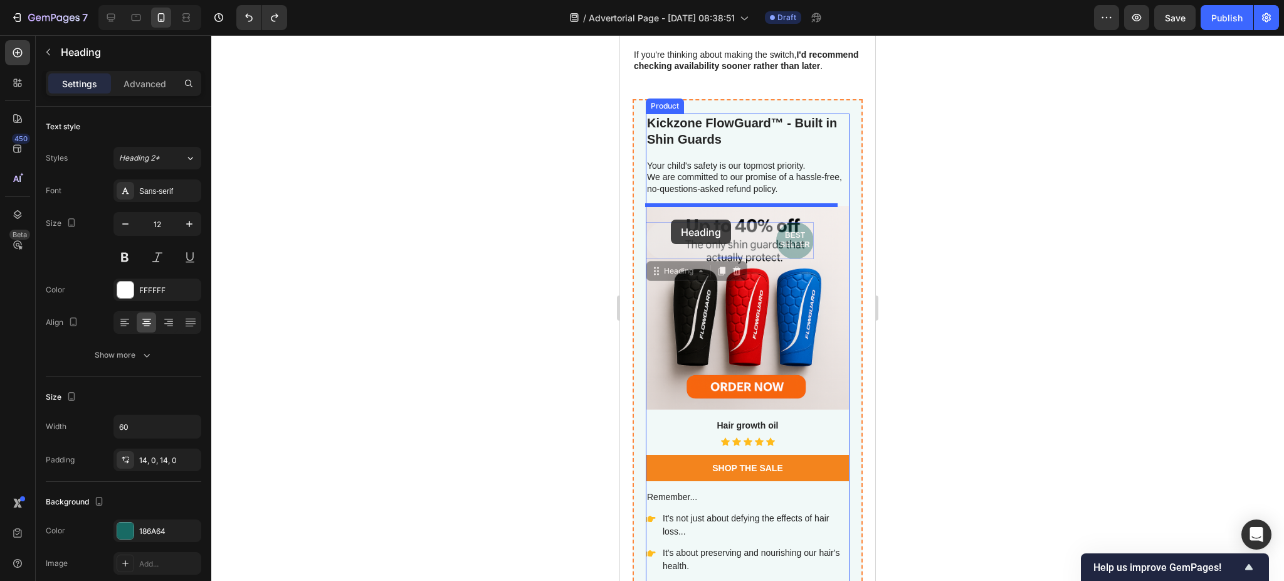
drag, startPoint x: 785, startPoint y: 235, endPoint x: 671, endPoint y: 220, distance: 114.6
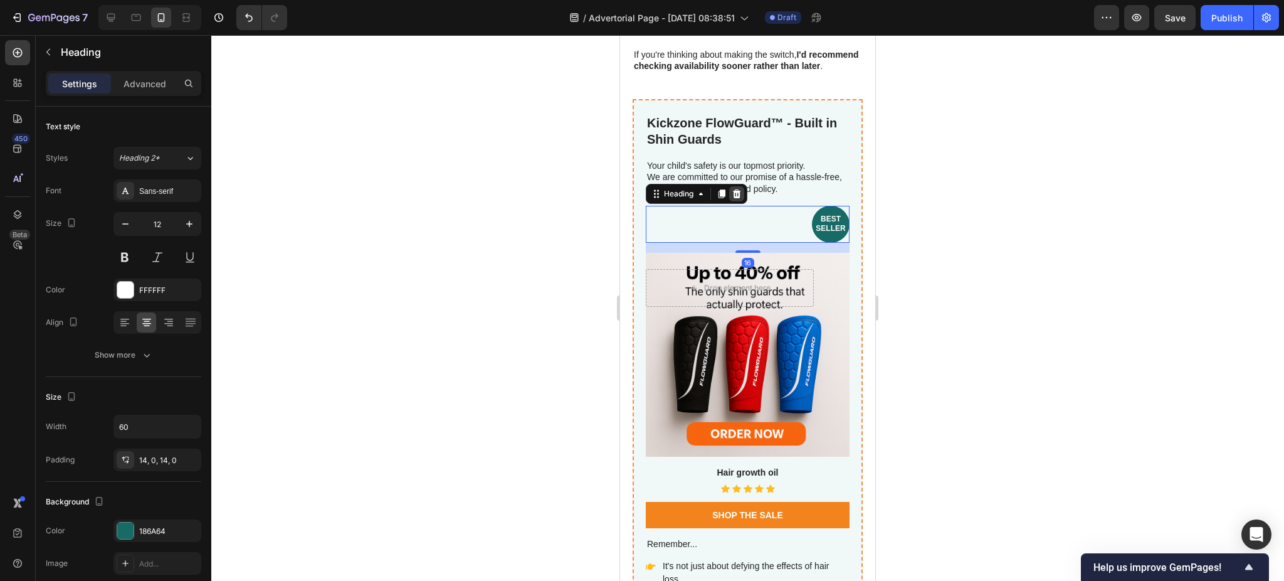
click at [735, 192] on icon at bounding box center [737, 193] width 8 height 9
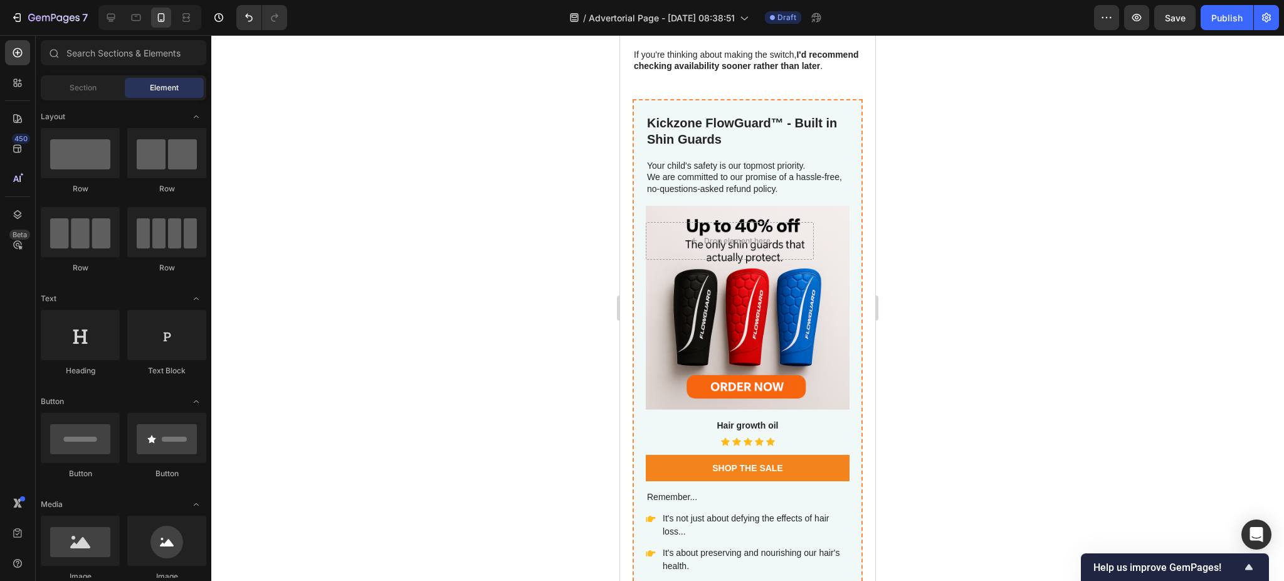
drag, startPoint x: 900, startPoint y: 198, endPoint x: 911, endPoint y: 148, distance: 51.3
click at [911, 148] on div at bounding box center [747, 308] width 1073 height 546
drag, startPoint x: 911, startPoint y: 148, endPoint x: 905, endPoint y: 144, distance: 6.8
click at [919, 116] on div at bounding box center [747, 308] width 1073 height 546
drag, startPoint x: 935, startPoint y: 197, endPoint x: 929, endPoint y: 131, distance: 66.1
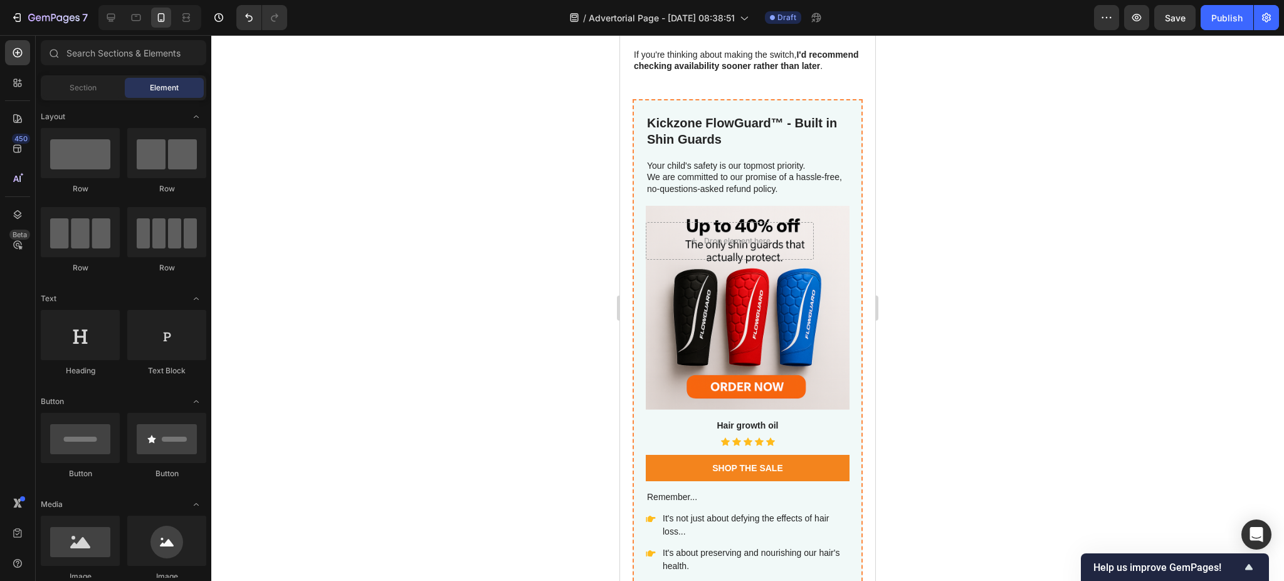
click at [929, 131] on div at bounding box center [747, 308] width 1073 height 546
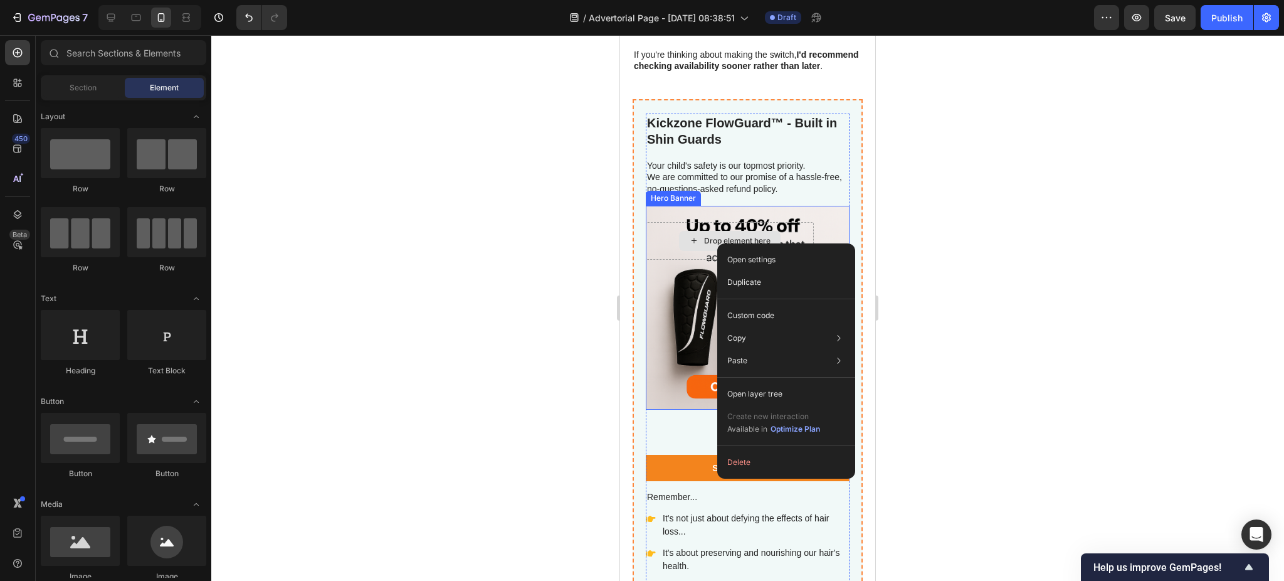
click at [669, 248] on div "Drop element here" at bounding box center [730, 241] width 168 height 38
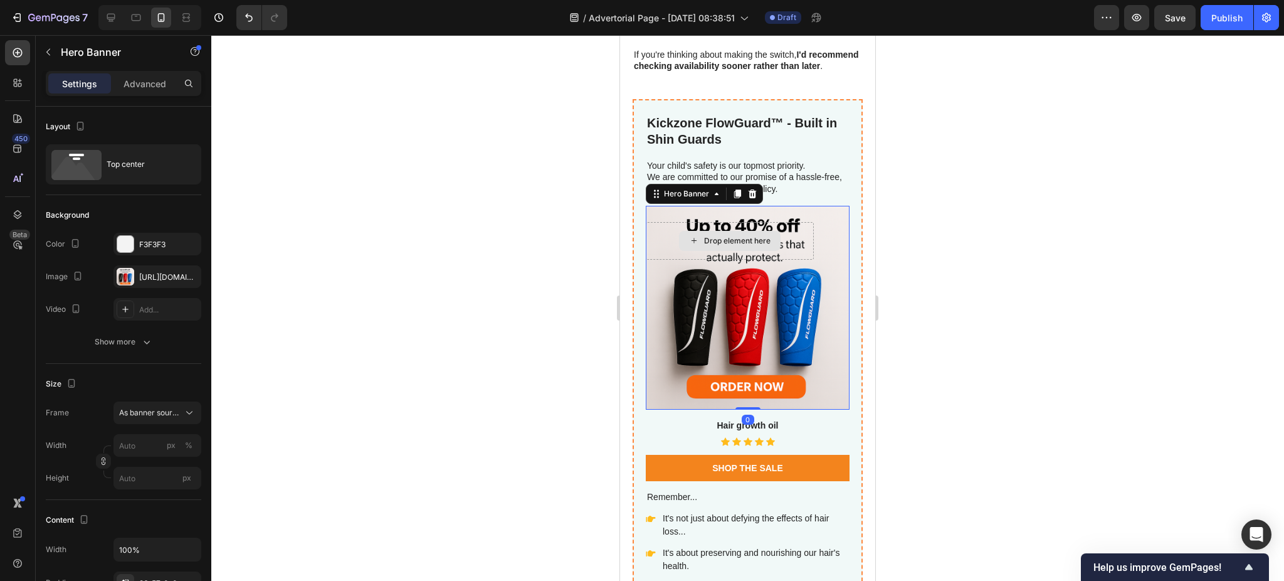
click at [664, 241] on div "Drop element here" at bounding box center [730, 241] width 168 height 38
click at [716, 243] on div "Drop element here" at bounding box center [737, 241] width 66 height 10
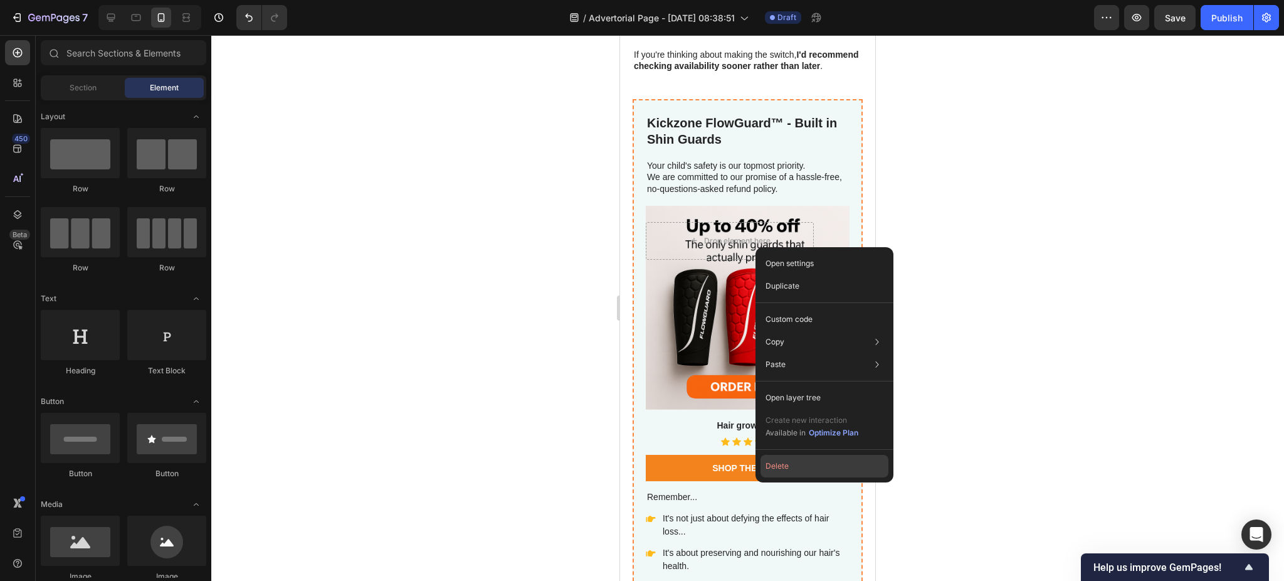
click at [829, 457] on button "Delete" at bounding box center [825, 466] width 128 height 23
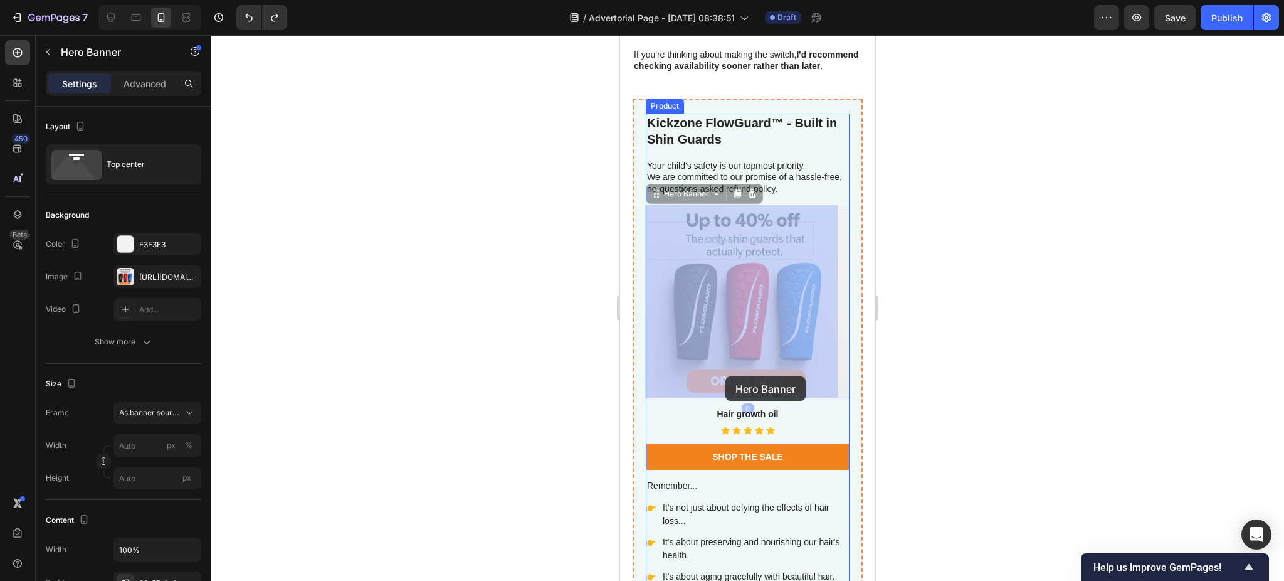
drag, startPoint x: 783, startPoint y: 258, endPoint x: 726, endPoint y: 376, distance: 131.8
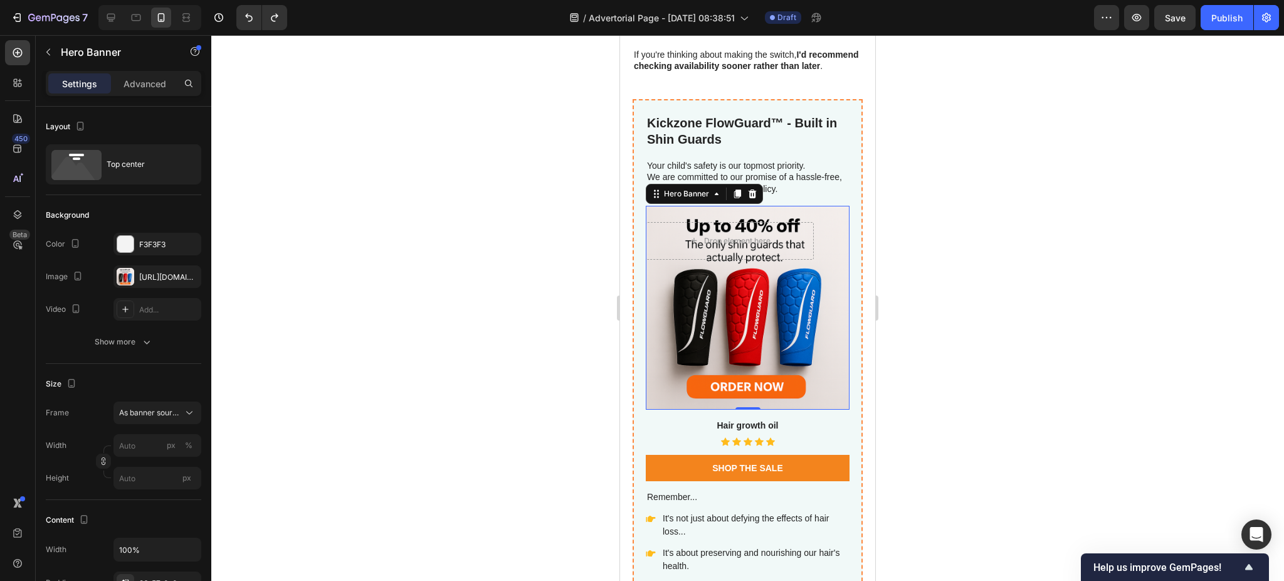
drag, startPoint x: 916, startPoint y: 225, endPoint x: 919, endPoint y: 184, distance: 40.3
click at [919, 184] on div at bounding box center [747, 308] width 1073 height 546
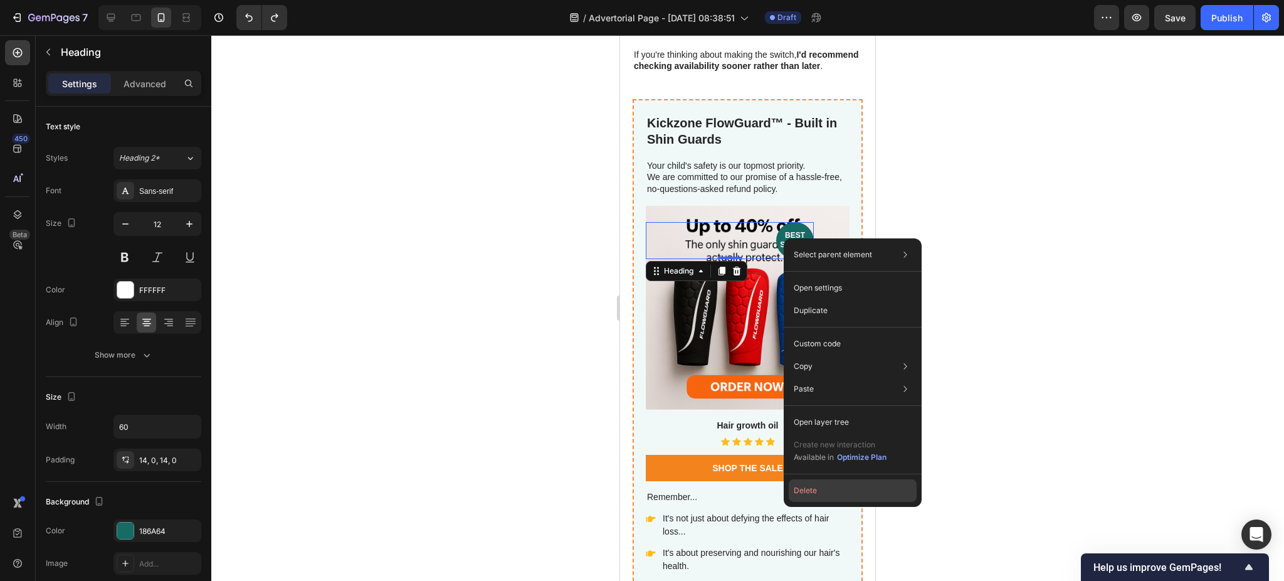
click at [845, 487] on button "Delete" at bounding box center [853, 490] width 128 height 23
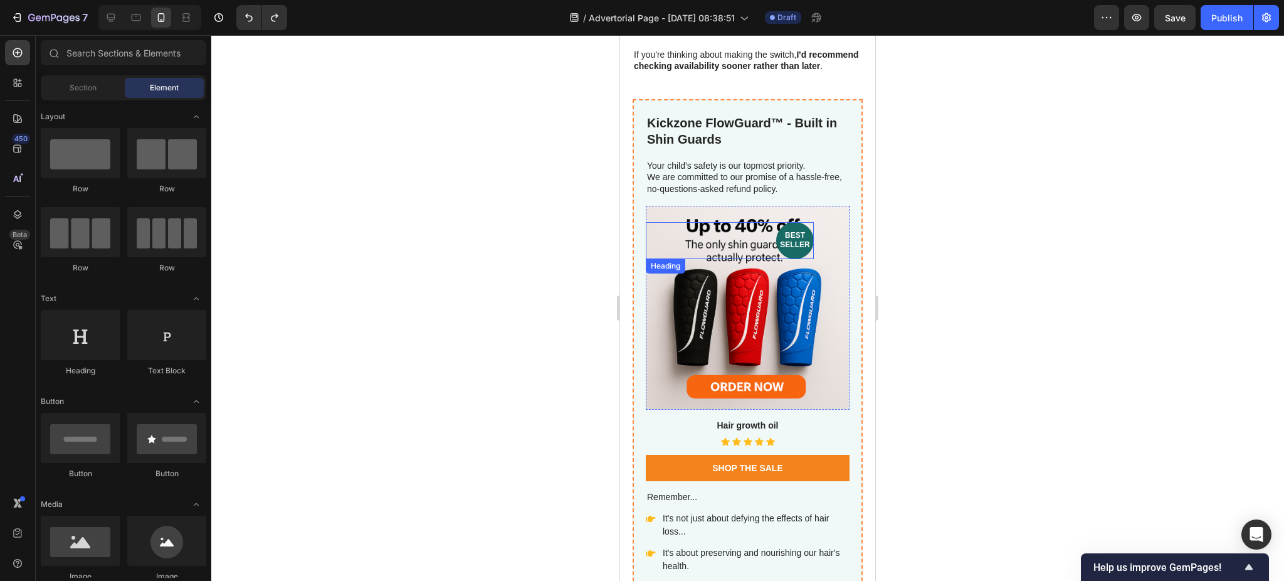
click at [679, 243] on div "best seller" at bounding box center [730, 240] width 168 height 37
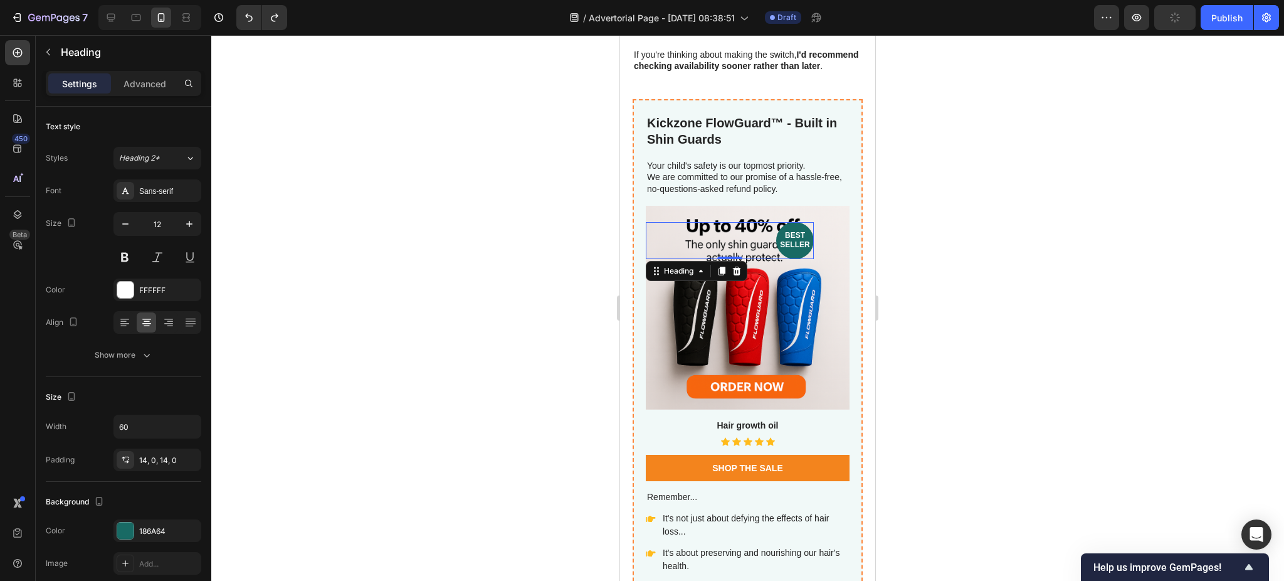
click at [664, 241] on div "best seller" at bounding box center [730, 240] width 168 height 37
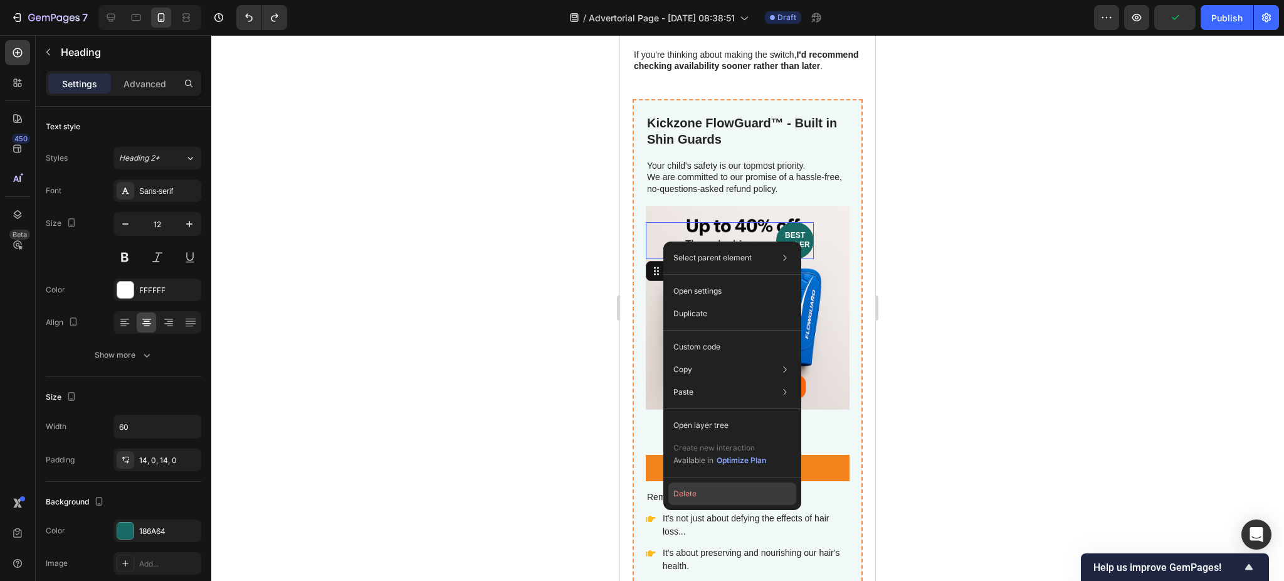
click at [706, 485] on button "Delete" at bounding box center [733, 493] width 128 height 23
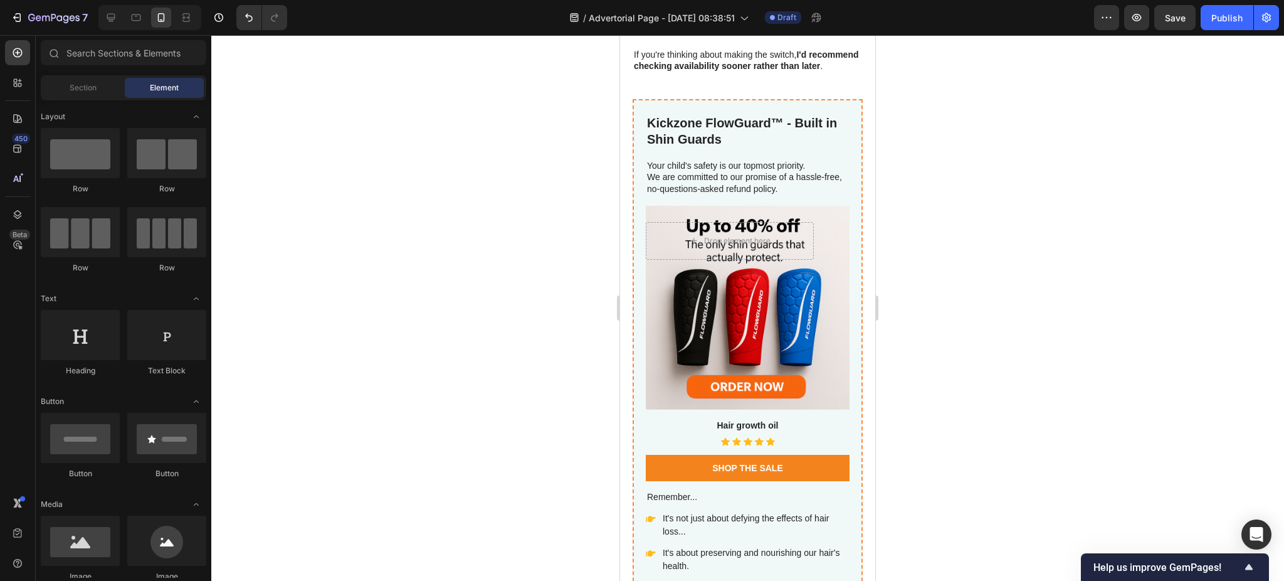
drag, startPoint x: 938, startPoint y: 199, endPoint x: 899, endPoint y: 221, distance: 44.7
click at [931, 152] on div at bounding box center [747, 308] width 1073 height 546
click at [1171, 19] on span "Save" at bounding box center [1175, 18] width 21 height 11
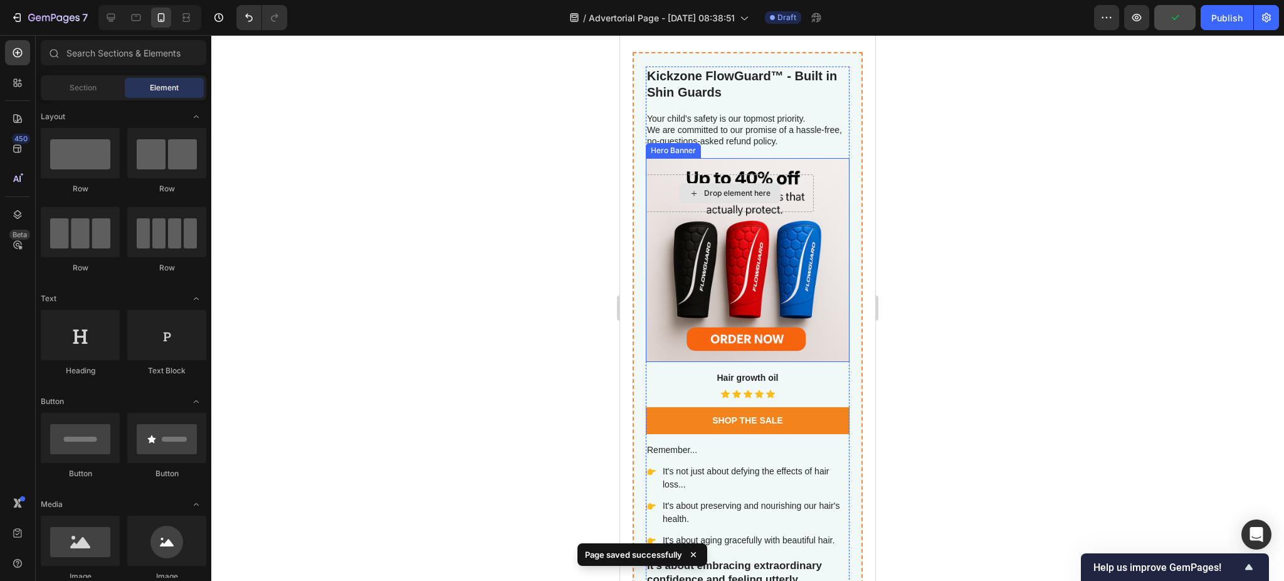
scroll to position [5134, 0]
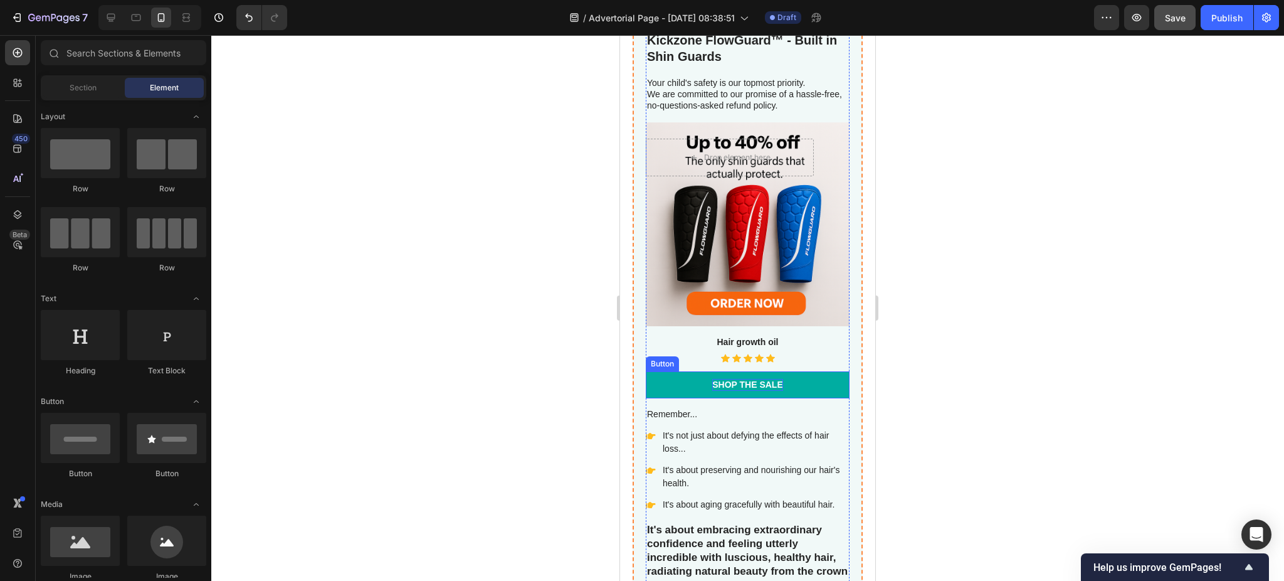
click at [738, 379] on div "Shop the Sale" at bounding box center [747, 384] width 71 height 11
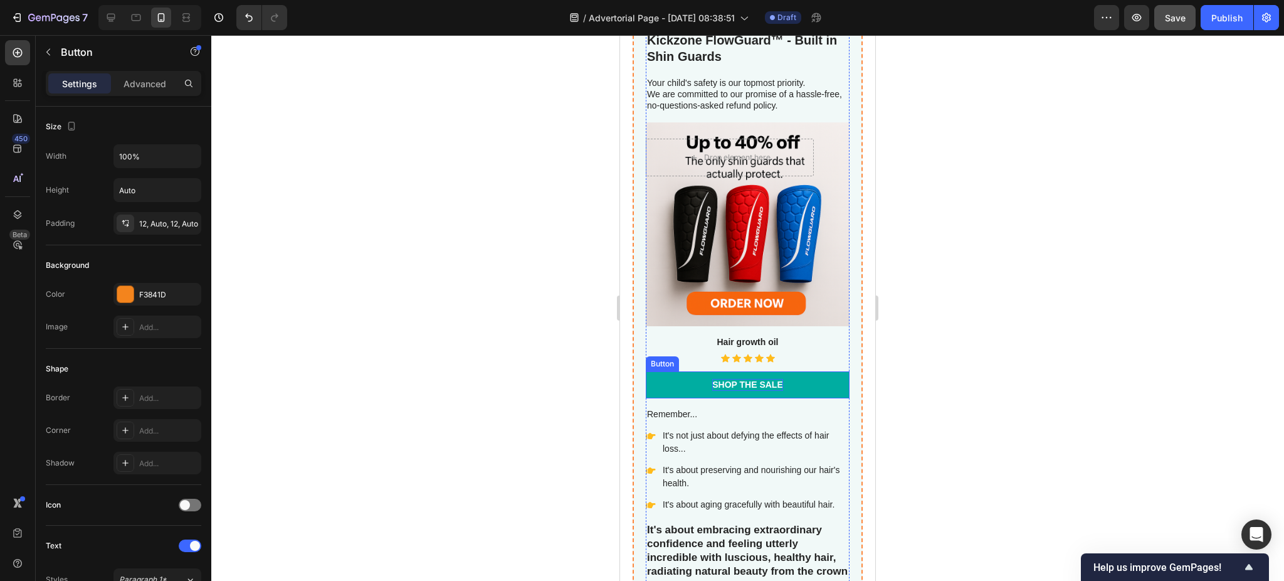
click at [738, 379] on div "Shop the Sale" at bounding box center [747, 384] width 71 height 11
click at [738, 379] on p "Shop the Sale" at bounding box center [747, 384] width 71 height 11
click at [891, 191] on div at bounding box center [747, 308] width 1073 height 546
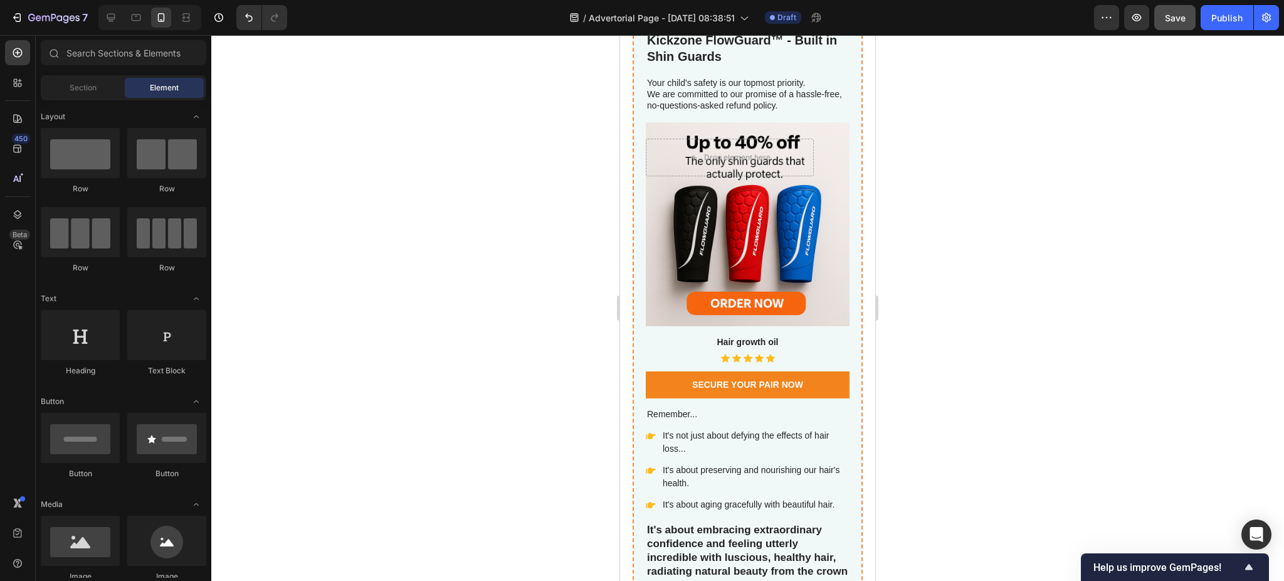
drag, startPoint x: 919, startPoint y: 184, endPoint x: 894, endPoint y: 174, distance: 27.6
click at [921, 130] on div at bounding box center [747, 308] width 1073 height 546
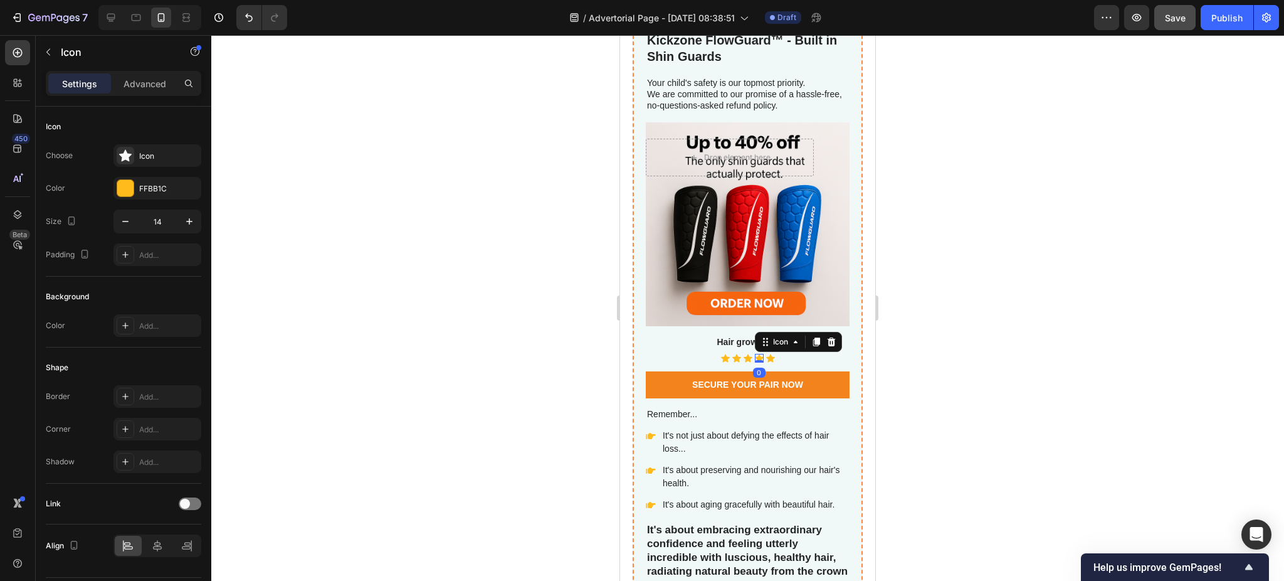
click at [755, 354] on icon at bounding box center [759, 358] width 9 height 9
click at [747, 354] on div "Icon Icon Icon Icon 0 Icon" at bounding box center [748, 358] width 204 height 9
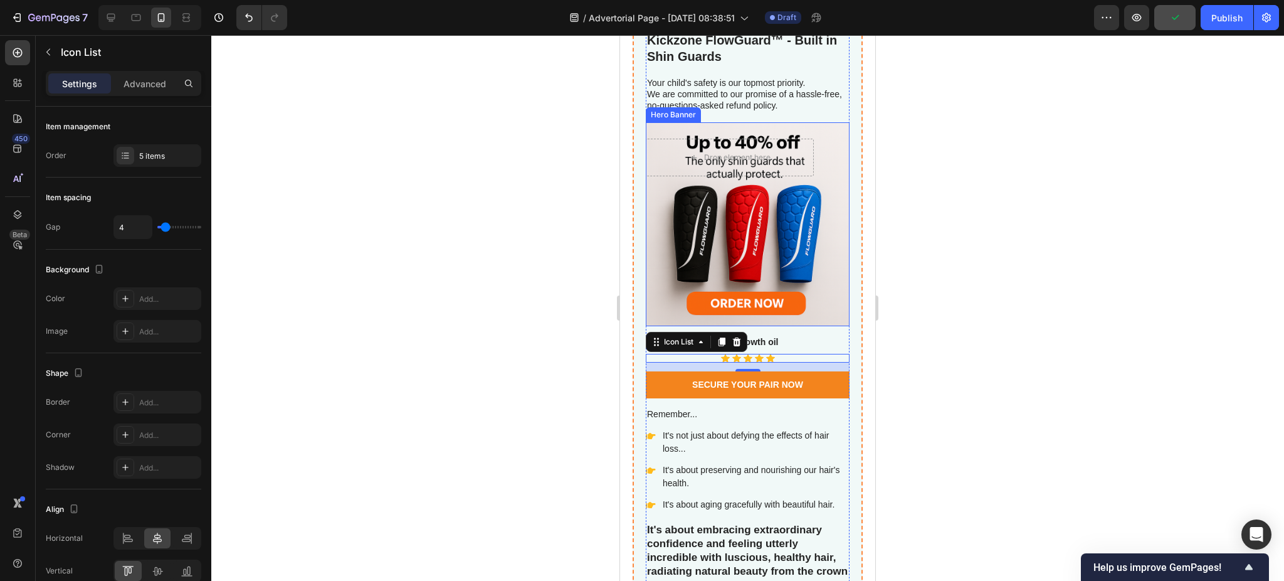
scroll to position [5050, 0]
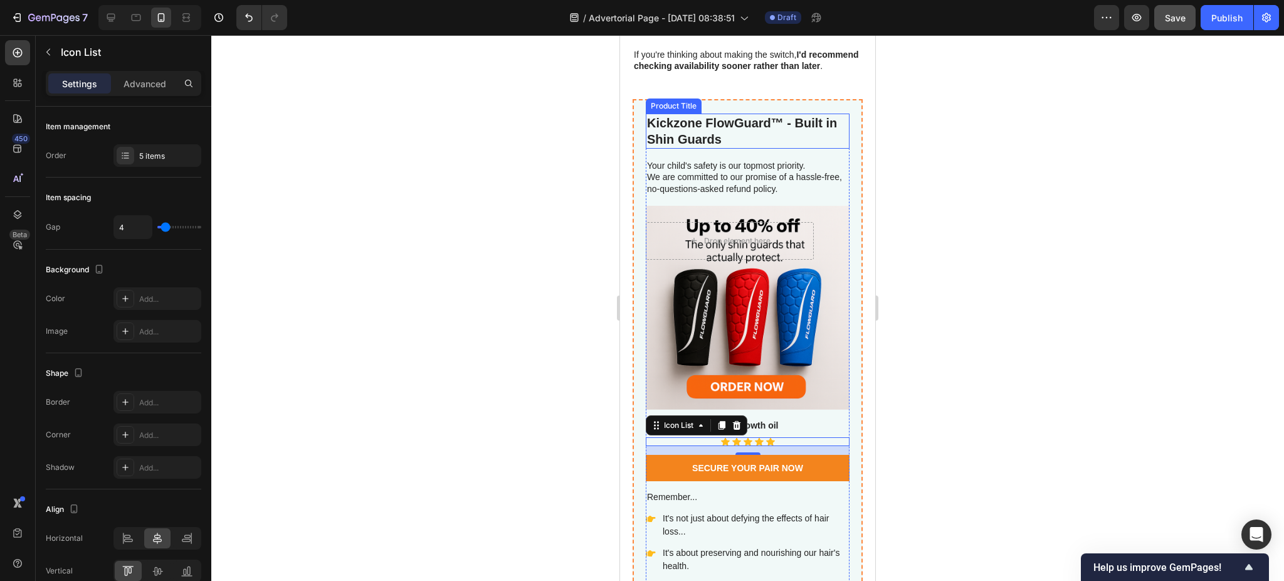
click at [798, 124] on h2 "Kickzone FlowGuard™ - Built in Shin Guards" at bounding box center [748, 131] width 204 height 35
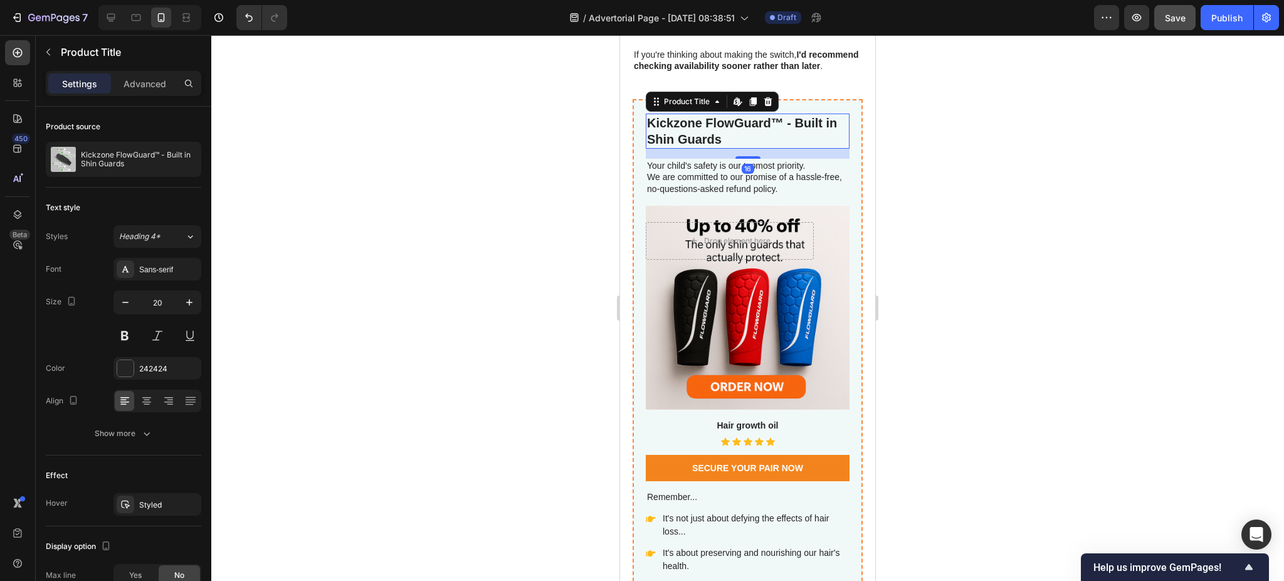
click at [660, 138] on h2 "Kickzone FlowGuard™ - Built in Shin Guards" at bounding box center [748, 131] width 204 height 35
click at [664, 139] on h2 "Kickzone FlowGuard™ - Built in Shin Guards" at bounding box center [748, 131] width 204 height 35
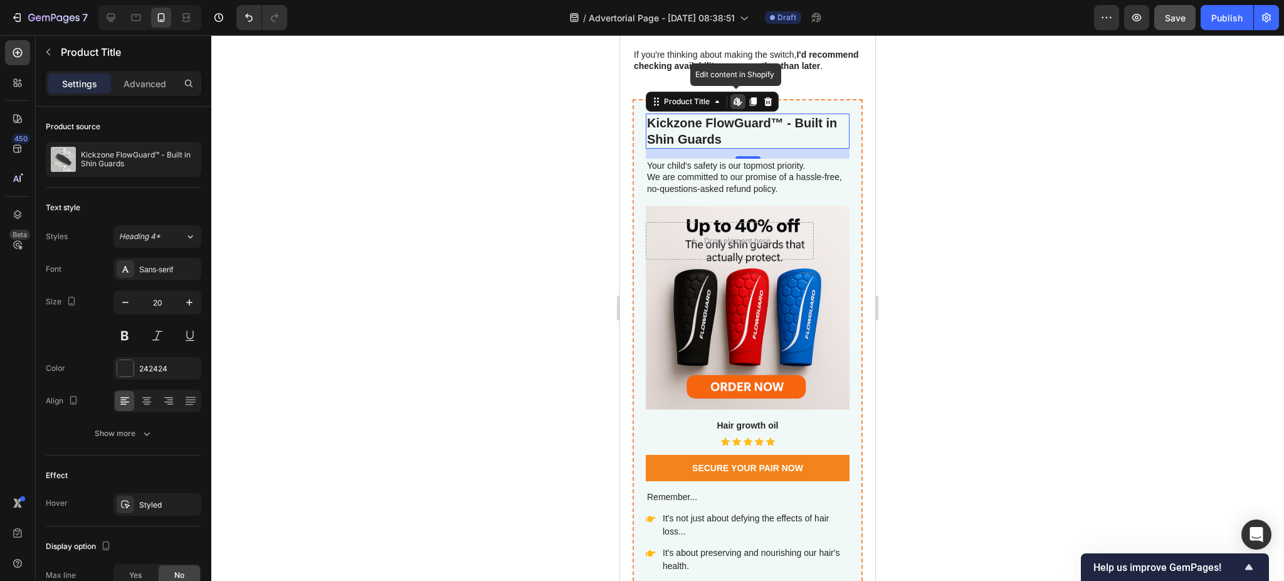
click at [664, 139] on h2 "Kickzone FlowGuard™ - Built in Shin Guards" at bounding box center [748, 131] width 204 height 35
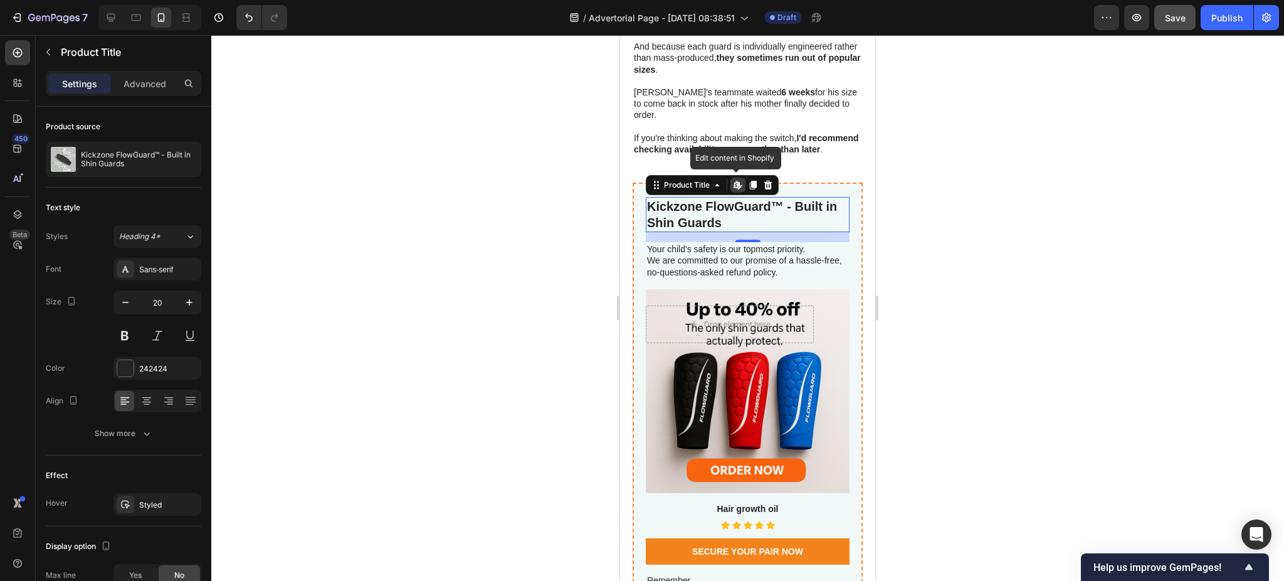
click at [997, 215] on div at bounding box center [747, 308] width 1073 height 546
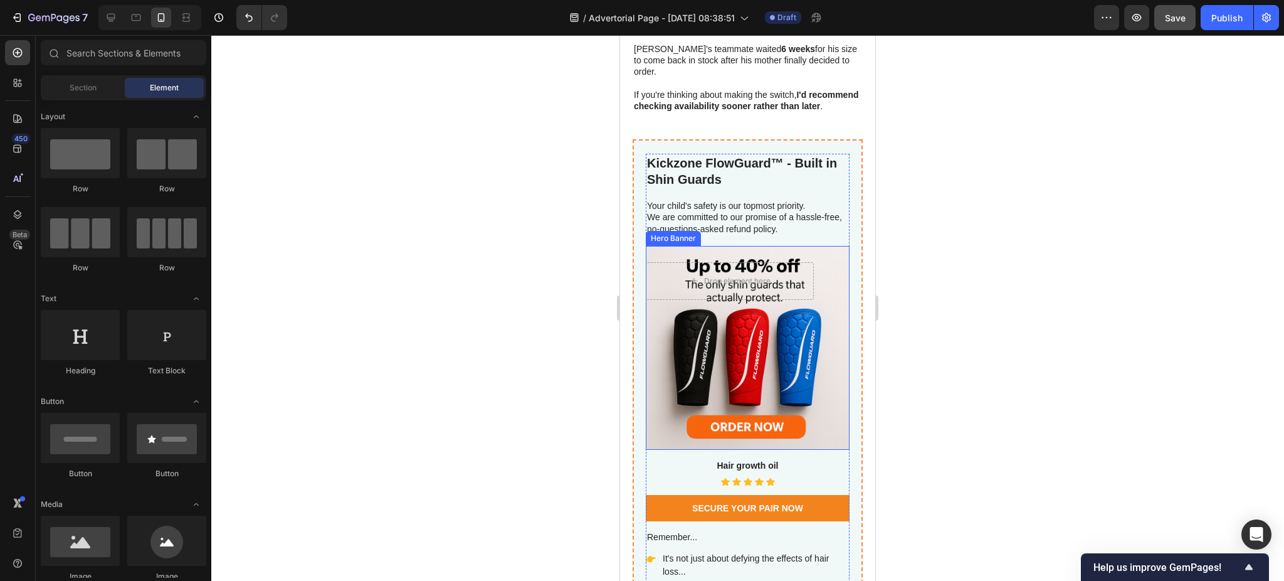
scroll to position [5050, 0]
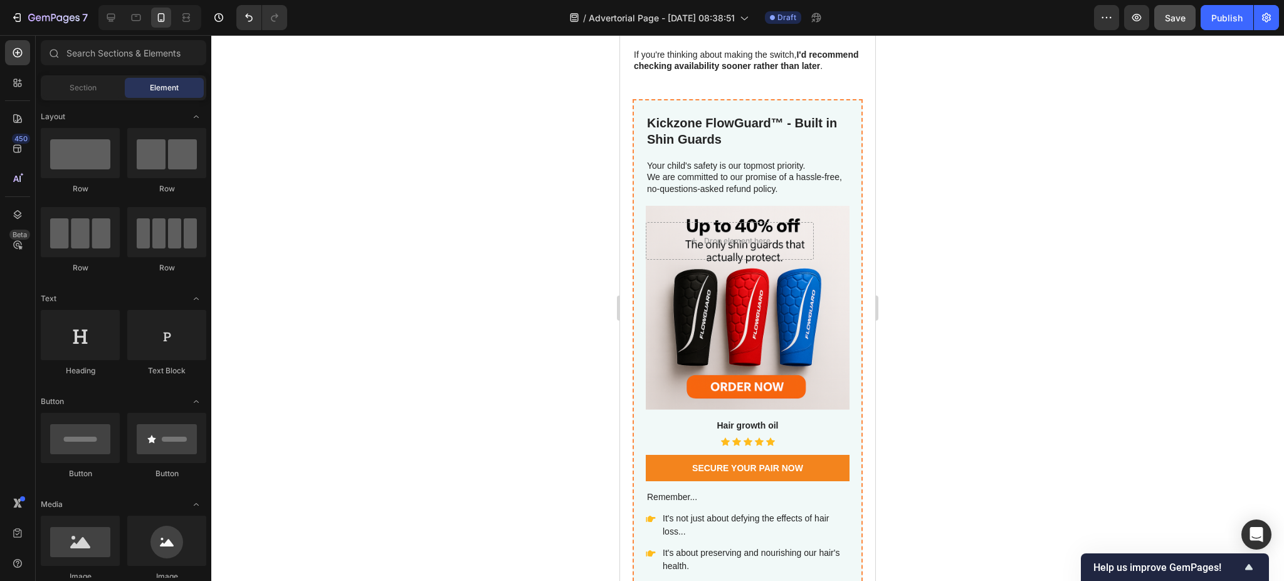
drag, startPoint x: 1039, startPoint y: 207, endPoint x: 988, endPoint y: 196, distance: 51.9
click at [1012, 149] on div at bounding box center [747, 308] width 1073 height 546
click at [751, 418] on h3 "Hair growth oil" at bounding box center [748, 425] width 204 height 14
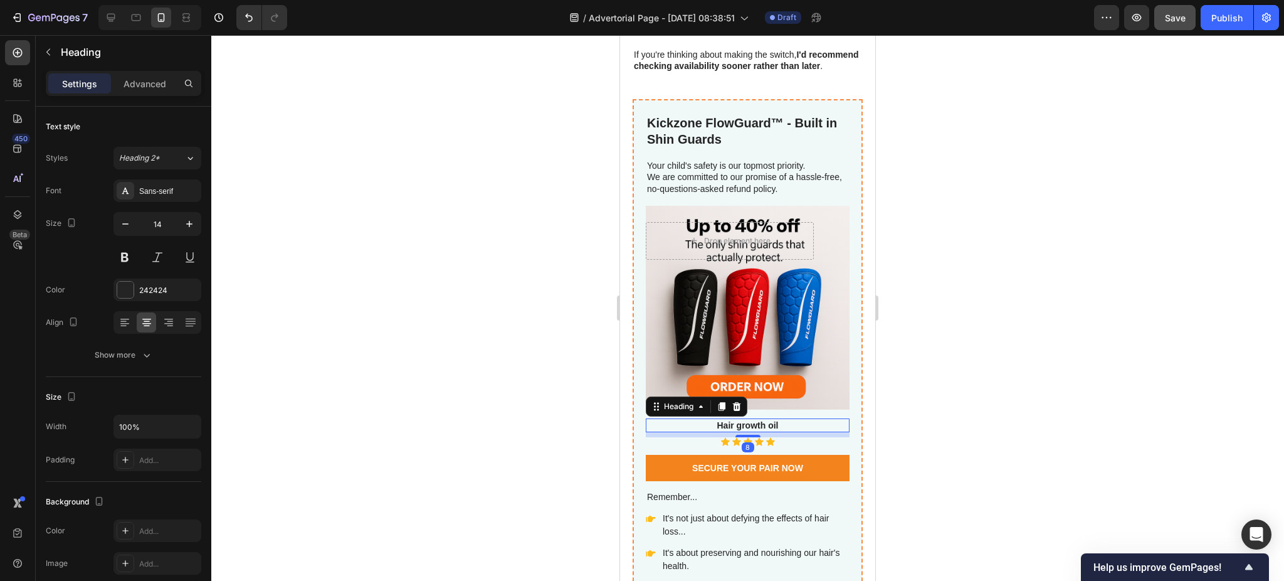
click at [751, 418] on h3 "Hair growth oil" at bounding box center [748, 425] width 204 height 14
click at [929, 211] on div at bounding box center [747, 308] width 1073 height 546
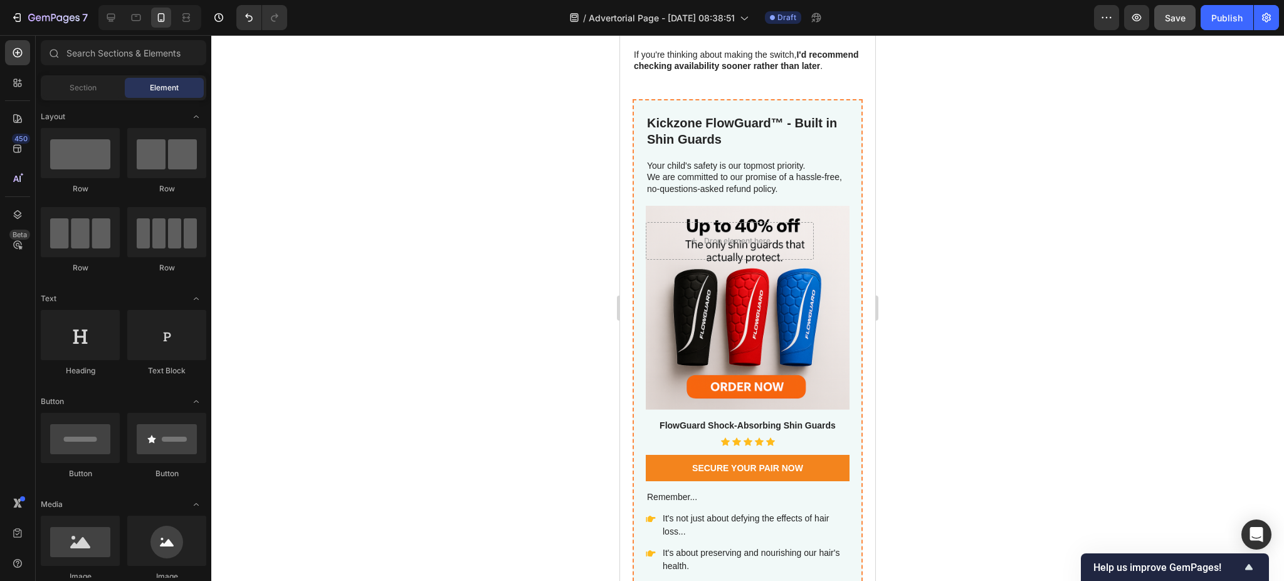
drag, startPoint x: 929, startPoint y: 211, endPoint x: 897, endPoint y: 125, distance: 91.5
click at [925, 148] on div at bounding box center [747, 308] width 1073 height 546
click at [829, 420] on p "FlowGuard Shock-Absorbing Shin Guards" at bounding box center [747, 425] width 201 height 11
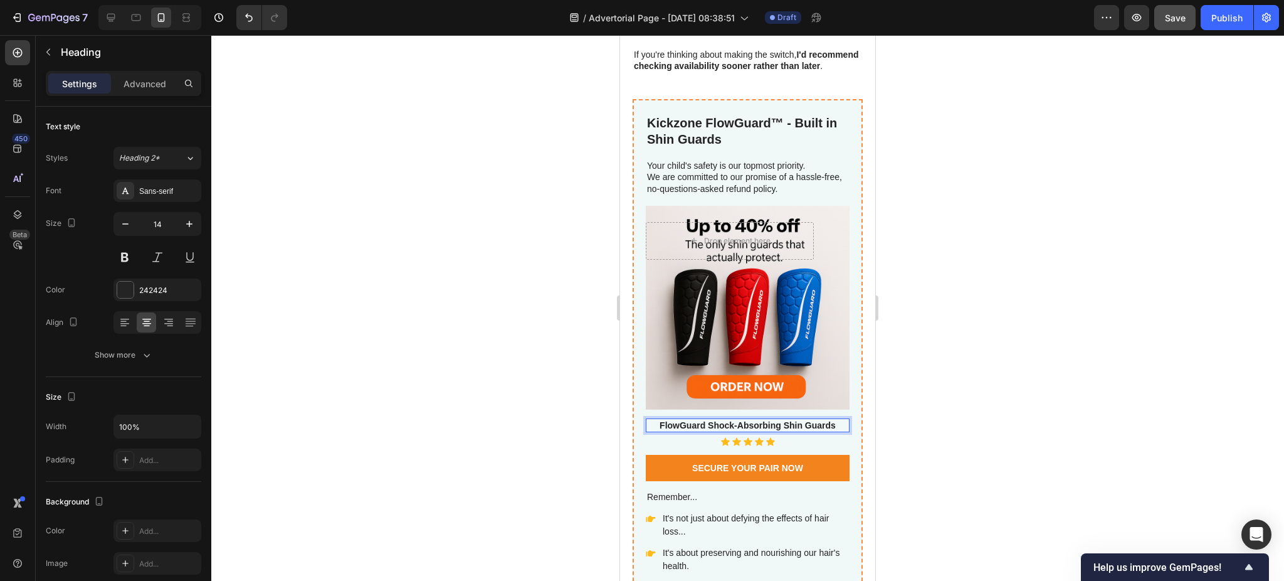
click at [833, 420] on p "FlowGuard Shock-Absorbing Shin Guards" at bounding box center [747, 425] width 201 height 11
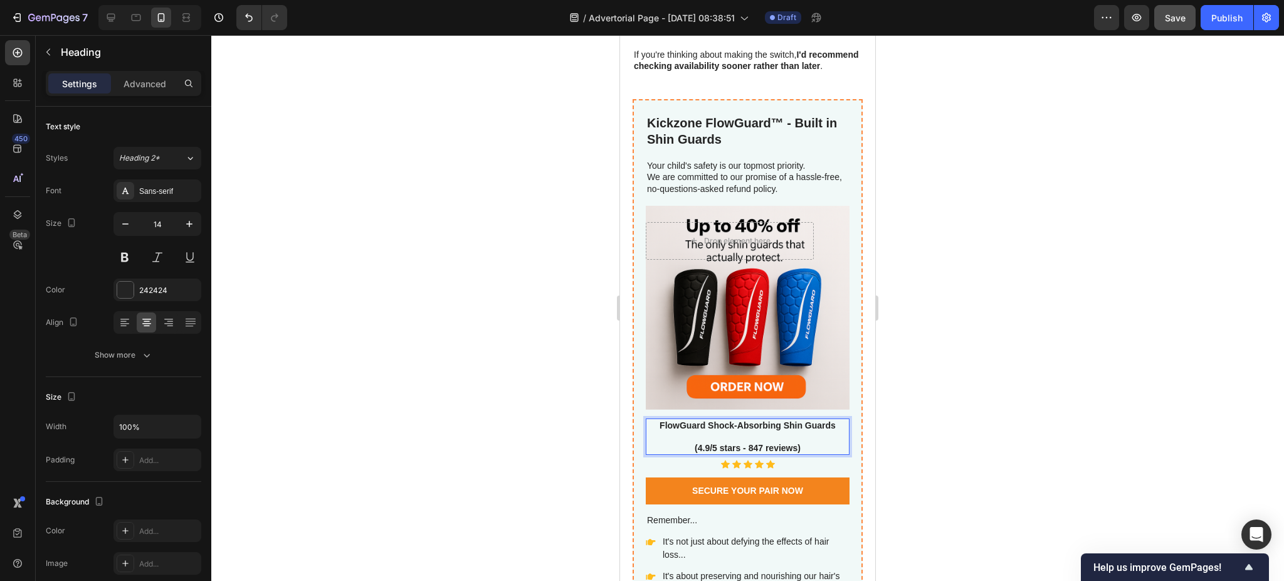
click at [990, 339] on div at bounding box center [747, 308] width 1073 height 546
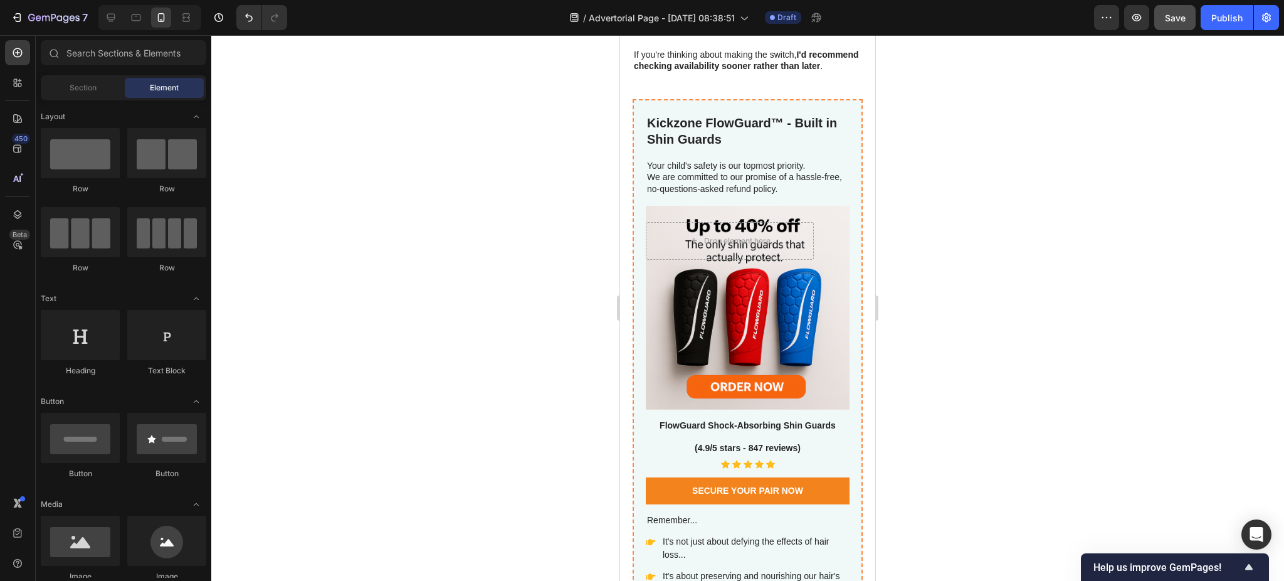
drag, startPoint x: 995, startPoint y: 204, endPoint x: 956, endPoint y: 171, distance: 51.2
click at [970, 147] on div at bounding box center [747, 308] width 1073 height 546
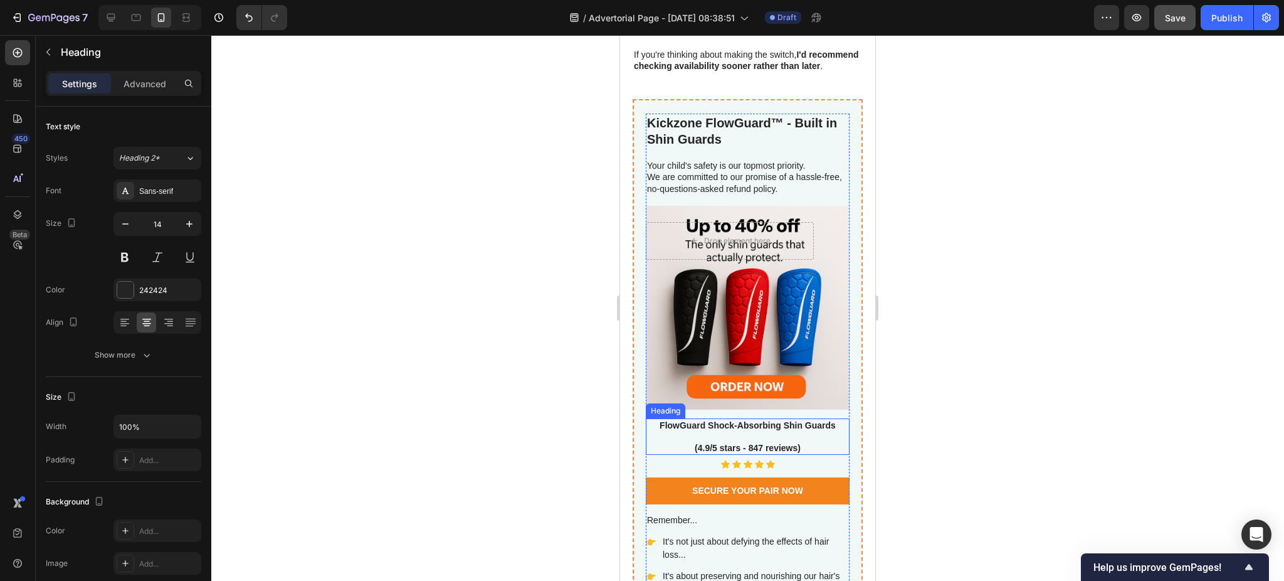
click at [754, 421] on p "FlowGuard Shock-Absorbing Shin Guards (4.9/5 stars - 847 reviews)" at bounding box center [747, 437] width 201 height 34
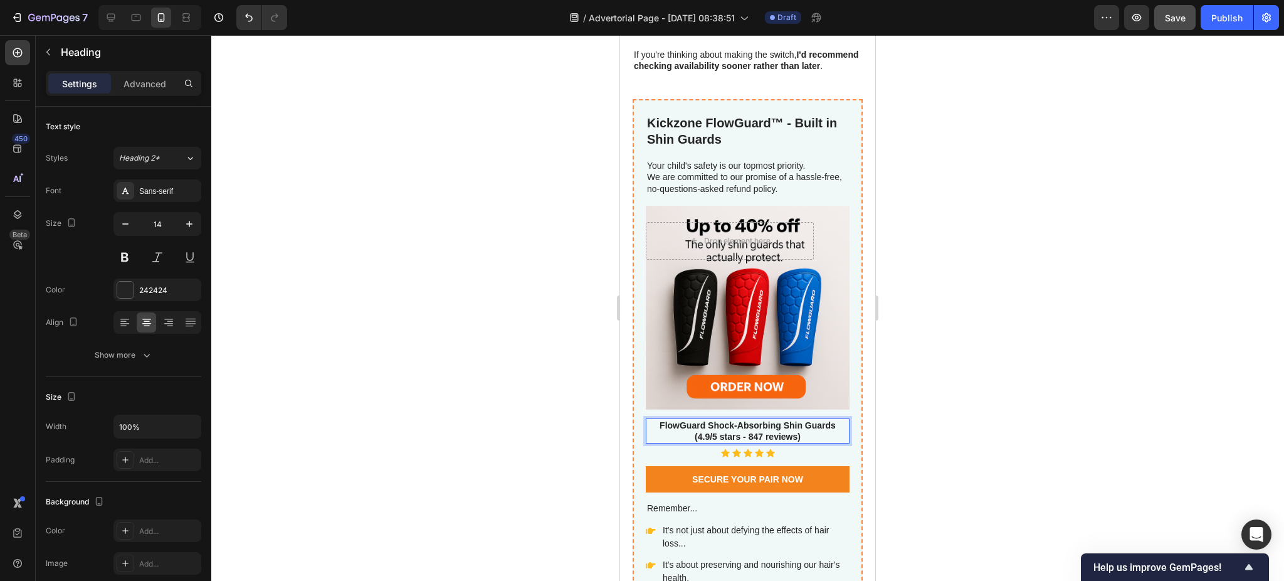
click at [948, 287] on div at bounding box center [747, 308] width 1073 height 546
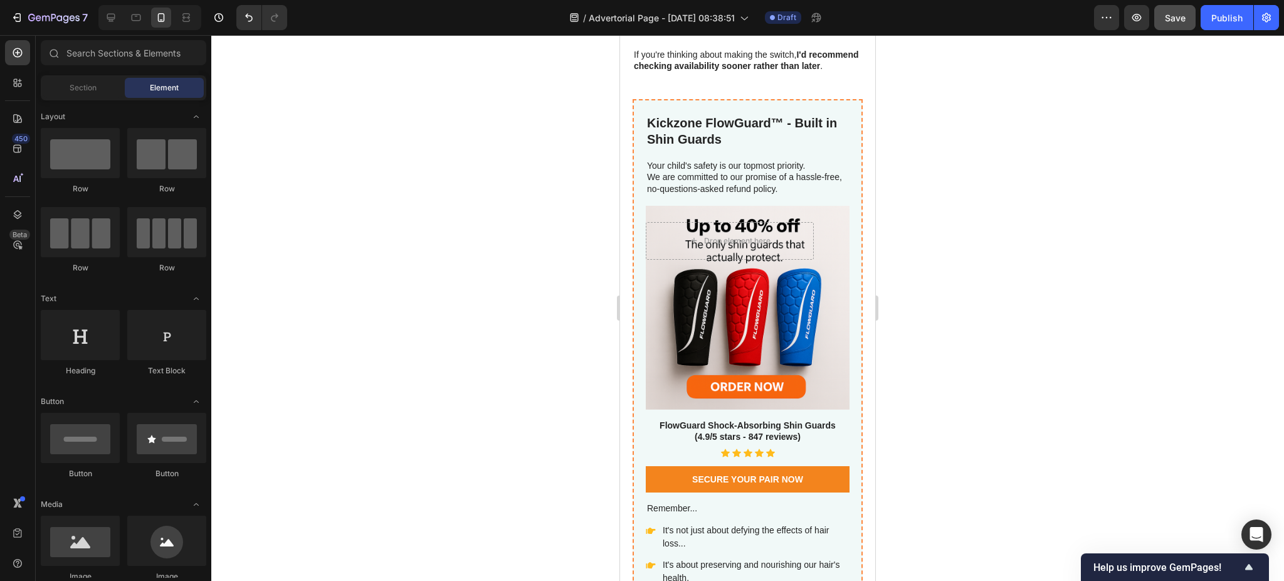
drag, startPoint x: 931, startPoint y: 220, endPoint x: 924, endPoint y: 136, distance: 84.3
click at [924, 136] on div at bounding box center [747, 308] width 1073 height 546
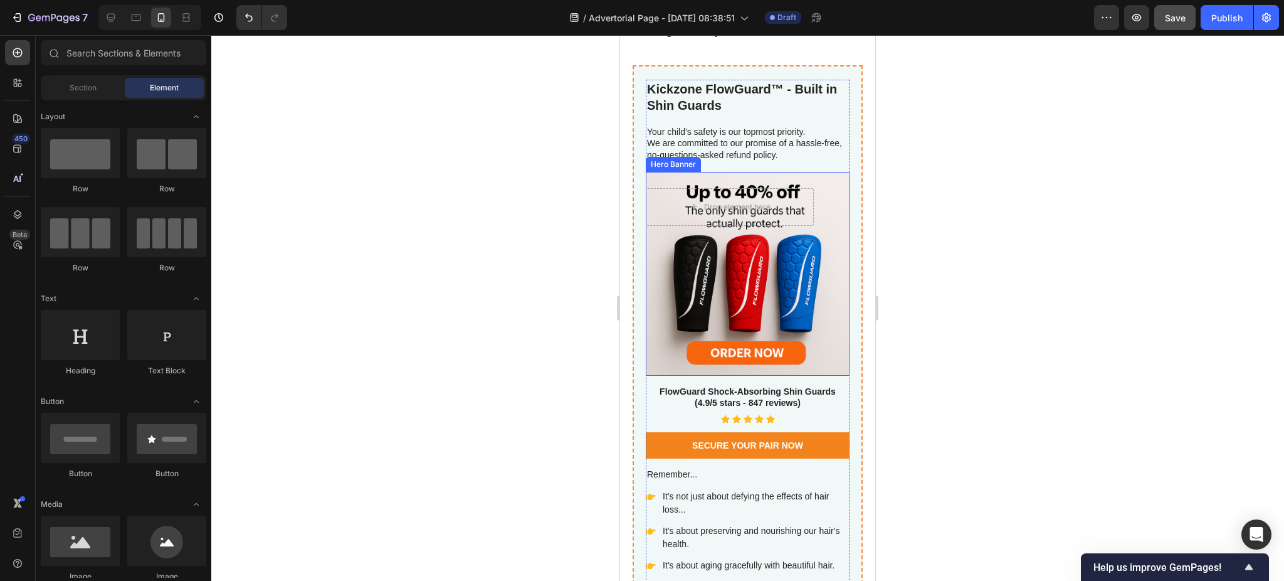
scroll to position [5134, 0]
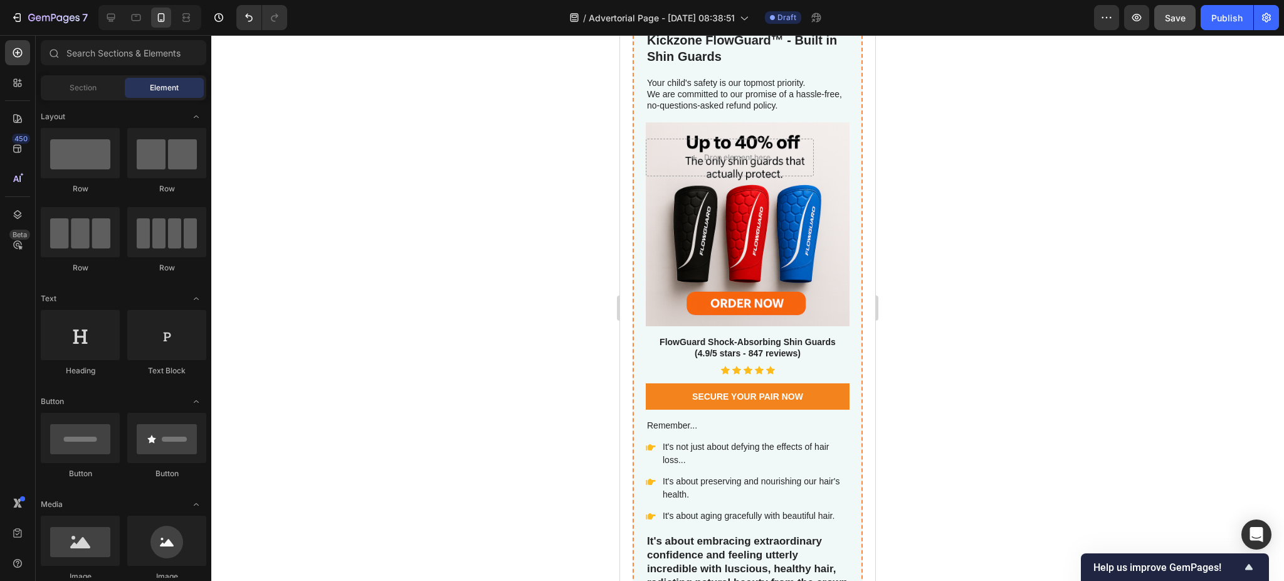
drag, startPoint x: 929, startPoint y: 156, endPoint x: 936, endPoint y: 93, distance: 63.7
click at [936, 93] on div at bounding box center [747, 308] width 1073 height 546
drag, startPoint x: 930, startPoint y: 123, endPoint x: 934, endPoint y: 88, distance: 34.7
click at [934, 88] on div at bounding box center [747, 308] width 1073 height 546
drag, startPoint x: 934, startPoint y: 88, endPoint x: 928, endPoint y: 85, distance: 6.5
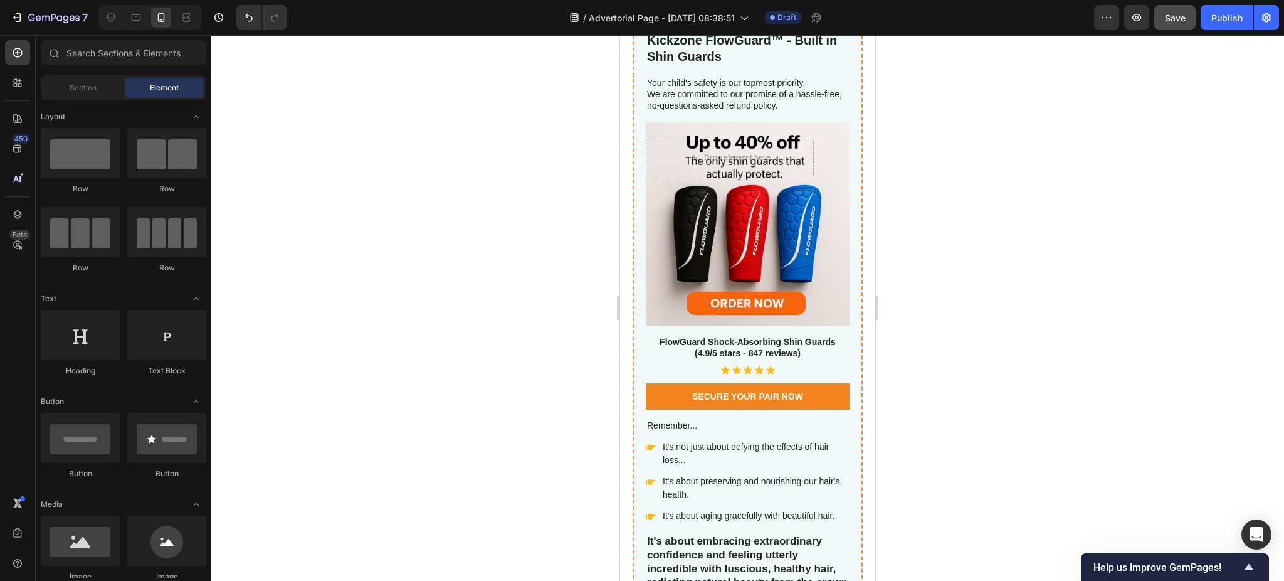
click at [934, 71] on div at bounding box center [747, 308] width 1073 height 546
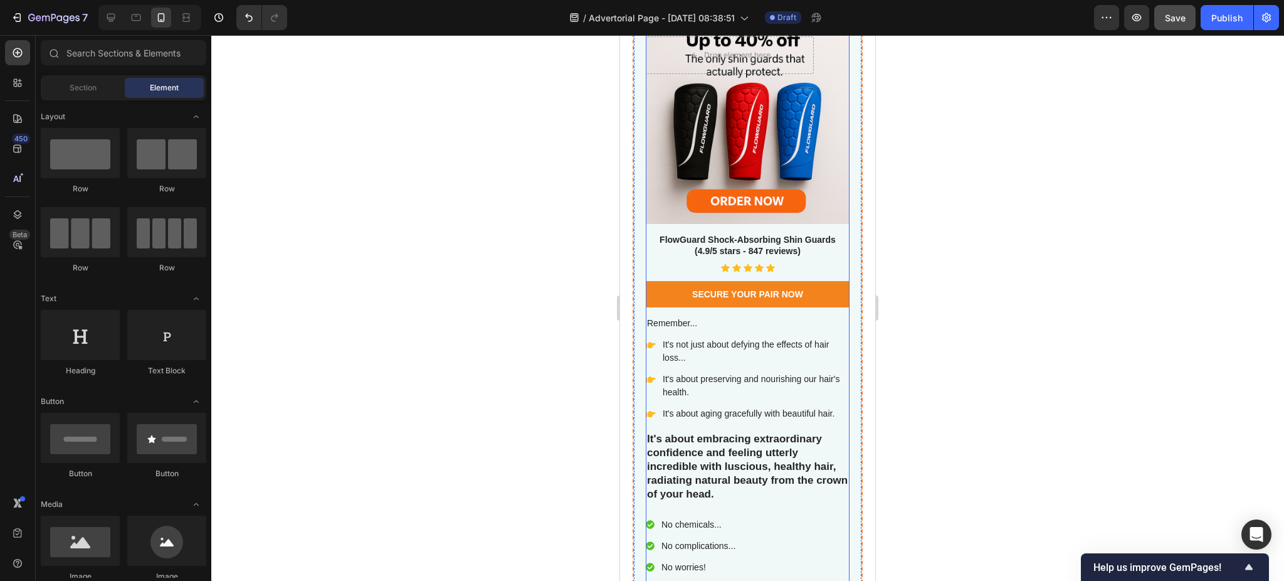
scroll to position [5301, 0]
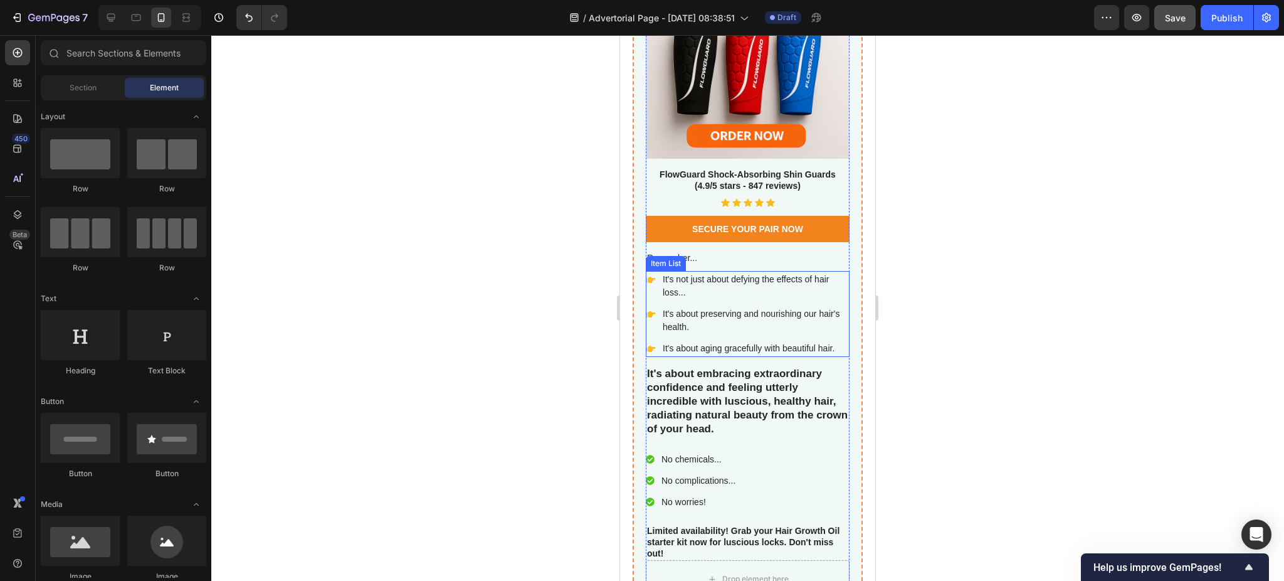
click at [718, 273] on p "It's not just about defying the effects of hair loss..." at bounding box center [755, 286] width 185 height 26
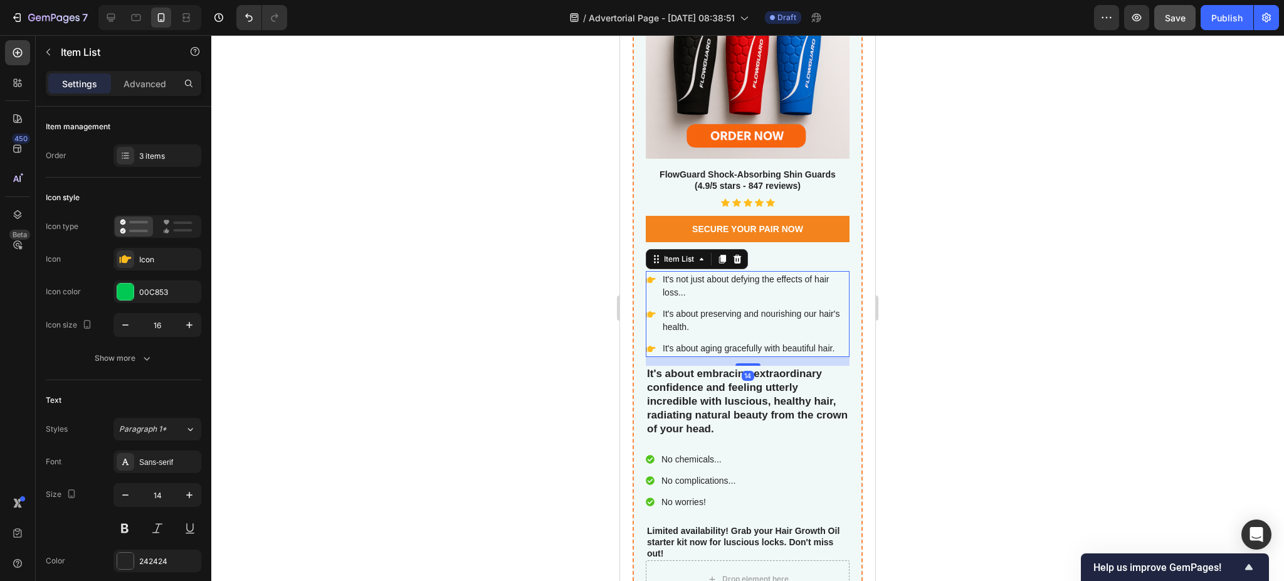
click at [718, 273] on p "It's not just about defying the effects of hair loss..." at bounding box center [755, 286] width 185 height 26
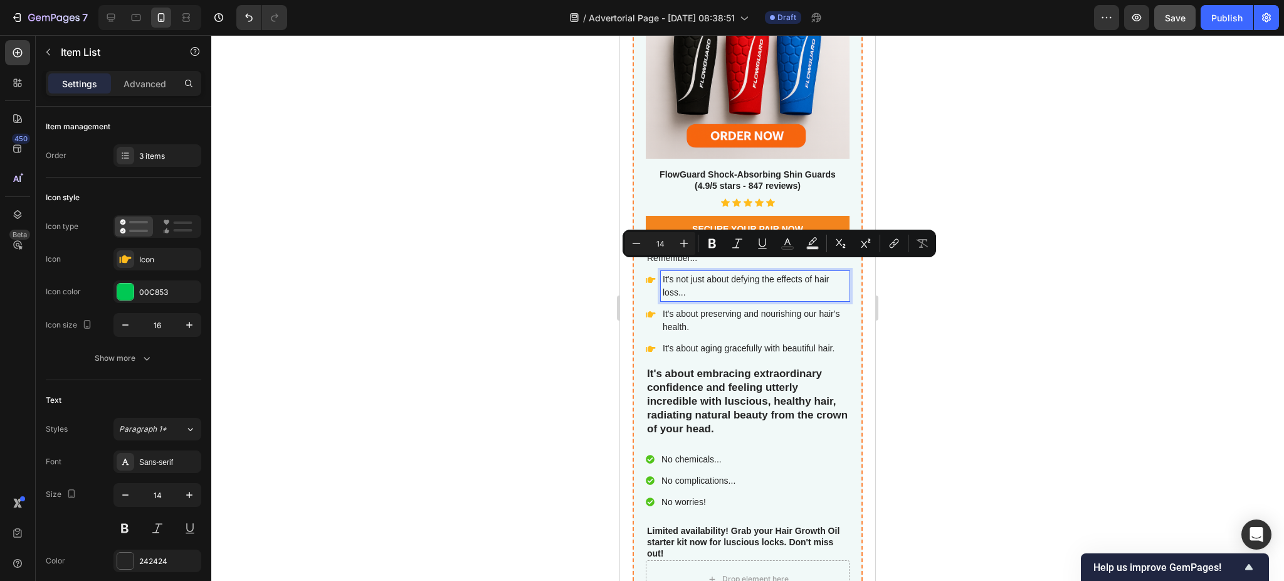
click at [716, 278] on p "It's not just about defying the effects of hair loss..." at bounding box center [755, 286] width 185 height 26
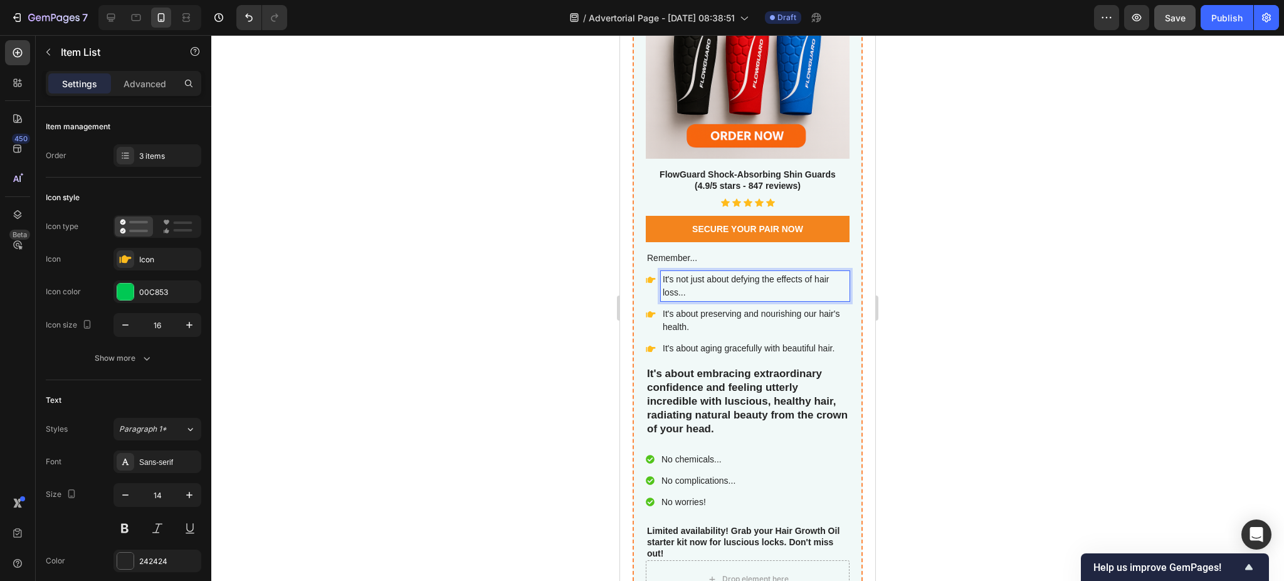
click at [716, 278] on p "It's not just about defying the effects of hair loss..." at bounding box center [755, 286] width 185 height 26
click at [714, 273] on p "It's not just about defying the effects of hair loss..." at bounding box center [755, 286] width 185 height 26
click at [677, 273] on p "🔸 It's not just about stopping surface impacts on the shin..." at bounding box center [755, 286] width 185 height 26
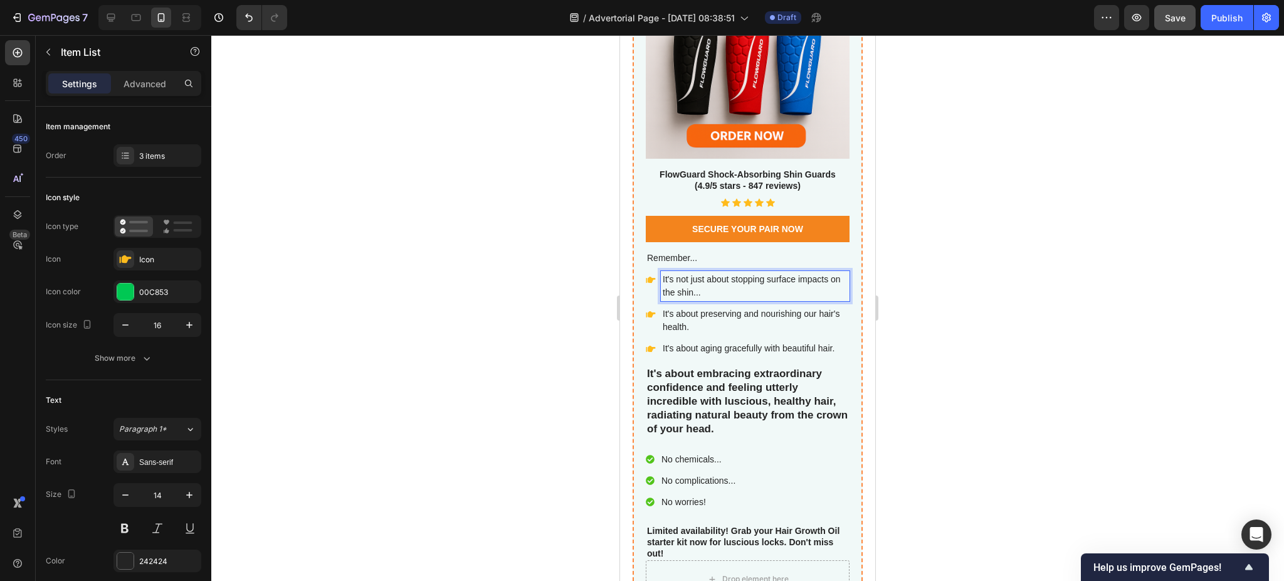
click at [711, 310] on p "It's about preserving and nourishing our hair's health." at bounding box center [755, 320] width 185 height 26
click at [965, 312] on div at bounding box center [747, 308] width 1073 height 546
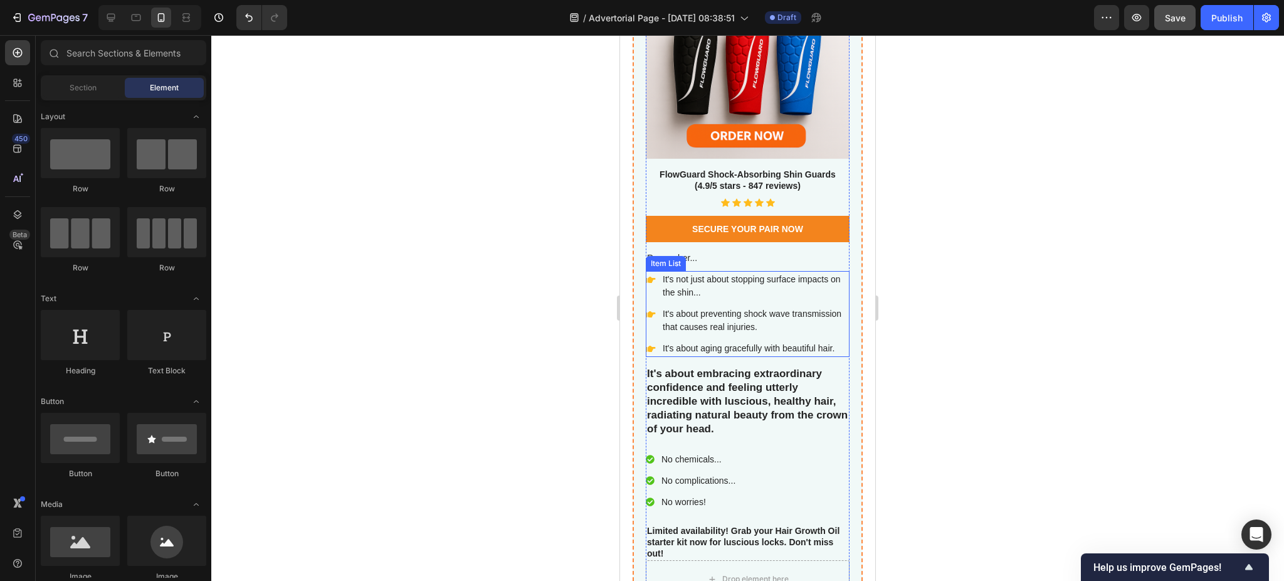
click at [694, 342] on p "It's about aging gracefully with beautiful hair." at bounding box center [755, 348] width 185 height 13
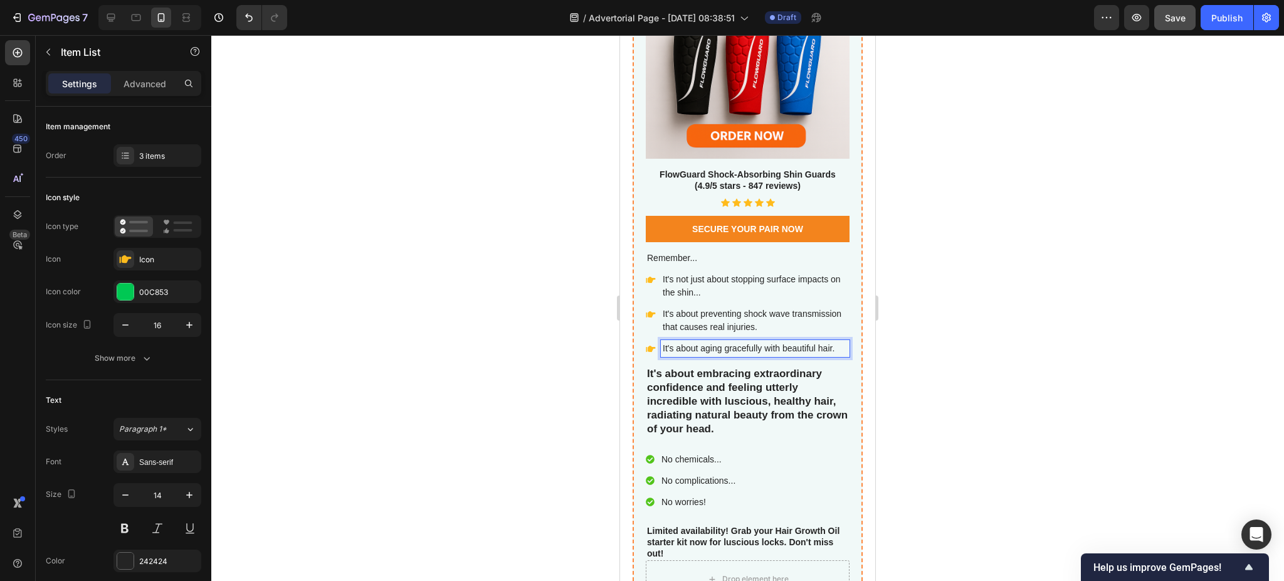
click at [694, 342] on p "It's about aging gracefully with beautiful hair." at bounding box center [755, 348] width 185 height 13
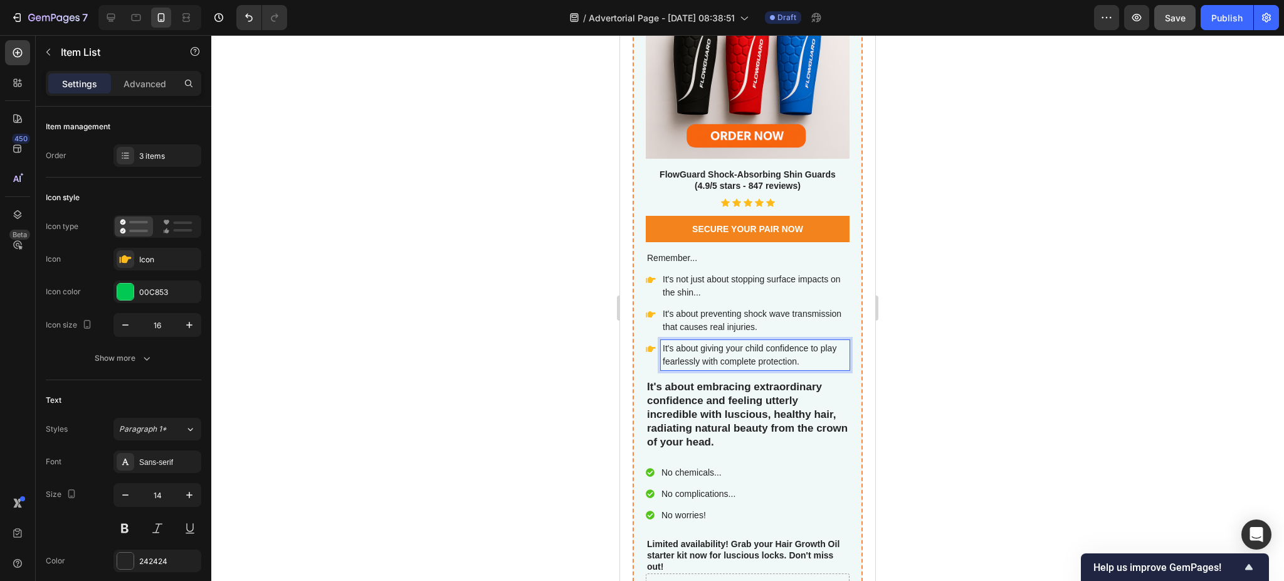
click at [918, 168] on div at bounding box center [747, 308] width 1073 height 546
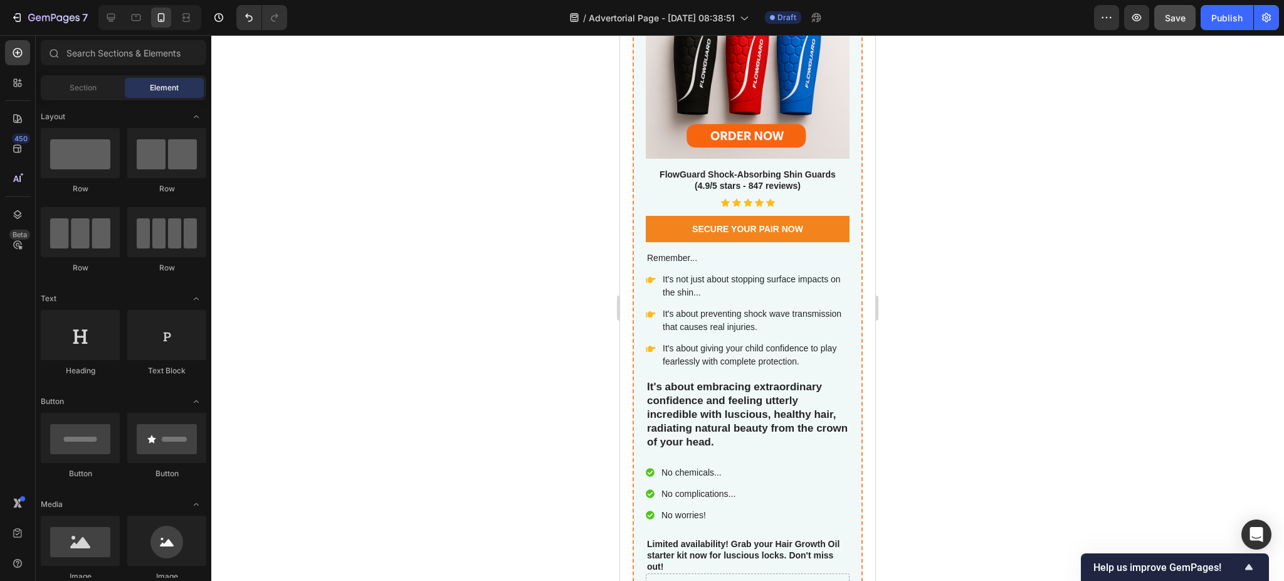
drag, startPoint x: 918, startPoint y: 168, endPoint x: 914, endPoint y: 132, distance: 36.5
click at [914, 132] on div at bounding box center [747, 308] width 1073 height 546
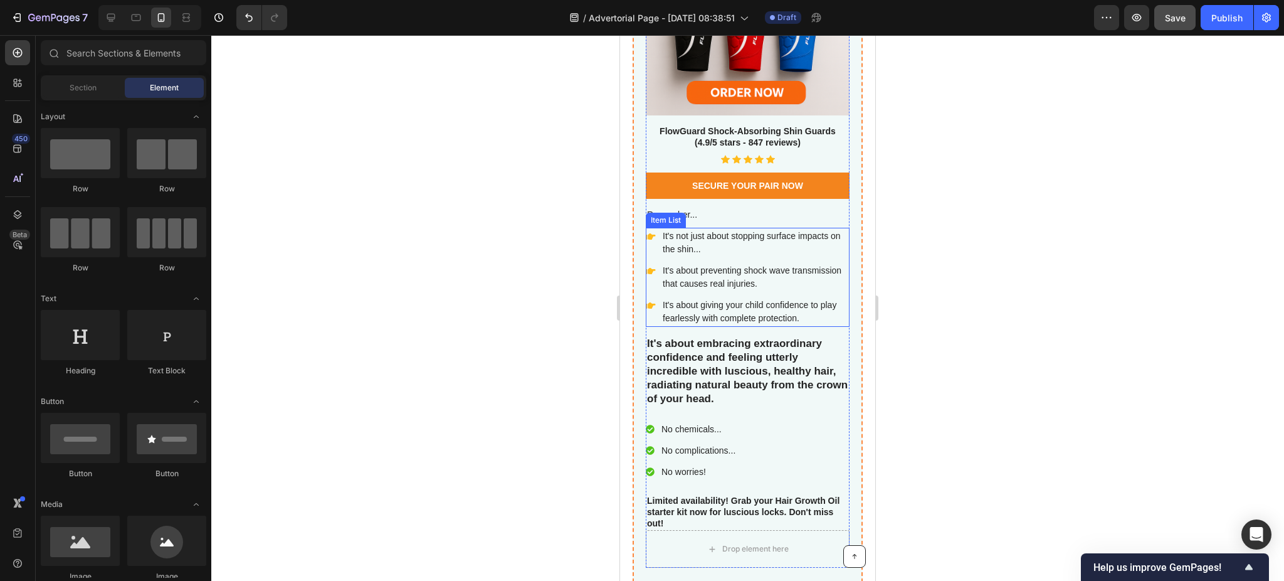
scroll to position [5385, 0]
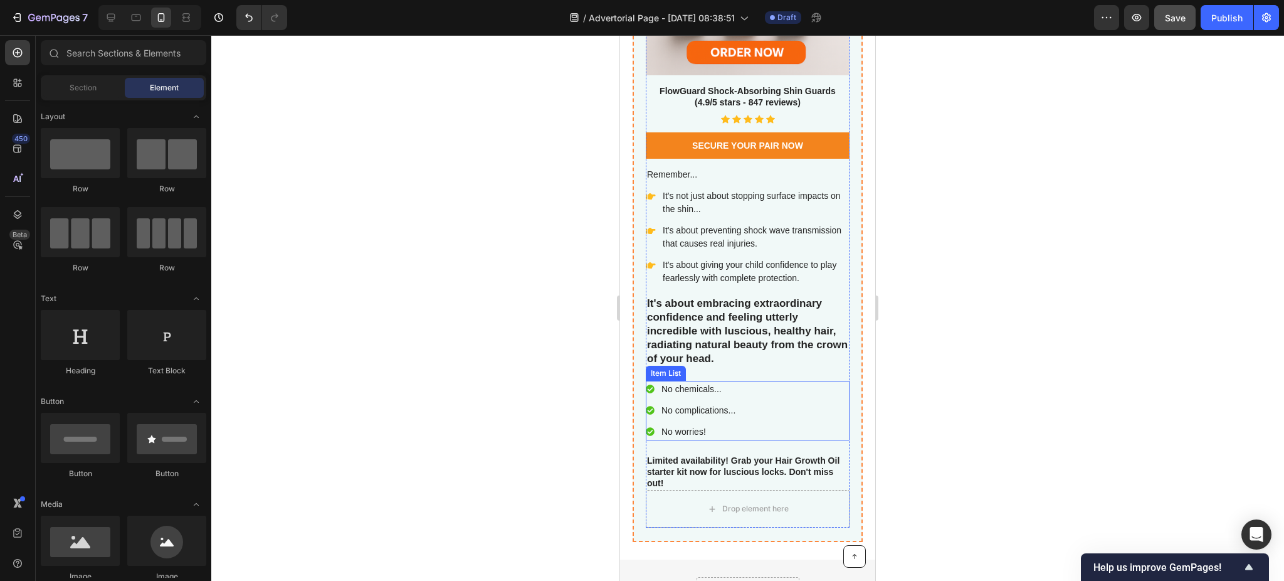
click at [683, 383] on p "No chemicals..." at bounding box center [699, 389] width 74 height 13
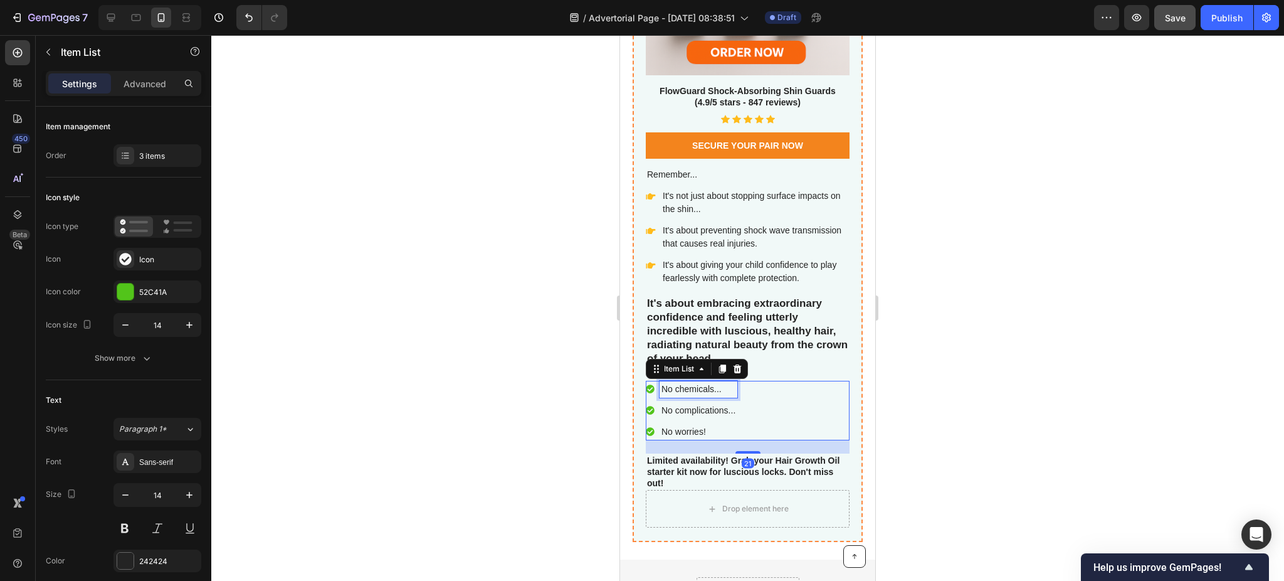
click at [683, 383] on p "No chemicals..." at bounding box center [699, 389] width 74 height 13
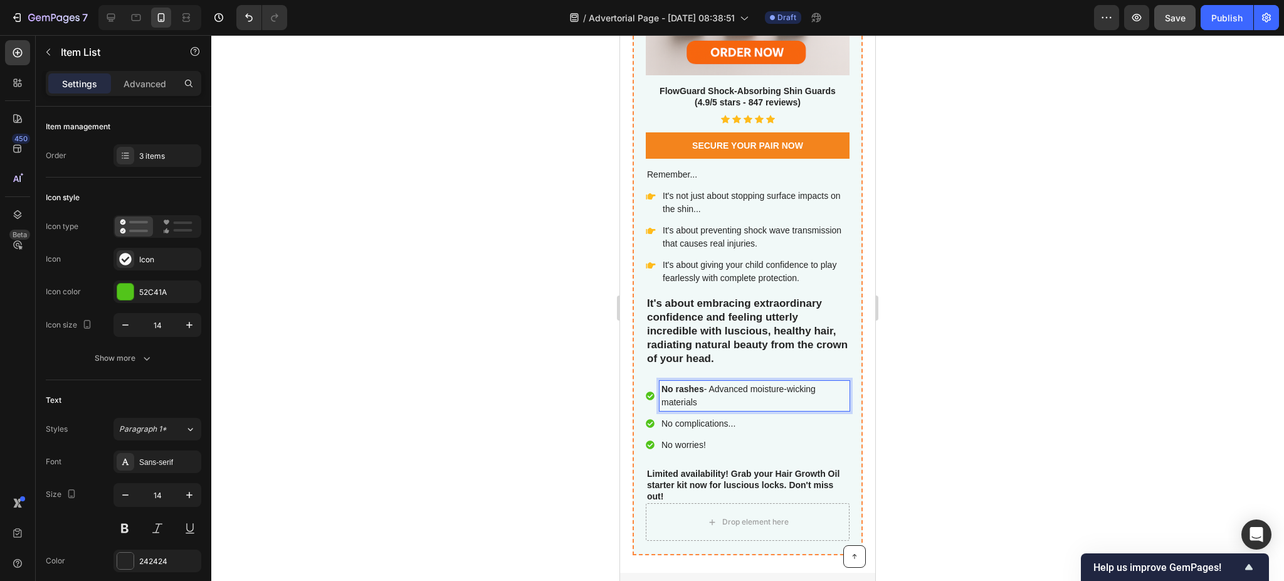
click at [708, 417] on p "No complications..." at bounding box center [755, 423] width 186 height 13
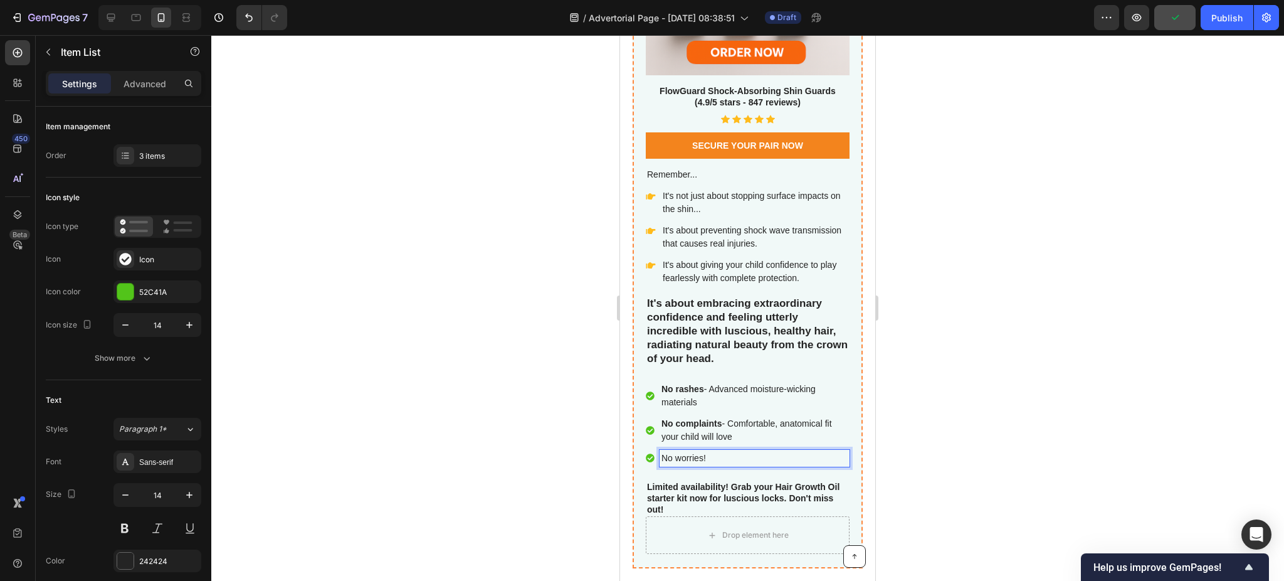
click at [691, 452] on p "No worries!" at bounding box center [755, 458] width 186 height 13
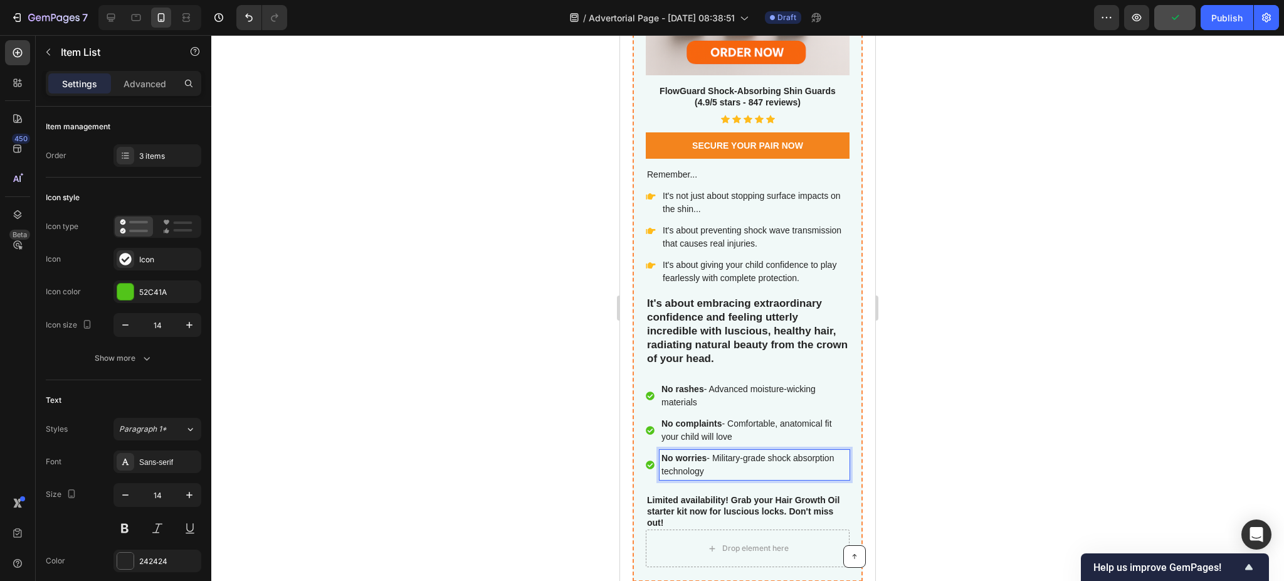
click at [983, 209] on div at bounding box center [747, 308] width 1073 height 546
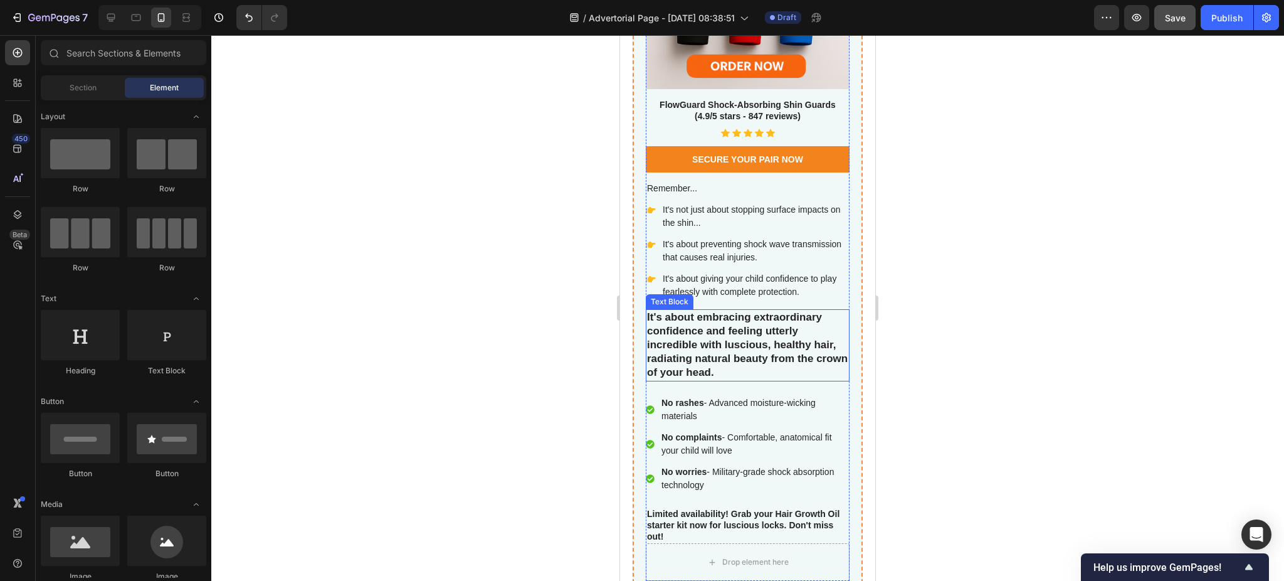
scroll to position [5469, 0]
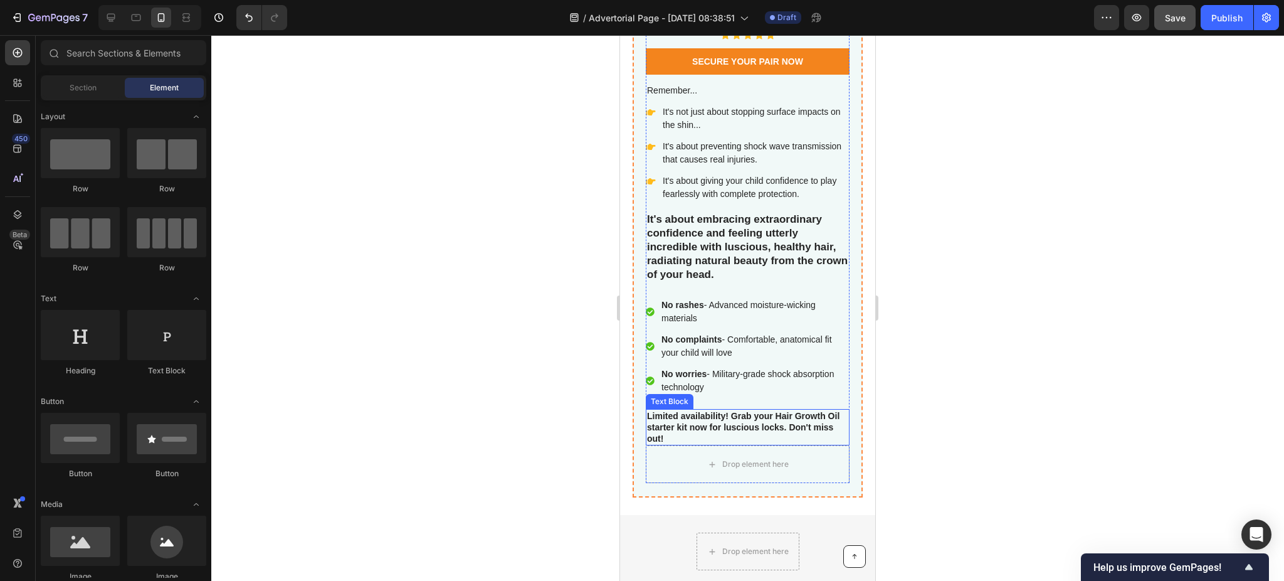
click at [734, 415] on p "Limited availability! Grab your Hair Growth Oil starter kit now for luscious lo…" at bounding box center [747, 427] width 201 height 34
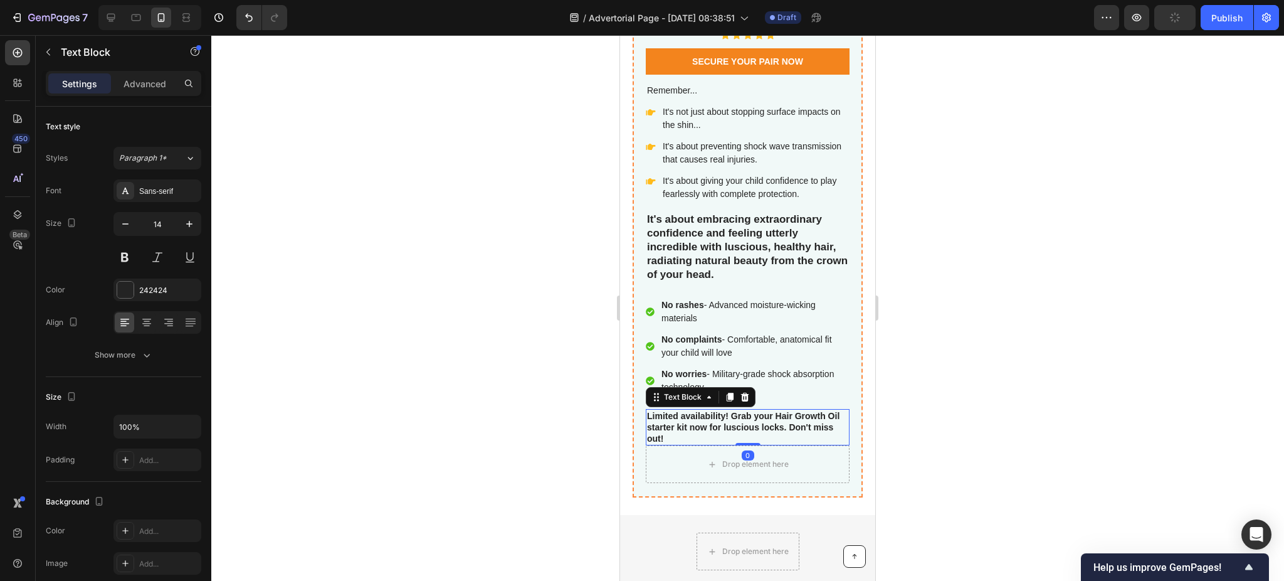
click at [734, 415] on p "Limited availability! Grab your Hair Growth Oil starter kit now for luscious lo…" at bounding box center [747, 427] width 201 height 34
click at [1005, 244] on div at bounding box center [747, 308] width 1073 height 546
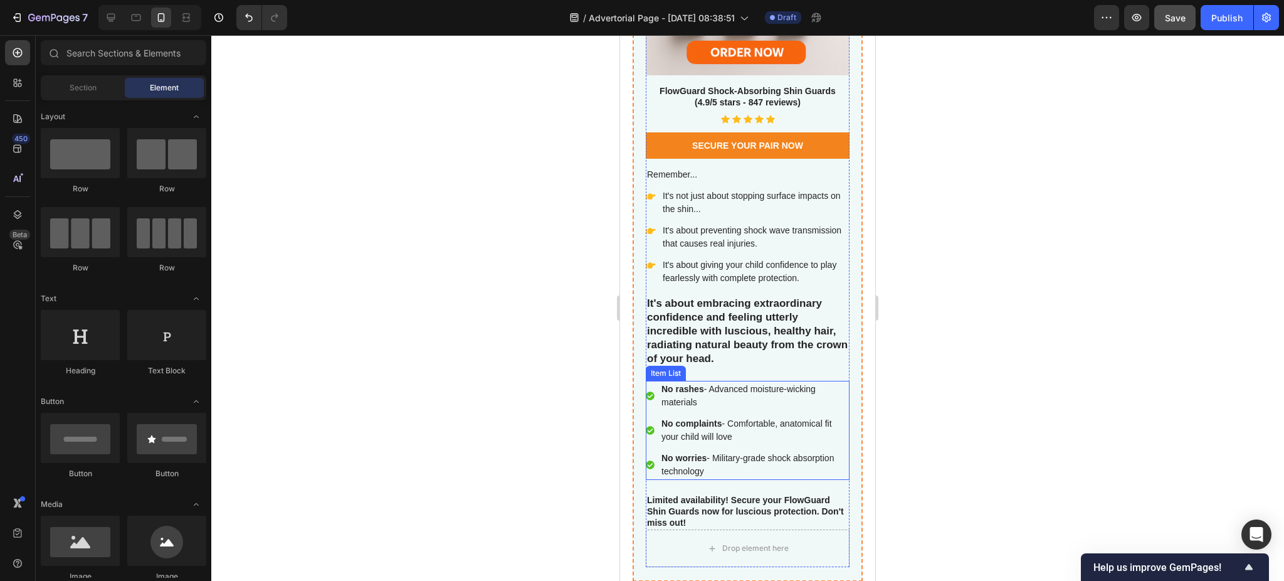
scroll to position [5301, 0]
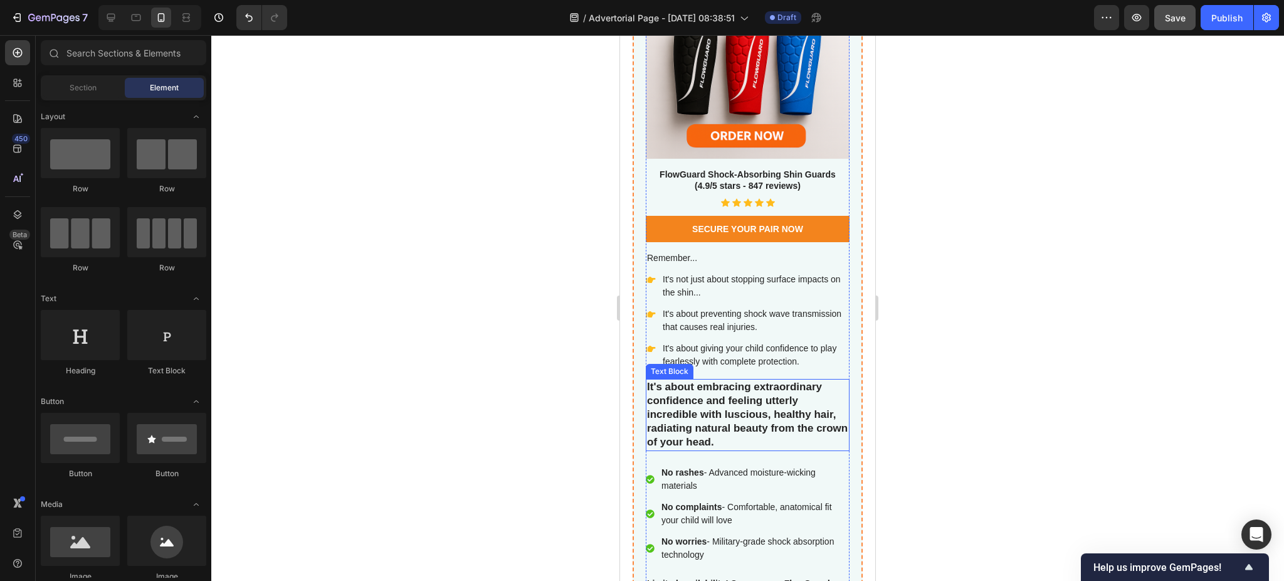
click at [731, 396] on p "It's about embracing extraordinary confidence and feeling utterly incredible wi…" at bounding box center [747, 414] width 201 height 69
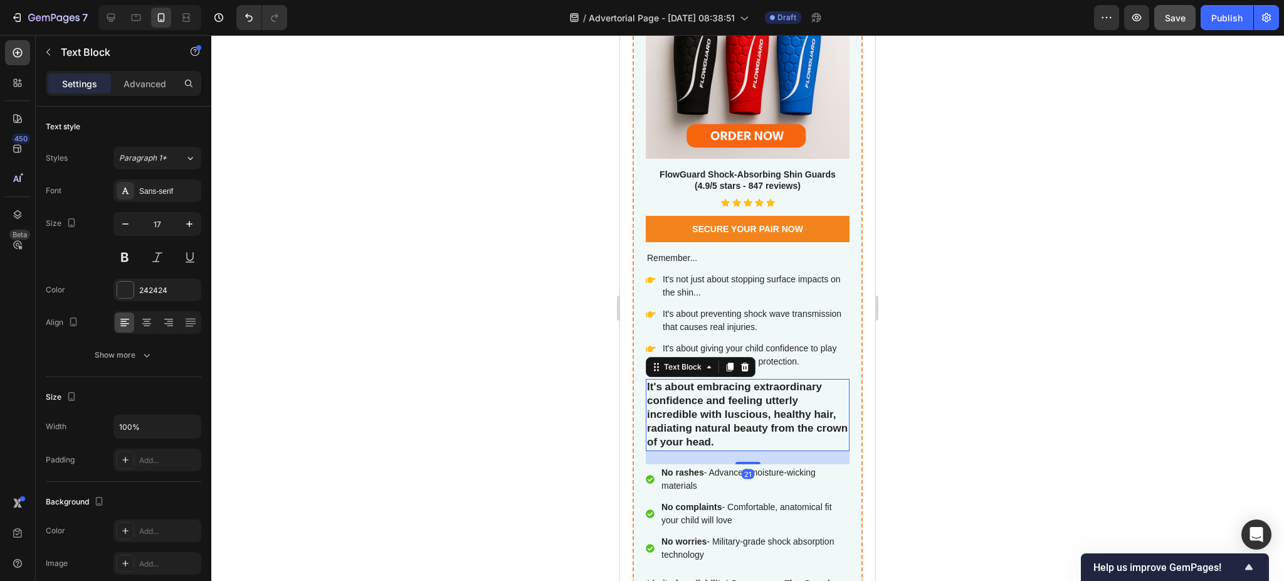
click at [731, 396] on p "It's about embracing extraordinary confidence and feeling utterly incredible wi…" at bounding box center [747, 414] width 201 height 69
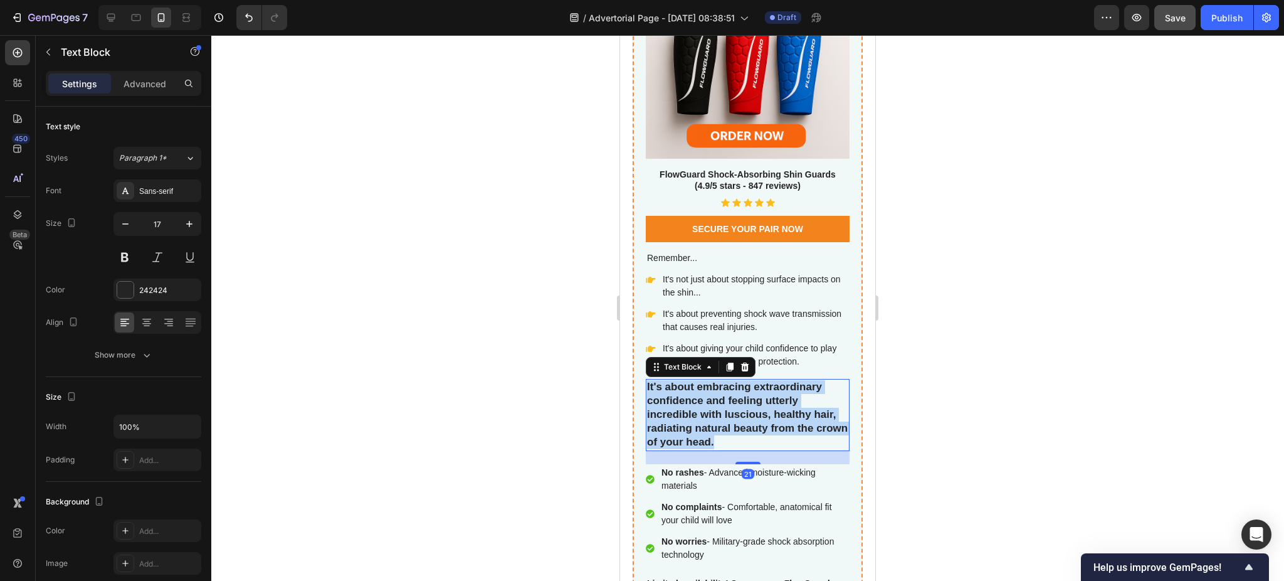
click at [731, 396] on p "It's about embracing extraordinary confidence and feeling utterly incredible wi…" at bounding box center [747, 414] width 201 height 69
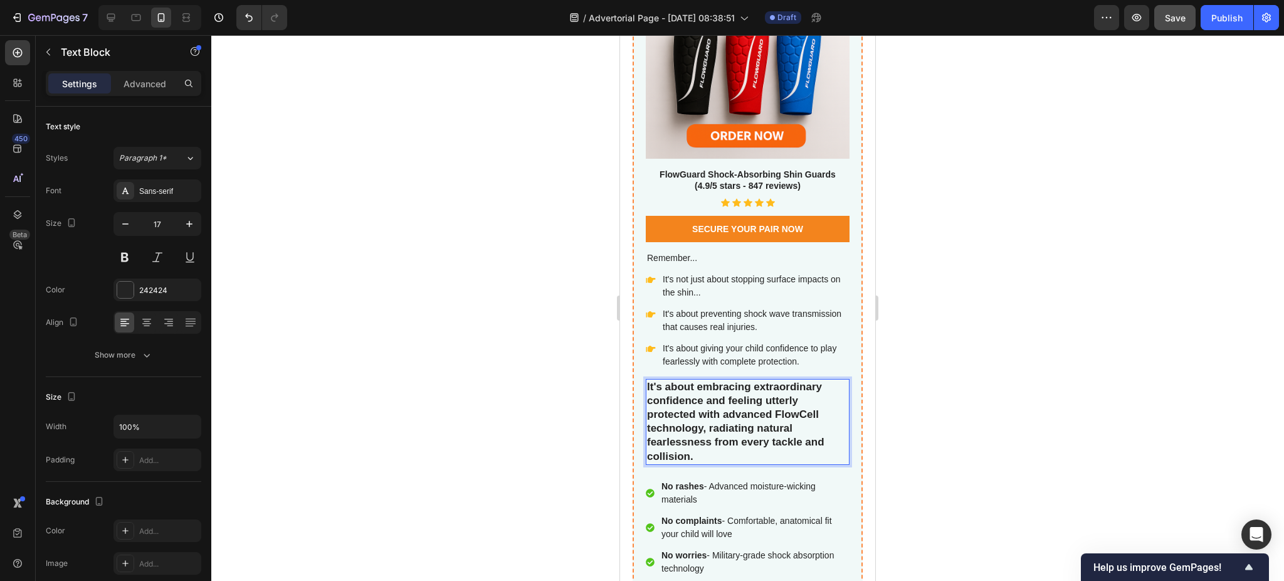
click at [924, 270] on div at bounding box center [747, 308] width 1073 height 546
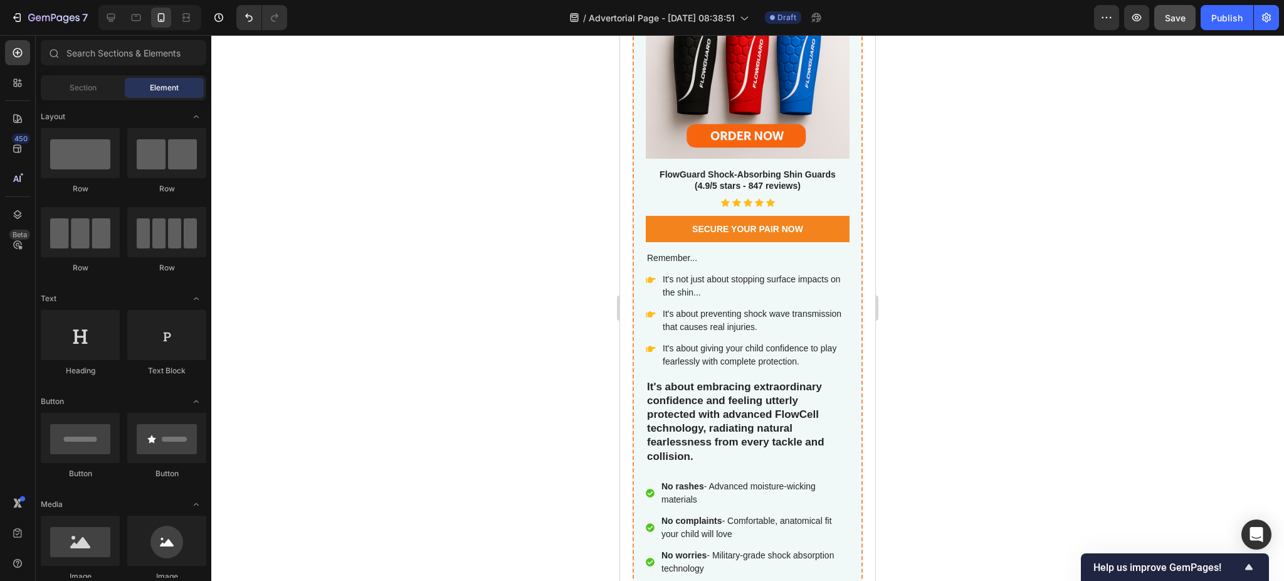
drag, startPoint x: 915, startPoint y: 193, endPoint x: 916, endPoint y: 153, distance: 40.2
click at [916, 153] on div at bounding box center [747, 308] width 1073 height 546
drag, startPoint x: 926, startPoint y: 196, endPoint x: 918, endPoint y: 149, distance: 48.4
click at [918, 149] on div at bounding box center [747, 308] width 1073 height 546
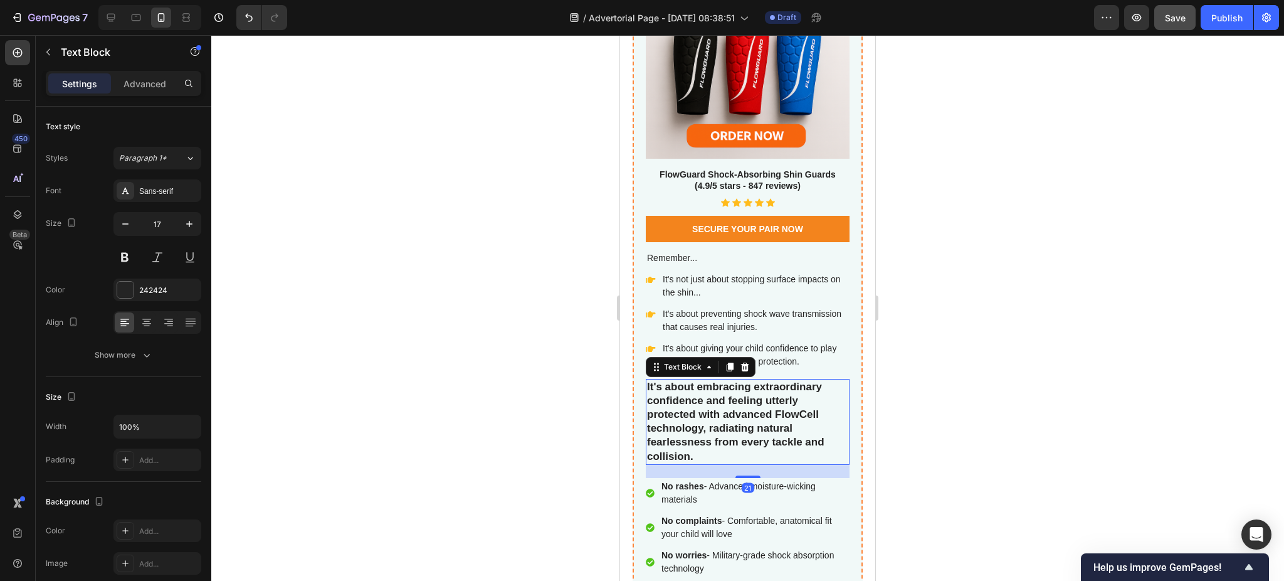
click at [761, 420] on p "It's about embracing extraordinary confidence and feeling utterly protected wit…" at bounding box center [747, 421] width 201 height 83
drag, startPoint x: 703, startPoint y: 418, endPoint x: 736, endPoint y: 447, distance: 43.1
click at [1020, 156] on div at bounding box center [747, 308] width 1073 height 546
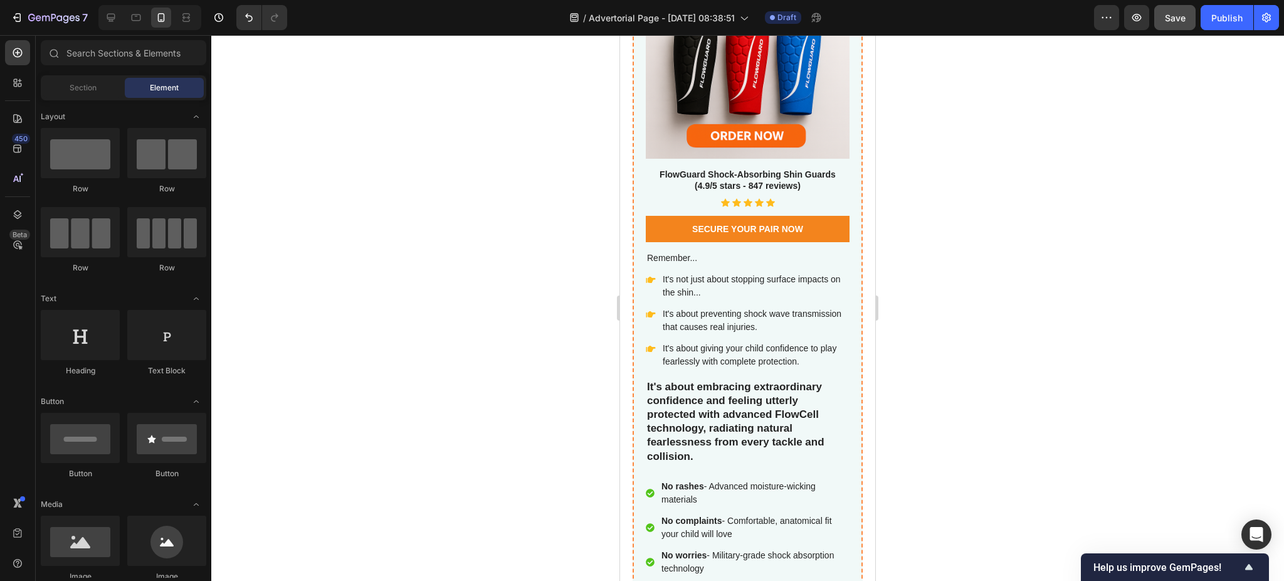
drag, startPoint x: 1007, startPoint y: 231, endPoint x: 974, endPoint y: 140, distance: 96.2
click at [974, 140] on div at bounding box center [747, 308] width 1073 height 546
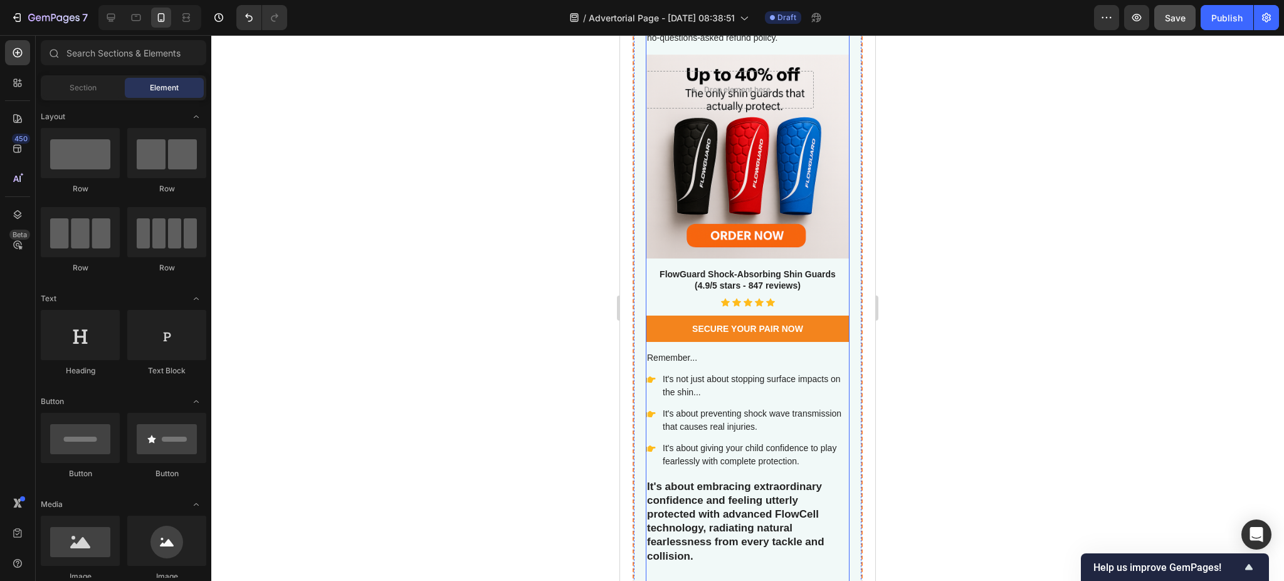
scroll to position [4967, 0]
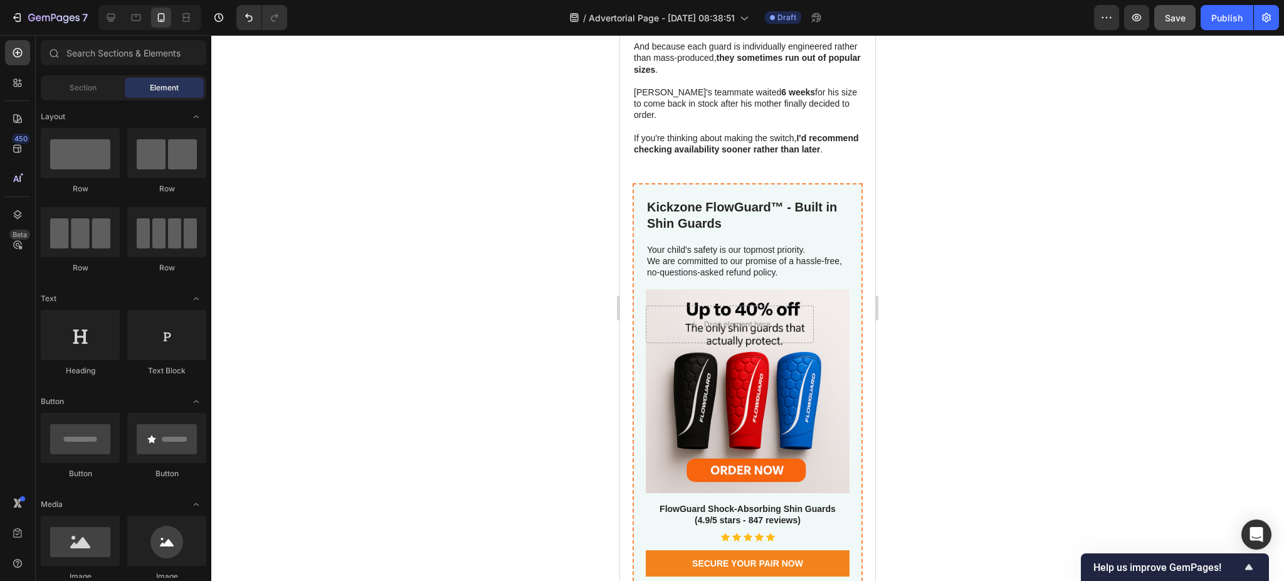
drag, startPoint x: 896, startPoint y: 148, endPoint x: 926, endPoint y: 98, distance: 58.3
click at [926, 98] on div at bounding box center [747, 308] width 1073 height 546
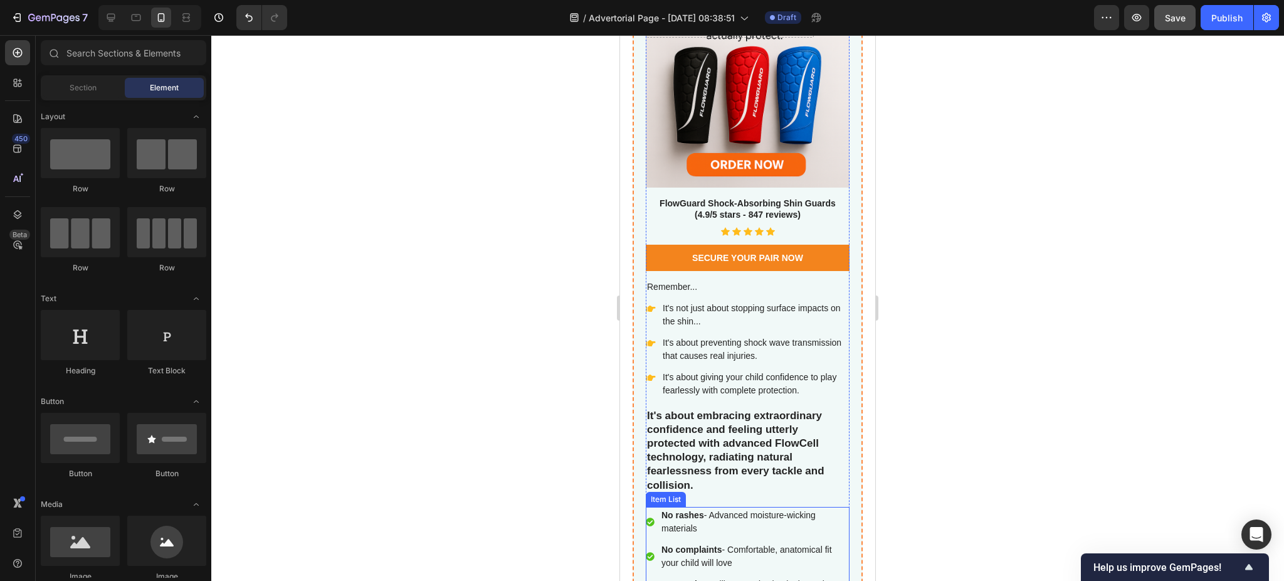
scroll to position [5301, 0]
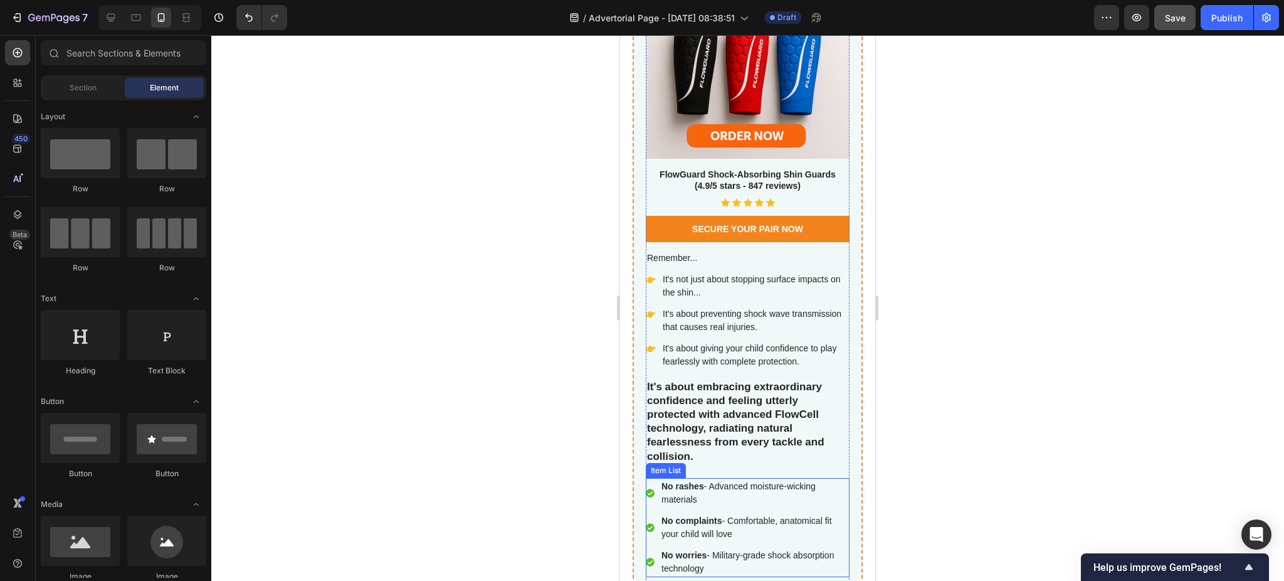
click at [719, 544] on p "No worries - Military-grade shock absorption technology" at bounding box center [755, 562] width 186 height 26
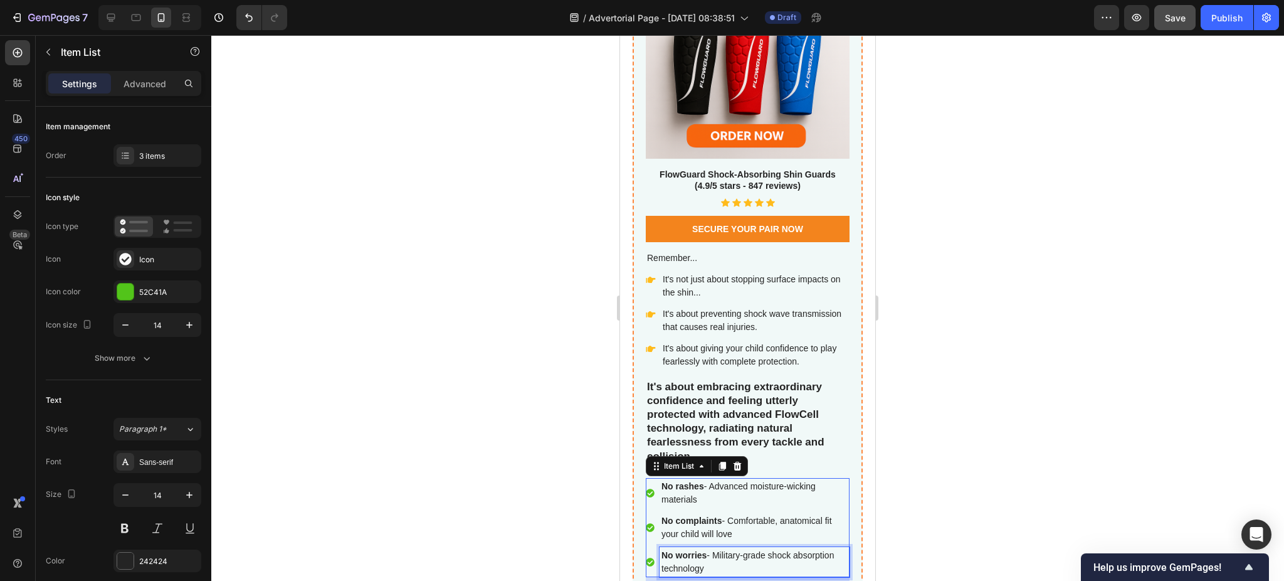
click at [719, 544] on p "No worries - Military-grade shock absorption technology" at bounding box center [755, 562] width 186 height 26
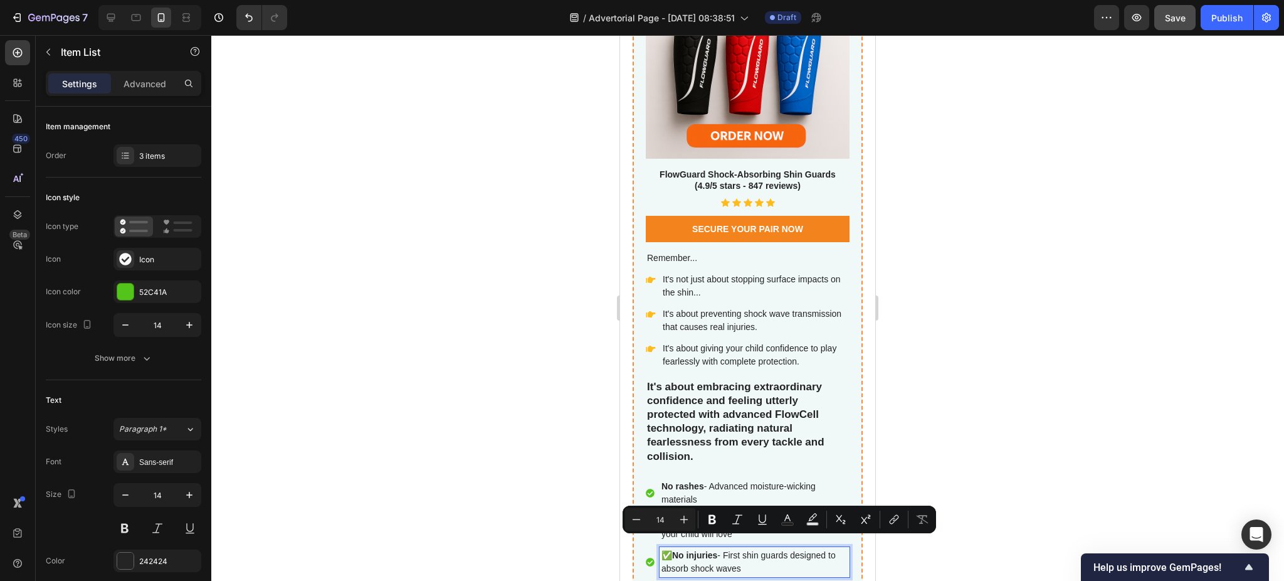
drag, startPoint x: 677, startPoint y: 546, endPoint x: 664, endPoint y: 546, distance: 13.2
click at [664, 544] on p "✅ No injuries - First shin guards designed to absorb shock waves" at bounding box center [755, 562] width 186 height 26
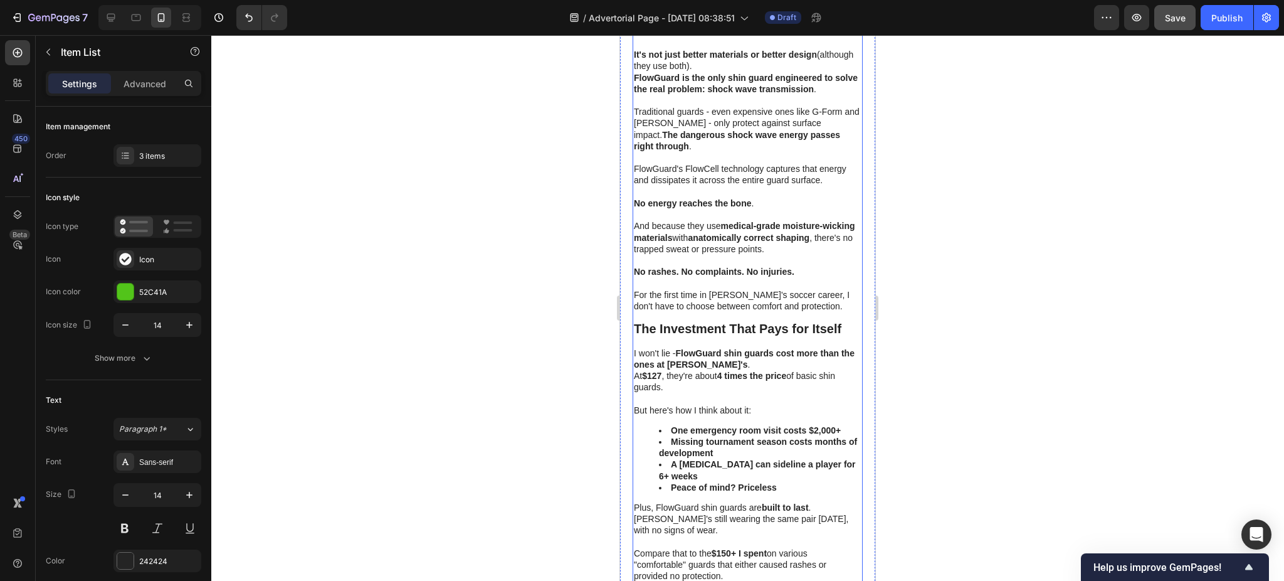
scroll to position [4214, 0]
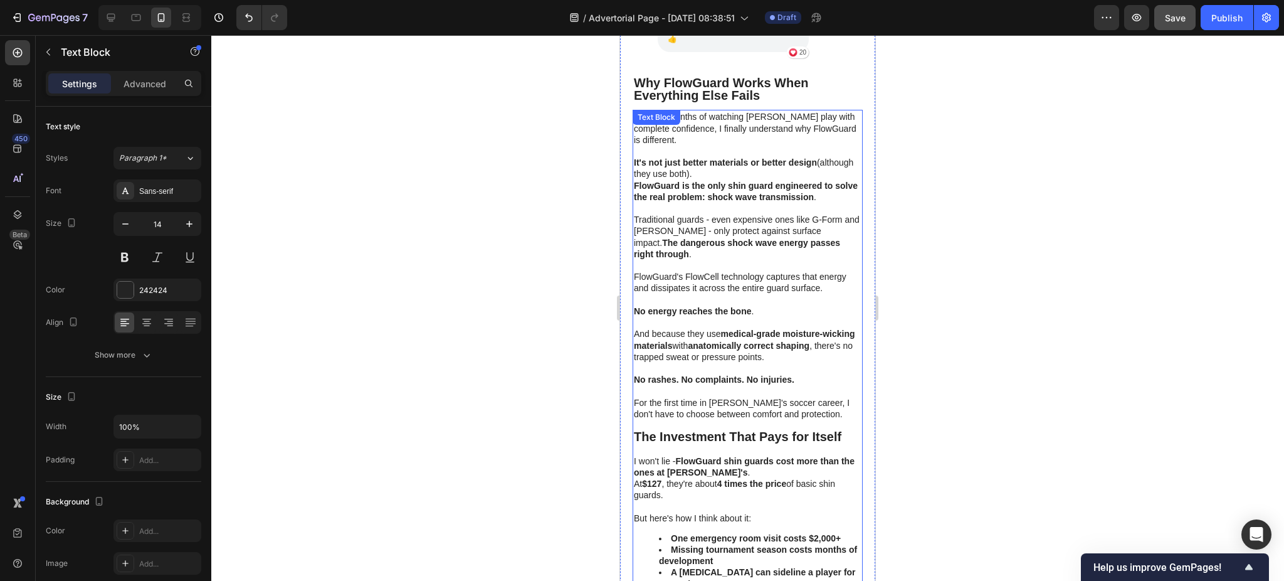
click at [701, 260] on p at bounding box center [748, 265] width 228 height 11
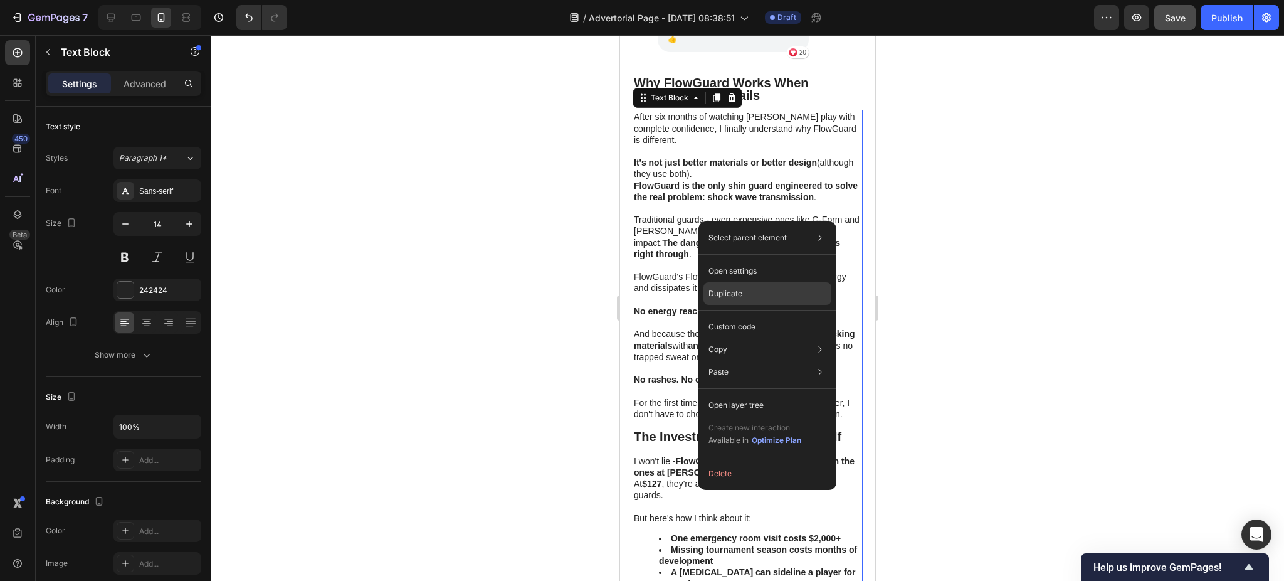
click at [743, 296] on div "Duplicate" at bounding box center [768, 293] width 128 height 23
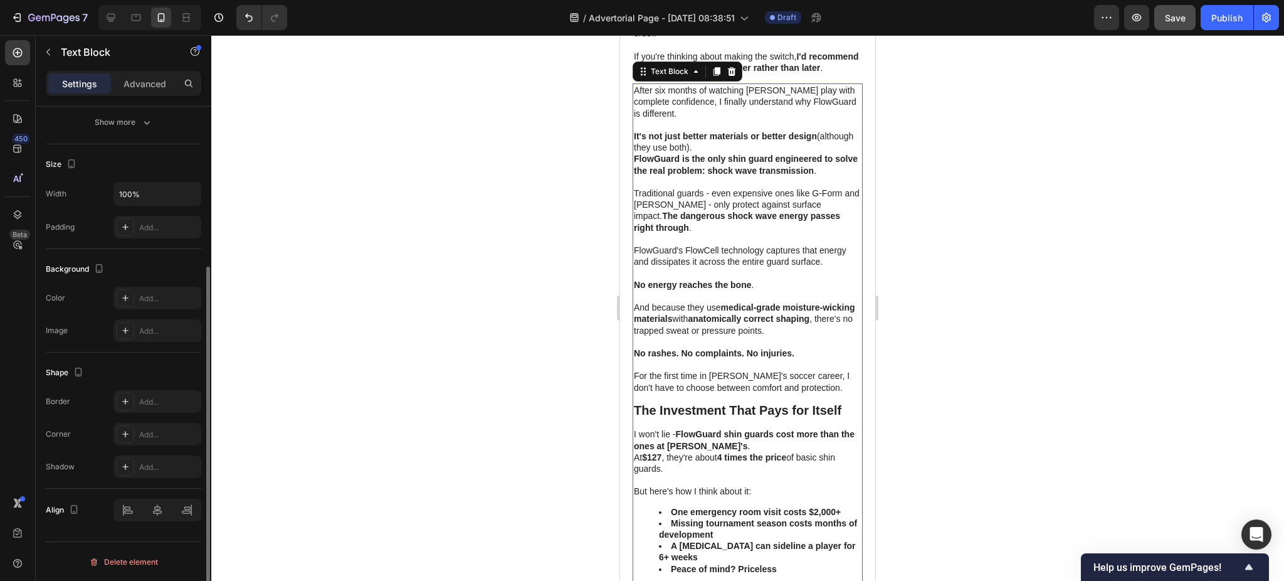
scroll to position [5053, 0]
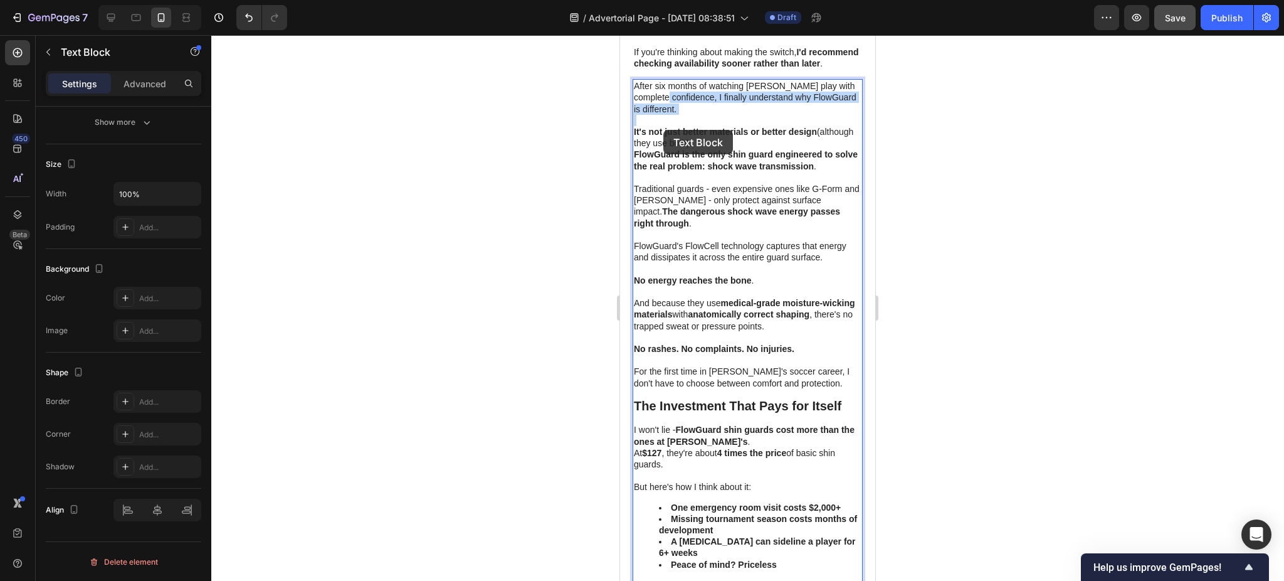
type input "16"
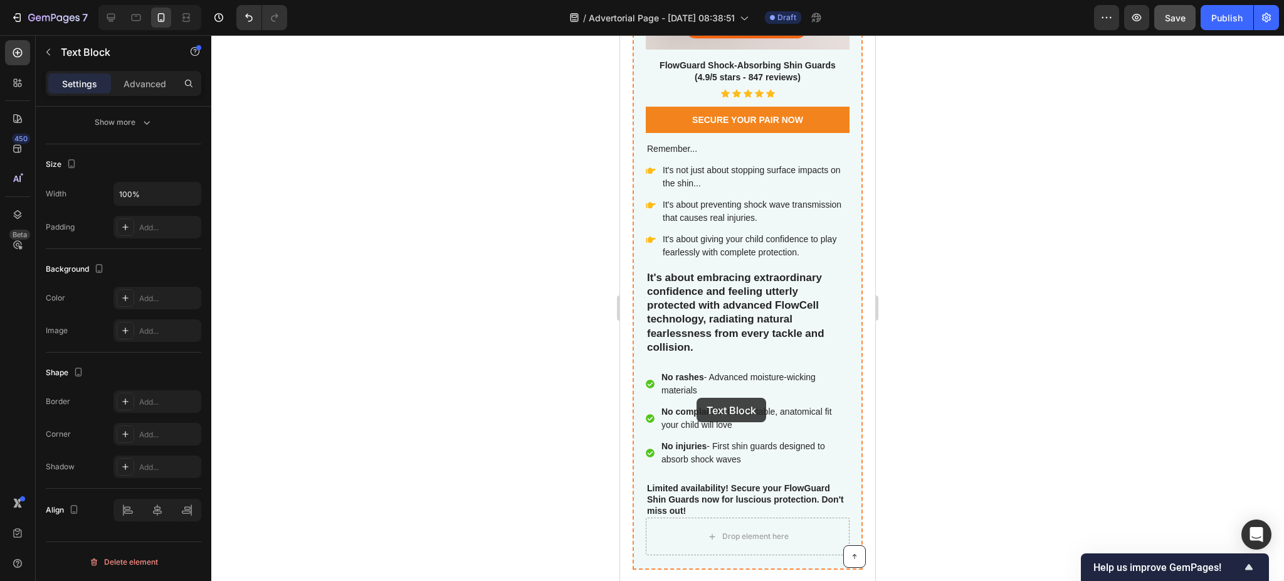
scroll to position [6391, 0]
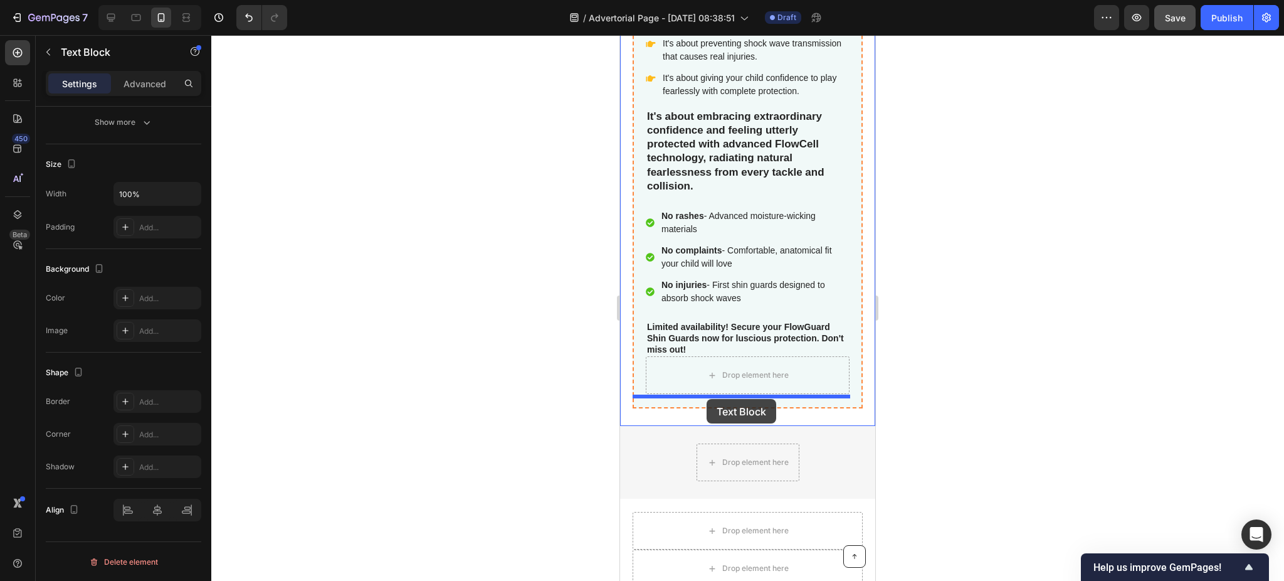
drag, startPoint x: 666, startPoint y: 103, endPoint x: 707, endPoint y: 399, distance: 298.2
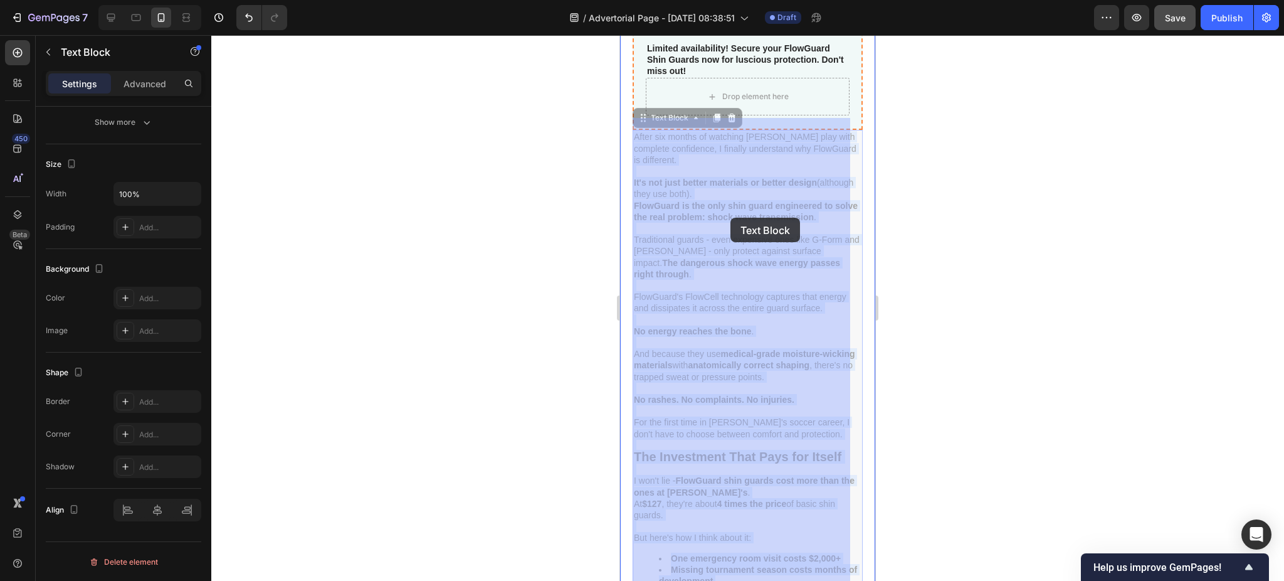
scroll to position [6558, 0]
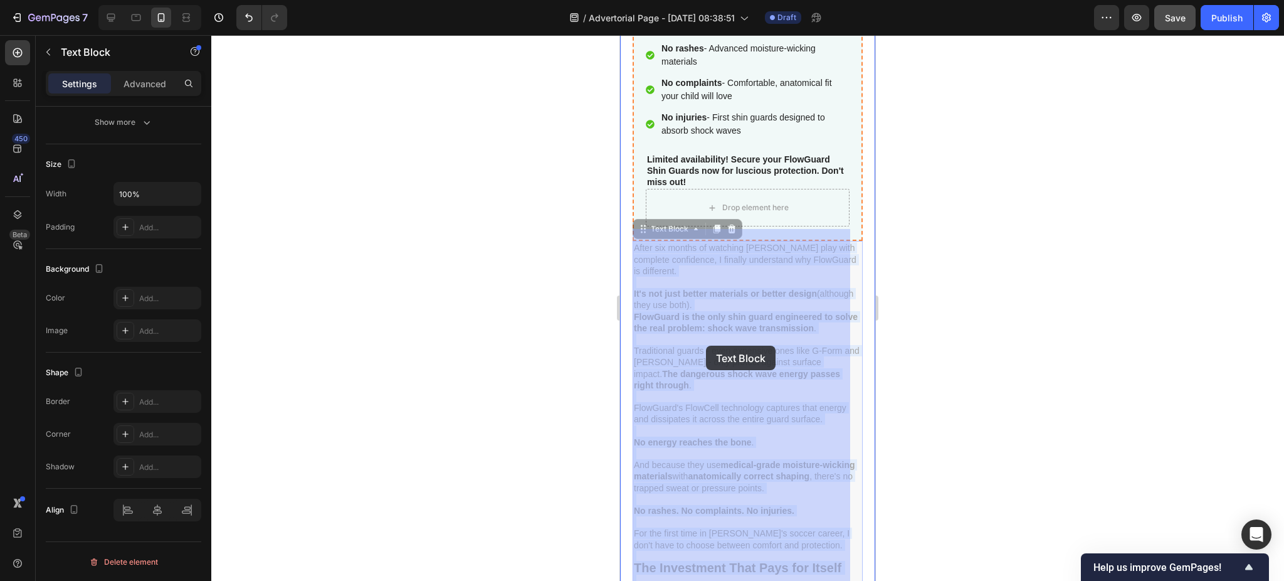
drag, startPoint x: 800, startPoint y: 278, endPoint x: 706, endPoint y: 346, distance: 115.6
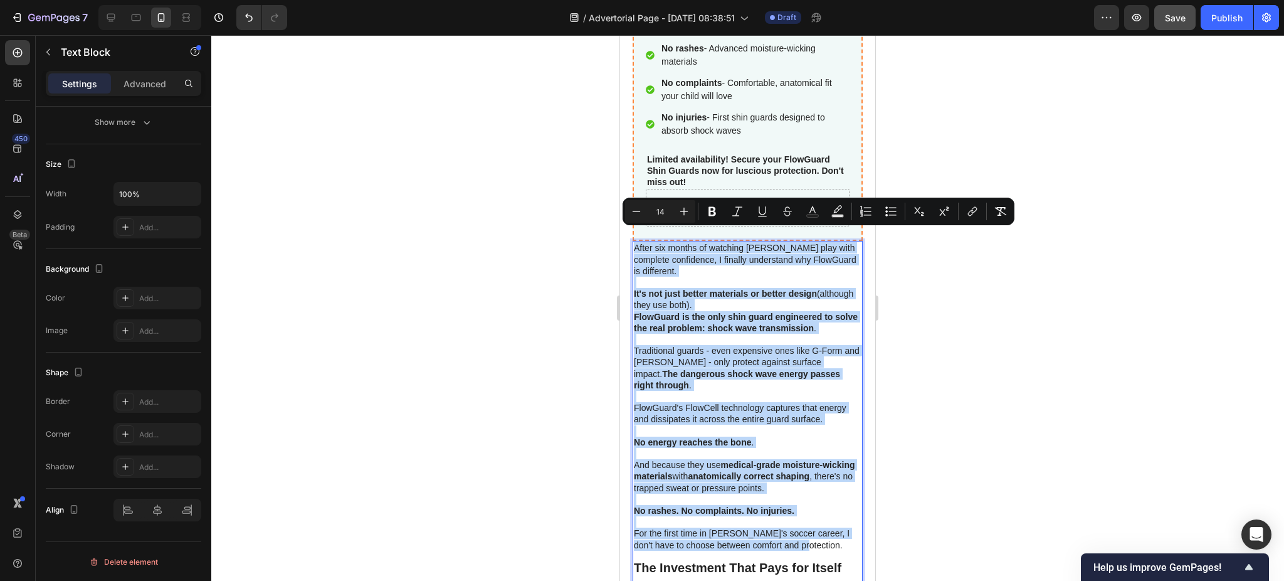
drag, startPoint x: 637, startPoint y: 234, endPoint x: 813, endPoint y: 535, distance: 349.1
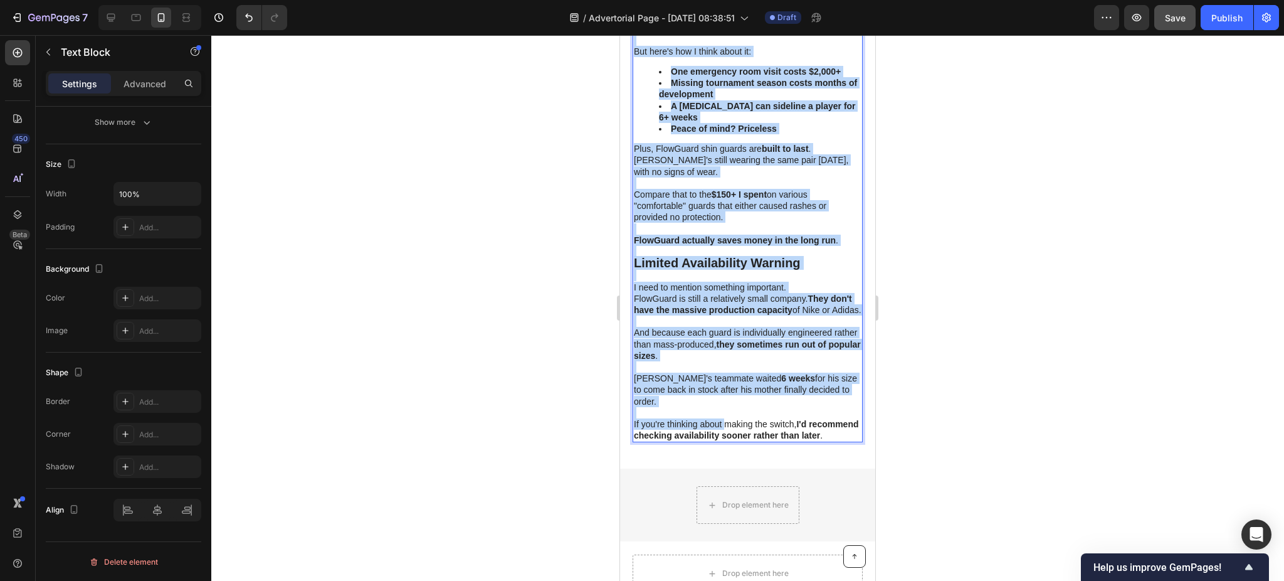
scroll to position [6892, 0]
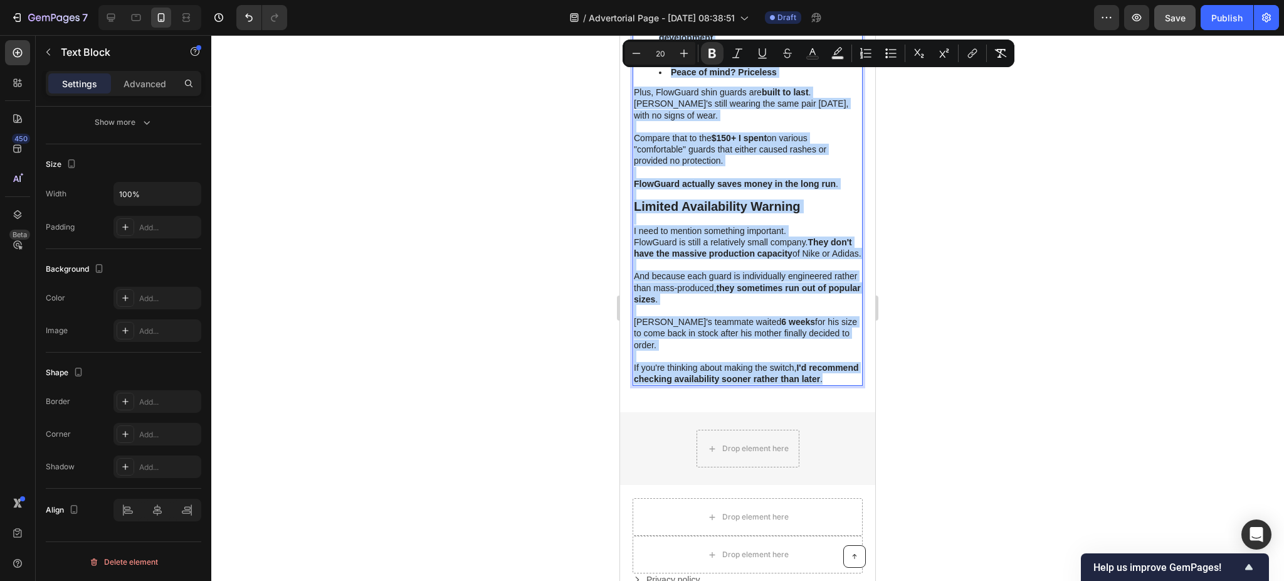
drag, startPoint x: 637, startPoint y: 235, endPoint x: 731, endPoint y: 378, distance: 171.2
click at [731, 378] on div "The Investment That Pays for Itself I won't lie - FlowGuard shin guards cost mo…" at bounding box center [748, 146] width 230 height 479
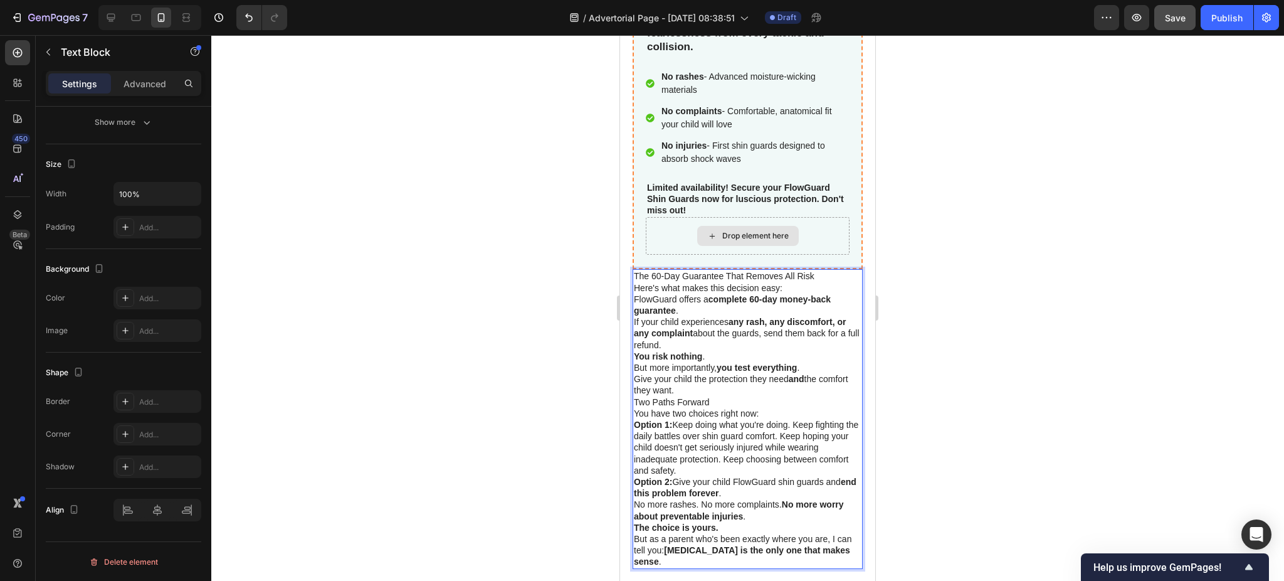
scroll to position [6475, 0]
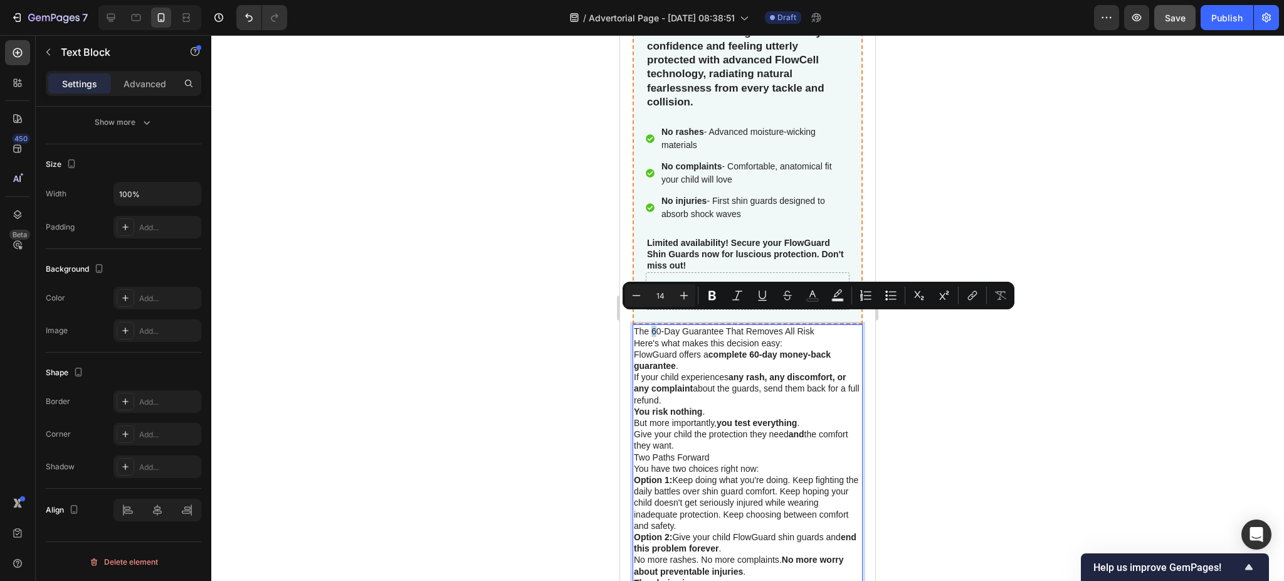
click at [653, 325] on p "The 60-Day Guarantee That Removes All Risk" at bounding box center [748, 330] width 228 height 11
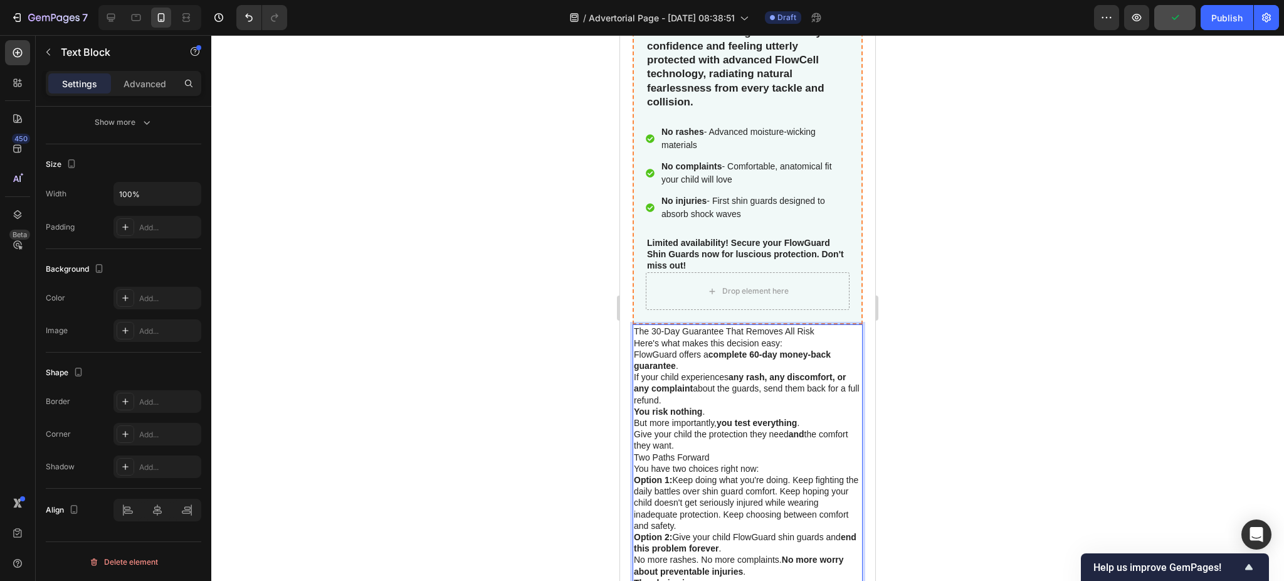
click at [798, 337] on p "Here's what makes this decision easy:" at bounding box center [748, 342] width 228 height 11
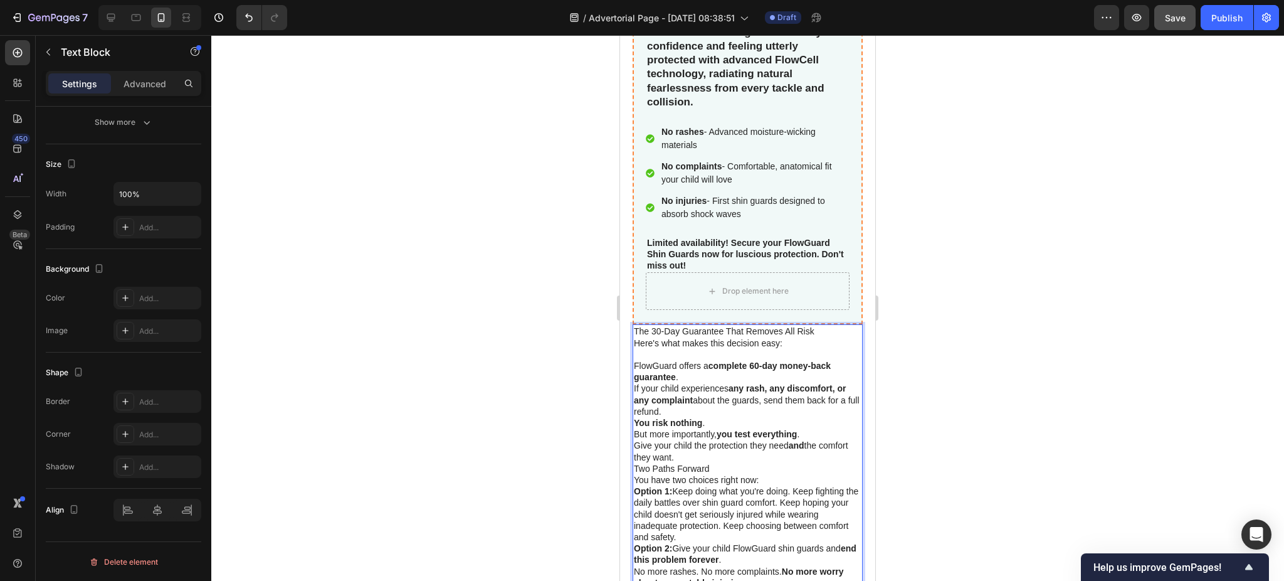
click at [715, 360] on p "FlowGuard offers a complete 60-day money-back guarantee ." at bounding box center [748, 371] width 228 height 23
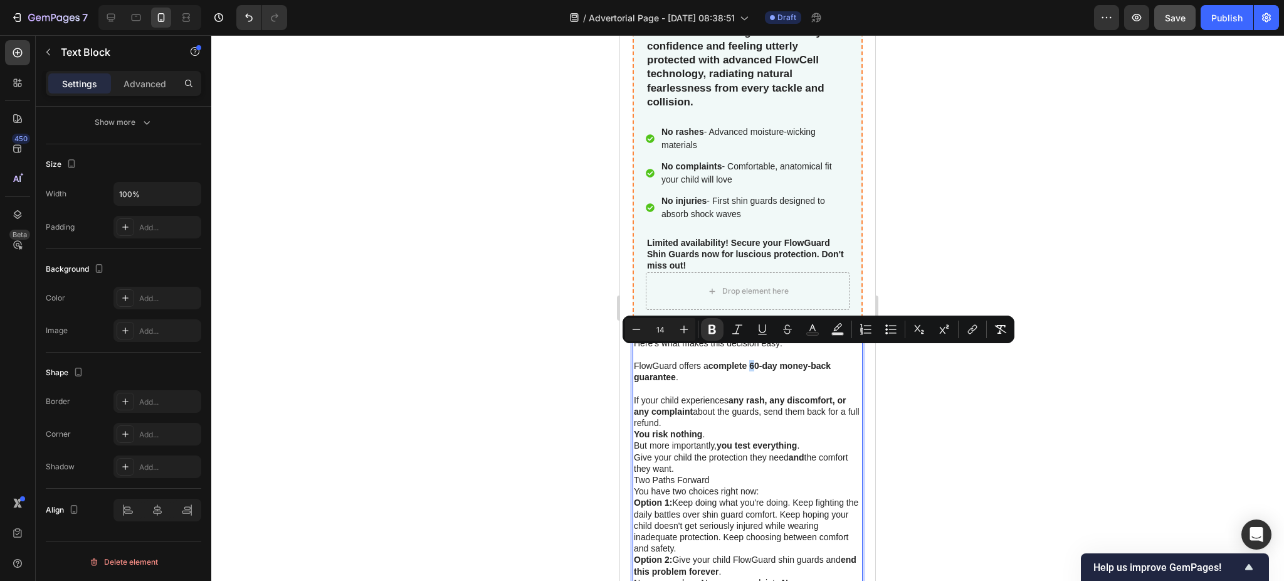
click at [753, 361] on strong "complete 60-day money-back guarantee" at bounding box center [732, 371] width 197 height 21
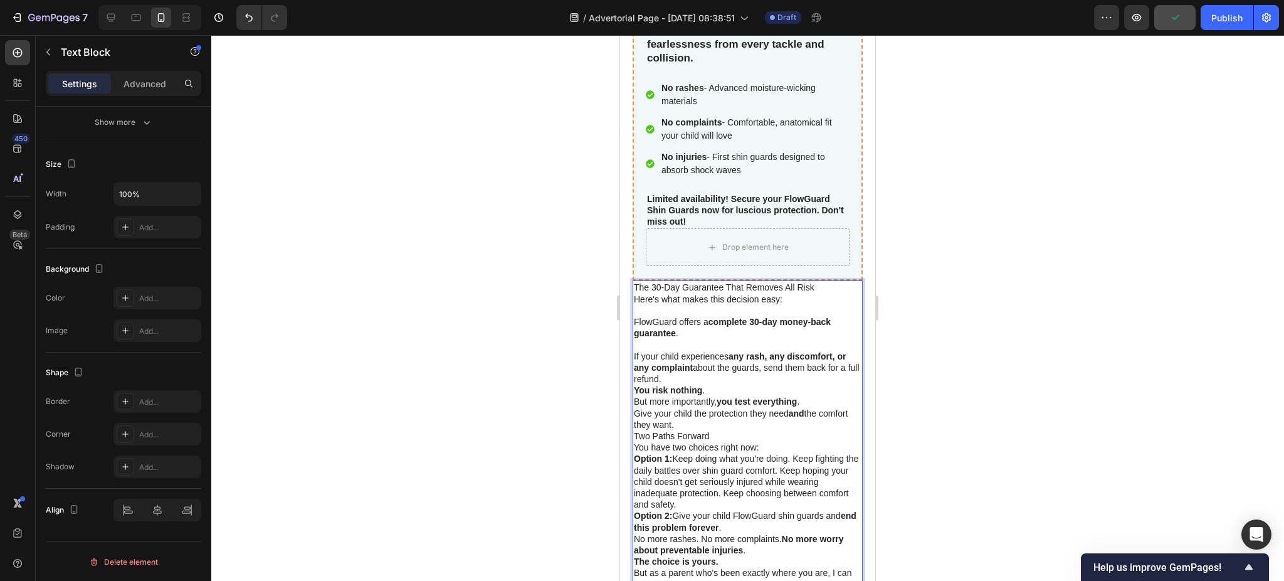
scroll to position [6558, 0]
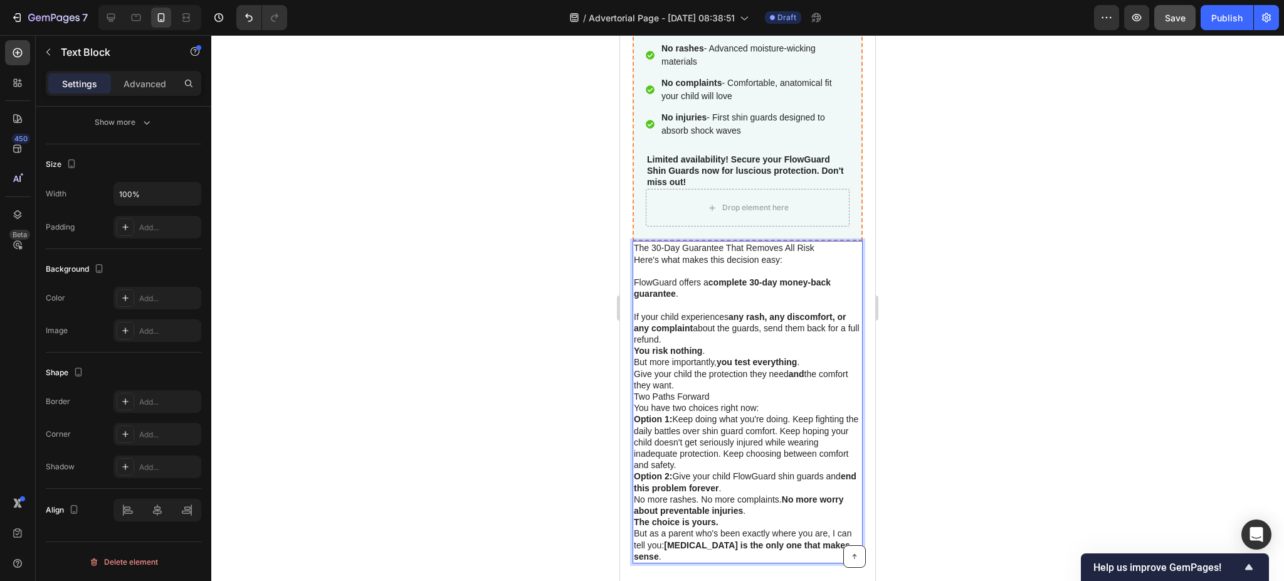
click at [711, 326] on p "If your child experiences any rash, any discomfort, or any complaint about the …" at bounding box center [748, 328] width 228 height 34
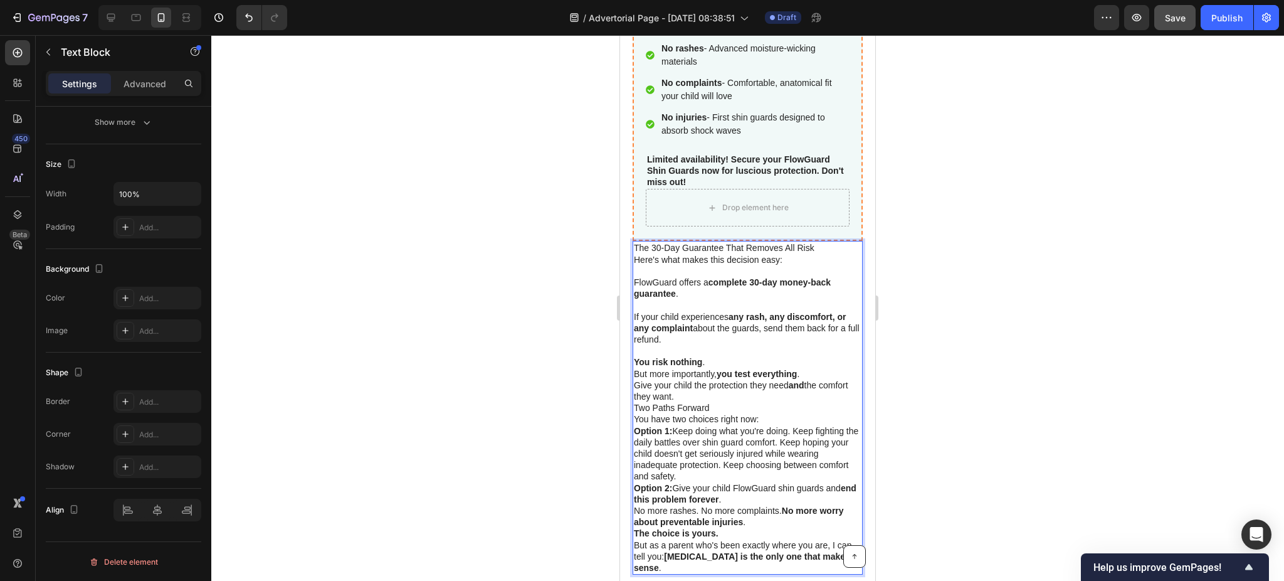
click at [719, 356] on p "You risk nothing ." at bounding box center [748, 361] width 228 height 11
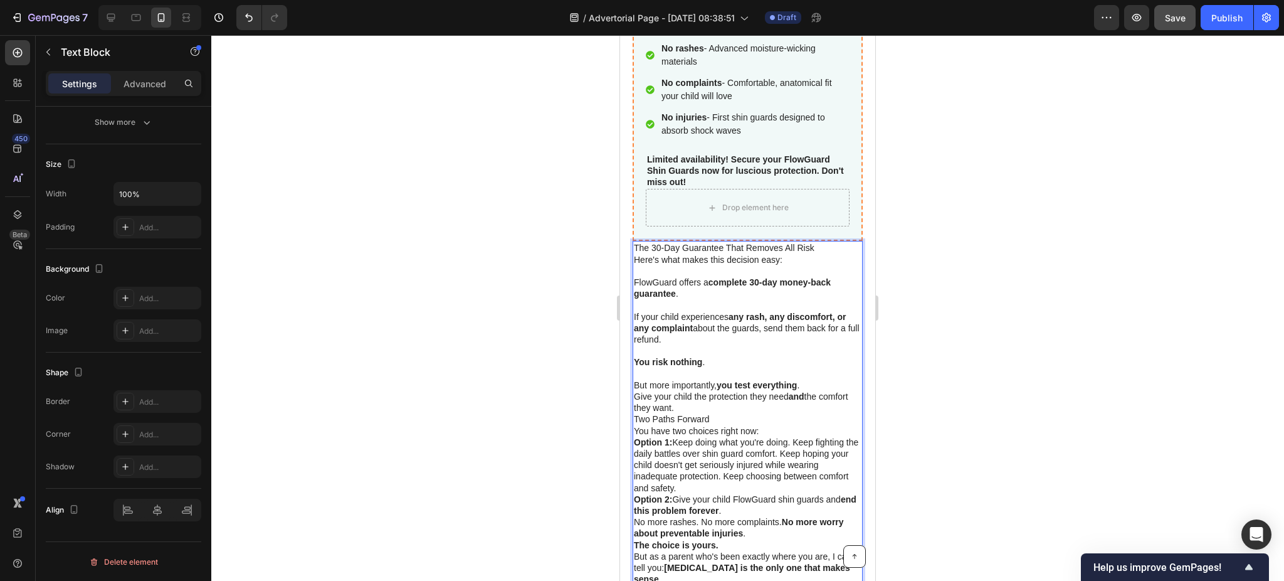
click at [727, 396] on p "Give your child the protection they need and the comfort they want." at bounding box center [748, 402] width 228 height 23
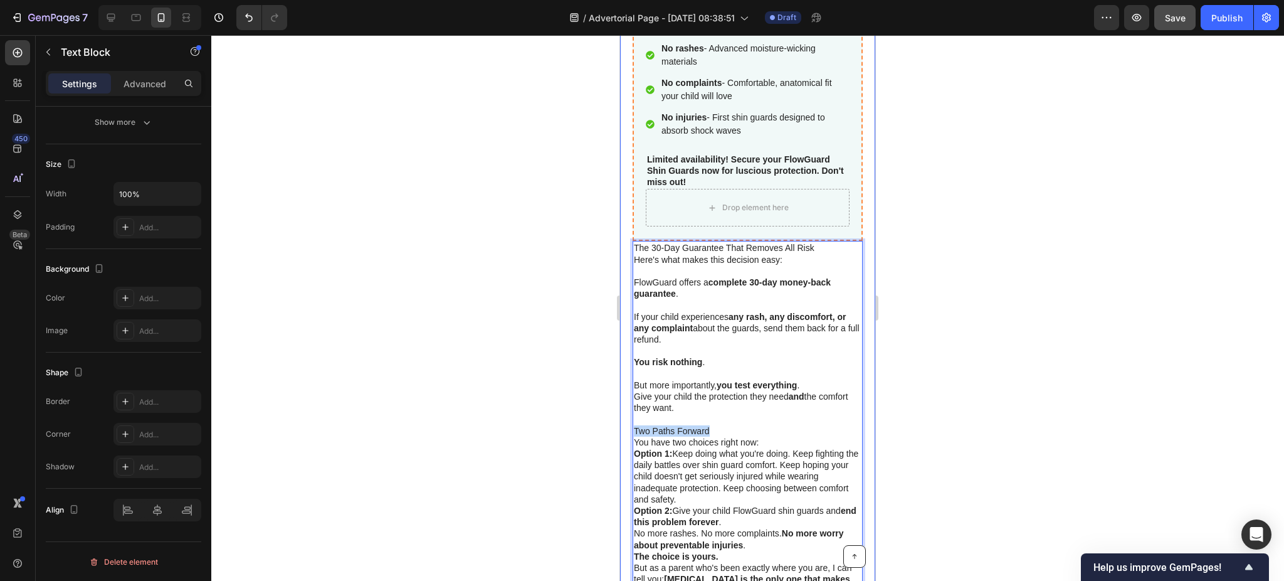
drag, startPoint x: 723, startPoint y: 414, endPoint x: 627, endPoint y: 419, distance: 96.7
click at [627, 419] on div "Kickzone FlowGuard™ - Built in Shin Guards Product Title Your child's safety is…" at bounding box center [747, 13] width 255 height 1222
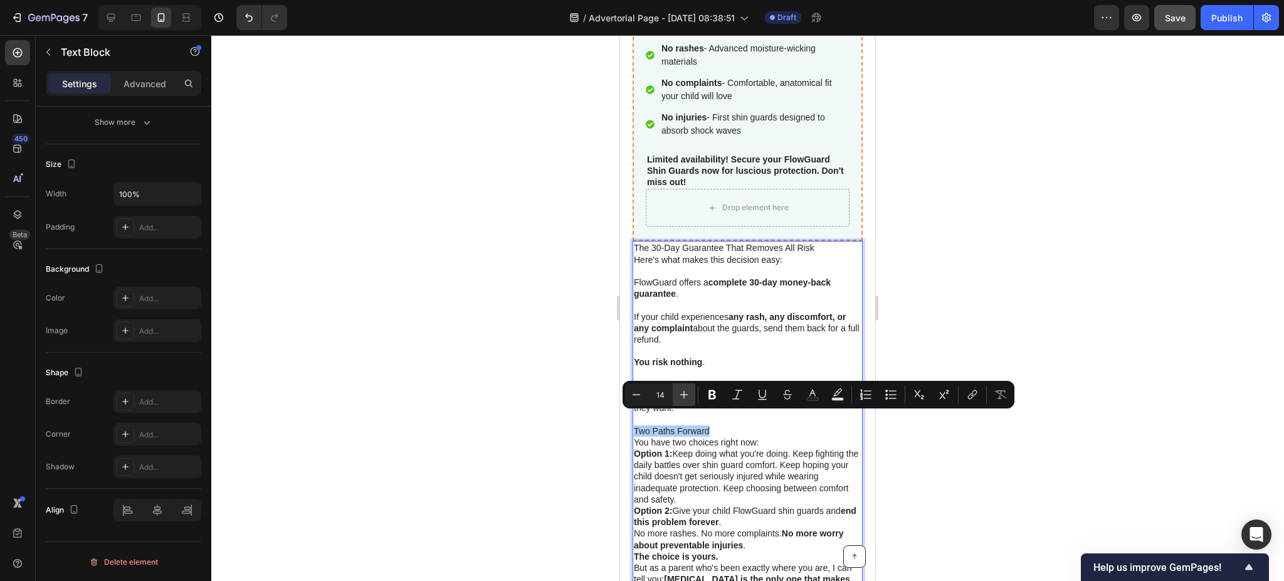
click at [679, 394] on icon "Editor contextual toolbar" at bounding box center [684, 394] width 13 height 13
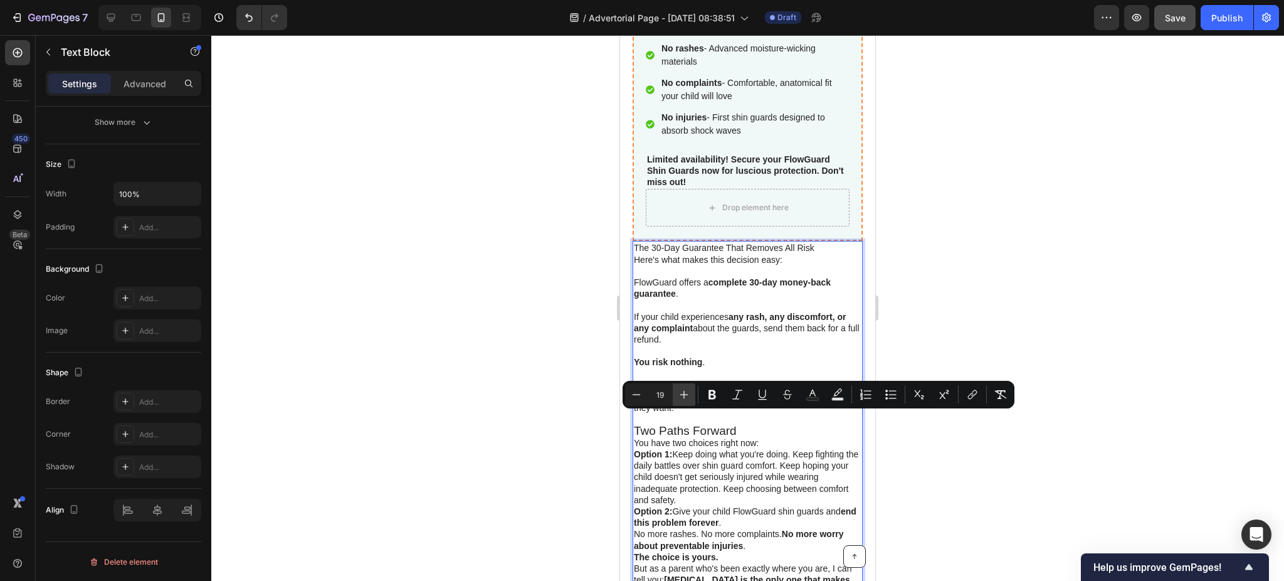
click at [679, 394] on icon "Editor contextual toolbar" at bounding box center [684, 394] width 13 height 13
type input "20"
click at [709, 390] on icon "Editor contextual toolbar" at bounding box center [713, 394] width 8 height 9
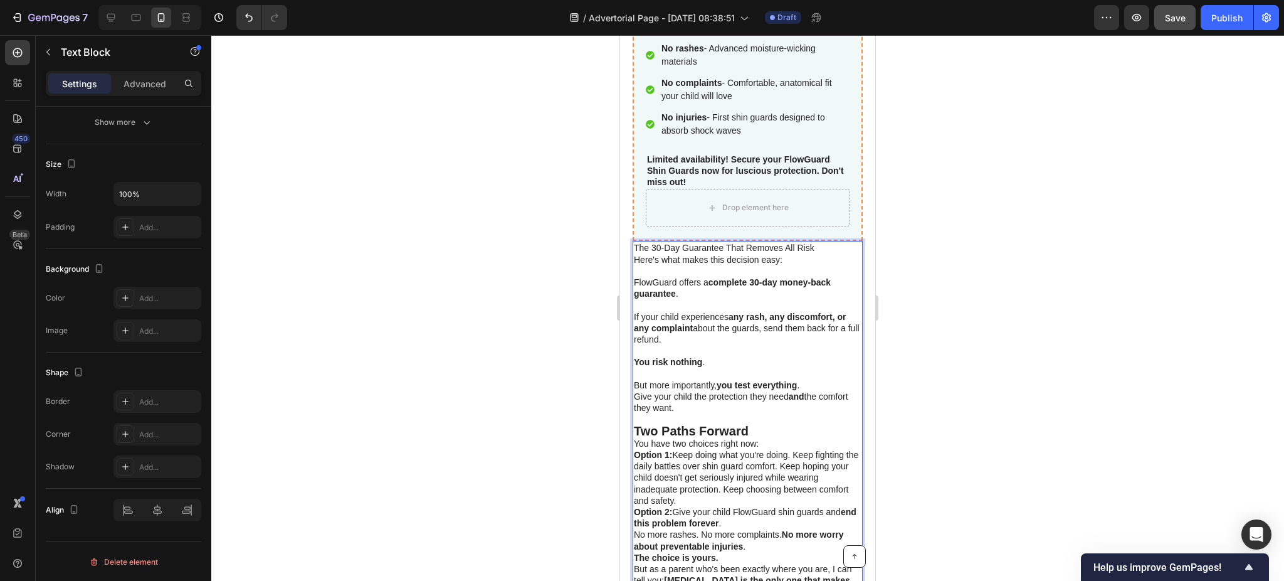
click at [754, 425] on p "Two Paths Forward" at bounding box center [748, 431] width 228 height 13
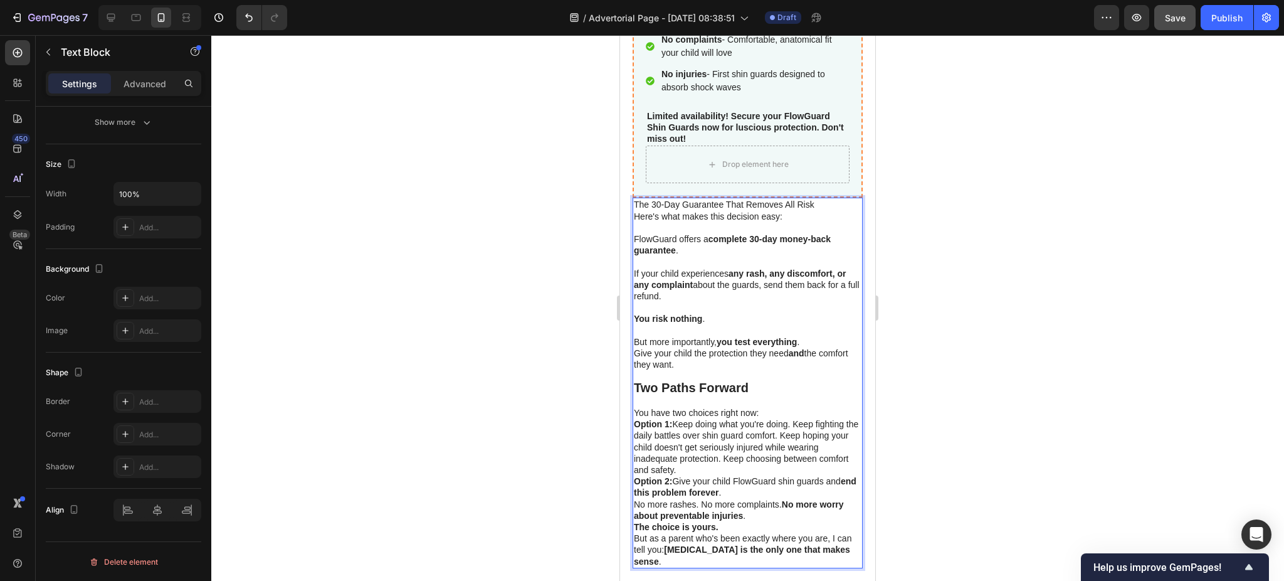
scroll to position [6641, 0]
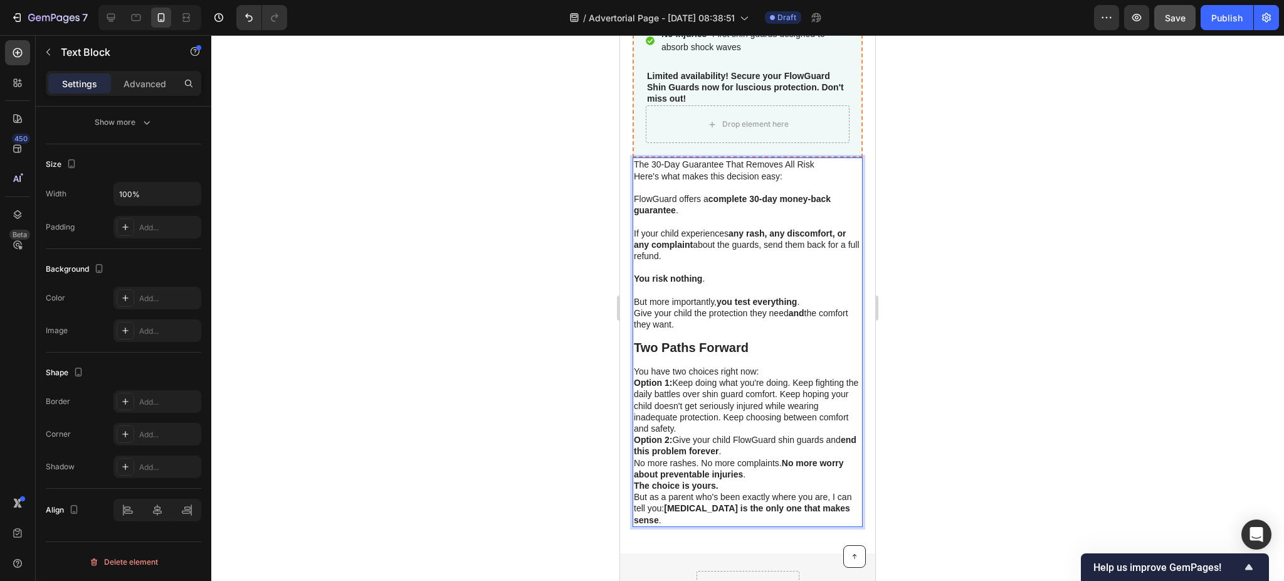
click at [774, 366] on p "You have two choices right now:" at bounding box center [748, 371] width 228 height 11
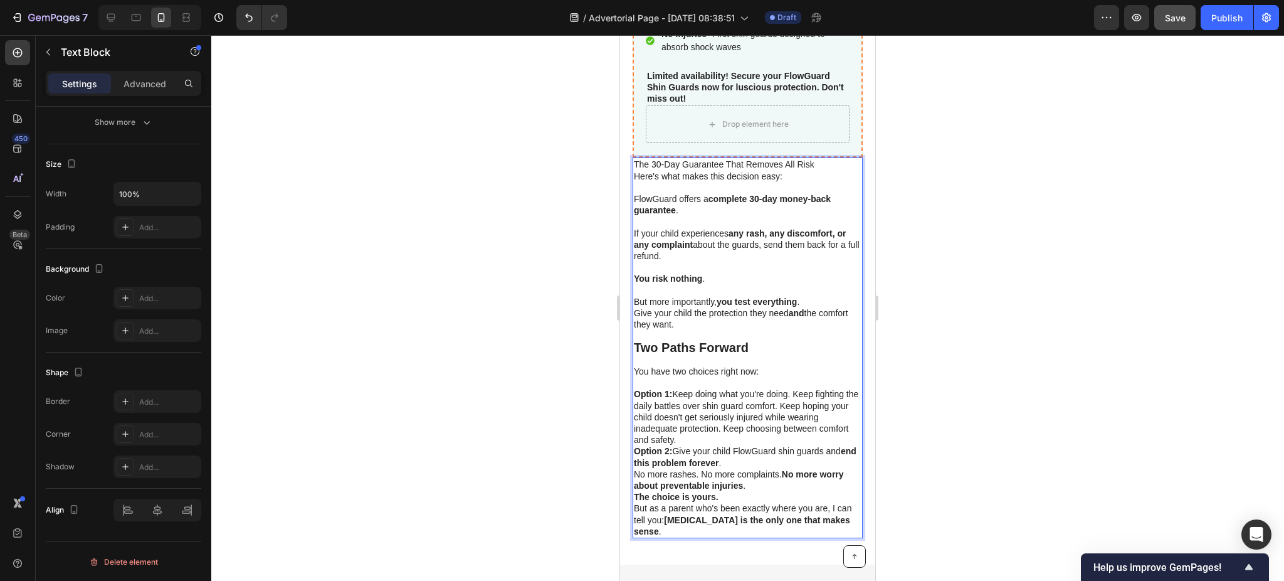
click at [685, 426] on p "Option 1: Keep doing what you're doing. Keep fighting the daily battles over sh…" at bounding box center [748, 416] width 228 height 57
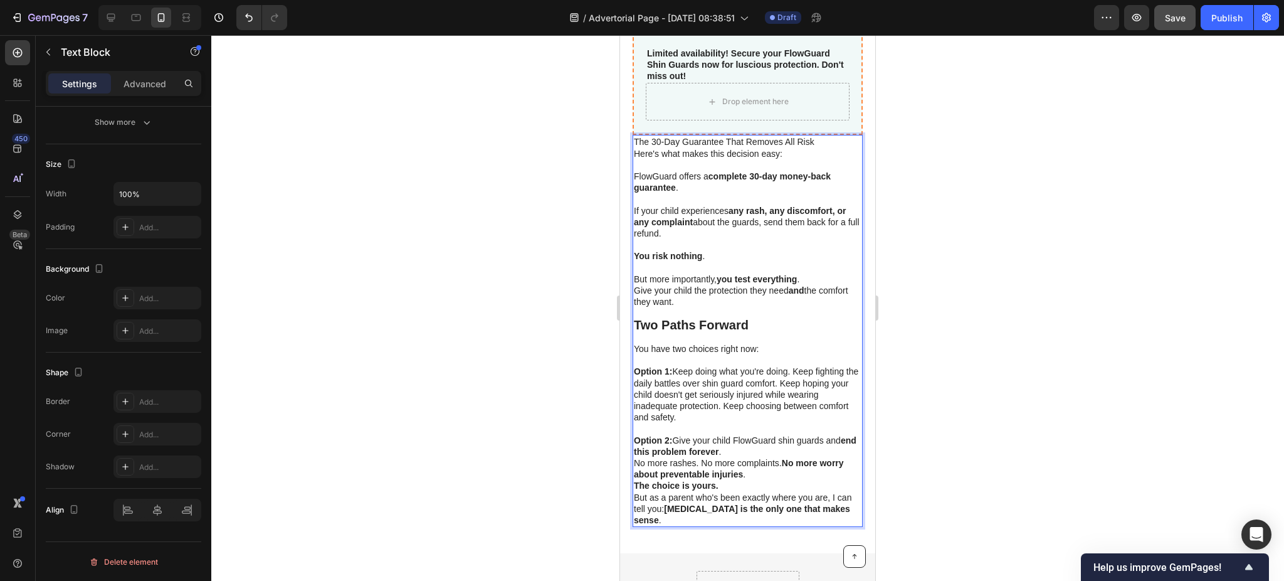
scroll to position [6725, 0]
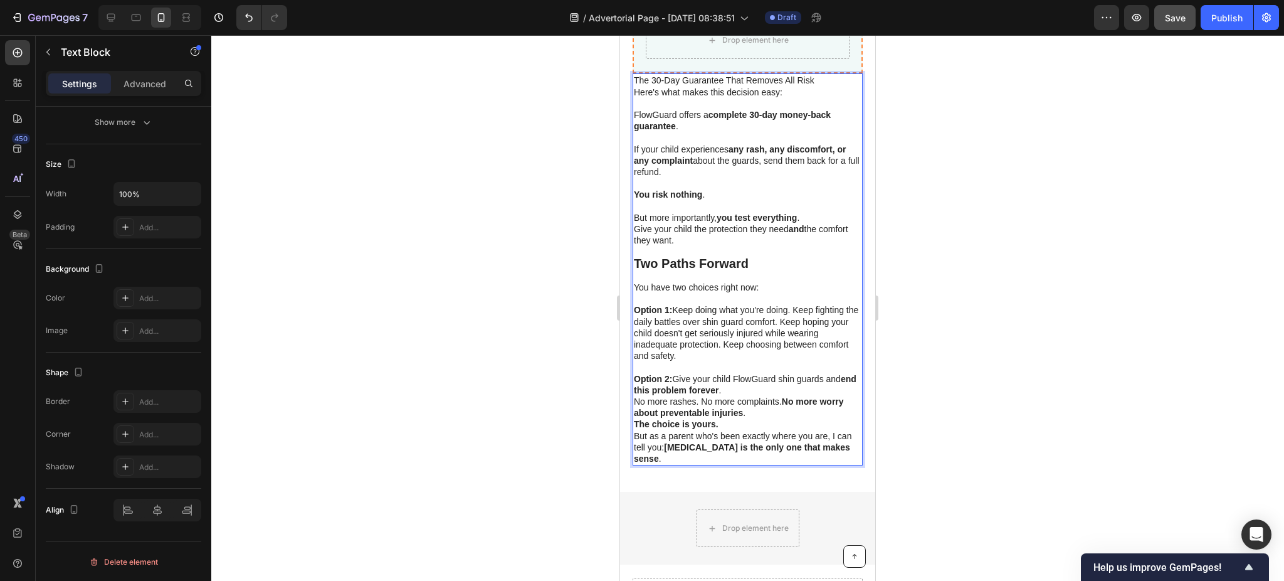
click at [756, 379] on p "Option 2: Give your child FlowGuard shin guards and end this problem forever ." at bounding box center [748, 384] width 228 height 23
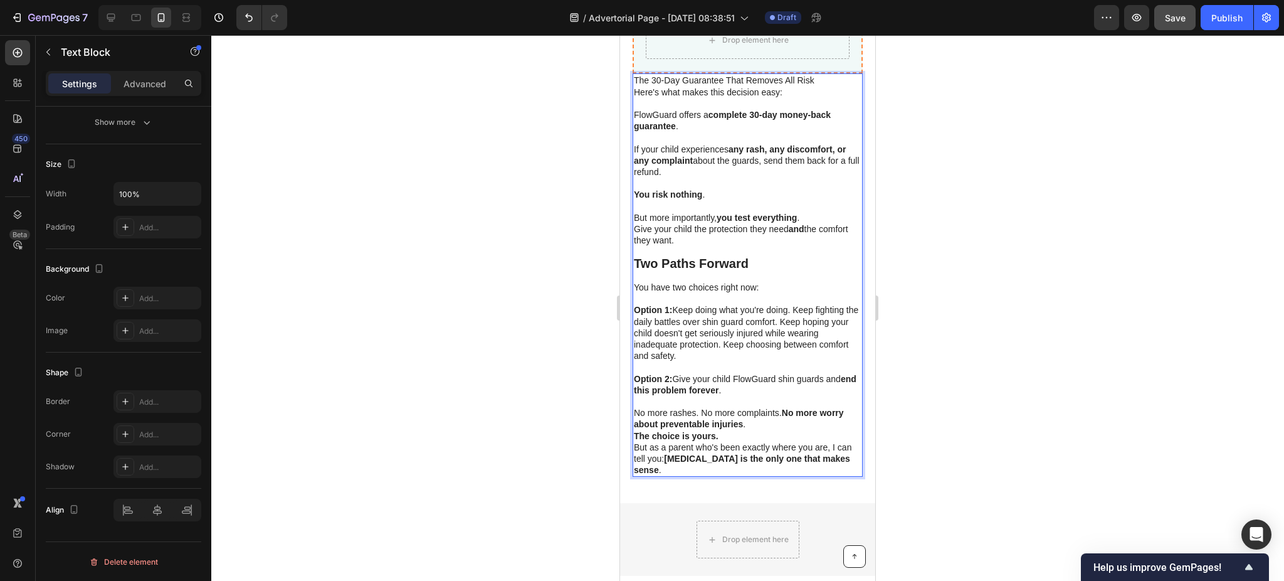
click at [761, 408] on p "No more rashes. No more complaints. No more worry about preventable injuries ." at bounding box center [748, 418] width 228 height 23
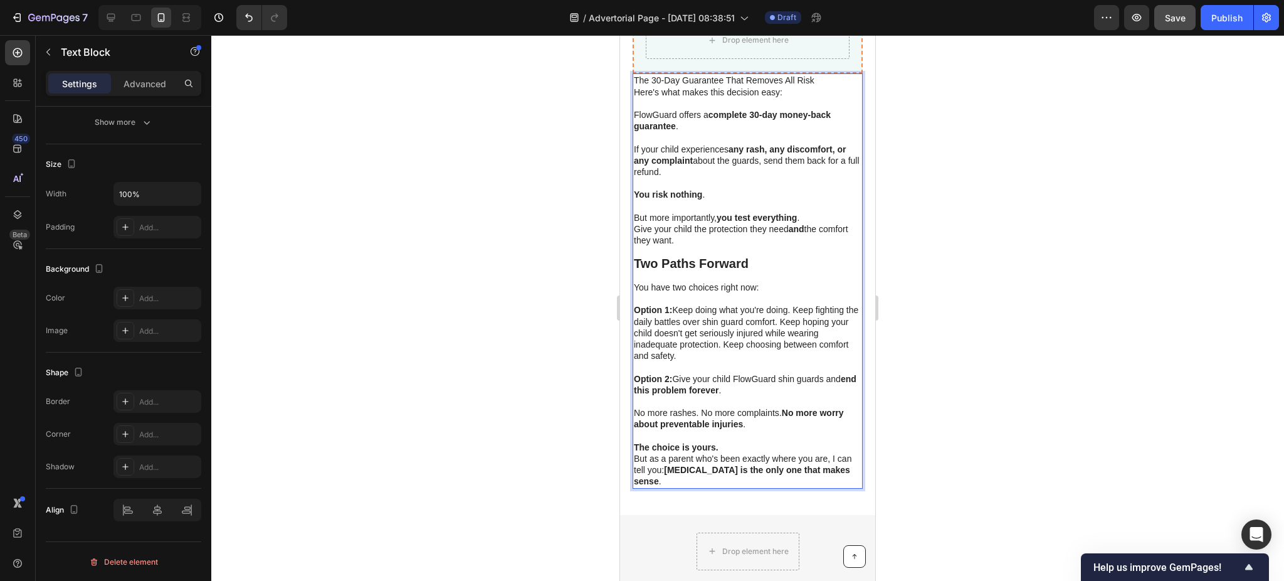
click at [734, 442] on p "The choice is yours." at bounding box center [748, 447] width 228 height 11
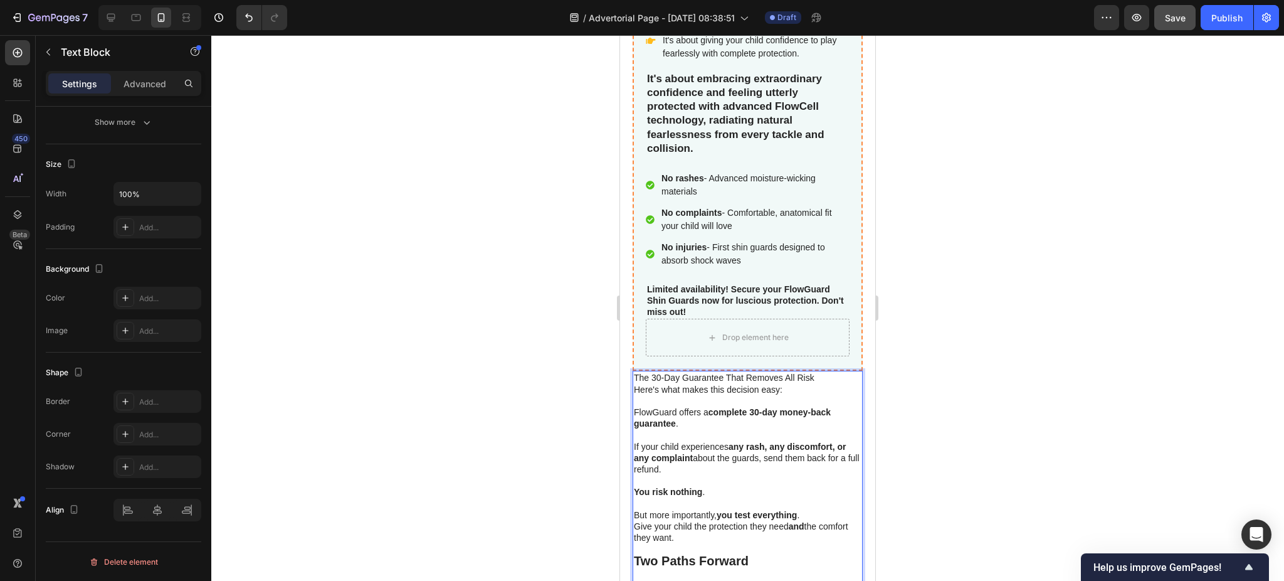
scroll to position [6558, 0]
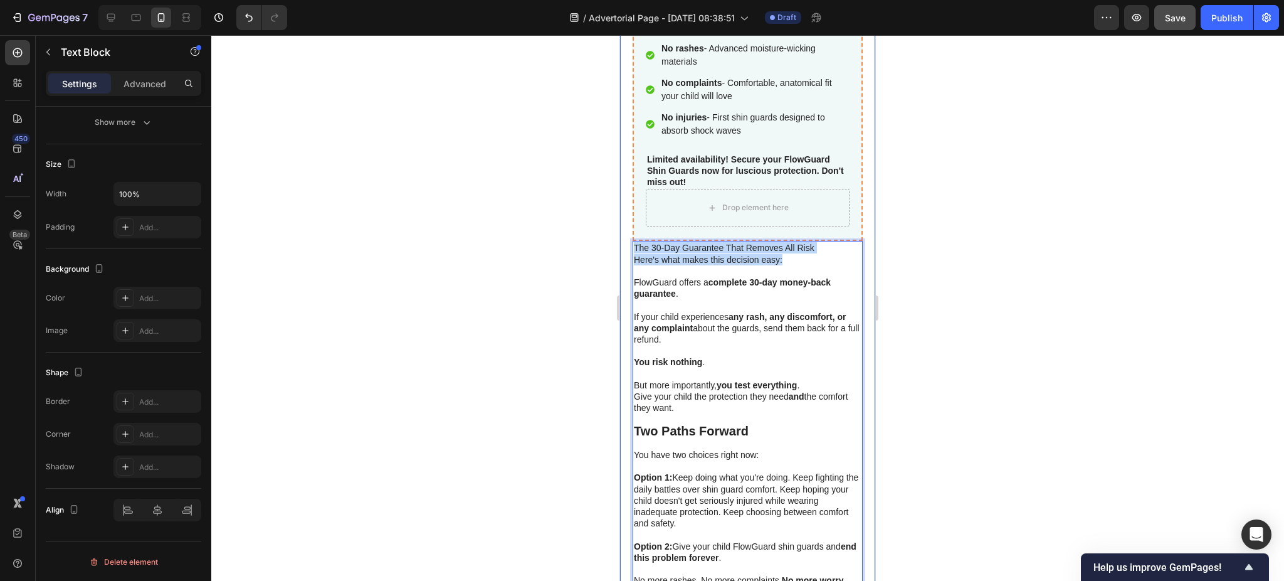
drag, startPoint x: 809, startPoint y: 246, endPoint x: 628, endPoint y: 238, distance: 180.8
click at [628, 238] on div "Kickzone FlowGuard™ - Built in Shin Guards Product Title Your child's safety is…" at bounding box center [747, 47] width 255 height 1291
drag, startPoint x: 709, startPoint y: 237, endPoint x: 676, endPoint y: 248, distance: 35.1
click at [676, 254] on p "Here's what makes this decision easy:" at bounding box center [748, 259] width 228 height 11
click at [694, 254] on p "Here's what makes this decision easy:" at bounding box center [748, 259] width 228 height 11
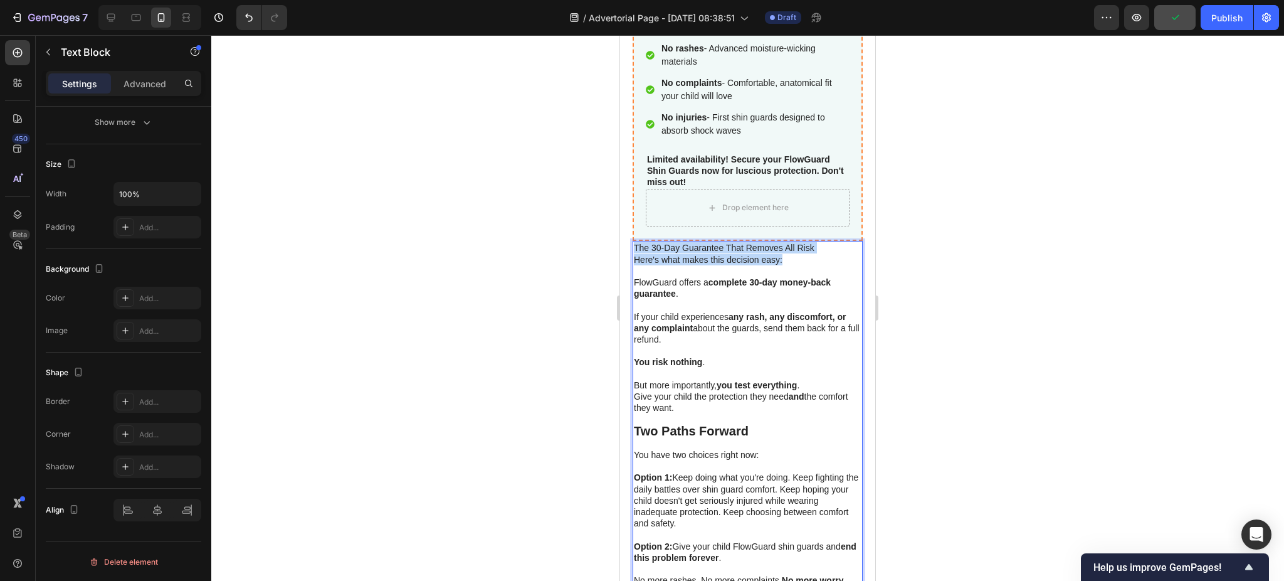
drag, startPoint x: 788, startPoint y: 247, endPoint x: 633, endPoint y: 240, distance: 155.1
click at [633, 241] on div "The 30-Day Guarantee That Removes All Risk Here's what makes this decision easy…" at bounding box center [748, 454] width 230 height 426
drag, startPoint x: 670, startPoint y: 236, endPoint x: 664, endPoint y: 236, distance: 6.9
click at [664, 242] on p "The 30-Day Guarantee That Removes All Risk" at bounding box center [748, 247] width 228 height 11
click at [670, 254] on p "Here's what makes this decision easy:" at bounding box center [748, 259] width 228 height 11
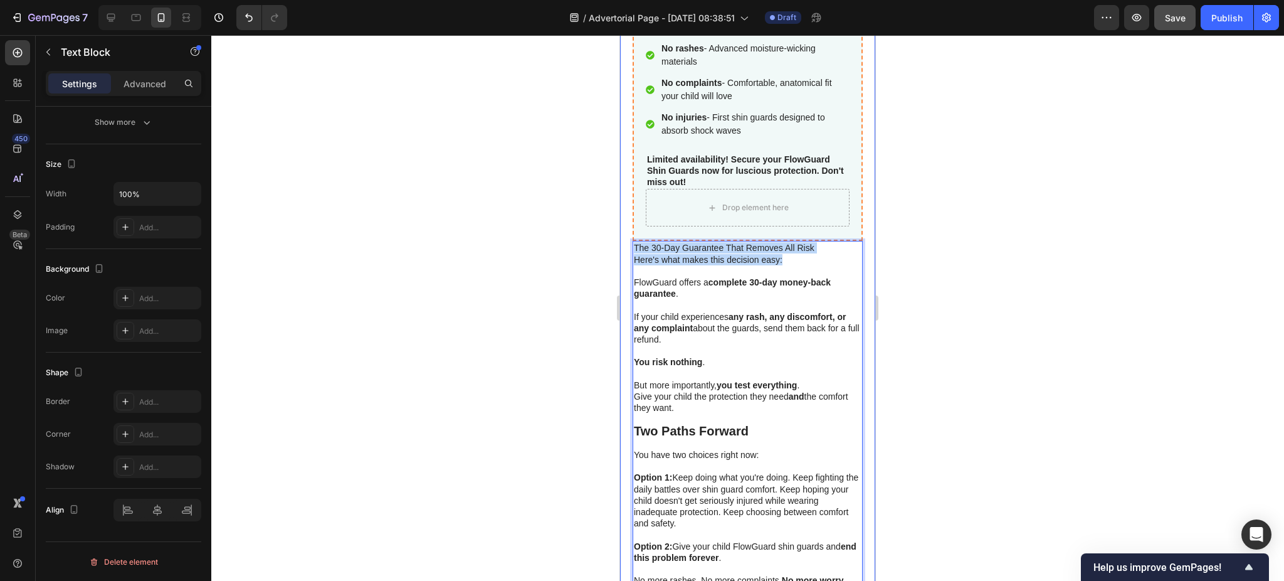
drag, startPoint x: 770, startPoint y: 250, endPoint x: 628, endPoint y: 241, distance: 142.7
click at [628, 241] on div "Kickzone FlowGuard™ - Built in Shin Guards Product Title Your child's safety is…" at bounding box center [747, 47] width 255 height 1291
click at [702, 242] on p "The 30-Day Guarantee That Removes All Risk" at bounding box center [748, 247] width 228 height 11
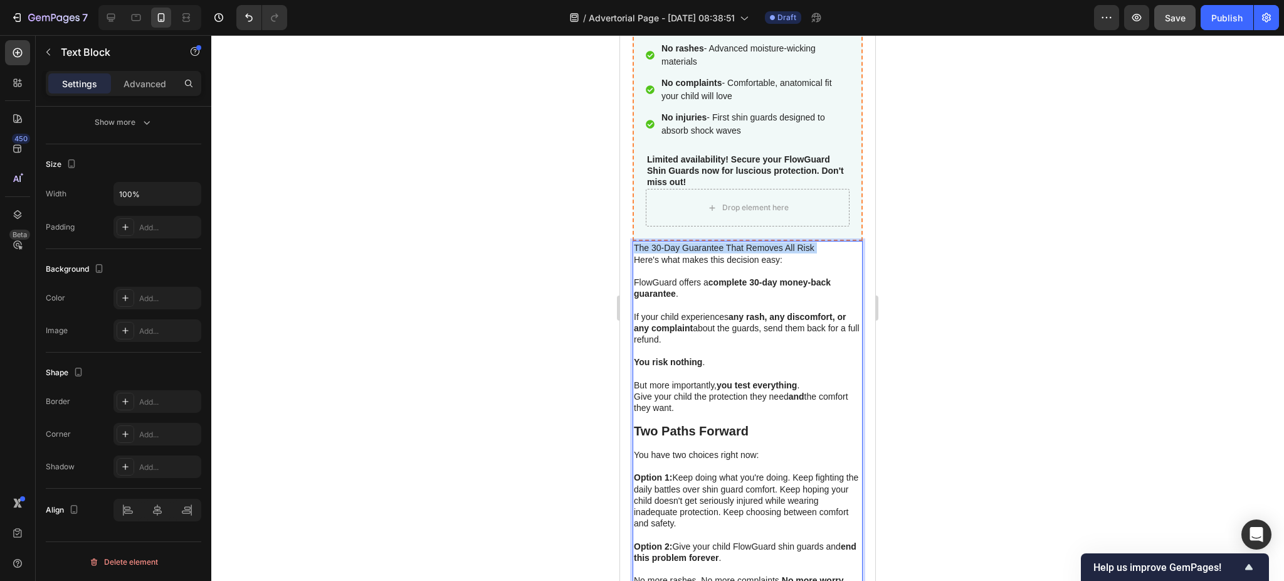
click at [702, 242] on p "The 30-Day Guarantee That Removes All Risk" at bounding box center [748, 247] width 228 height 11
drag, startPoint x: 790, startPoint y: 246, endPoint x: 629, endPoint y: 236, distance: 161.5
click at [629, 236] on div "Kickzone FlowGuard™ - Built in Shin Guards Product Title Your child's safety is…" at bounding box center [747, 47] width 255 height 1291
click at [937, 216] on div at bounding box center [747, 308] width 1073 height 546
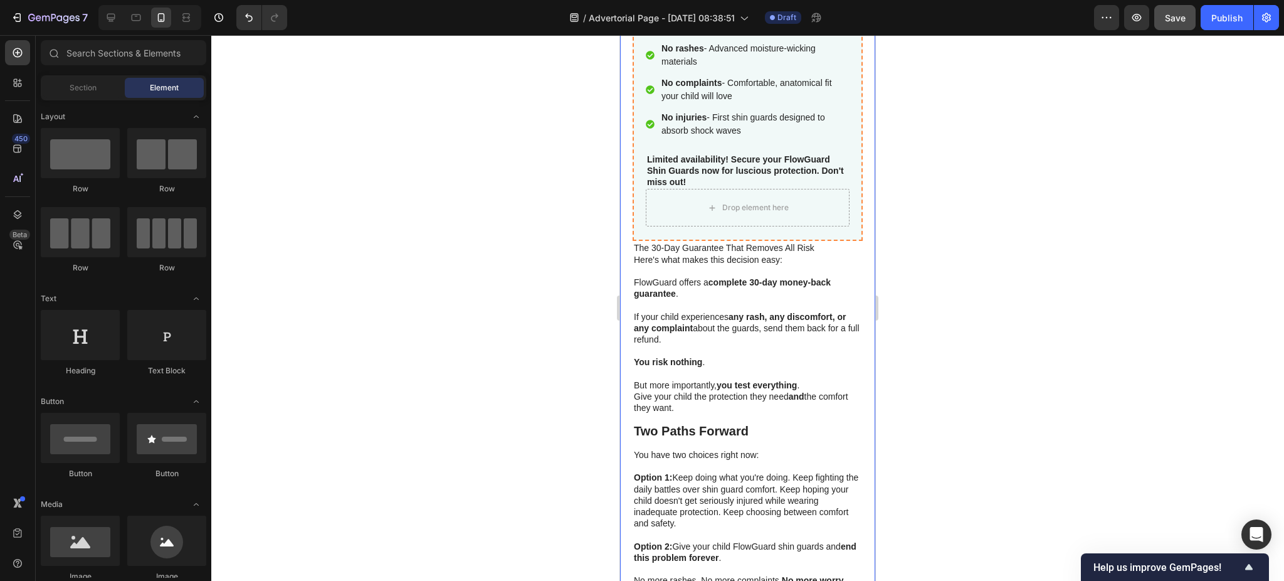
click at [937, 216] on div at bounding box center [747, 308] width 1073 height 546
click at [749, 254] on p "Here's what makes this decision easy:" at bounding box center [748, 259] width 228 height 11
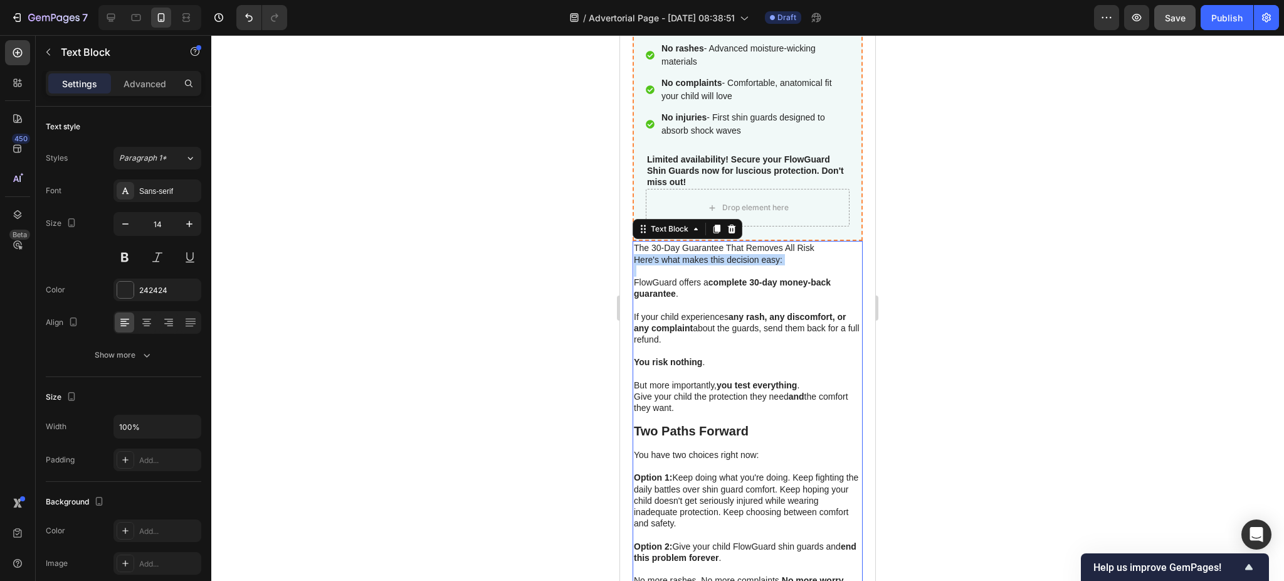
click at [749, 254] on p "Here's what makes this decision easy:" at bounding box center [748, 259] width 228 height 11
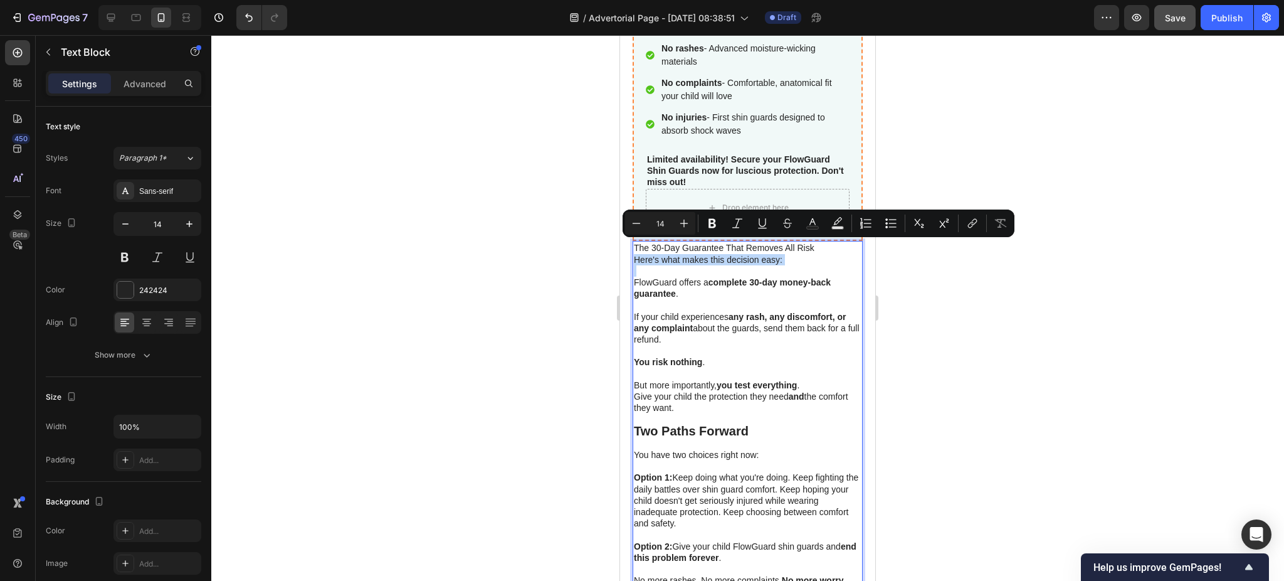
click at [749, 254] on p "Here's what makes this decision easy:" at bounding box center [748, 259] width 228 height 11
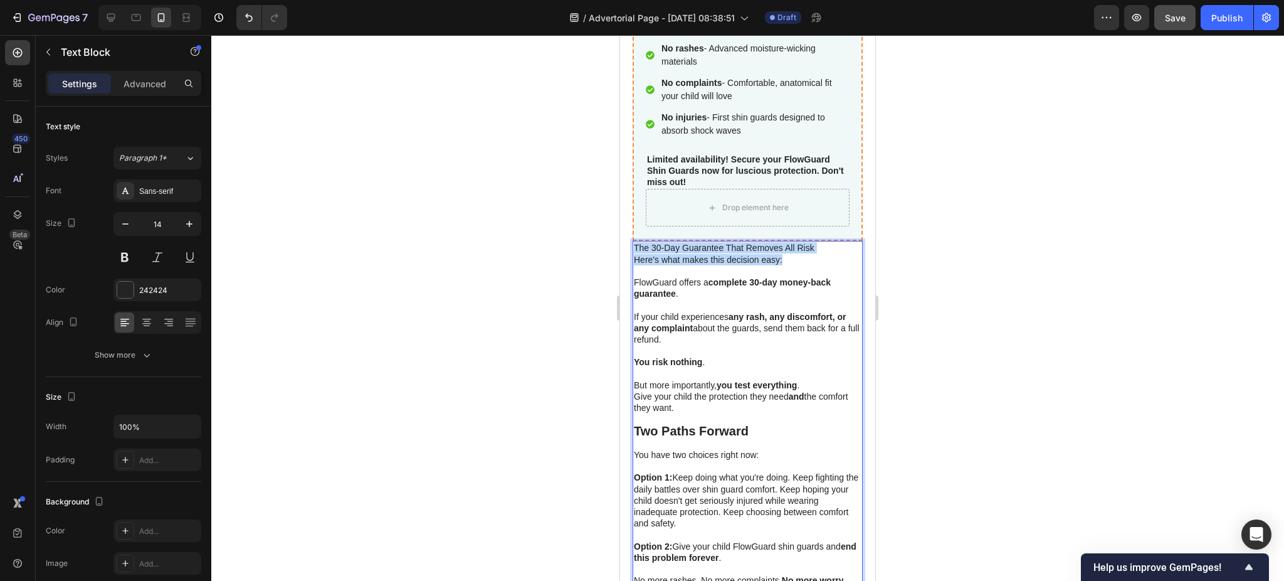
drag, startPoint x: 796, startPoint y: 246, endPoint x: 632, endPoint y: 235, distance: 164.1
click at [633, 241] on div "The 30-Day Guarantee That Removes All Risk Here's what makes this decision easy…" at bounding box center [748, 454] width 230 height 426
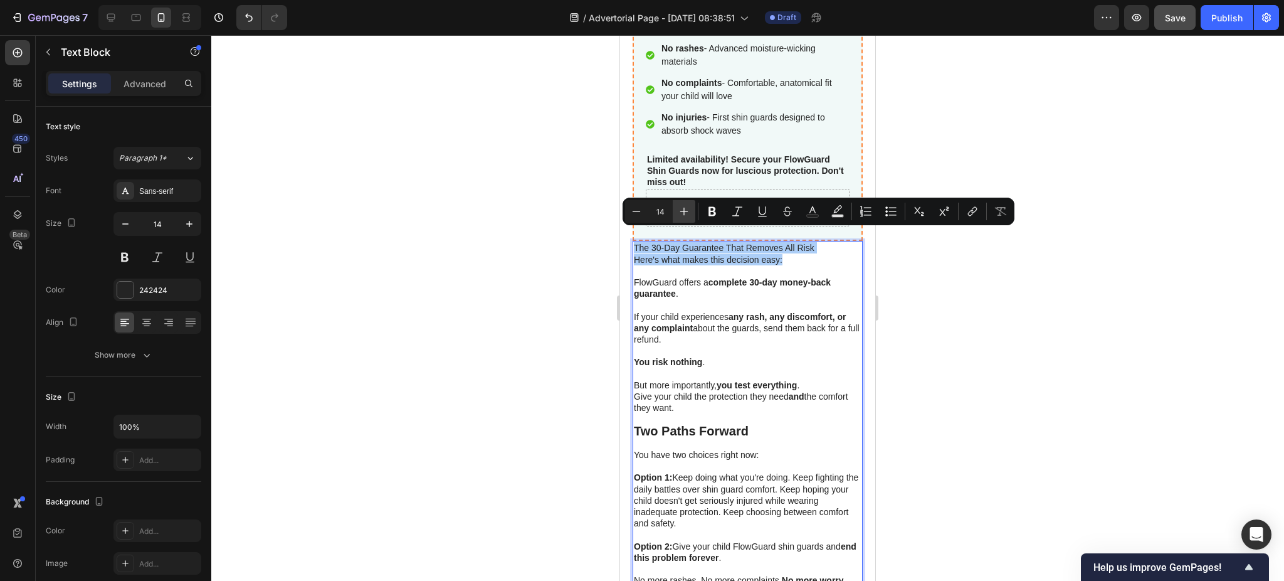
click at [684, 209] on icon "Editor contextual toolbar" at bounding box center [684, 212] width 8 height 8
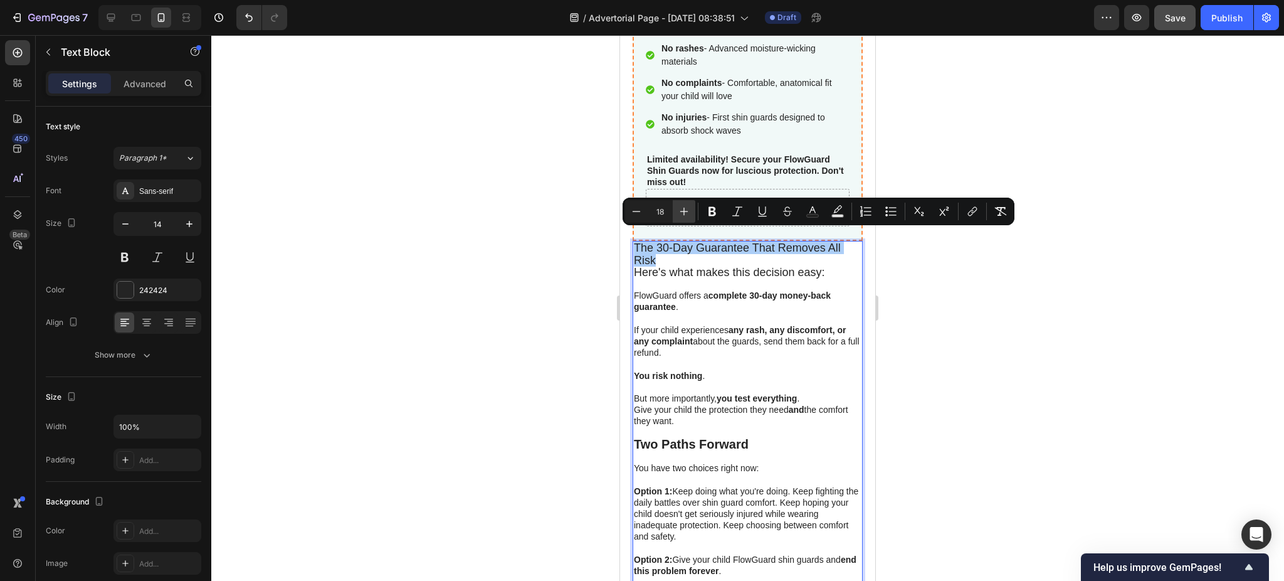
click at [684, 209] on icon "Editor contextual toolbar" at bounding box center [684, 212] width 8 height 8
click at [682, 209] on icon "Editor contextual toolbar" at bounding box center [684, 211] width 13 height 13
type input "20"
click at [708, 209] on icon "Editor contextual toolbar" at bounding box center [712, 211] width 13 height 13
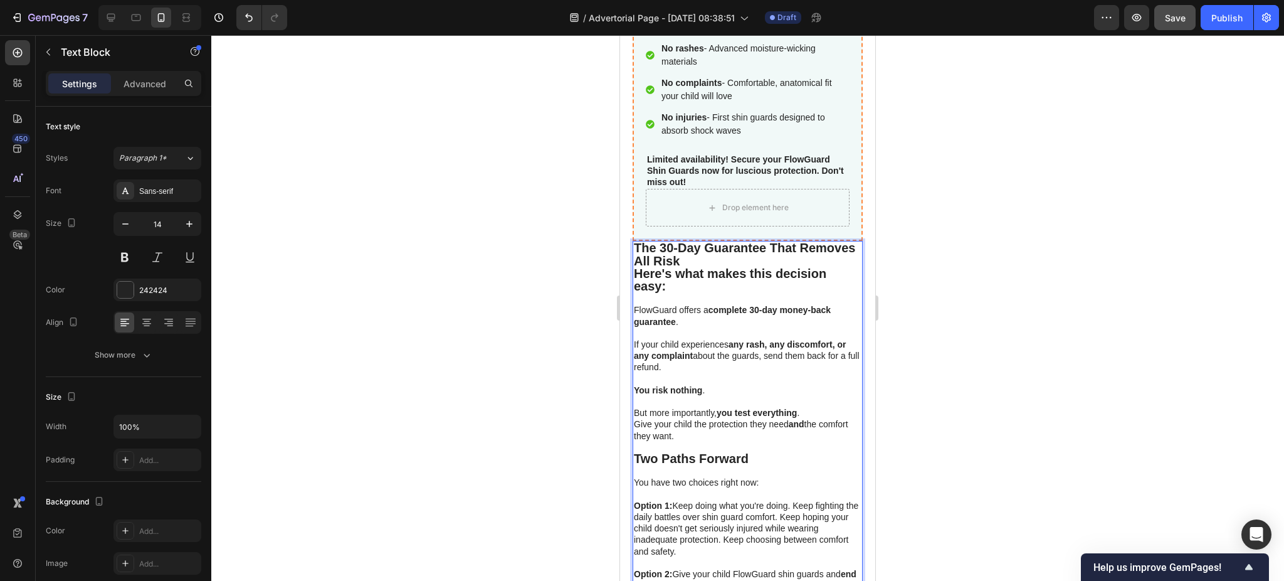
click at [1067, 337] on div at bounding box center [747, 308] width 1073 height 546
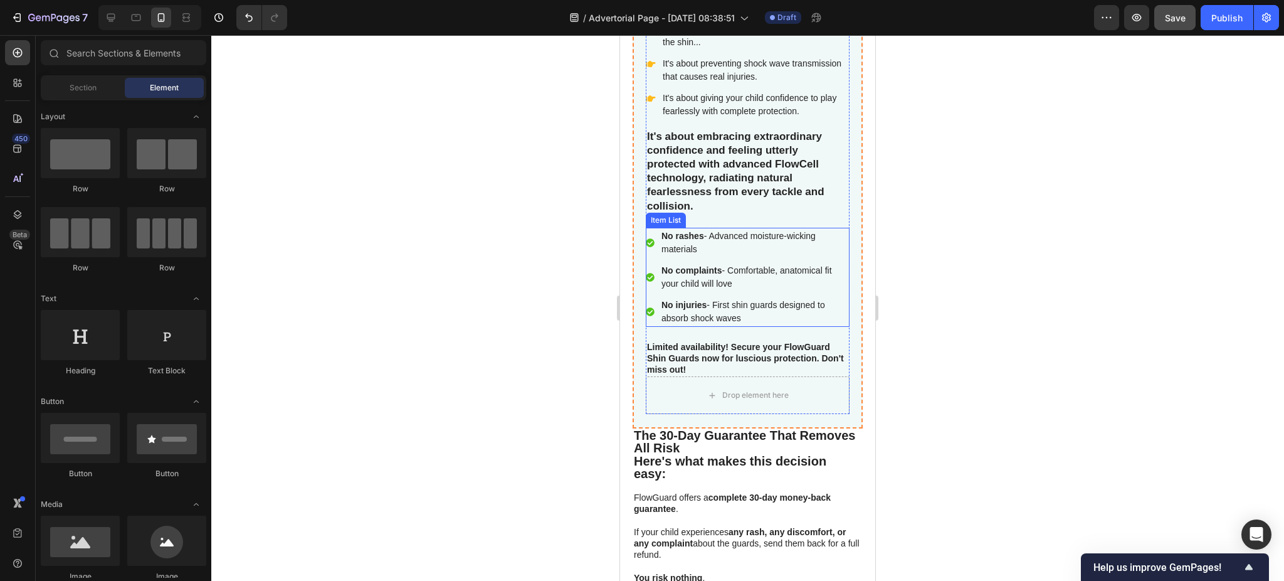
scroll to position [5555, 0]
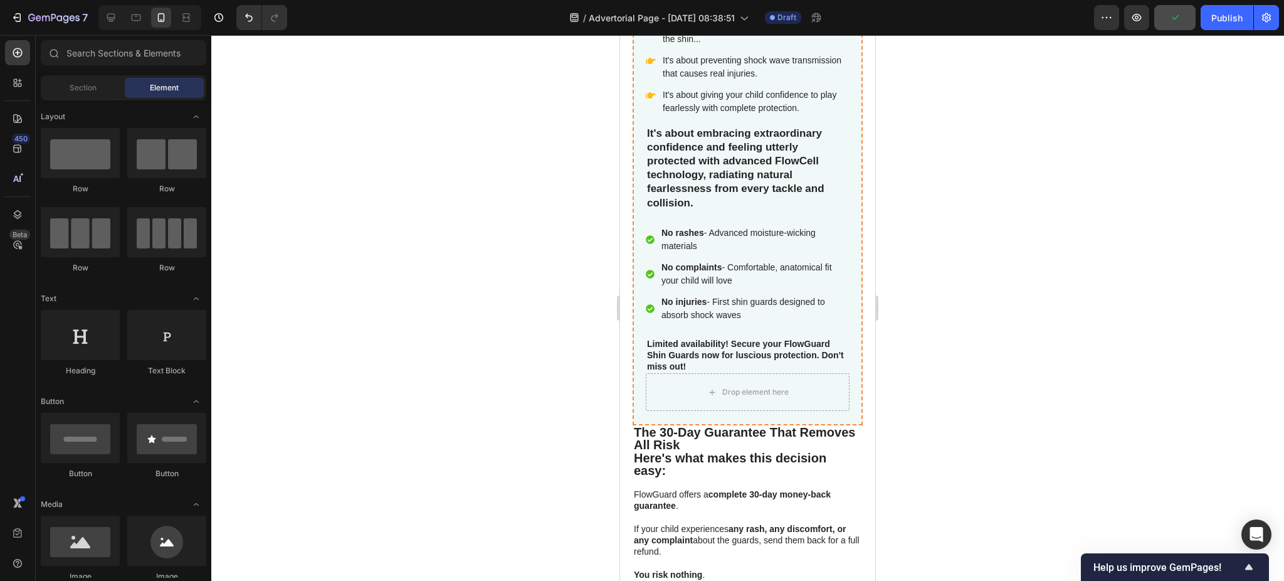
drag, startPoint x: 953, startPoint y: 197, endPoint x: 929, endPoint y: 120, distance: 80.3
click at [929, 120] on div at bounding box center [747, 308] width 1073 height 546
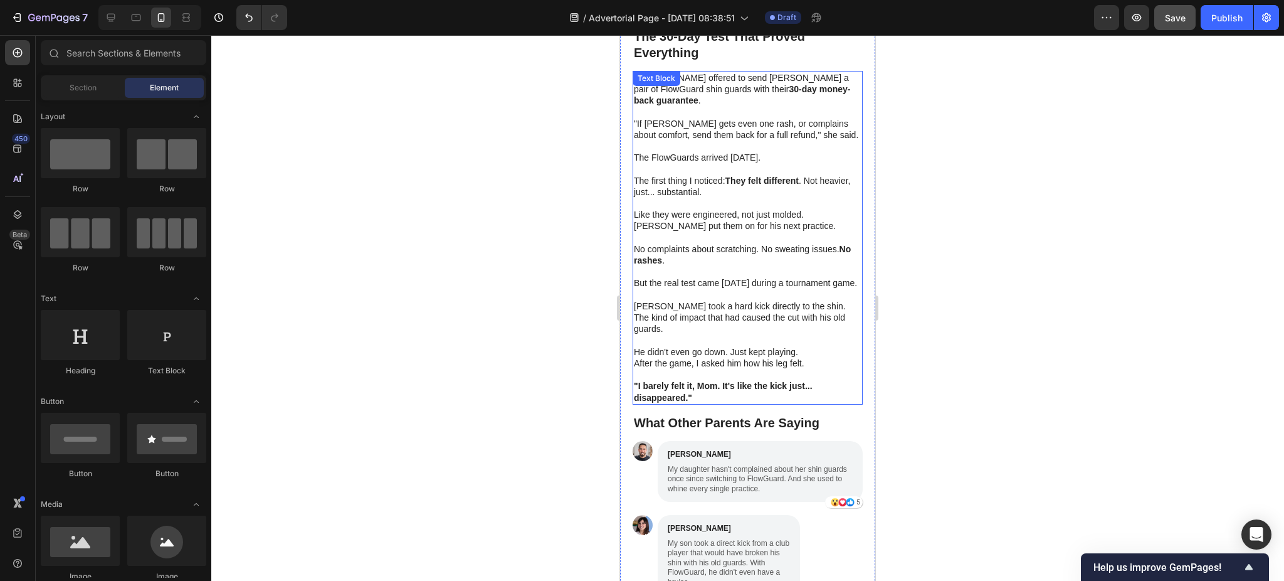
scroll to position [3046, 0]
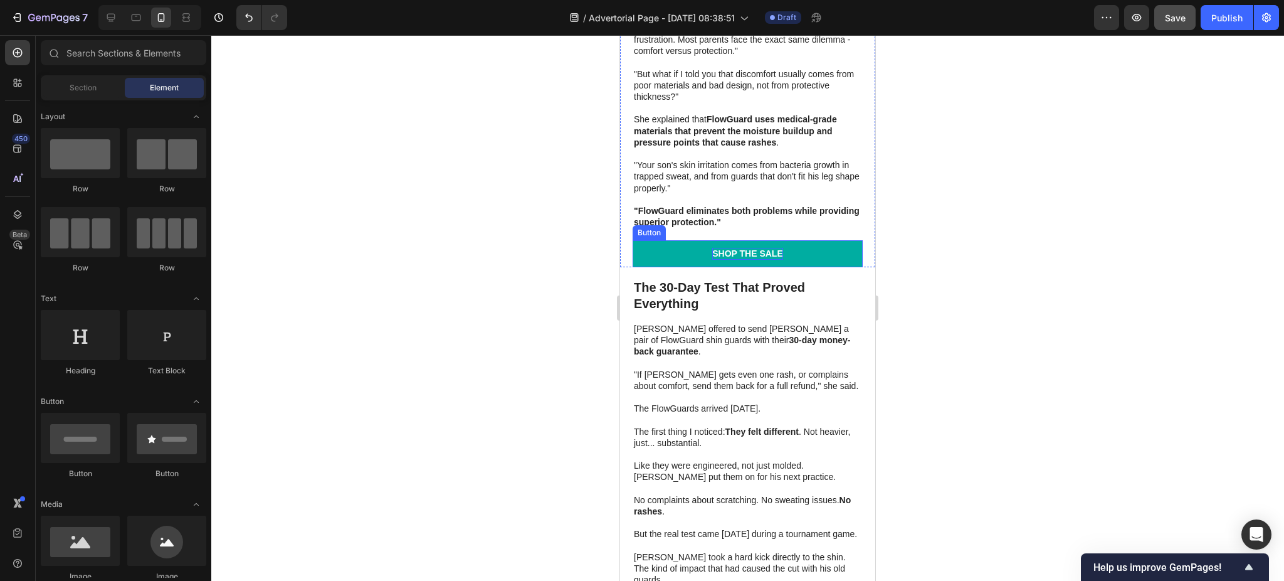
click at [761, 248] on div "Shop the Sale" at bounding box center [747, 253] width 71 height 11
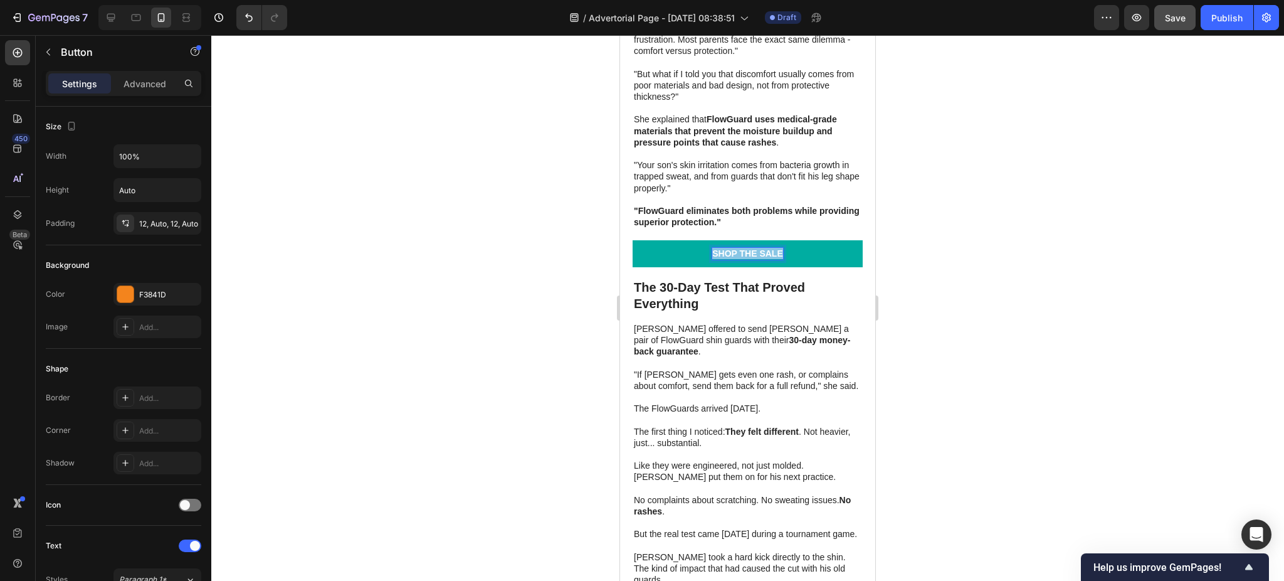
click at [761, 248] on p "Shop the Sale" at bounding box center [747, 253] width 71 height 11
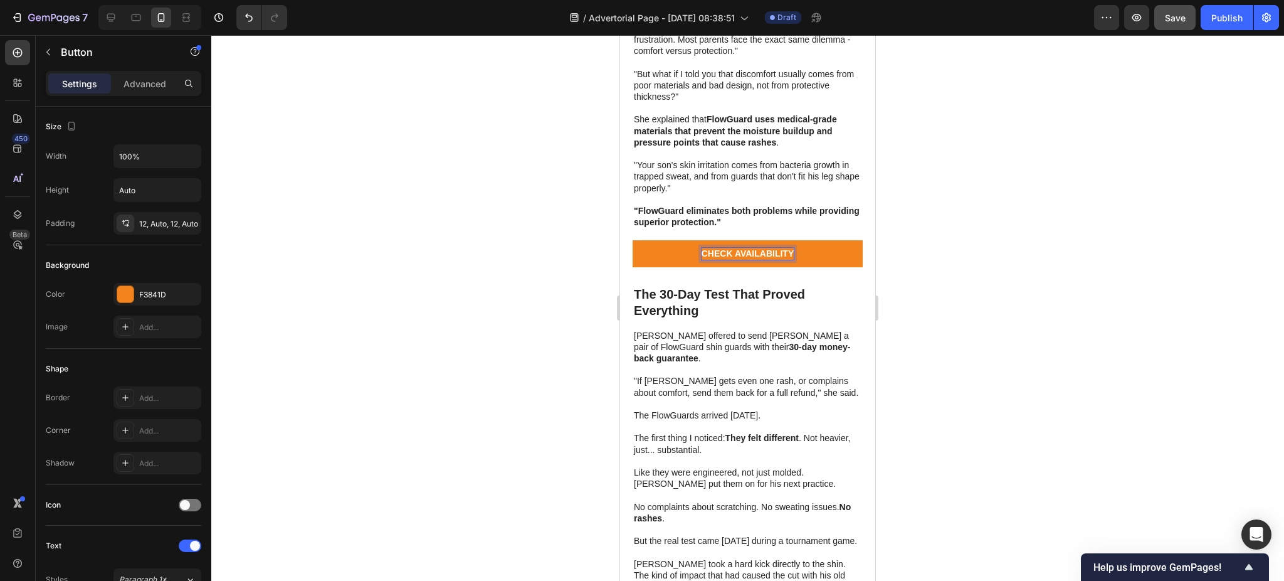
click at [1170, 216] on div at bounding box center [747, 308] width 1073 height 546
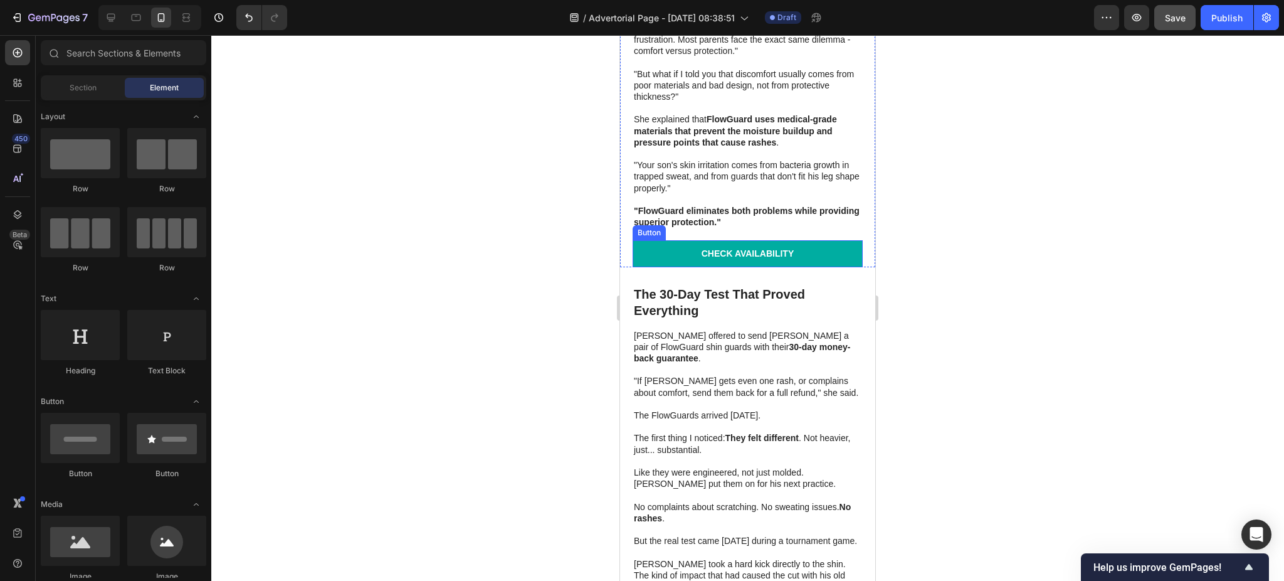
click at [841, 256] on link "CHECK AVAILABILITY" at bounding box center [748, 253] width 230 height 26
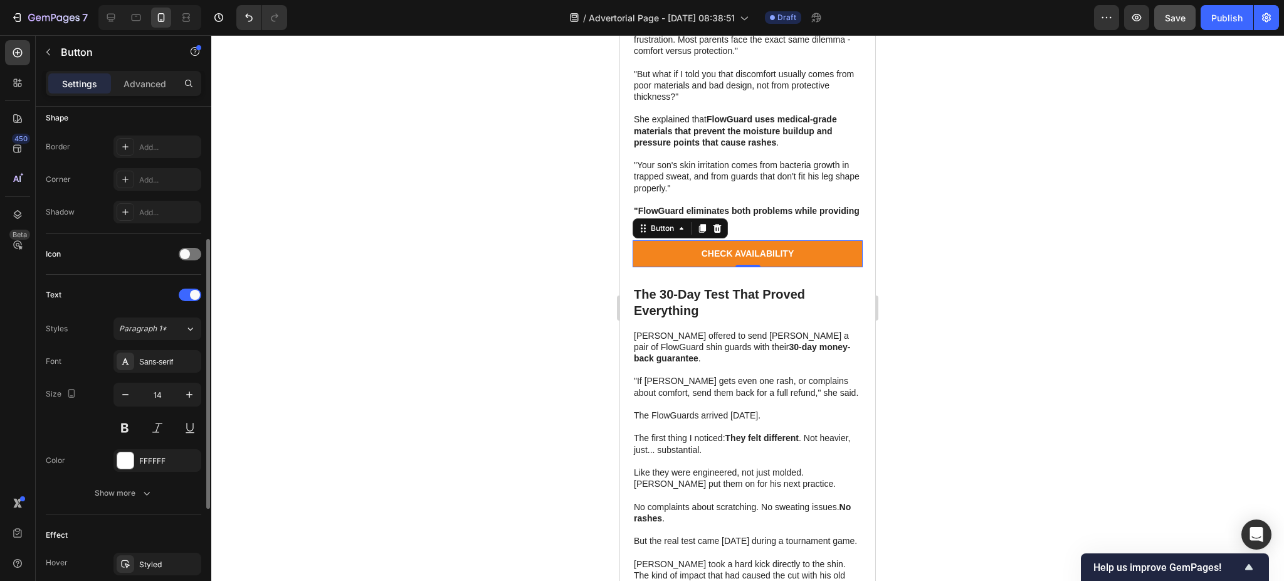
scroll to position [167, 0]
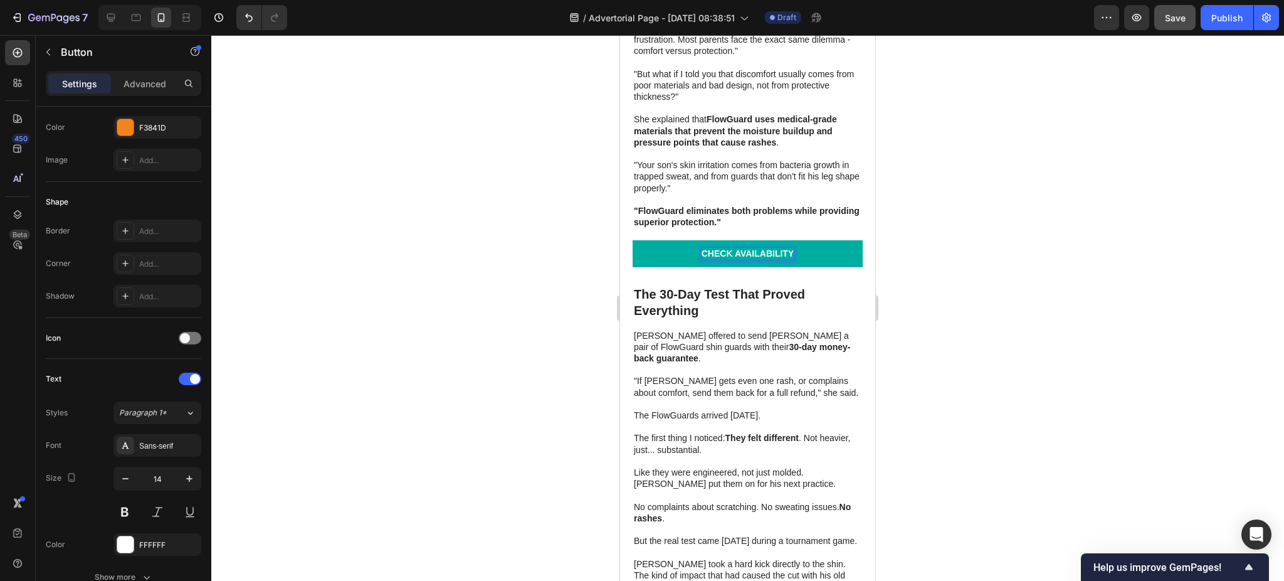
click at [635, 244] on link "CHECK AVAILABILITY" at bounding box center [748, 253] width 230 height 26
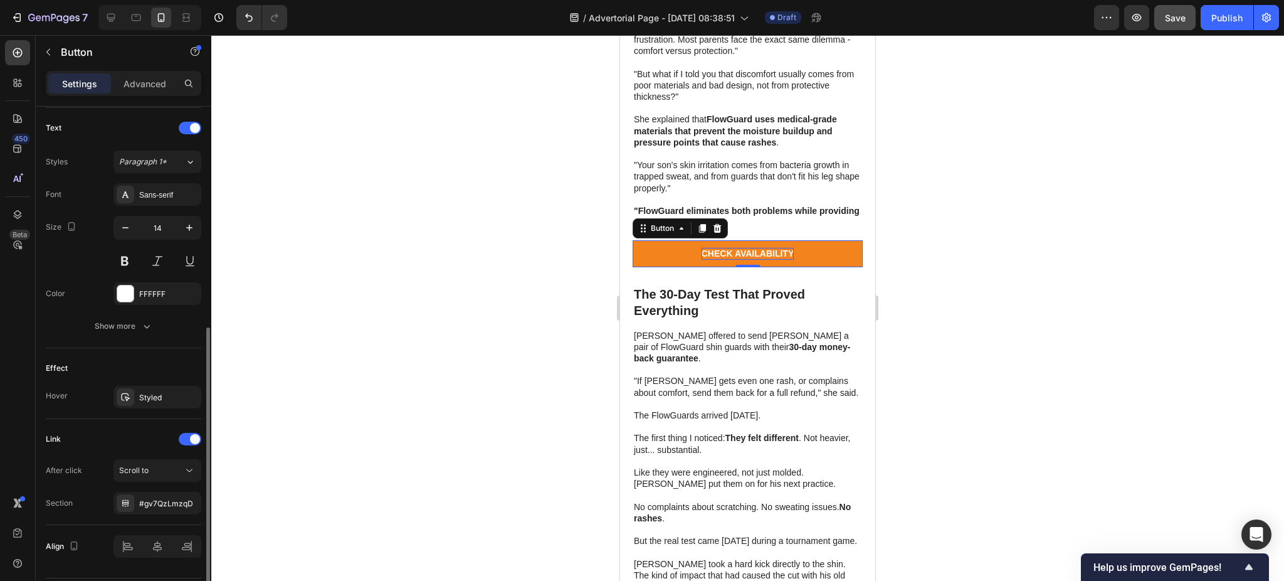
scroll to position [455, 0]
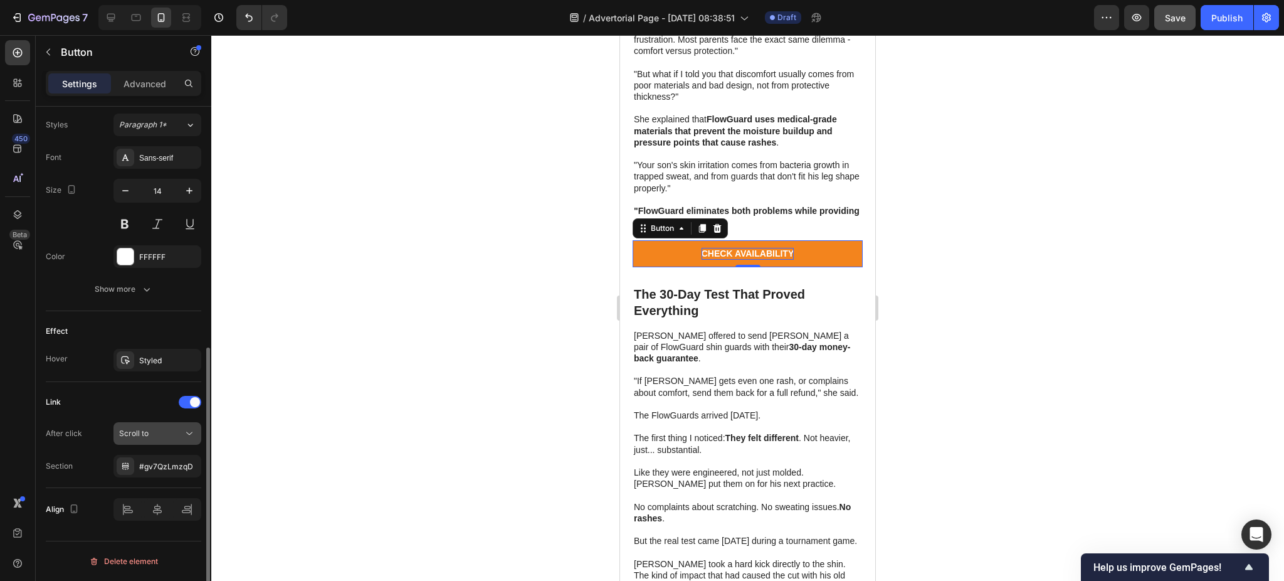
click at [169, 440] on button "Scroll to" at bounding box center [158, 433] width 88 height 23
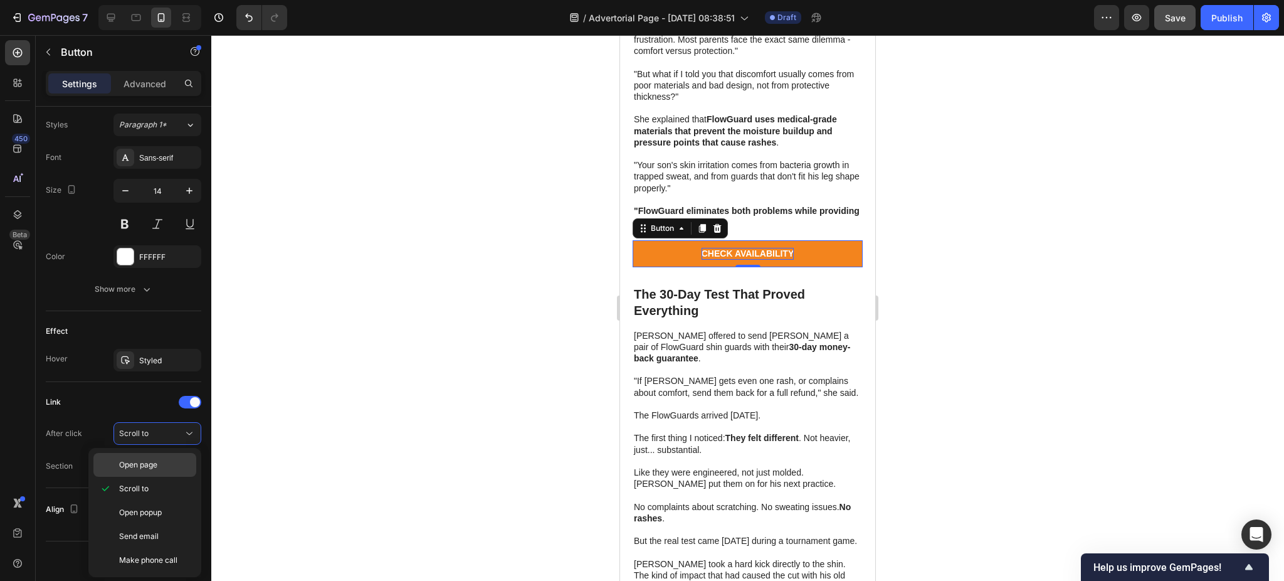
click at [154, 460] on span "Open page" at bounding box center [138, 464] width 38 height 11
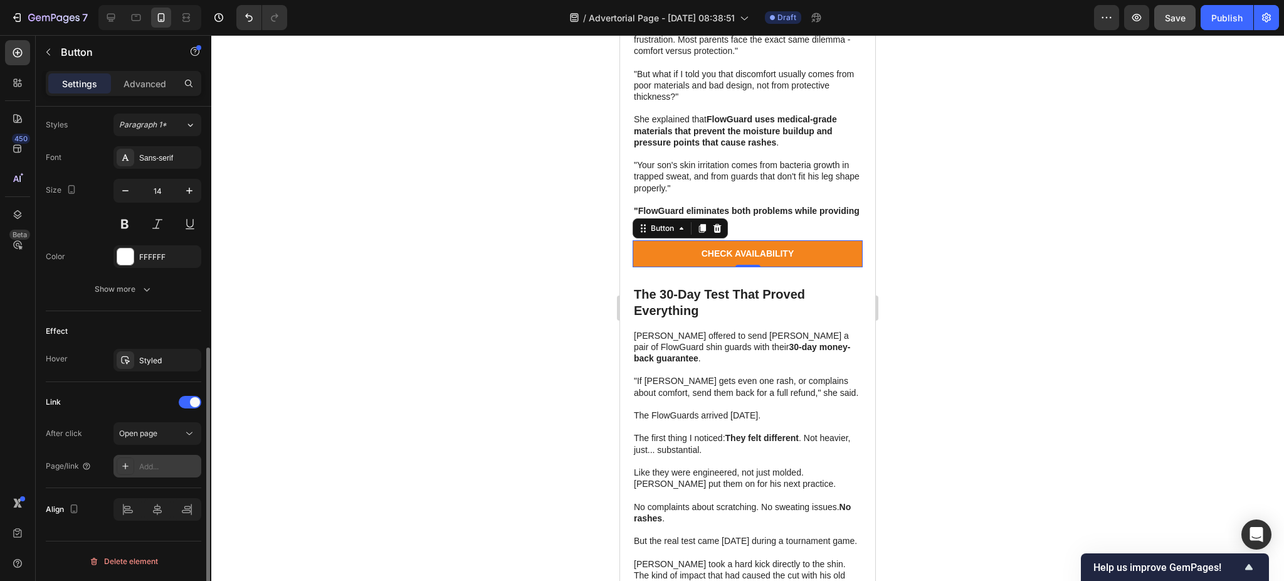
click at [162, 463] on div "Add..." at bounding box center [168, 466] width 59 height 11
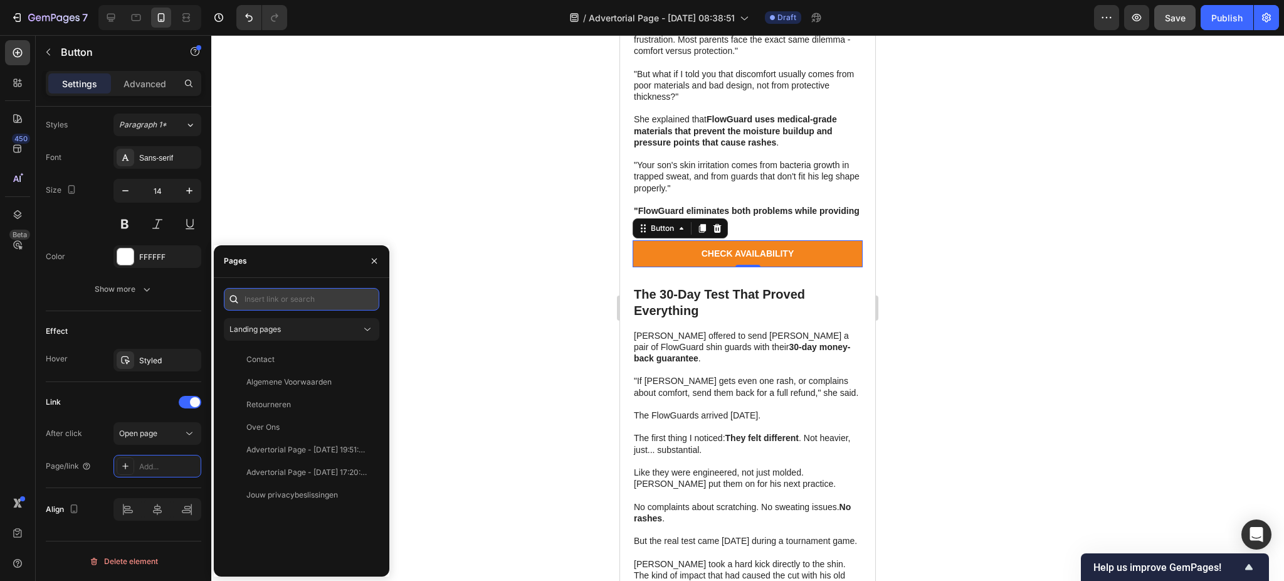
click at [290, 297] on input "text" at bounding box center [302, 299] width 156 height 23
paste input "https://www.usakickzone.com/products/kickzone-flowguard%E2%84%A2-built-in-shin-…"
type input "https://www.usakickzone.com/products/kickzone-flowguard%E2%84%A2-built-in-shin-…"
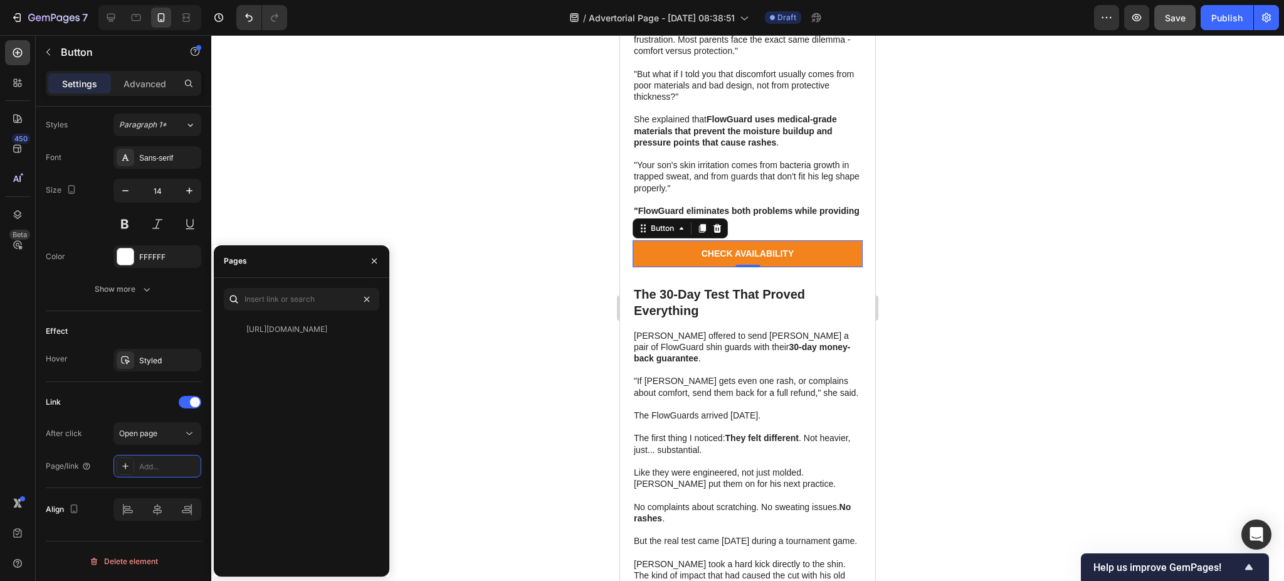
scroll to position [0, 0]
click at [455, 322] on div at bounding box center [747, 308] width 1073 height 546
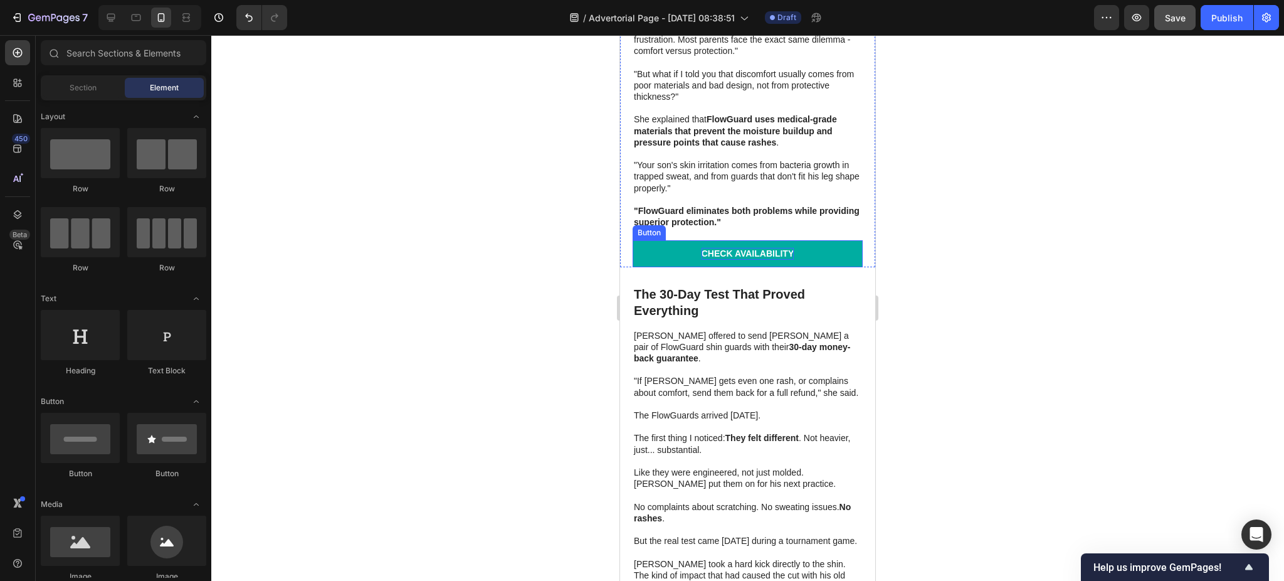
click at [746, 248] on p "CHECK AVAILABILITY" at bounding box center [748, 253] width 93 height 11
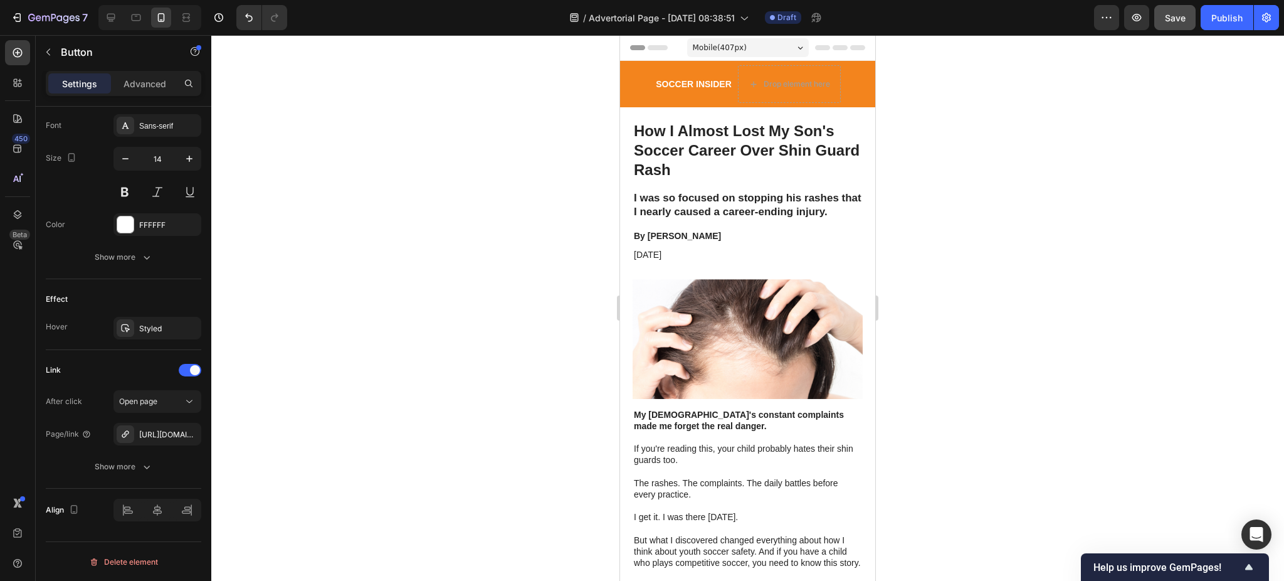
drag, startPoint x: 908, startPoint y: 174, endPoint x: 928, endPoint y: 137, distance: 42.1
click at [928, 137] on div at bounding box center [747, 308] width 1073 height 546
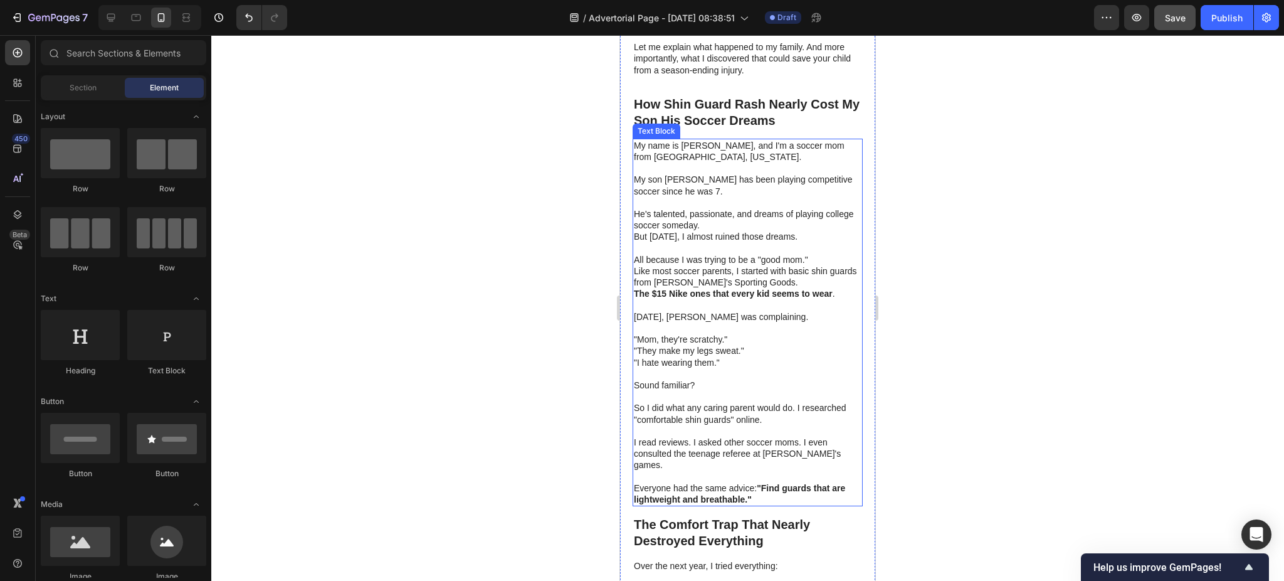
scroll to position [669, 0]
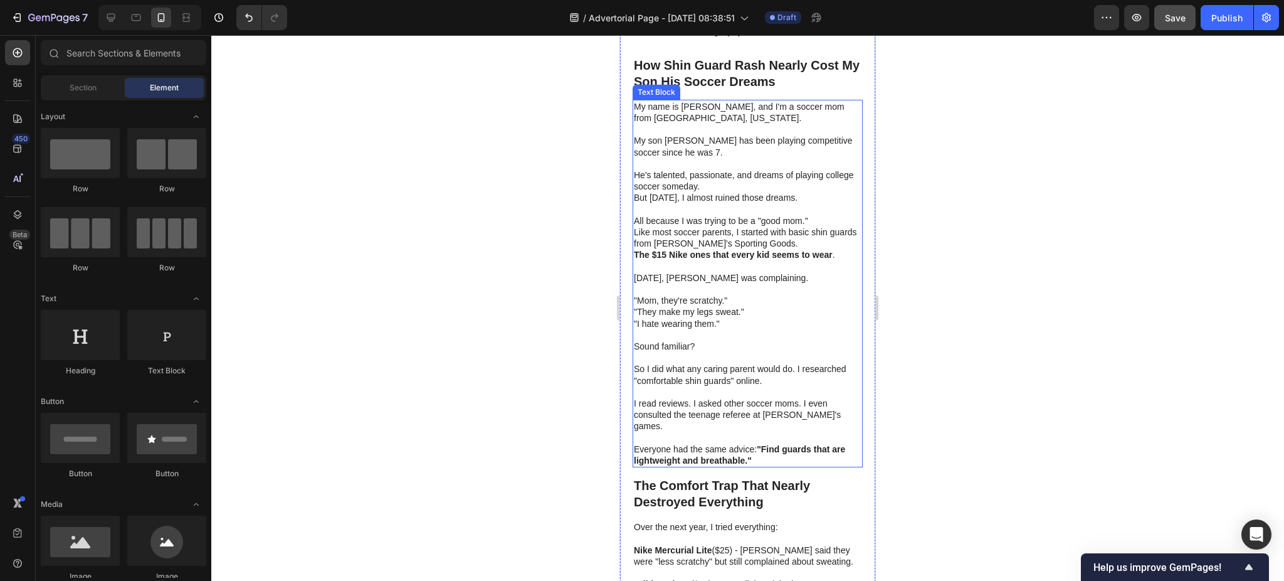
click at [685, 124] on p "My name is [PERSON_NAME], and I'm a soccer mom from [GEOGRAPHIC_DATA], [US_STAT…" at bounding box center [748, 112] width 228 height 23
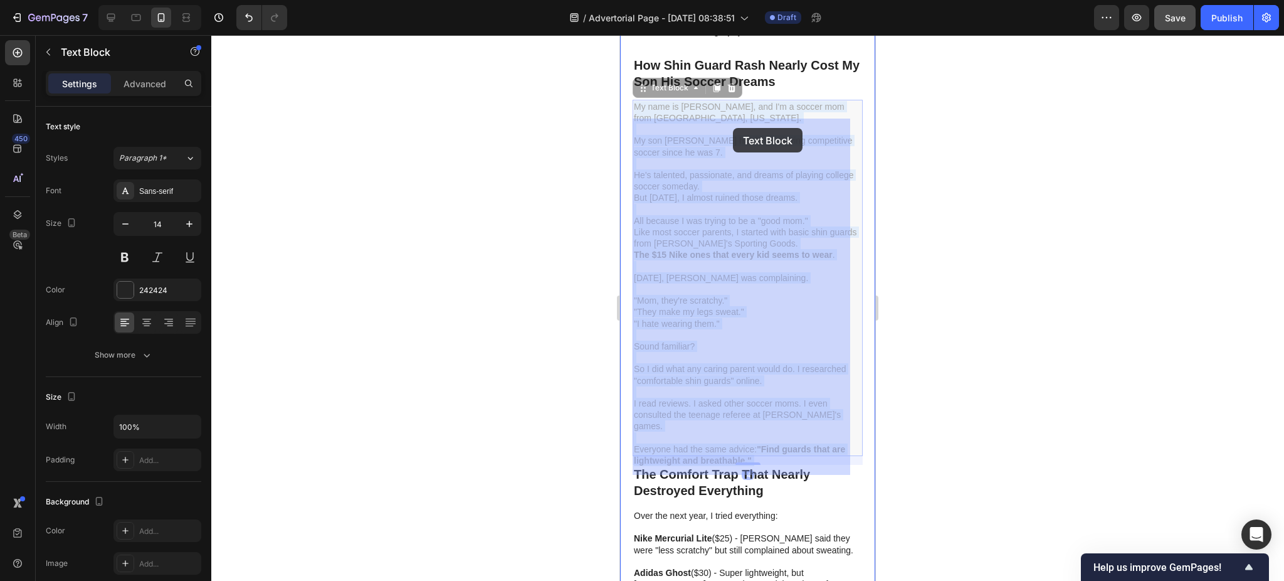
drag, startPoint x: 683, startPoint y: 126, endPoint x: 734, endPoint y: 128, distance: 50.8
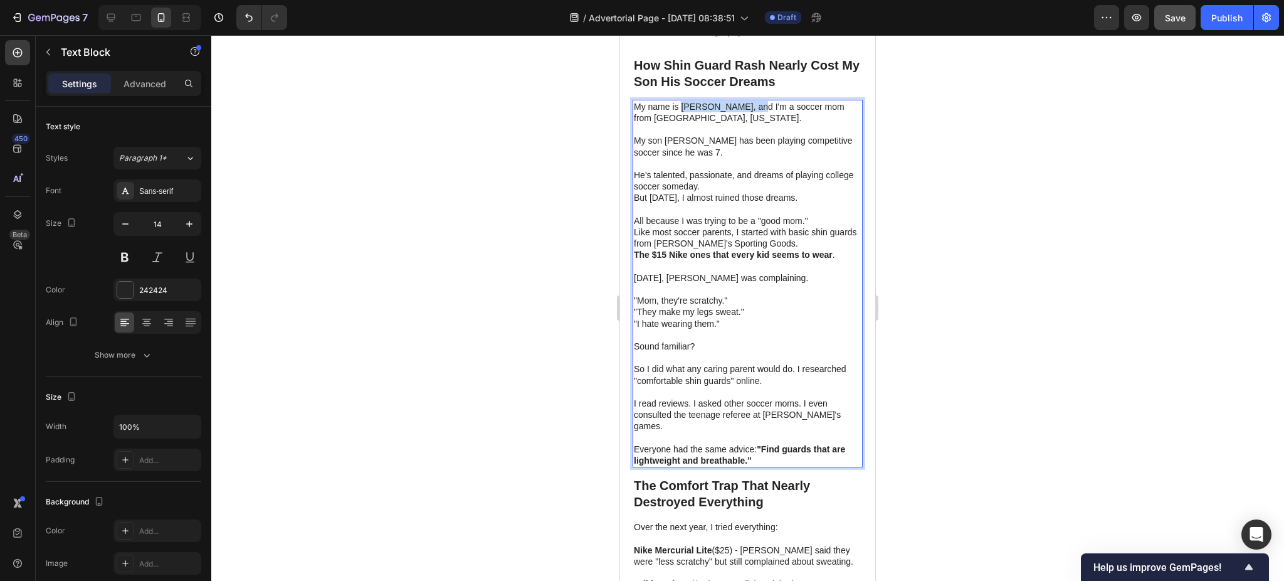
drag, startPoint x: 748, startPoint y: 125, endPoint x: 681, endPoint y: 126, distance: 66.5
click at [681, 124] on p "My name is [PERSON_NAME], and I'm a soccer mom from [GEOGRAPHIC_DATA], [US_STAT…" at bounding box center [748, 112] width 228 height 23
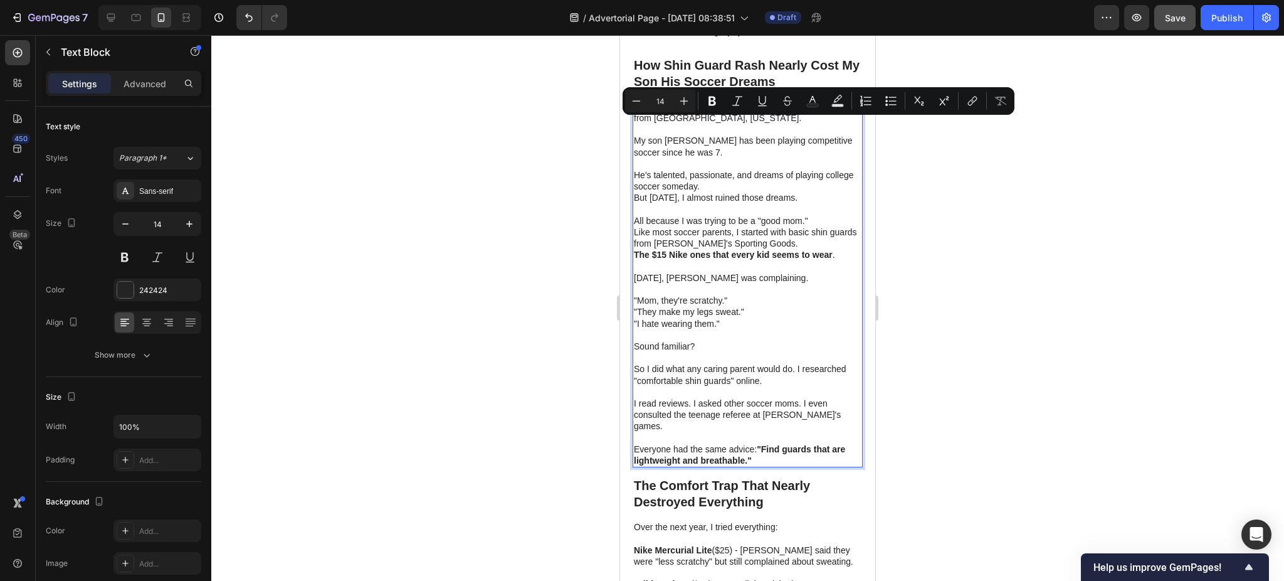
copy p "Jennifer Martinez"
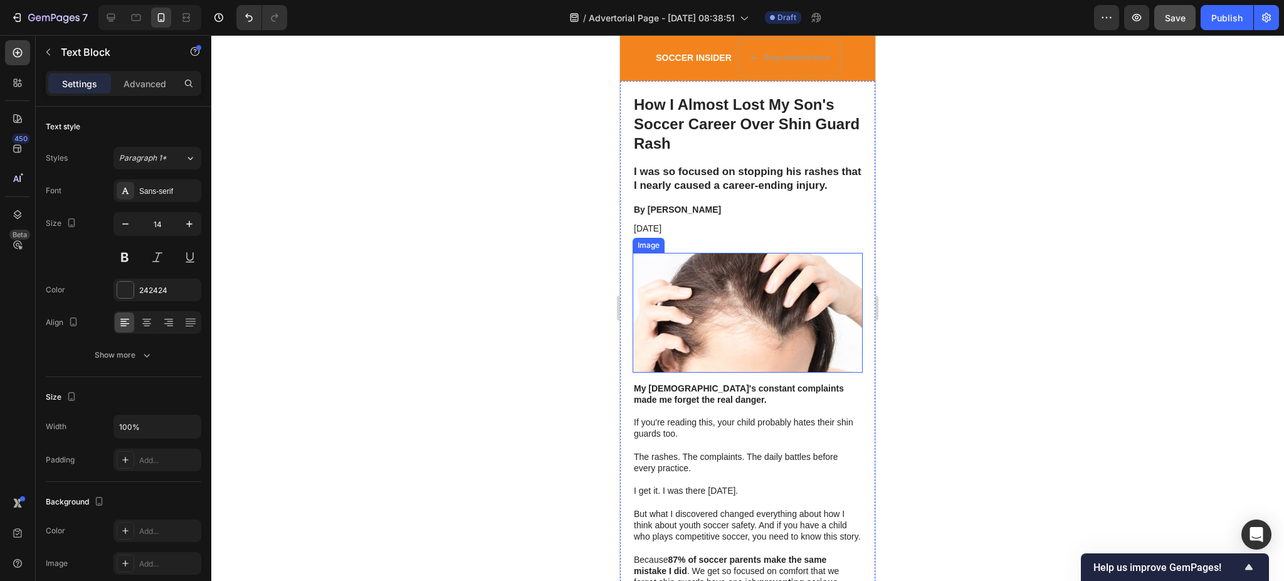
scroll to position [0, 0]
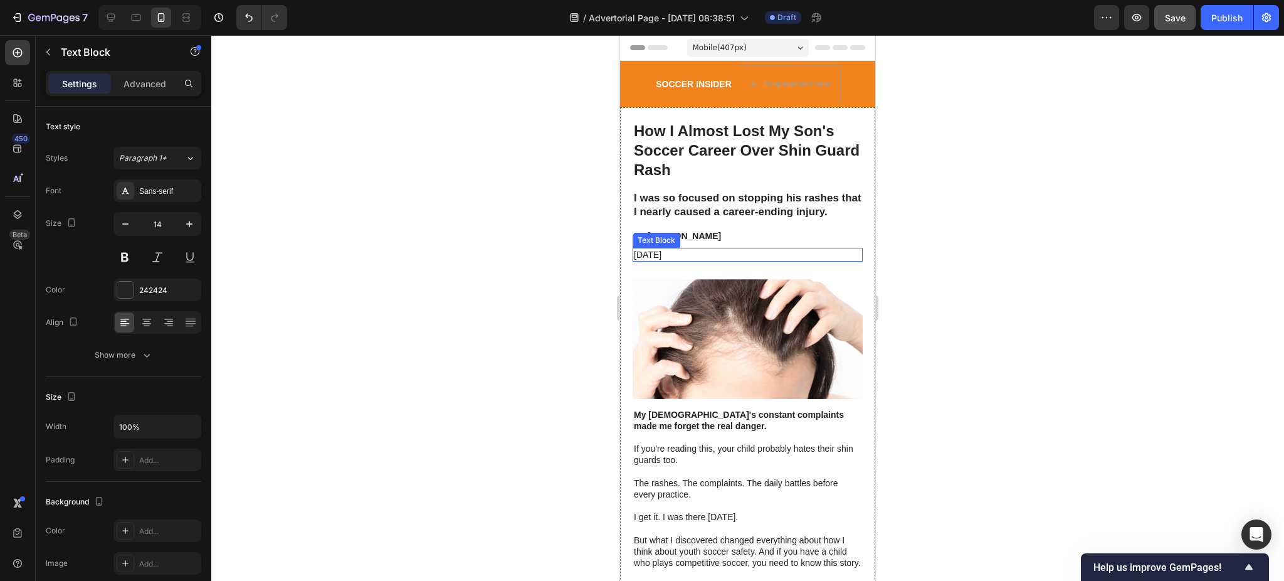
click at [698, 260] on p "November 6, 2025" at bounding box center [748, 254] width 228 height 11
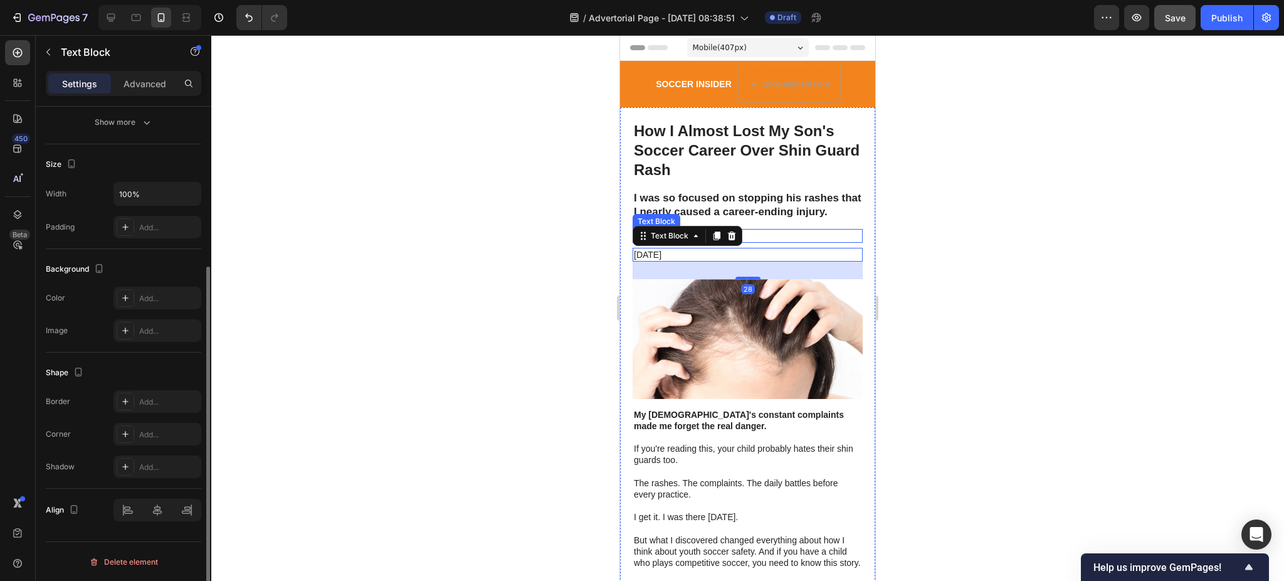
click at [755, 241] on p "By Victoria Miller" at bounding box center [748, 235] width 228 height 11
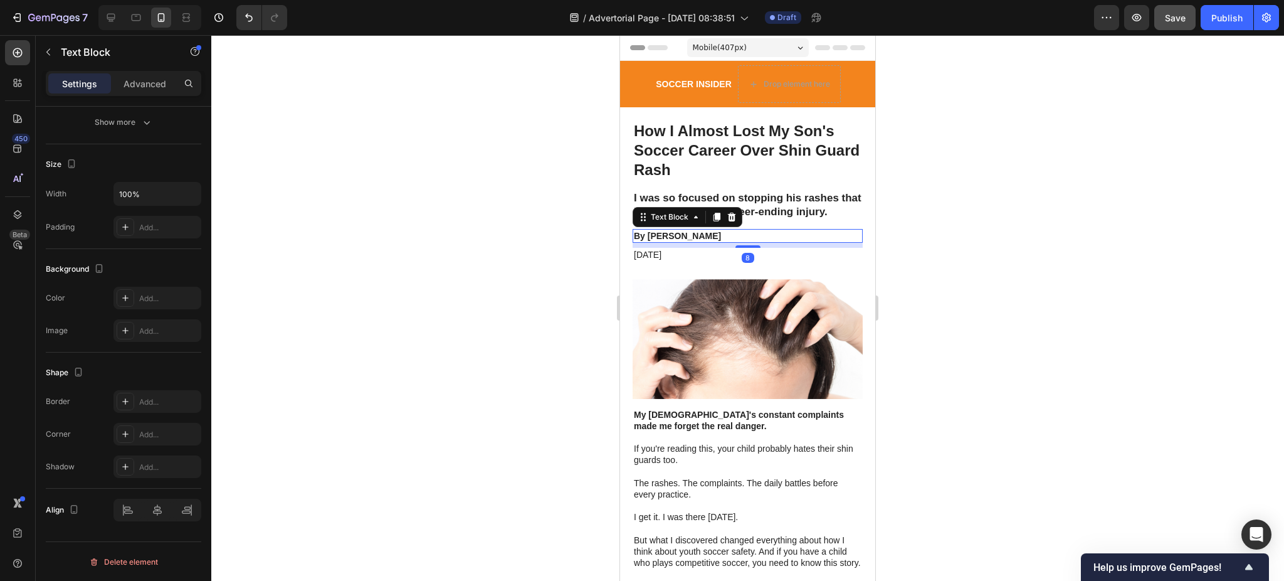
click at [680, 241] on p "By Victoria Miller" at bounding box center [748, 235] width 228 height 11
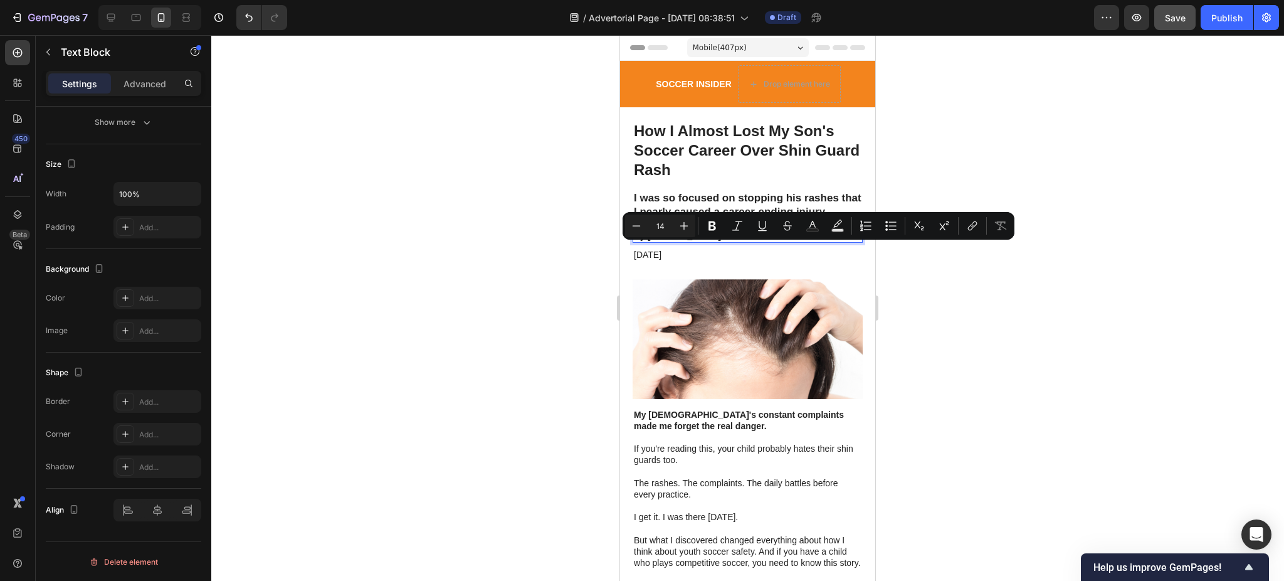
click at [701, 241] on p "By Victoria Miller" at bounding box center [748, 235] width 228 height 11
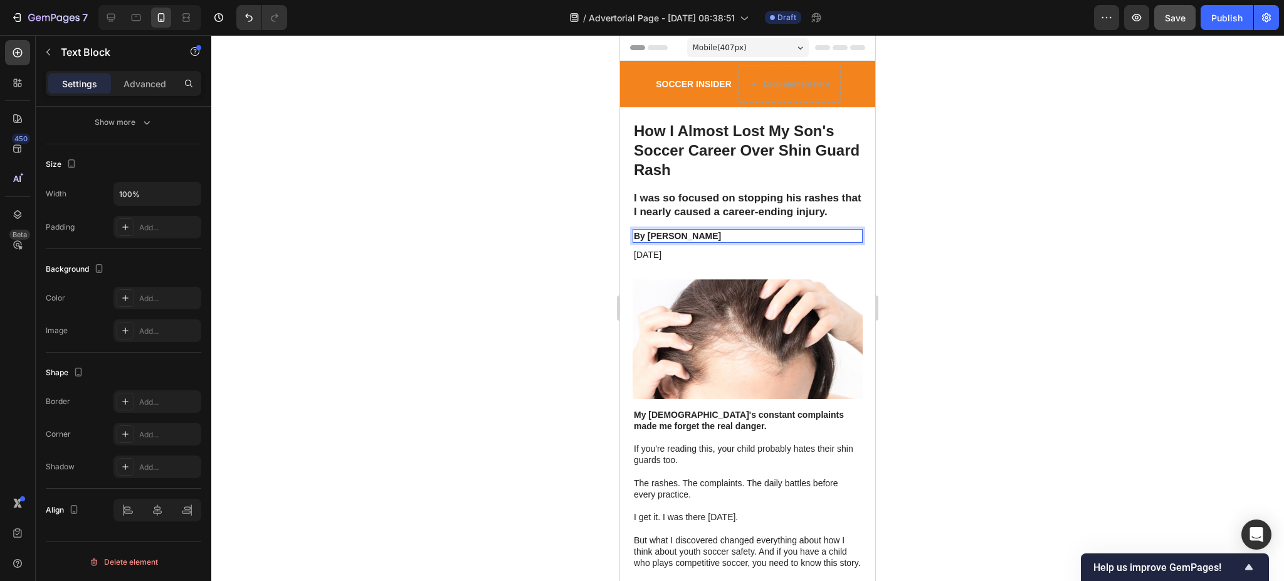
drag, startPoint x: 706, startPoint y: 250, endPoint x: 649, endPoint y: 249, distance: 56.5
click at [649, 241] on p "By Victoria Miller" at bounding box center [748, 235] width 228 height 11
click at [924, 177] on div at bounding box center [747, 308] width 1073 height 546
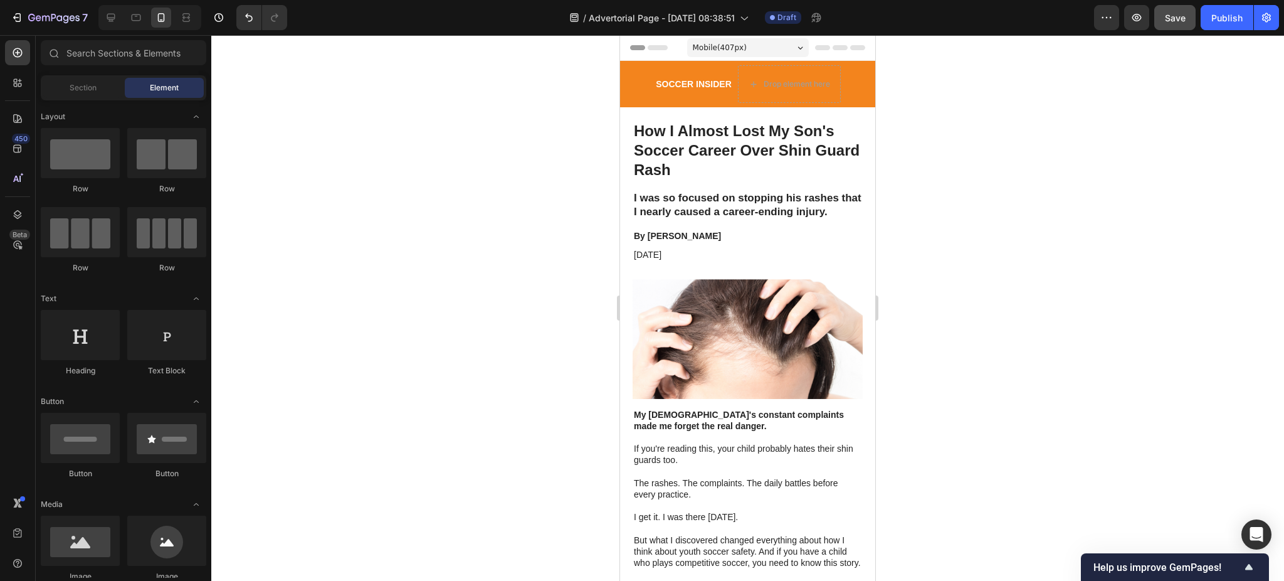
drag, startPoint x: 921, startPoint y: 167, endPoint x: 914, endPoint y: 140, distance: 27.2
click at [919, 136] on div at bounding box center [747, 308] width 1073 height 546
click at [707, 260] on p "November 6, 2025" at bounding box center [748, 254] width 228 height 11
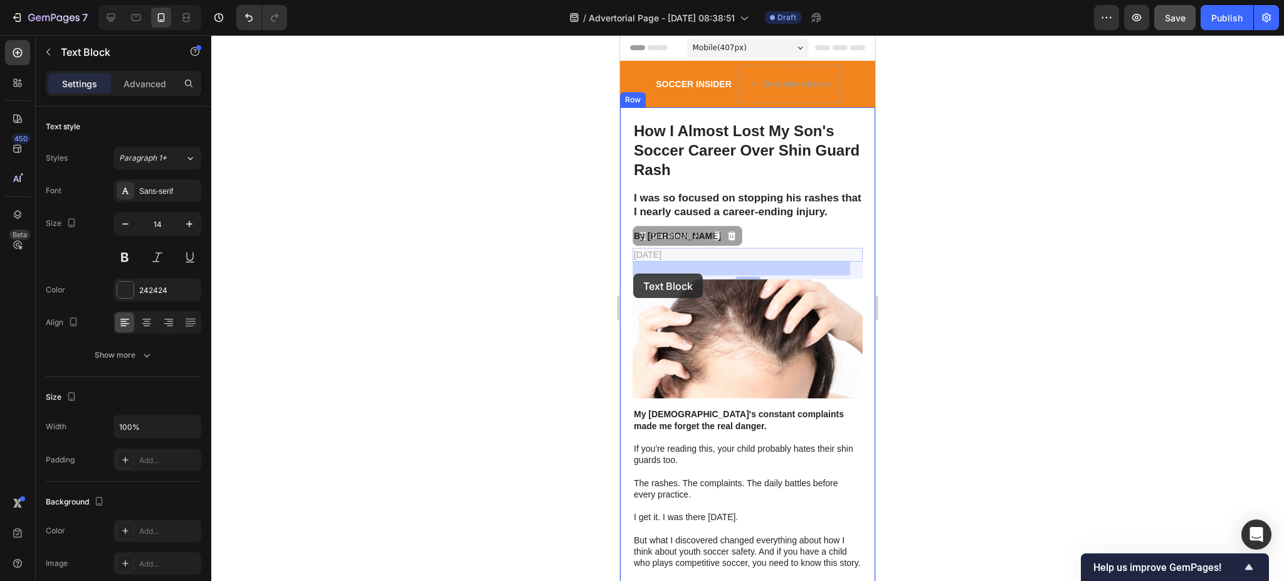
drag, startPoint x: 676, startPoint y: 268, endPoint x: 638, endPoint y: 272, distance: 38.4
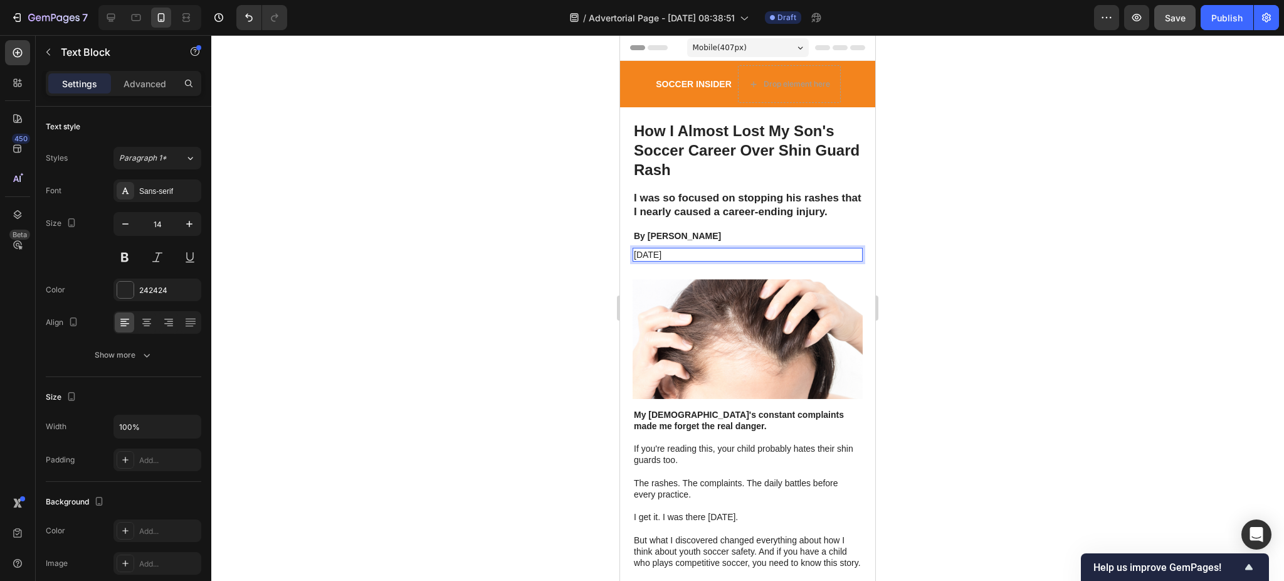
click at [665, 260] on p "November 6, 2025" at bounding box center [748, 254] width 228 height 11
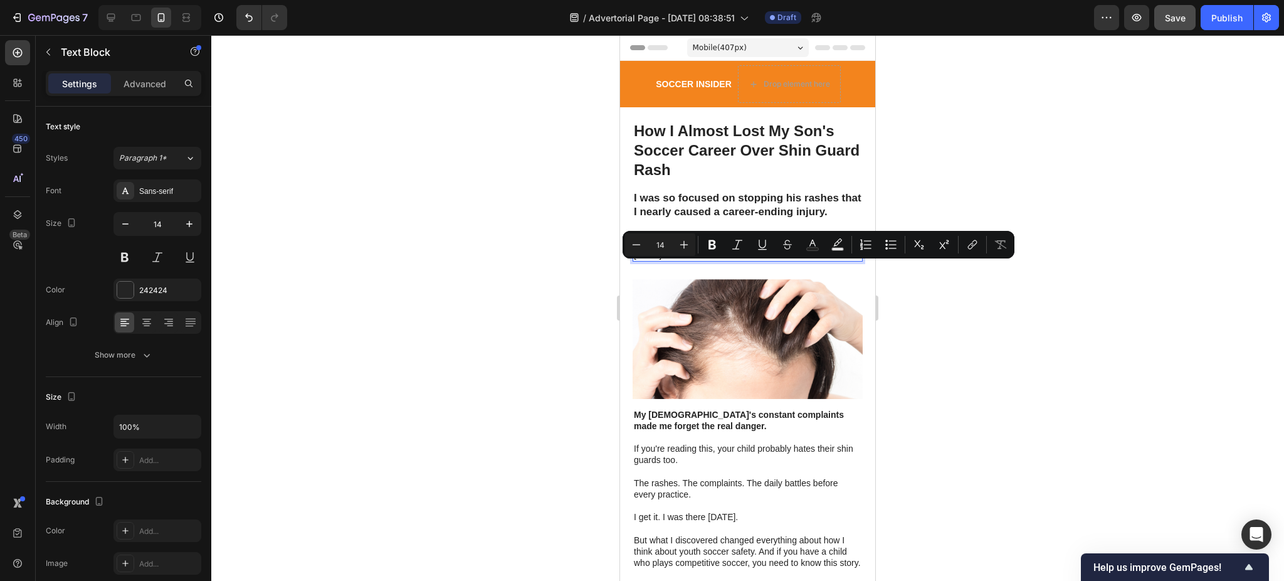
click at [966, 310] on div at bounding box center [747, 308] width 1073 height 546
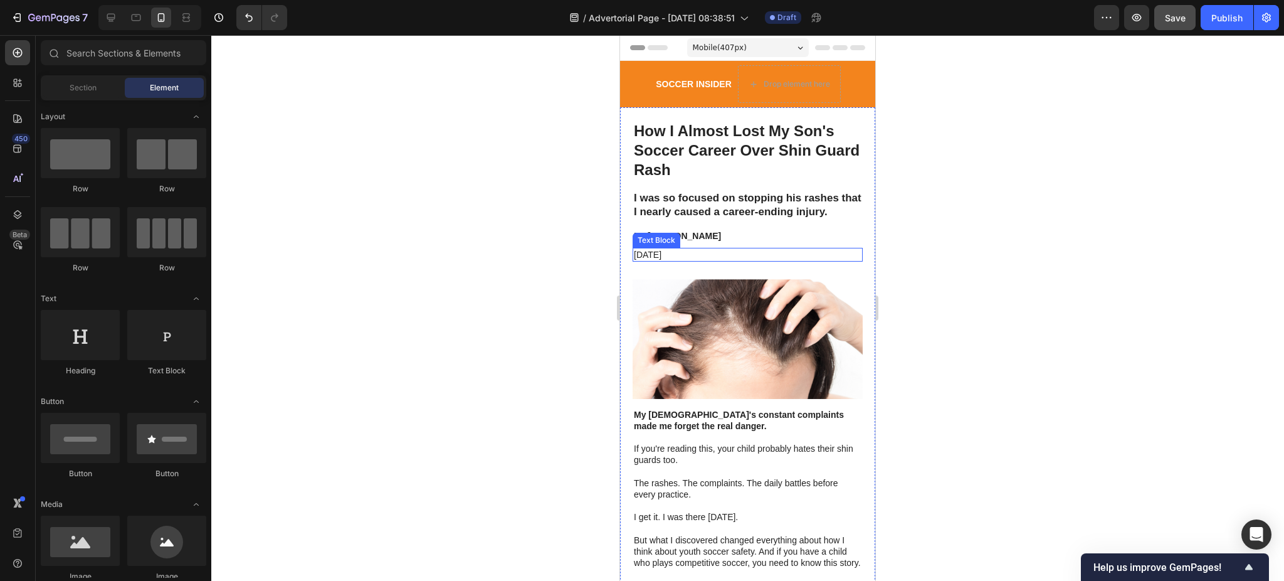
click at [666, 260] on p "November 6, 2025" at bounding box center [748, 254] width 228 height 11
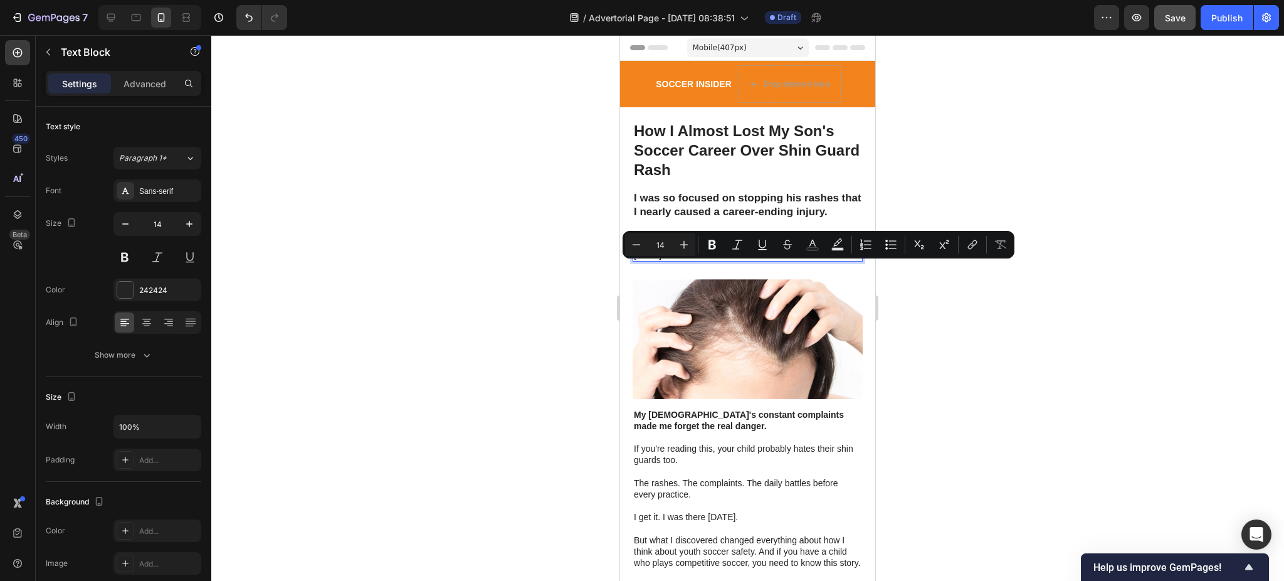
drag, startPoint x: 675, startPoint y: 270, endPoint x: 636, endPoint y: 270, distance: 38.9
click at [636, 260] on p "November 6, 2025" at bounding box center [748, 254] width 228 height 11
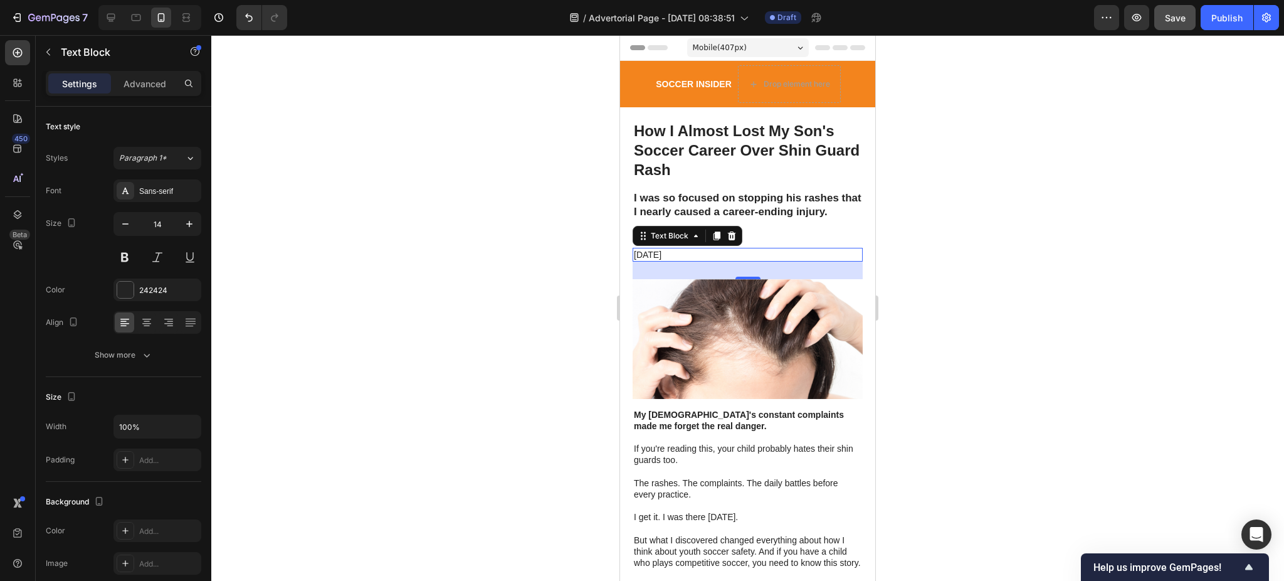
click at [973, 197] on div at bounding box center [747, 308] width 1073 height 546
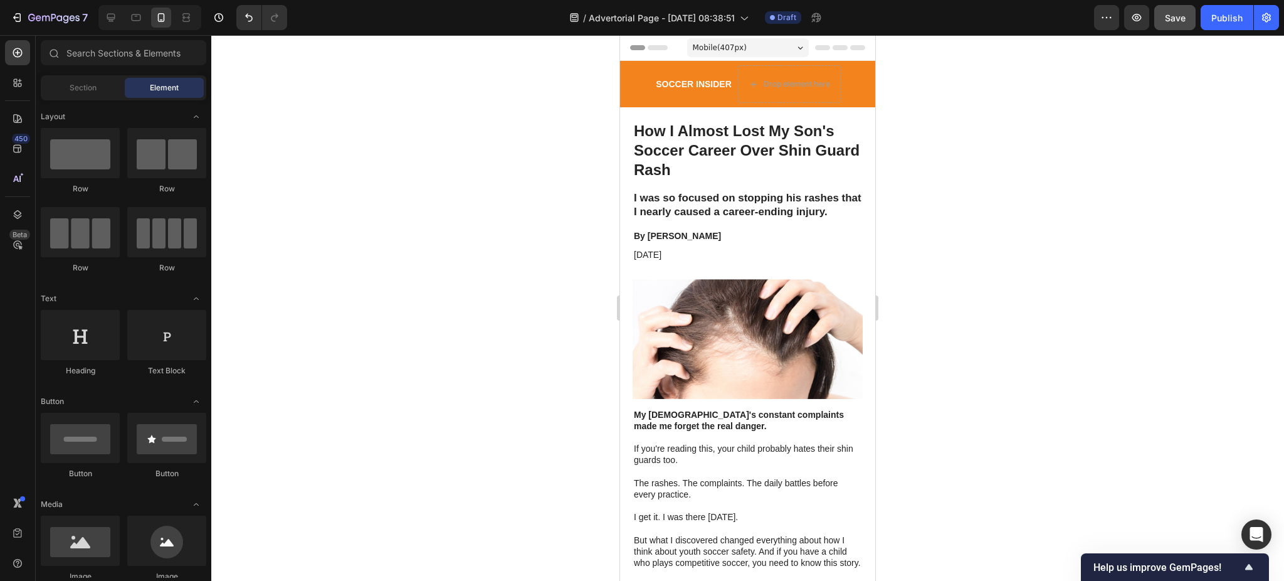
drag, startPoint x: 938, startPoint y: 171, endPoint x: 926, endPoint y: 115, distance: 56.3
click at [926, 115] on div at bounding box center [747, 308] width 1073 height 546
drag, startPoint x: 926, startPoint y: 151, endPoint x: 922, endPoint y: 130, distance: 20.4
click at [927, 112] on div at bounding box center [747, 308] width 1073 height 546
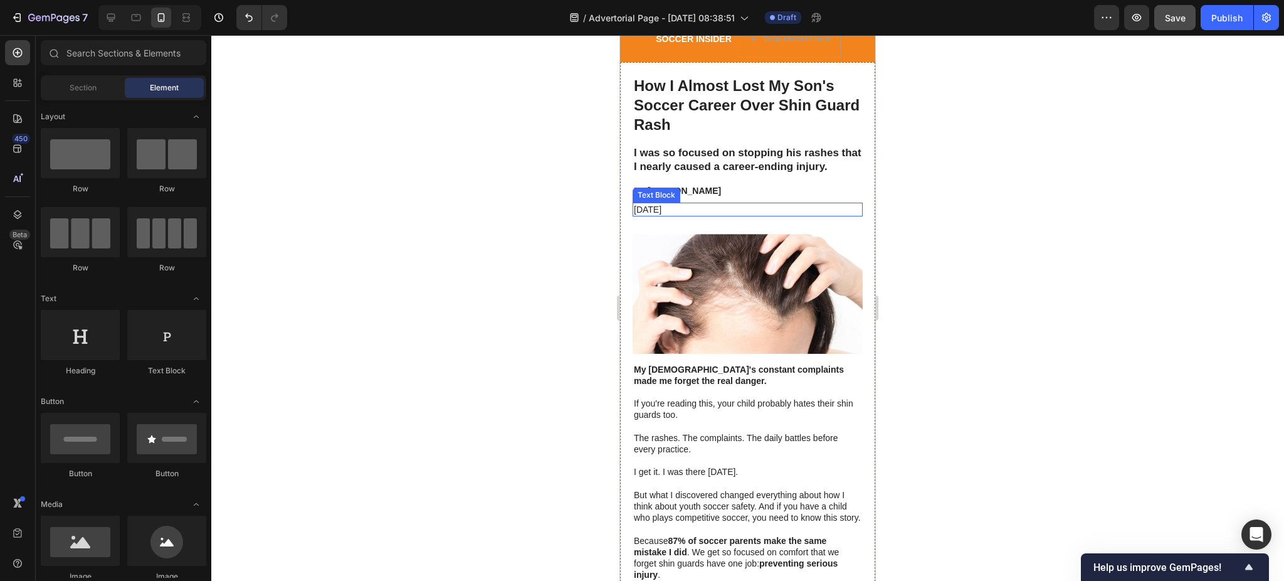
scroll to position [83, 0]
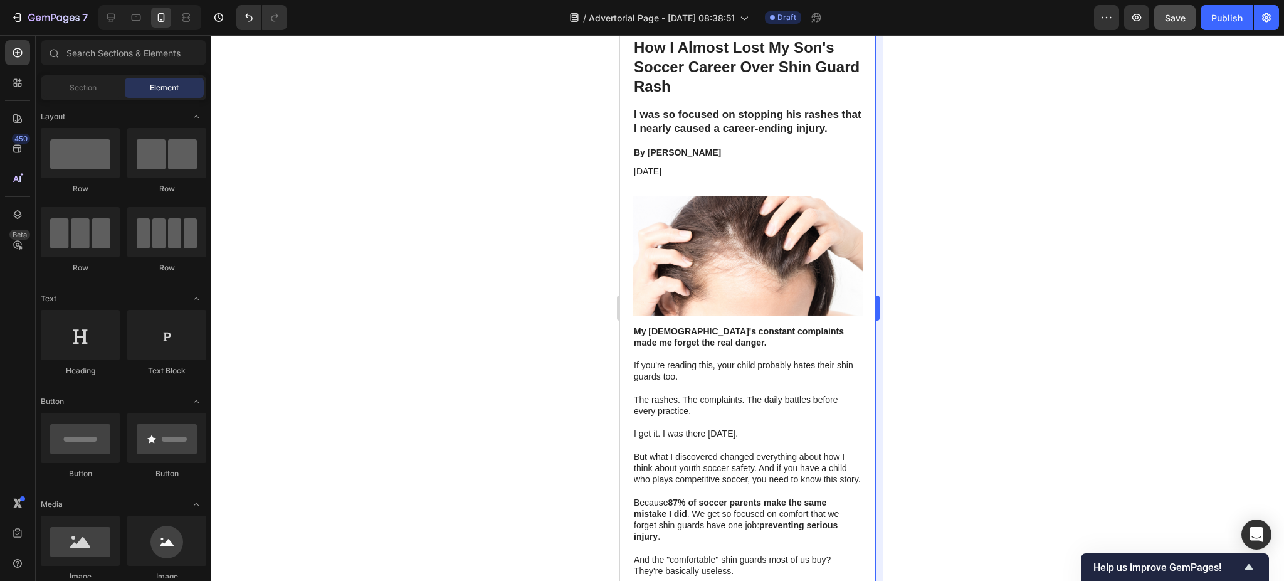
drag, startPoint x: 932, startPoint y: 216, endPoint x: 879, endPoint y: 220, distance: 52.8
click at [924, 164] on div at bounding box center [747, 308] width 1073 height 546
click at [743, 249] on img at bounding box center [748, 255] width 230 height 119
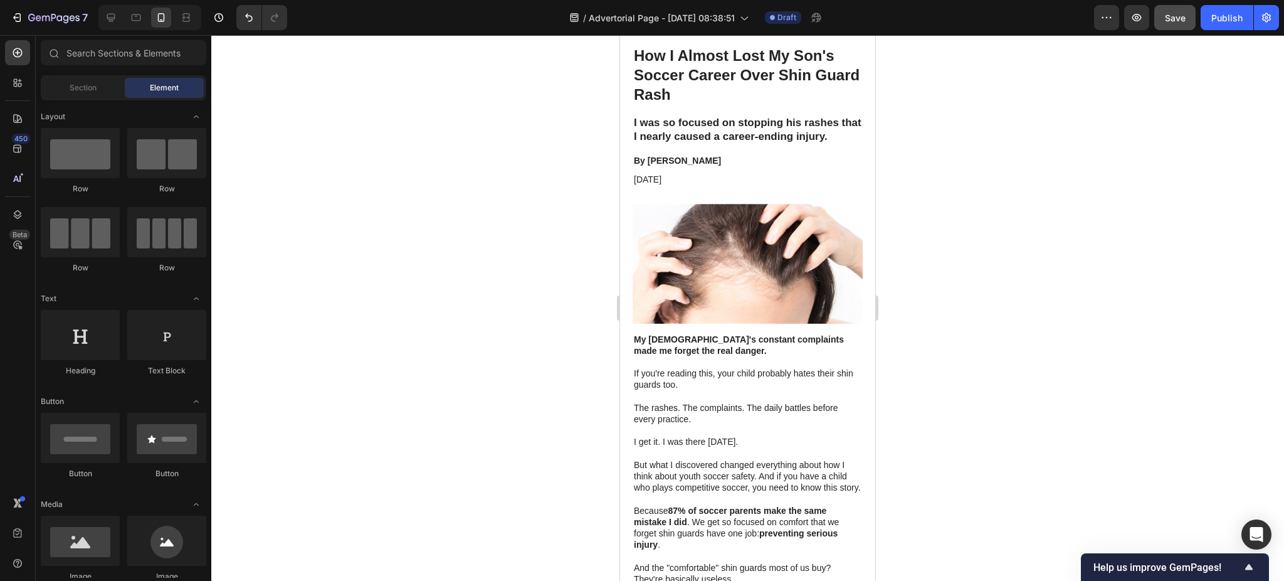
scroll to position [0, 0]
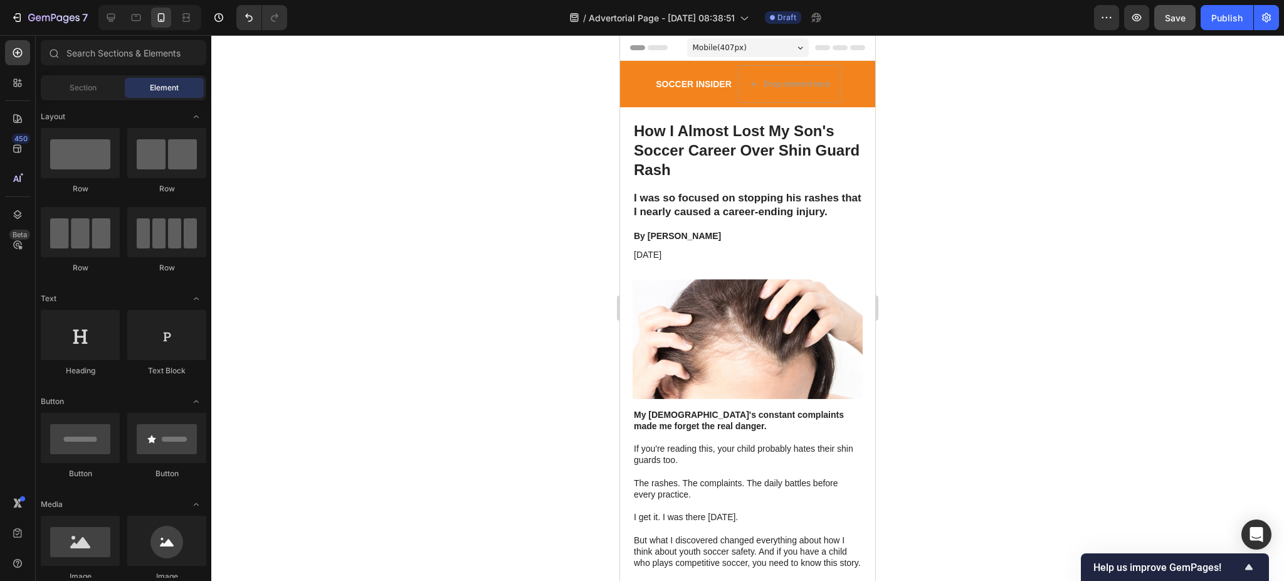
drag, startPoint x: 966, startPoint y: 175, endPoint x: 1004, endPoint y: 57, distance: 124.0
click at [974, 75] on div at bounding box center [747, 308] width 1073 height 546
click at [1182, 24] on button "Save" at bounding box center [1175, 17] width 41 height 25
drag, startPoint x: 961, startPoint y: 140, endPoint x: 954, endPoint y: 108, distance: 32.2
click at [954, 108] on div at bounding box center [747, 308] width 1073 height 546
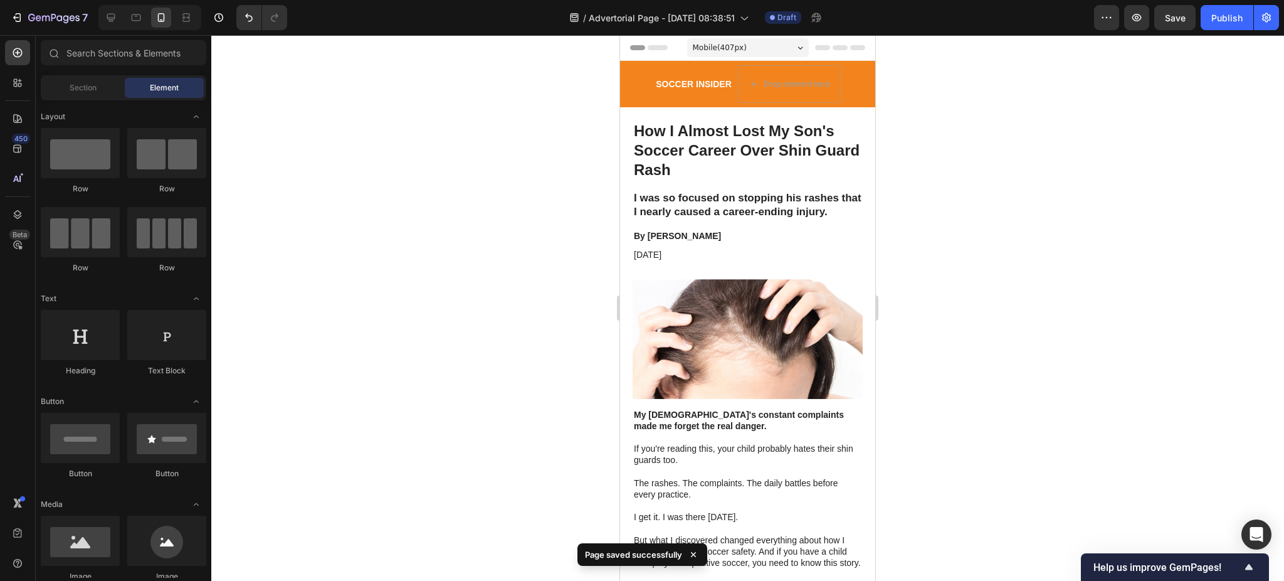
drag, startPoint x: 935, startPoint y: 151, endPoint x: 931, endPoint y: 120, distance: 31.0
click at [931, 120] on div at bounding box center [747, 308] width 1073 height 546
drag, startPoint x: 931, startPoint y: 120, endPoint x: 927, endPoint y: 100, distance: 19.8
click at [927, 100] on div at bounding box center [747, 308] width 1073 height 546
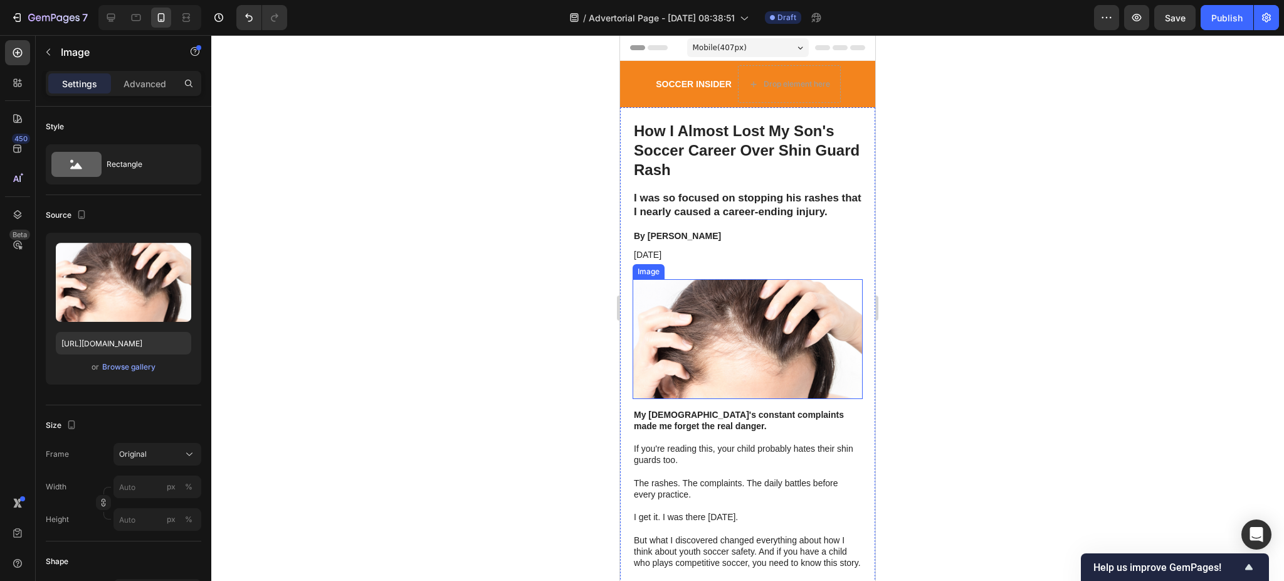
click at [731, 341] on img at bounding box center [748, 338] width 230 height 119
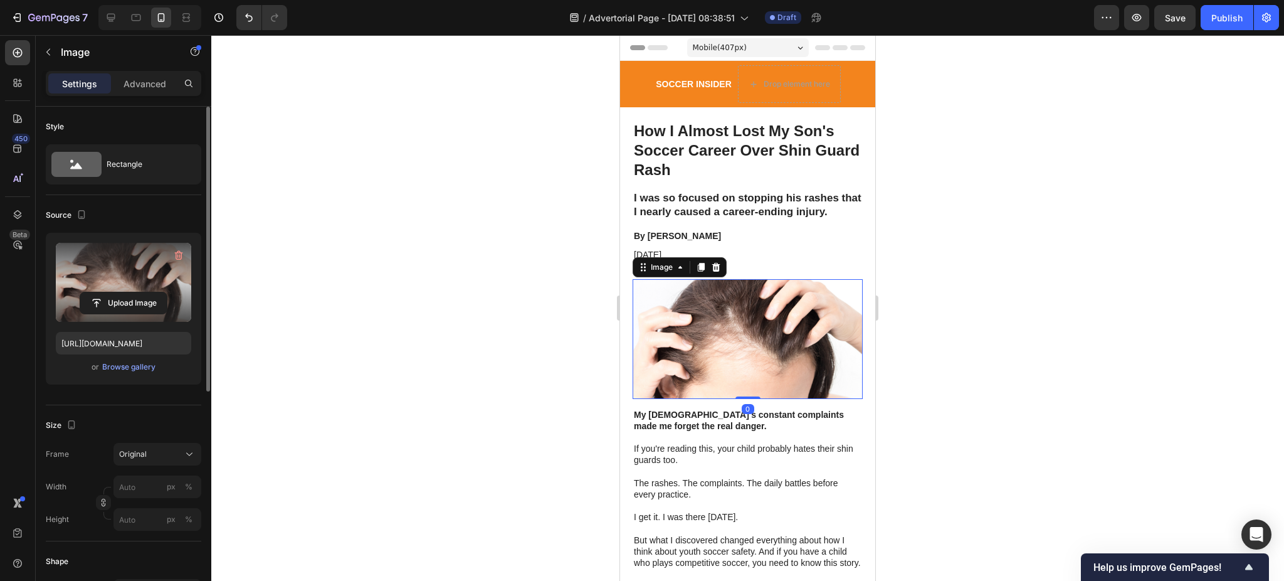
click at [134, 264] on label at bounding box center [123, 282] width 135 height 79
click at [134, 292] on input "file" at bounding box center [123, 302] width 87 height 21
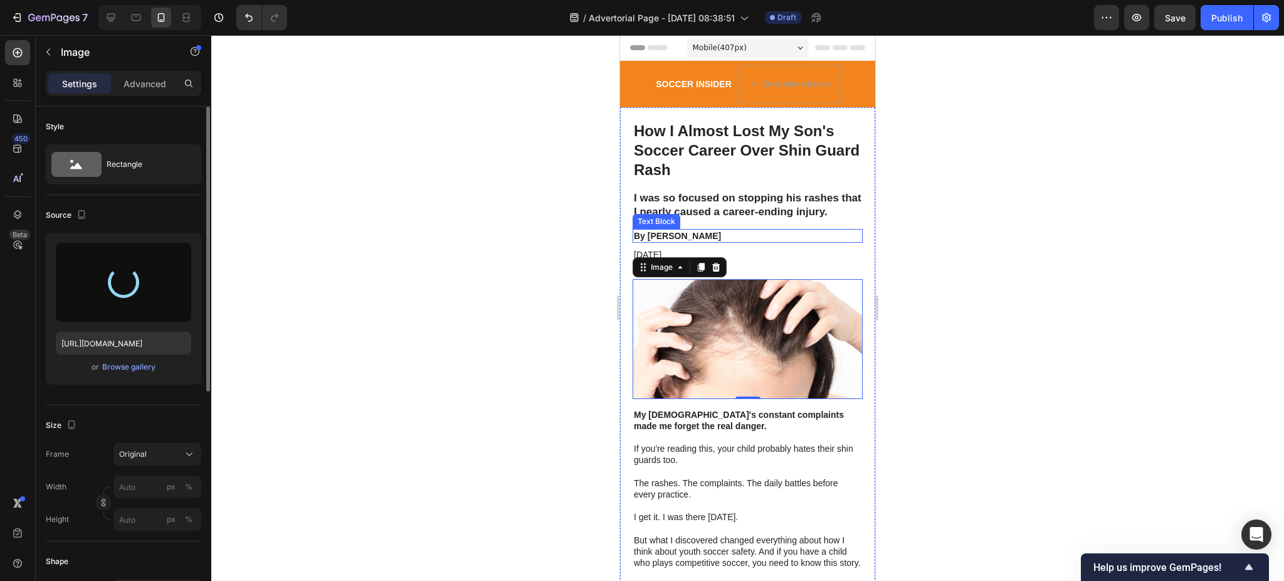
type input "https://cdn.shopify.com/s/files/1/0906/5355/7117/files/gempages_563056465019929…"
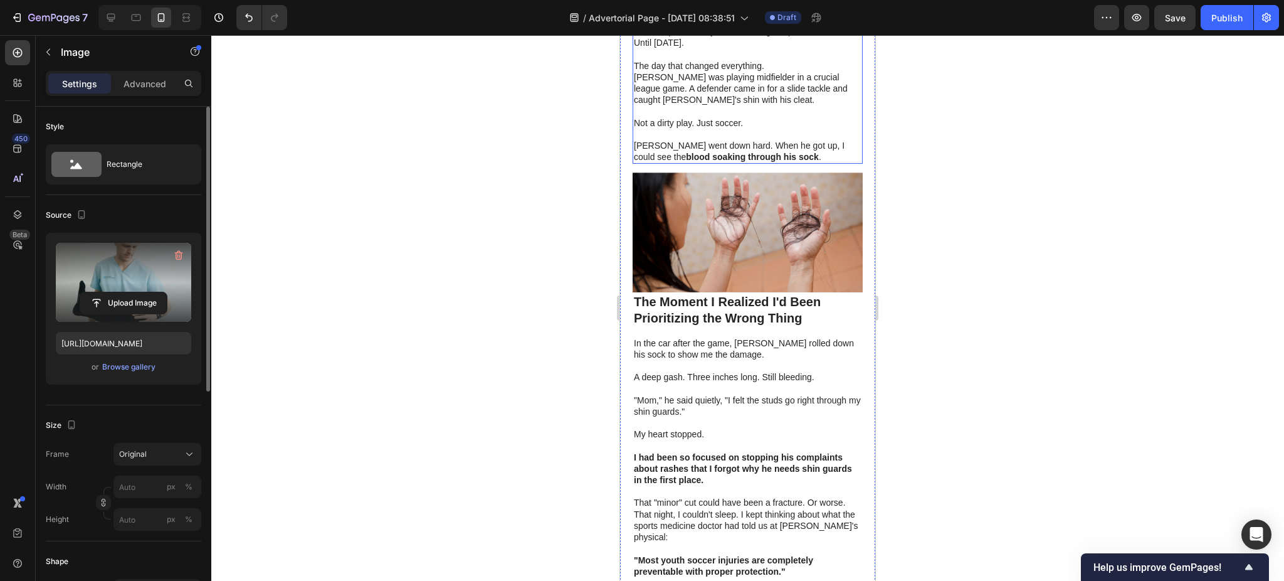
scroll to position [1505, 0]
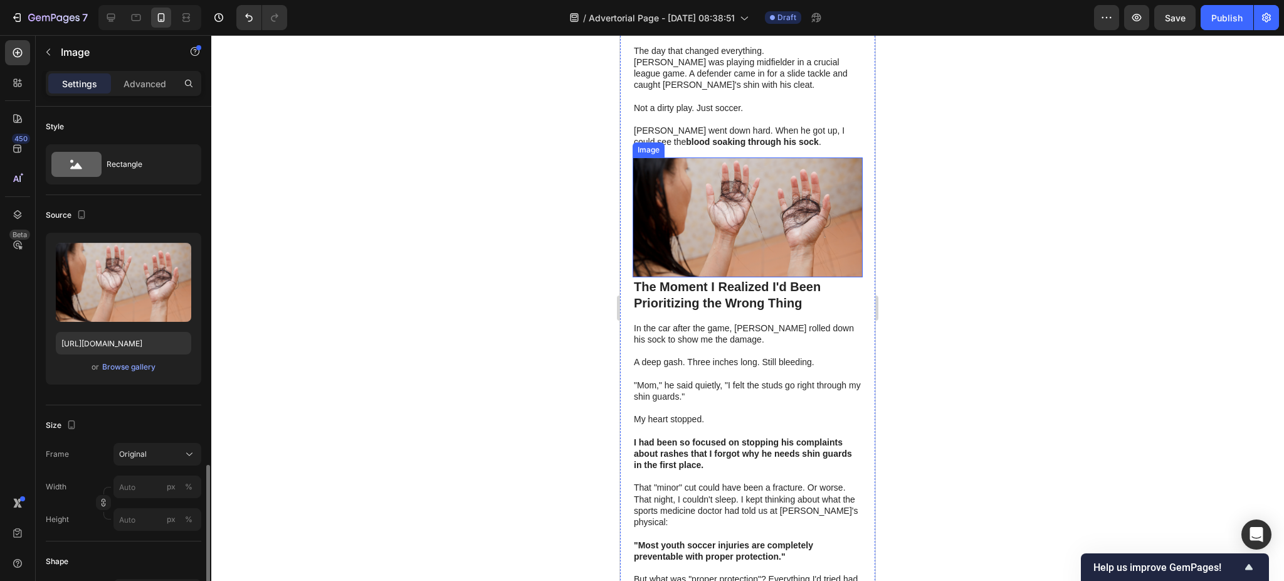
click at [754, 187] on img at bounding box center [748, 216] width 230 height 119
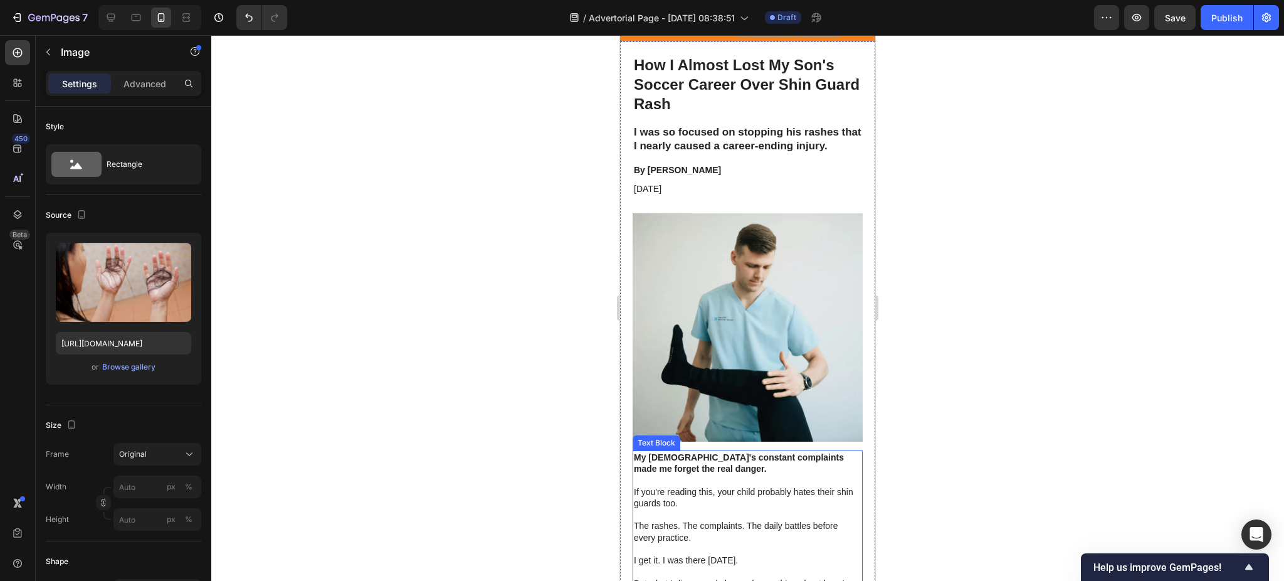
scroll to position [0, 0]
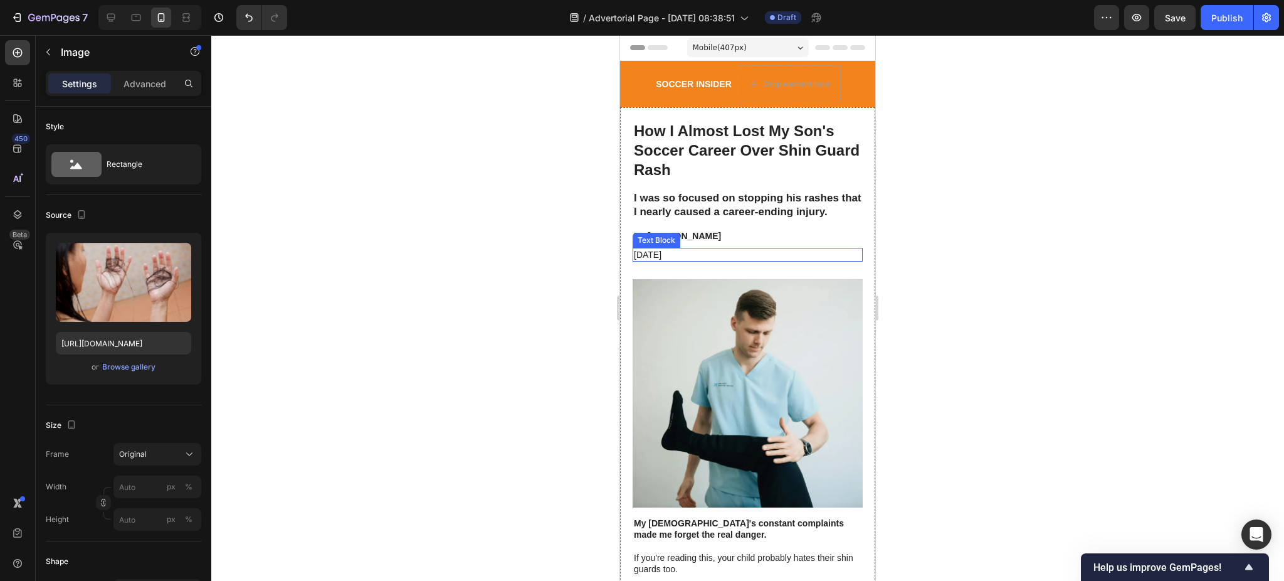
click at [676, 260] on p "September 6, 2025" at bounding box center [748, 254] width 228 height 11
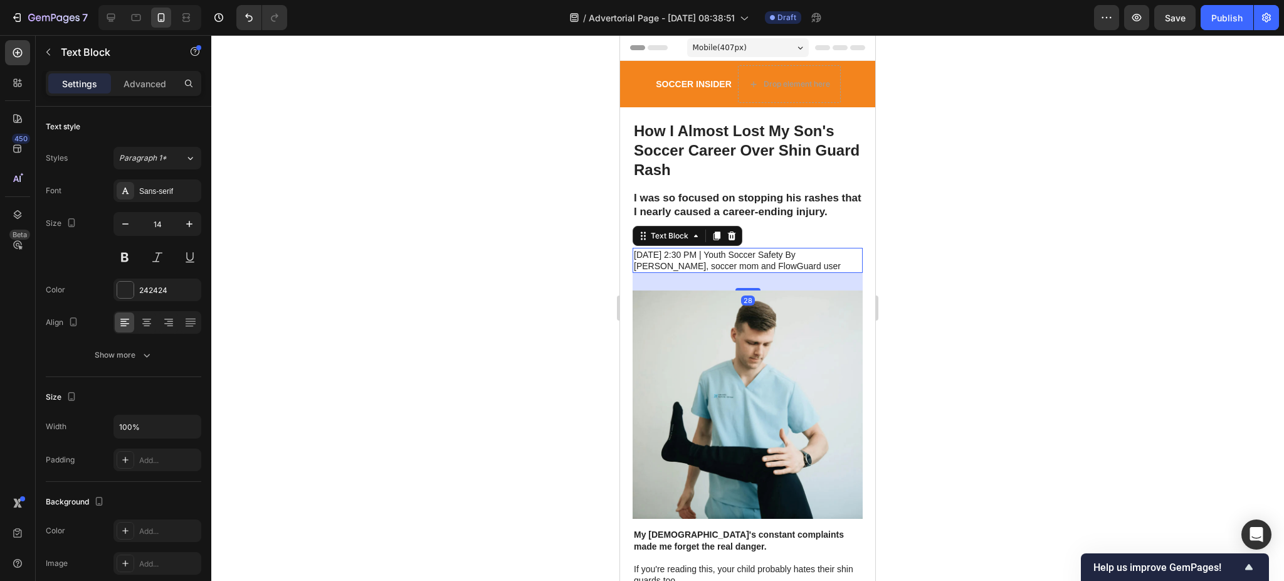
click at [916, 181] on div at bounding box center [747, 308] width 1073 height 546
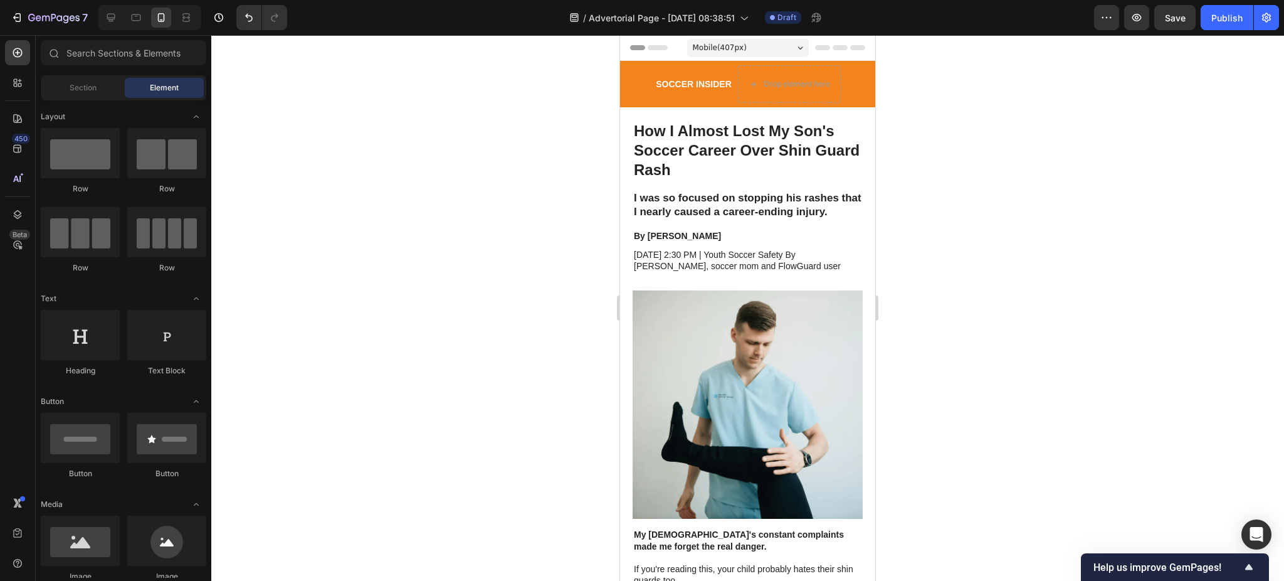
drag, startPoint x: 917, startPoint y: 135, endPoint x: 912, endPoint y: 89, distance: 46.7
click at [912, 89] on div at bounding box center [747, 308] width 1073 height 546
drag, startPoint x: 912, startPoint y: 89, endPoint x: 881, endPoint y: 53, distance: 48.0
click at [908, 60] on div at bounding box center [747, 308] width 1073 height 546
drag, startPoint x: 924, startPoint y: 106, endPoint x: 918, endPoint y: 69, distance: 37.6
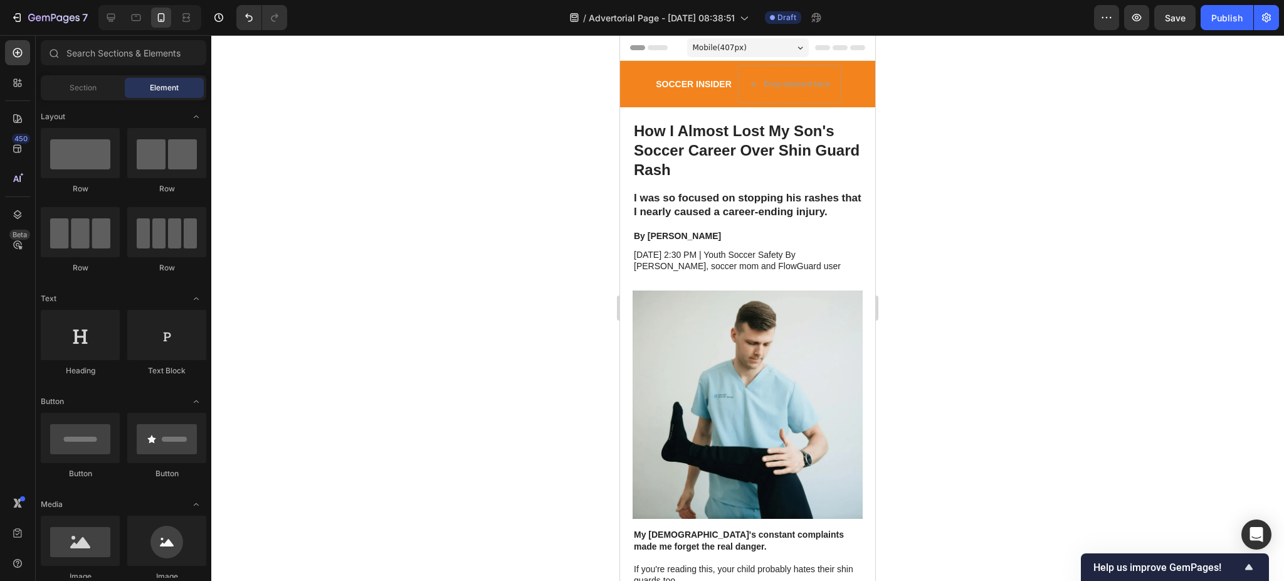
click at [918, 69] on div at bounding box center [747, 308] width 1073 height 546
drag, startPoint x: 918, startPoint y: 96, endPoint x: 914, endPoint y: 80, distance: 16.0
click at [914, 80] on div at bounding box center [747, 308] width 1073 height 546
drag, startPoint x: 914, startPoint y: 80, endPoint x: 911, endPoint y: 65, distance: 16.0
click at [911, 65] on div at bounding box center [747, 308] width 1073 height 546
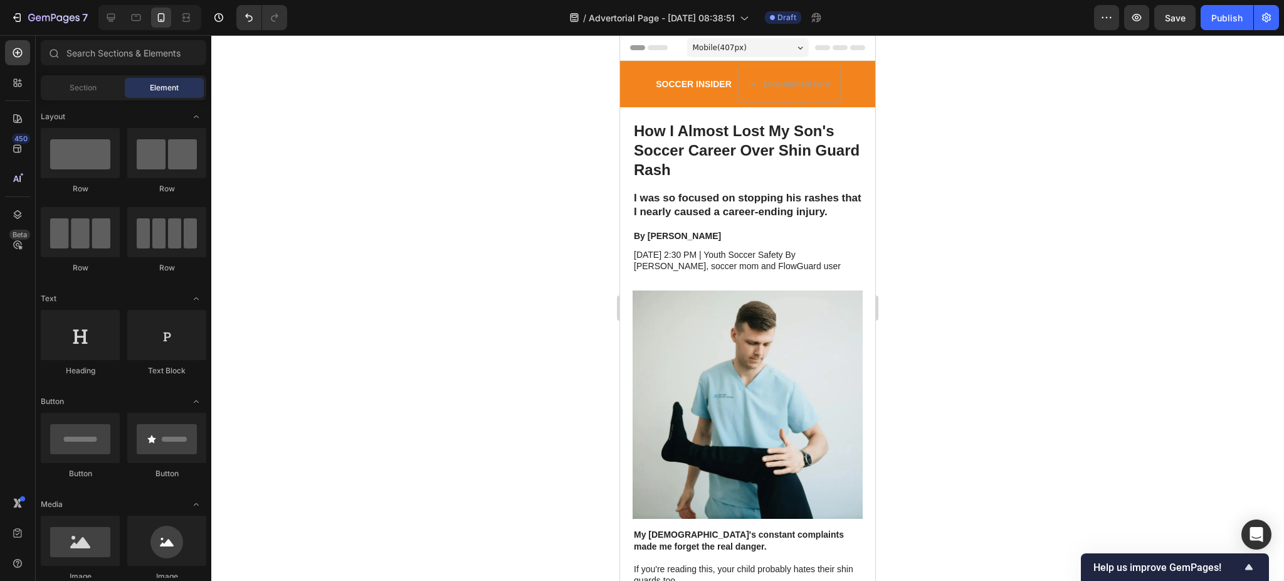
drag, startPoint x: 914, startPoint y: 86, endPoint x: 911, endPoint y: 73, distance: 13.5
click at [911, 73] on div at bounding box center [747, 308] width 1073 height 546
drag, startPoint x: 912, startPoint y: 89, endPoint x: 907, endPoint y: 67, distance: 22.4
click at [907, 67] on div at bounding box center [747, 308] width 1073 height 546
drag, startPoint x: 907, startPoint y: 86, endPoint x: 901, endPoint y: 65, distance: 21.6
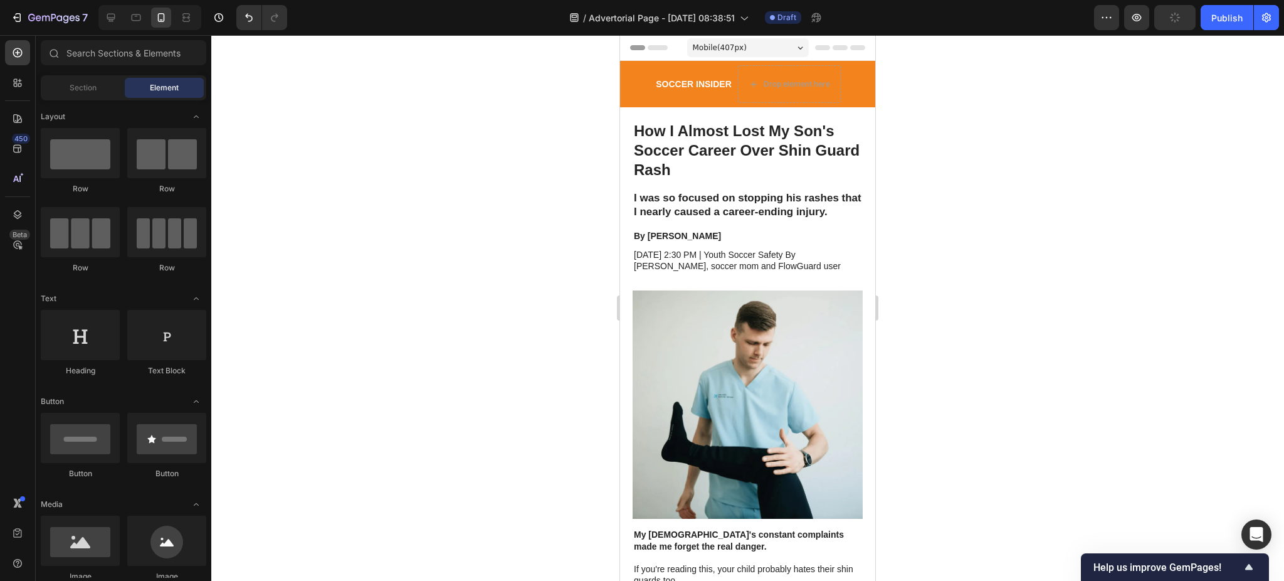
click at [901, 65] on div at bounding box center [747, 308] width 1073 height 546
drag, startPoint x: 903, startPoint y: 102, endPoint x: 898, endPoint y: 75, distance: 26.8
click at [898, 75] on div at bounding box center [747, 308] width 1073 height 546
drag, startPoint x: 899, startPoint y: 88, endPoint x: 891, endPoint y: 50, distance: 38.6
click at [891, 50] on div at bounding box center [747, 308] width 1073 height 546
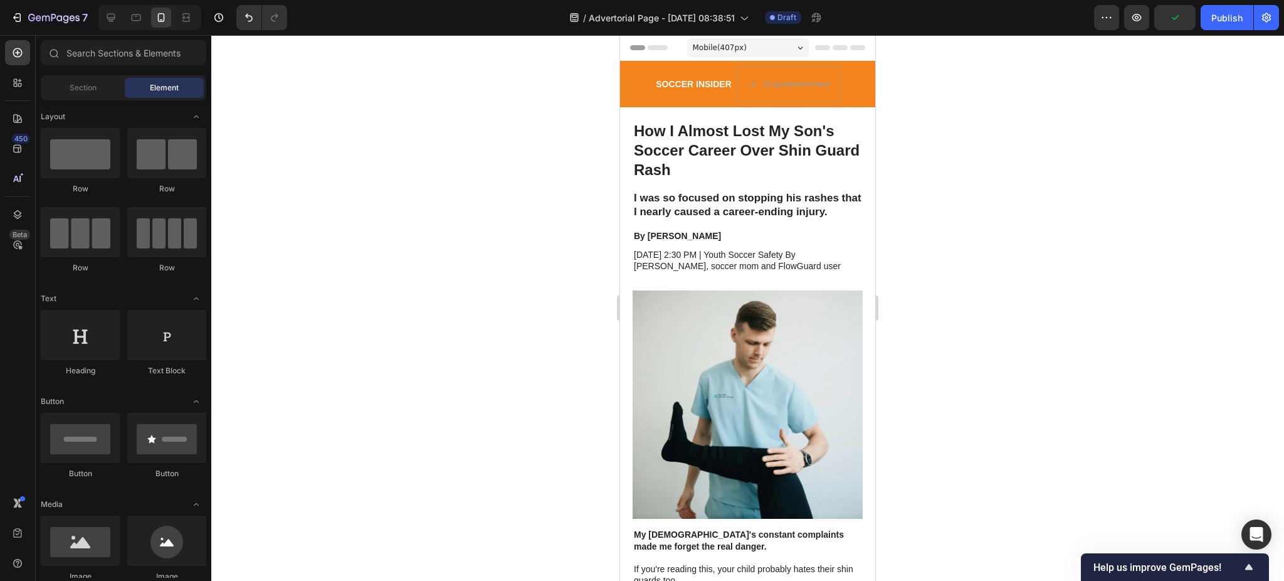
drag, startPoint x: 894, startPoint y: 85, endPoint x: 892, endPoint y: 60, distance: 25.2
click at [892, 60] on div at bounding box center [747, 308] width 1073 height 546
drag, startPoint x: 896, startPoint y: 86, endPoint x: 896, endPoint y: 55, distance: 31.4
click at [896, 54] on div at bounding box center [747, 308] width 1073 height 546
drag, startPoint x: 897, startPoint y: 81, endPoint x: 885, endPoint y: 60, distance: 24.2
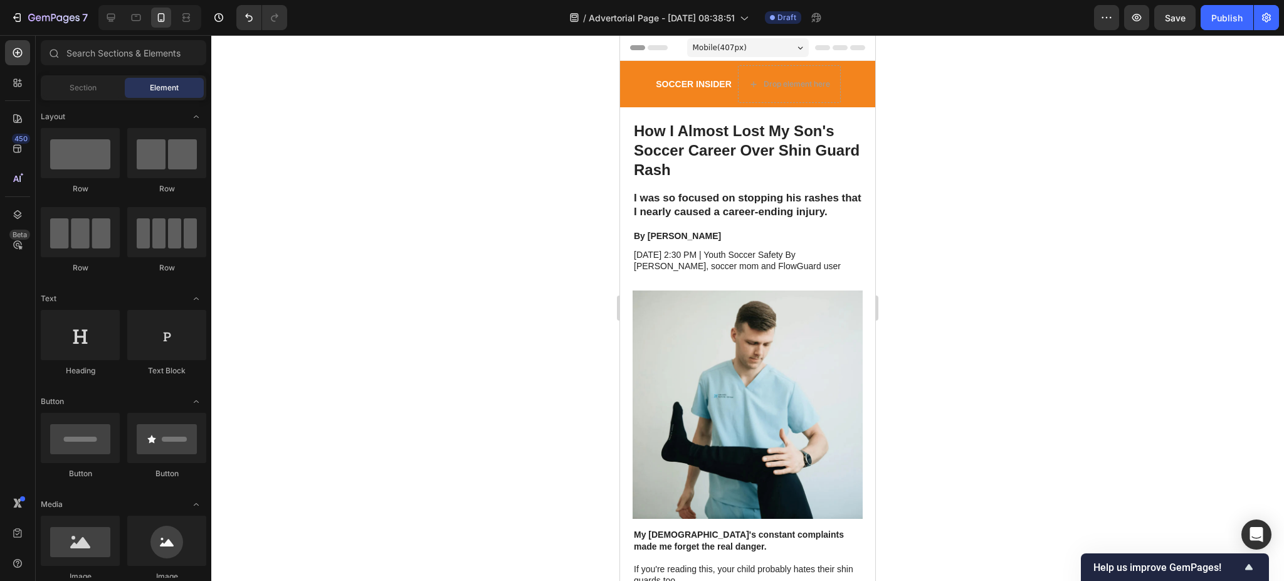
click at [897, 58] on div at bounding box center [747, 308] width 1073 height 546
click at [697, 87] on h2 "SOCCER INSIDER" at bounding box center [694, 84] width 78 height 14
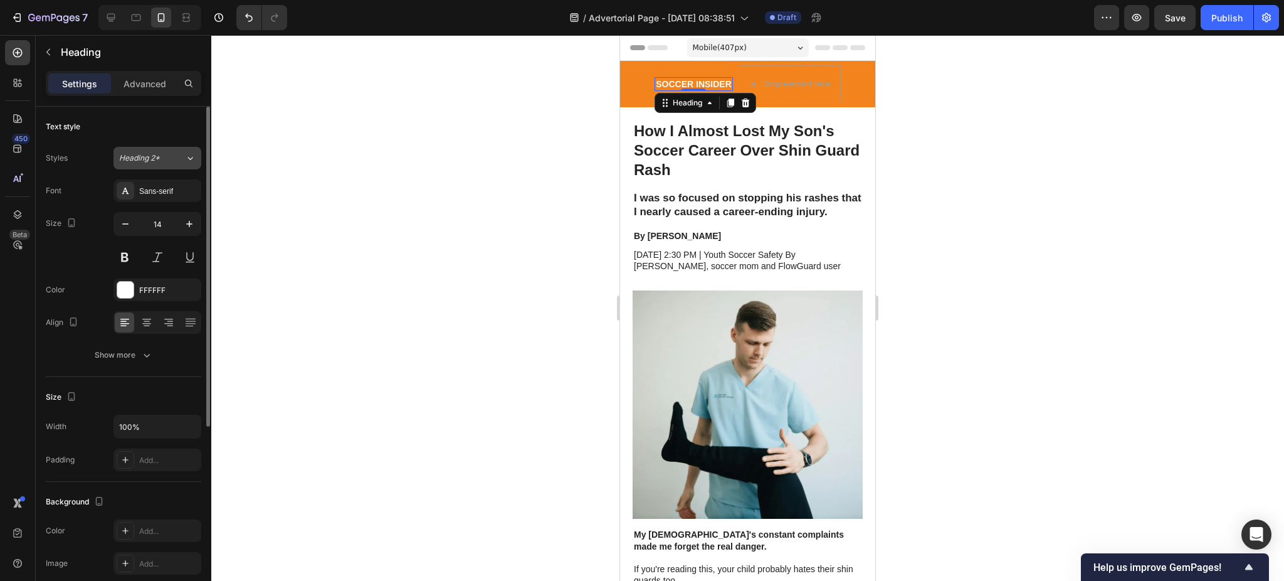
click at [168, 158] on div "Heading 2*" at bounding box center [144, 157] width 51 height 11
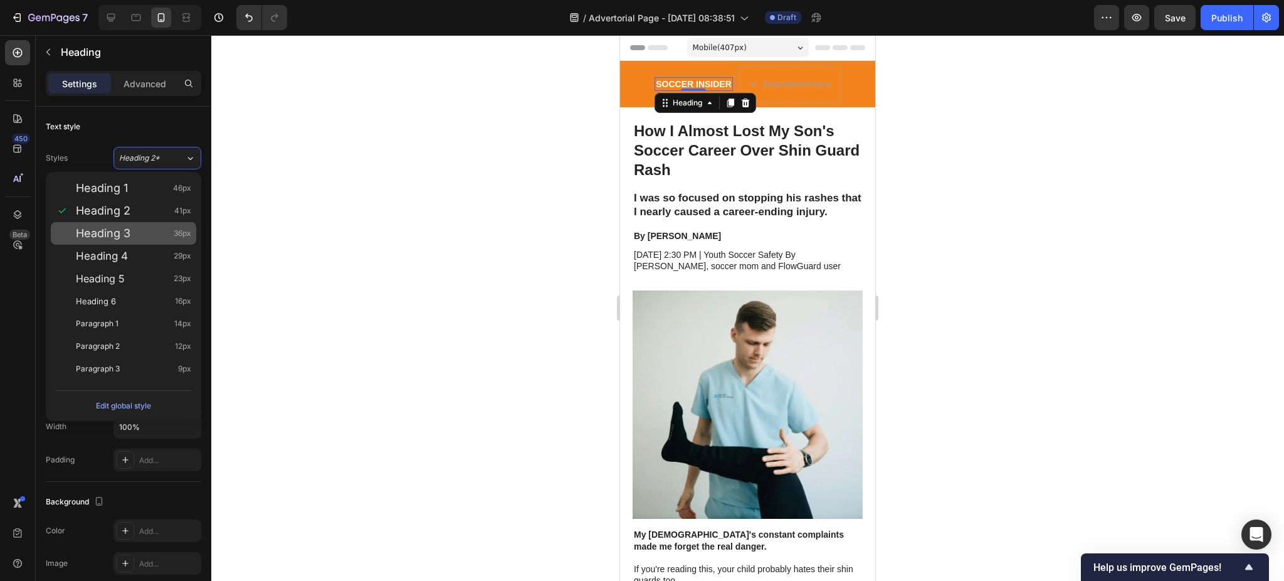
click at [126, 237] on span "Heading 3" at bounding box center [103, 233] width 55 height 13
type input "36"
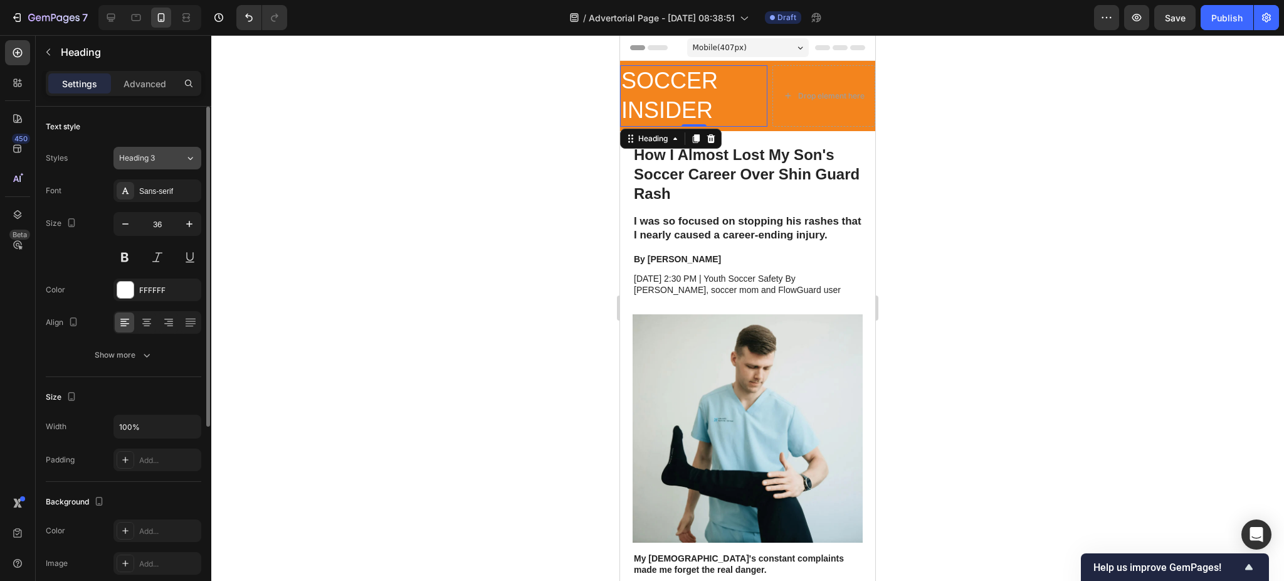
click at [136, 163] on span "Heading 3" at bounding box center [137, 157] width 36 height 11
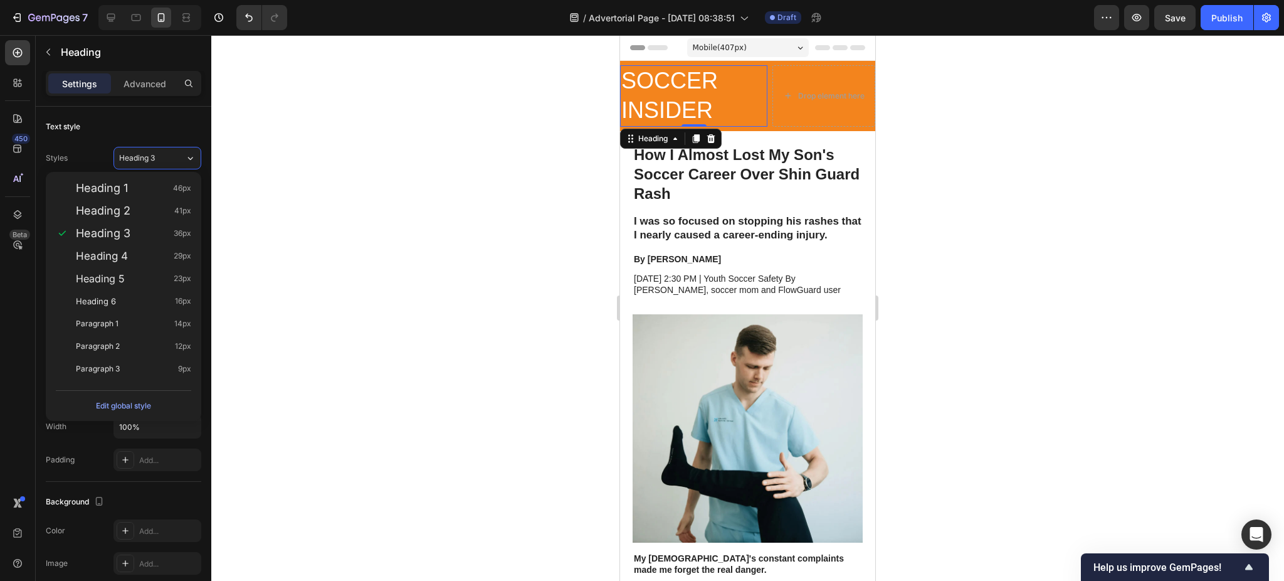
click at [430, 147] on div at bounding box center [747, 308] width 1073 height 546
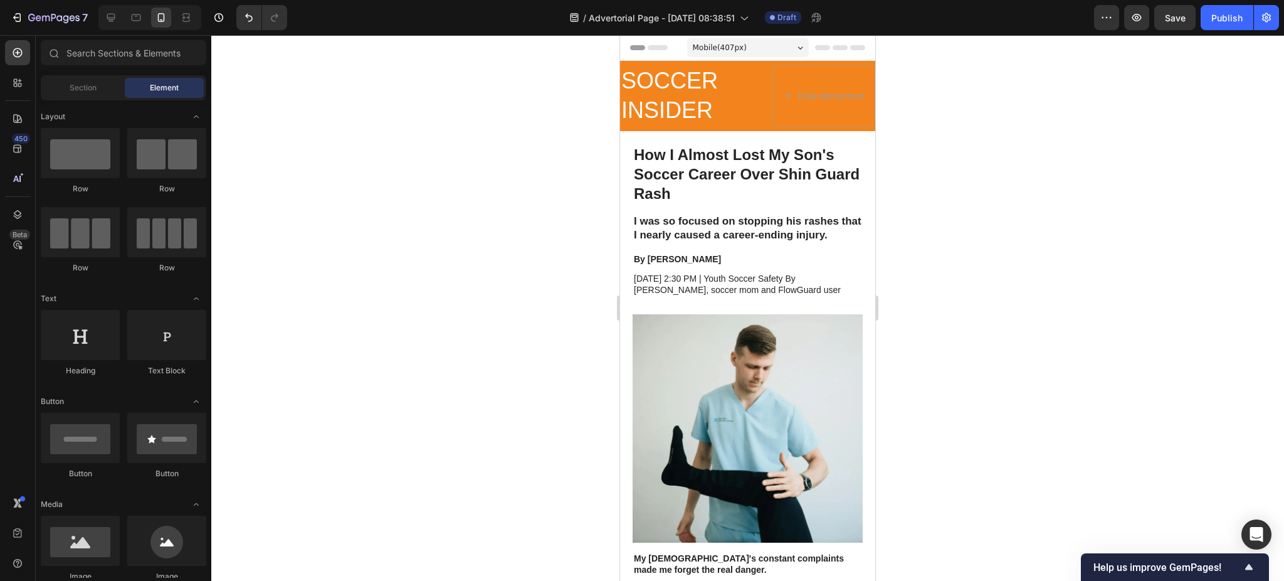
drag, startPoint x: 431, startPoint y: 107, endPoint x: 420, endPoint y: 69, distance: 39.3
click at [417, 70] on div at bounding box center [747, 308] width 1073 height 546
click at [713, 108] on h2 "SOCCER INSIDER" at bounding box center [693, 95] width 147 height 61
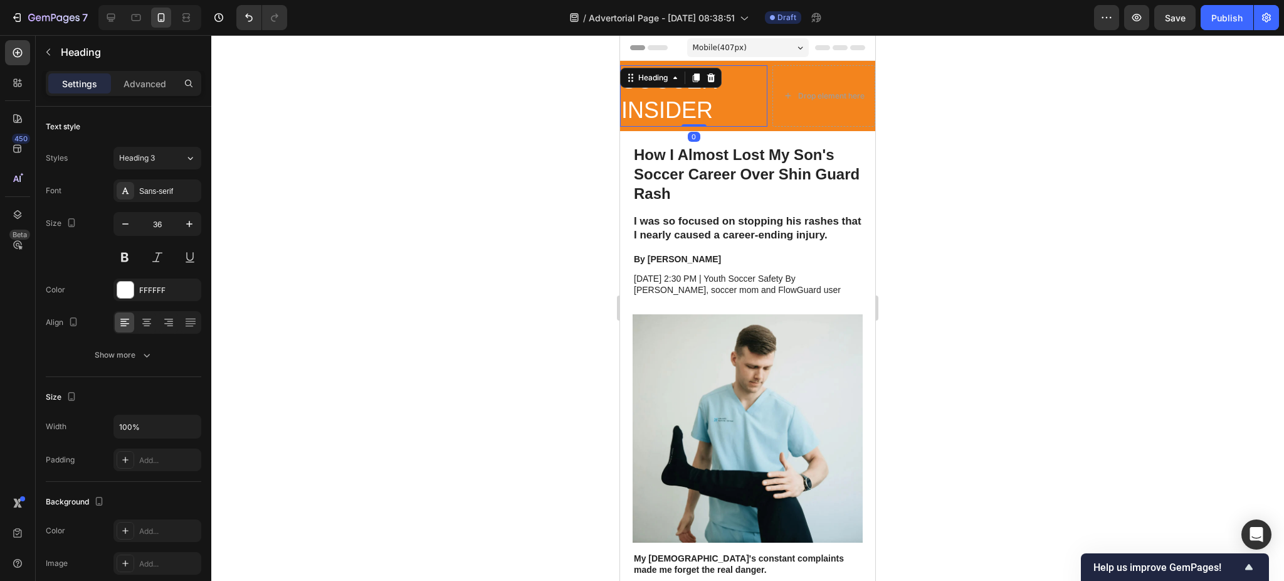
click at [713, 108] on h2 "SOCCER INSIDER" at bounding box center [693, 95] width 147 height 61
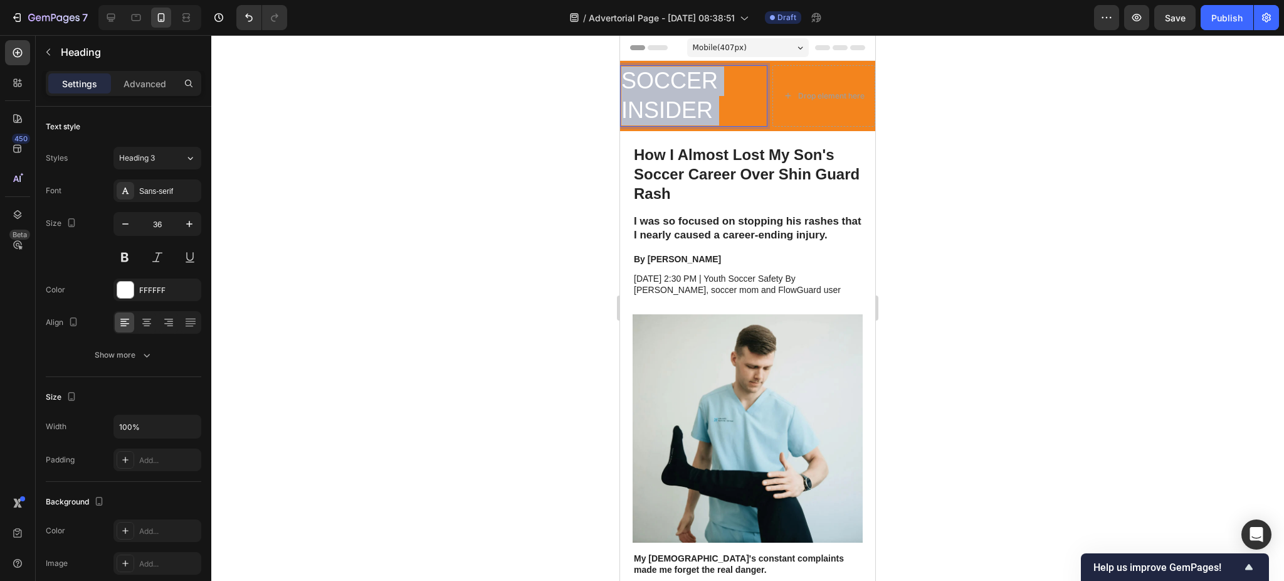
drag, startPoint x: 716, startPoint y: 110, endPoint x: 632, endPoint y: 83, distance: 87.7
click at [632, 83] on p "SOCCER INSIDER" at bounding box center [693, 95] width 145 height 59
click at [630, 81] on p "SOCCER INSIDER" at bounding box center [693, 95] width 145 height 59
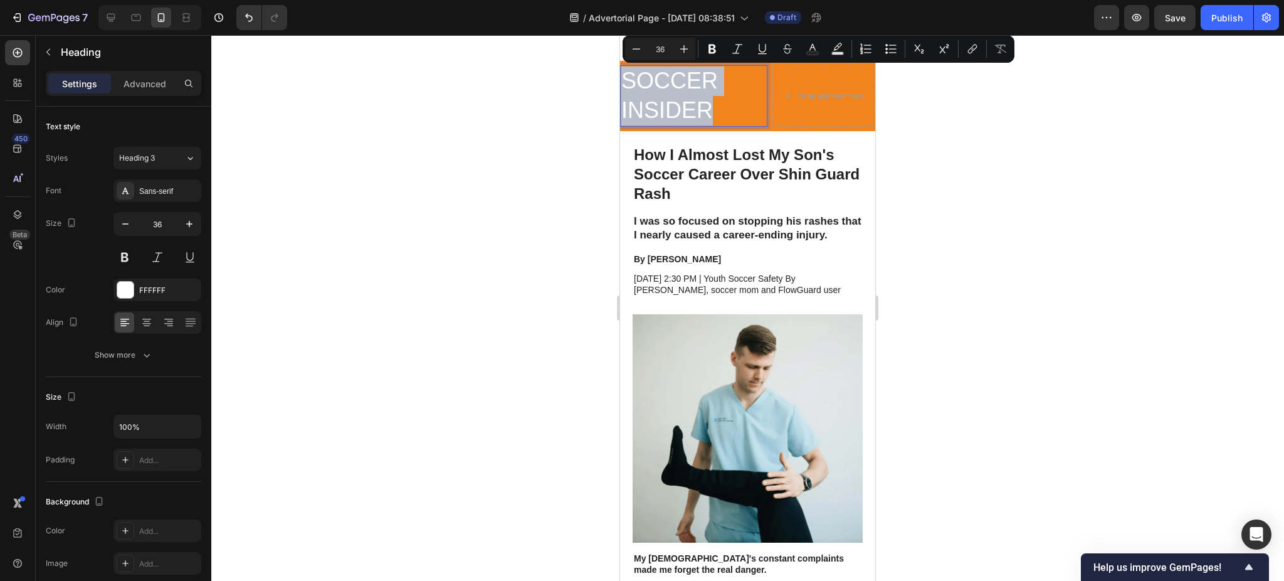
copy p "SOCCER INSIDER"
click at [486, 174] on div at bounding box center [747, 308] width 1073 height 546
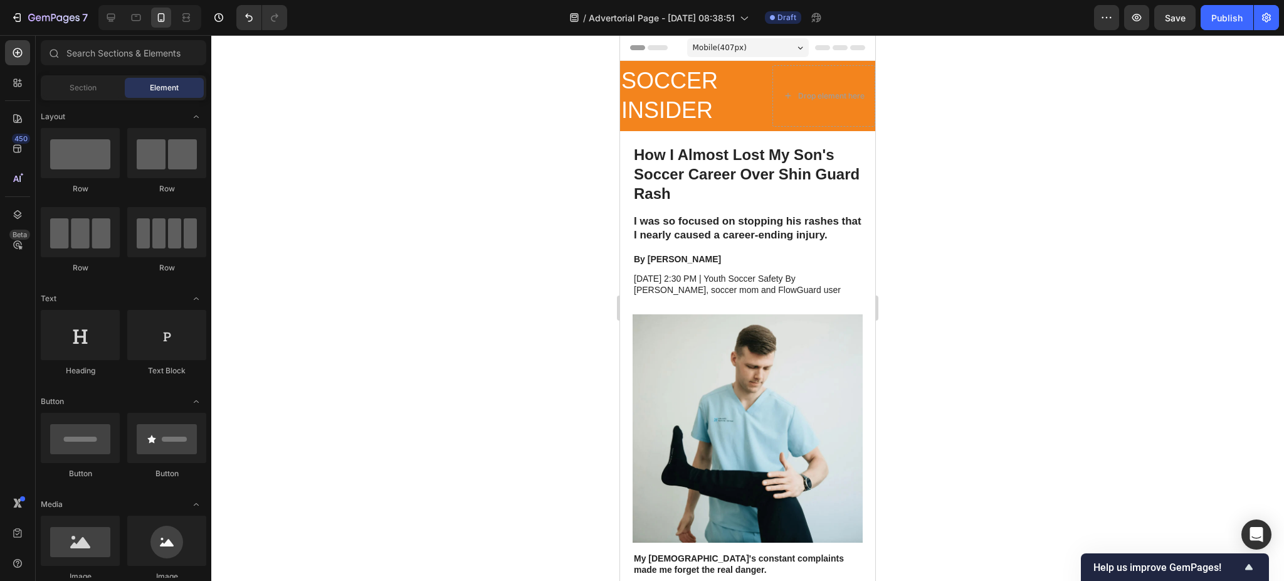
drag, startPoint x: 937, startPoint y: 104, endPoint x: 934, endPoint y: 73, distance: 30.9
click at [933, 70] on div at bounding box center [747, 308] width 1073 height 546
drag, startPoint x: 936, startPoint y: 96, endPoint x: 937, endPoint y: 79, distance: 16.9
click at [937, 79] on div at bounding box center [747, 308] width 1073 height 546
drag, startPoint x: 896, startPoint y: 94, endPoint x: 896, endPoint y: 68, distance: 26.3
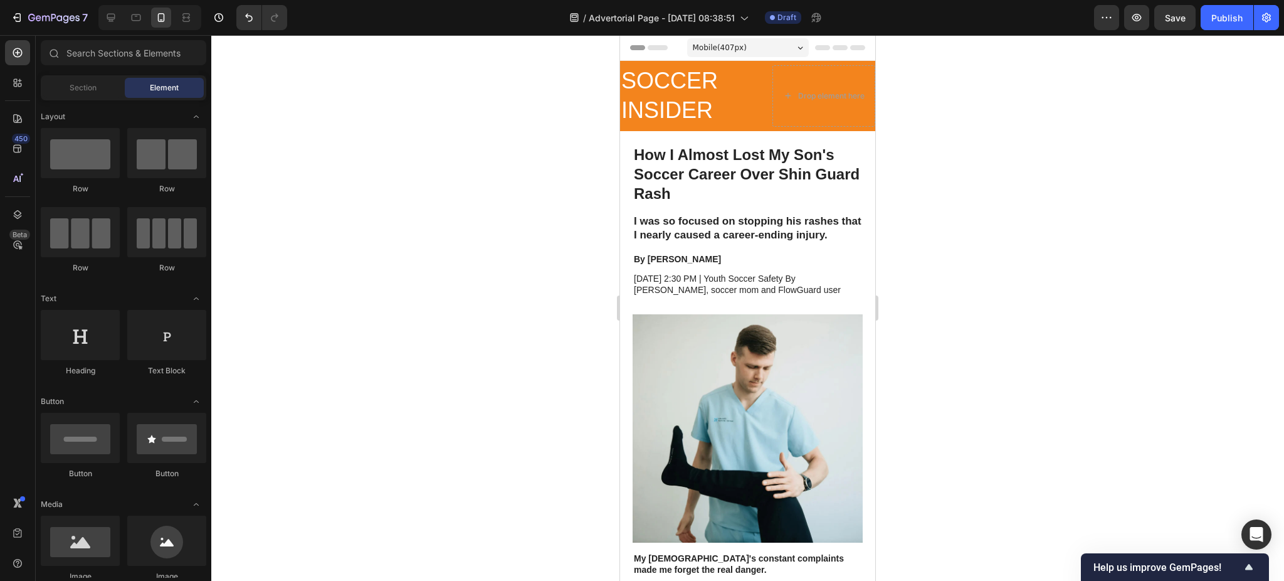
click at [896, 68] on div at bounding box center [747, 308] width 1073 height 546
drag, startPoint x: 900, startPoint y: 92, endPoint x: 895, endPoint y: 63, distance: 28.7
click at [895, 63] on div at bounding box center [747, 308] width 1073 height 546
drag, startPoint x: 902, startPoint y: 124, endPoint x: 918, endPoint y: 78, distance: 48.6
click at [918, 78] on div at bounding box center [747, 308] width 1073 height 546
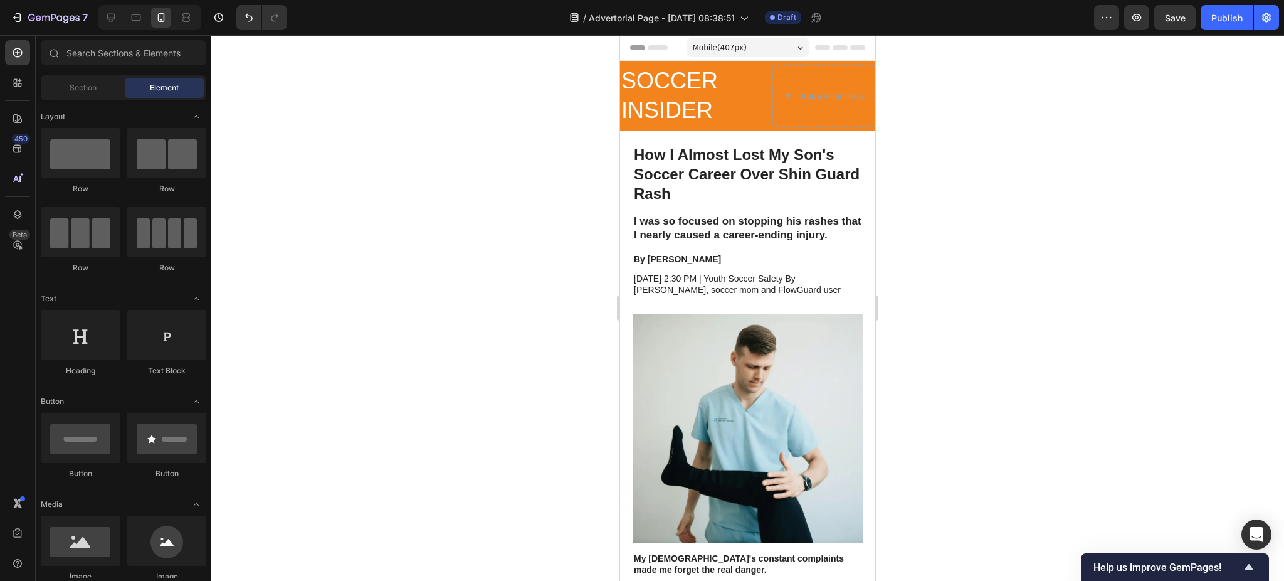
drag, startPoint x: 918, startPoint y: 78, endPoint x: 904, endPoint y: 91, distance: 18.6
click at [918, 74] on div at bounding box center [747, 308] width 1073 height 546
drag, startPoint x: 896, startPoint y: 188, endPoint x: 898, endPoint y: 152, distance: 36.4
click at [898, 152] on div at bounding box center [747, 308] width 1073 height 546
drag, startPoint x: 898, startPoint y: 152, endPoint x: 890, endPoint y: 129, distance: 24.6
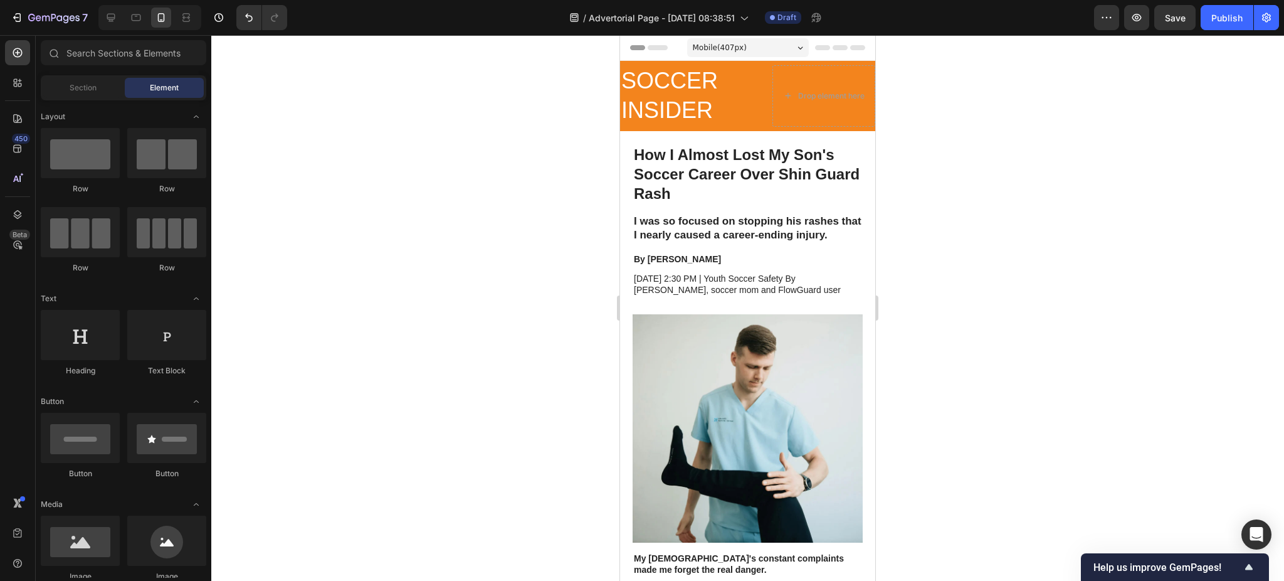
click at [896, 117] on div at bounding box center [747, 308] width 1073 height 546
click at [689, 265] on p "By Jennifer Martinez" at bounding box center [748, 258] width 228 height 11
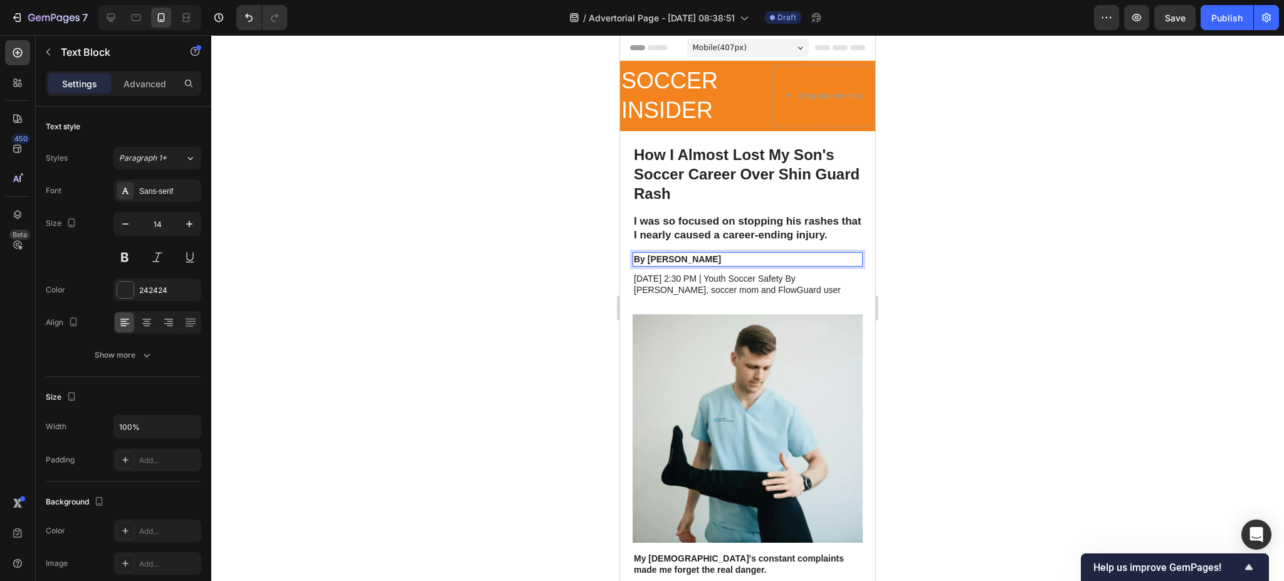
click at [689, 265] on p "By Jennifer Martinez" at bounding box center [748, 258] width 228 height 11
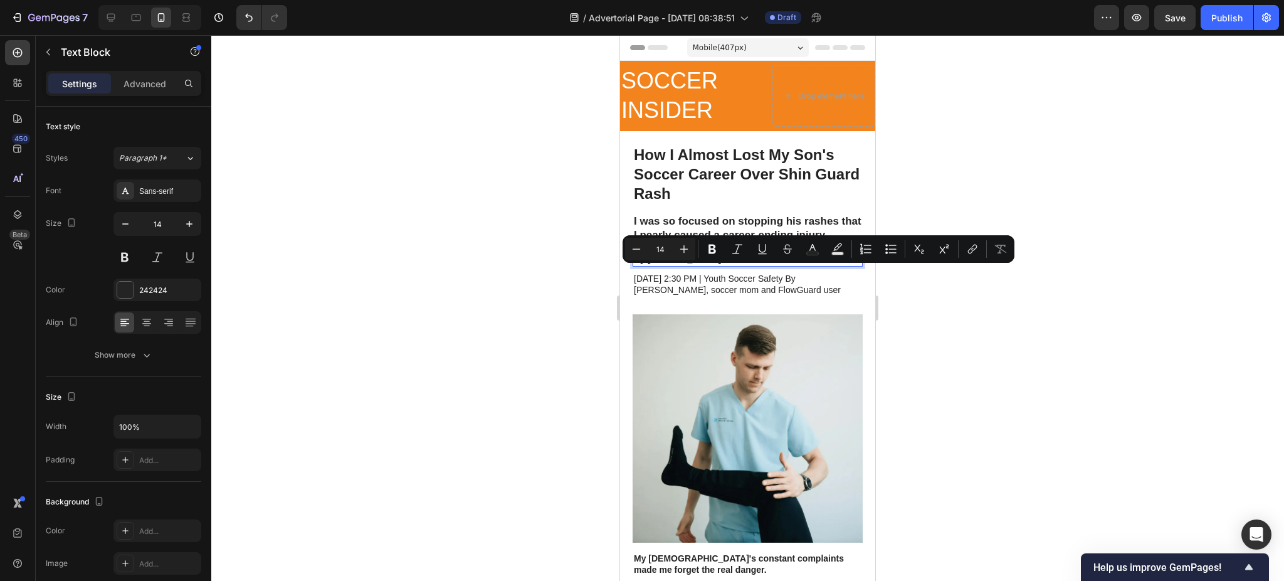
click at [739, 265] on p "By Jennifer Martinez" at bounding box center [748, 258] width 228 height 11
drag, startPoint x: 739, startPoint y: 272, endPoint x: 634, endPoint y: 273, distance: 104.7
click at [634, 265] on p "By Jennifer Martinez" at bounding box center [748, 258] width 228 height 11
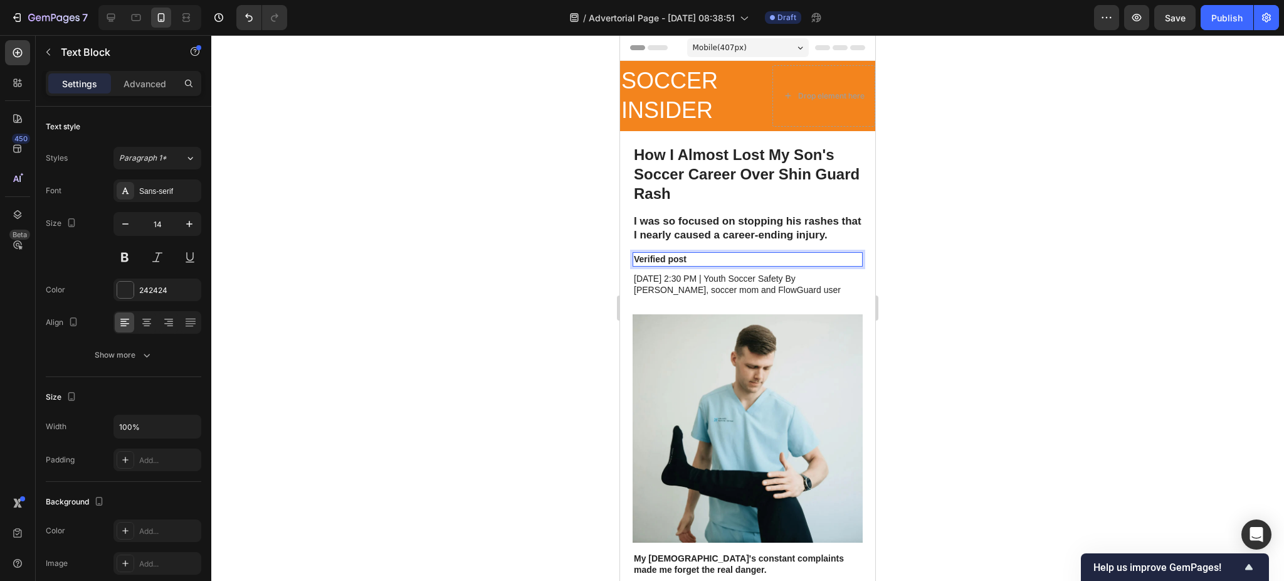
click at [897, 231] on div at bounding box center [747, 308] width 1073 height 546
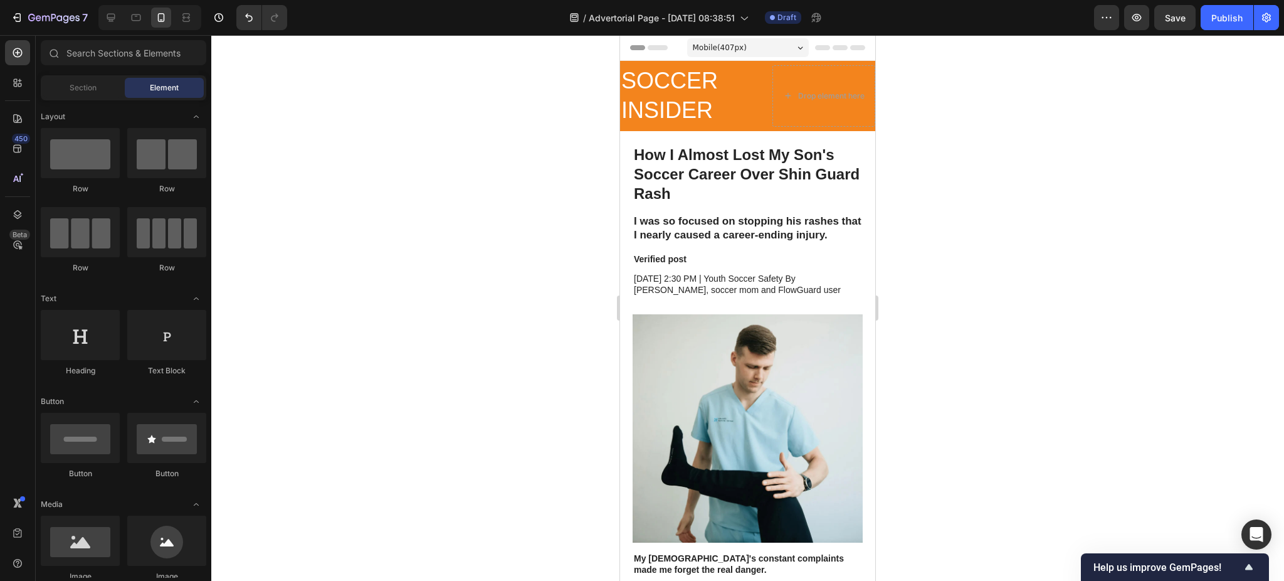
drag, startPoint x: 915, startPoint y: 202, endPoint x: 925, endPoint y: 148, distance: 54.9
click at [925, 148] on div at bounding box center [747, 308] width 1073 height 546
drag, startPoint x: 924, startPoint y: 190, endPoint x: 894, endPoint y: 164, distance: 39.6
click at [924, 149] on div at bounding box center [747, 308] width 1073 height 546
click at [663, 265] on p "Verified post" at bounding box center [748, 258] width 228 height 11
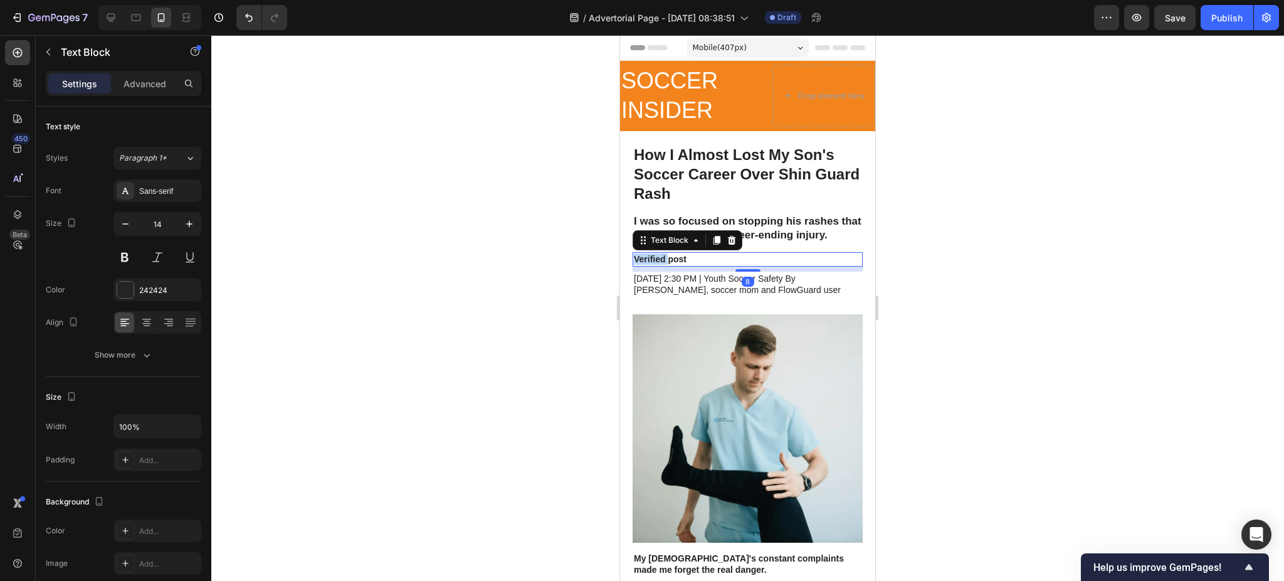
click at [654, 265] on p "Verified post" at bounding box center [748, 258] width 228 height 11
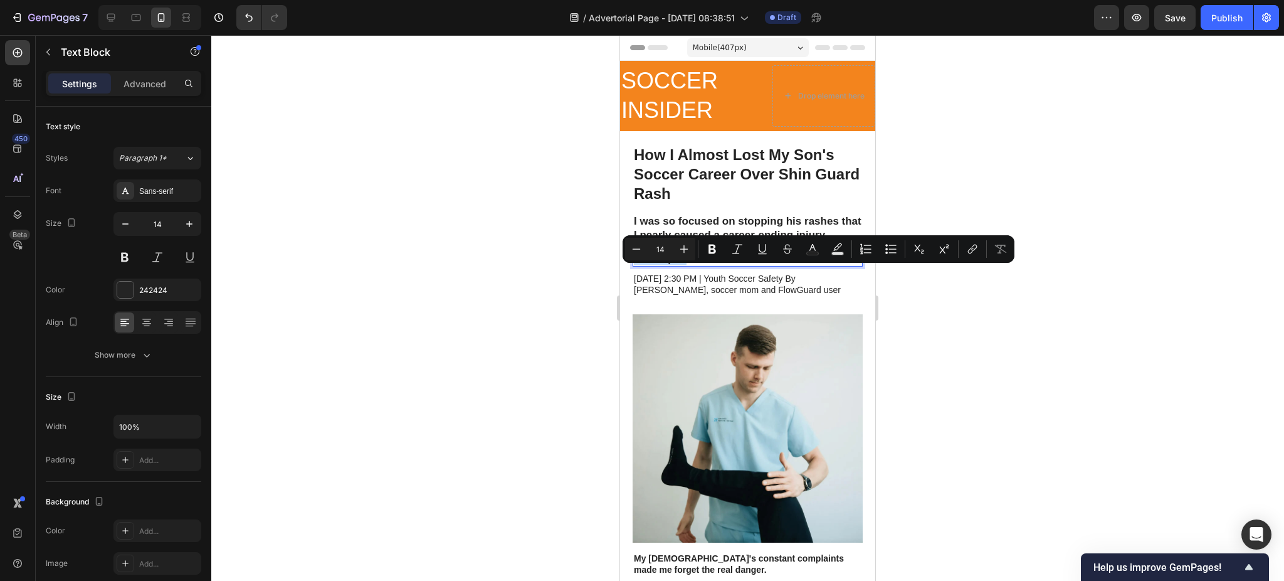
click at [654, 265] on p "Verified post" at bounding box center [748, 258] width 228 height 11
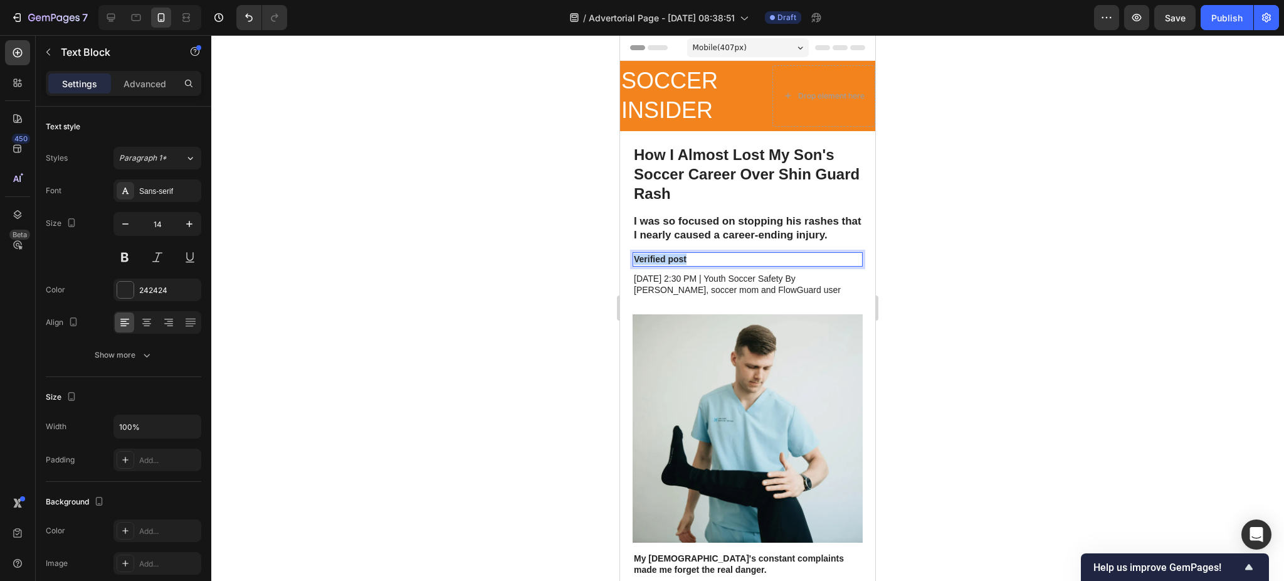
click at [654, 265] on p "Verified post" at bounding box center [748, 258] width 228 height 11
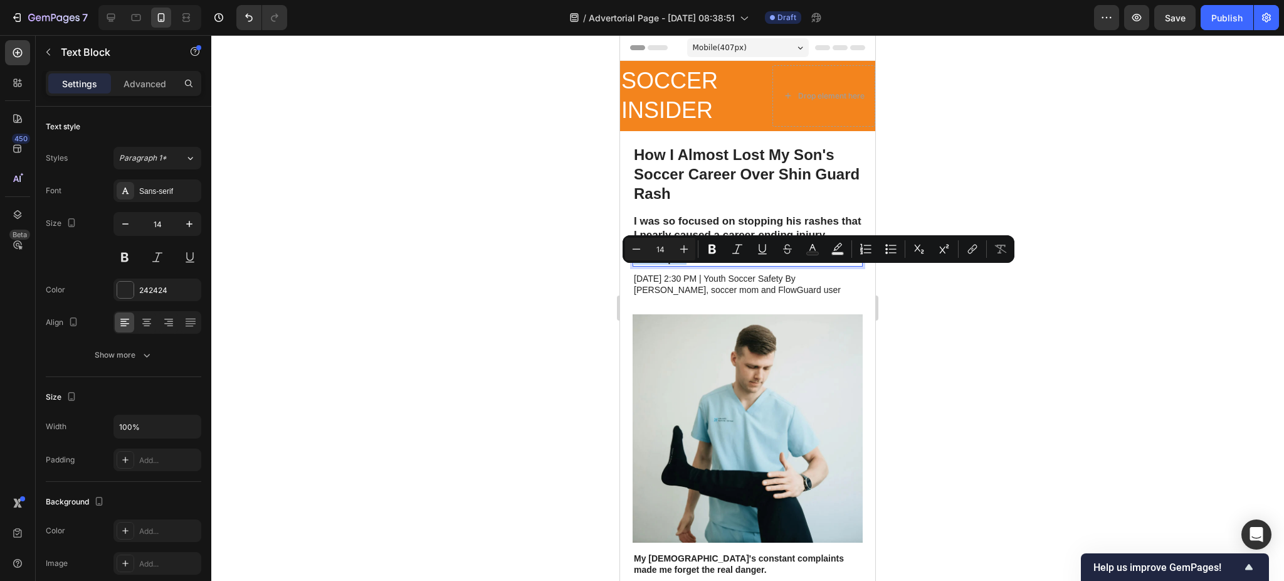
copy p "Verified post"
click at [1048, 368] on div at bounding box center [747, 308] width 1073 height 546
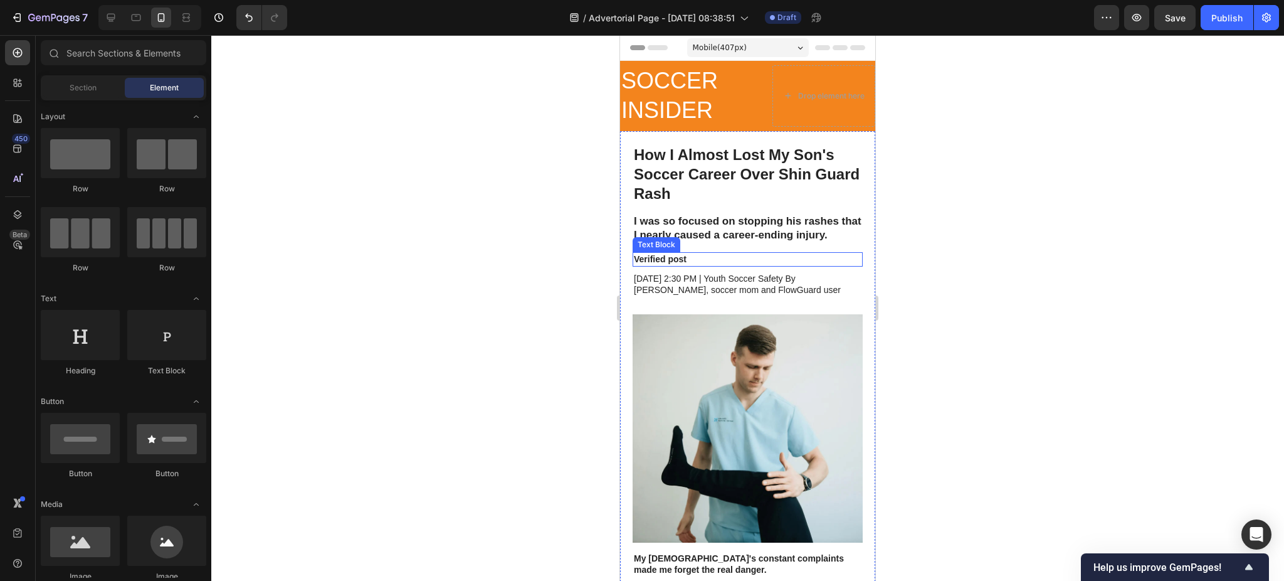
click at [668, 265] on p "Verified post" at bounding box center [748, 258] width 228 height 11
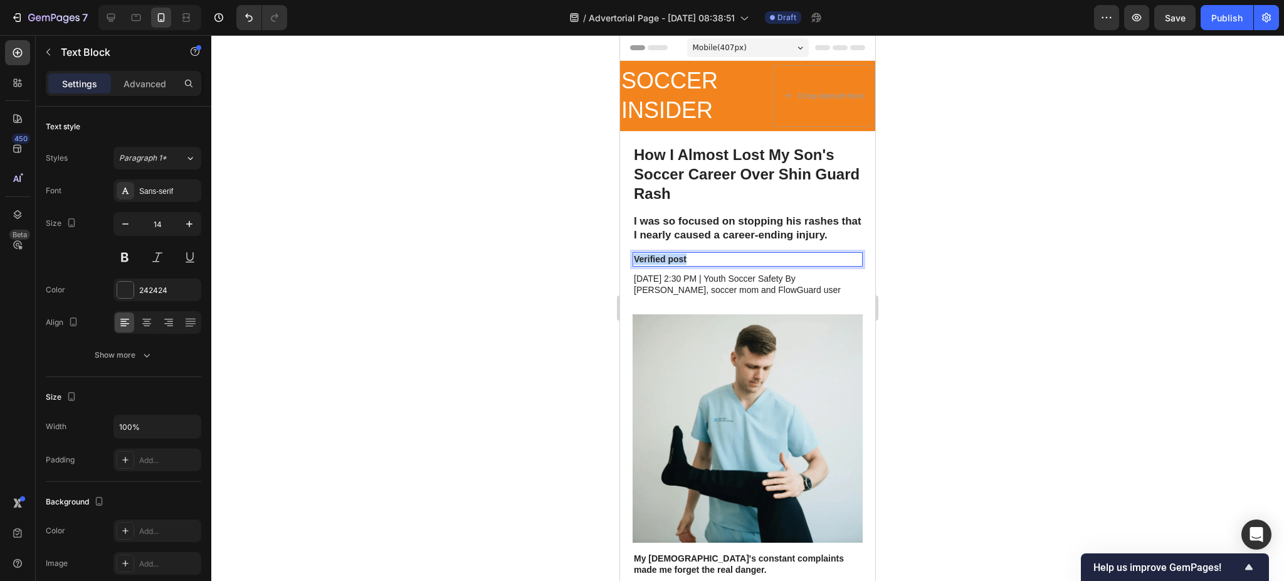
click at [668, 265] on p "Verified post" at bounding box center [748, 258] width 228 height 11
click at [967, 202] on div at bounding box center [747, 308] width 1073 height 546
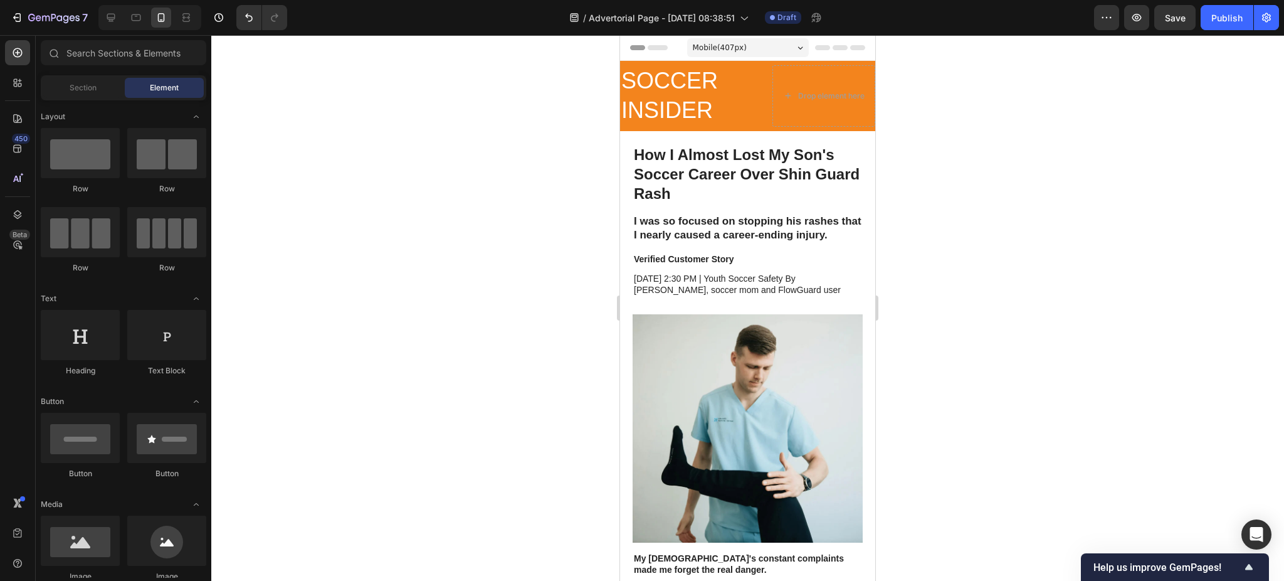
drag, startPoint x: 944, startPoint y: 180, endPoint x: 934, endPoint y: 144, distance: 37.0
click at [940, 138] on div at bounding box center [747, 308] width 1073 height 546
click at [690, 295] on p "[DATE] 2:30 PM | Youth Soccer Safety By [PERSON_NAME], soccer mom and FlowGuard…" at bounding box center [748, 284] width 228 height 23
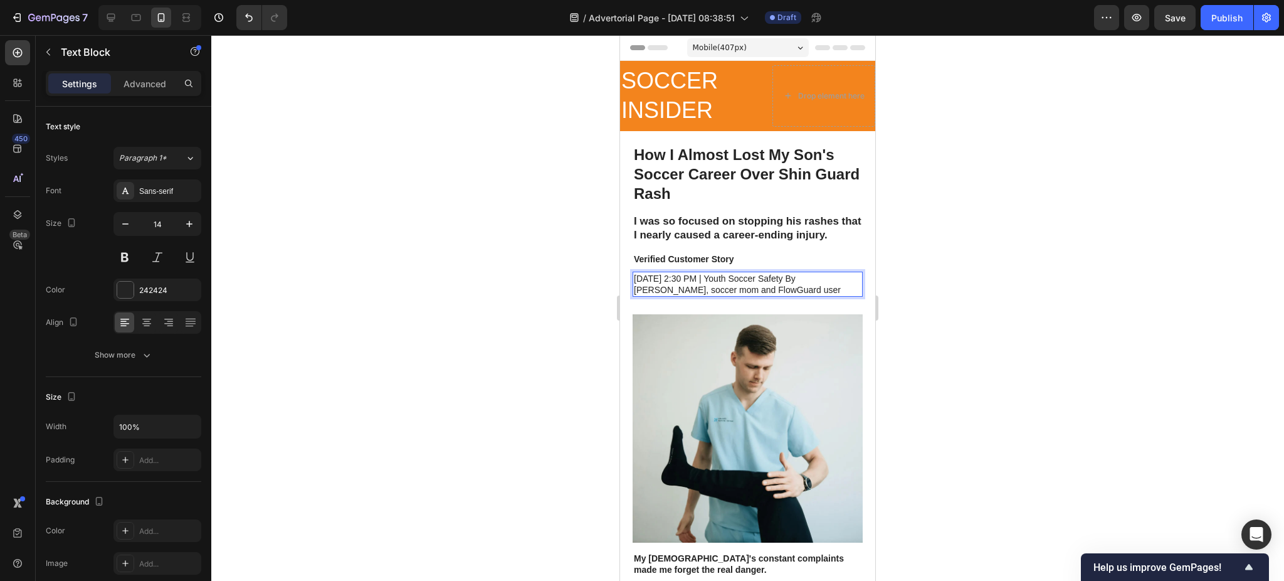
click at [690, 295] on p "[DATE] 2:30 PM | Youth Soccer Safety By [PERSON_NAME], soccer mom and FlowGuard…" at bounding box center [748, 284] width 228 height 23
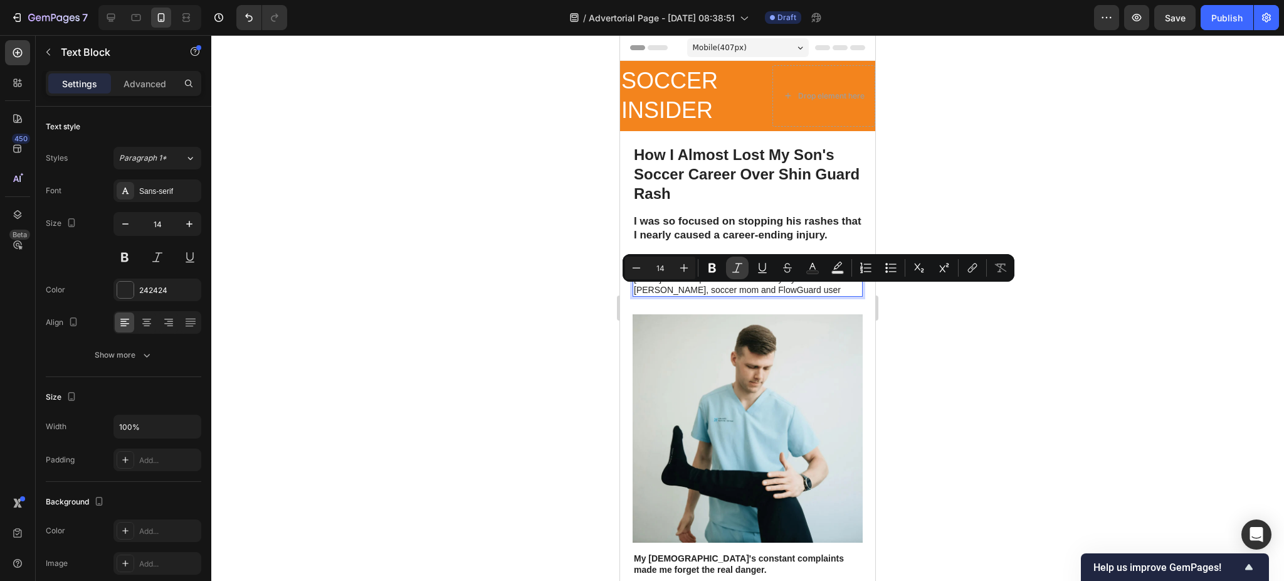
click at [733, 265] on icon "Editor contextual toolbar" at bounding box center [737, 268] width 13 height 13
click at [954, 352] on div at bounding box center [747, 308] width 1073 height 546
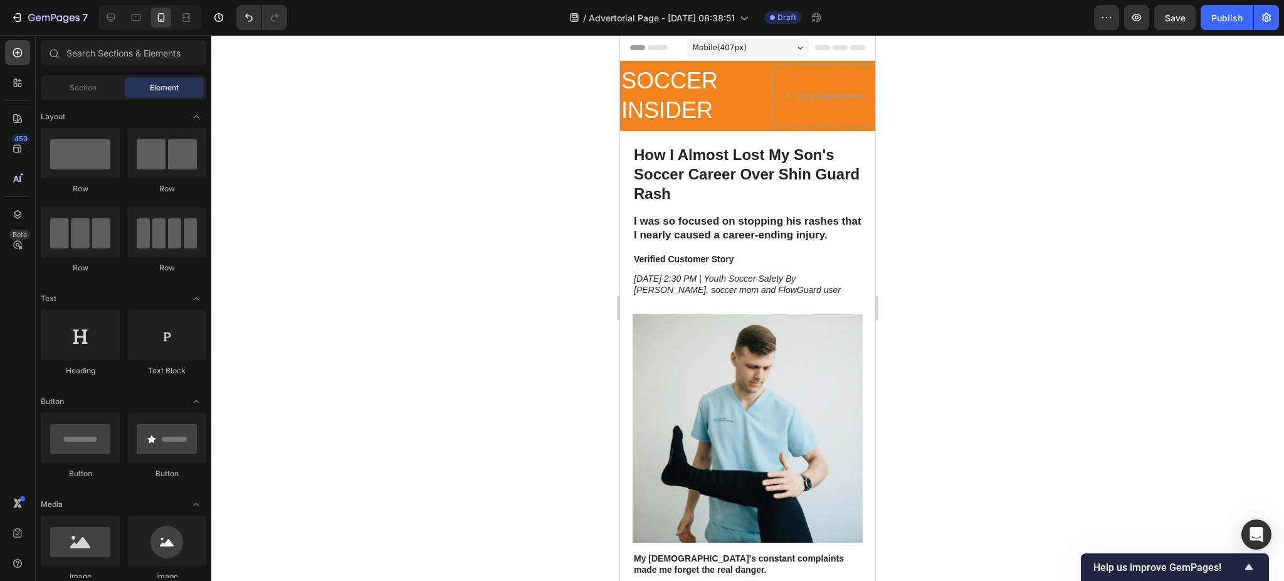
drag, startPoint x: 924, startPoint y: 187, endPoint x: 924, endPoint y: 147, distance: 40.1
click at [924, 147] on div at bounding box center [747, 308] width 1073 height 546
drag, startPoint x: 929, startPoint y: 161, endPoint x: 886, endPoint y: 186, distance: 50.3
click at [924, 117] on div at bounding box center [747, 308] width 1073 height 546
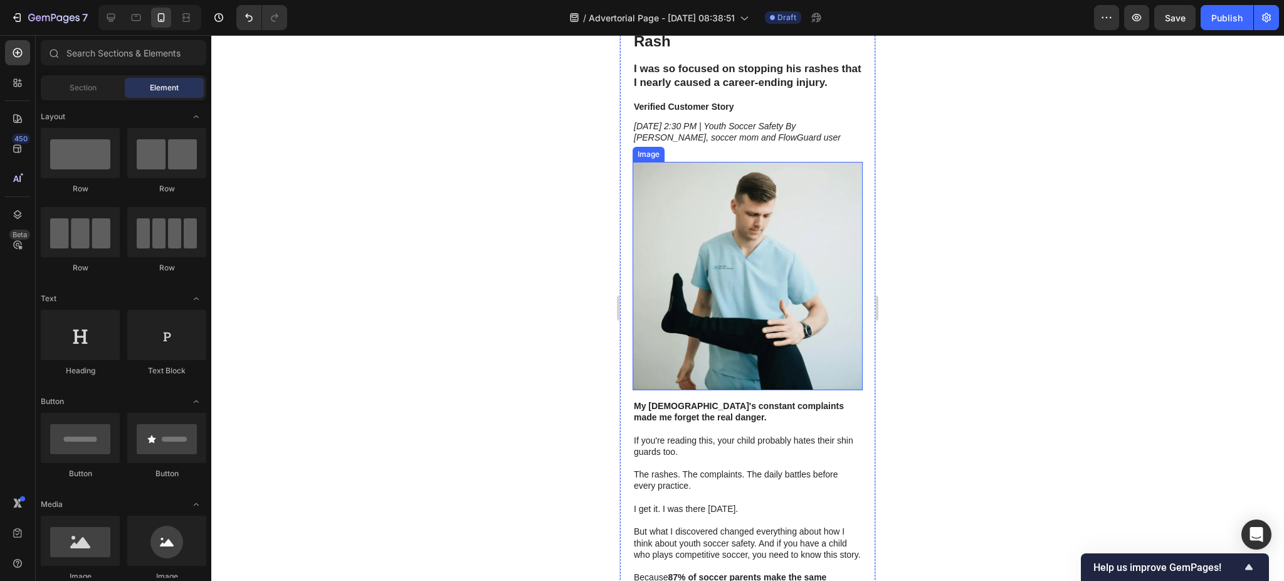
scroll to position [251, 0]
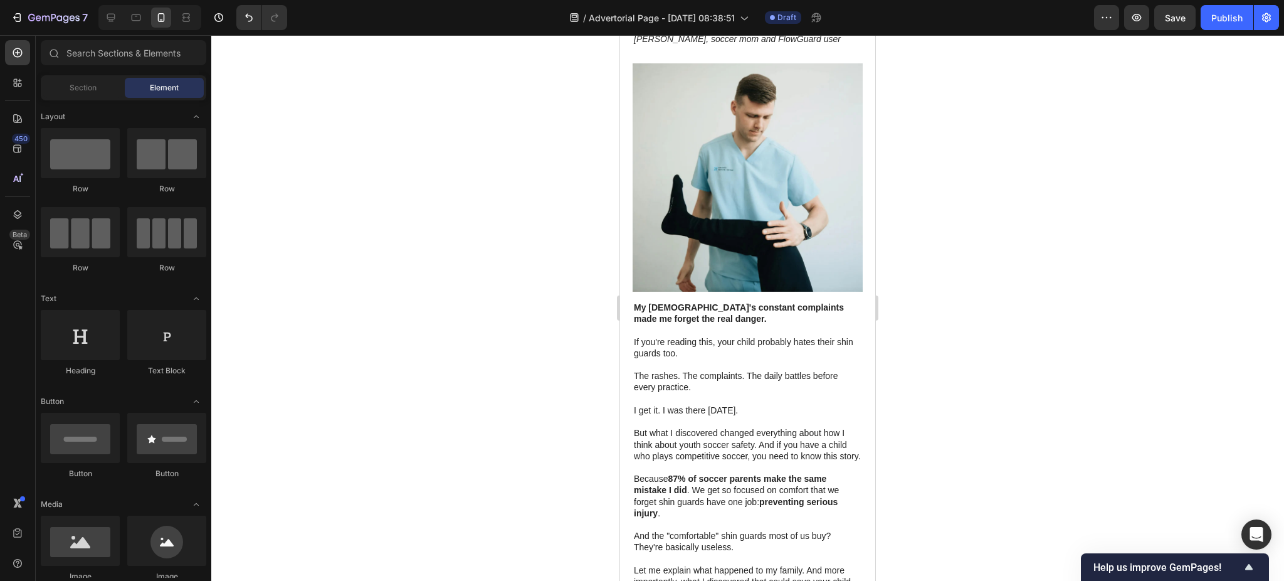
drag, startPoint x: 919, startPoint y: 147, endPoint x: 905, endPoint y: 125, distance: 25.7
click at [916, 102] on div at bounding box center [747, 308] width 1073 height 546
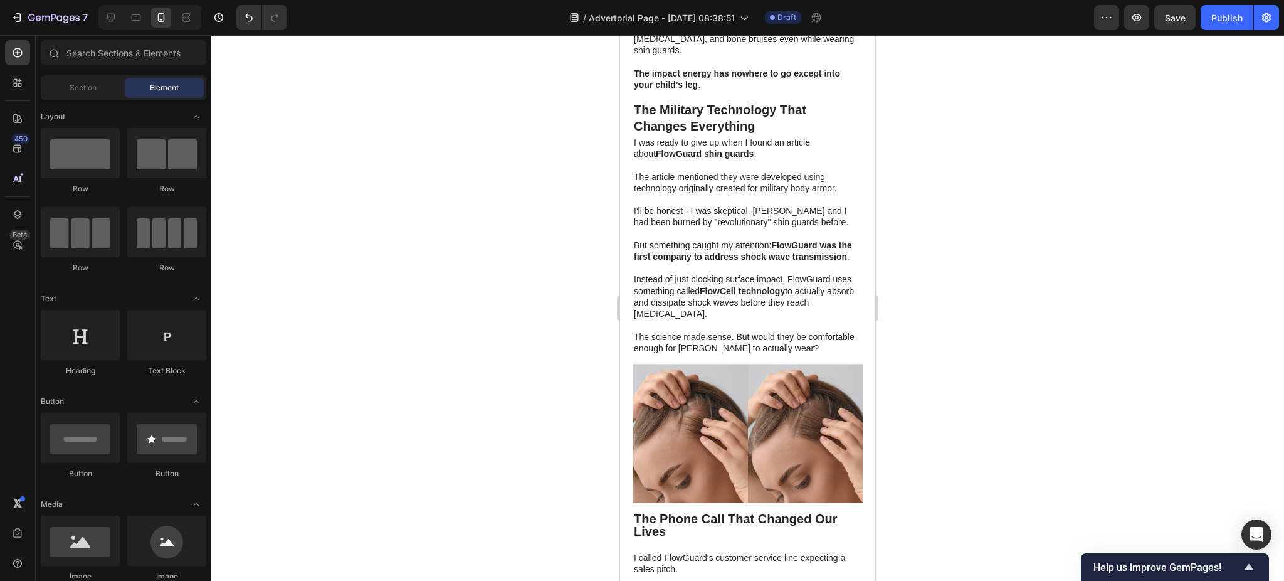
scroll to position [2843, 0]
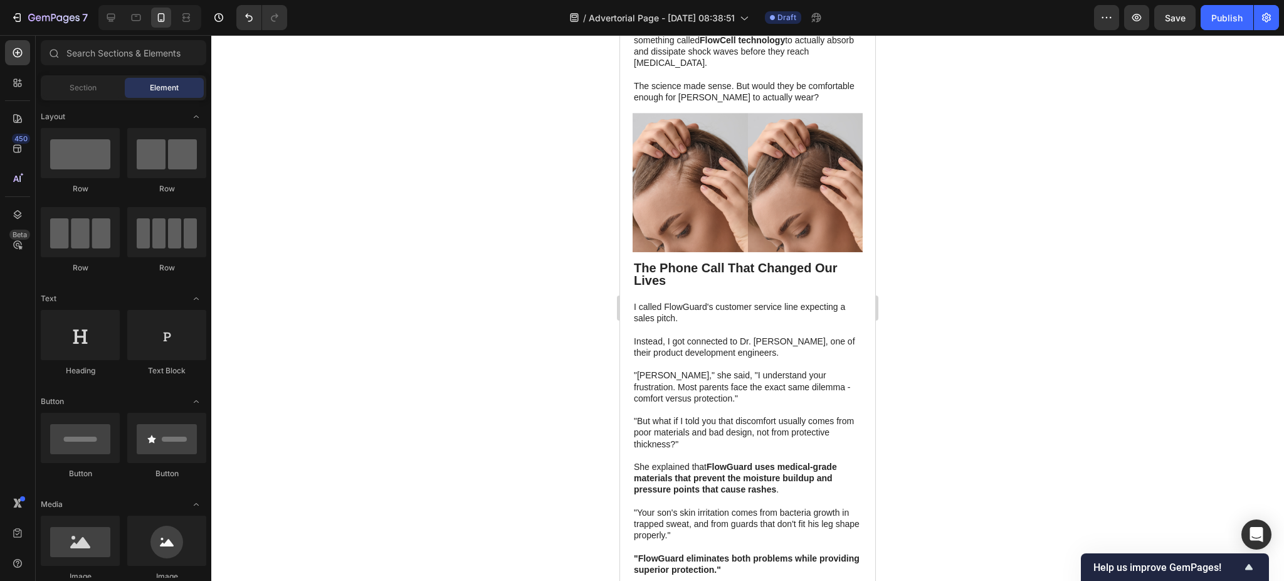
drag, startPoint x: 925, startPoint y: 119, endPoint x: 921, endPoint y: 97, distance: 22.9
click at [926, 93] on div at bounding box center [747, 308] width 1073 height 546
click at [707, 177] on img at bounding box center [690, 182] width 115 height 139
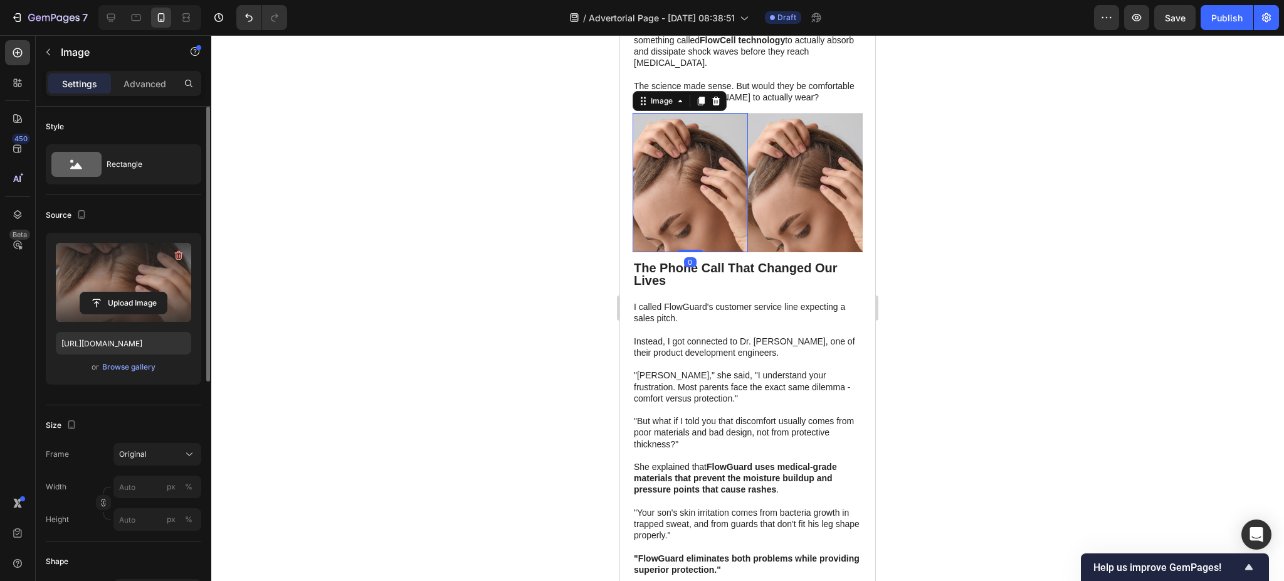
click at [107, 262] on label at bounding box center [123, 282] width 135 height 79
click at [107, 292] on input "file" at bounding box center [123, 302] width 87 height 21
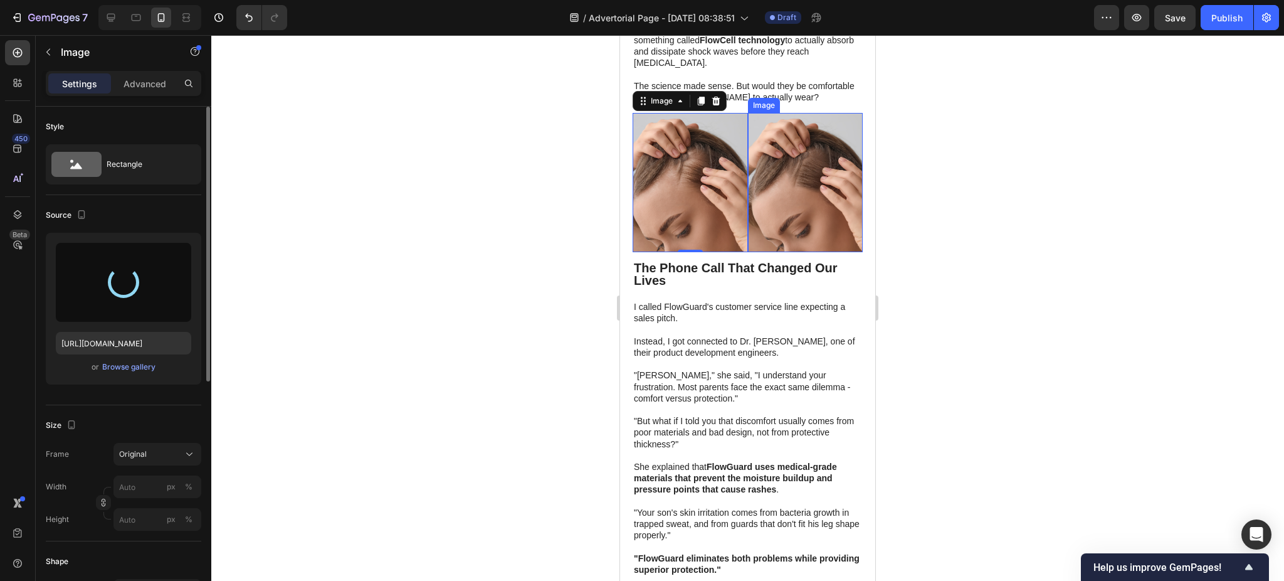
type input "https://cdn.shopify.com/s/files/1/0906/5355/7117/files/gempages_563056465019929…"
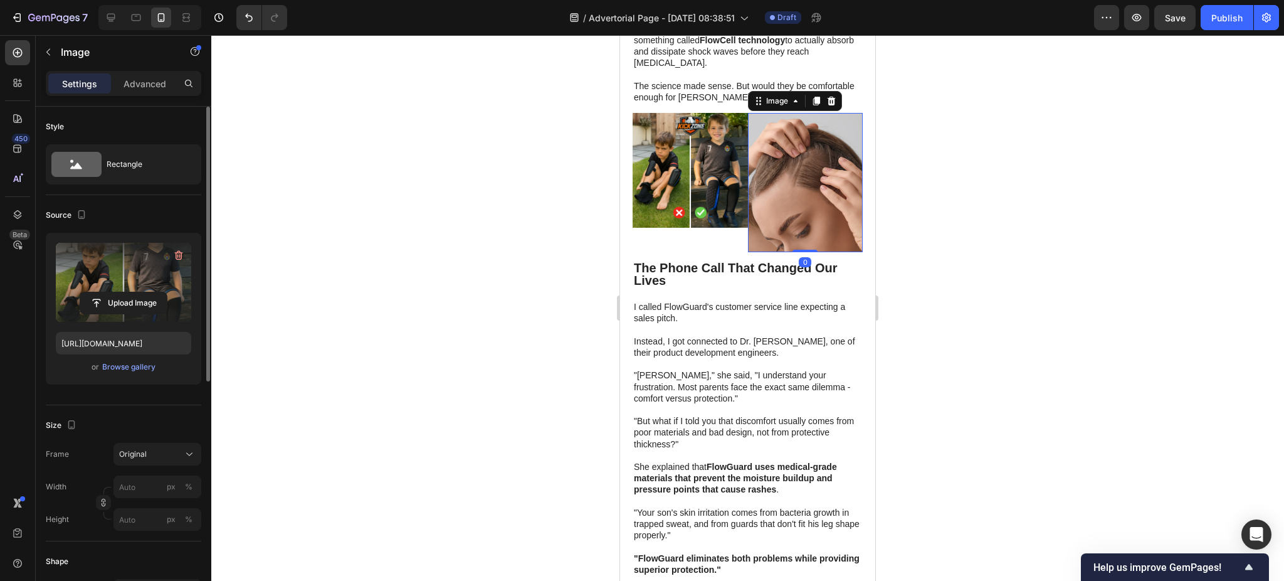
click at [793, 174] on img at bounding box center [805, 182] width 115 height 139
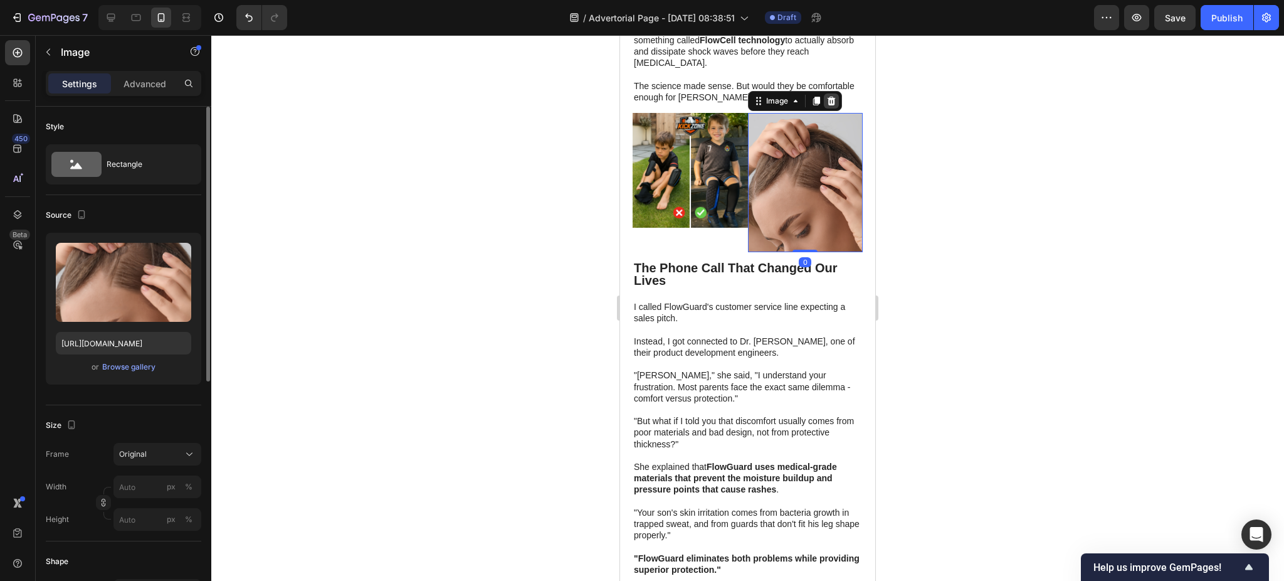
click at [828, 99] on icon at bounding box center [832, 101] width 10 height 10
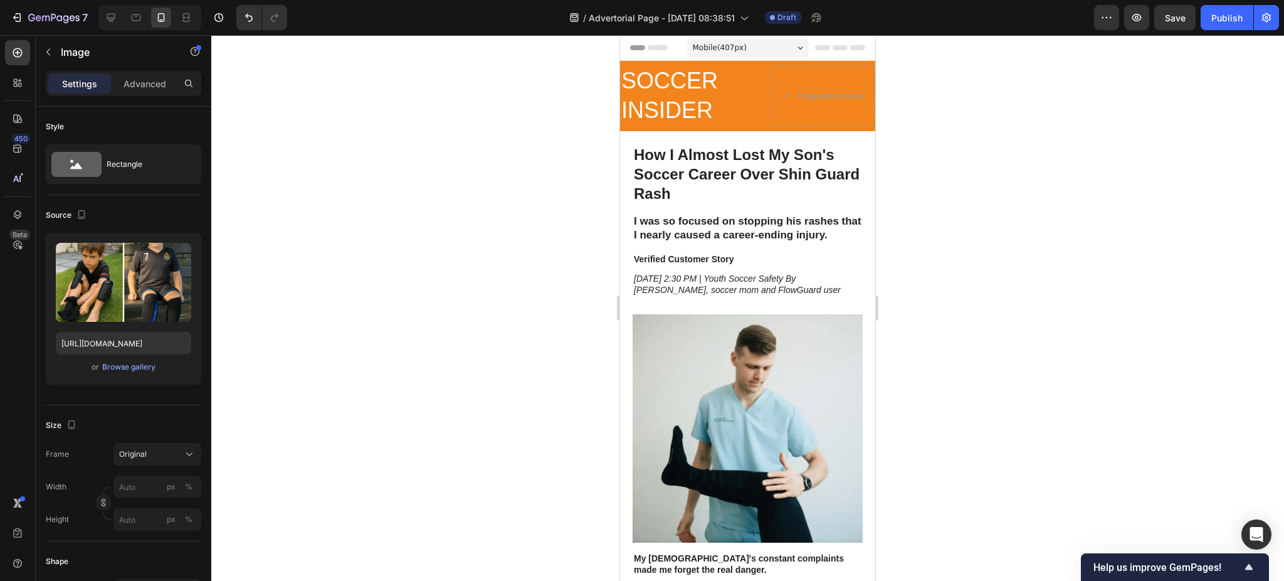
scroll to position [2843, 0]
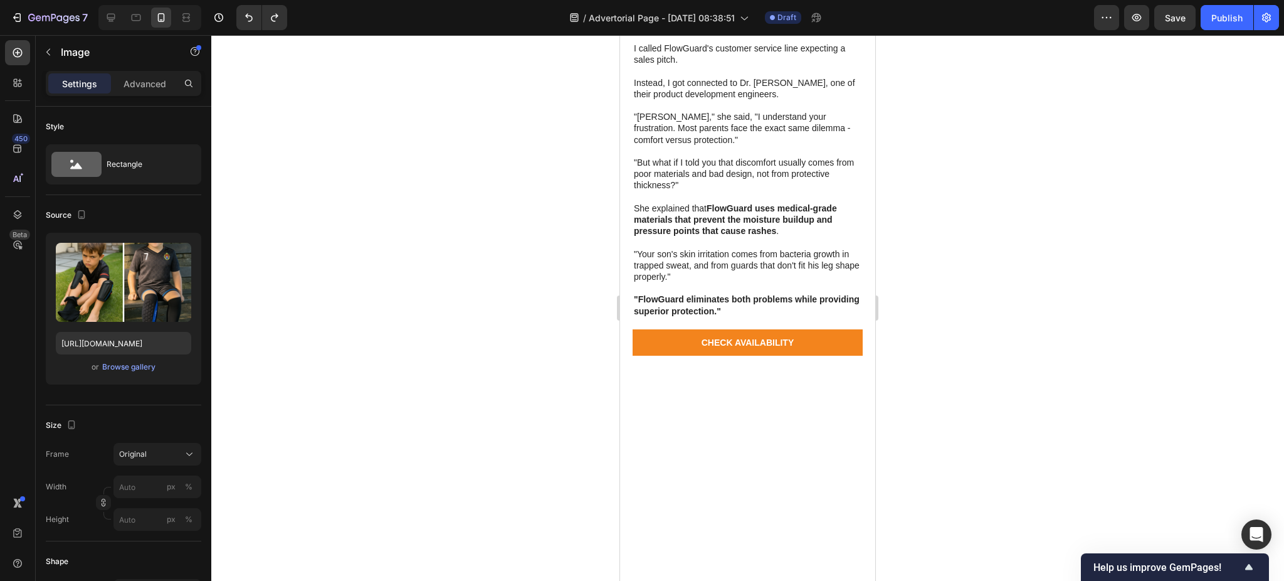
click at [964, 162] on div at bounding box center [747, 308] width 1073 height 546
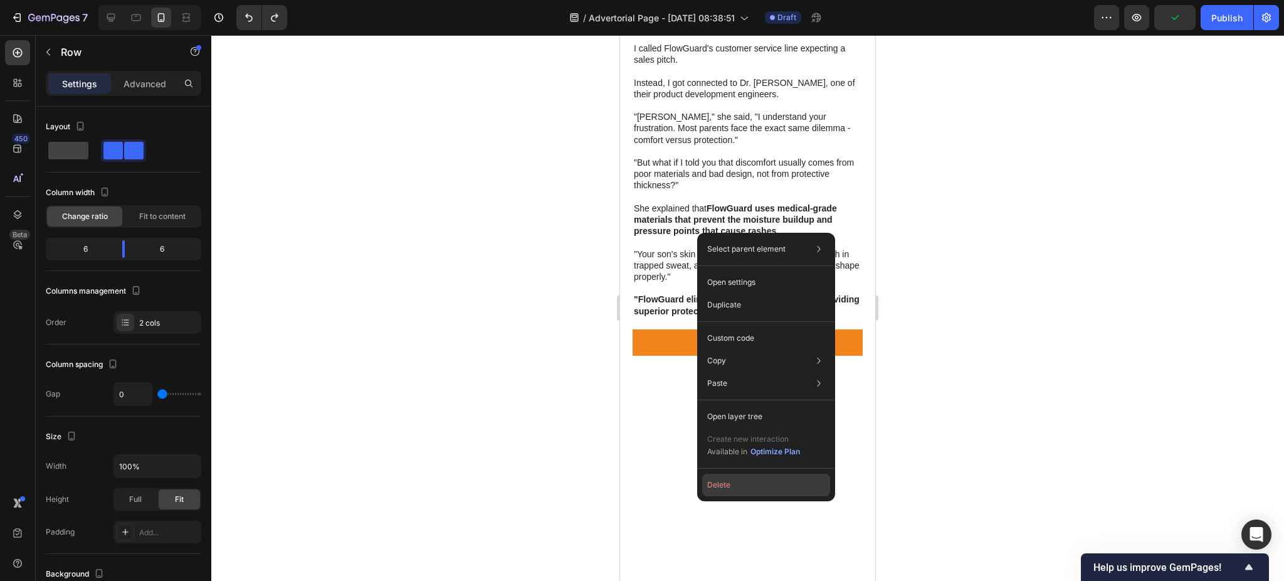
click at [716, 489] on button "Delete" at bounding box center [766, 484] width 128 height 23
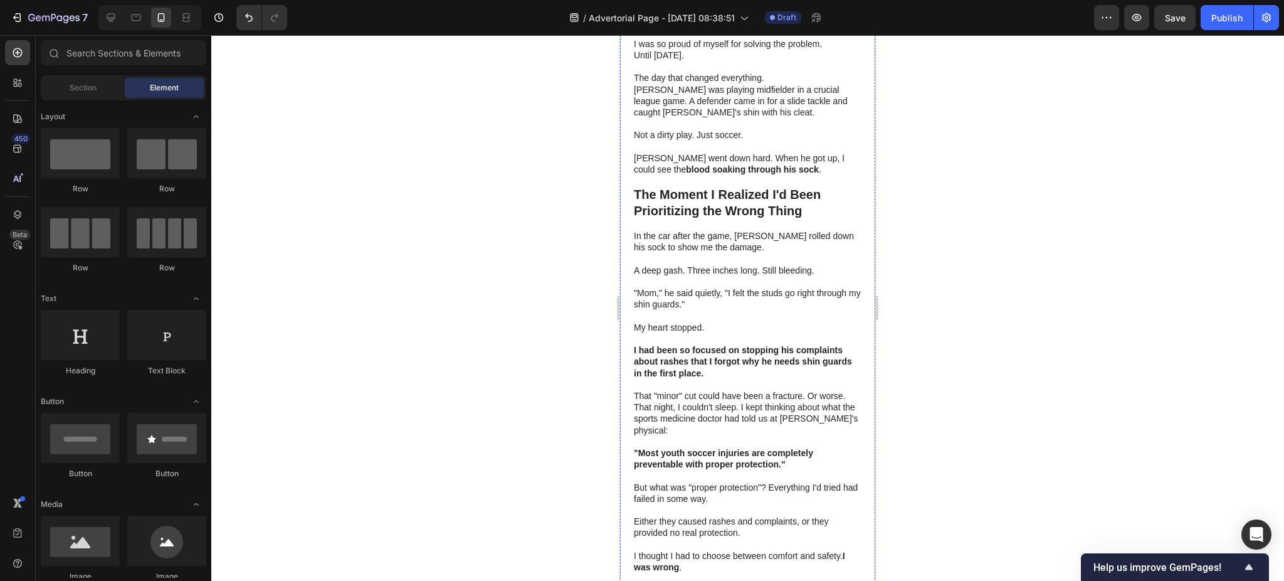
scroll to position [1505, 0]
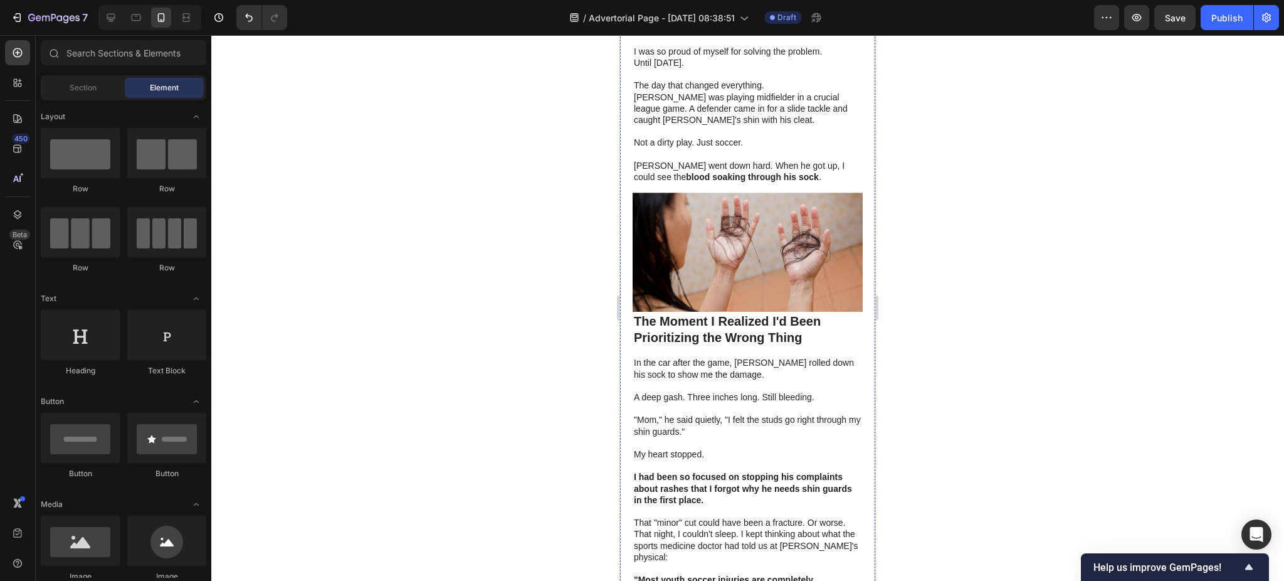
click at [755, 225] on img at bounding box center [748, 252] width 230 height 119
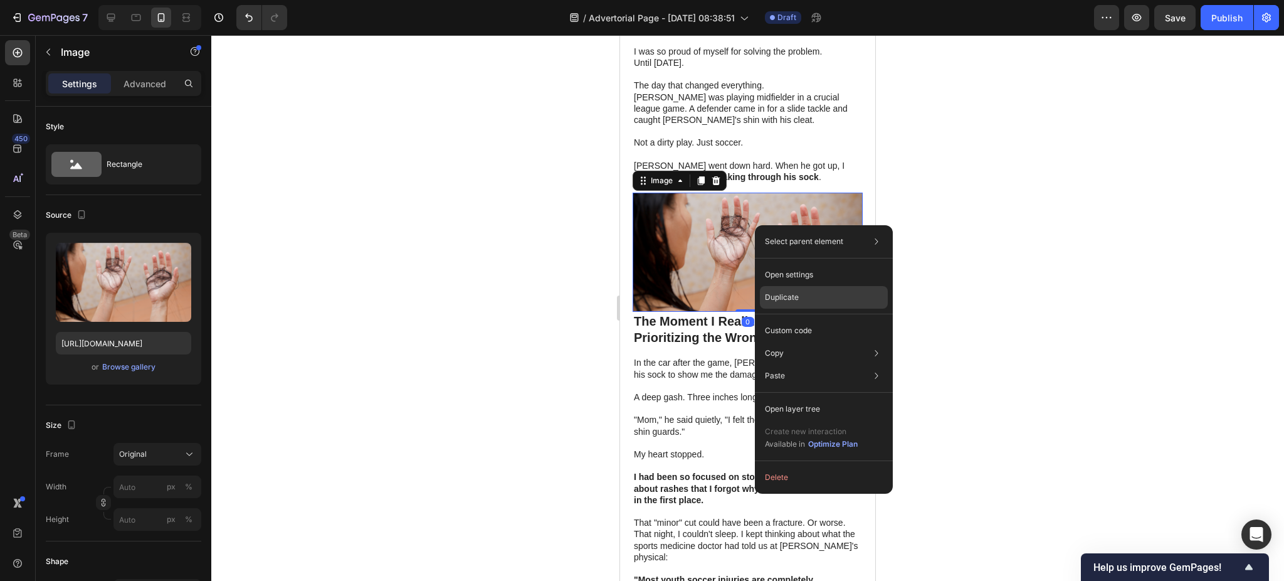
click at [775, 292] on p "Duplicate" at bounding box center [782, 297] width 34 height 11
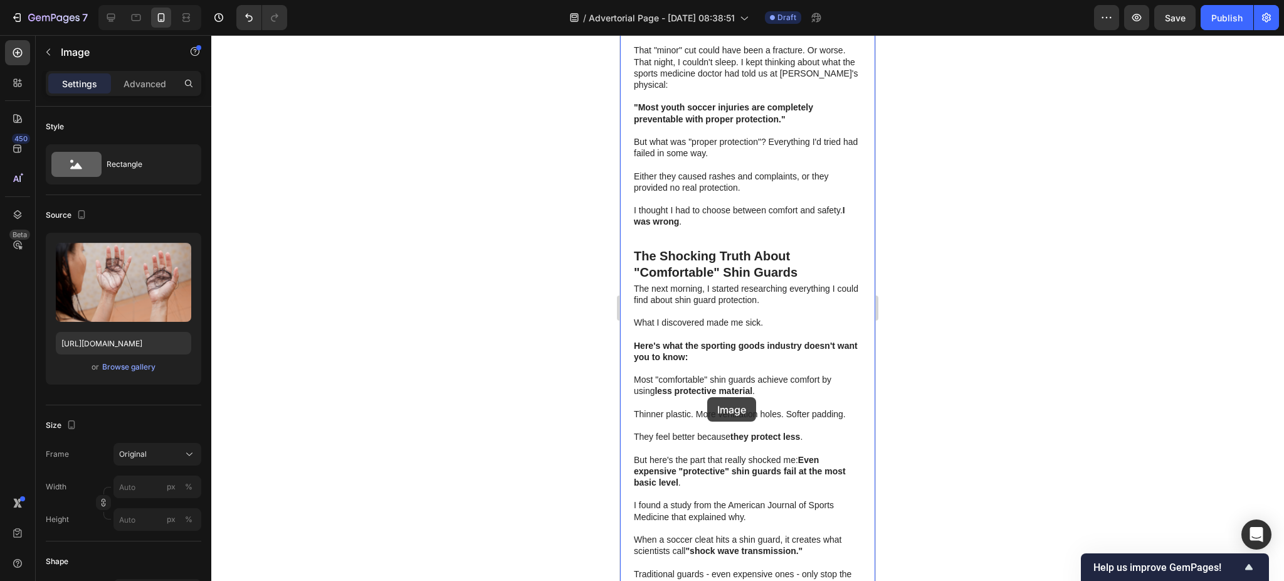
scroll to position [2007, 0]
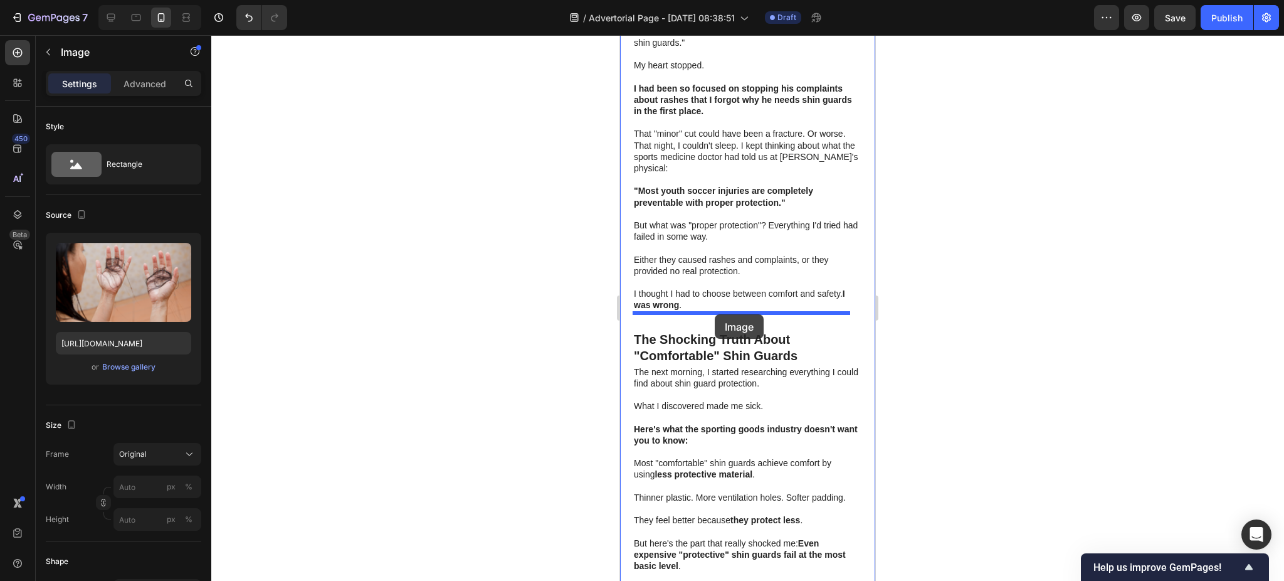
drag, startPoint x: 744, startPoint y: 339, endPoint x: 715, endPoint y: 314, distance: 38.3
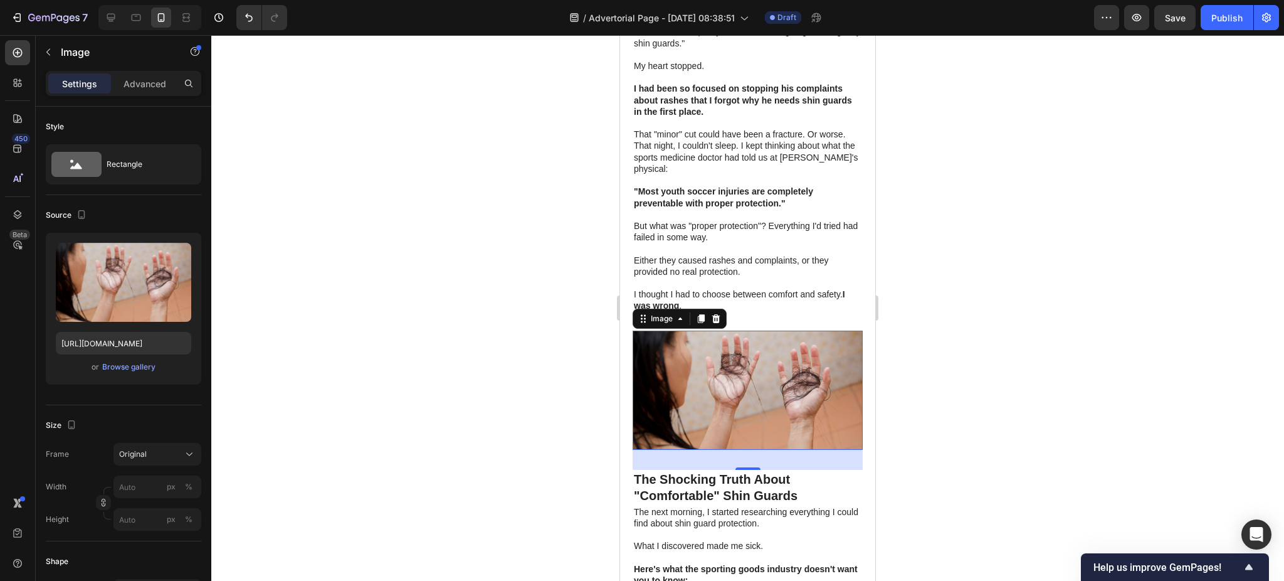
click at [755, 344] on img at bounding box center [748, 390] width 230 height 119
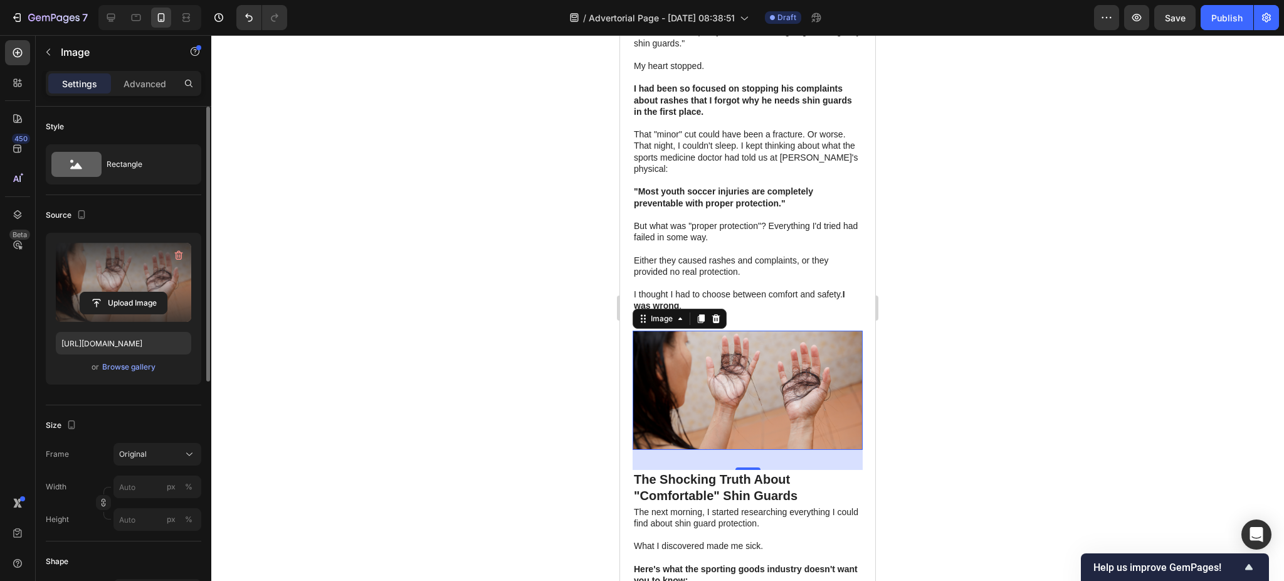
click at [134, 264] on label at bounding box center [123, 282] width 135 height 79
click at [134, 292] on input "file" at bounding box center [123, 302] width 87 height 21
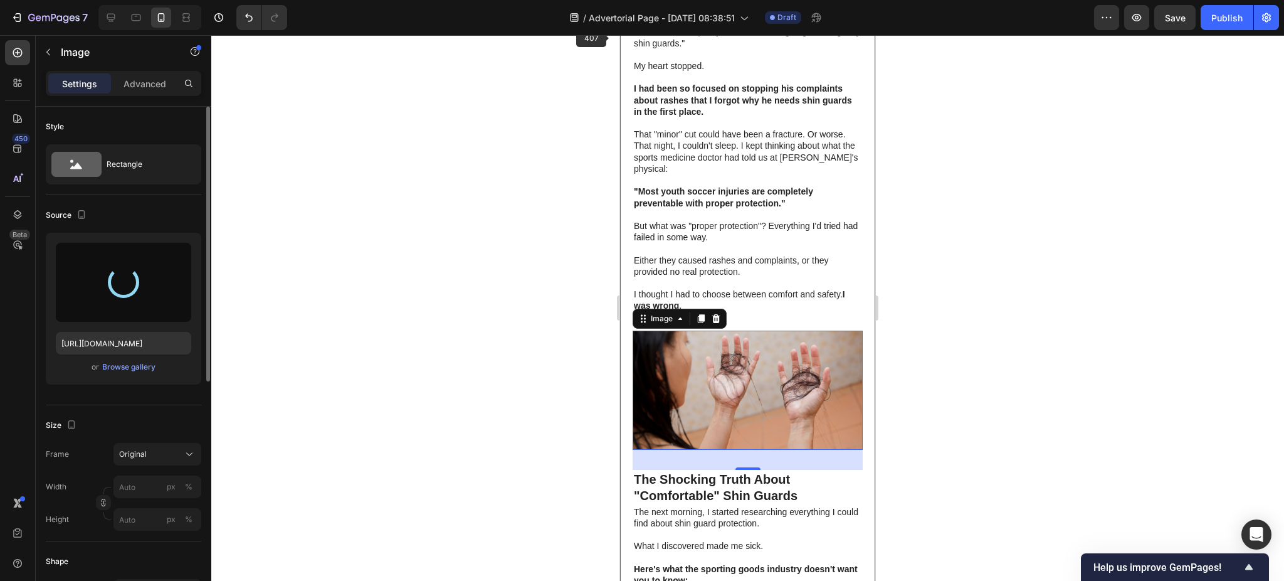
type input "https://cdn.shopify.com/s/files/1/0906/5355/7117/files/gempages_563056465019929…"
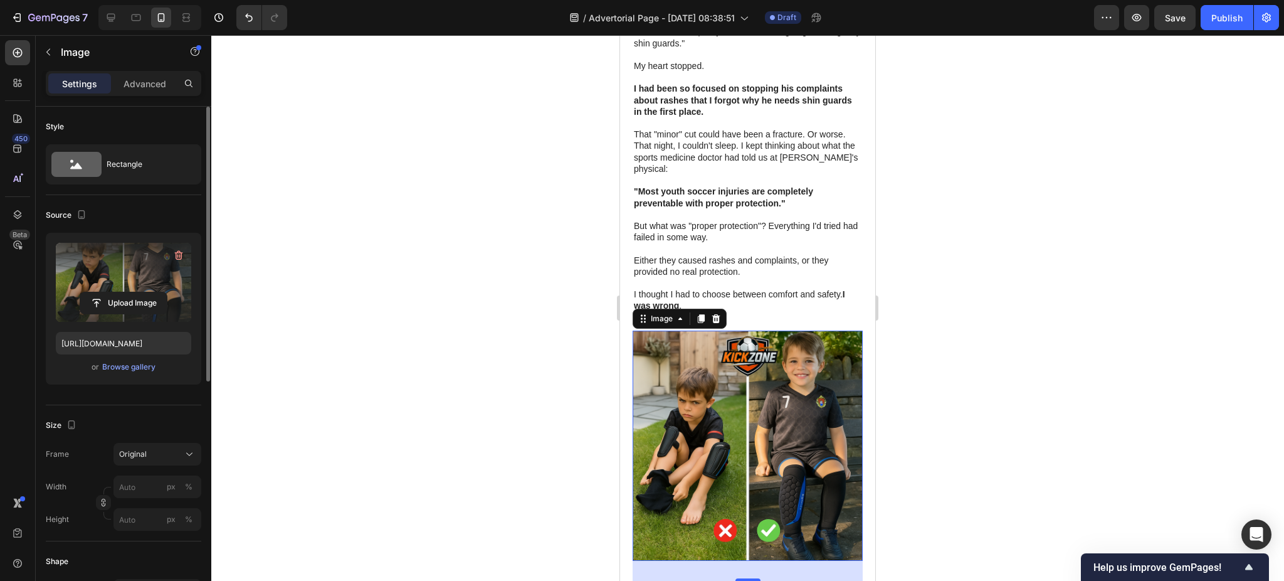
click at [971, 241] on div at bounding box center [747, 308] width 1073 height 546
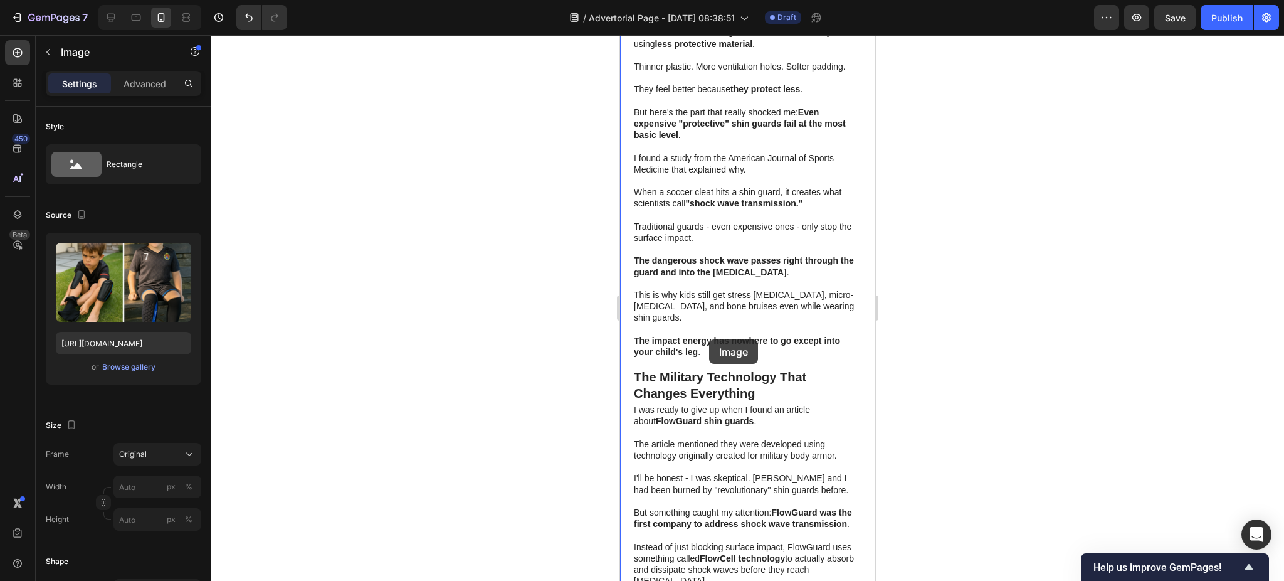
scroll to position [2813, 0]
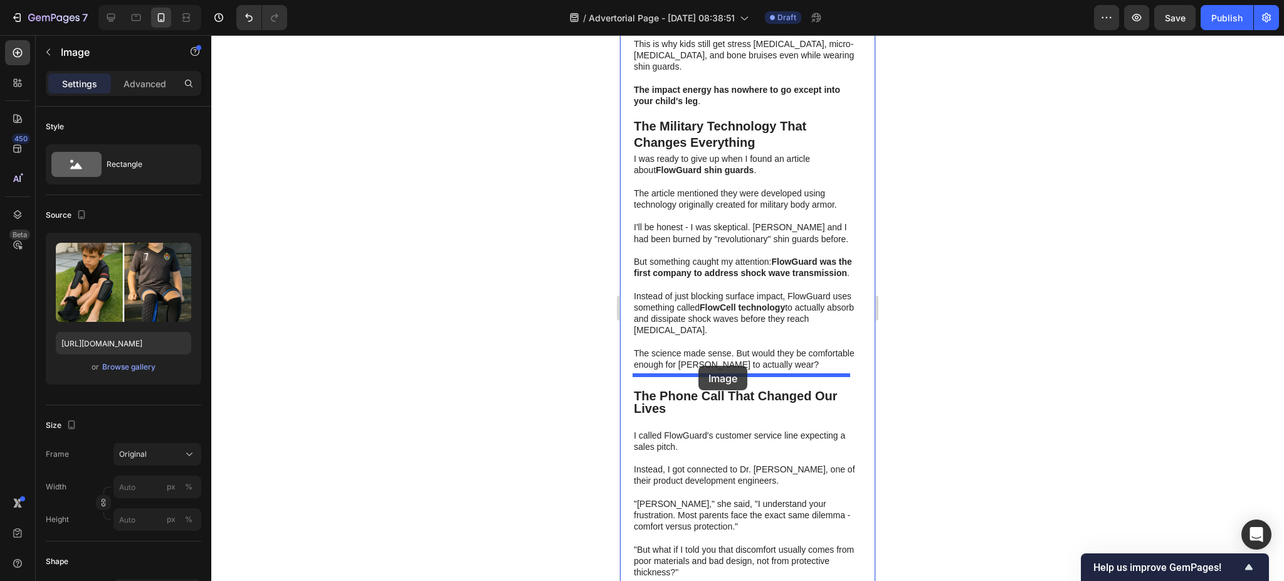
drag, startPoint x: 743, startPoint y: 176, endPoint x: 699, endPoint y: 366, distance: 194.6
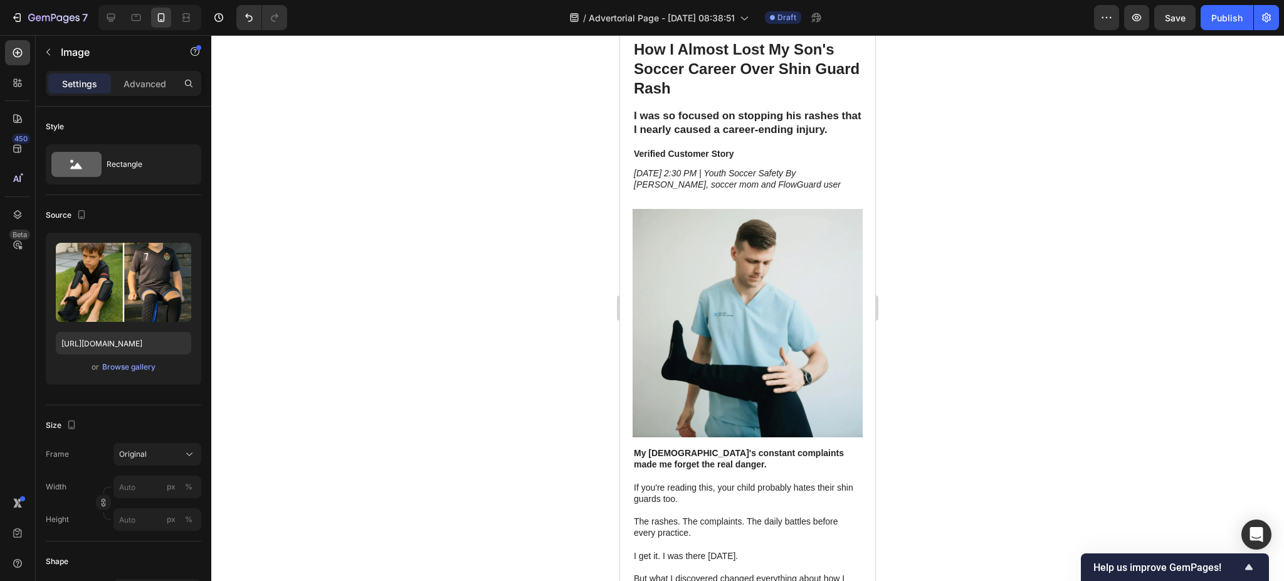
scroll to position [0, 0]
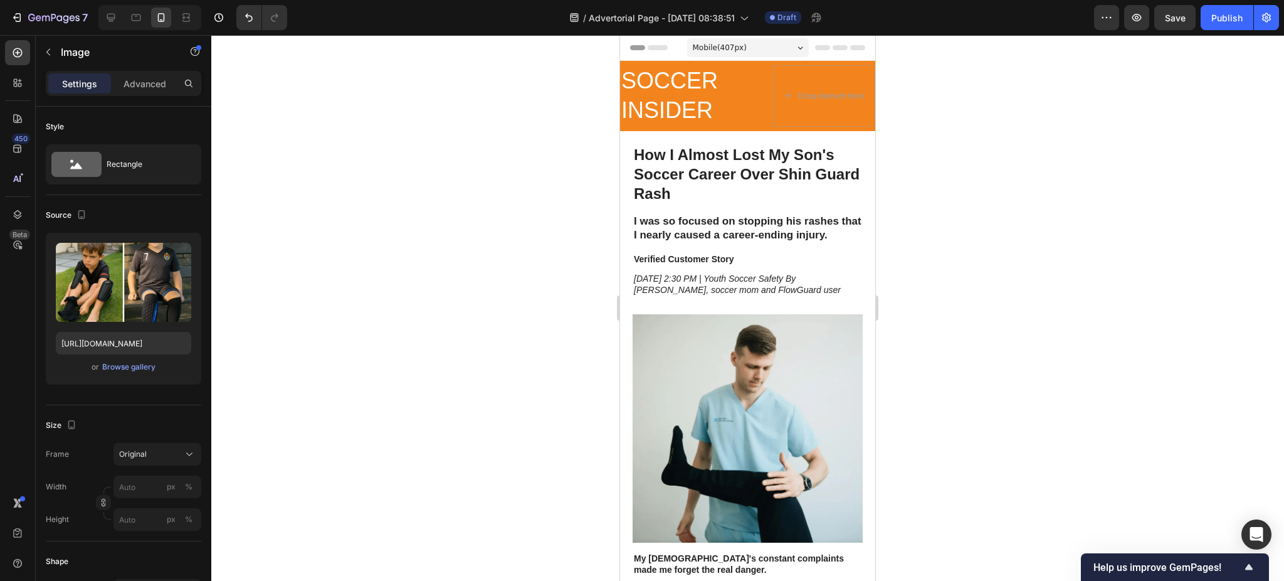
drag, startPoint x: 917, startPoint y: 154, endPoint x: 886, endPoint y: 120, distance: 45.7
click at [907, 103] on div at bounding box center [747, 308] width 1073 height 546
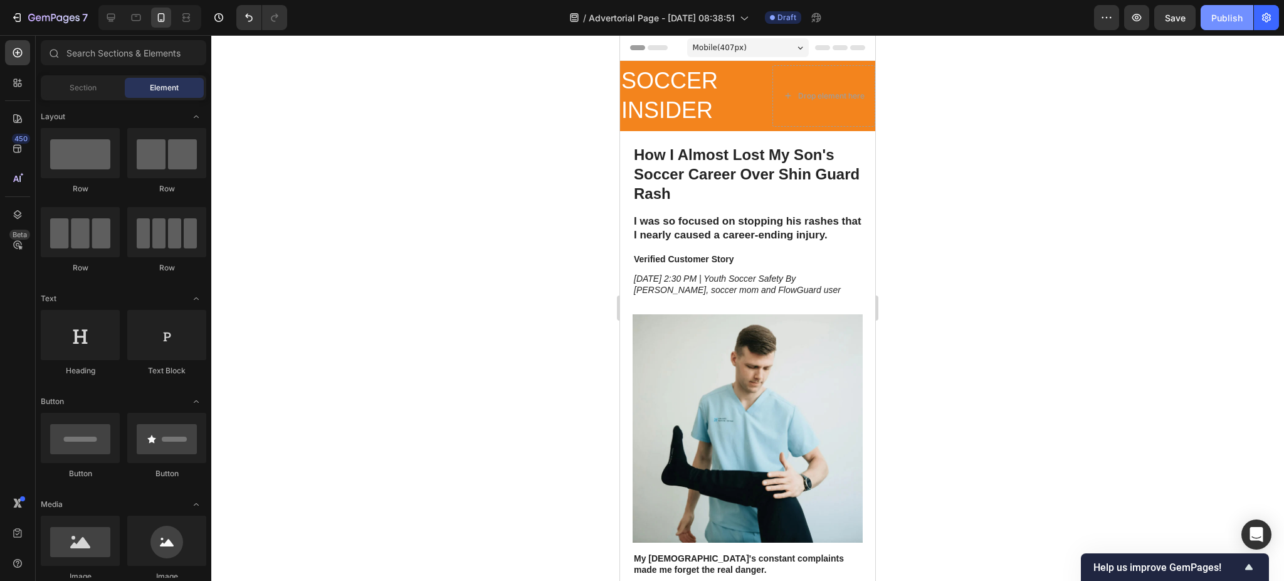
click at [1217, 21] on div "Publish" at bounding box center [1227, 17] width 31 height 13
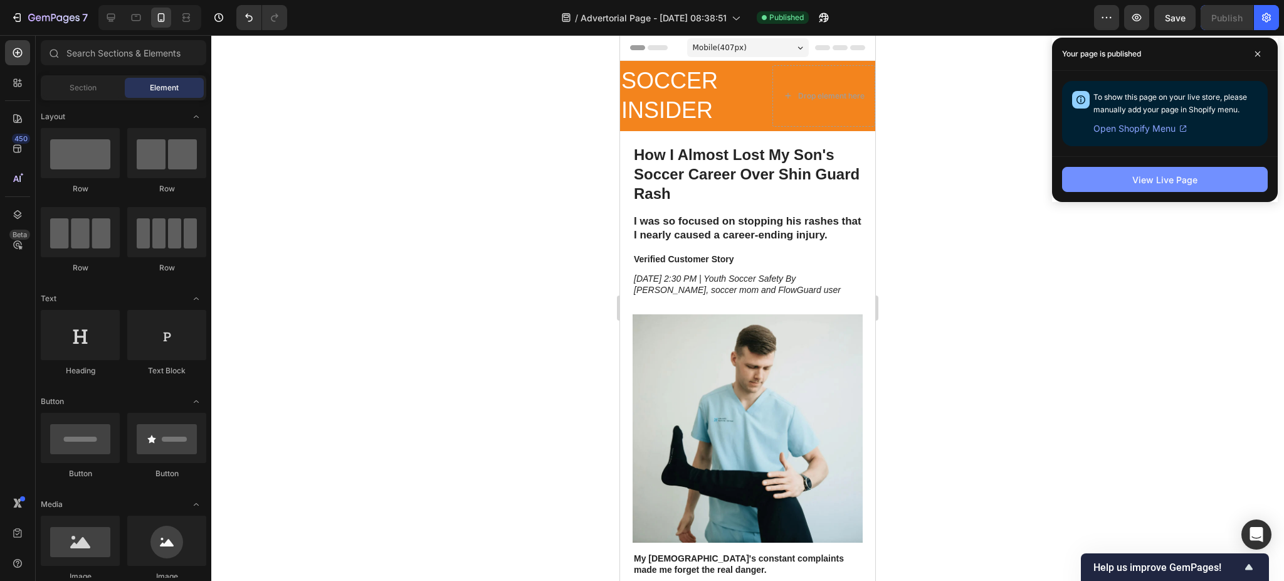
click at [1133, 184] on div "View Live Page" at bounding box center [1165, 179] width 65 height 13
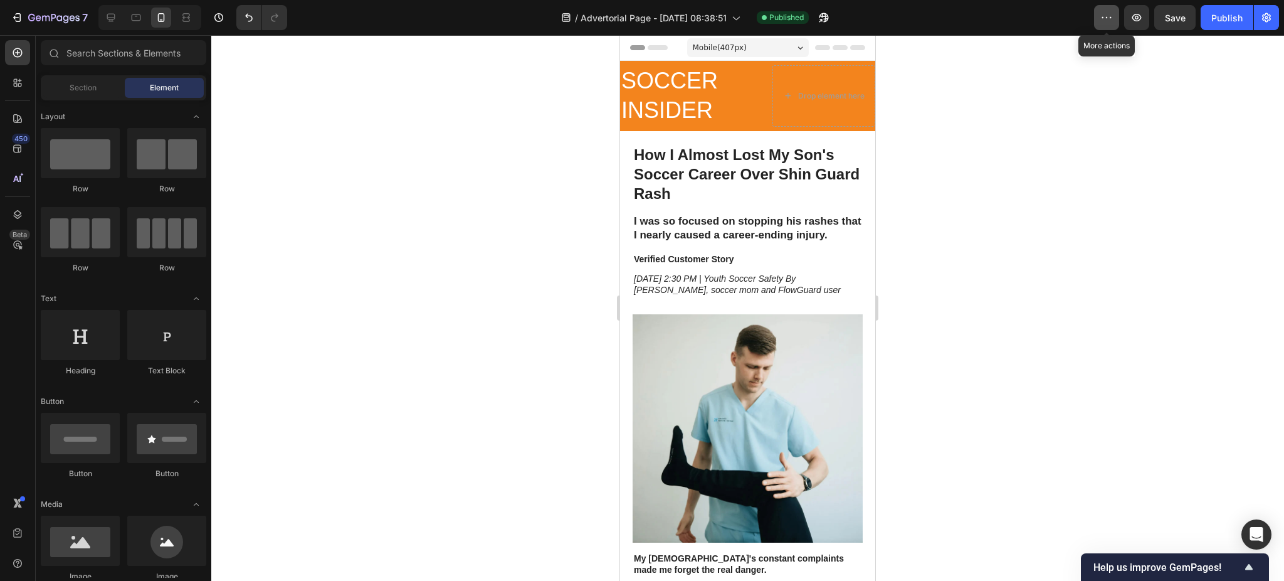
click at [1101, 14] on icon "button" at bounding box center [1107, 17] width 13 height 13
click at [1272, 16] on icon "button" at bounding box center [1267, 17] width 13 height 13
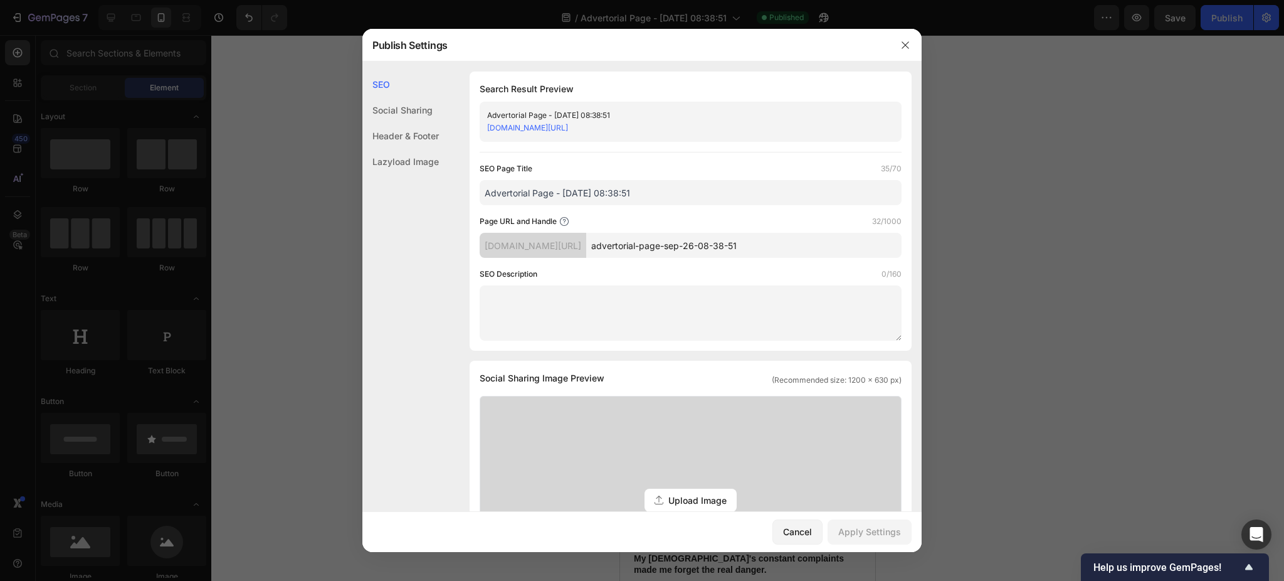
click at [673, 191] on input "Advertorial Page - [DATE] 08:38:51" at bounding box center [691, 192] width 422 height 25
click at [691, 250] on input "advertorial-page-sep-26-08-38-51" at bounding box center [743, 245] width 315 height 25
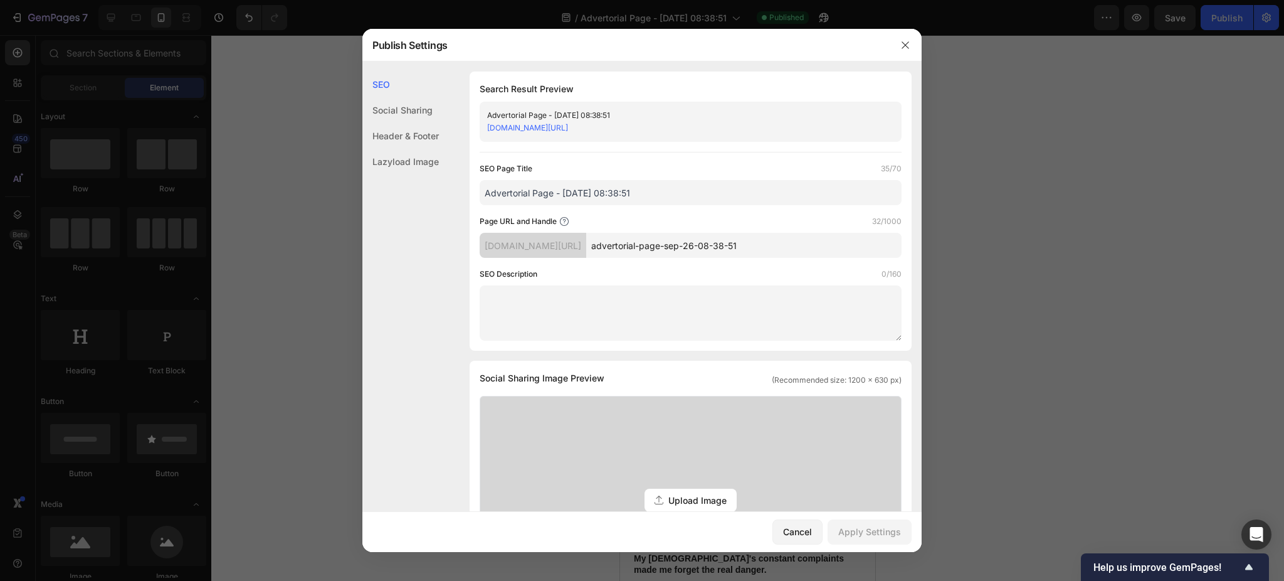
paste input "/shin-guard-rash-wake-up-call-soccer-mom"
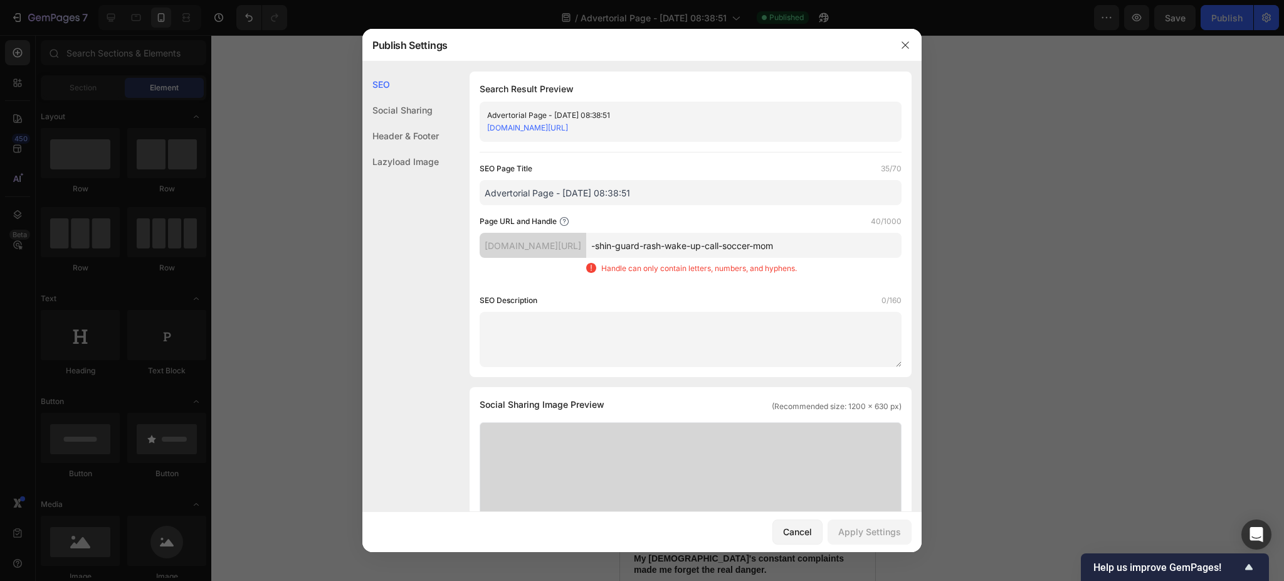
click at [679, 218] on div "Page URL and Handle 40/1000" at bounding box center [691, 221] width 422 height 13
click at [651, 214] on div "SEO Page Title 35/70 Advertorial Page - Sep 26, 08:38:51 Page URL and Handle 40…" at bounding box center [691, 264] width 422 height 204
click at [640, 246] on input "-shin-guard-rash-wake-up-call-soccer-mom" at bounding box center [743, 245] width 315 height 25
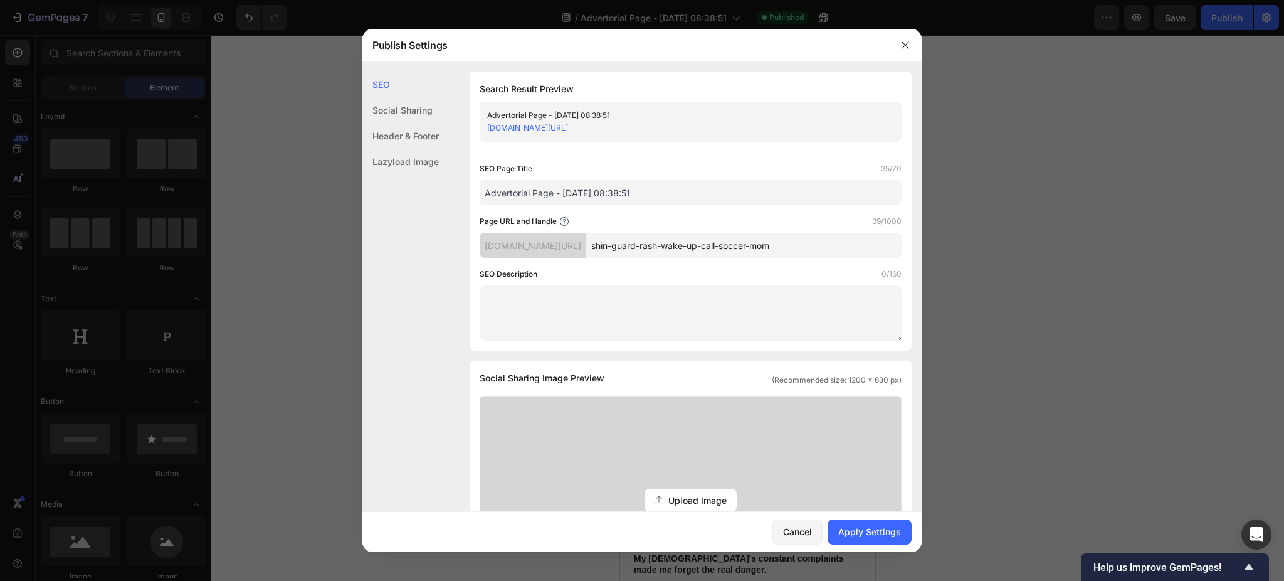
type input "shin-guard-rash-wake-up-call-soccer-mom"
click at [683, 221] on div "Page URL and Handle 39/1000" at bounding box center [691, 221] width 422 height 13
click at [433, 134] on div "Header & Footer" at bounding box center [400, 136] width 77 height 26
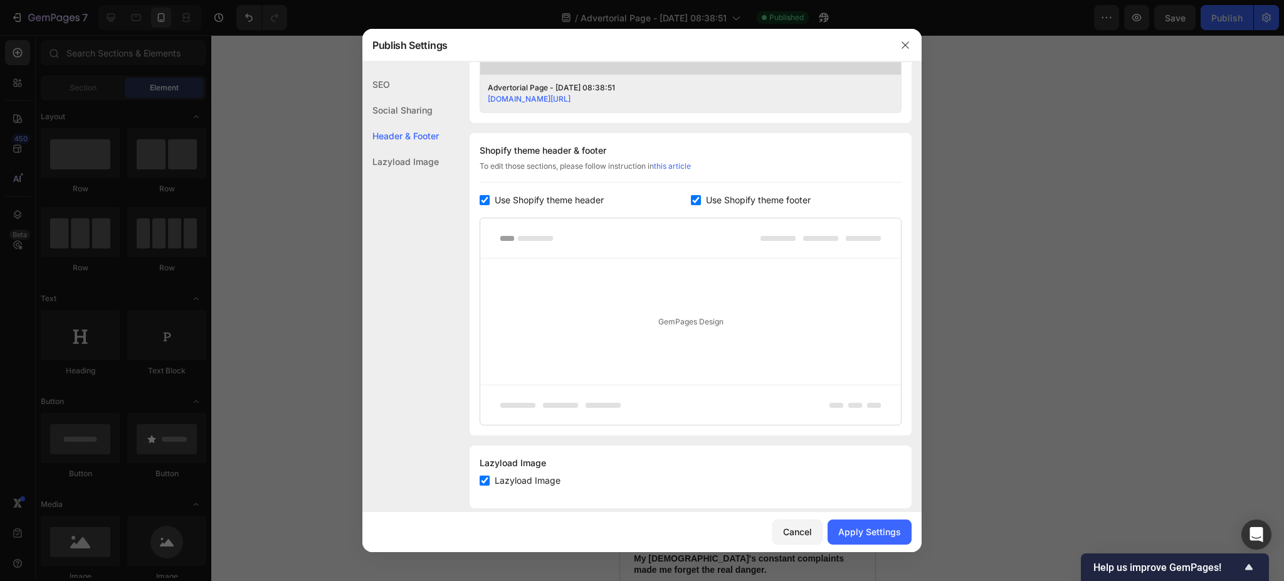
scroll to position [545, 0]
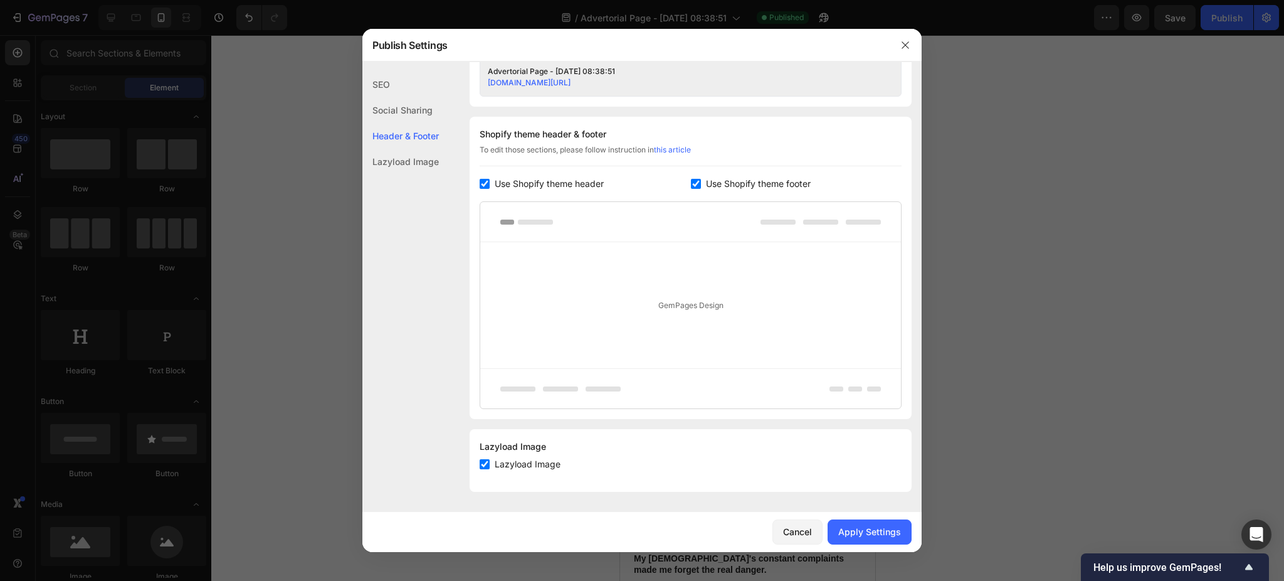
click at [691, 179] on input "checkbox" at bounding box center [696, 184] width 10 height 10
checkbox input "false"
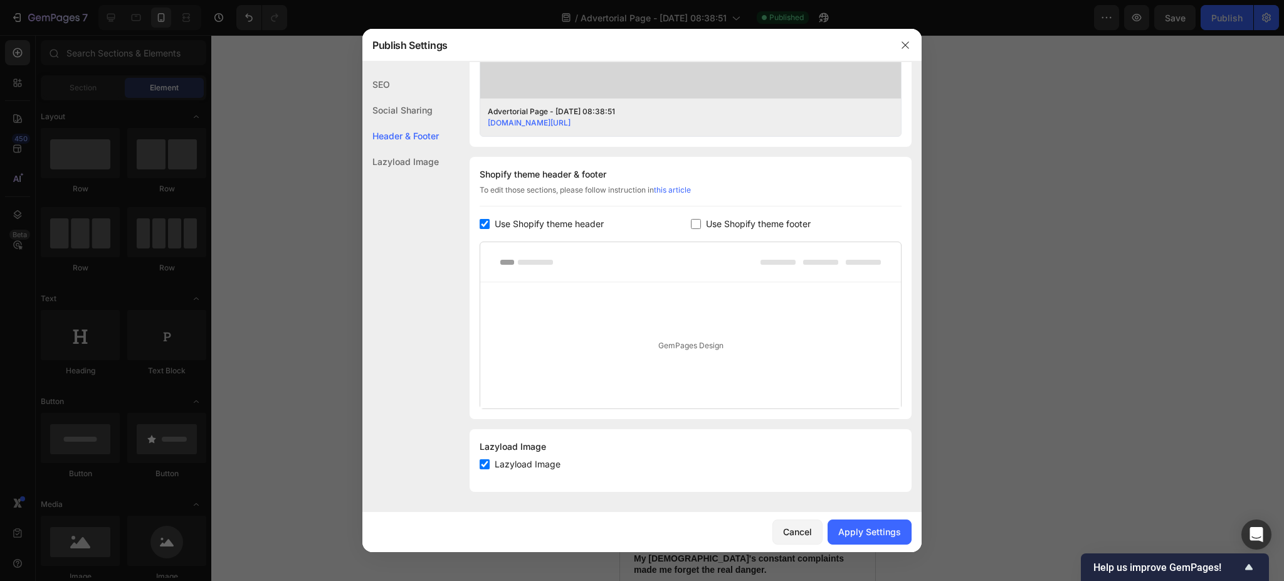
click at [548, 221] on span "Use Shopify theme header" at bounding box center [549, 223] width 109 height 15
checkbox input "false"
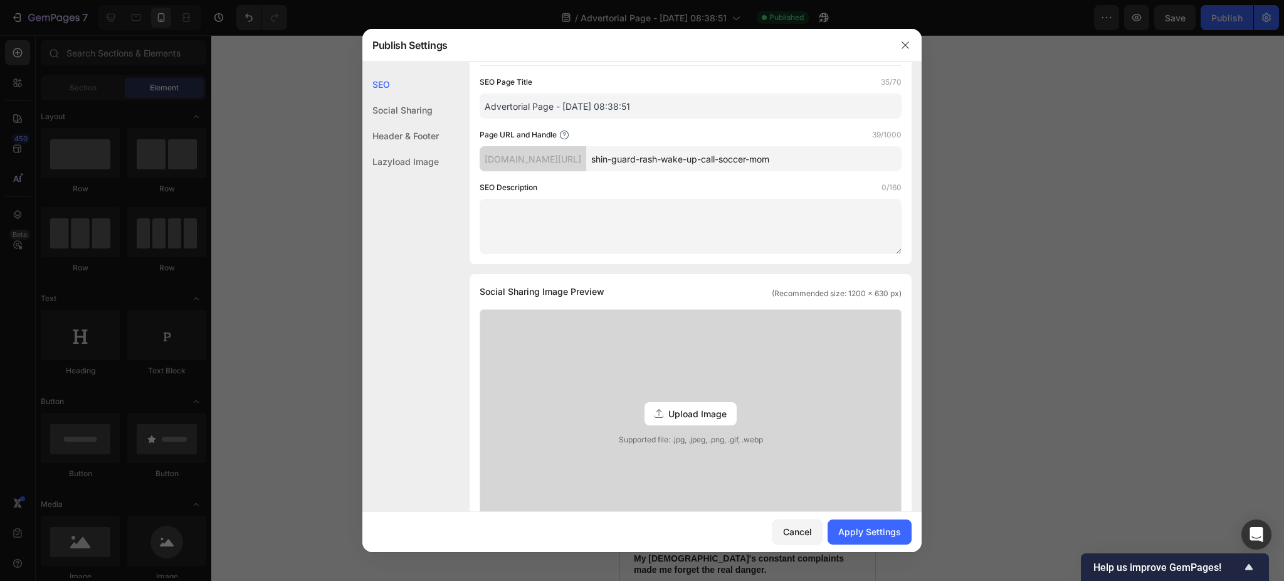
scroll to position [46, 0]
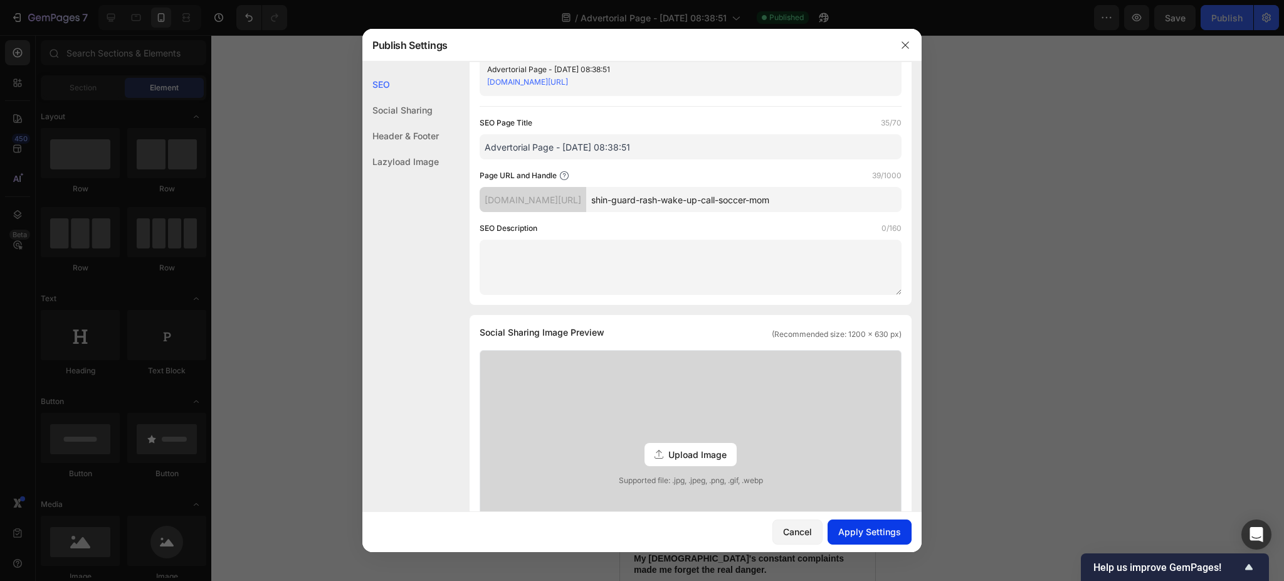
click at [851, 527] on div "Apply Settings" at bounding box center [869, 531] width 63 height 13
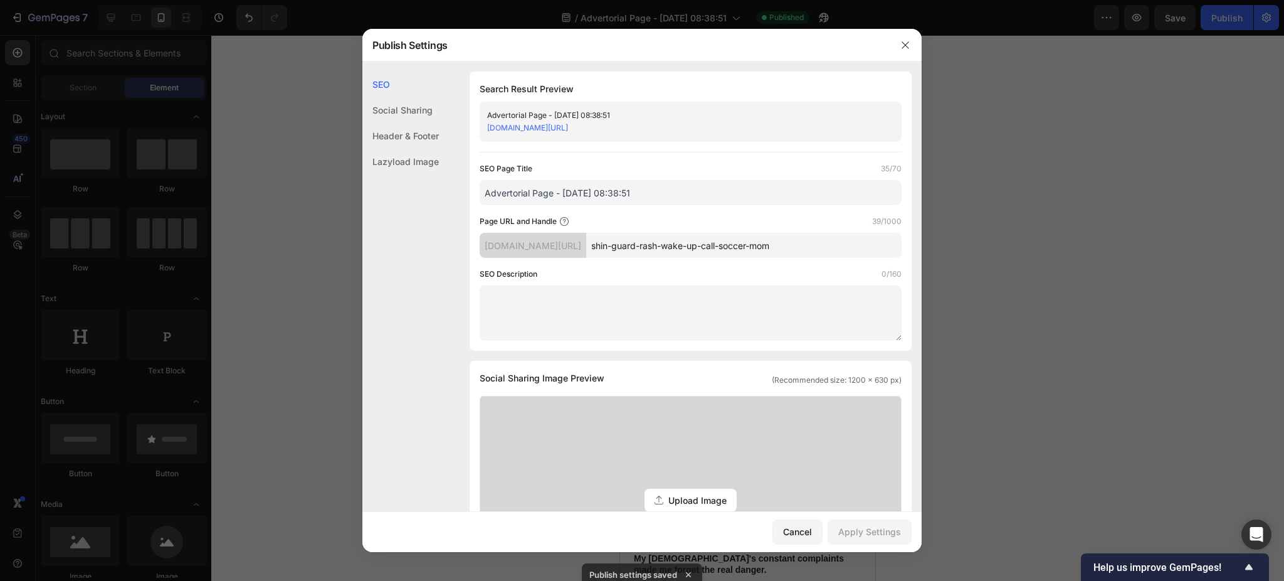
click at [431, 107] on div "Social Sharing" at bounding box center [400, 110] width 77 height 26
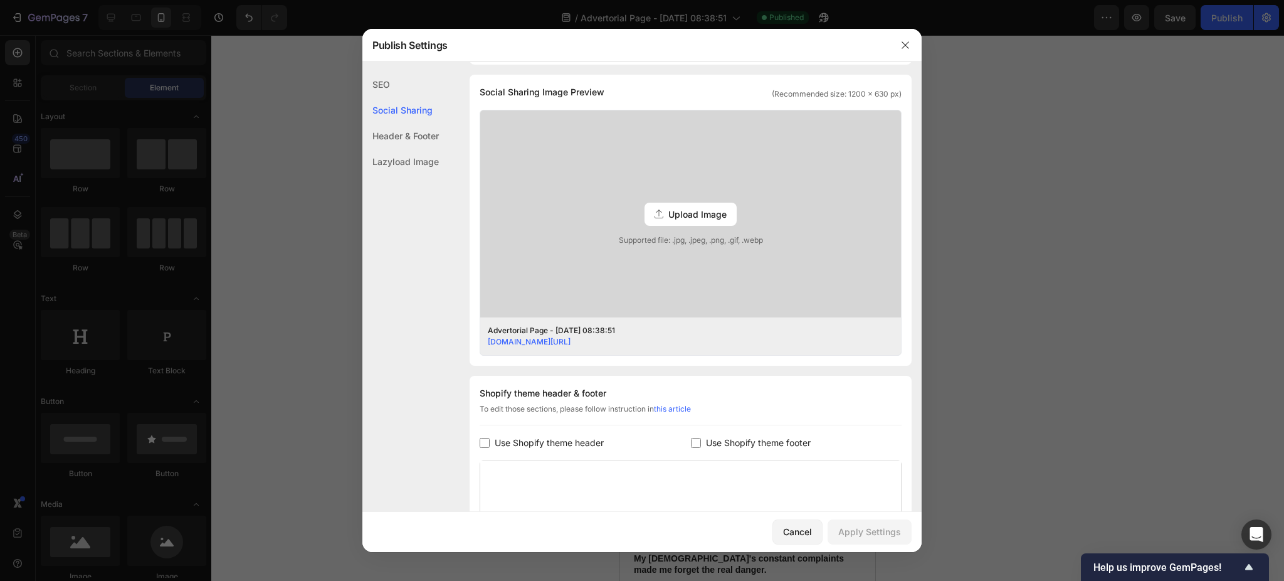
click at [393, 88] on div "SEO" at bounding box center [400, 84] width 77 height 26
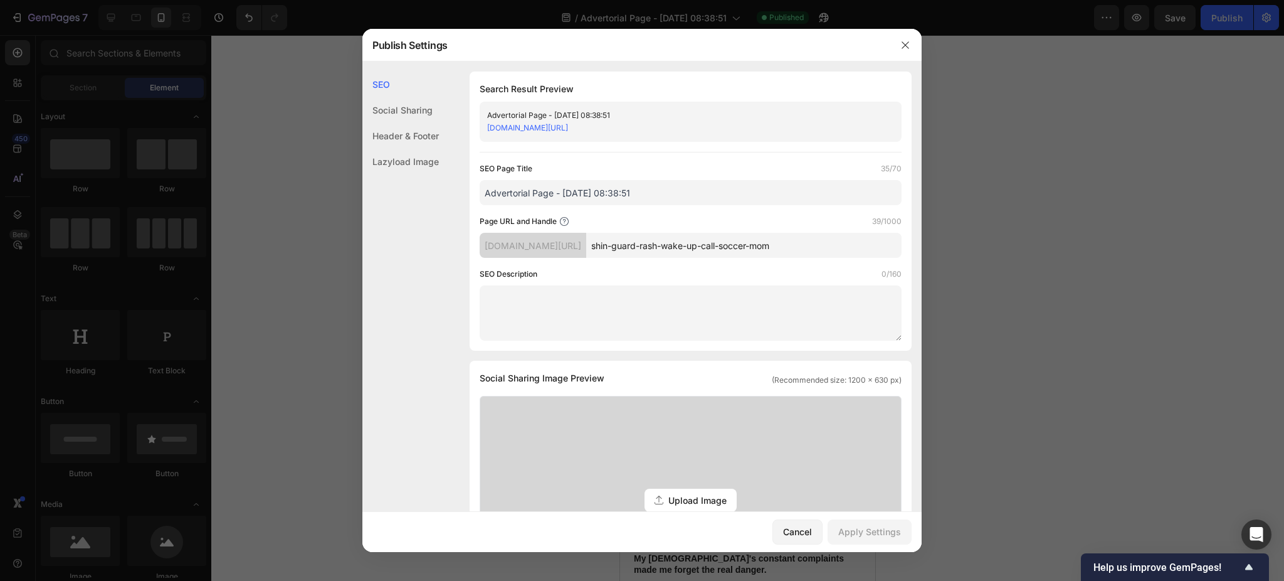
click at [505, 130] on link "j606d8-0d.myshopify.com/pages/shin-guard-rash-wake-up-call-soccer-mom" at bounding box center [527, 127] width 81 height 9
click at [586, 242] on div "j606d8-0d.myshopify.com/pages/" at bounding box center [533, 245] width 107 height 25
drag, startPoint x: 609, startPoint y: 212, endPoint x: 588, endPoint y: 212, distance: 21.3
click at [588, 212] on div "SEO Page Title 35/70 Advertorial Page - Sep 26, 08:38:51 Page URL and Handle 39…" at bounding box center [691, 251] width 422 height 178
click at [565, 220] on icon at bounding box center [564, 221] width 10 height 10
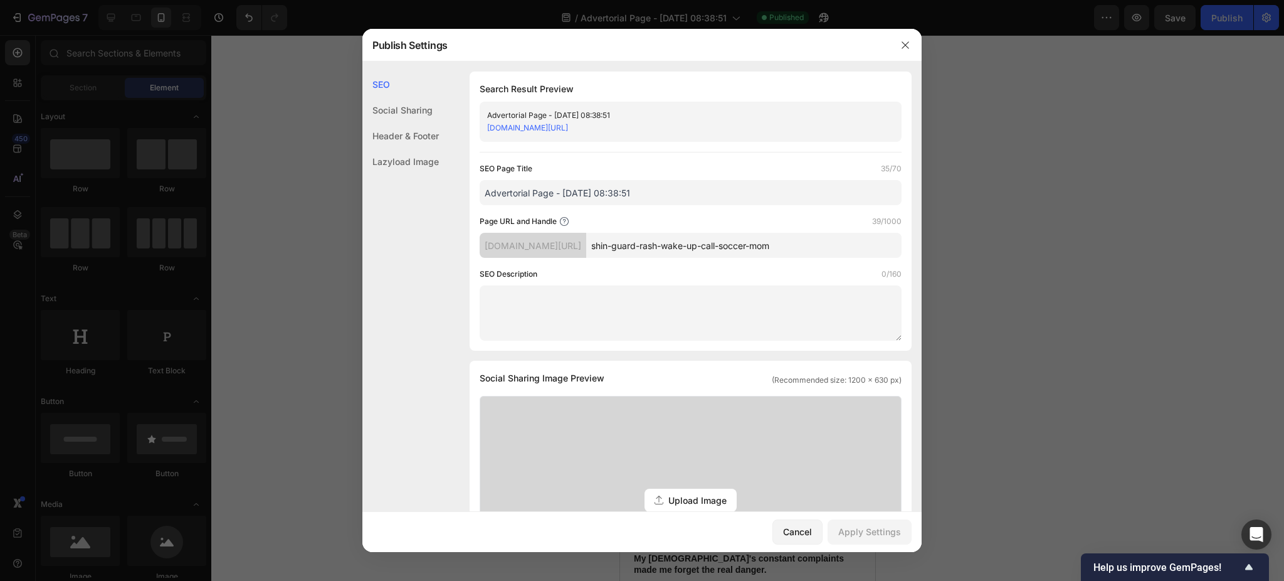
click at [417, 138] on div "Header & Footer" at bounding box center [400, 136] width 77 height 26
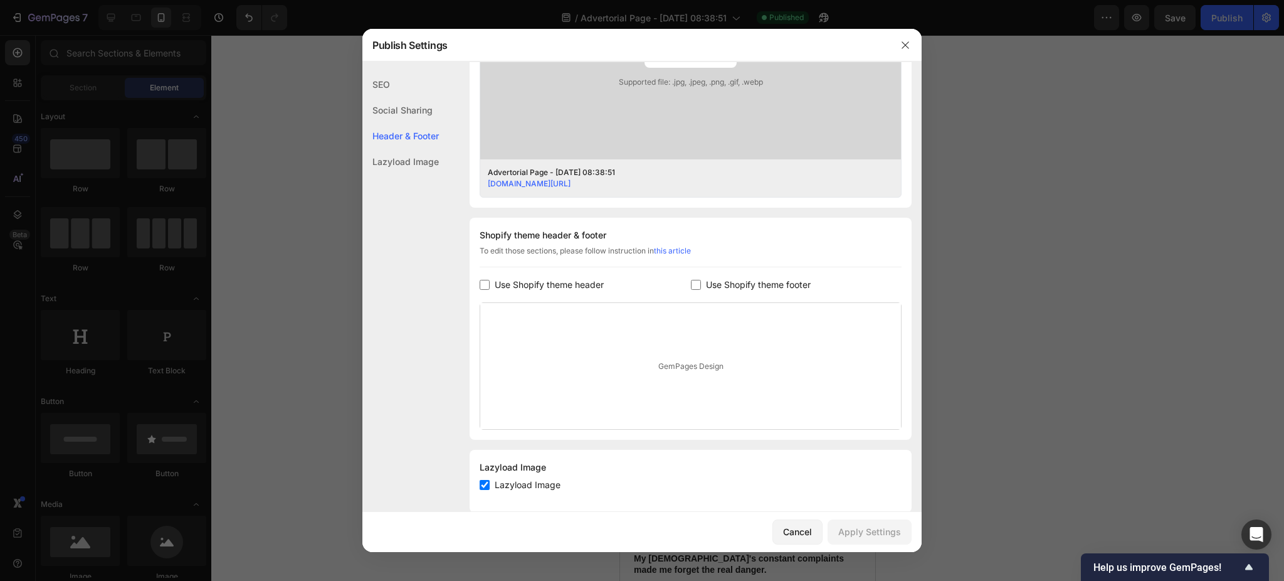
scroll to position [465, 0]
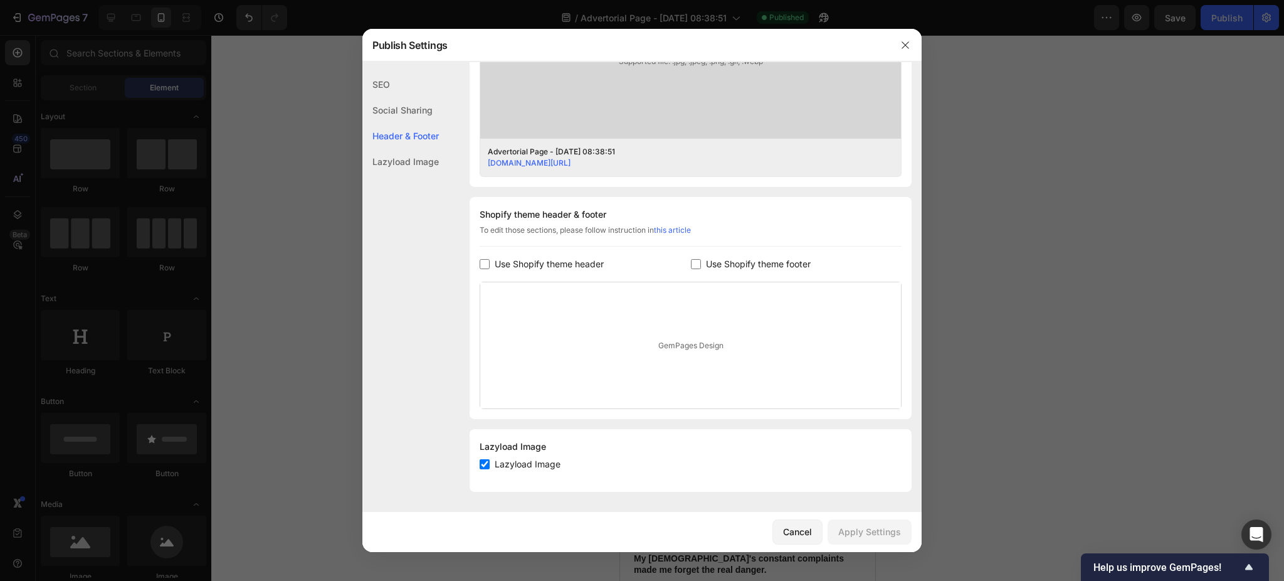
click at [416, 154] on div "Lazyload Image" at bounding box center [400, 162] width 77 height 26
click at [396, 82] on div "SEO" at bounding box center [400, 84] width 77 height 26
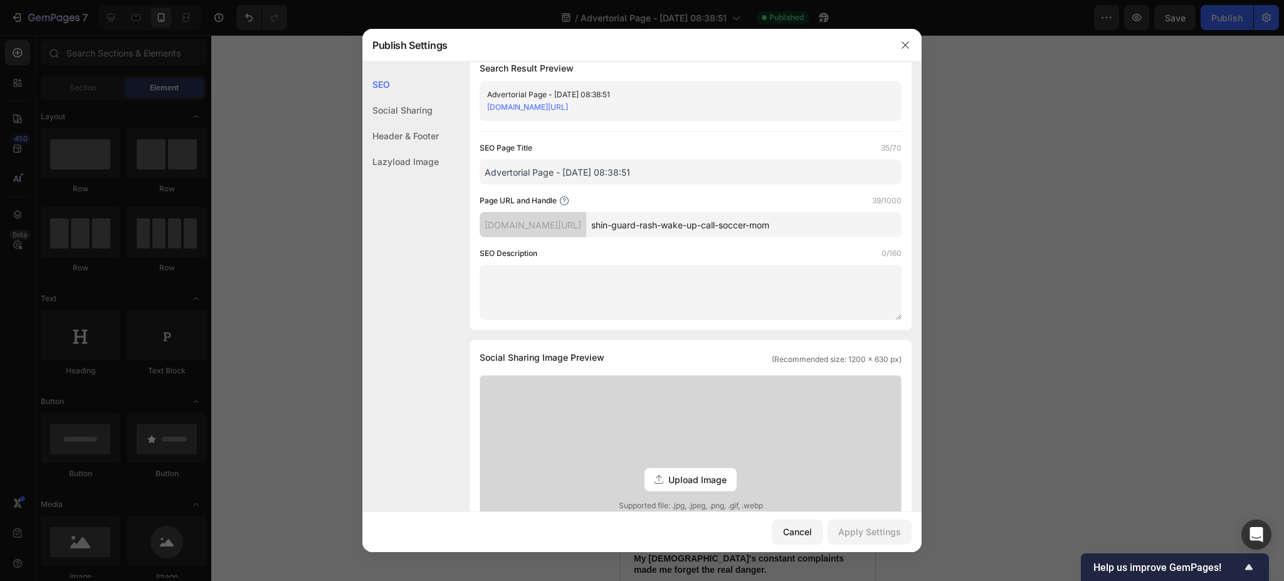
scroll to position [0, 0]
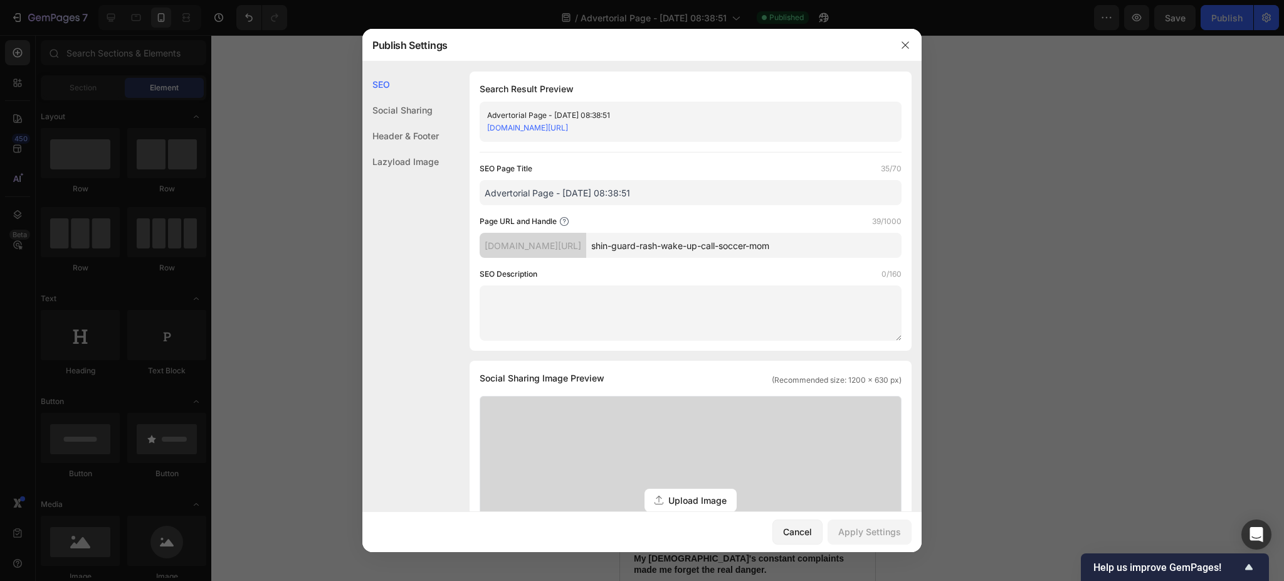
drag, startPoint x: 563, startPoint y: 159, endPoint x: 538, endPoint y: 151, distance: 26.6
click at [538, 151] on div "Search Result Preview Advertorial Page - Sep 26, 08:38:51 j606d8-0d.myshopify.c…" at bounding box center [691, 210] width 442 height 279
drag, startPoint x: 538, startPoint y: 151, endPoint x: 522, endPoint y: 151, distance: 15.7
click at [522, 151] on div "Search Result Preview Advertorial Page - Sep 26, 08:38:51 j606d8-0d.myshopify.c…" at bounding box center [691, 210] width 442 height 279
click at [899, 48] on button "button" at bounding box center [906, 45] width 20 height 20
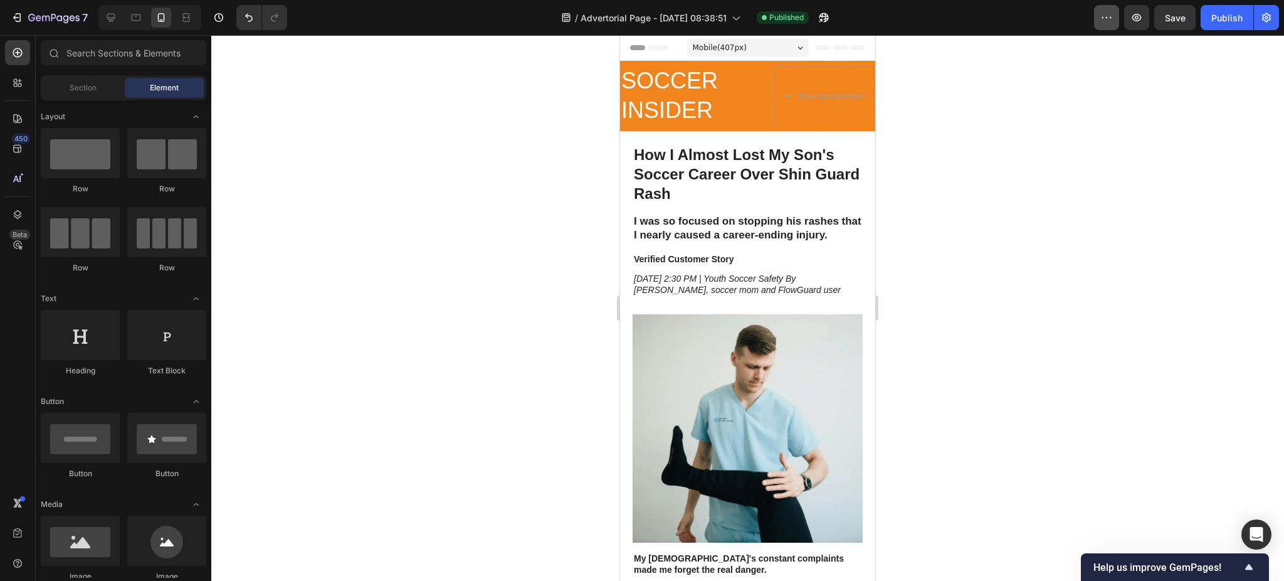
click at [1101, 16] on icon "button" at bounding box center [1107, 17] width 13 height 13
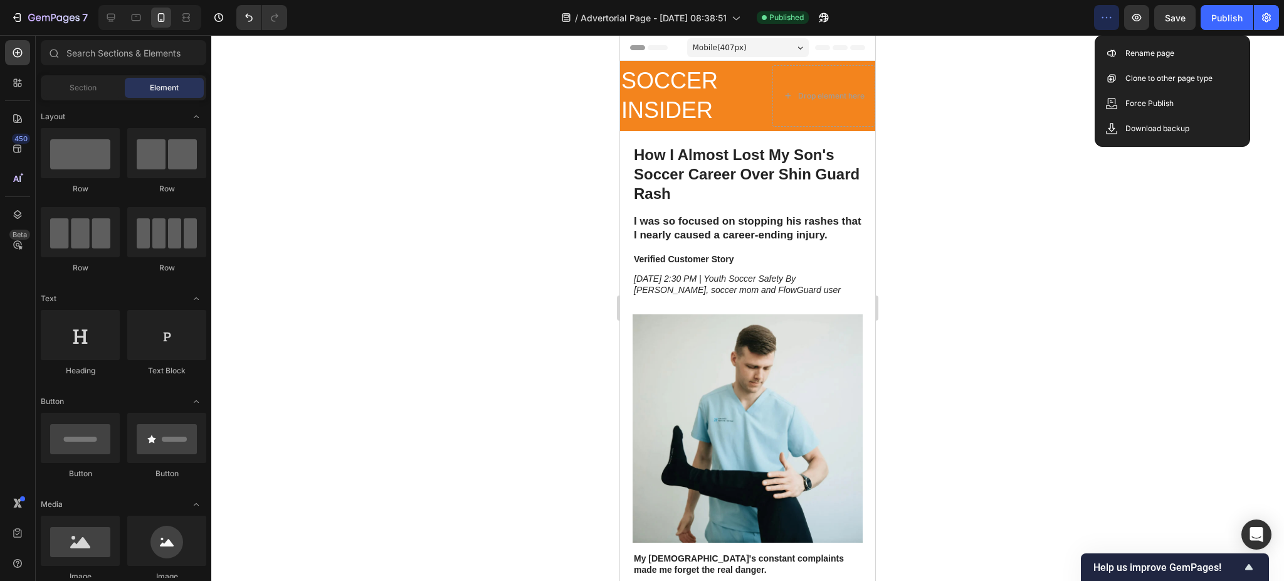
click at [981, 131] on div at bounding box center [747, 308] width 1073 height 546
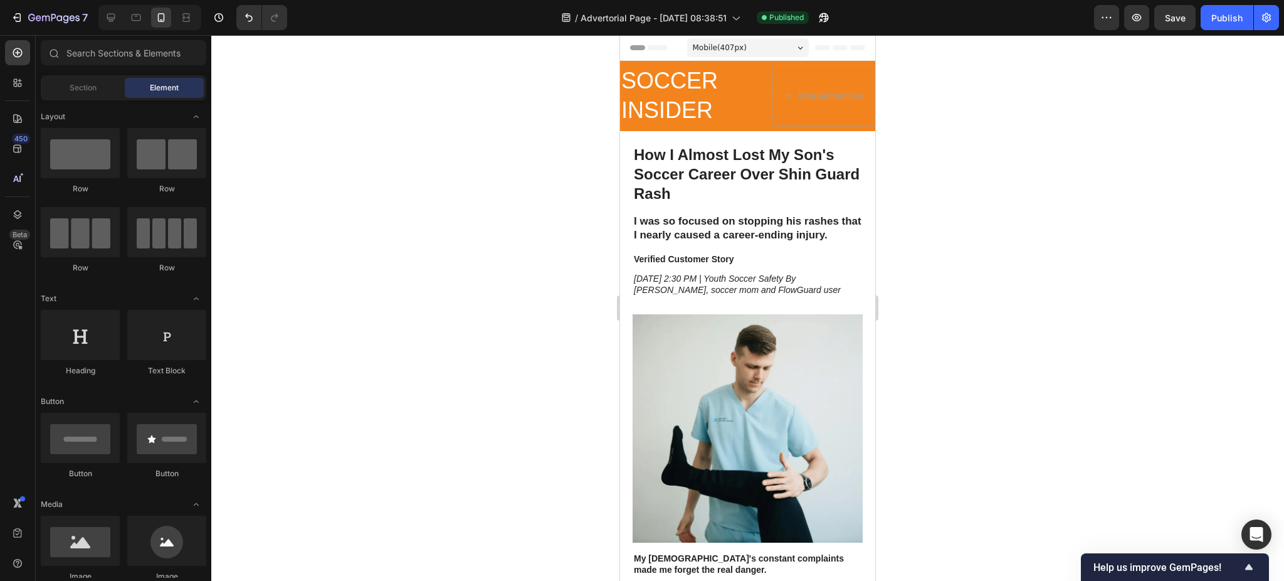
drag, startPoint x: 981, startPoint y: 131, endPoint x: 886, endPoint y: 87, distance: 105.8
click at [963, 87] on div at bounding box center [747, 308] width 1073 height 546
click at [52, 19] on icon "button" at bounding box center [53, 18] width 5 height 8
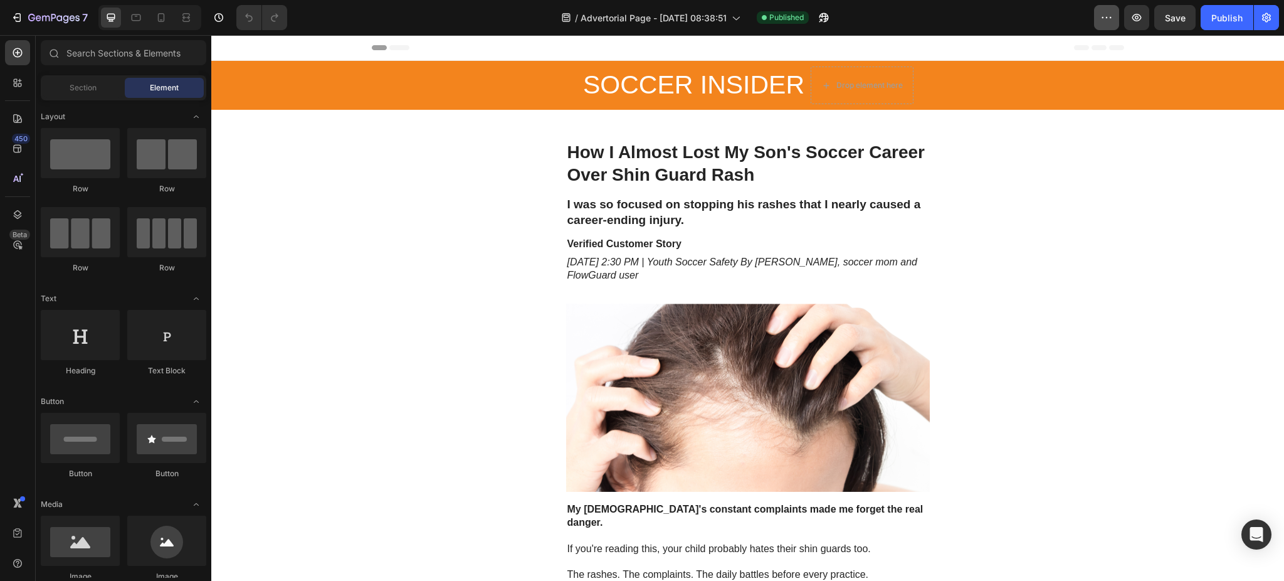
click at [1094, 10] on div "7 Version history / Advertorial Page - Sep 26, 08:38:51 Published Preview Save …" at bounding box center [642, 18] width 1284 height 36
click at [1101, 11] on icon "button" at bounding box center [1107, 17] width 13 height 13
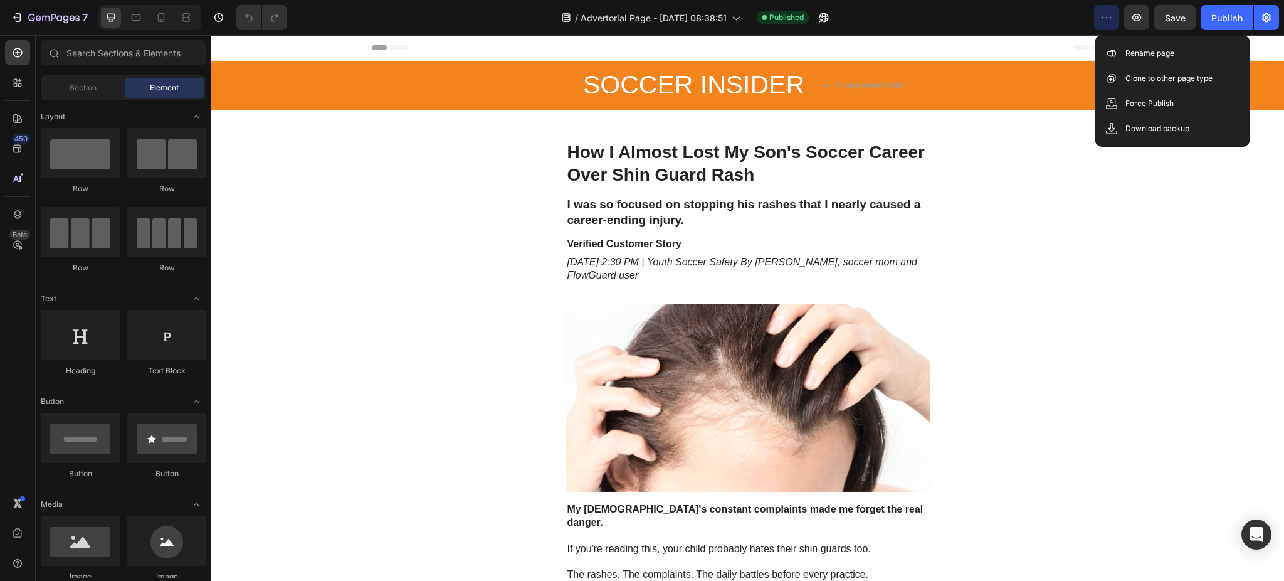
click at [936, 13] on div "/ Advertorial Page - Sep 26, 08:38:51 Published" at bounding box center [695, 17] width 797 height 25
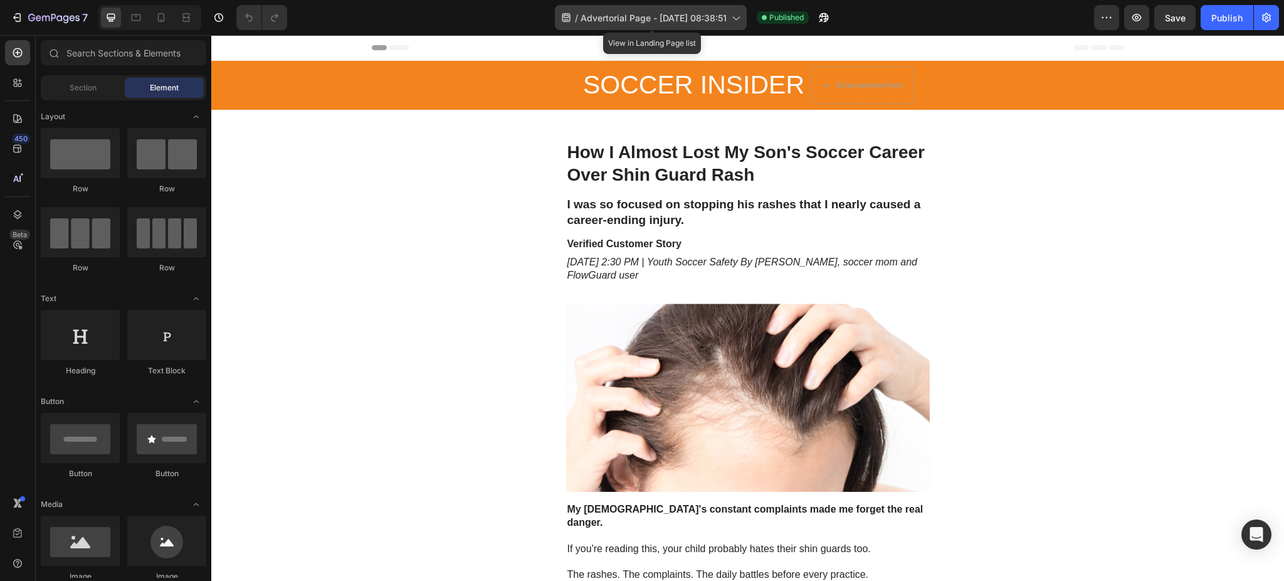
click at [598, 21] on span "Advertorial Page - [DATE] 08:38:51" at bounding box center [654, 17] width 146 height 13
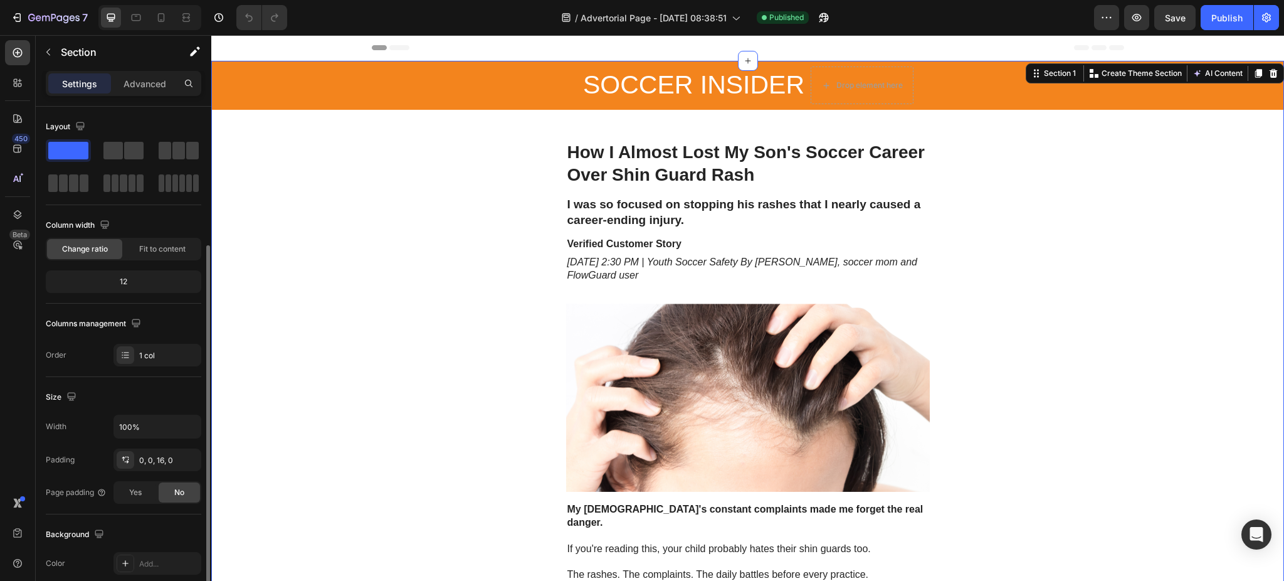
scroll to position [83, 0]
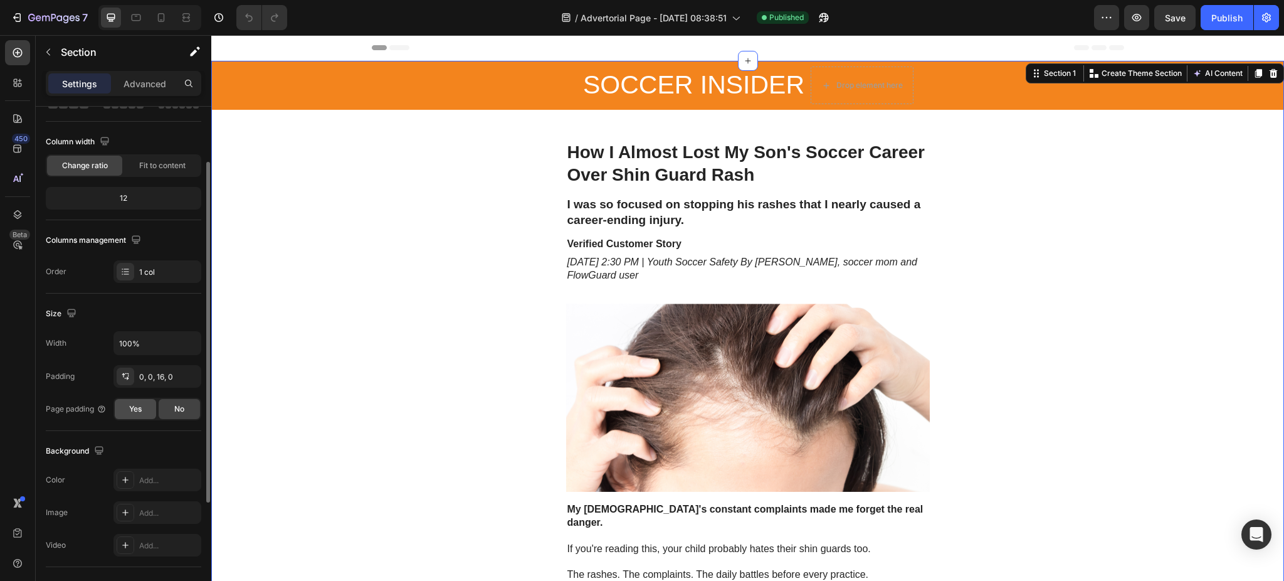
click at [144, 412] on div "Yes" at bounding box center [135, 409] width 41 height 20
click at [177, 412] on span "No" at bounding box center [179, 408] width 10 height 11
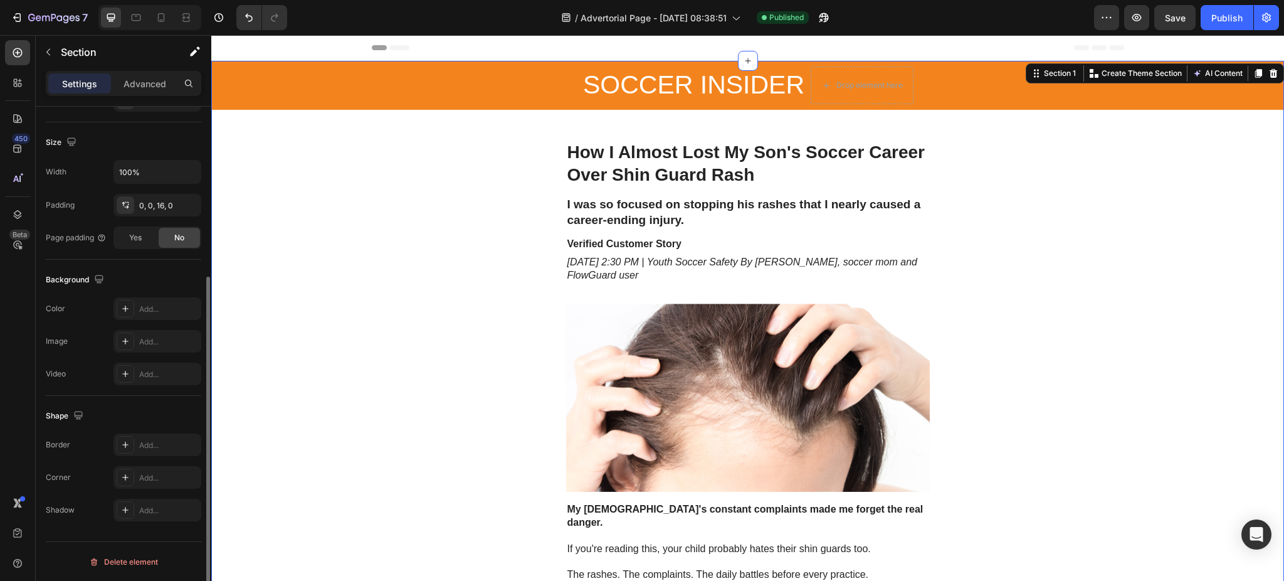
scroll to position [0, 0]
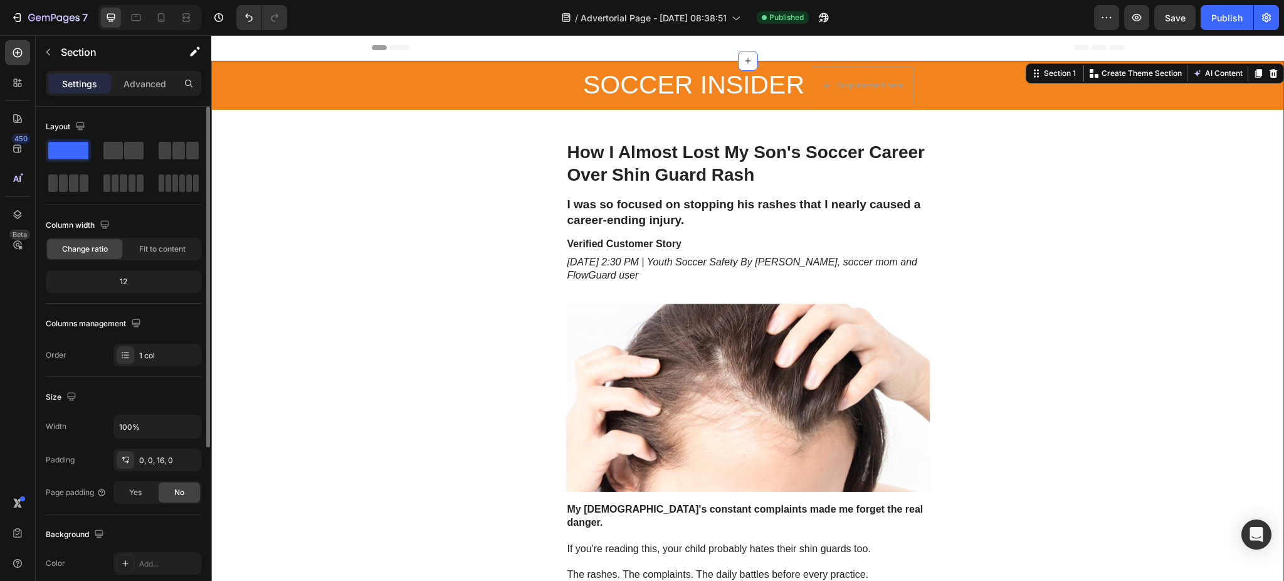
click at [325, 87] on div "SOCCER INSIDER Heading Drop element here Row" at bounding box center [747, 85] width 1073 height 49
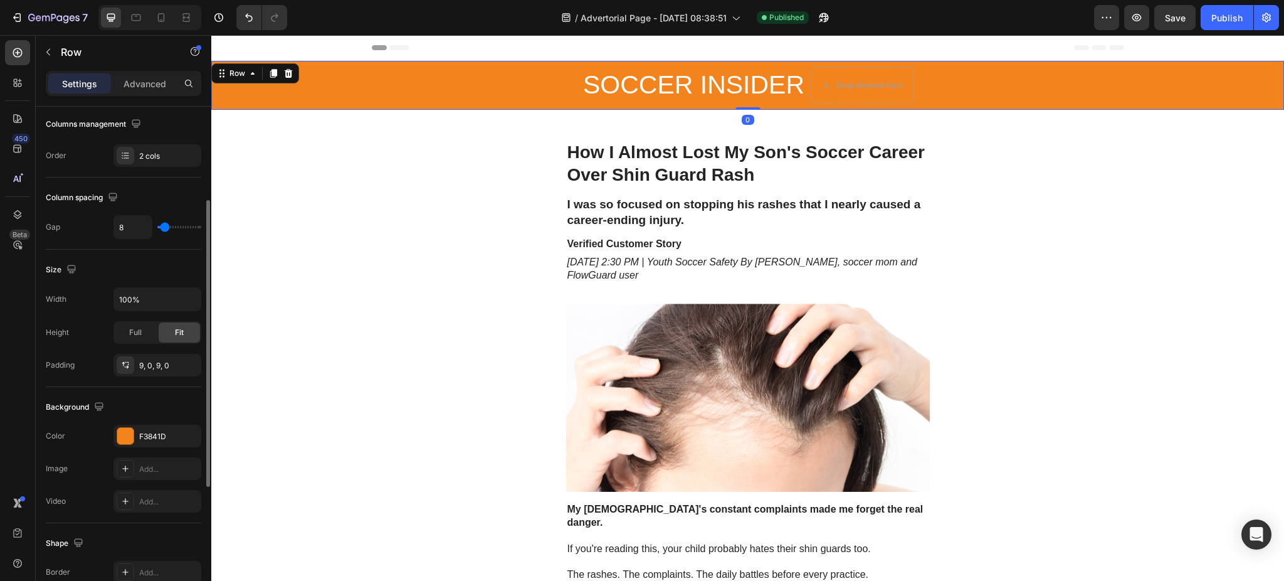
scroll to position [398, 0]
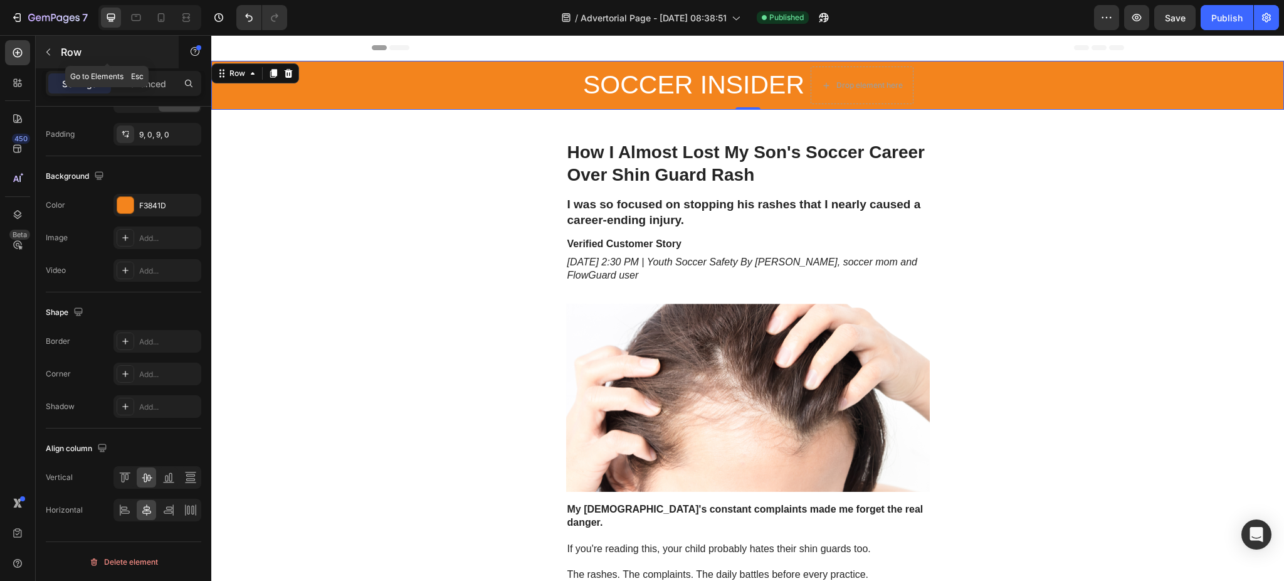
click at [51, 53] on icon "button" at bounding box center [48, 52] width 10 height 10
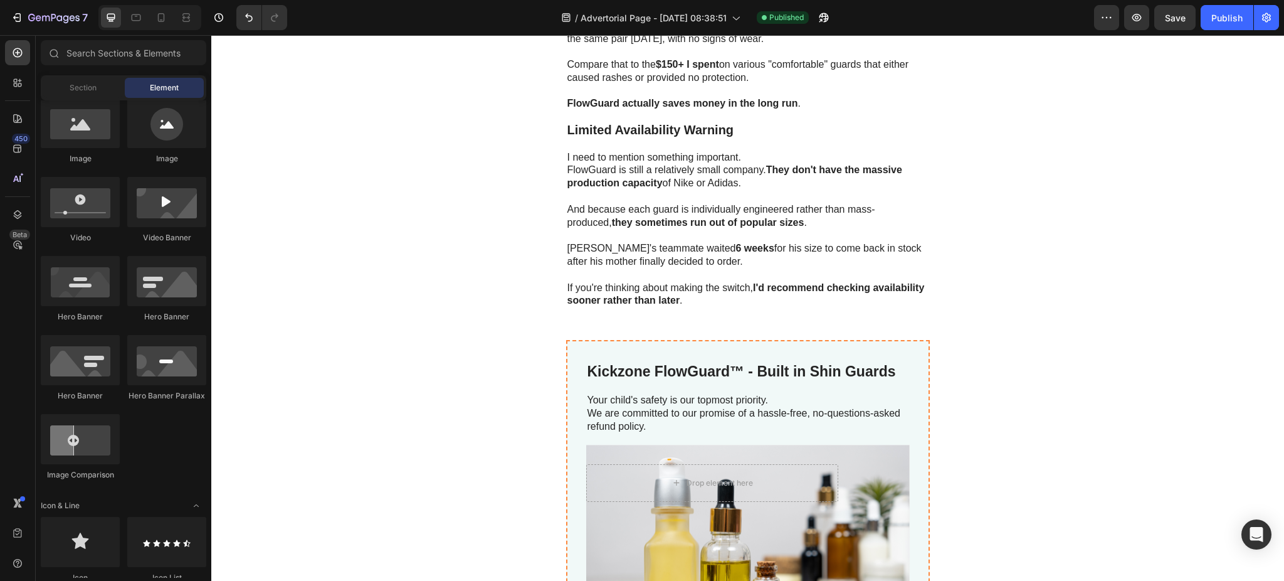
scroll to position [5101, 0]
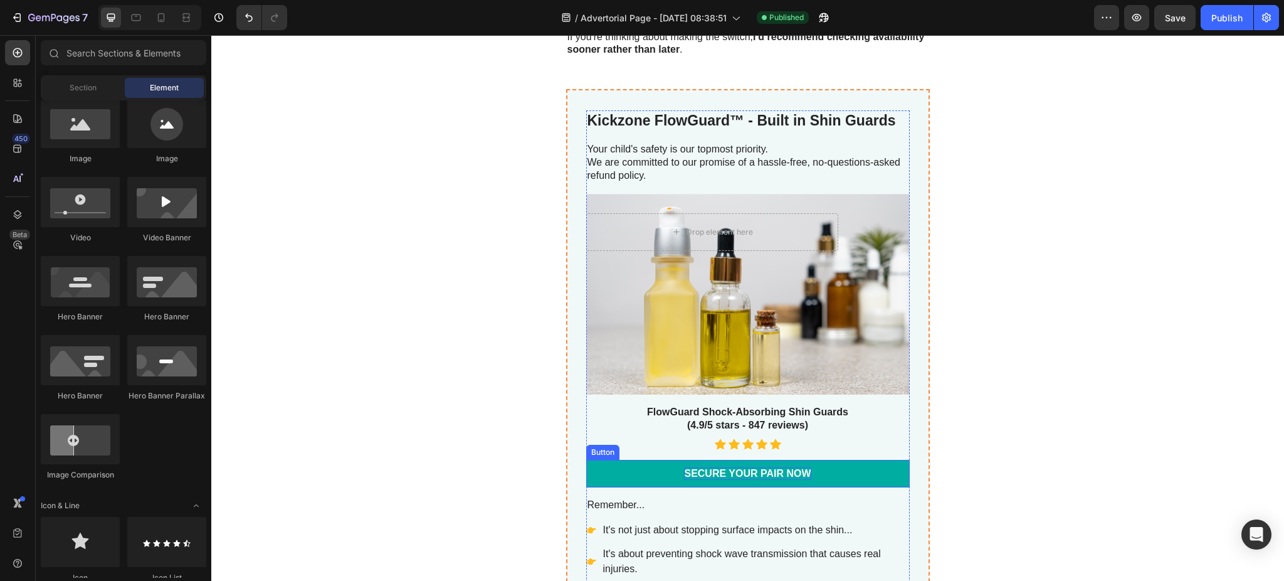
click at [740, 467] on p "SECURE YOUR PAIR NOW" at bounding box center [747, 473] width 127 height 13
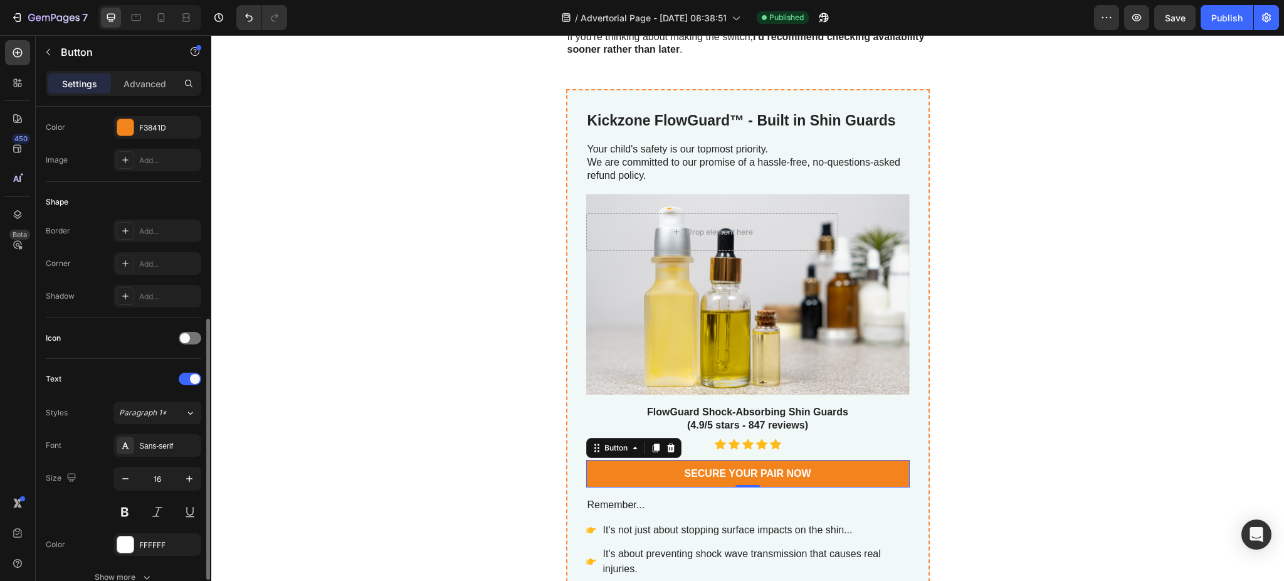
scroll to position [251, 0]
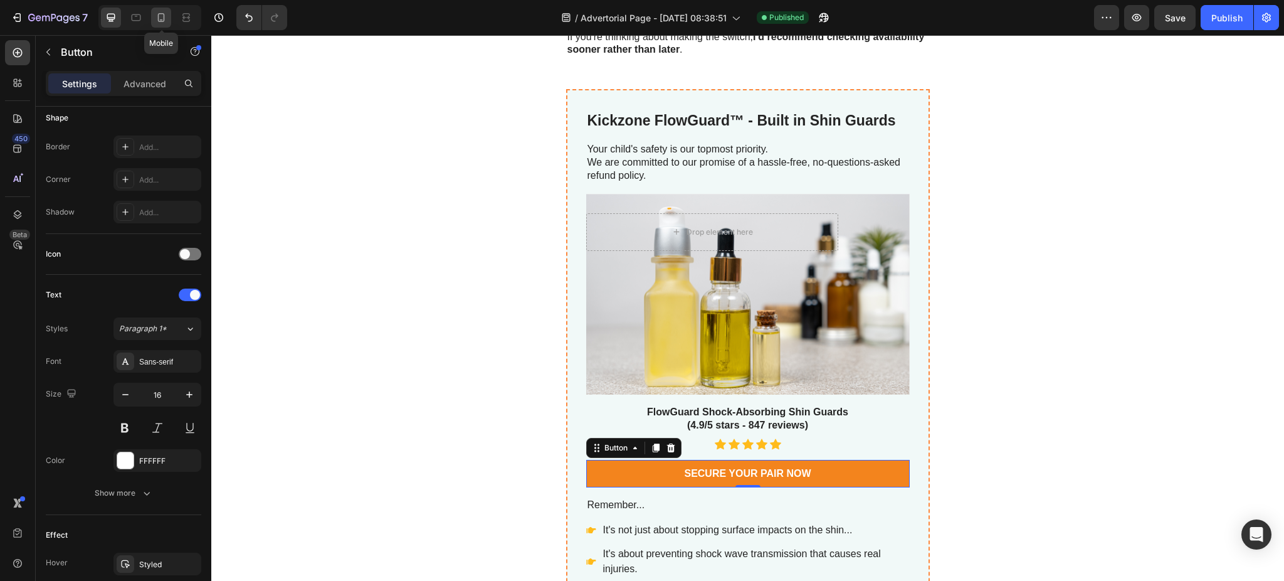
click at [164, 23] on icon at bounding box center [161, 17] width 13 height 13
type input "14"
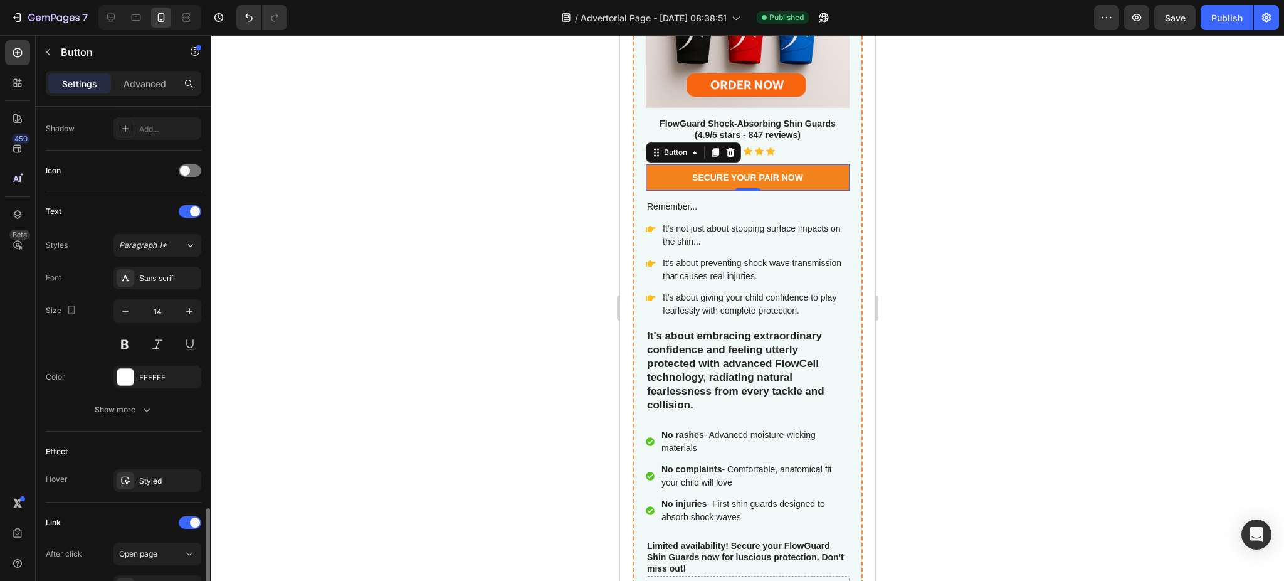
scroll to position [487, 0]
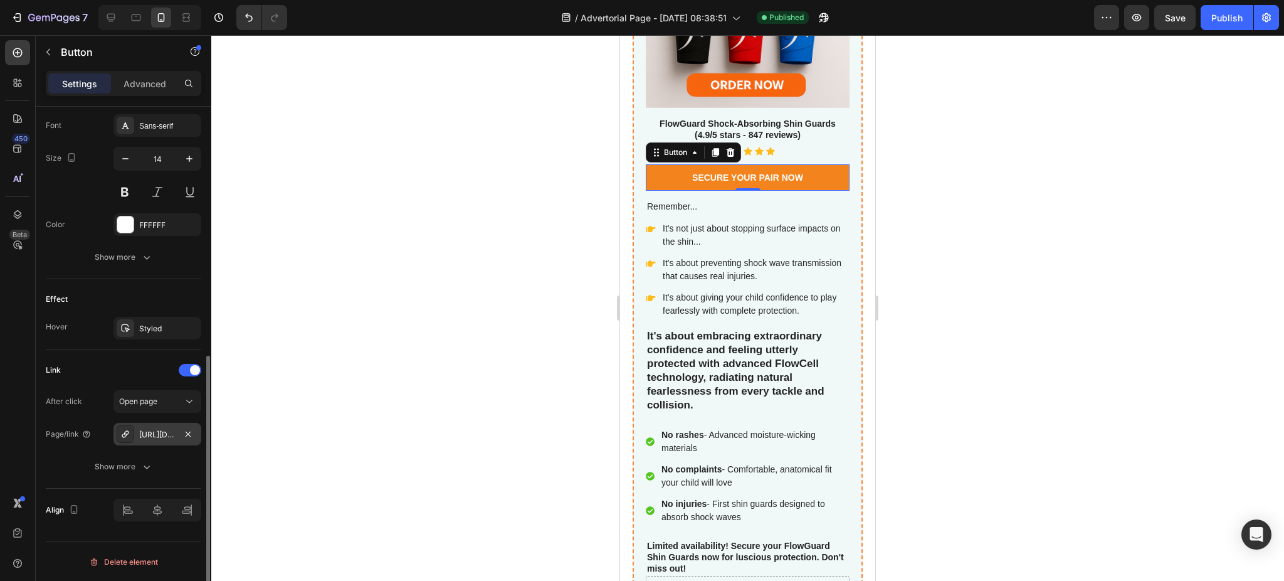
click at [157, 429] on div "https://www.usakickzone.com/kickzone-flowguard%E2%84%A2-built-in-shin-guards" at bounding box center [157, 434] width 36 height 11
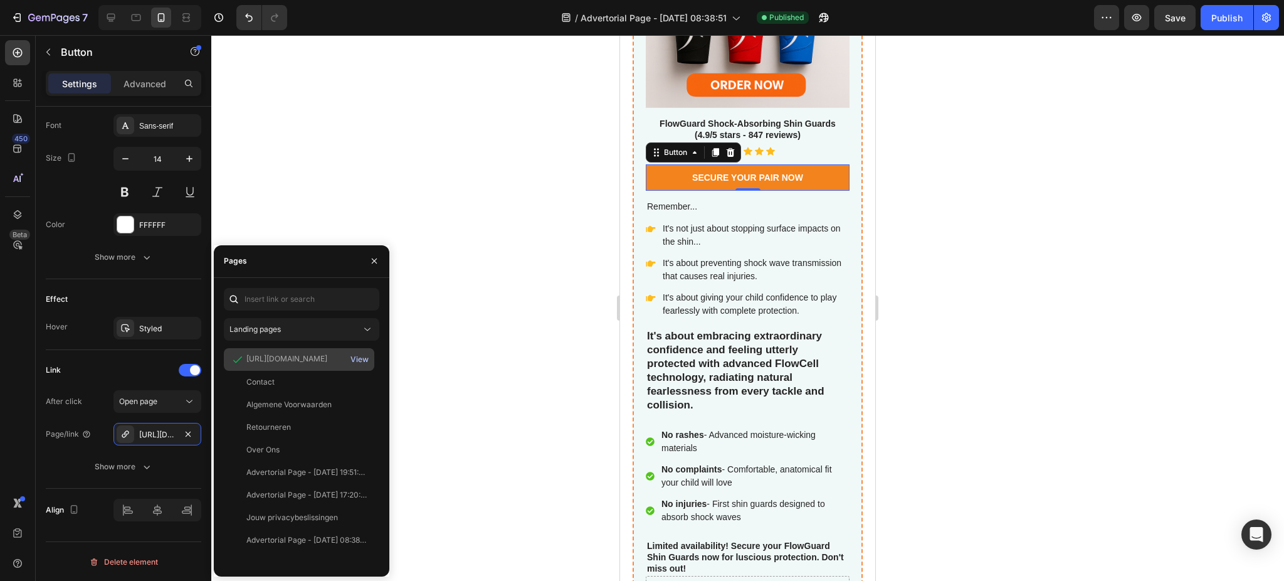
click at [357, 356] on div "View" at bounding box center [360, 359] width 18 height 11
click at [487, 250] on div at bounding box center [747, 308] width 1073 height 546
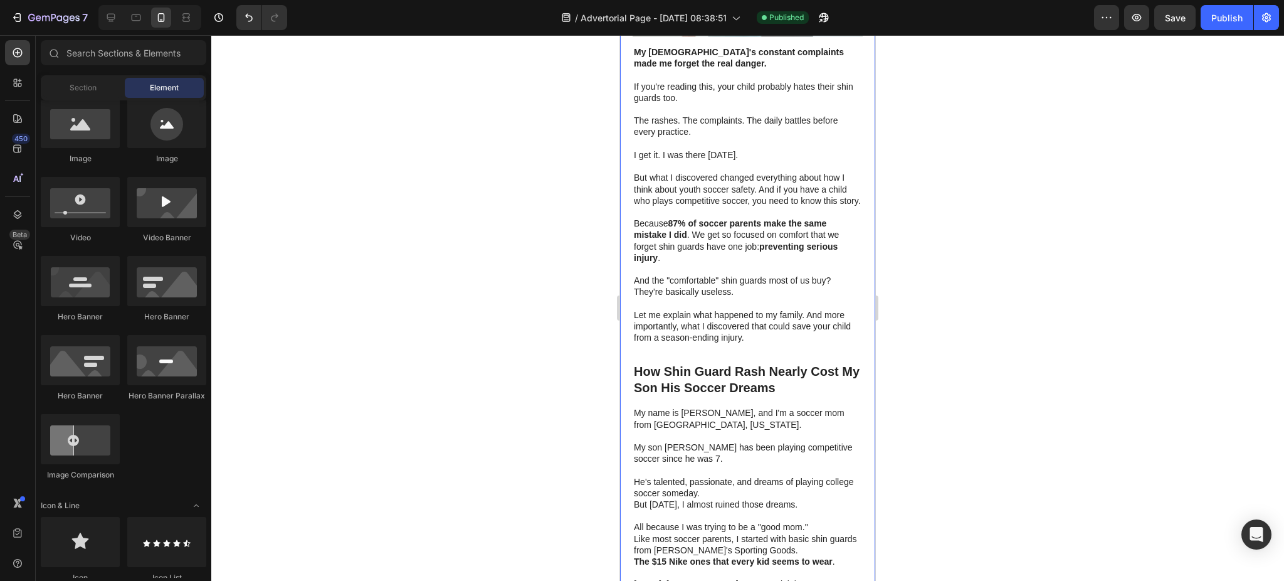
scroll to position [0, 0]
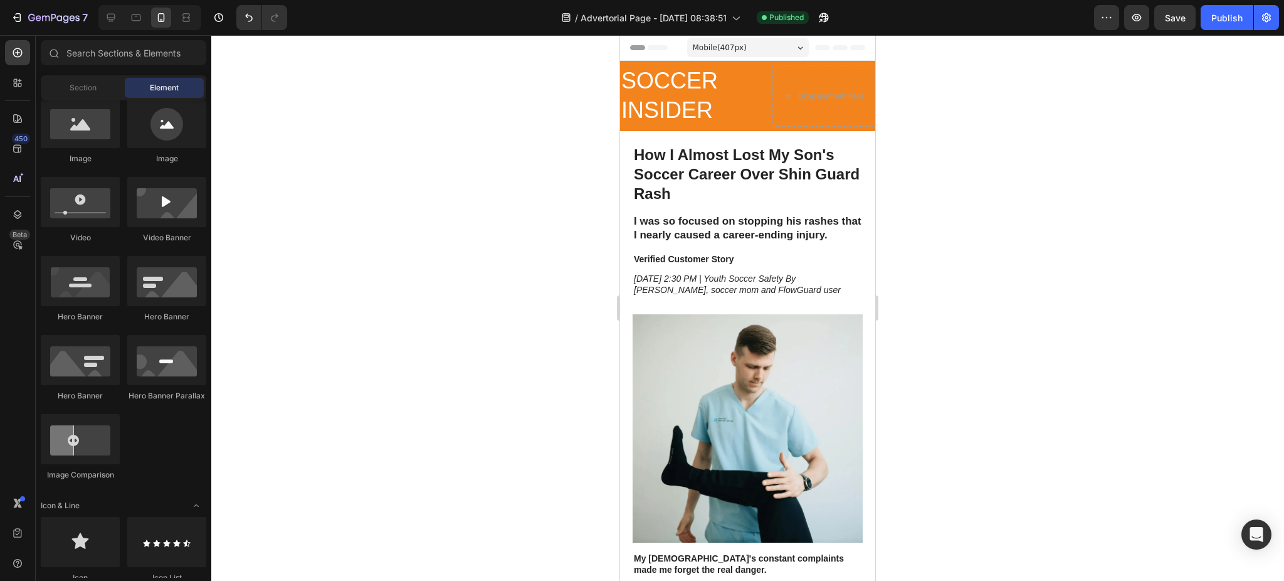
click at [948, 108] on div at bounding box center [747, 308] width 1073 height 546
click at [960, 87] on div at bounding box center [747, 308] width 1073 height 546
click at [1235, 19] on div "Publish" at bounding box center [1227, 17] width 31 height 13
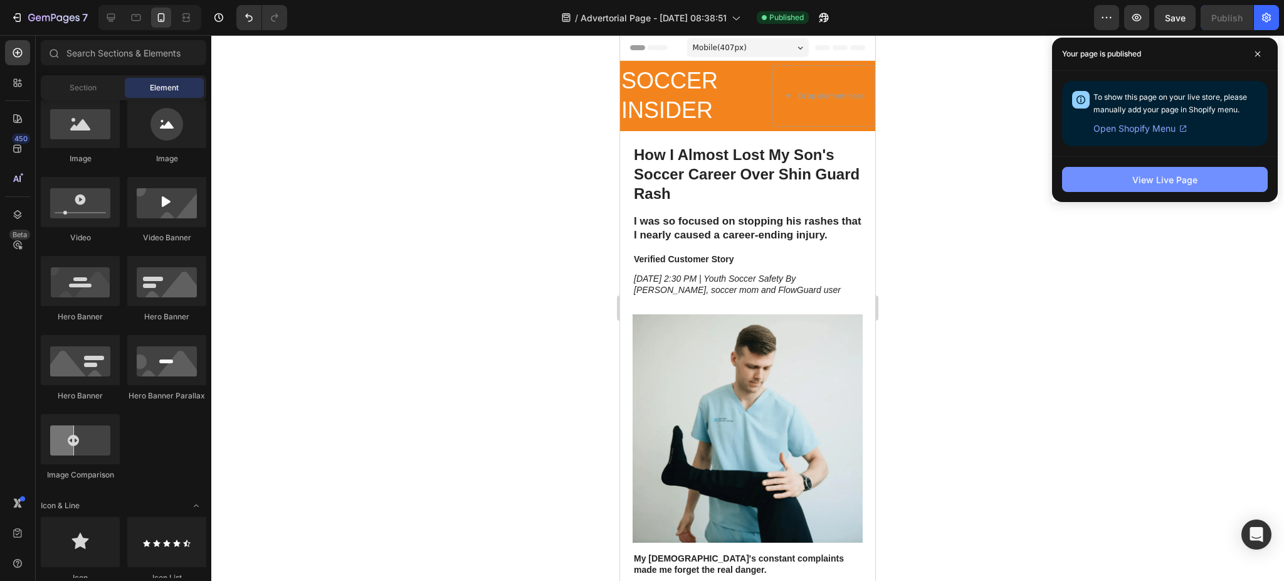
click at [1161, 190] on button "View Live Page" at bounding box center [1165, 179] width 206 height 25
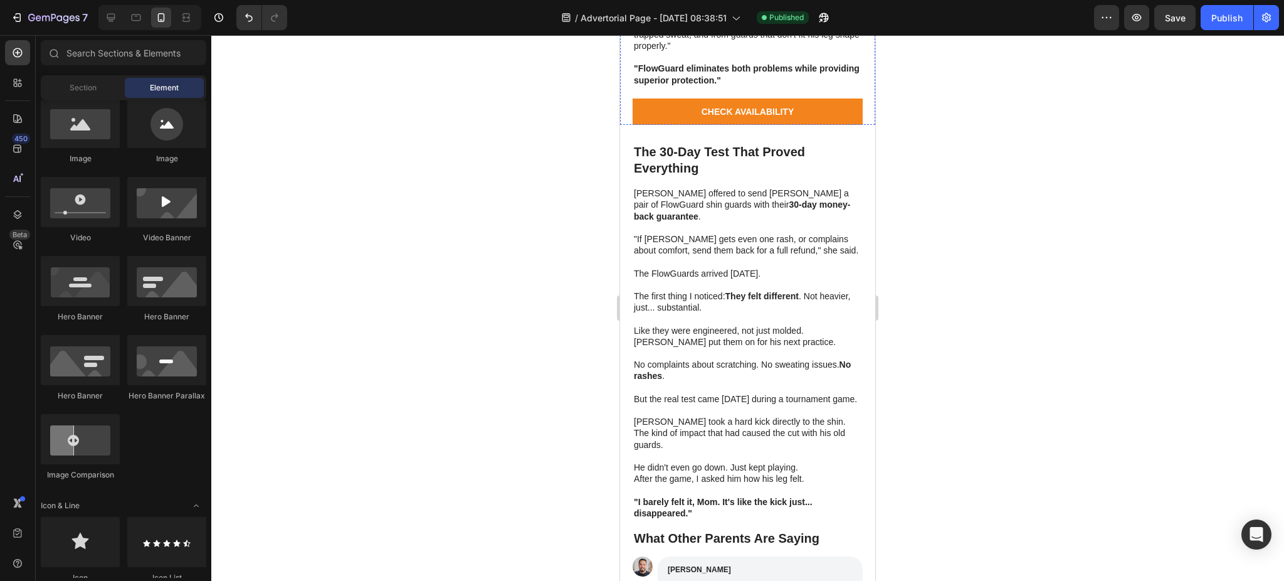
scroll to position [3345, 0]
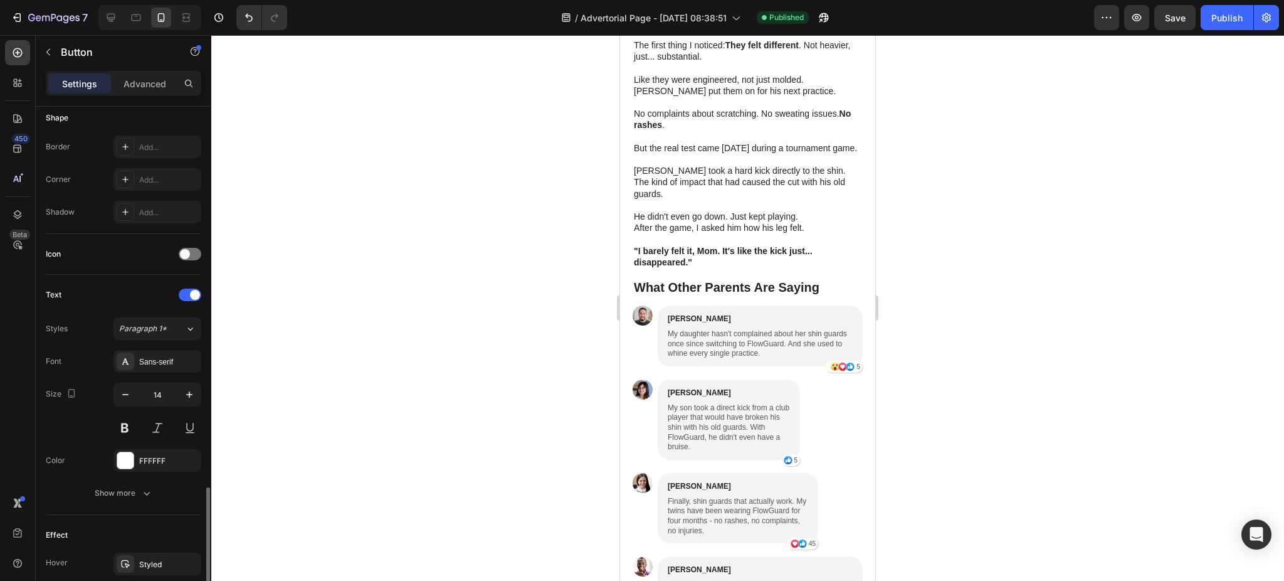
scroll to position [487, 0]
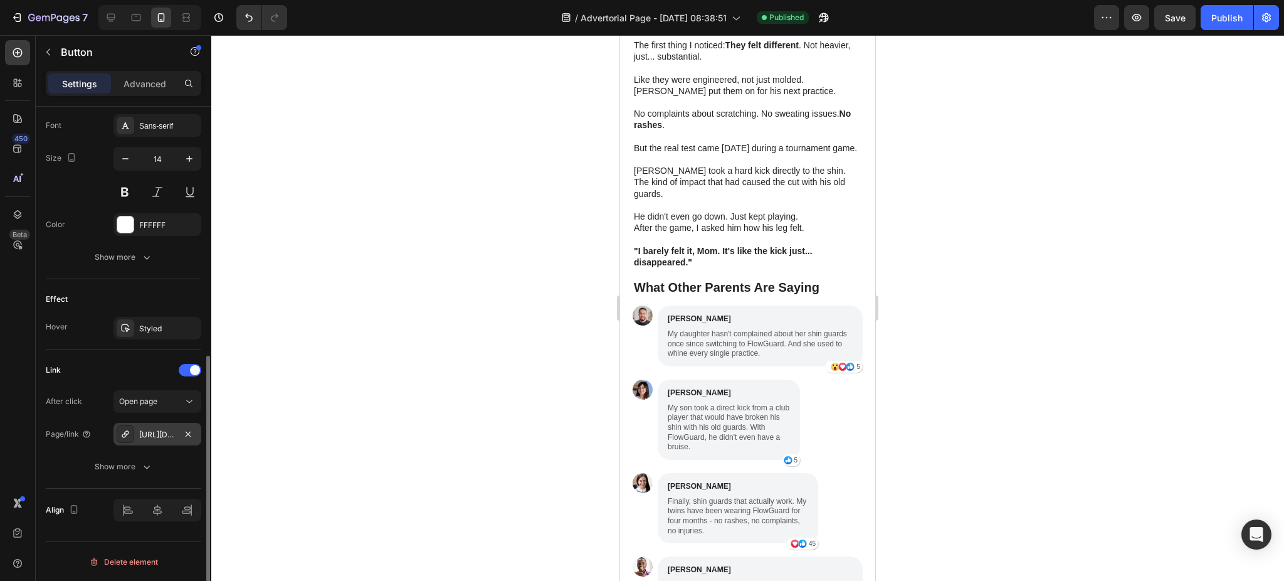
click at [156, 429] on div "https://www.usakickzone.com/kickzone-flowguard%E2%84%A2-built-in-shin-guards" at bounding box center [157, 434] width 36 height 11
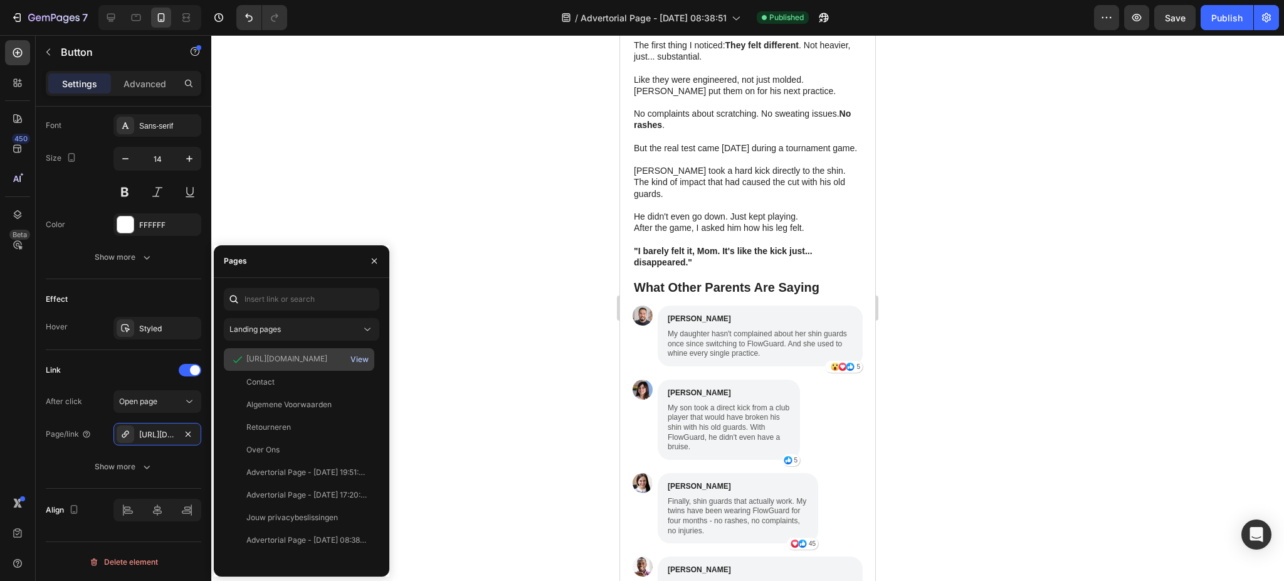
click at [363, 359] on div "View" at bounding box center [360, 359] width 18 height 11
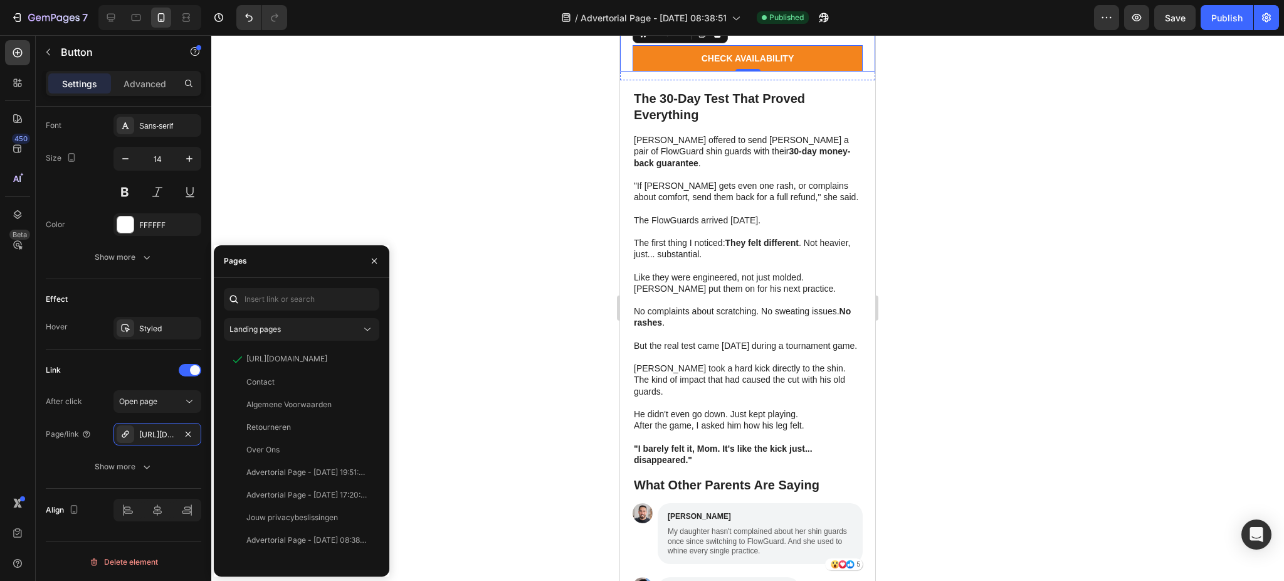
scroll to position [2926, 0]
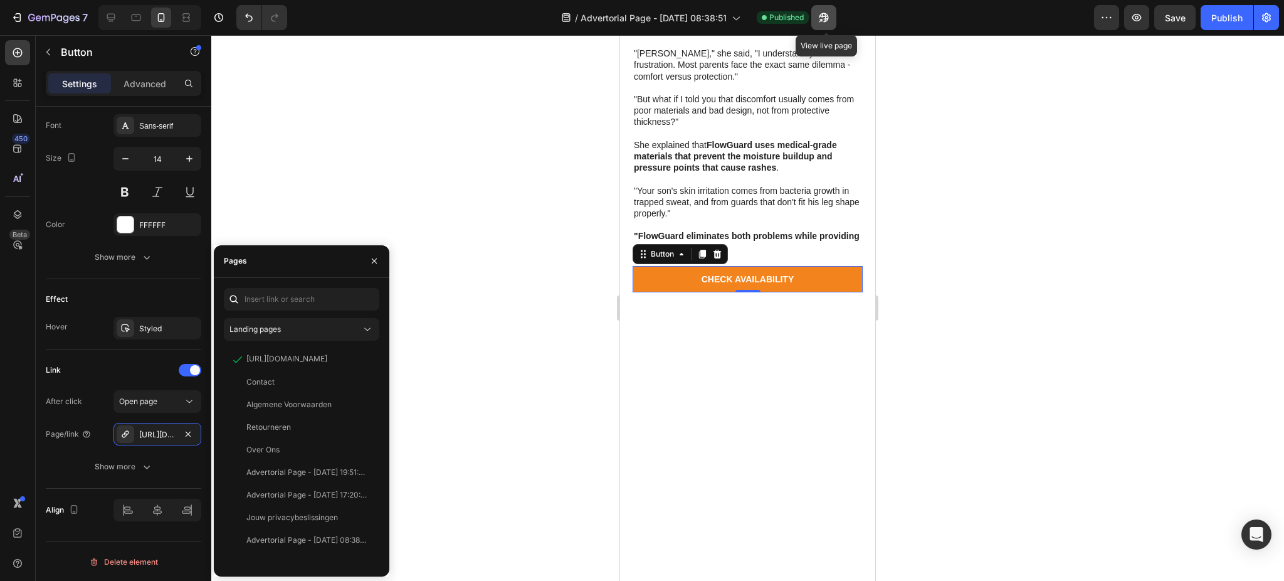
click at [823, 18] on icon "button" at bounding box center [824, 17] width 13 height 13
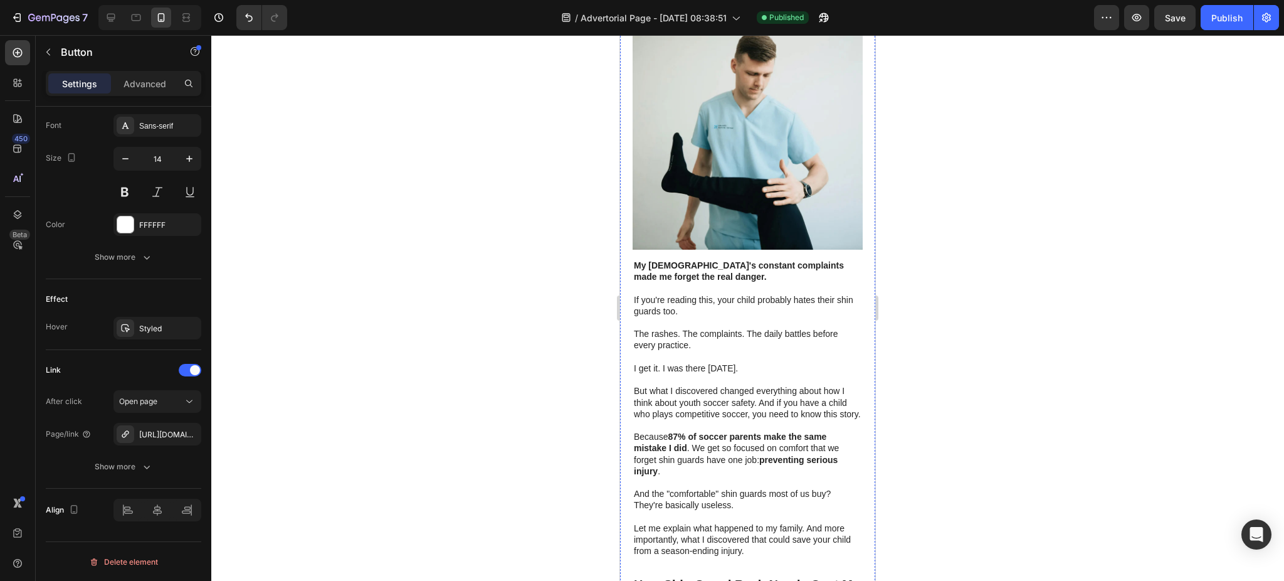
scroll to position [0, 0]
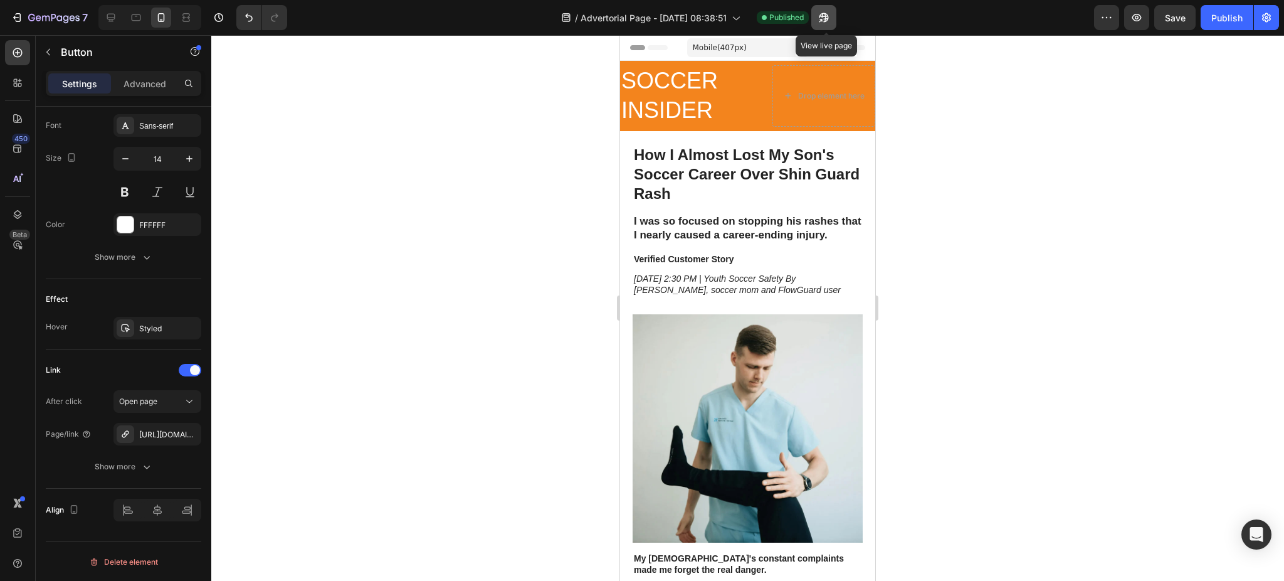
click at [829, 16] on icon "button" at bounding box center [824, 17] width 9 height 9
click at [1106, 16] on icon "button" at bounding box center [1107, 17] width 13 height 13
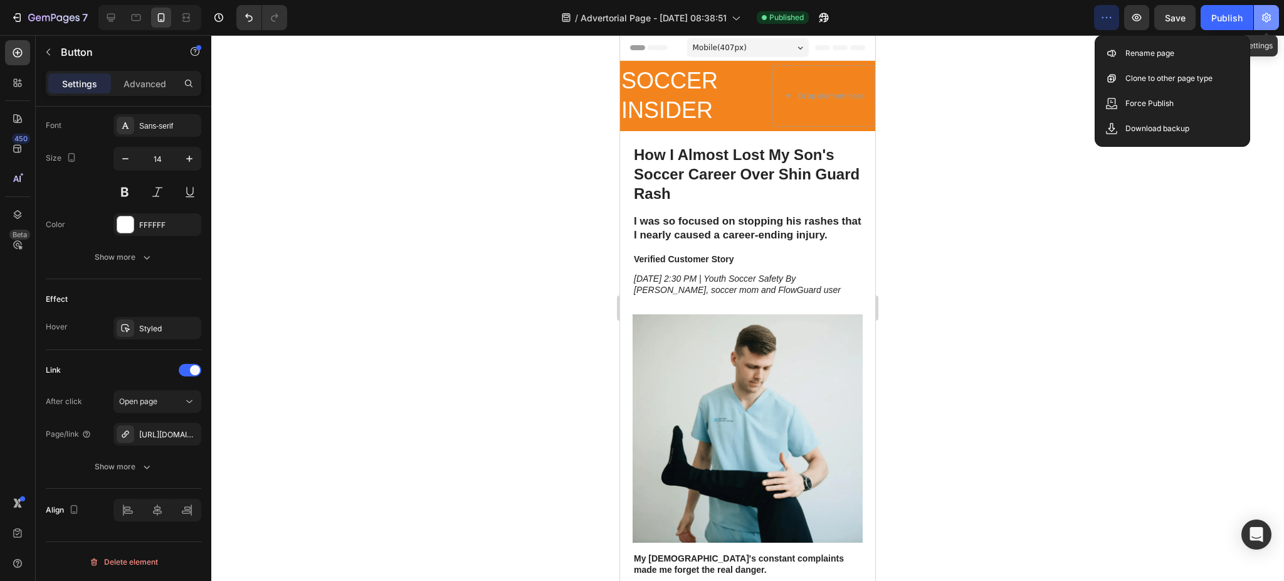
click at [1267, 8] on button "button" at bounding box center [1266, 17] width 25 height 25
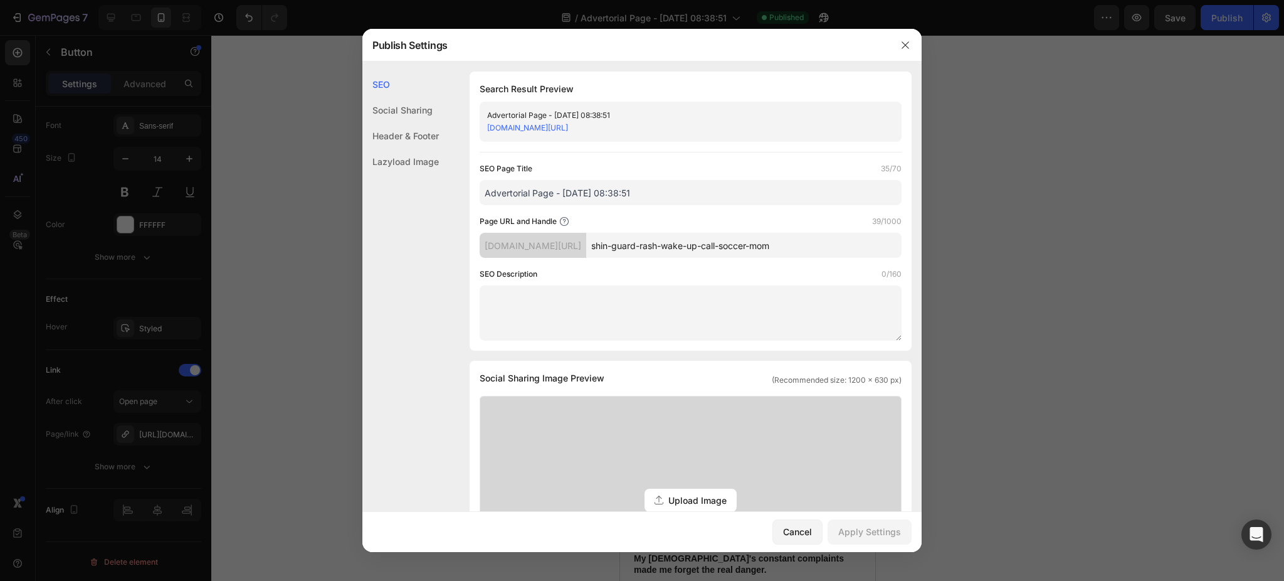
click at [414, 114] on div "Social Sharing" at bounding box center [400, 110] width 77 height 26
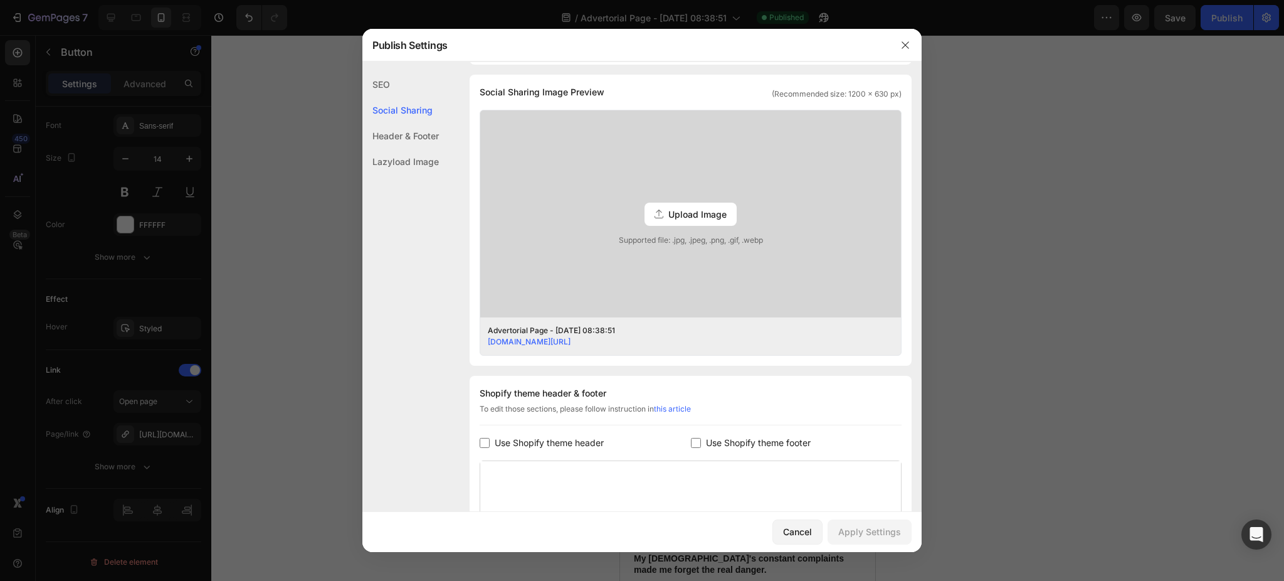
click at [379, 71] on div "SEO" at bounding box center [400, 84] width 77 height 26
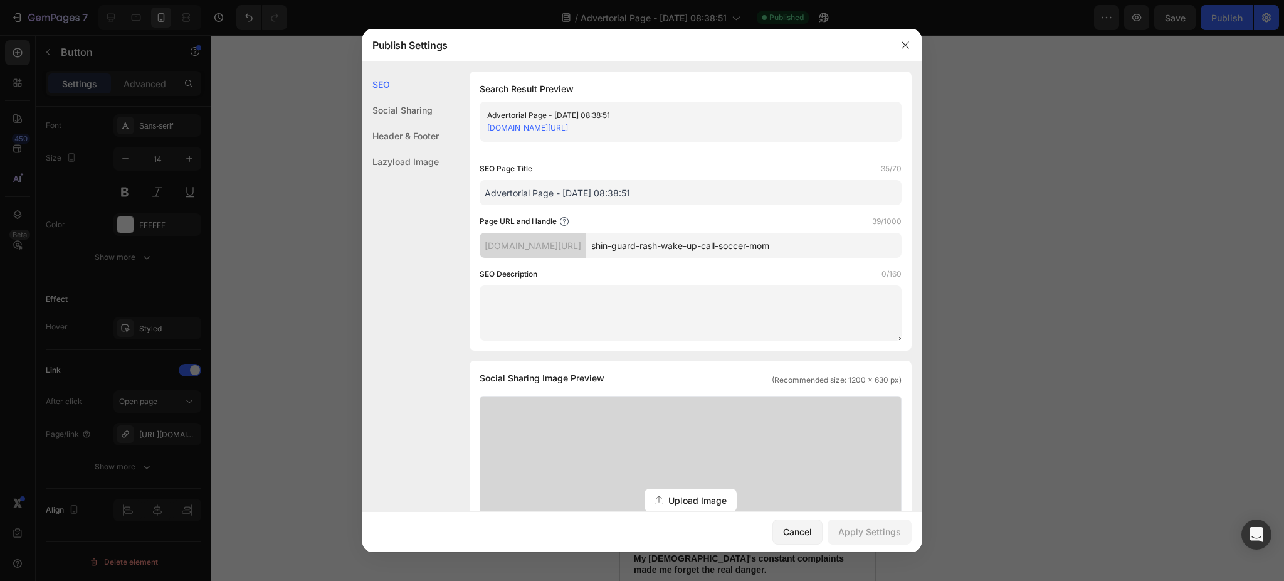
click at [586, 238] on div "[DOMAIN_NAME][URL]" at bounding box center [533, 245] width 107 height 25
click at [586, 244] on div "[DOMAIN_NAME][URL]" at bounding box center [533, 245] width 107 height 25
click at [618, 218] on div "Page URL and Handle 39/1000" at bounding box center [691, 221] width 422 height 13
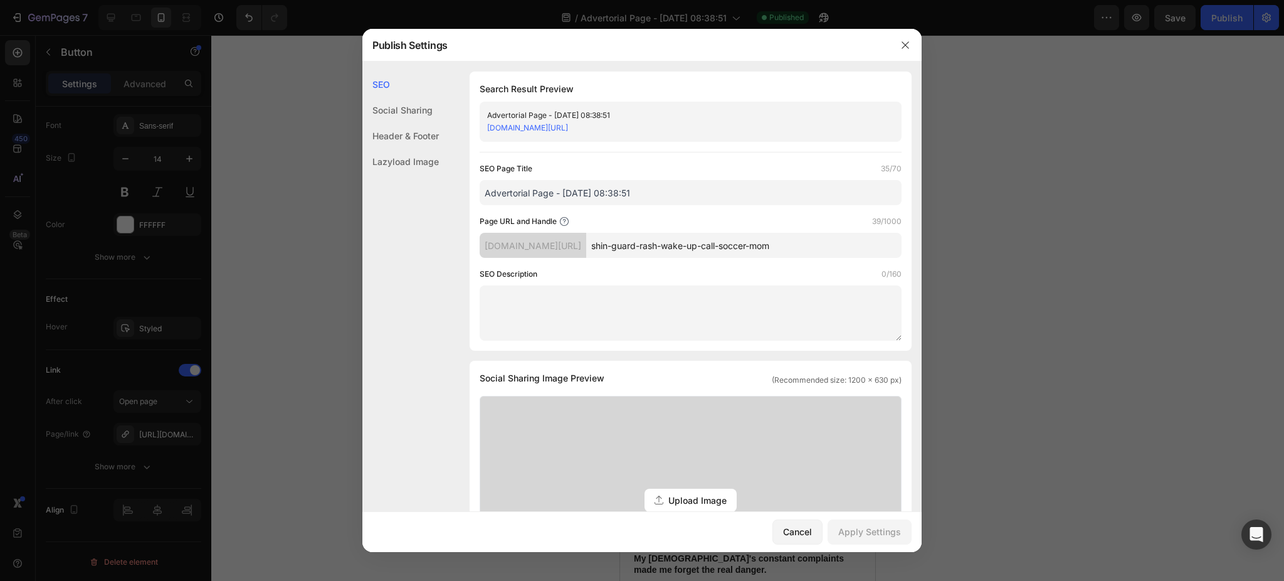
drag, startPoint x: 618, startPoint y: 220, endPoint x: 598, endPoint y: 217, distance: 20.2
click at [598, 217] on div "Page URL and Handle 39/1000" at bounding box center [691, 221] width 422 height 13
click at [647, 242] on input "shin-guard-rash-wake-up-call-soccer-mom" at bounding box center [743, 245] width 315 height 25
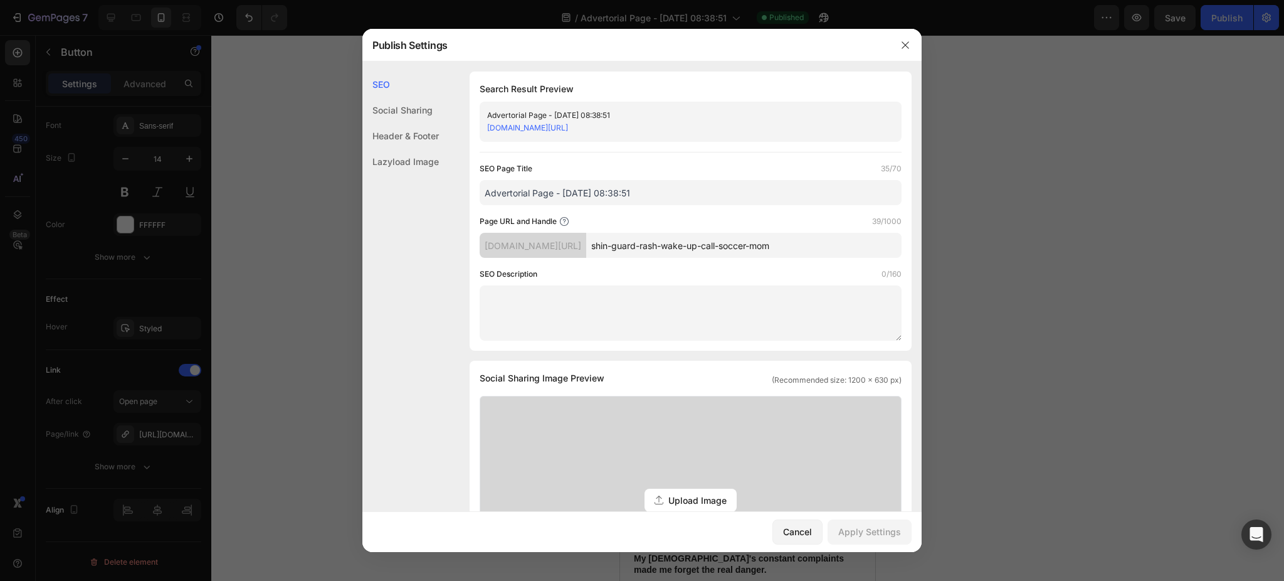
paste input "usakickzone.c"
type input "usakickzone-com"
click at [670, 220] on div "Page URL and Handle 15/1000" at bounding box center [691, 221] width 422 height 13
click at [878, 526] on div "Apply Settings" at bounding box center [869, 531] width 63 height 13
click at [981, 165] on div at bounding box center [642, 290] width 1284 height 581
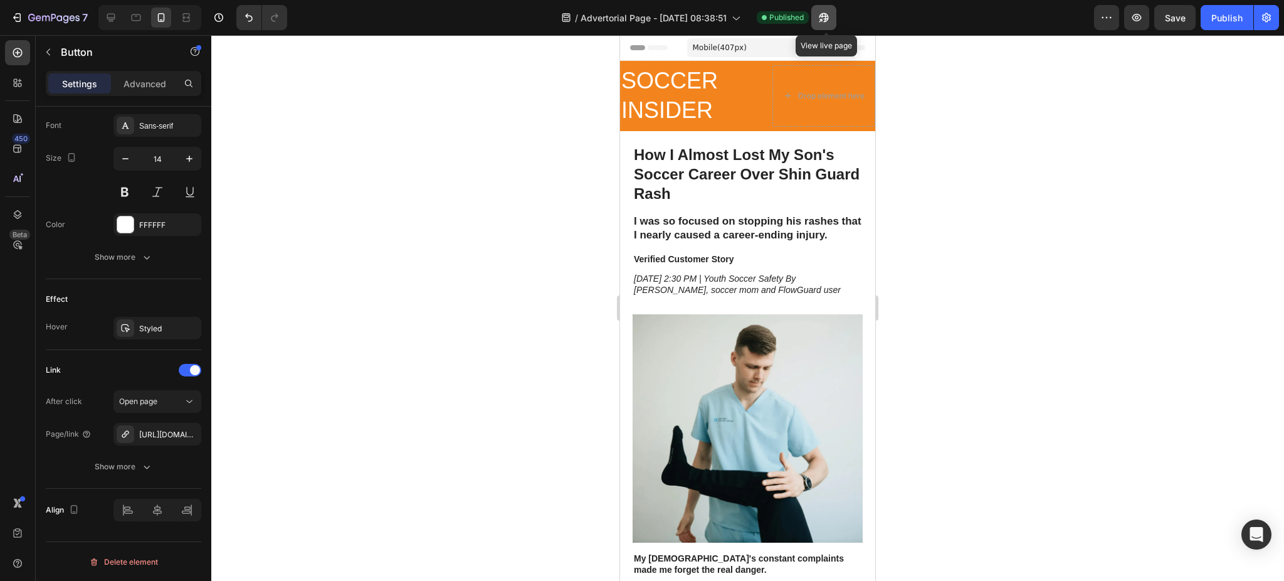
click at [835, 19] on button "button" at bounding box center [824, 17] width 25 height 25
click at [1271, 13] on icon "button" at bounding box center [1267, 17] width 13 height 13
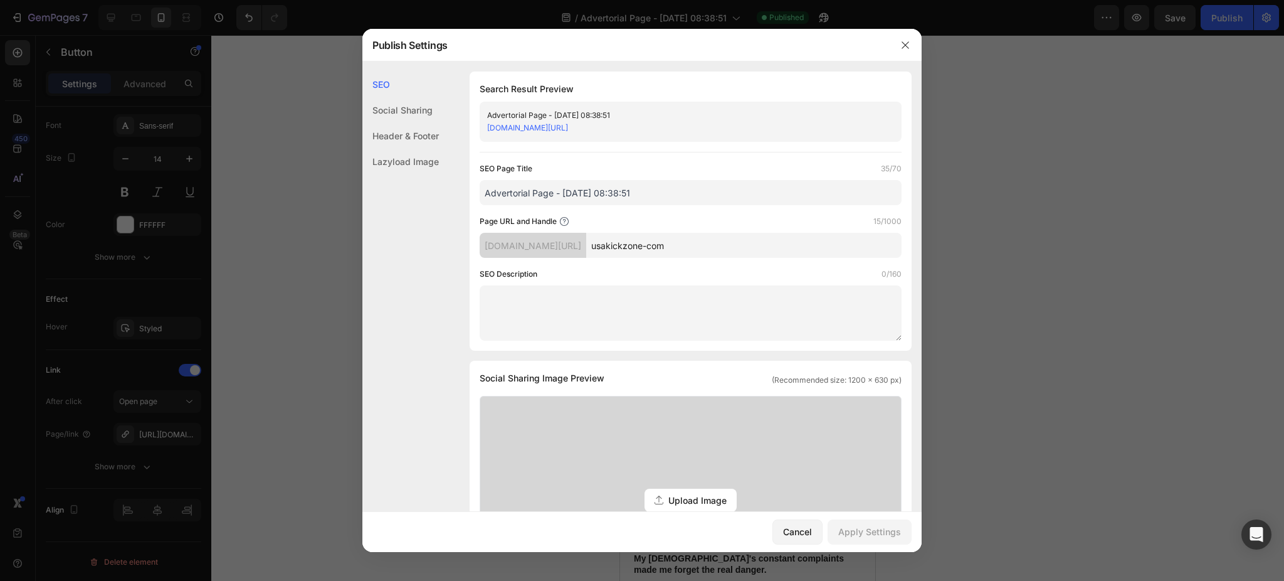
click at [667, 250] on input "usakickzone-com" at bounding box center [743, 245] width 315 height 25
paste input ".com/soccer-mom-shin-guard-story"
click at [879, 527] on div "Apply Settings" at bounding box center [869, 531] width 63 height 13
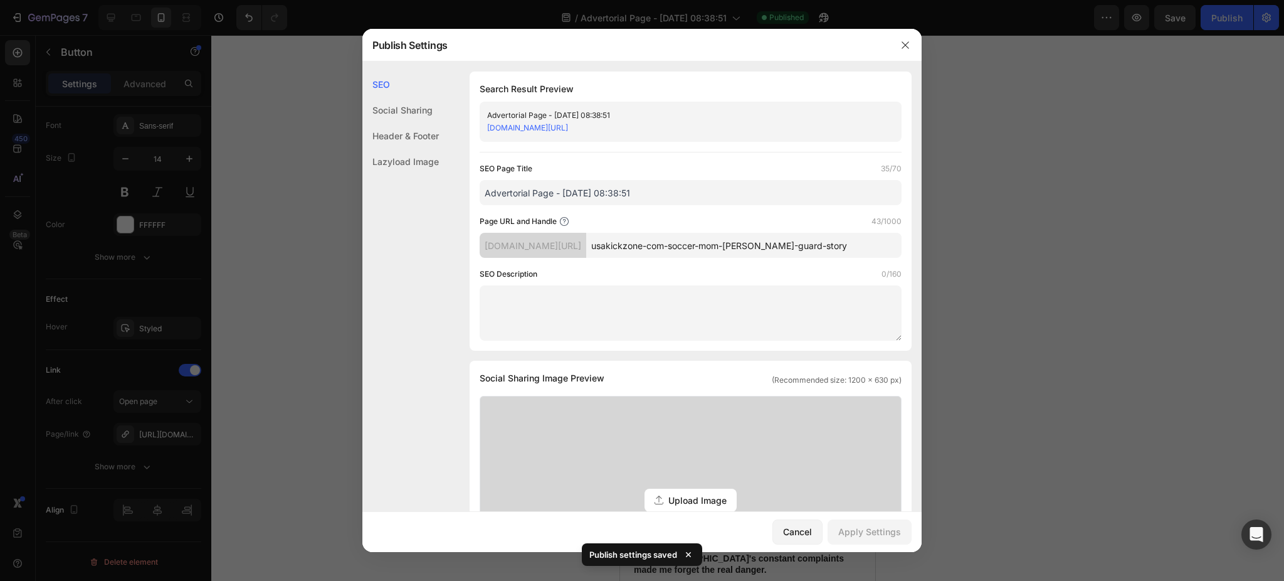
click at [692, 249] on input "usakickzone-com-soccer-mom-[PERSON_NAME]-guard-story" at bounding box center [743, 245] width 315 height 25
type input "usakickzone.com-soccer-mom-shin-guard-story"
click at [698, 211] on div "SEO Page Title 35/70 Advertorial Page - Sep 26, 08:38:51 Page URL and Handle 43…" at bounding box center [691, 251] width 422 height 178
click at [812, 532] on div "Cancel" at bounding box center [797, 531] width 29 height 13
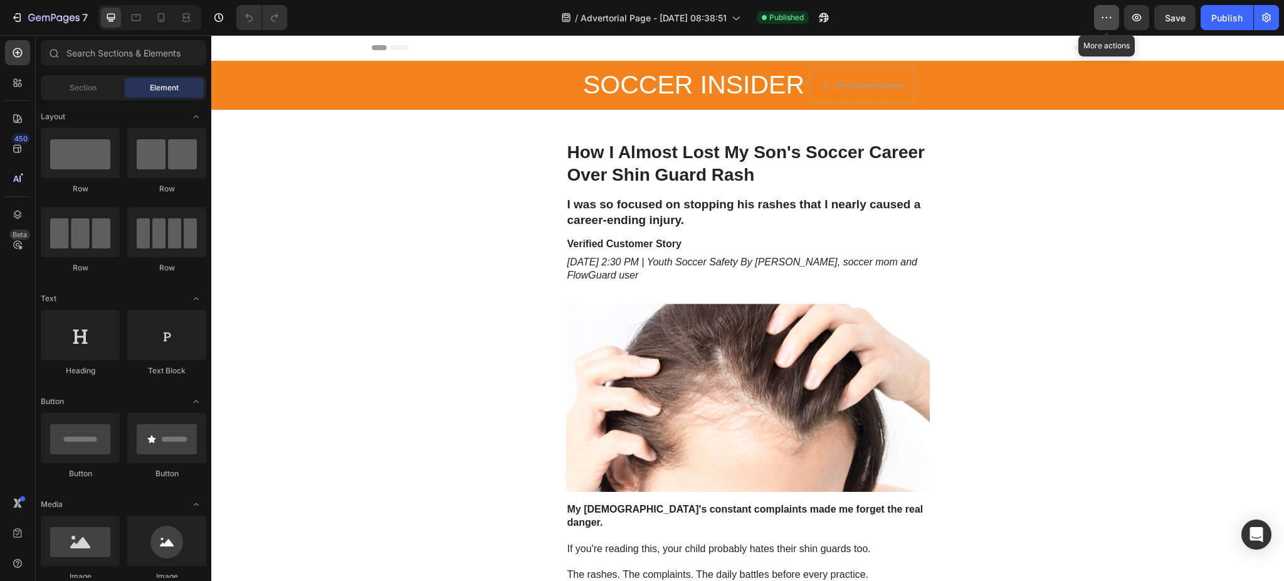
click at [1104, 19] on icon "button" at bounding box center [1107, 17] width 13 height 13
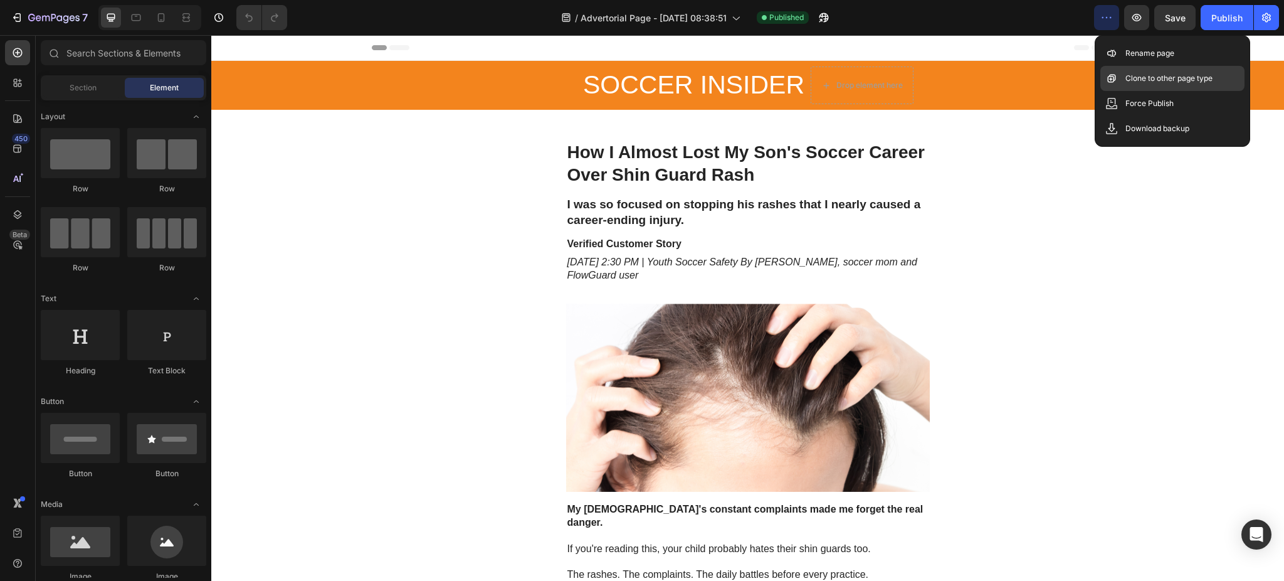
click at [1151, 84] on p "Clone to other page type" at bounding box center [1169, 78] width 87 height 13
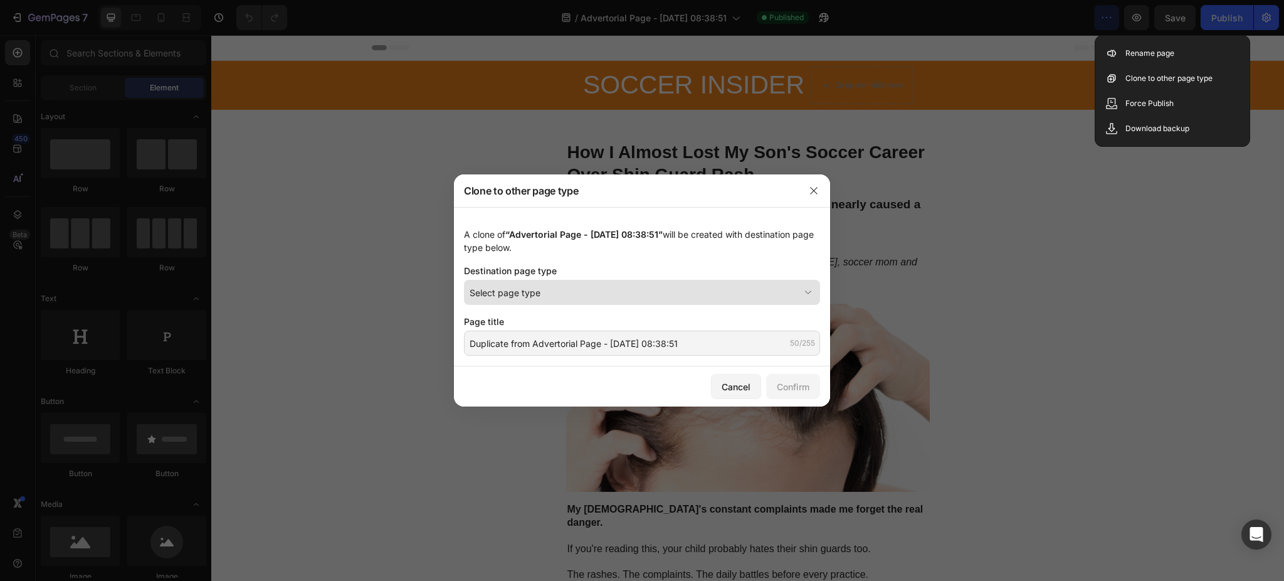
click at [566, 298] on div "Select page type" at bounding box center [635, 292] width 330 height 13
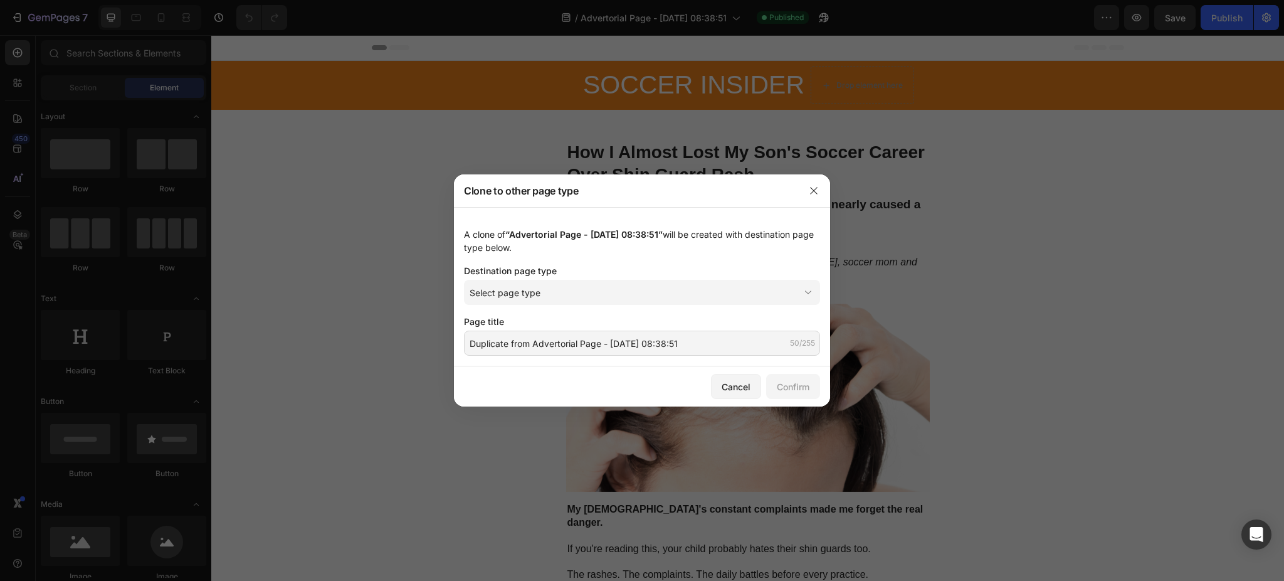
click at [566, 273] on div "Destination page type" at bounding box center [642, 270] width 356 height 13
click at [815, 193] on icon "button" at bounding box center [814, 191] width 10 height 10
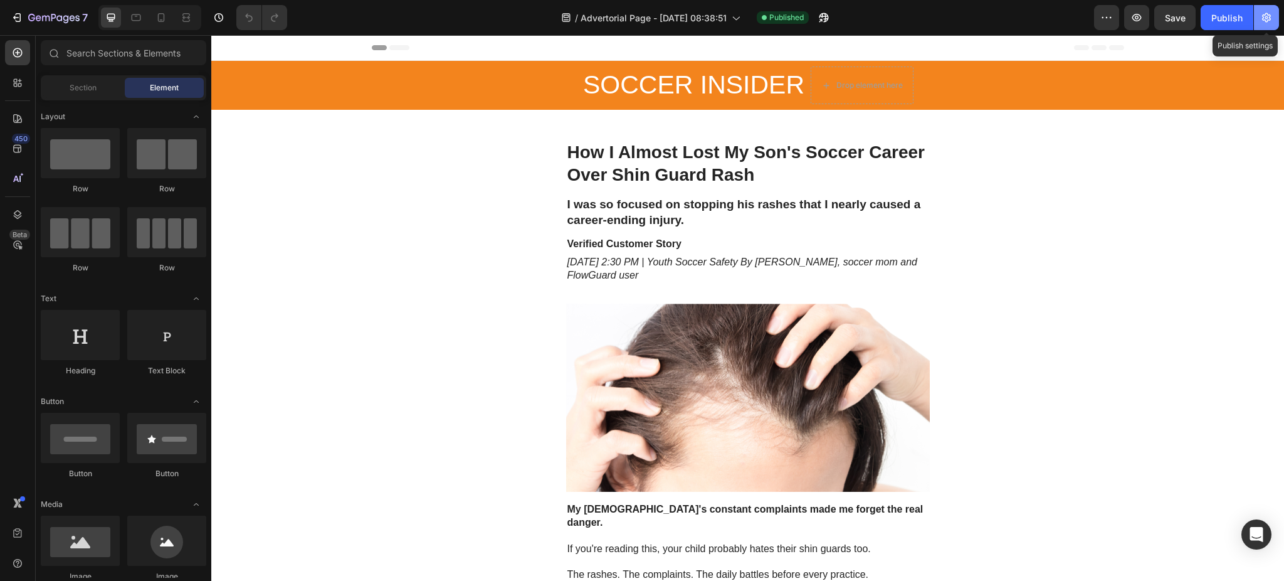
click at [1265, 11] on icon "button" at bounding box center [1267, 17] width 13 height 13
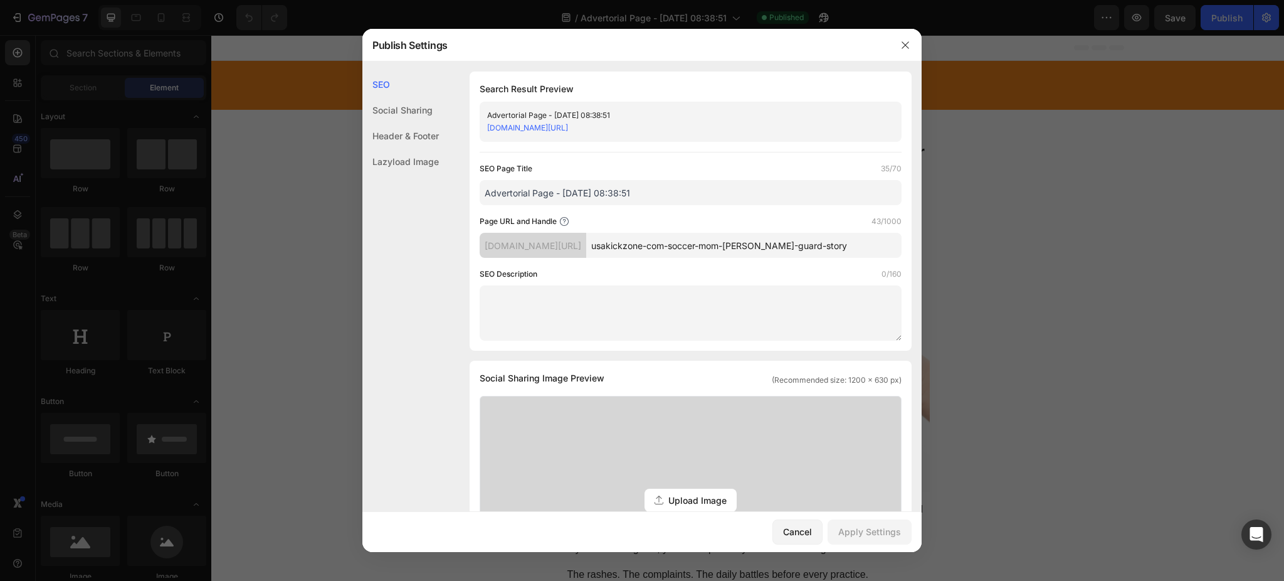
click at [586, 247] on div "[DOMAIN_NAME][URL]" at bounding box center [533, 245] width 107 height 25
click at [591, 265] on div "SEO Page Title 35/70 Advertorial Page - [DATE] 08:38:51 Page URL and Handle 43/…" at bounding box center [691, 251] width 422 height 178
click at [563, 220] on icon at bounding box center [564, 221] width 10 height 10
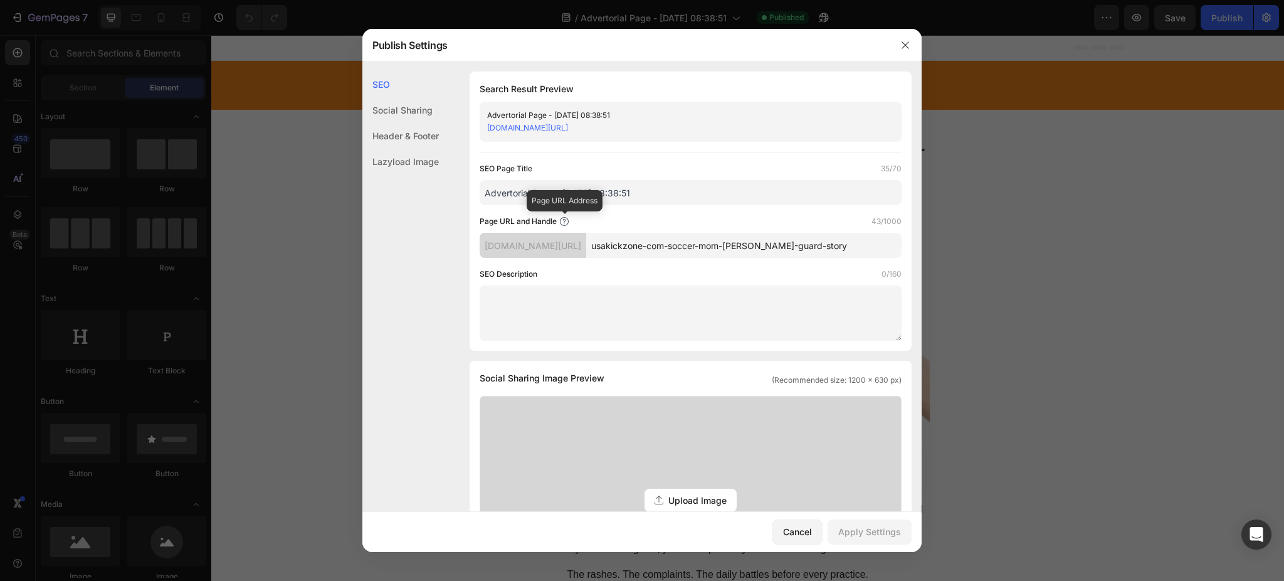
click at [563, 220] on icon at bounding box center [564, 221] width 10 height 10
drag, startPoint x: 630, startPoint y: 218, endPoint x: 604, endPoint y: 216, distance: 26.4
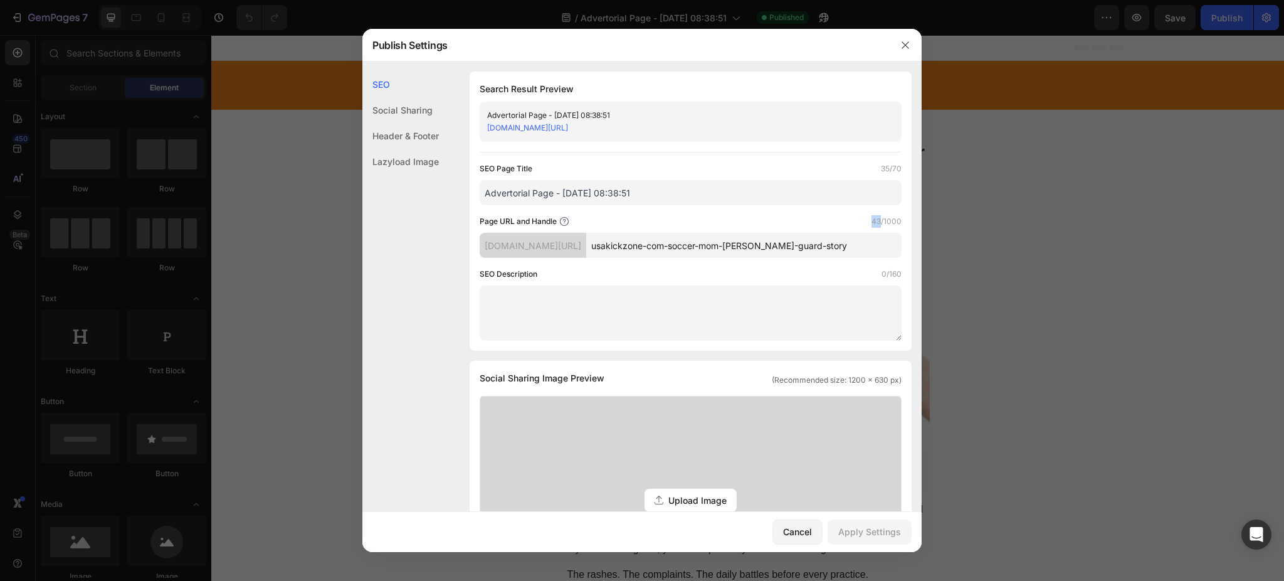
click at [604, 216] on div "Page URL and Handle 43/1000" at bounding box center [691, 221] width 422 height 13
drag, startPoint x: 604, startPoint y: 216, endPoint x: 592, endPoint y: 214, distance: 12.1
click at [592, 214] on div "SEO Page Title 35/70 Advertorial Page - [DATE] 08:38:51 Page URL and Handle 43/…" at bounding box center [691, 251] width 422 height 178
drag, startPoint x: 592, startPoint y: 214, endPoint x: 583, endPoint y: 213, distance: 9.5
click at [583, 213] on div "SEO Page Title 35/70 Advertorial Page - [DATE] 08:38:51 Page URL and Handle 43/…" at bounding box center [691, 251] width 422 height 178
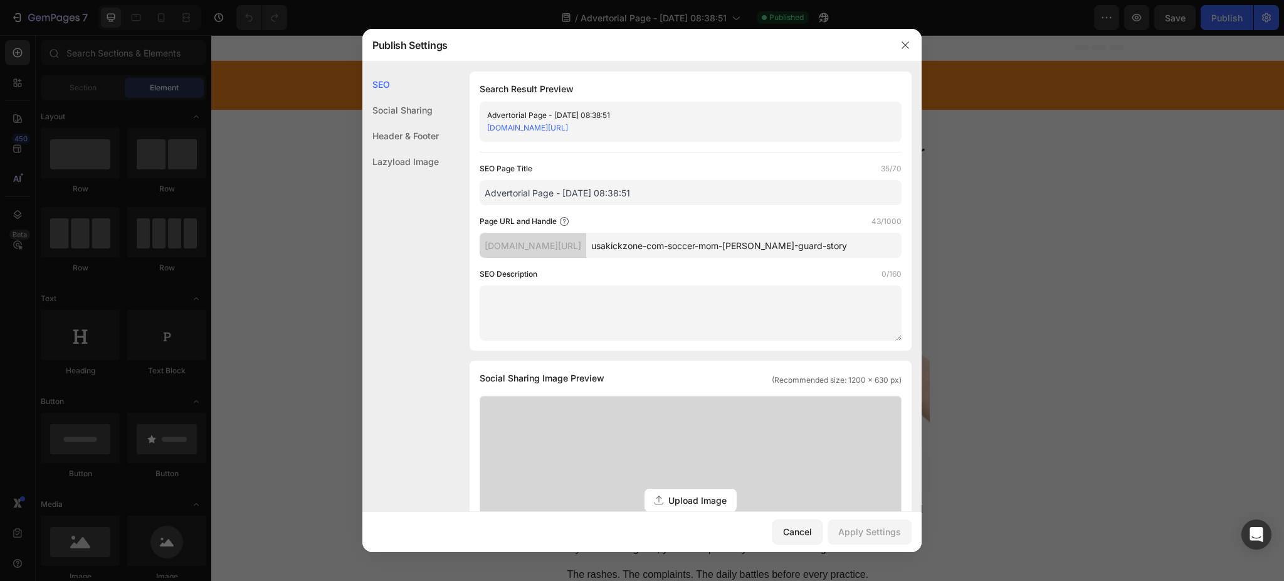
drag, startPoint x: 602, startPoint y: 213, endPoint x: 600, endPoint y: 75, distance: 138.6
click at [586, 213] on div "SEO Page Title 35/70 Advertorial Page - [DATE] 08:38:51 Page URL and Handle 43/…" at bounding box center [691, 251] width 422 height 178
